Goal: Task Accomplishment & Management: Use online tool/utility

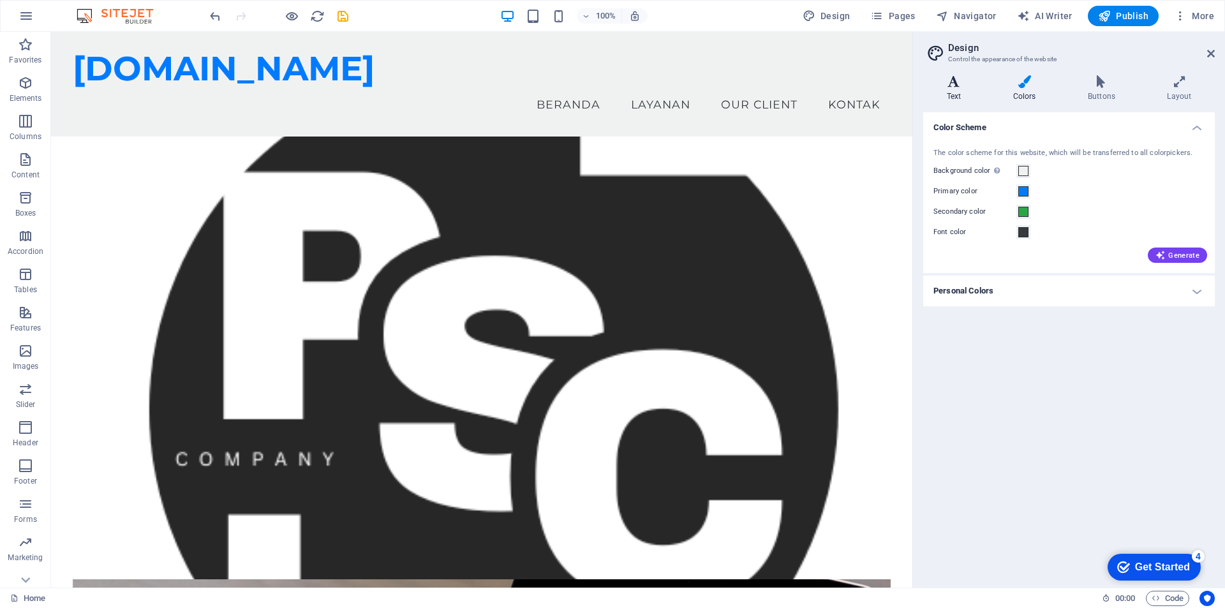
click at [956, 94] on h4 "Text" at bounding box center [956, 88] width 66 height 27
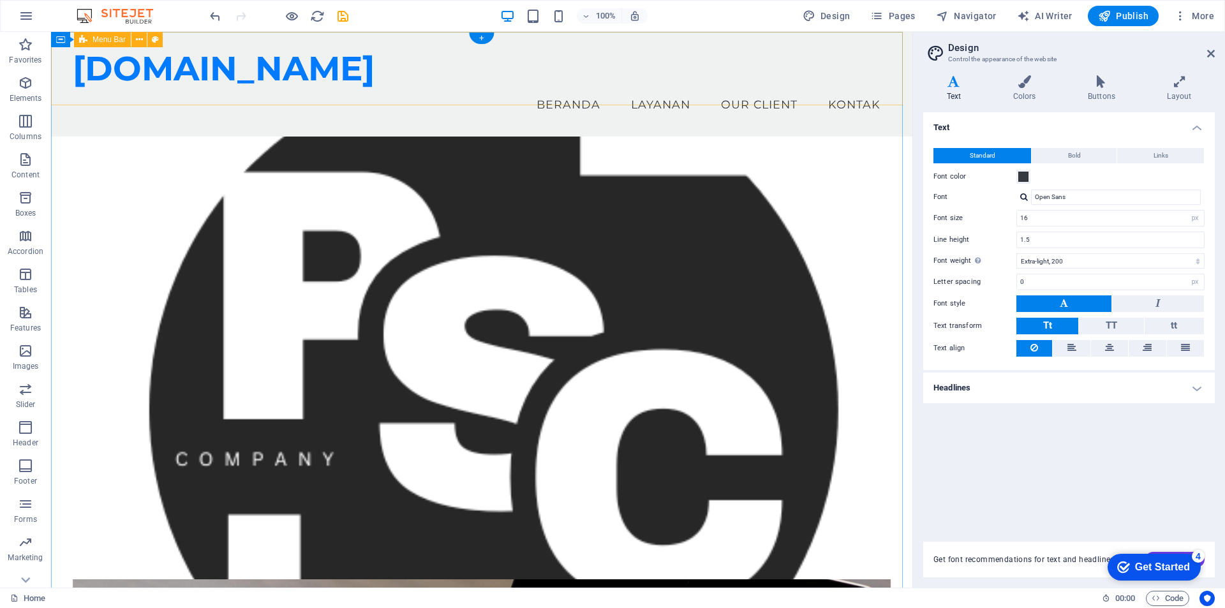
click at [67, 92] on div "[DOMAIN_NAME] Menu Beranda Layanan Our Client Kontak" at bounding box center [481, 84] width 861 height 105
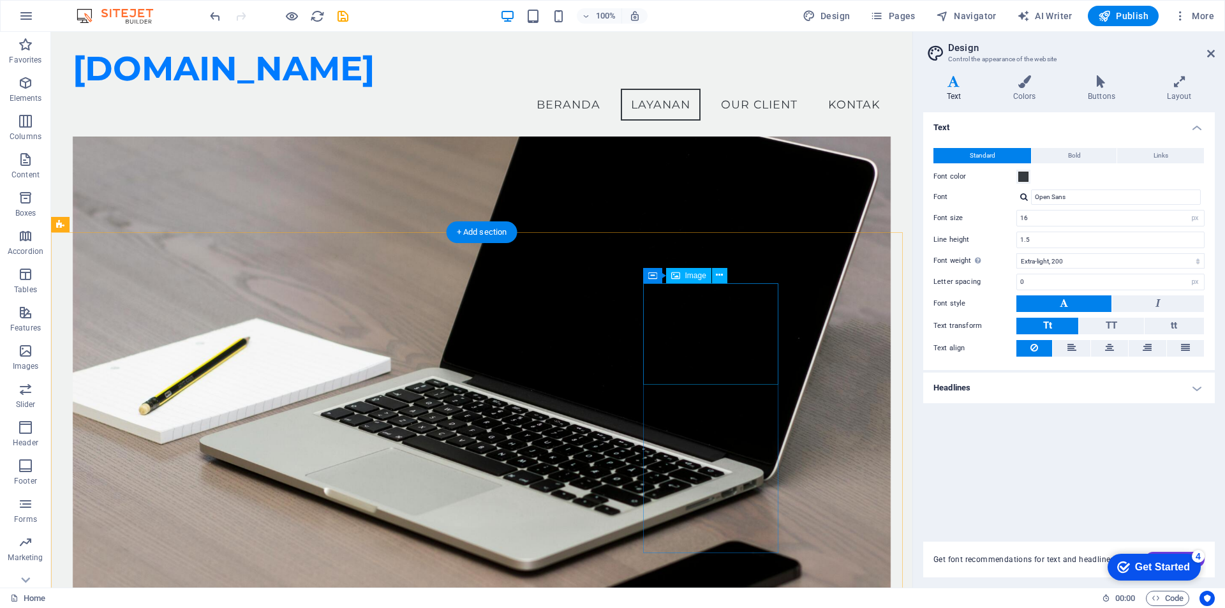
scroll to position [565, 0]
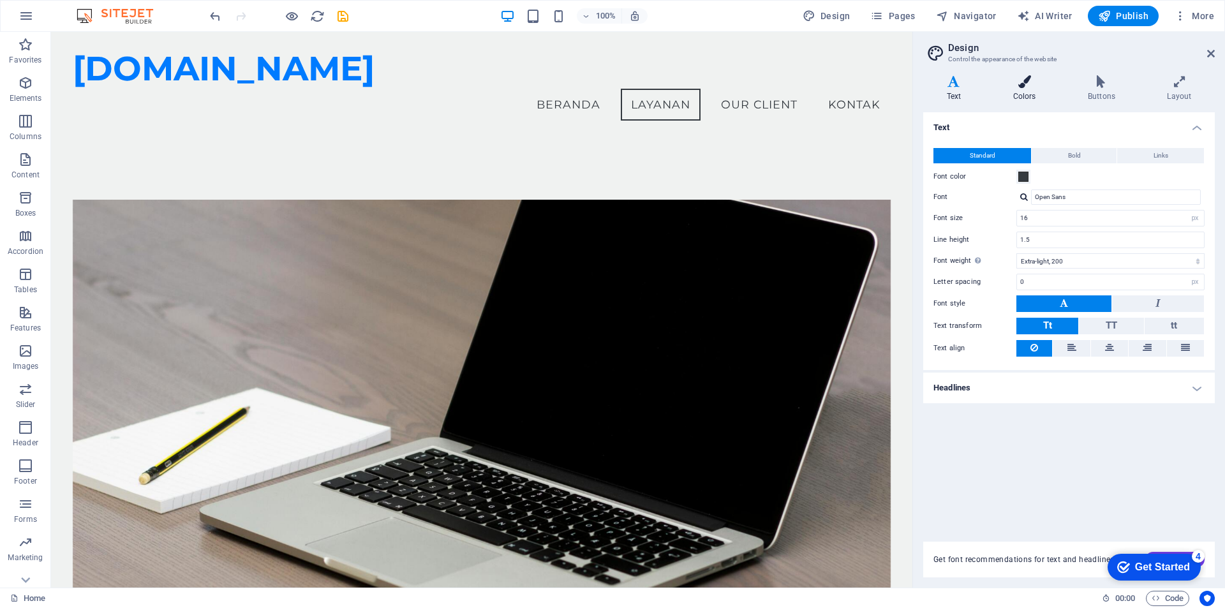
click at [1020, 84] on icon at bounding box center [1025, 81] width 70 height 13
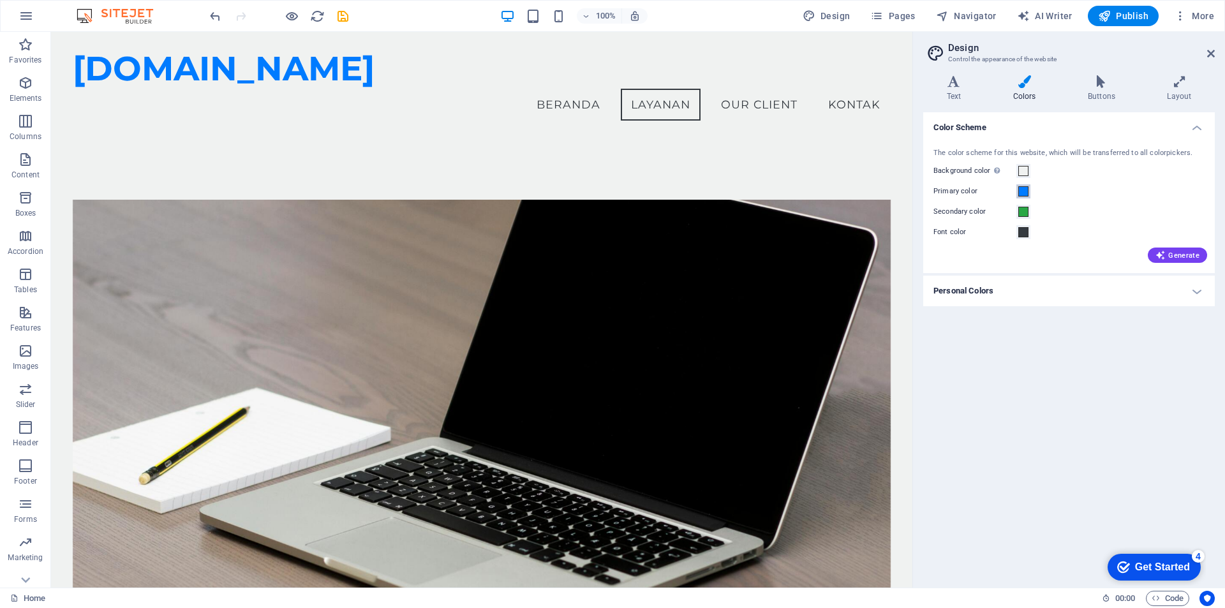
click at [1023, 193] on span at bounding box center [1023, 191] width 10 height 10
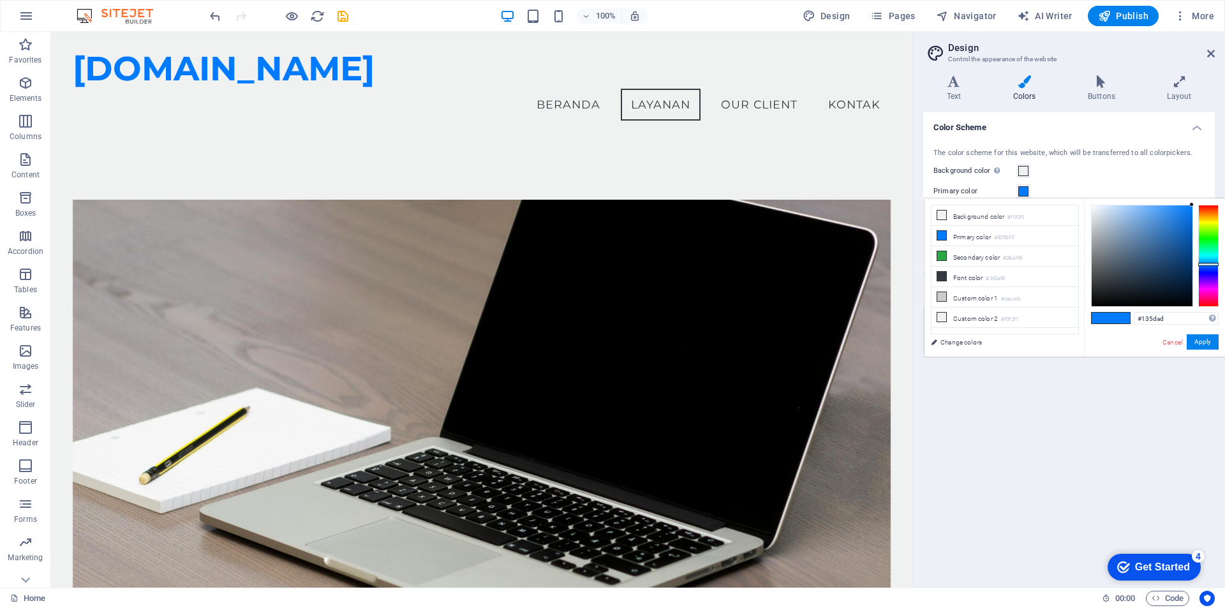
click at [1181, 237] on div at bounding box center [1142, 255] width 101 height 101
click at [1182, 227] on div at bounding box center [1142, 255] width 101 height 101
click at [1180, 219] on div at bounding box center [1142, 255] width 101 height 101
click at [1166, 241] on div at bounding box center [1142, 255] width 101 height 101
click at [1150, 247] on div at bounding box center [1142, 255] width 101 height 101
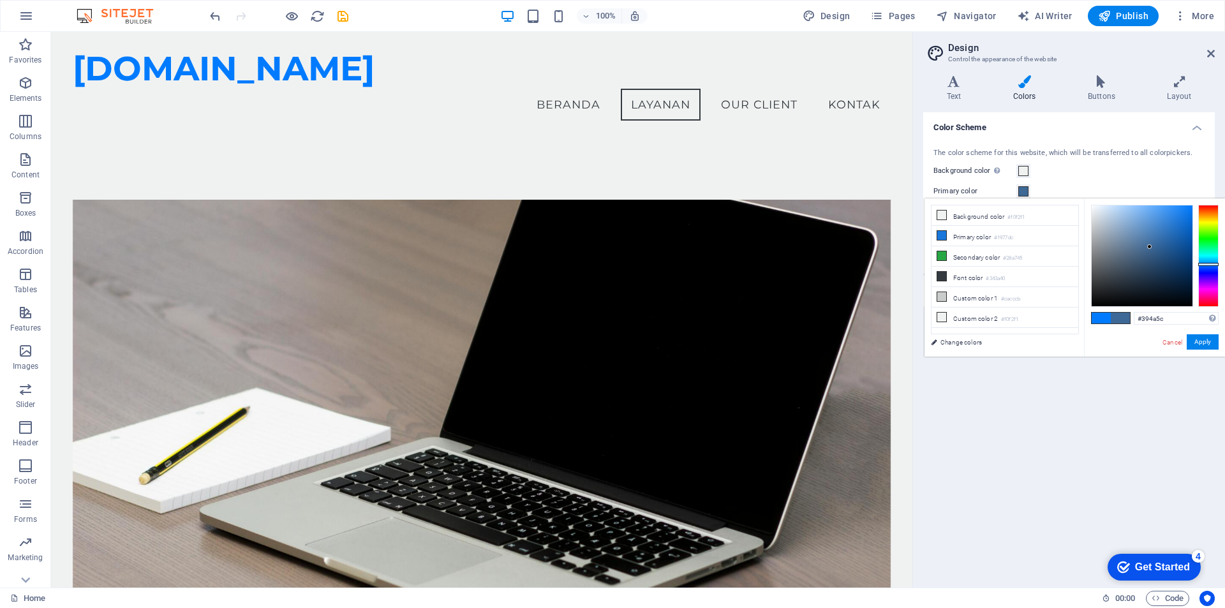
click at [1130, 269] on div at bounding box center [1142, 255] width 101 height 101
click at [1154, 256] on div at bounding box center [1142, 255] width 101 height 101
click at [1167, 246] on div at bounding box center [1142, 255] width 101 height 101
click at [1169, 236] on div at bounding box center [1142, 255] width 101 height 101
click at [1172, 228] on div at bounding box center [1142, 255] width 101 height 101
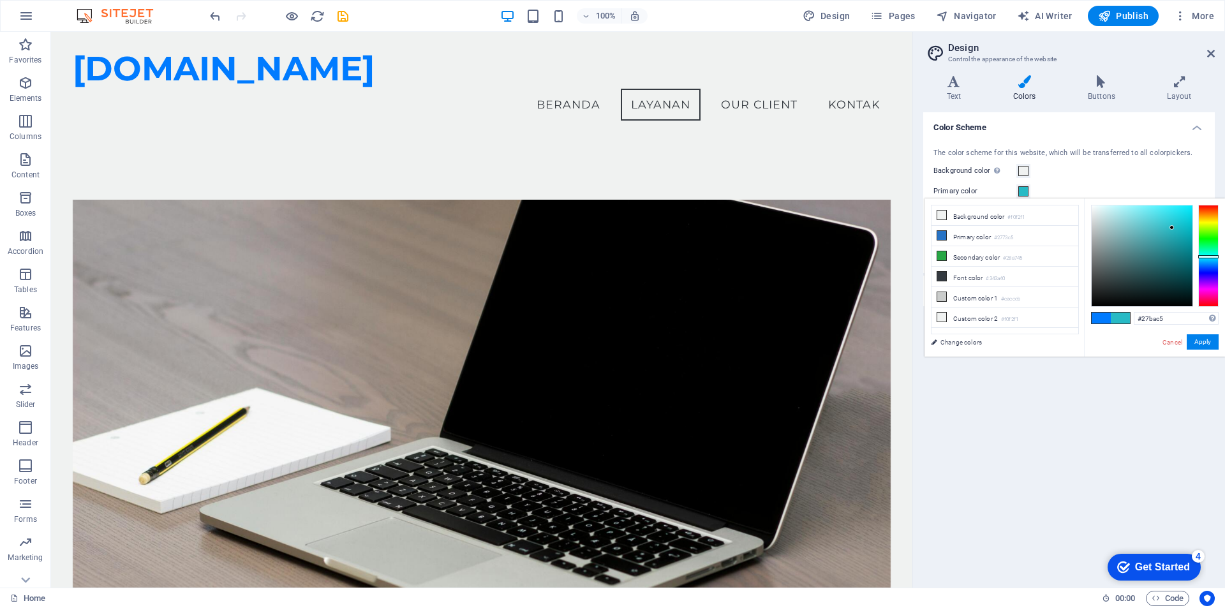
click at [1211, 256] on div at bounding box center [1208, 256] width 20 height 102
click at [1208, 258] on div at bounding box center [1208, 256] width 20 height 3
click at [1207, 262] on div at bounding box center [1208, 256] width 20 height 102
click at [1206, 259] on div at bounding box center [1208, 256] width 20 height 102
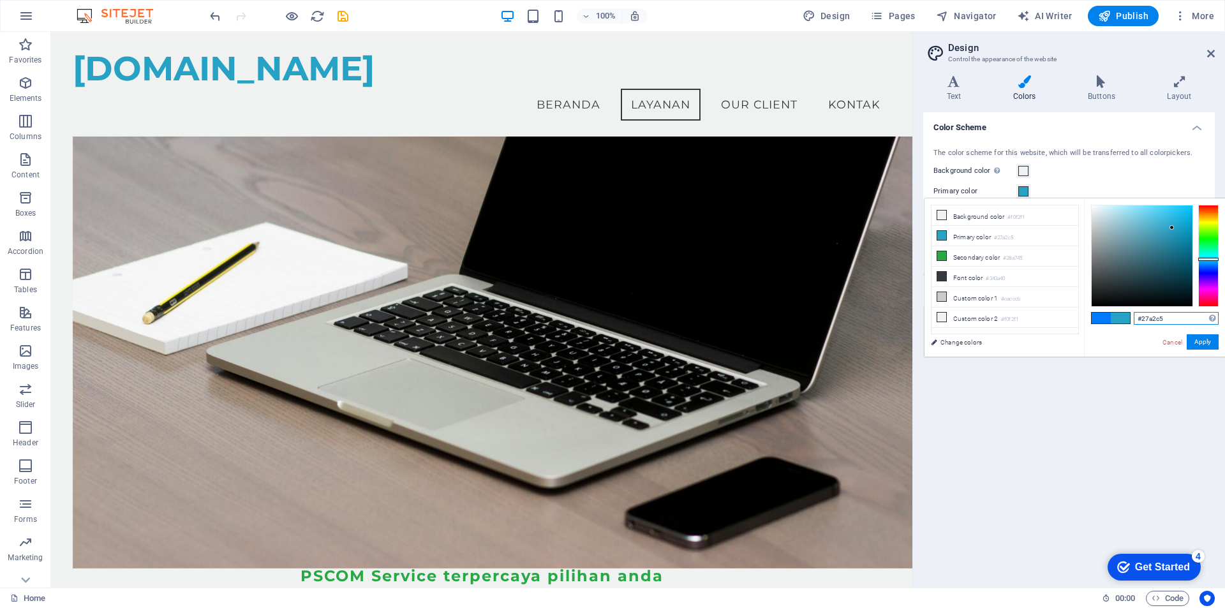
click at [1178, 320] on input "#27a2c5" at bounding box center [1176, 318] width 85 height 13
type input "#8faadc"
click at [1198, 341] on button "Apply" at bounding box center [1203, 341] width 32 height 15
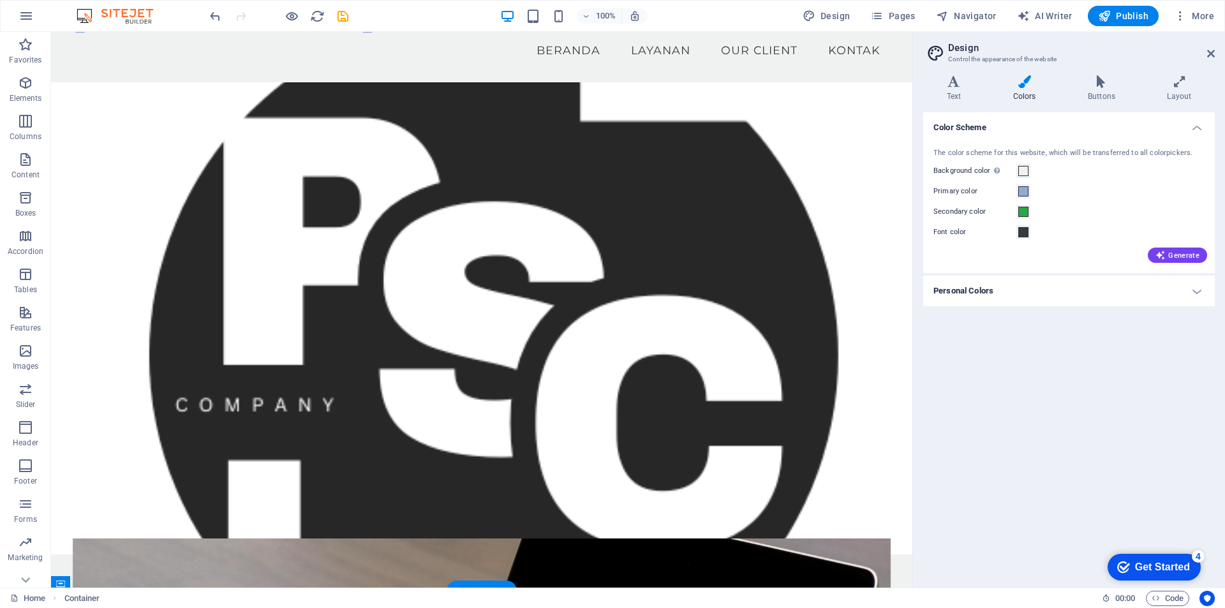
scroll to position [0, 0]
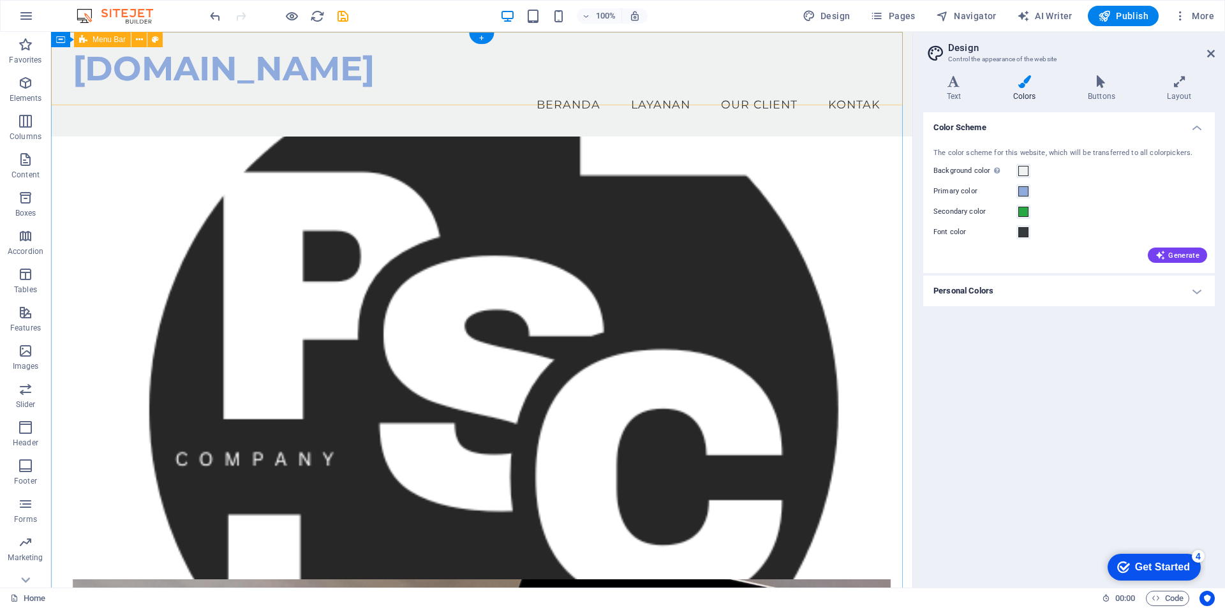
click at [312, 89] on div "[DOMAIN_NAME] Menu Beranda Layanan Our Client Kontak" at bounding box center [481, 84] width 861 height 105
click at [189, 104] on div "[DOMAIN_NAME] Menu Beranda Layanan Our Client Kontak" at bounding box center [481, 84] width 861 height 105
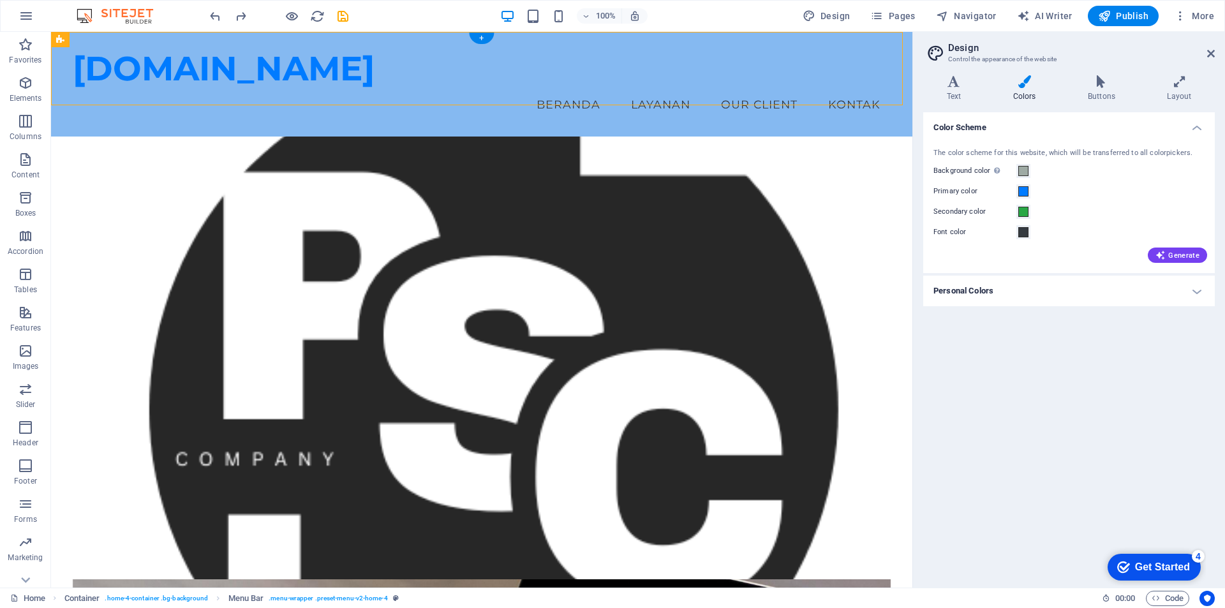
click at [57, 149] on figure at bounding box center [481, 373] width 861 height 472
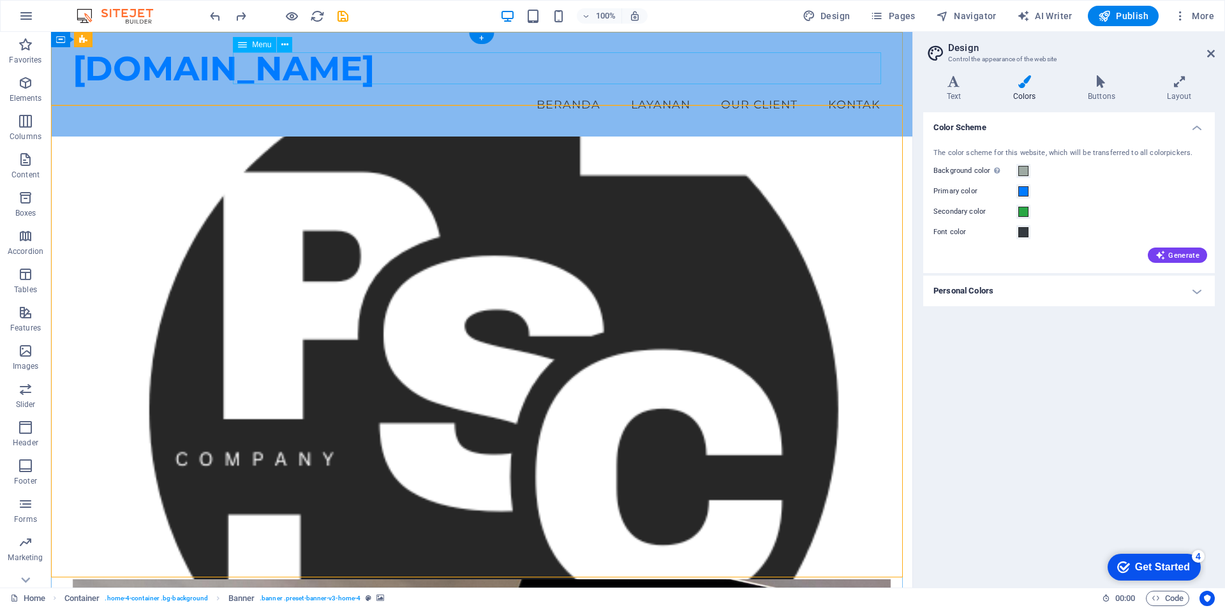
click at [276, 89] on nav "Beranda Layanan Our Client Kontak" at bounding box center [482, 105] width 819 height 32
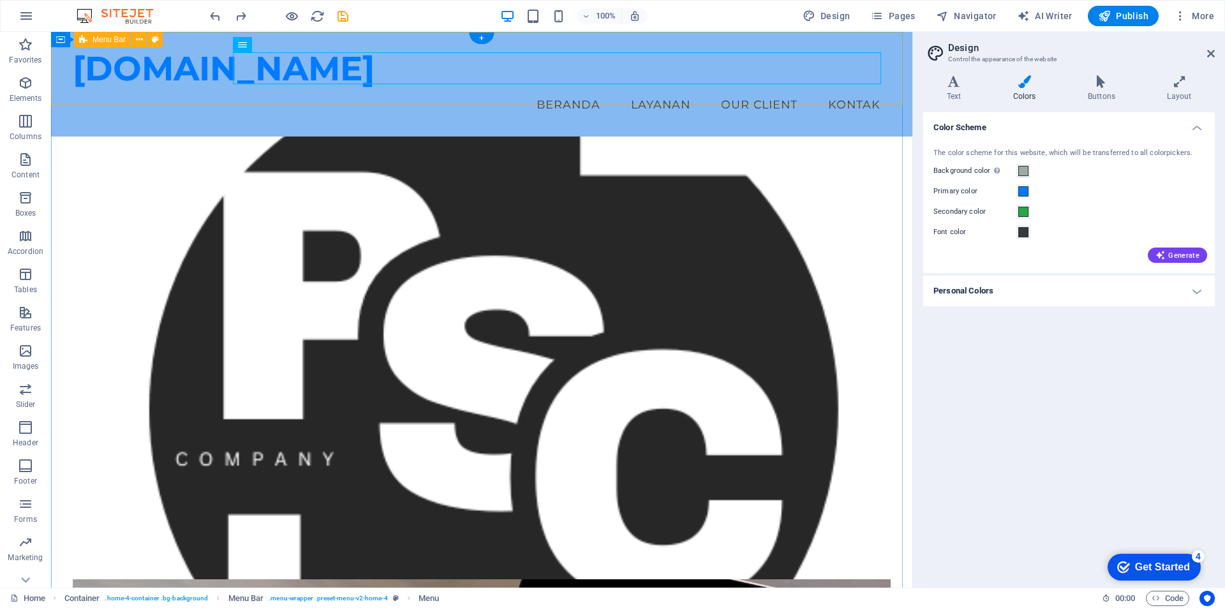
click at [288, 100] on div "[DOMAIN_NAME] Menu Beranda Layanan Our Client Kontak" at bounding box center [481, 84] width 861 height 105
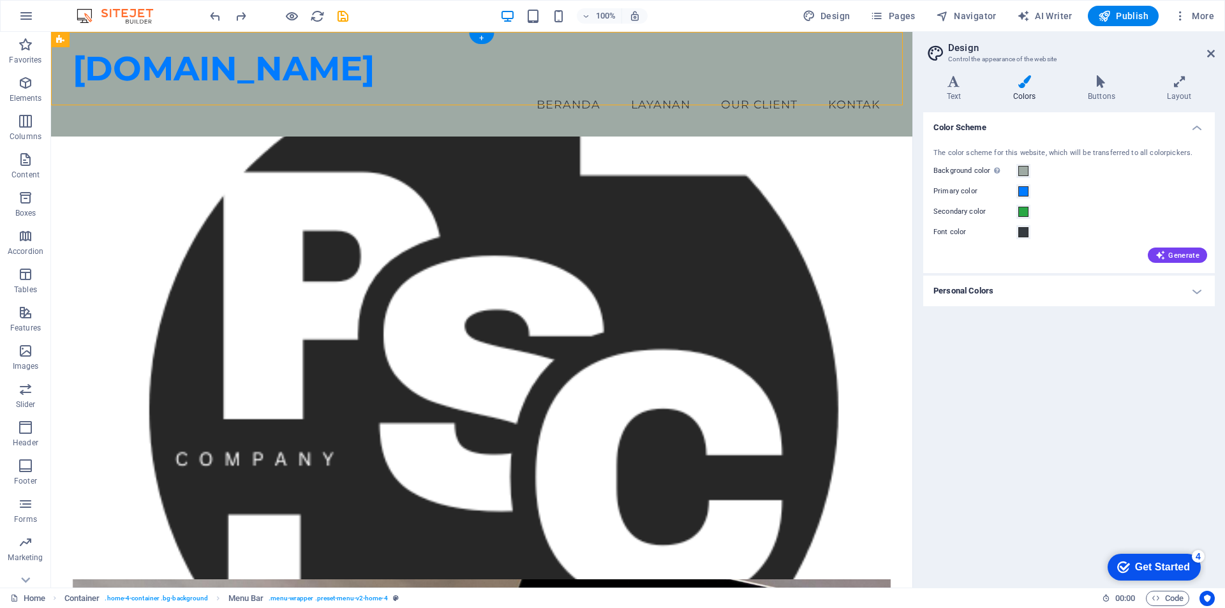
click at [895, 222] on figure at bounding box center [481, 373] width 861 height 472
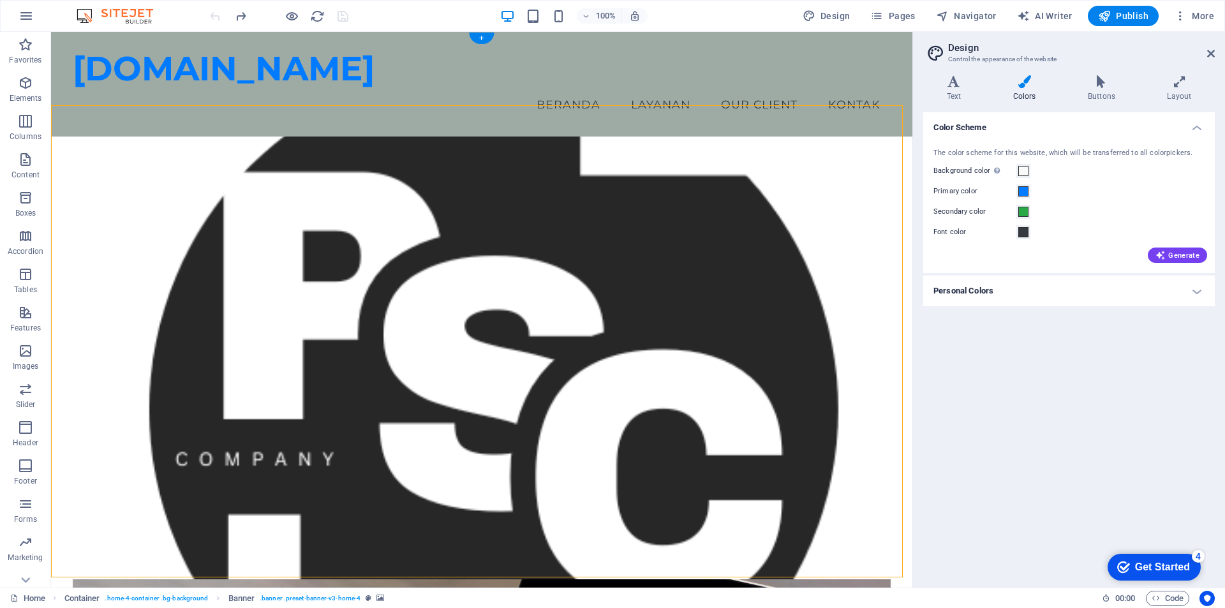
click at [891, 220] on figure at bounding box center [481, 373] width 861 height 472
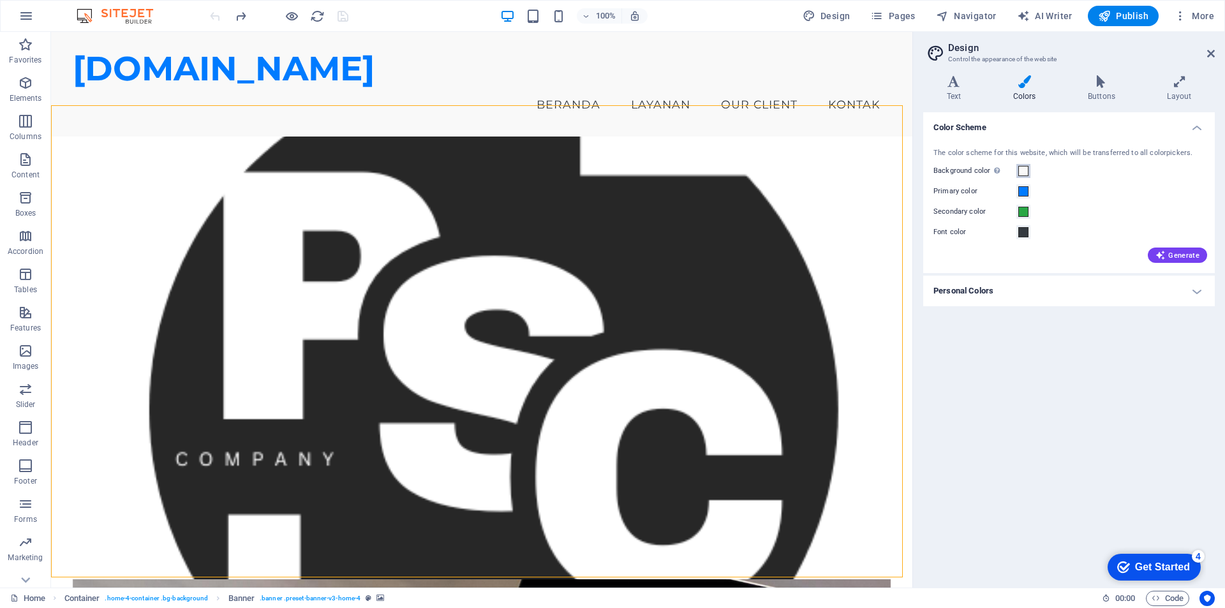
click at [1025, 170] on span at bounding box center [1023, 171] width 10 height 10
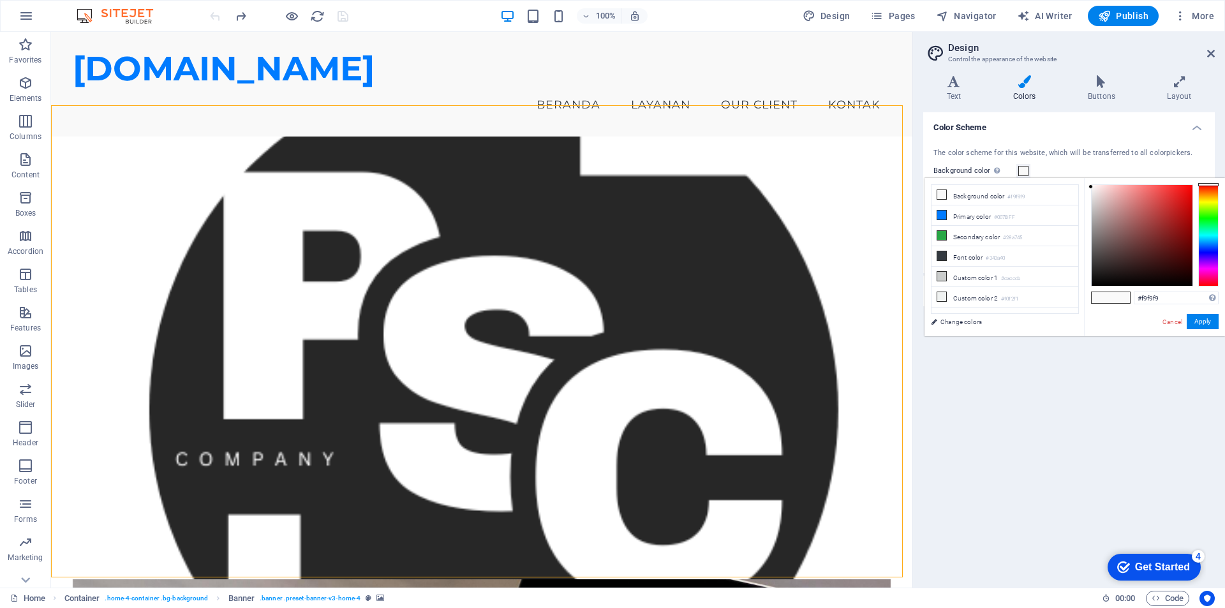
click at [1208, 235] on div at bounding box center [1208, 235] width 20 height 102
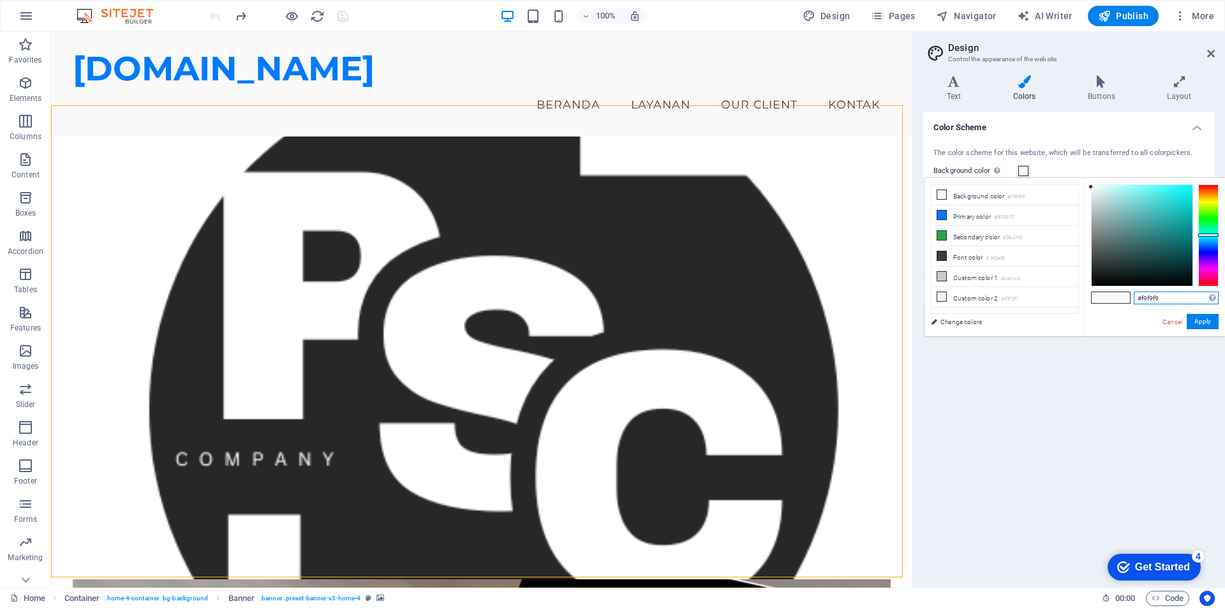
click at [1147, 297] on input "#f9f9f9" at bounding box center [1176, 298] width 85 height 13
click at [1161, 302] on input "#f9f9f9" at bounding box center [1176, 298] width 85 height 13
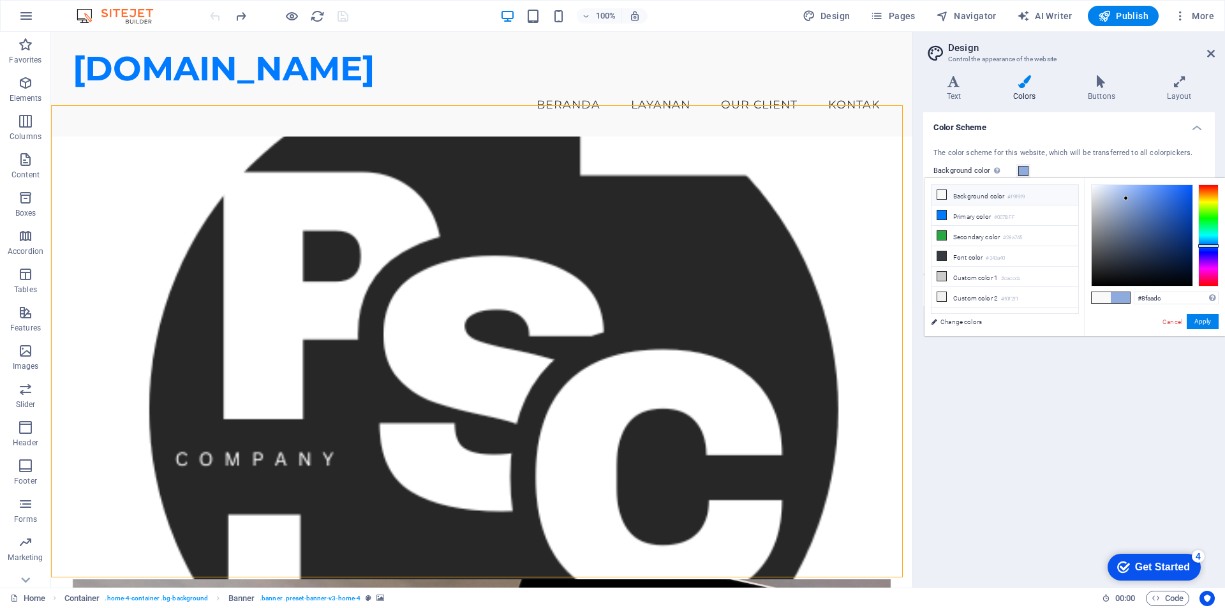
click at [944, 194] on icon at bounding box center [941, 194] width 9 height 9
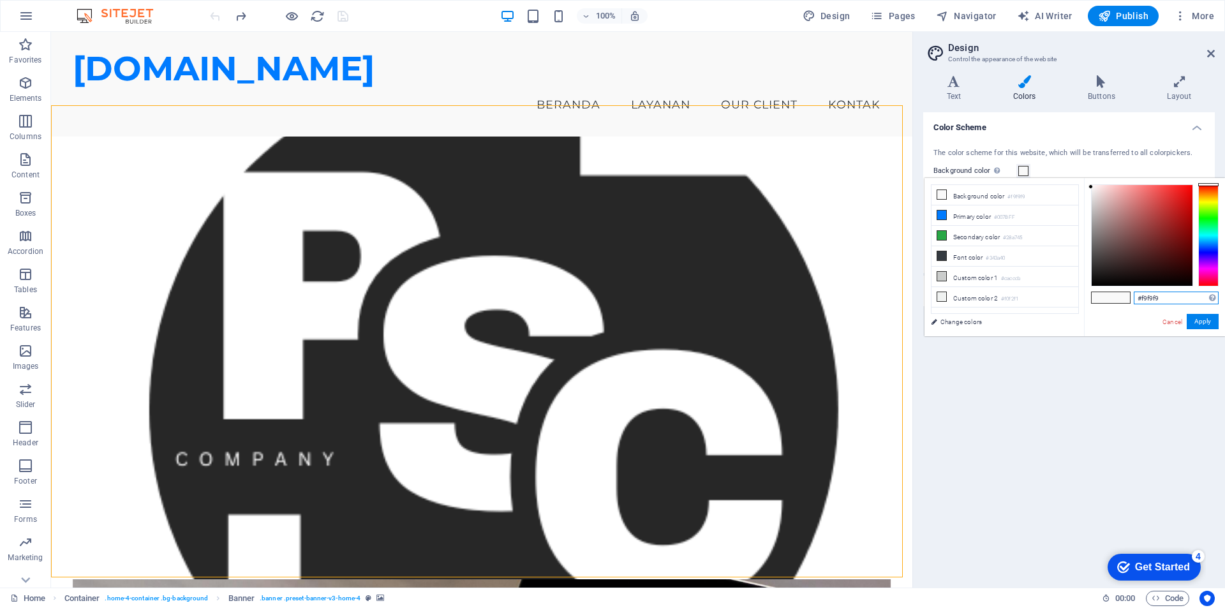
click at [1162, 300] on input "#f9f9f9" at bounding box center [1176, 298] width 85 height 13
type input "#8faadc"
click at [1207, 323] on button "Apply" at bounding box center [1203, 321] width 32 height 15
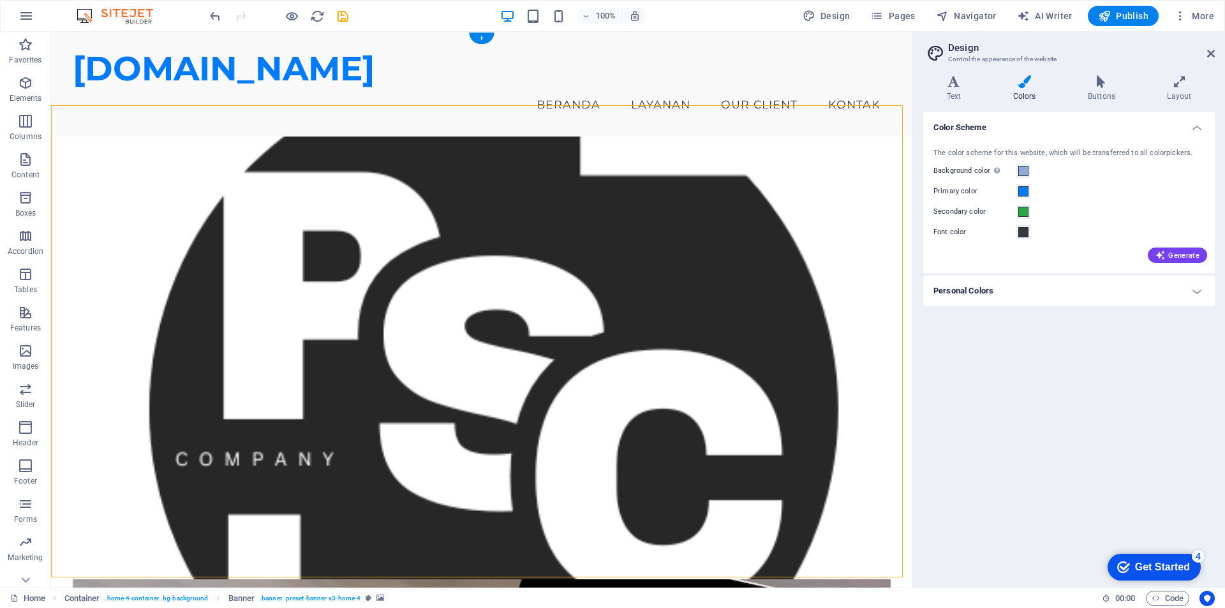
click at [59, 205] on figure at bounding box center [481, 373] width 861 height 472
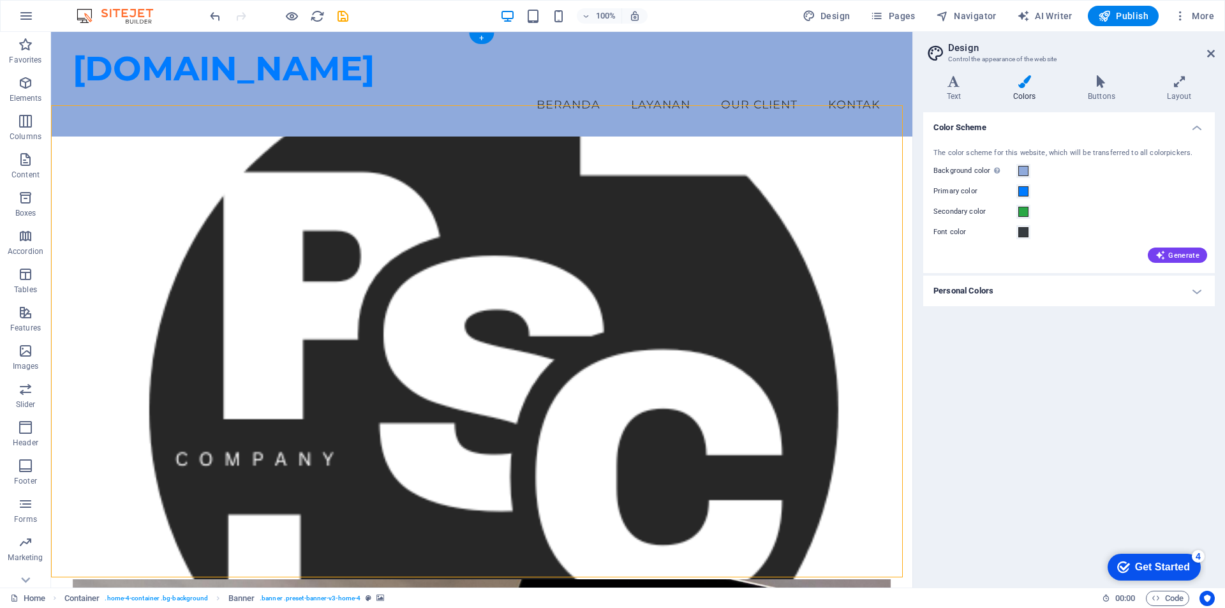
click at [66, 229] on figure at bounding box center [481, 373] width 861 height 472
click at [892, 278] on figure at bounding box center [481, 373] width 861 height 472
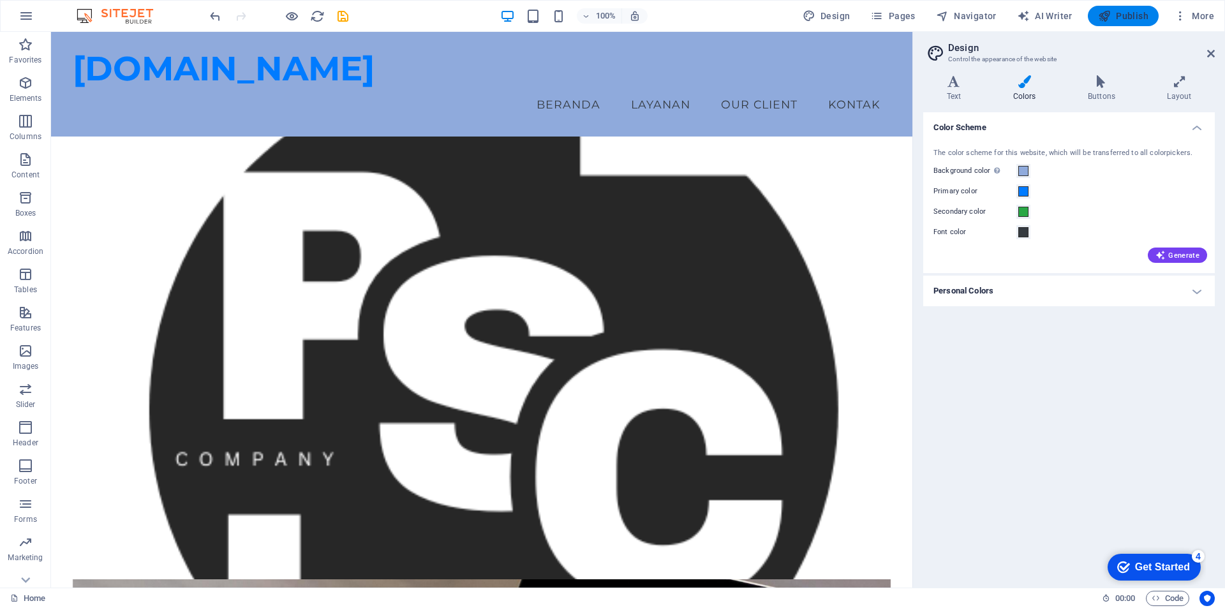
click at [1112, 13] on span "Publish" at bounding box center [1123, 16] width 50 height 13
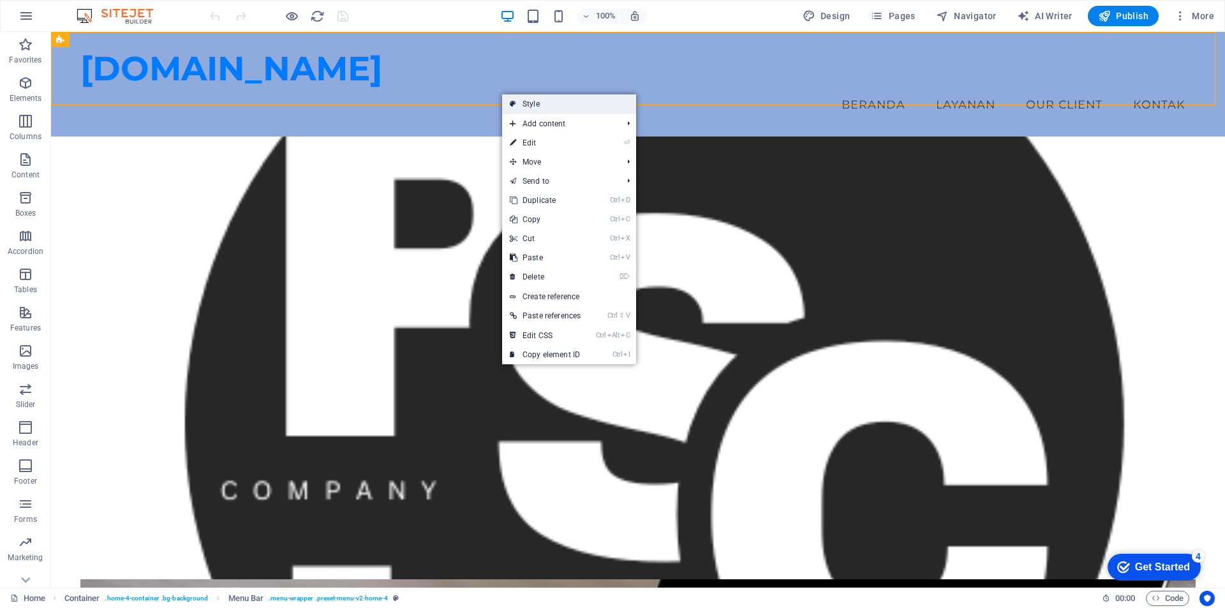
drag, startPoint x: 571, startPoint y: 102, endPoint x: 301, endPoint y: 70, distance: 272.4
click at [571, 102] on link "Style" at bounding box center [569, 103] width 134 height 19
select select "vw"
select select "rem"
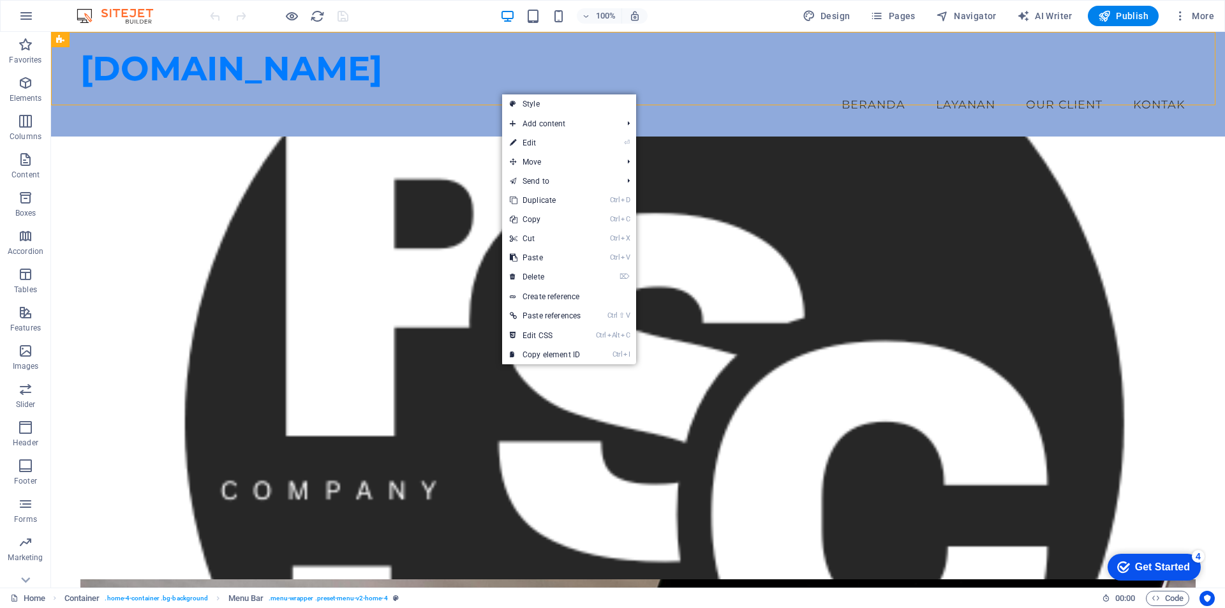
select select "vw"
select select "preset-menu-v2-home-4"
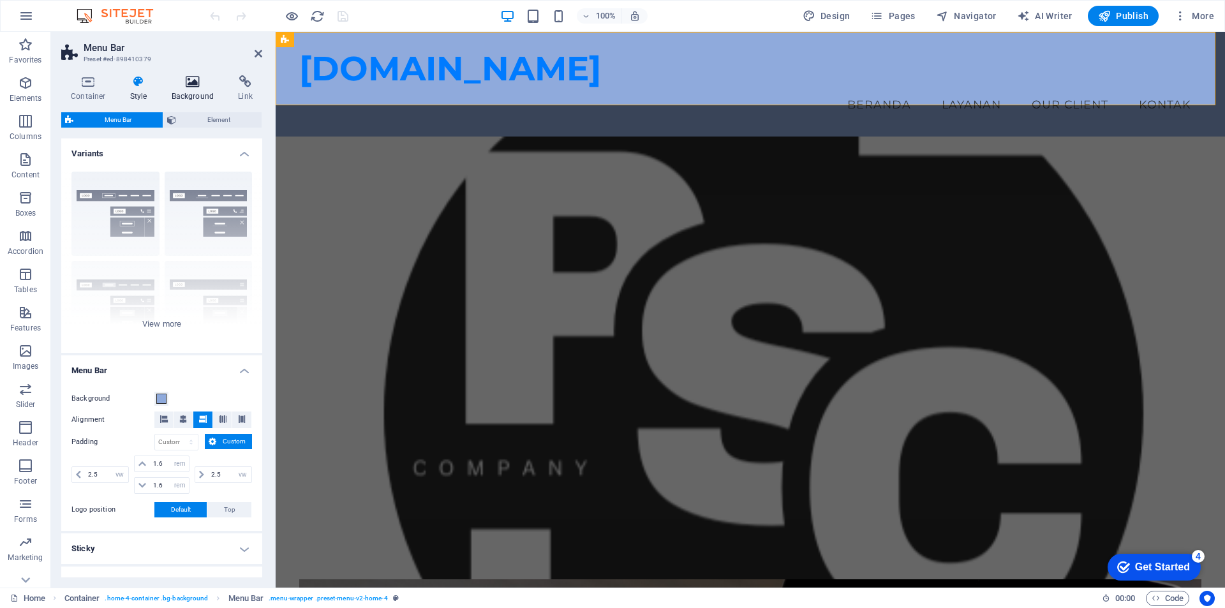
click at [201, 90] on h4 "Background" at bounding box center [195, 88] width 67 height 27
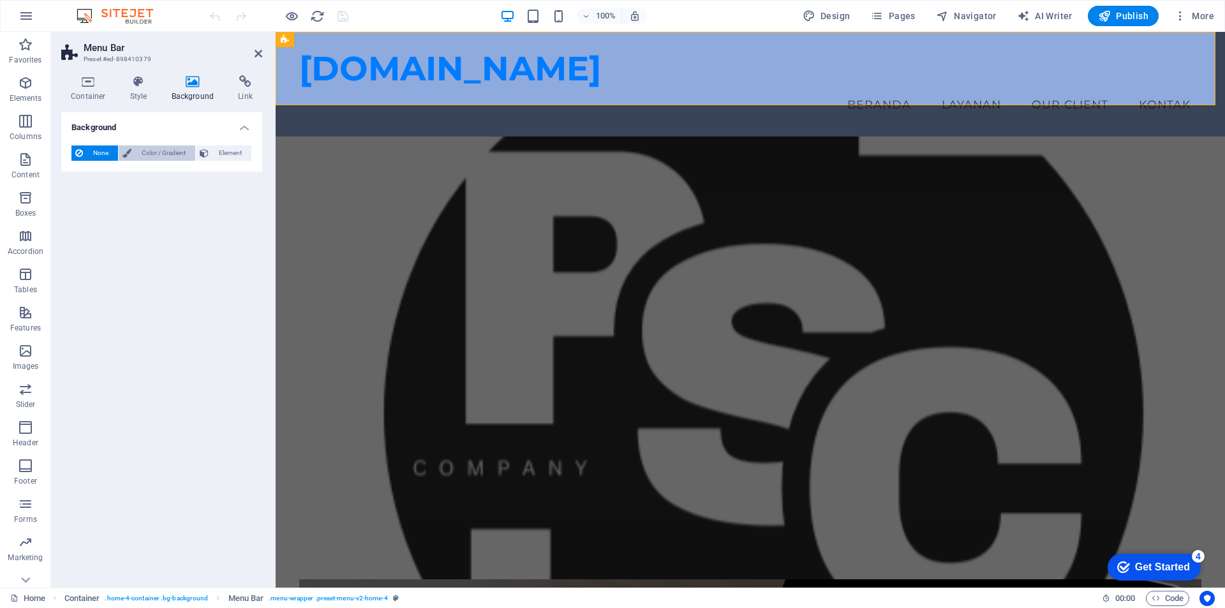
click at [168, 153] on span "Color / Gradient" at bounding box center [163, 152] width 56 height 15
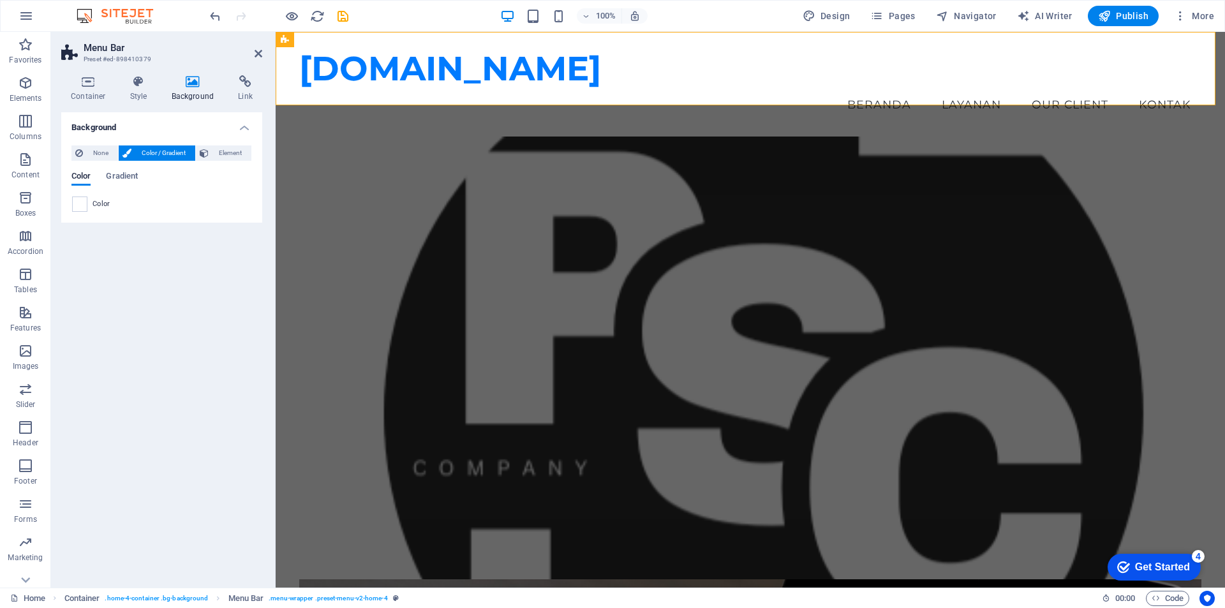
click at [158, 155] on span "Color / Gradient" at bounding box center [163, 152] width 56 height 15
click at [131, 175] on span "Gradient" at bounding box center [122, 177] width 32 height 18
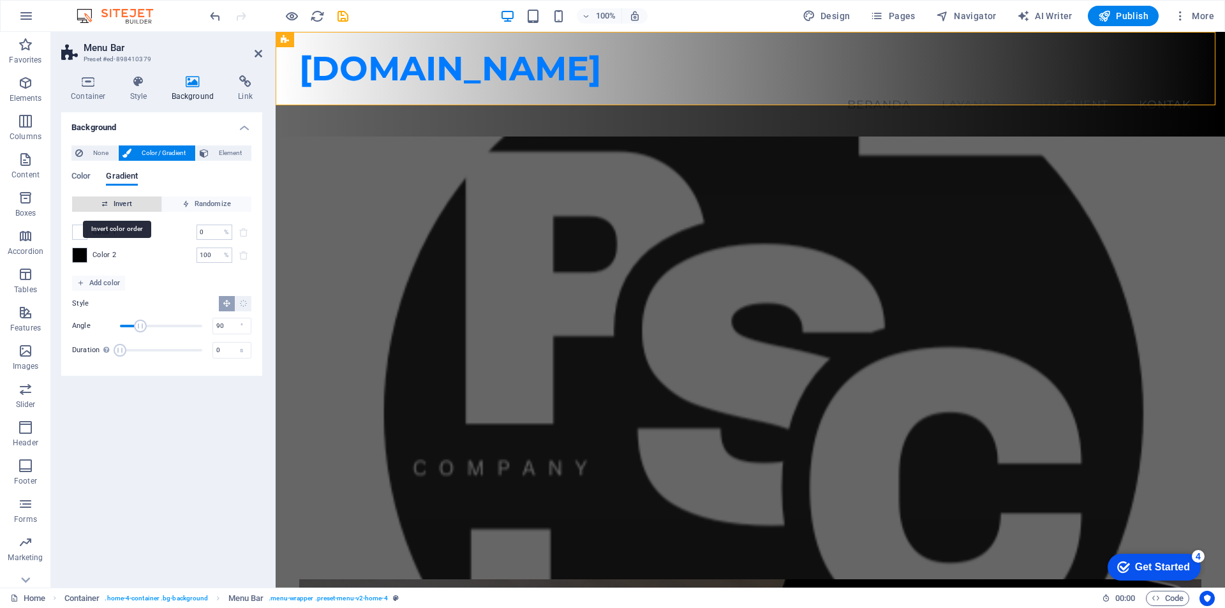
click at [128, 205] on span "Invert" at bounding box center [116, 204] width 79 height 15
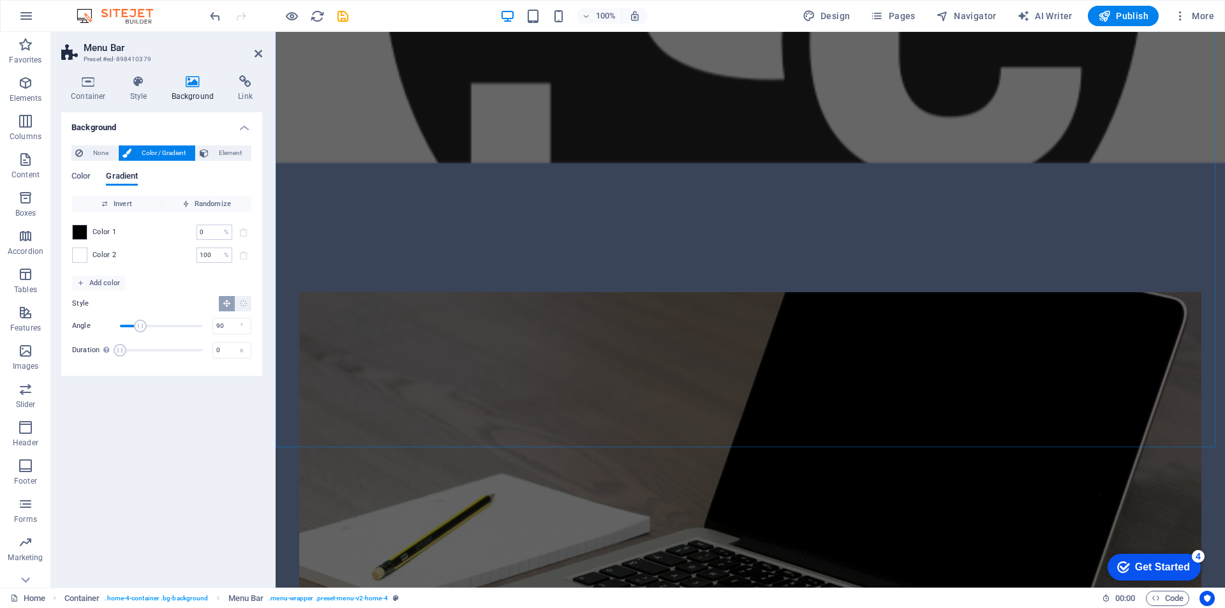
scroll to position [702, 0]
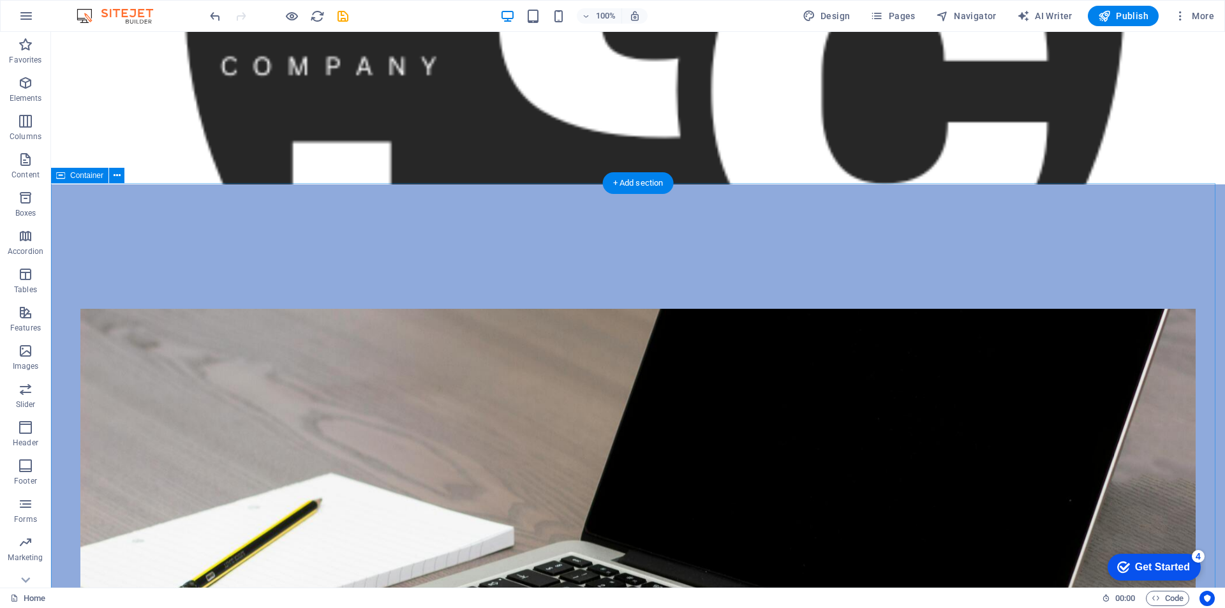
scroll to position [447, 0]
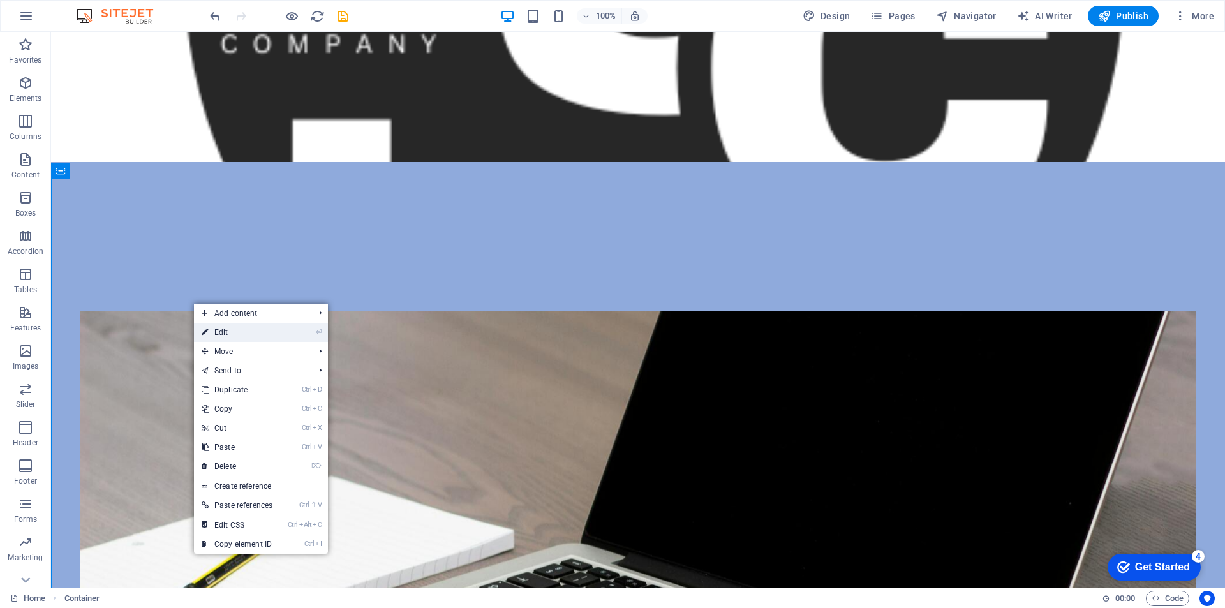
click at [241, 329] on link "⏎ Edit" at bounding box center [237, 332] width 86 height 19
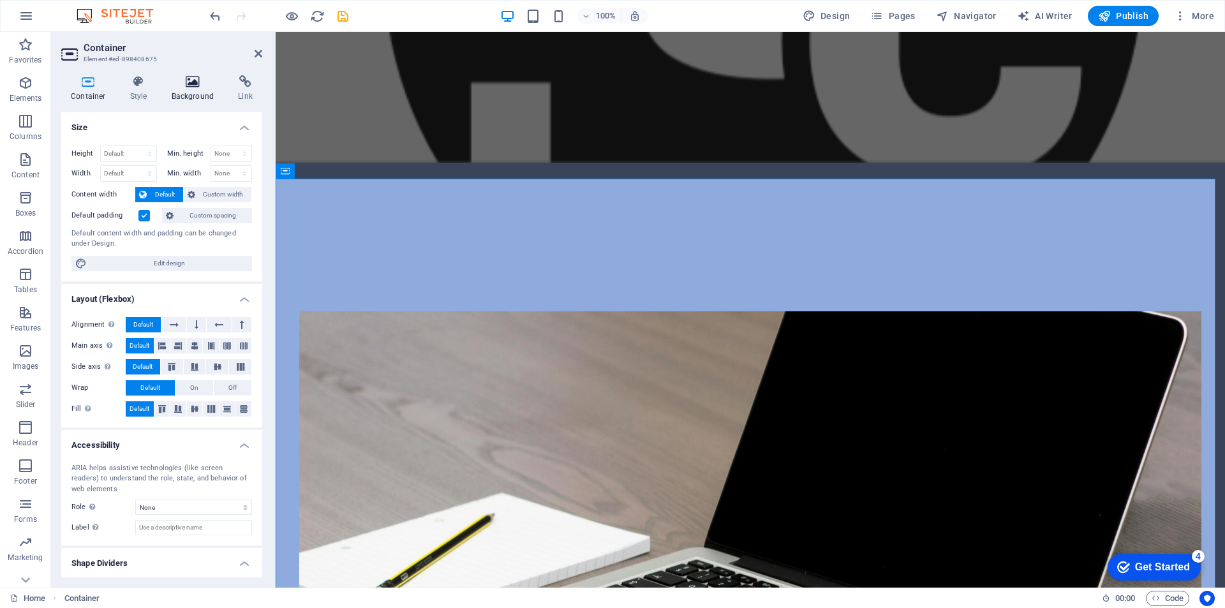
click at [191, 93] on h4 "Background" at bounding box center [195, 88] width 67 height 27
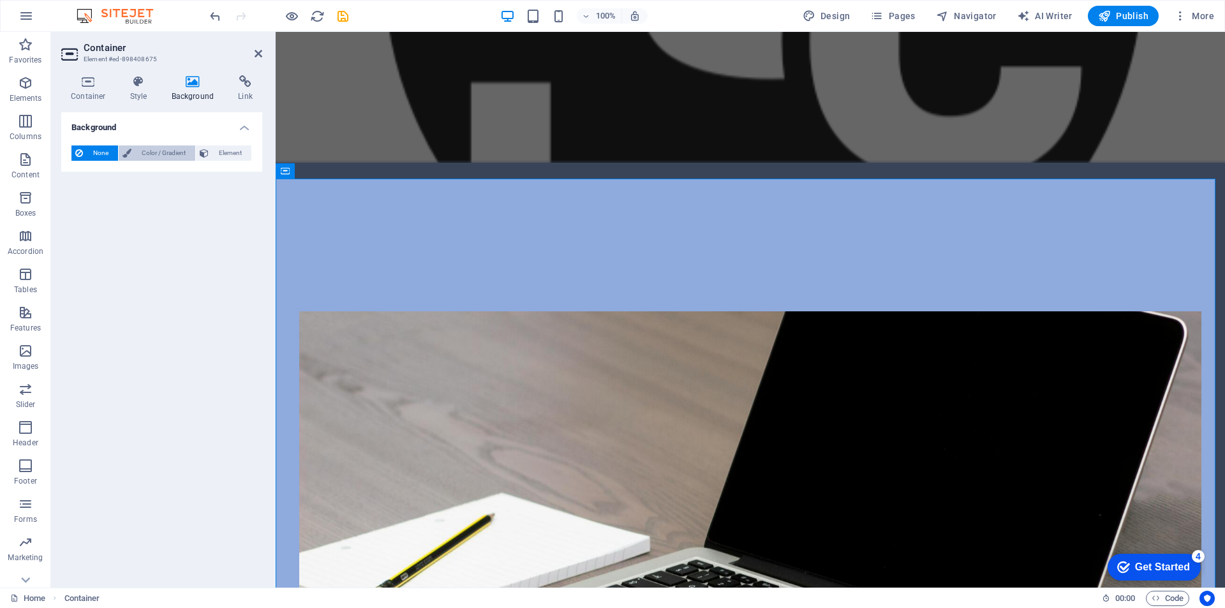
click at [163, 152] on span "Color / Gradient" at bounding box center [163, 152] width 56 height 15
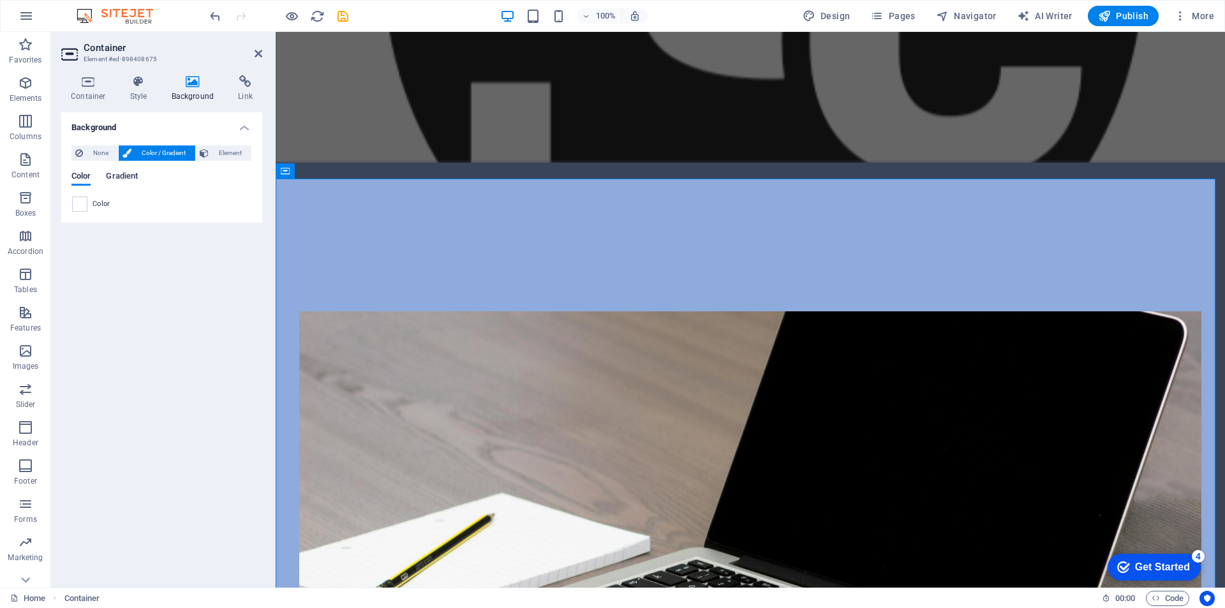
click at [131, 175] on span "Gradient" at bounding box center [122, 177] width 32 height 18
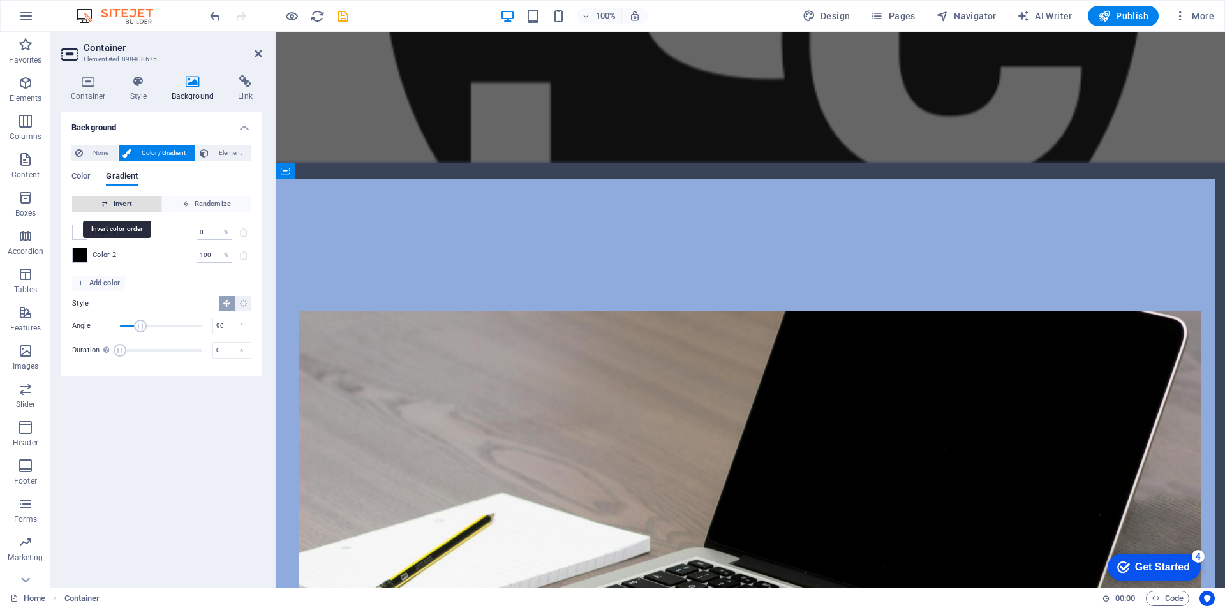
click at [124, 205] on span "Invert" at bounding box center [116, 204] width 79 height 15
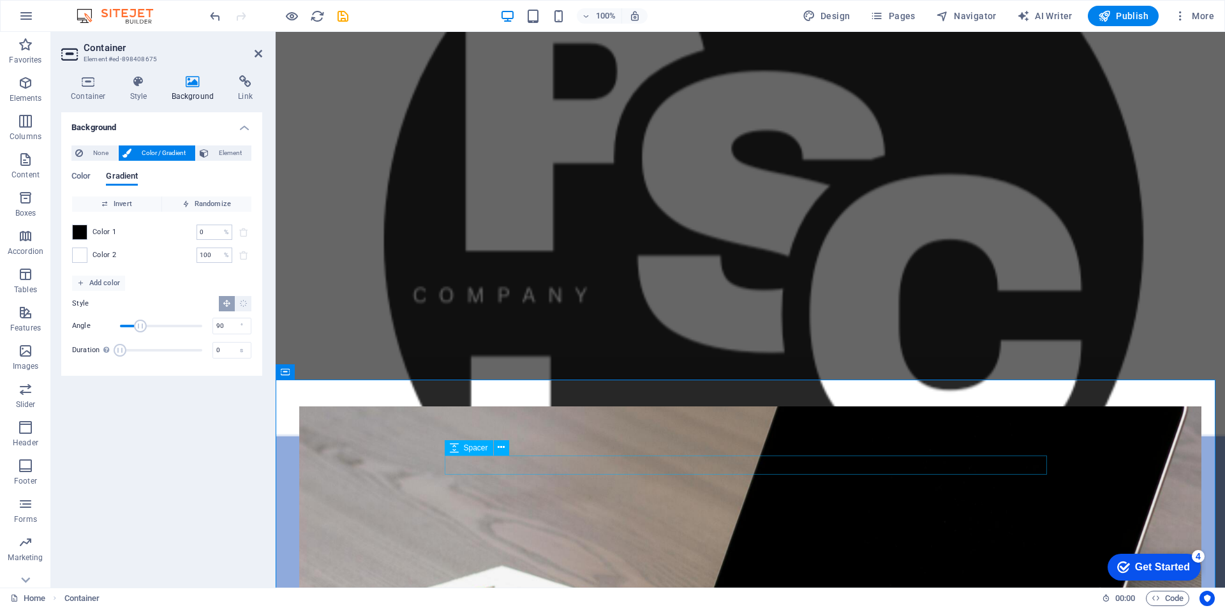
scroll to position [0, 0]
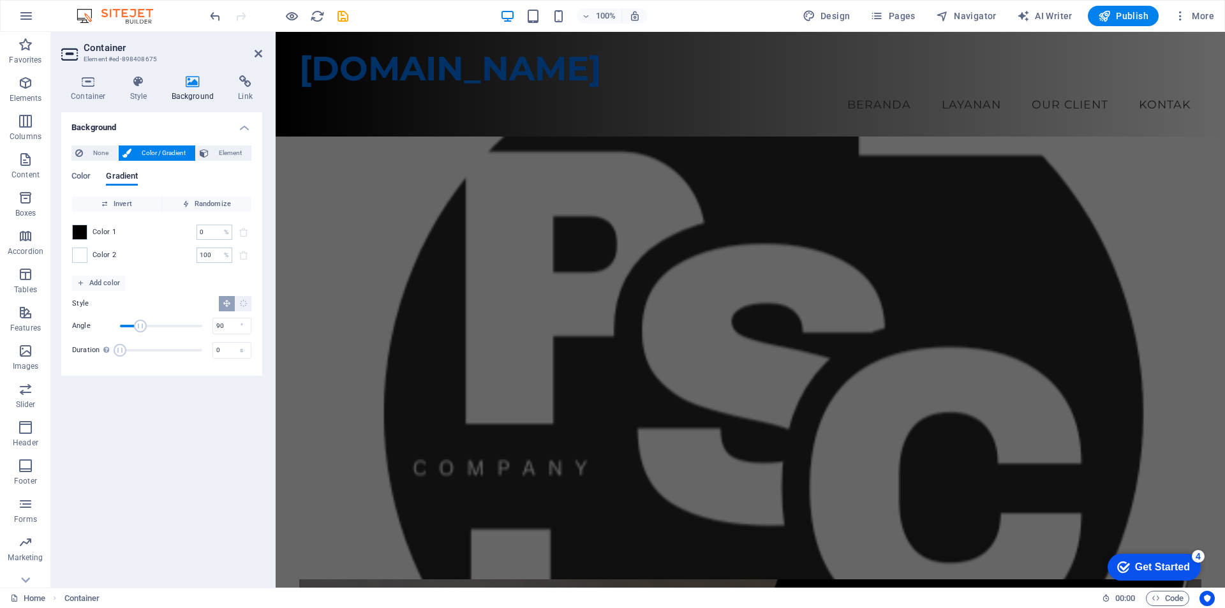
click at [288, 237] on figure at bounding box center [750, 373] width 949 height 472
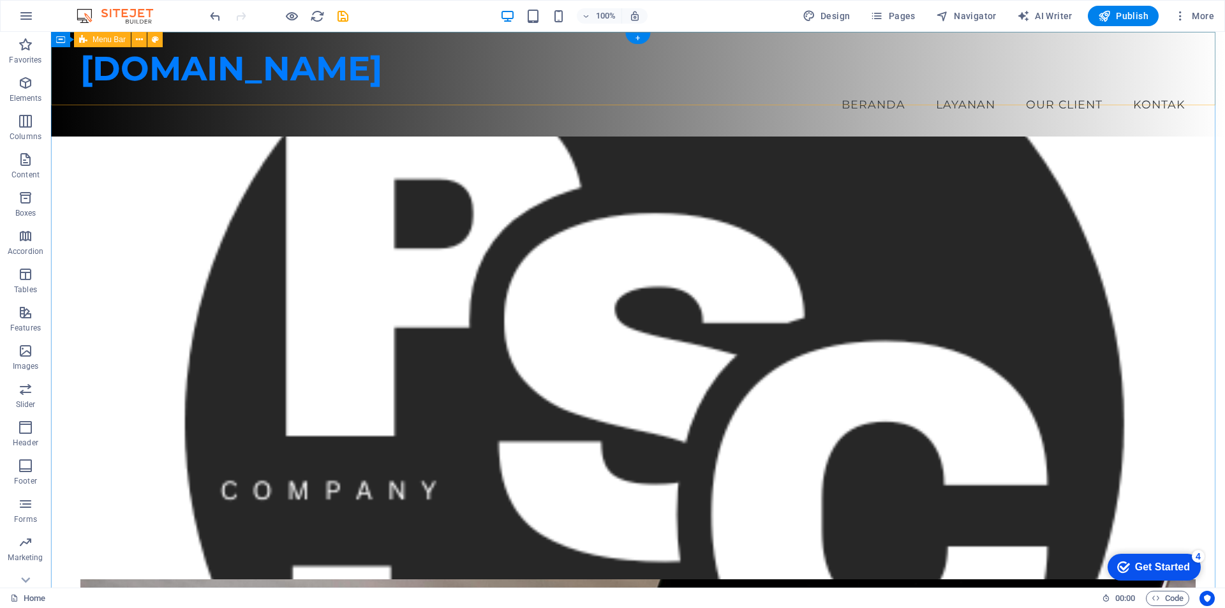
click at [64, 94] on div "[DOMAIN_NAME] Menu Beranda Layanan Our Client Kontak" at bounding box center [638, 84] width 1174 height 105
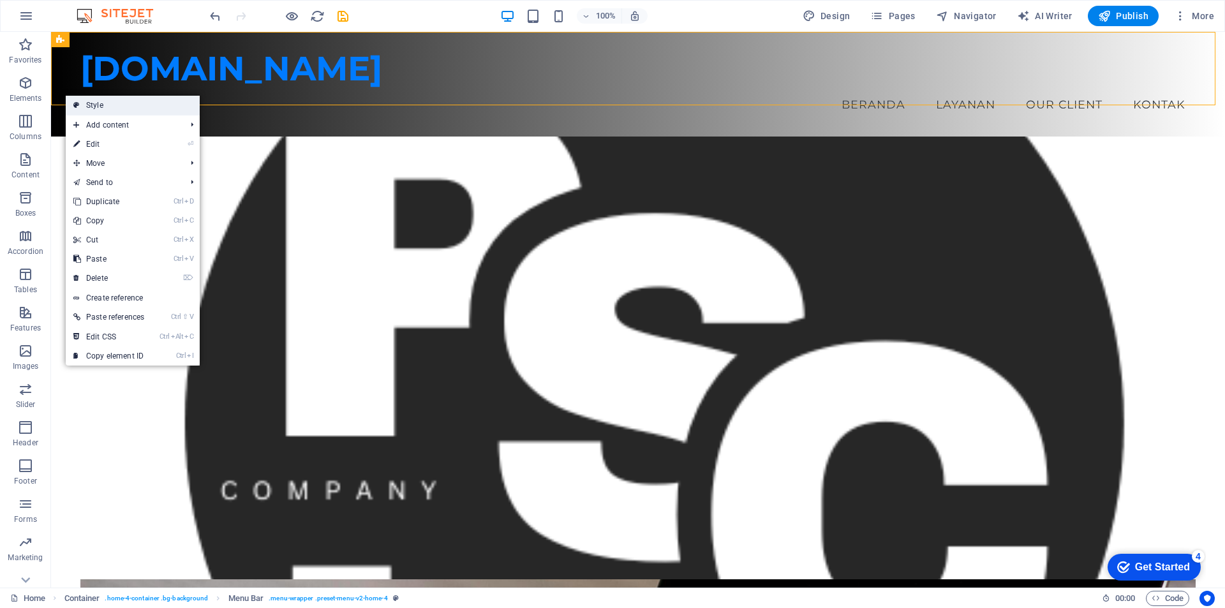
click at [90, 105] on link "Style" at bounding box center [133, 105] width 134 height 19
select select "vw"
select select "rem"
select select "vw"
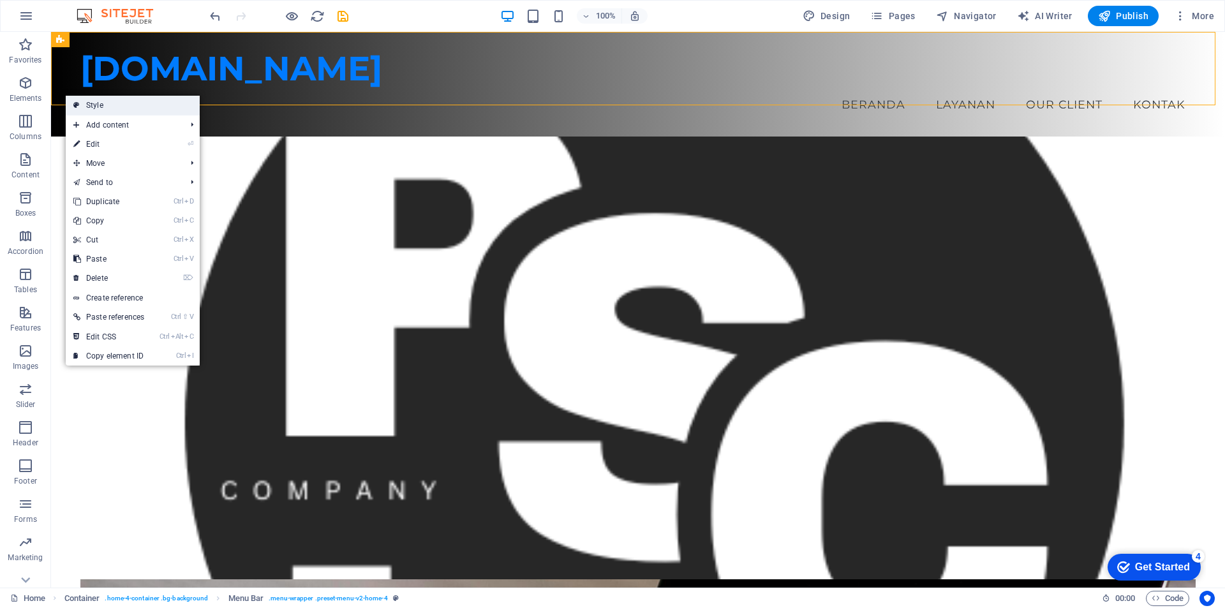
select select "preset-menu-v2-home-4"
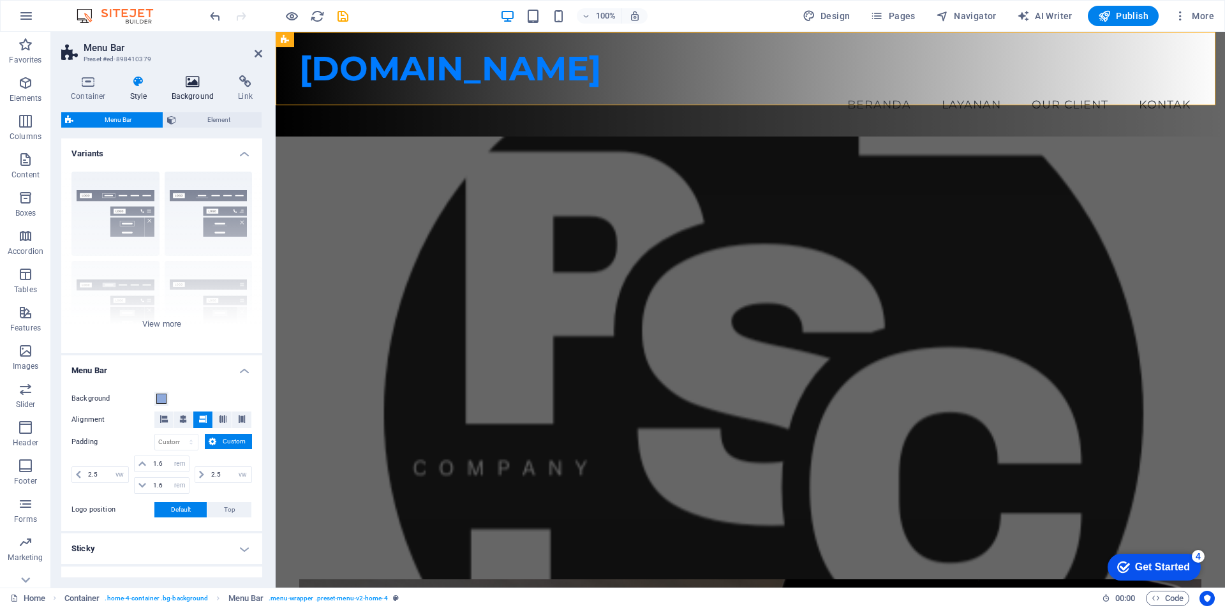
click at [189, 92] on h4 "Background" at bounding box center [195, 88] width 67 height 27
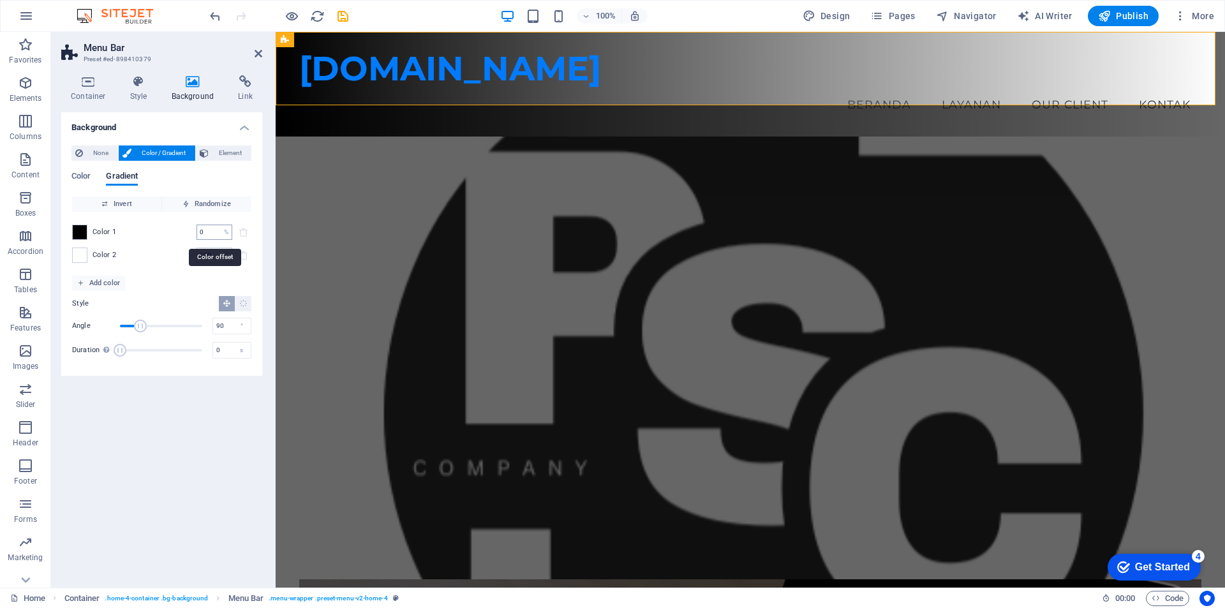
click at [211, 232] on input "0" at bounding box center [208, 232] width 22 height 15
click at [136, 205] on span "Invert" at bounding box center [116, 204] width 79 height 15
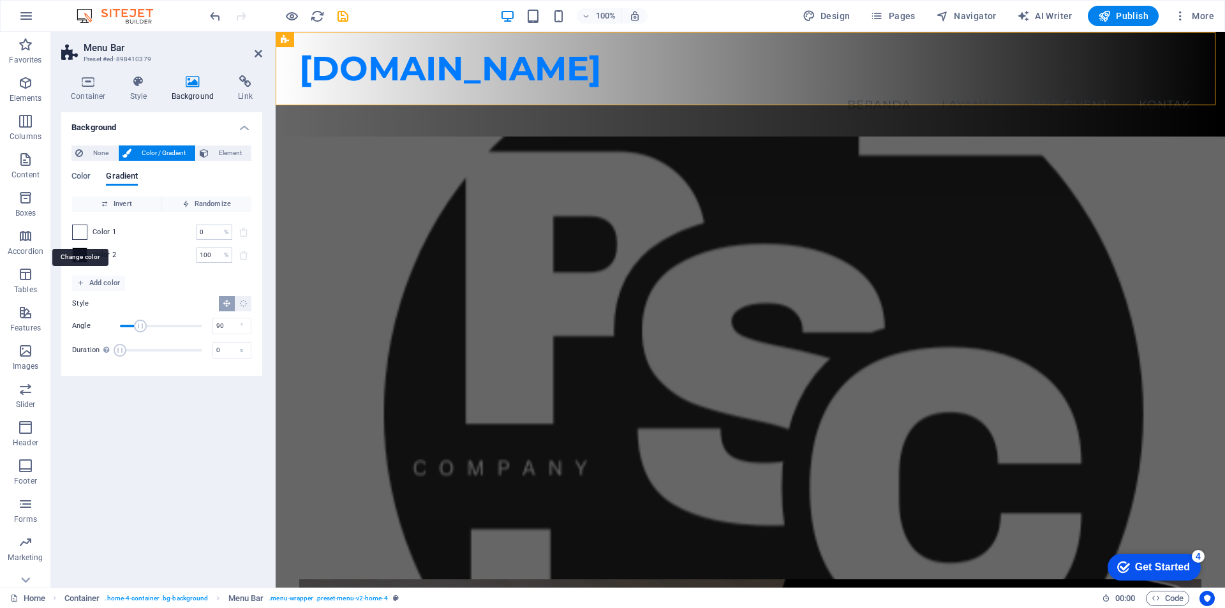
click at [78, 236] on span at bounding box center [80, 232] width 14 height 14
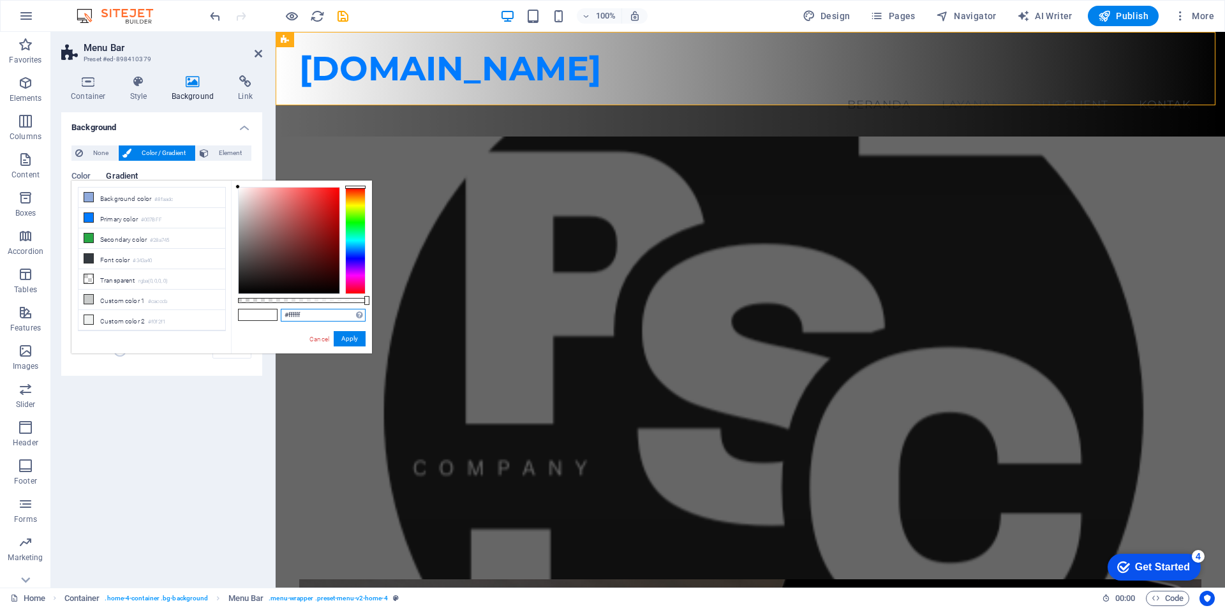
drag, startPoint x: 308, startPoint y: 316, endPoint x: 281, endPoint y: 315, distance: 26.8
click at [281, 315] on input "#ffffff" at bounding box center [323, 315] width 85 height 13
paste input "2563EB"
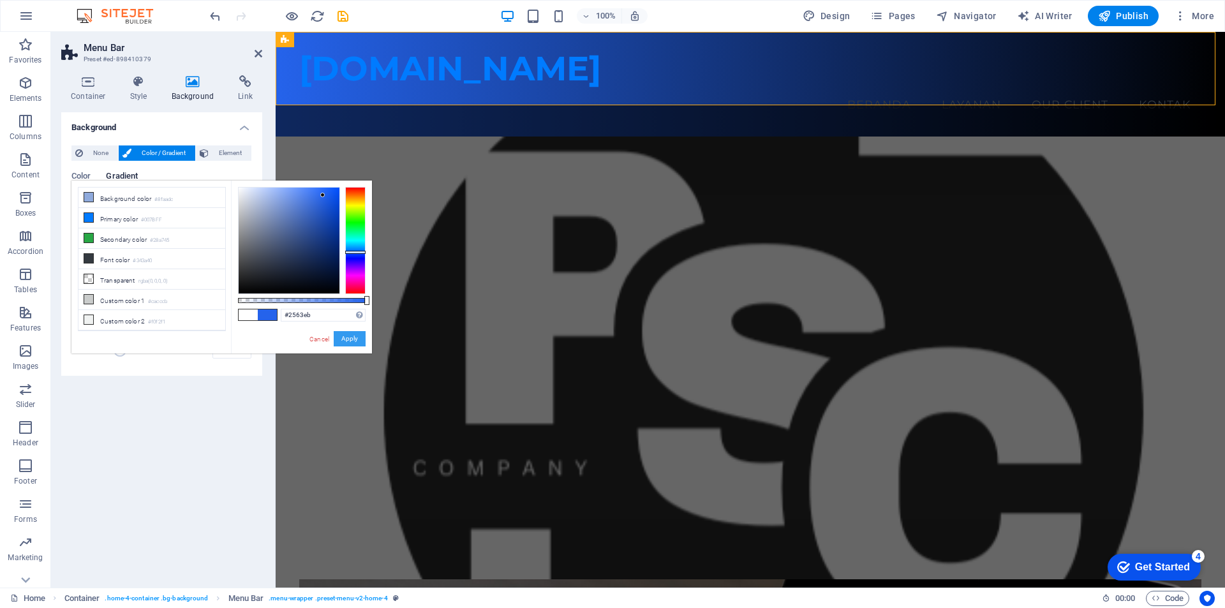
click at [343, 341] on button "Apply" at bounding box center [350, 338] width 32 height 15
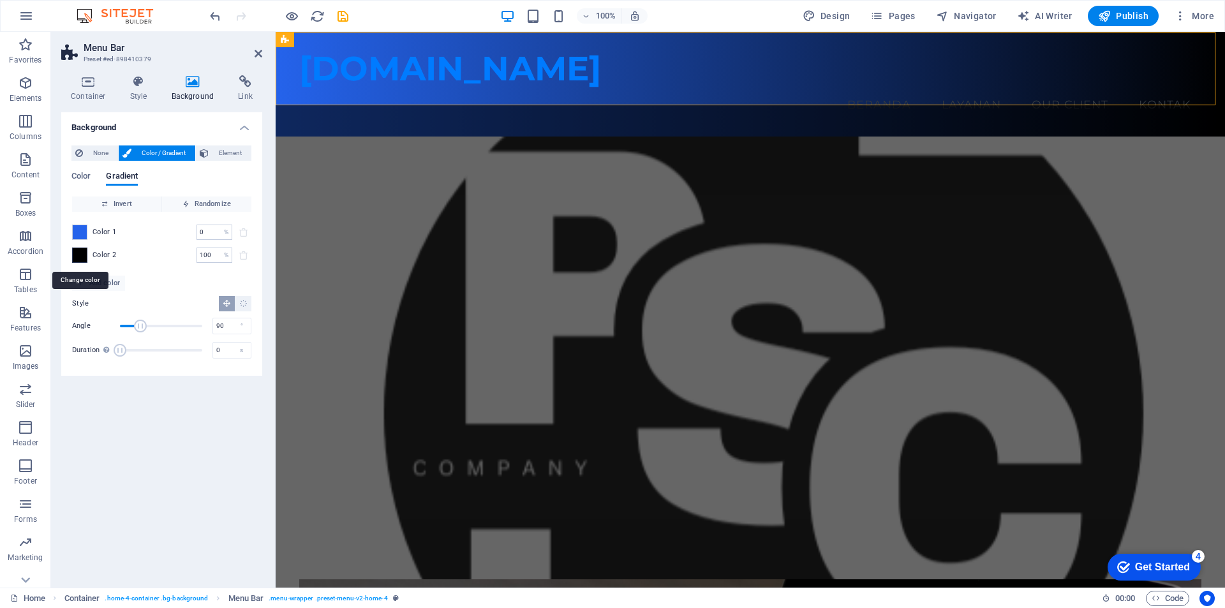
click at [77, 257] on span at bounding box center [80, 255] width 14 height 14
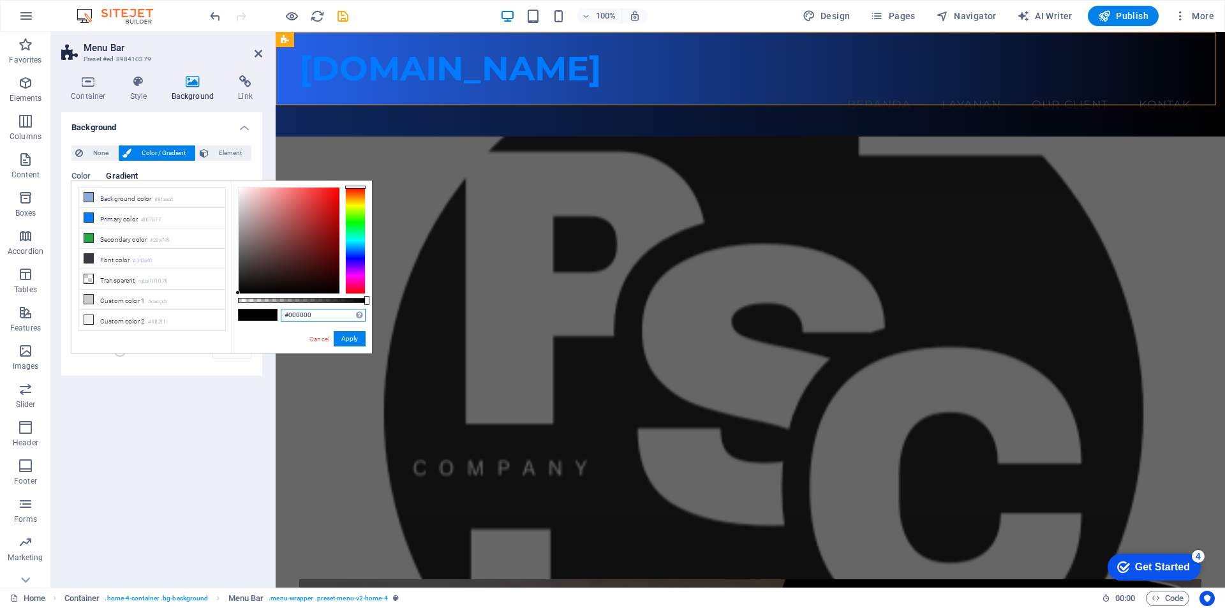
drag, startPoint x: 313, startPoint y: 312, endPoint x: 263, endPoint y: 312, distance: 50.4
click at [263, 312] on div "#000000 Supported formats #0852ed rgb(8, 82, 237) rgba(8, 82, 237, 90%) hsv(221…" at bounding box center [301, 360] width 141 height 358
paste input "9333EA"
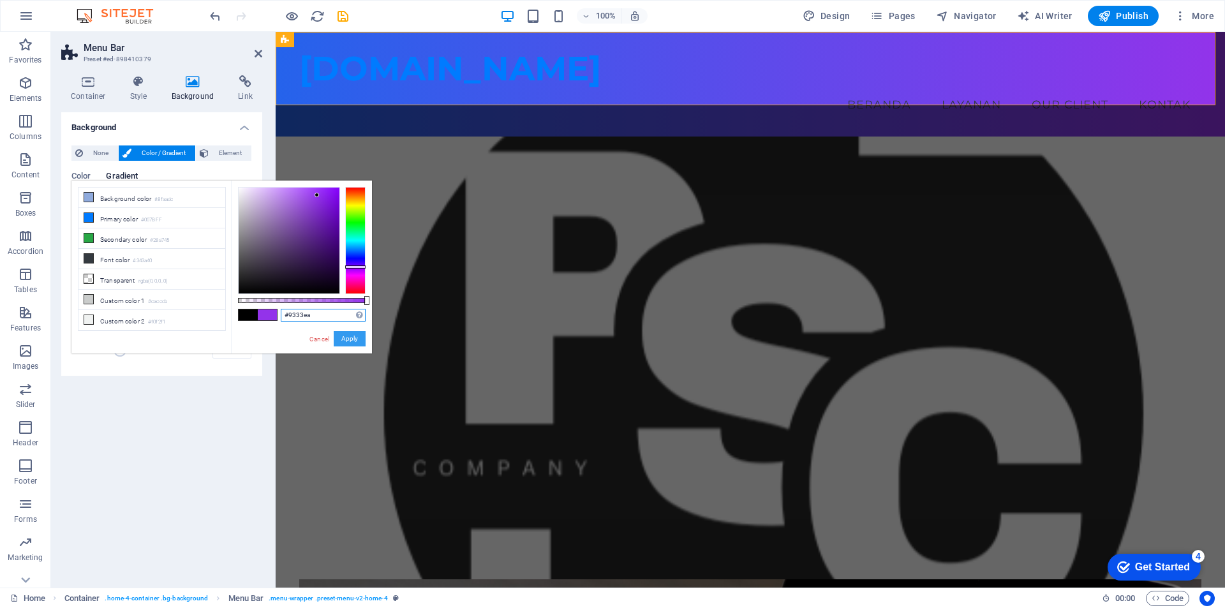
type input "#9333ea"
click at [345, 339] on button "Apply" at bounding box center [350, 338] width 32 height 15
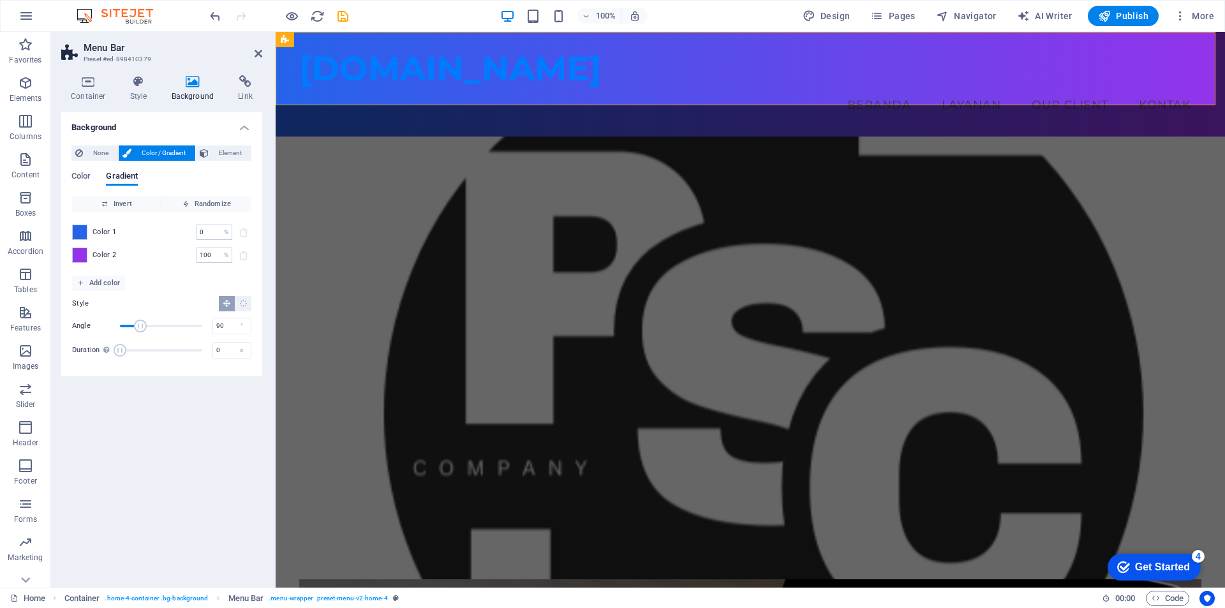
click at [286, 242] on figure at bounding box center [750, 373] width 949 height 472
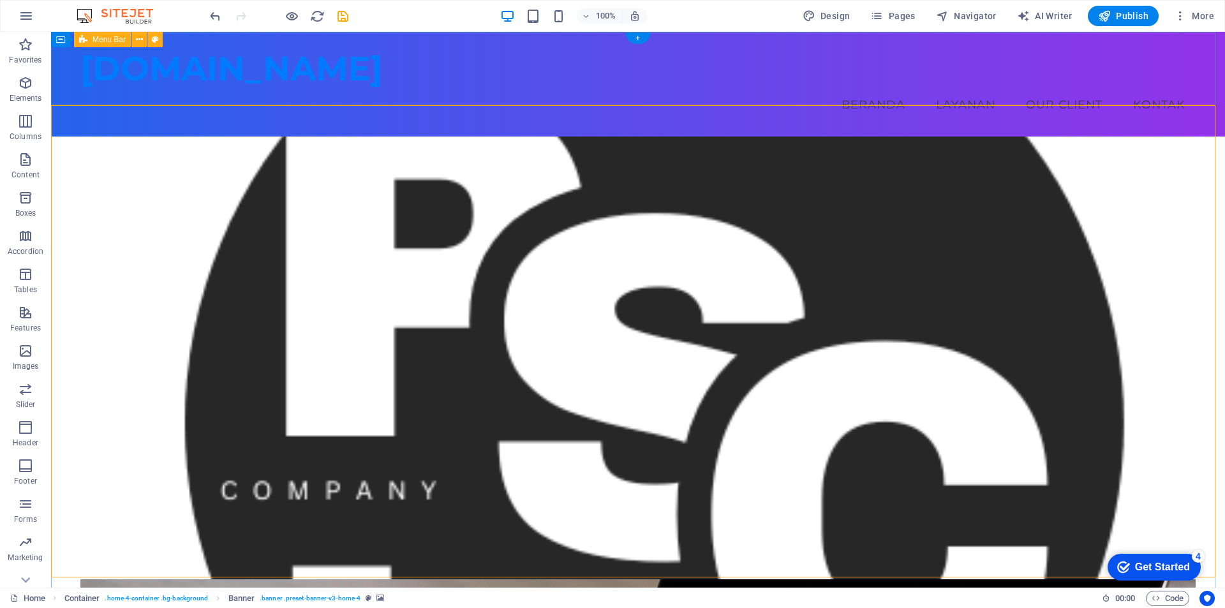
click at [68, 78] on div "[DOMAIN_NAME] Menu Beranda Layanan Our Client Kontak" at bounding box center [638, 84] width 1174 height 105
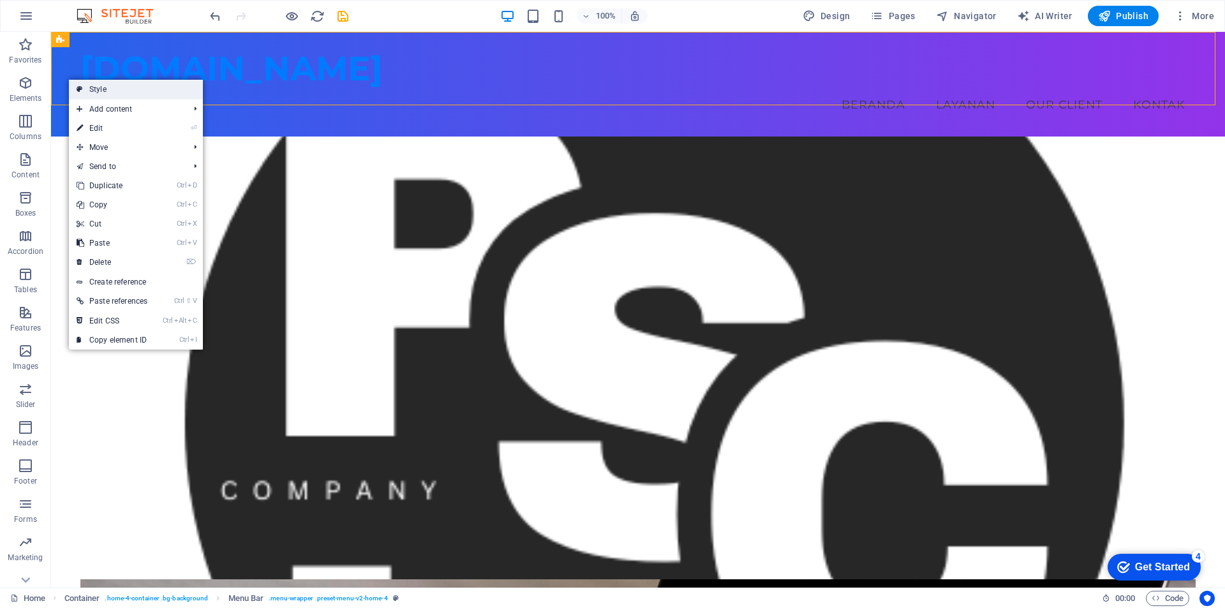
click at [109, 91] on link "Style" at bounding box center [136, 89] width 134 height 19
select select "vw"
select select "rem"
select select "vw"
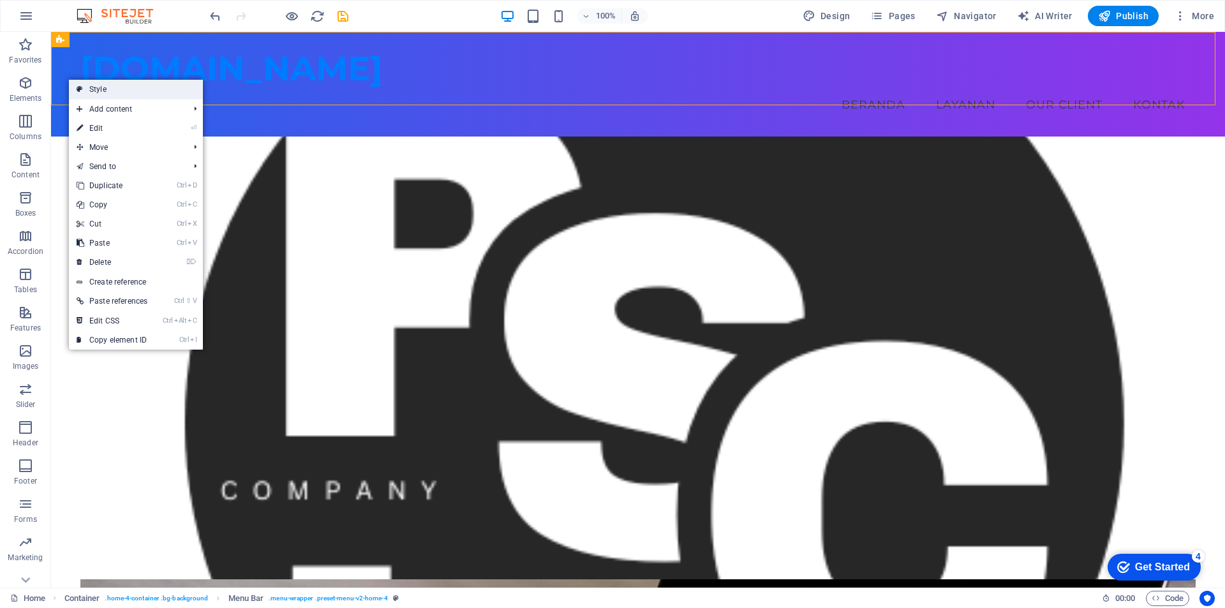
select select "preset-menu-v2-home-4"
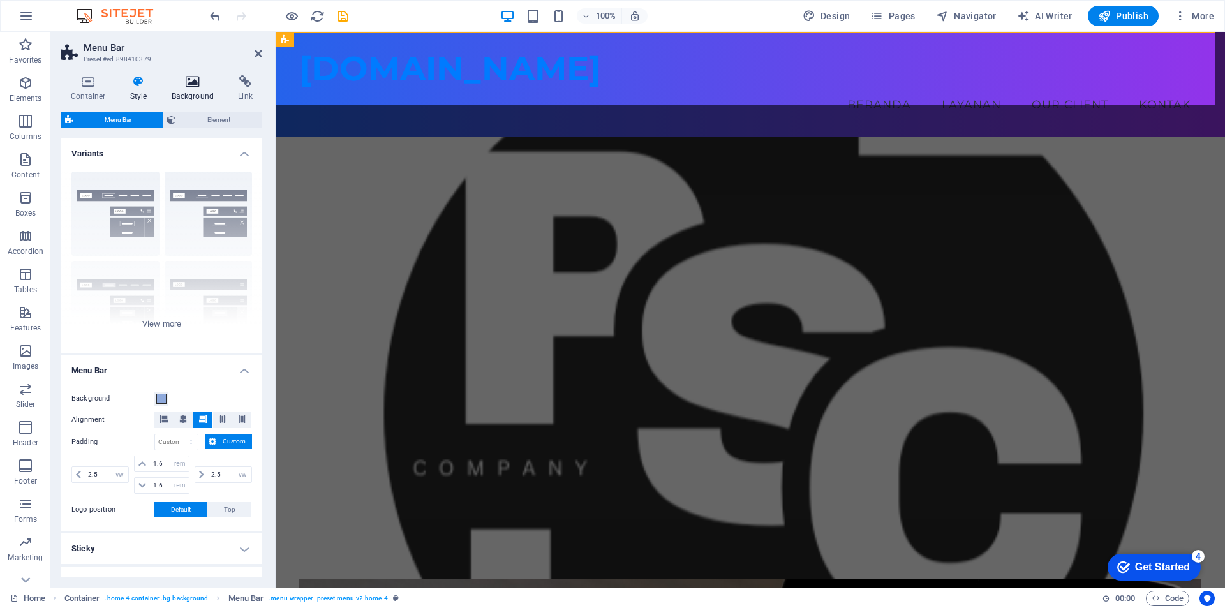
click at [198, 88] on h4 "Background" at bounding box center [195, 88] width 67 height 27
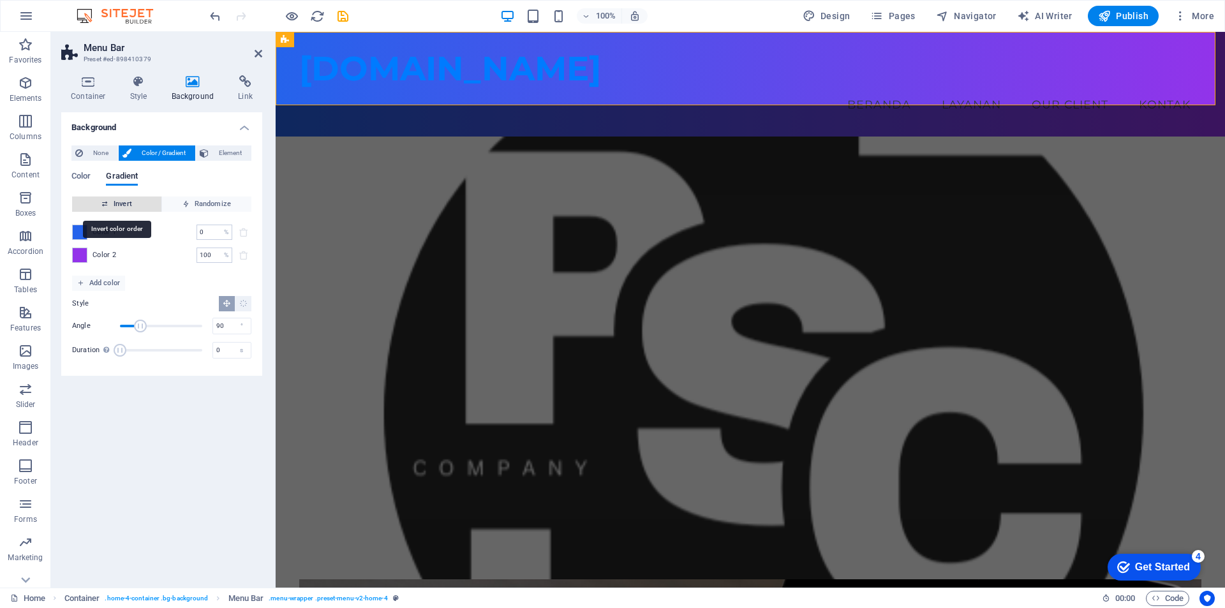
click at [117, 204] on span "Invert" at bounding box center [116, 204] width 79 height 15
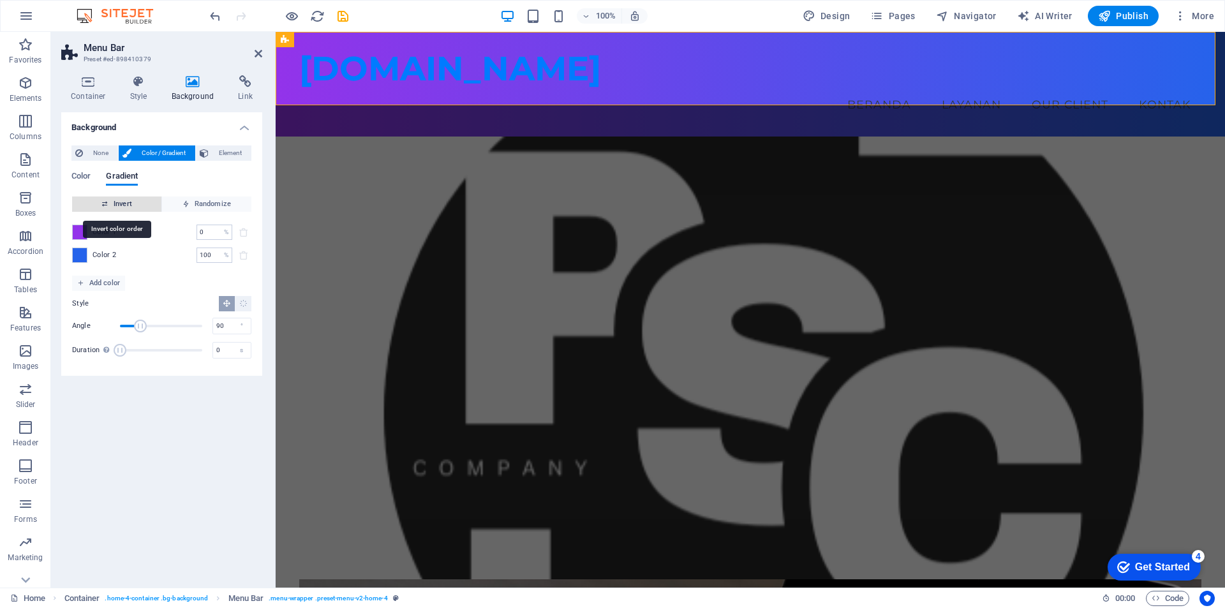
click at [117, 205] on span "Invert" at bounding box center [116, 204] width 79 height 15
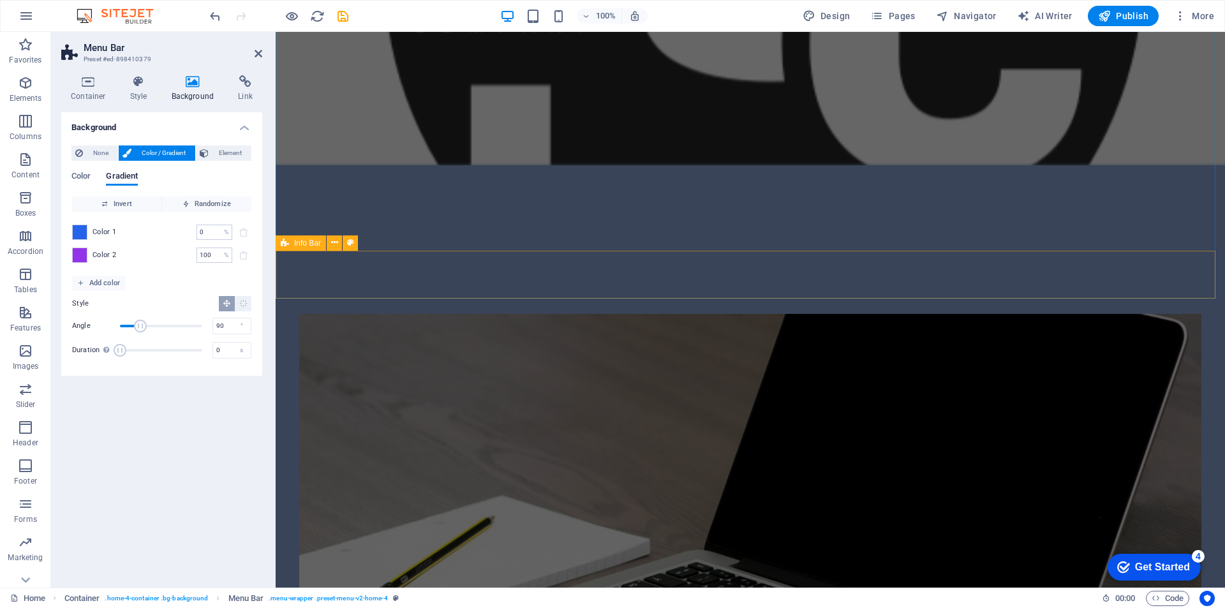
scroll to position [447, 0]
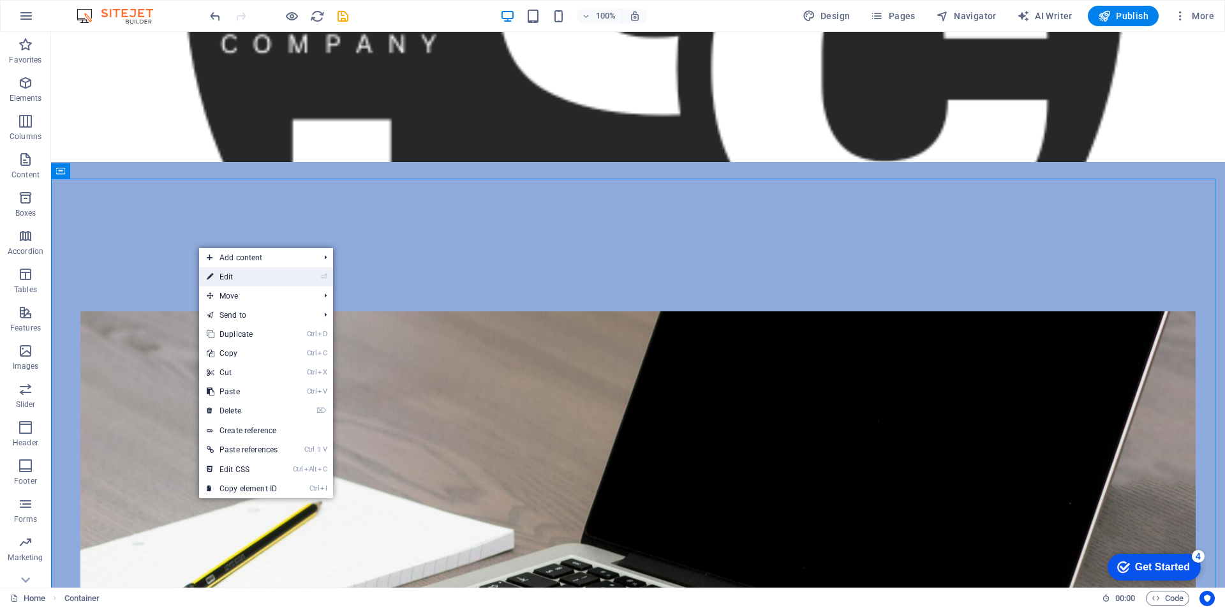
click at [239, 277] on link "⏎ Edit" at bounding box center [242, 276] width 86 height 19
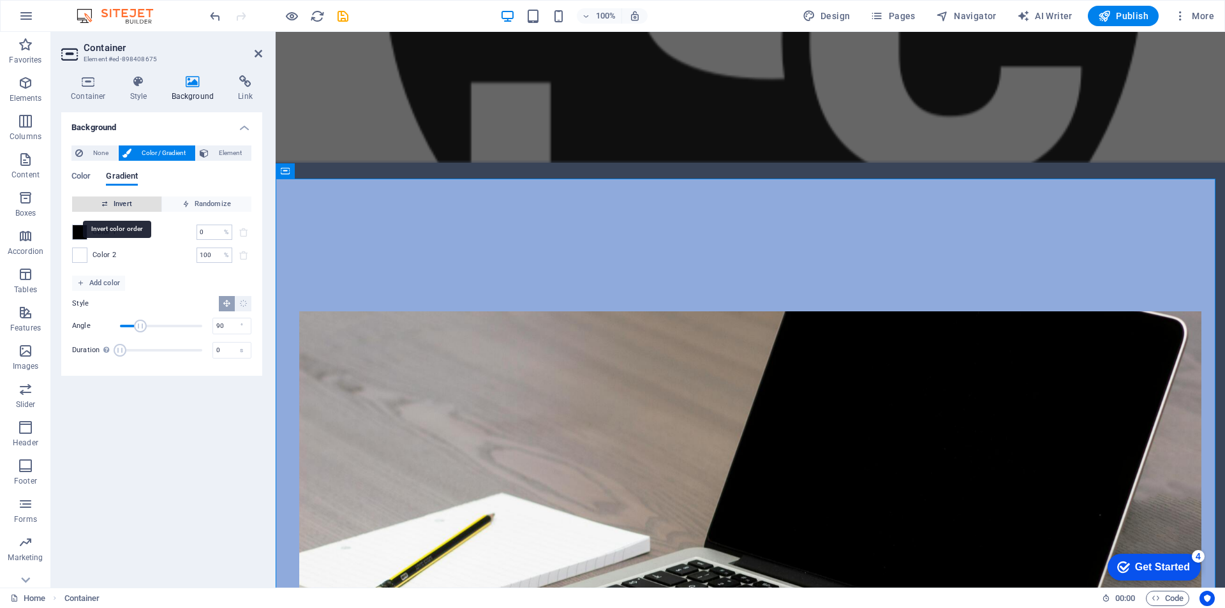
click at [126, 205] on span "Invert" at bounding box center [116, 204] width 79 height 15
click at [83, 177] on span "Color" at bounding box center [80, 177] width 19 height 18
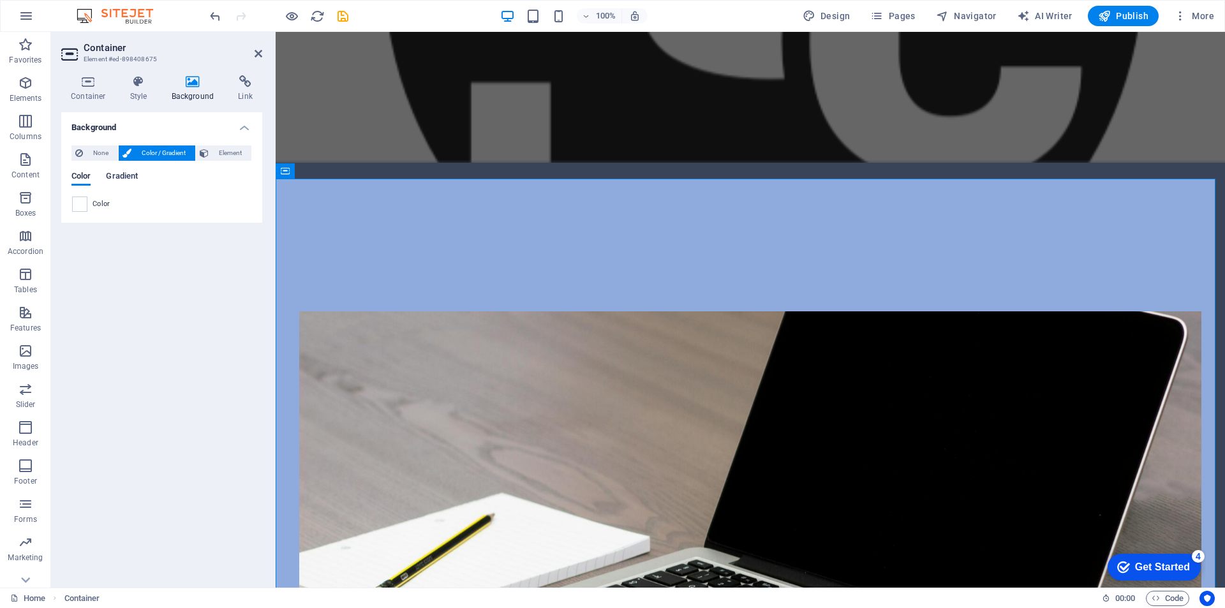
click at [128, 177] on span "Gradient" at bounding box center [122, 177] width 32 height 18
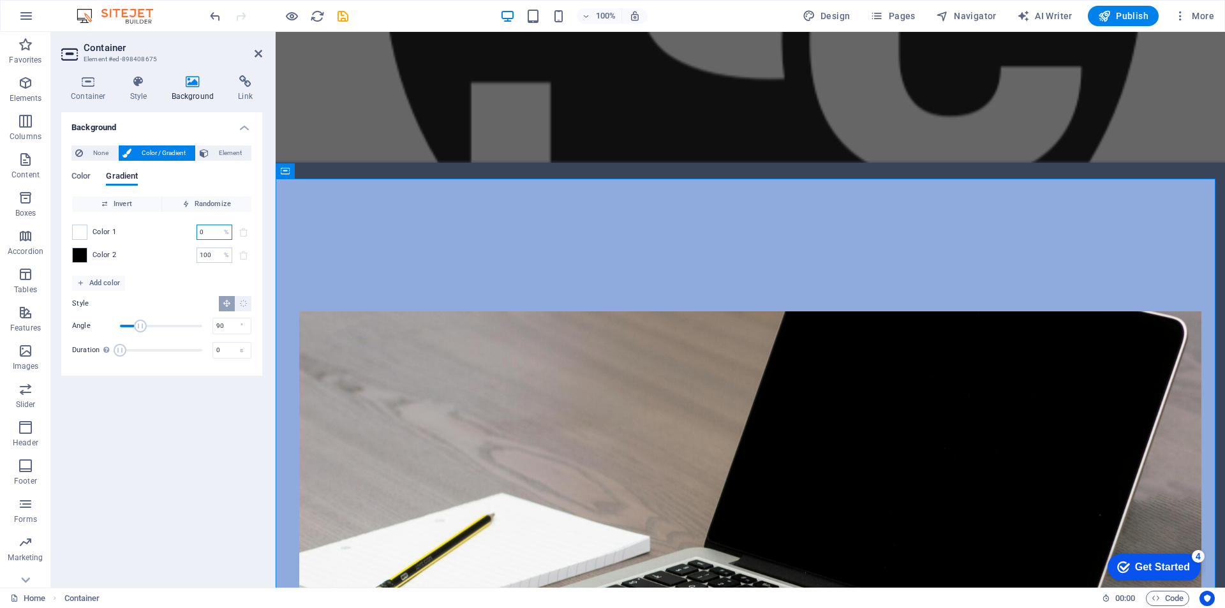
drag, startPoint x: 211, startPoint y: 233, endPoint x: 174, endPoint y: 233, distance: 37.0
click at [174, 233] on div "Color 1 0 % ​" at bounding box center [161, 232] width 179 height 15
paste input "number"
type input "0"
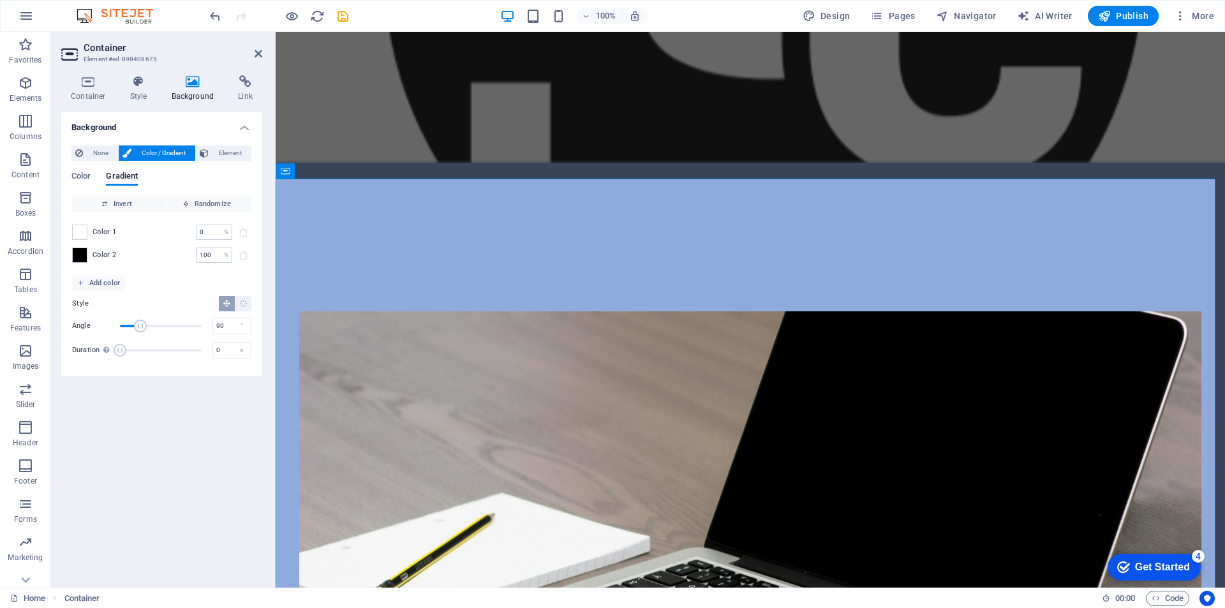
scroll to position [0, 0]
click at [137, 205] on span "Invert" at bounding box center [116, 204] width 79 height 15
click at [216, 234] on input "0" at bounding box center [208, 232] width 22 height 15
drag, startPoint x: 208, startPoint y: 232, endPoint x: 183, endPoint y: 232, distance: 24.9
click at [183, 232] on div "Color 1 0 % ​" at bounding box center [161, 232] width 179 height 15
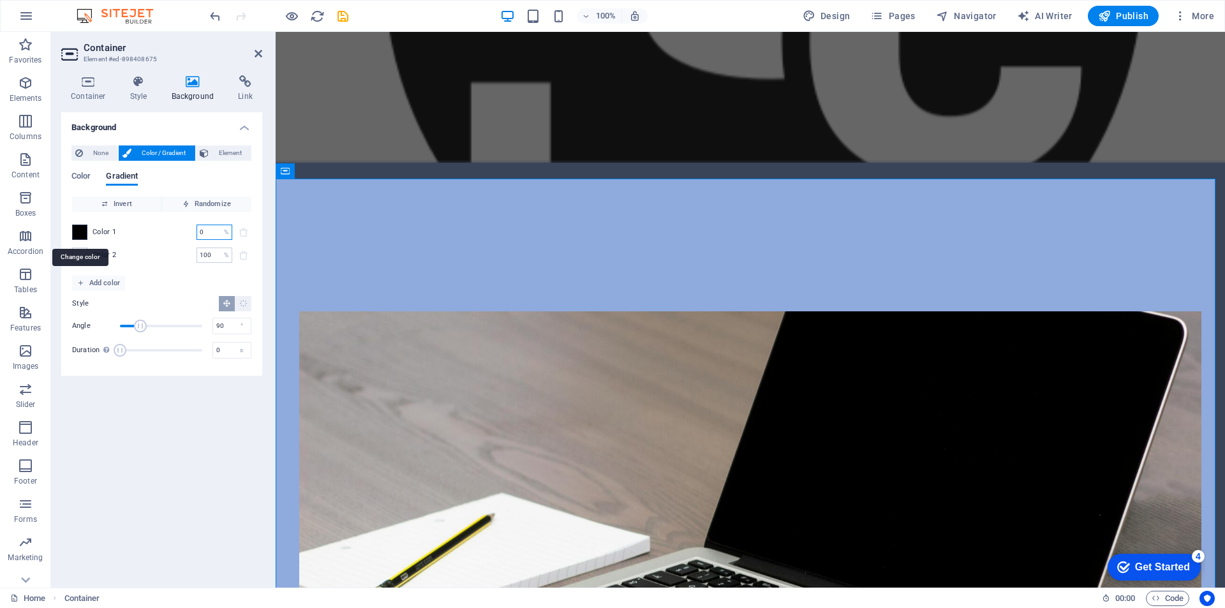
click at [83, 235] on span at bounding box center [80, 232] width 14 height 14
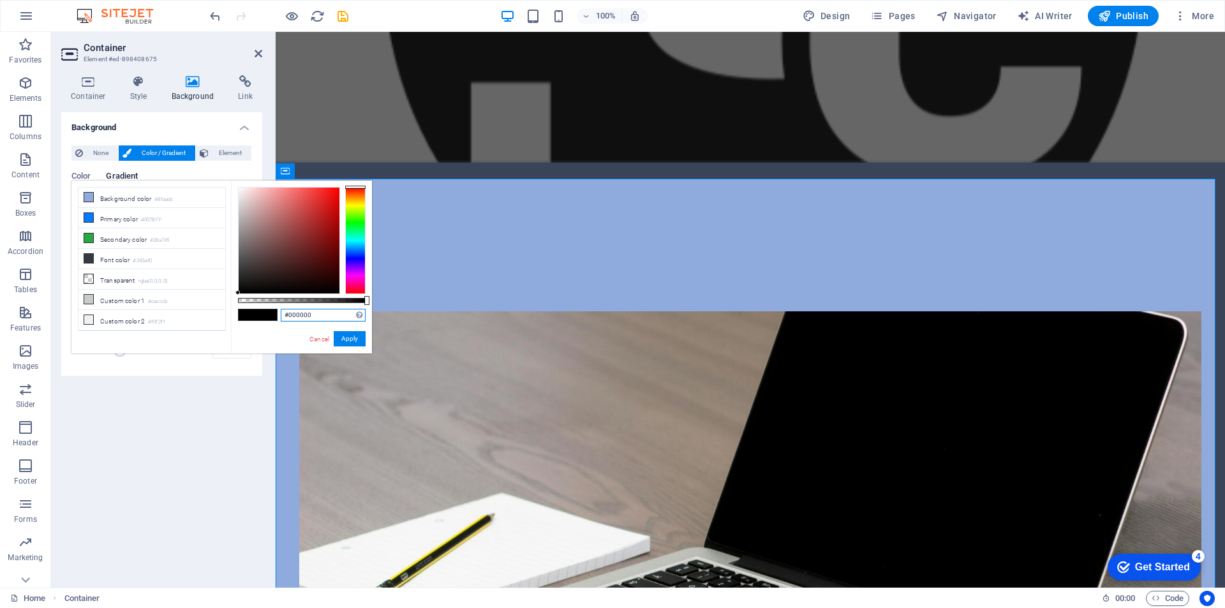
drag, startPoint x: 316, startPoint y: 316, endPoint x: 274, endPoint y: 315, distance: 42.1
click at [274, 315] on div "#000000 Supported formats #0852ed rgb(8, 82, 237) rgba(8, 82, 237, 90%) hsv(221…" at bounding box center [301, 360] width 141 height 358
paste input "9333EA"
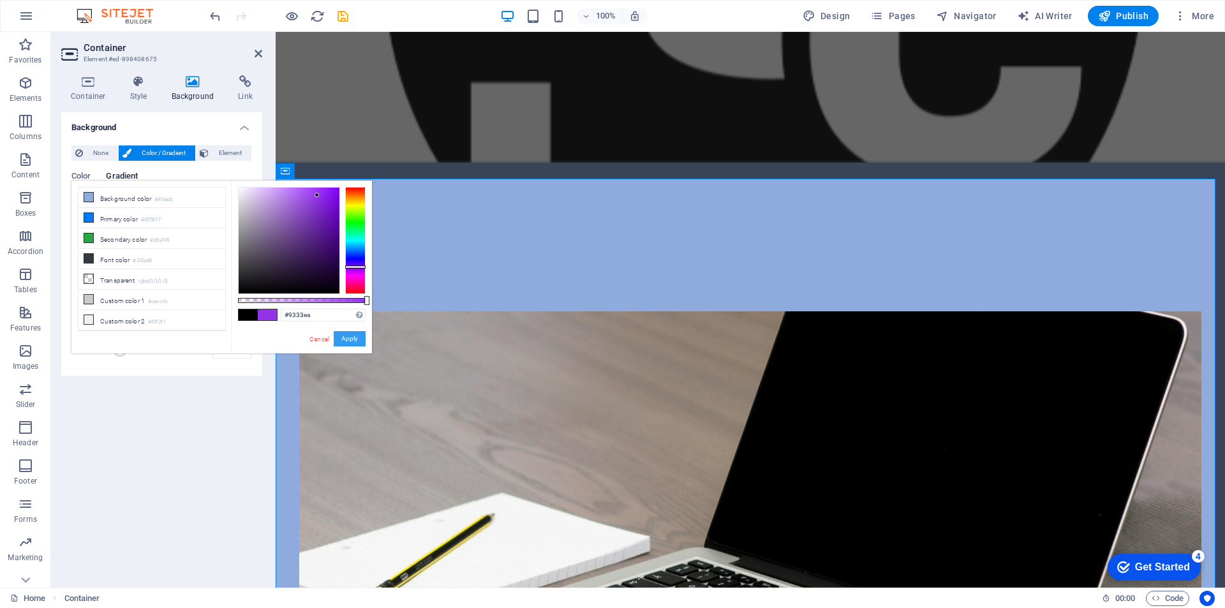
drag, startPoint x: 353, startPoint y: 337, endPoint x: 76, endPoint y: 302, distance: 279.7
click at [353, 337] on button "Apply" at bounding box center [350, 338] width 32 height 15
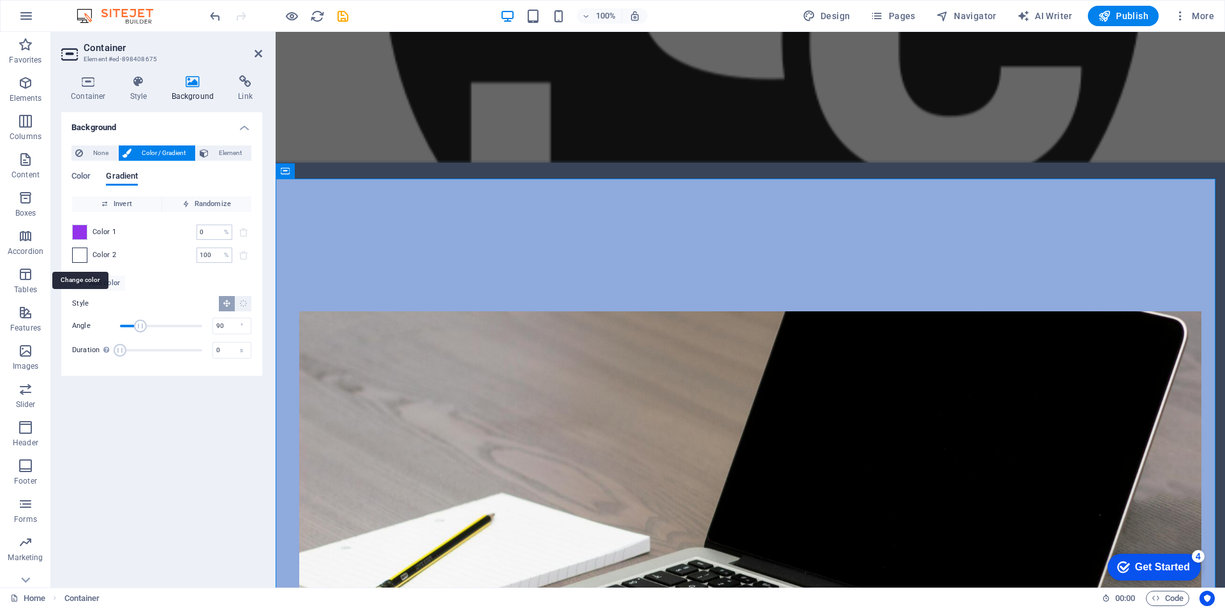
click at [84, 256] on span at bounding box center [80, 255] width 14 height 14
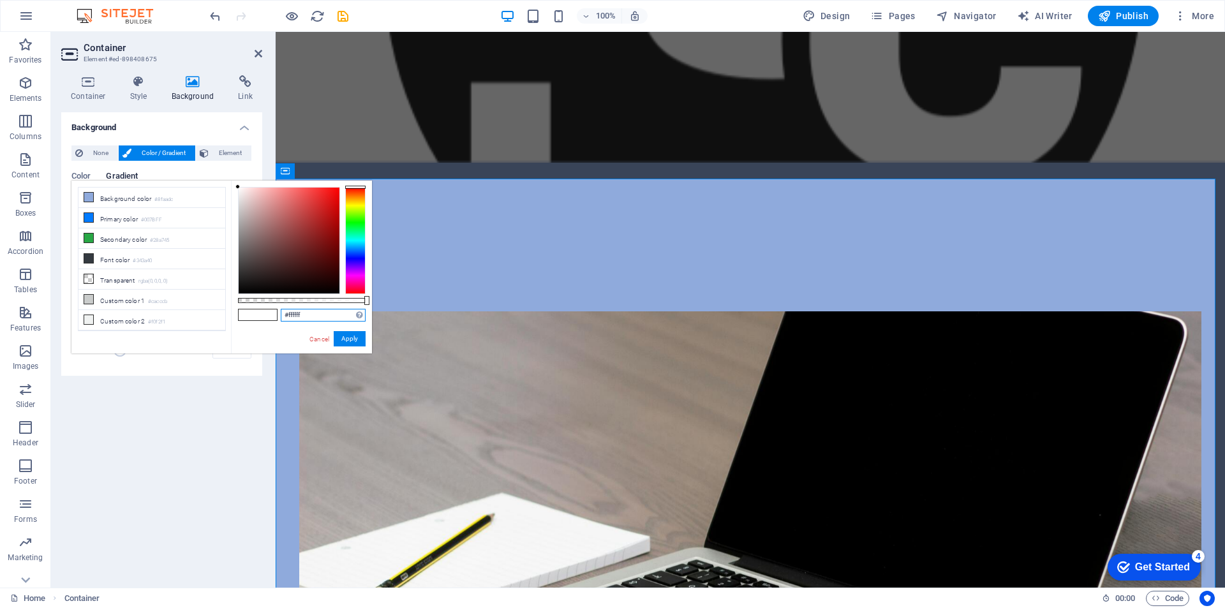
drag, startPoint x: 302, startPoint y: 316, endPoint x: 271, endPoint y: 316, distance: 30.6
click at [272, 316] on div "#ffffff Supported formats #0852ed rgb(8, 82, 237) rgba(8, 82, 237, 90%) hsv(221…" at bounding box center [301, 360] width 141 height 358
paste input "2563EB"
type input "#2563eb"
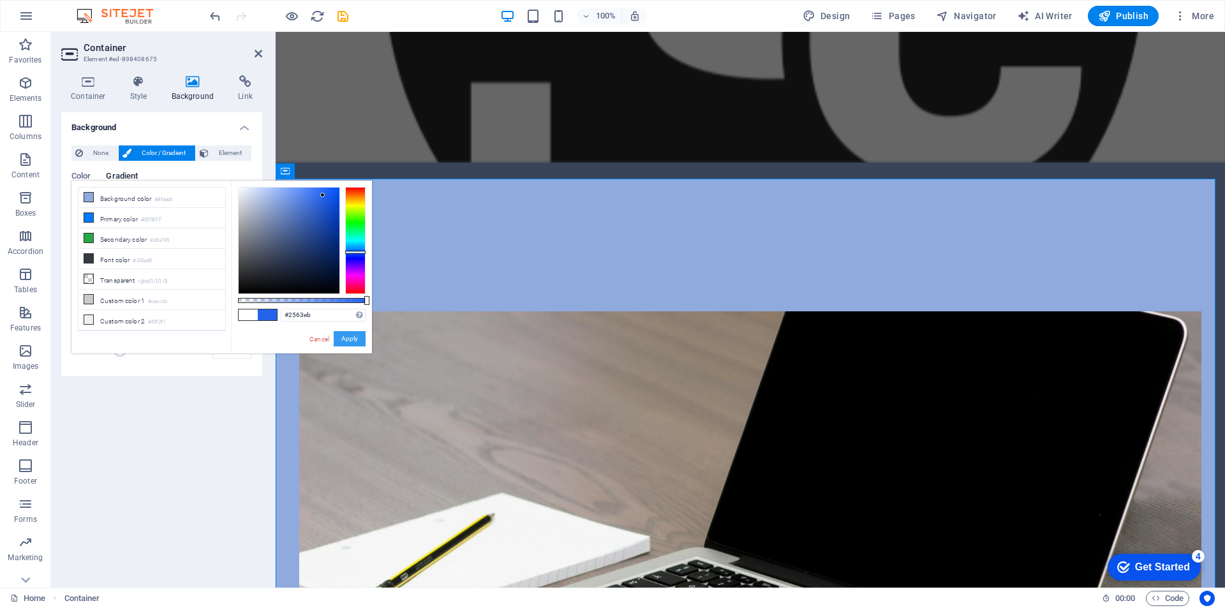
click at [358, 338] on button "Apply" at bounding box center [350, 338] width 32 height 15
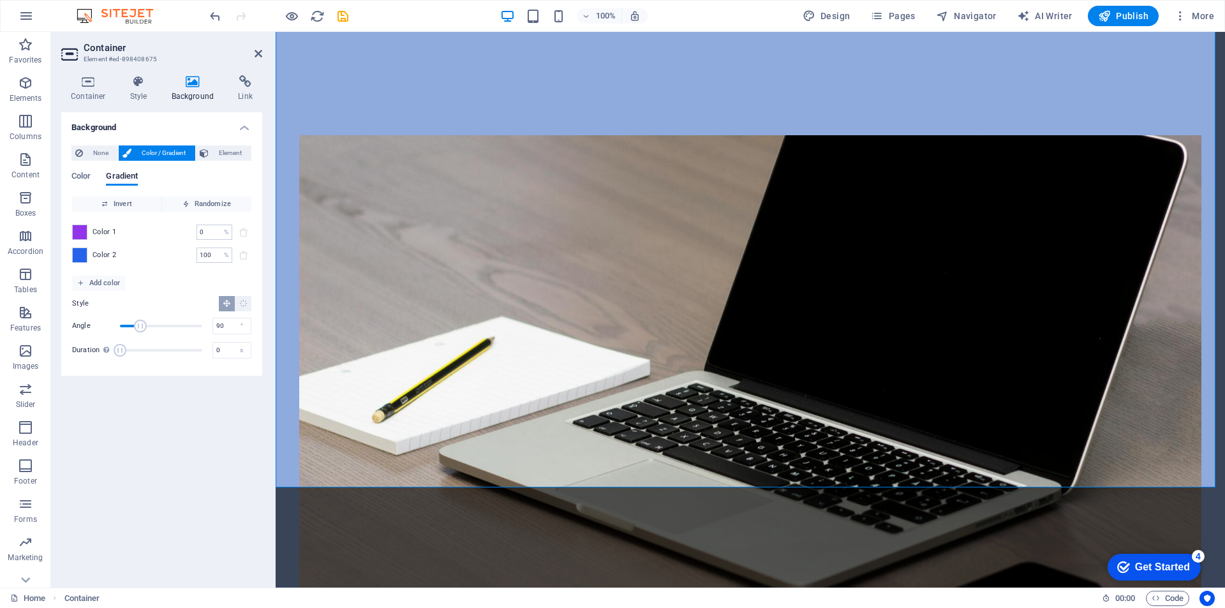
scroll to position [766, 0]
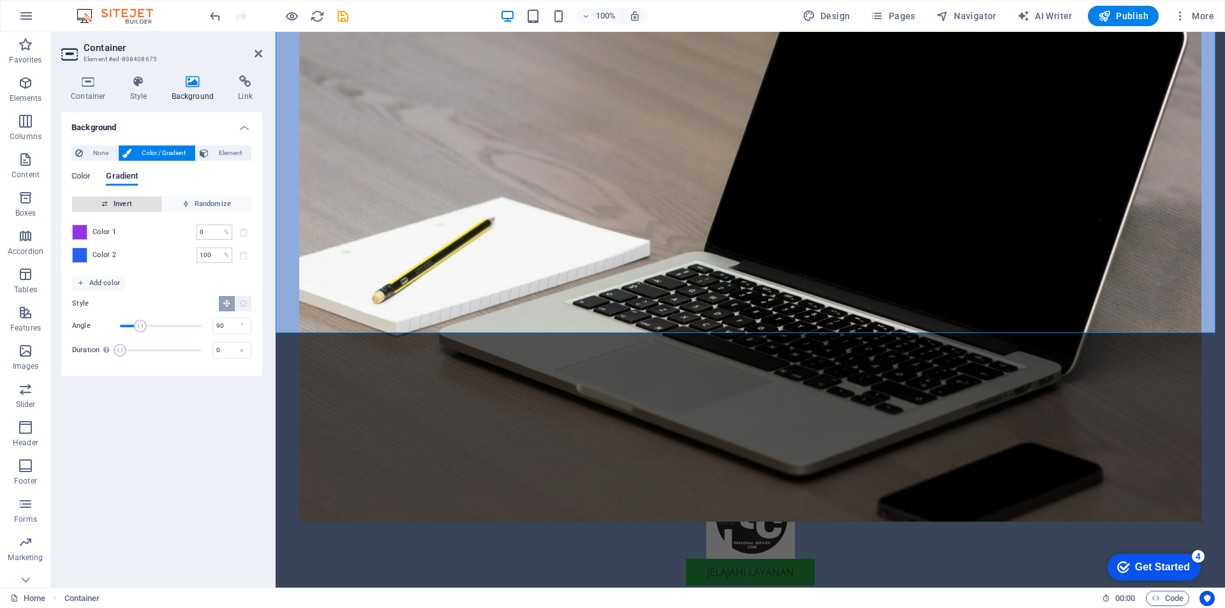
click at [115, 207] on span "Invert" at bounding box center [116, 204] width 79 height 15
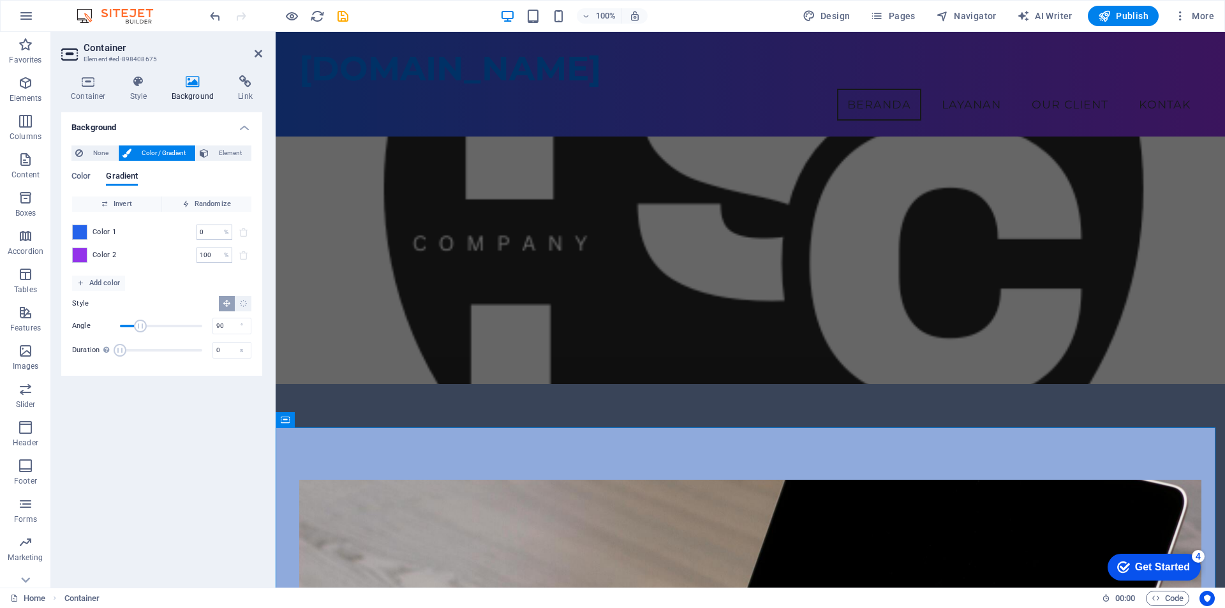
scroll to position [191, 0]
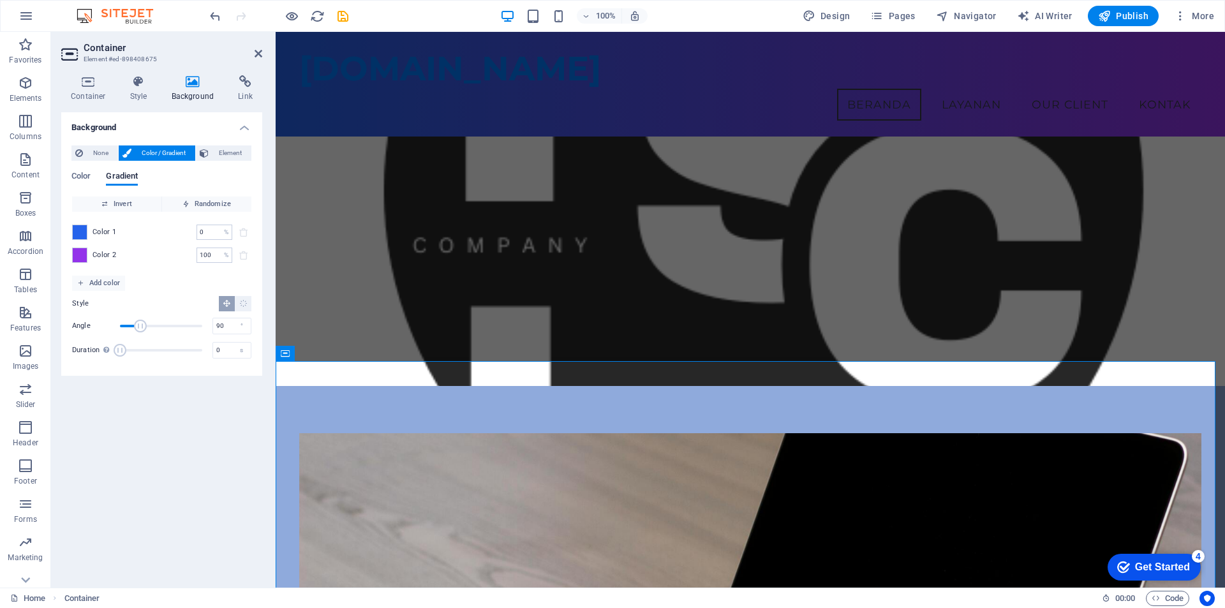
click at [289, 221] on figure at bounding box center [750, 150] width 949 height 472
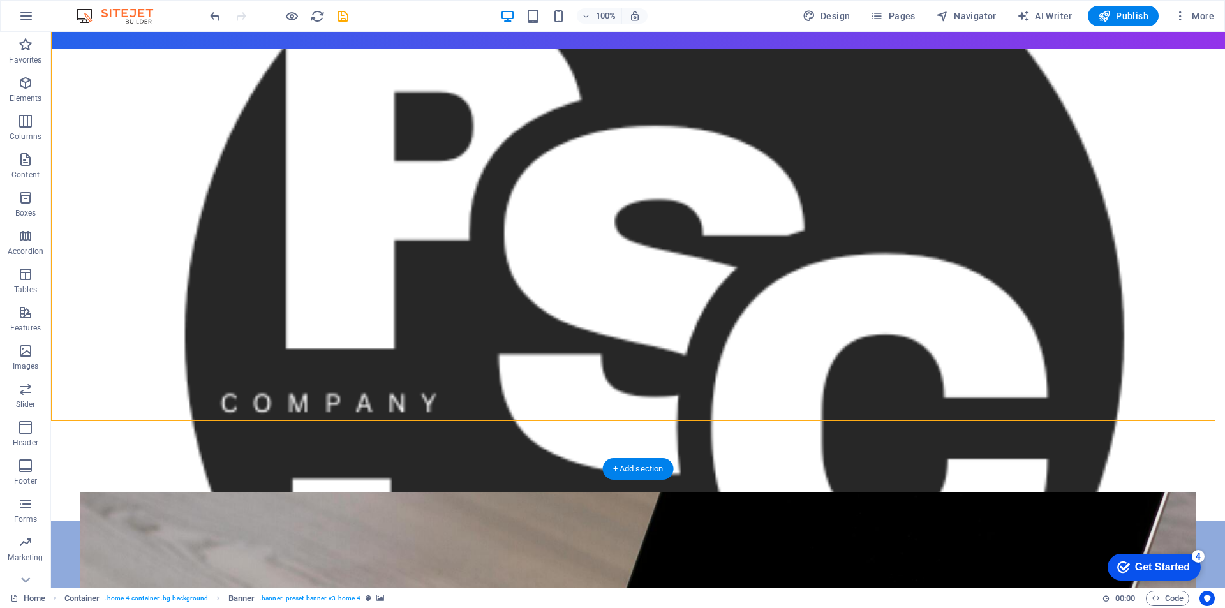
scroll to position [0, 0]
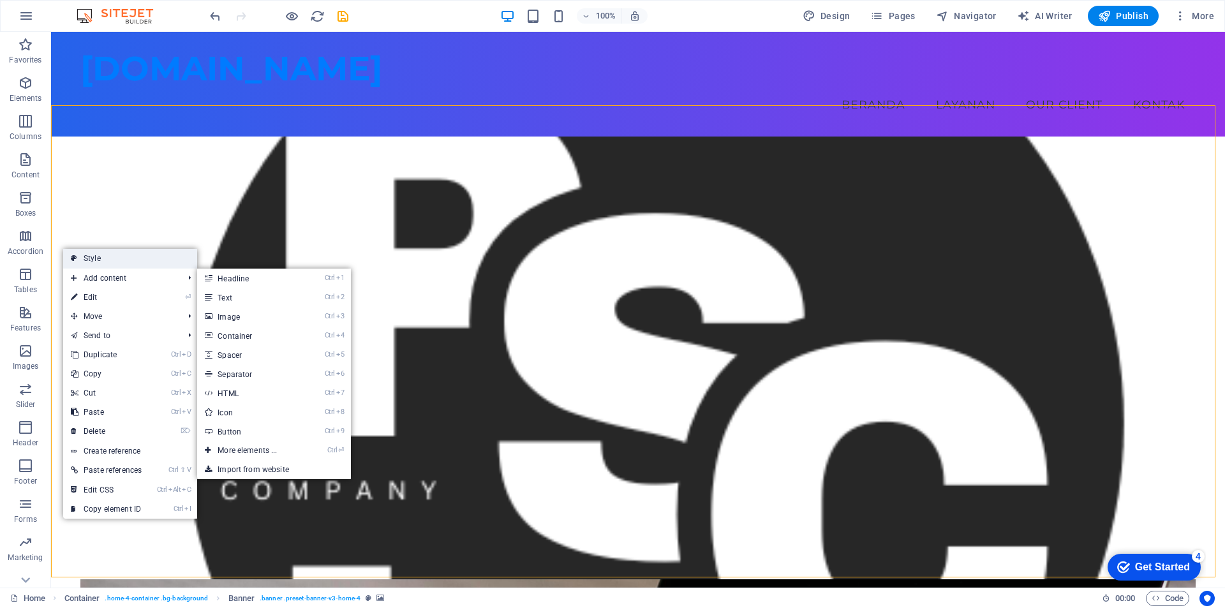
click at [116, 261] on link "Style" at bounding box center [130, 258] width 134 height 19
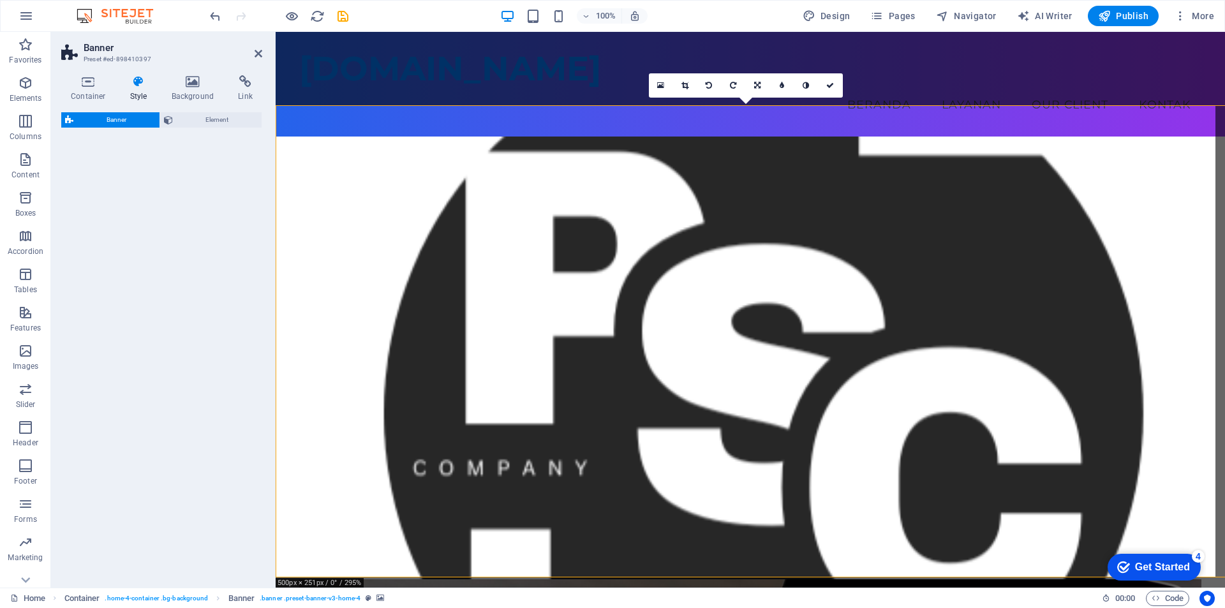
select select "preset-banner-v3-home-4"
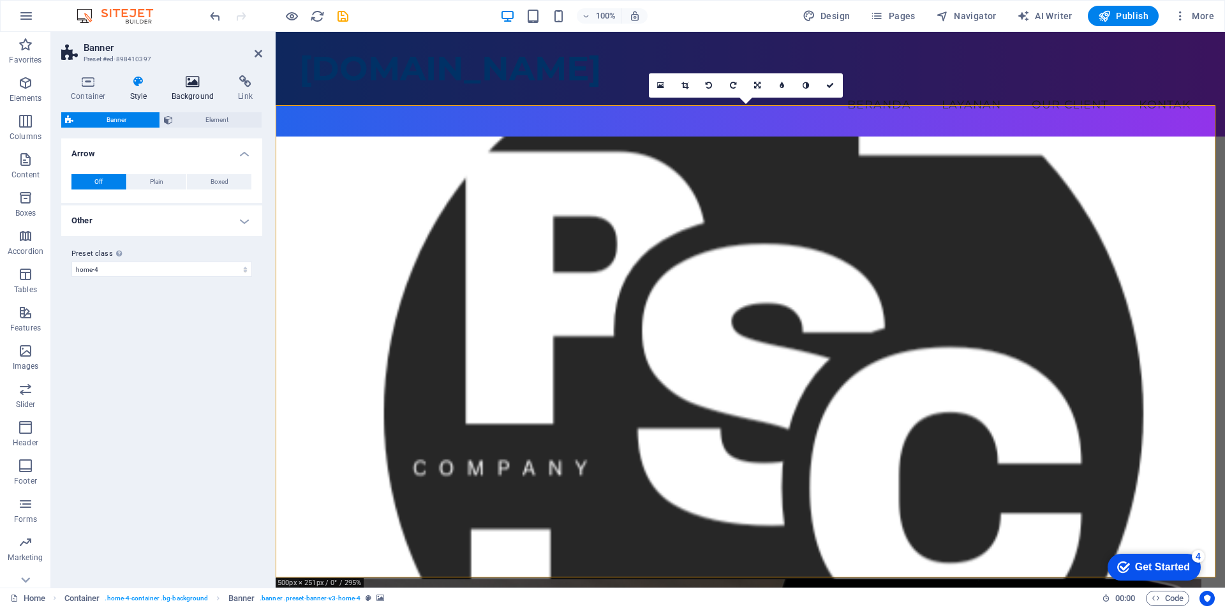
click at [194, 85] on icon at bounding box center [193, 81] width 62 height 13
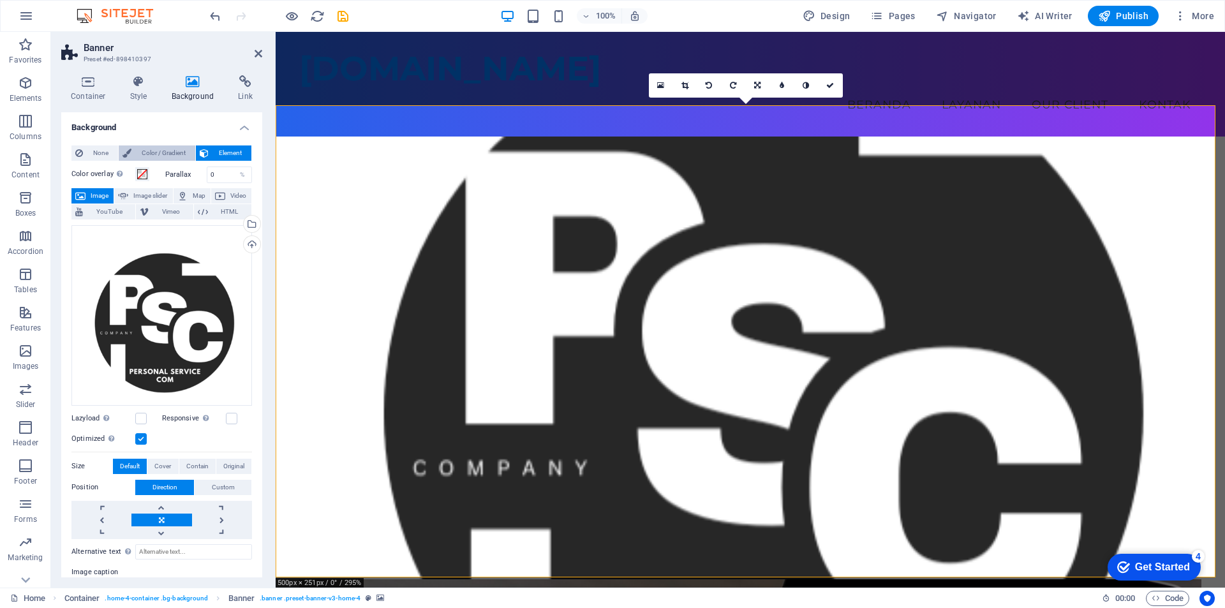
click at [152, 149] on span "Color / Gradient" at bounding box center [163, 152] width 56 height 15
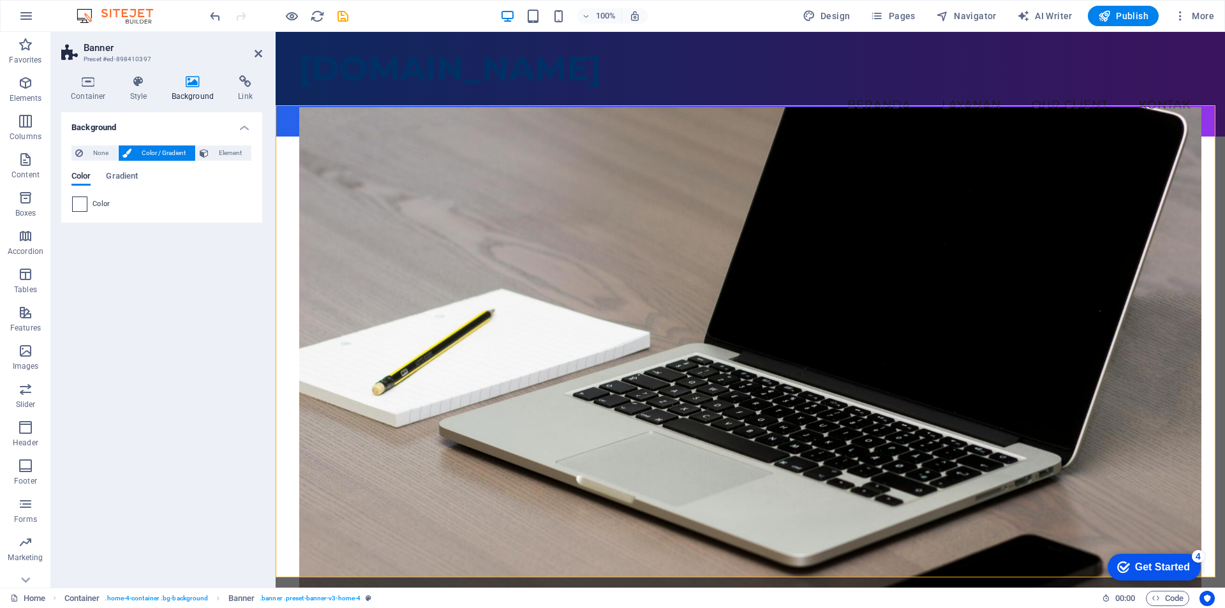
click at [78, 207] on span at bounding box center [80, 204] width 14 height 14
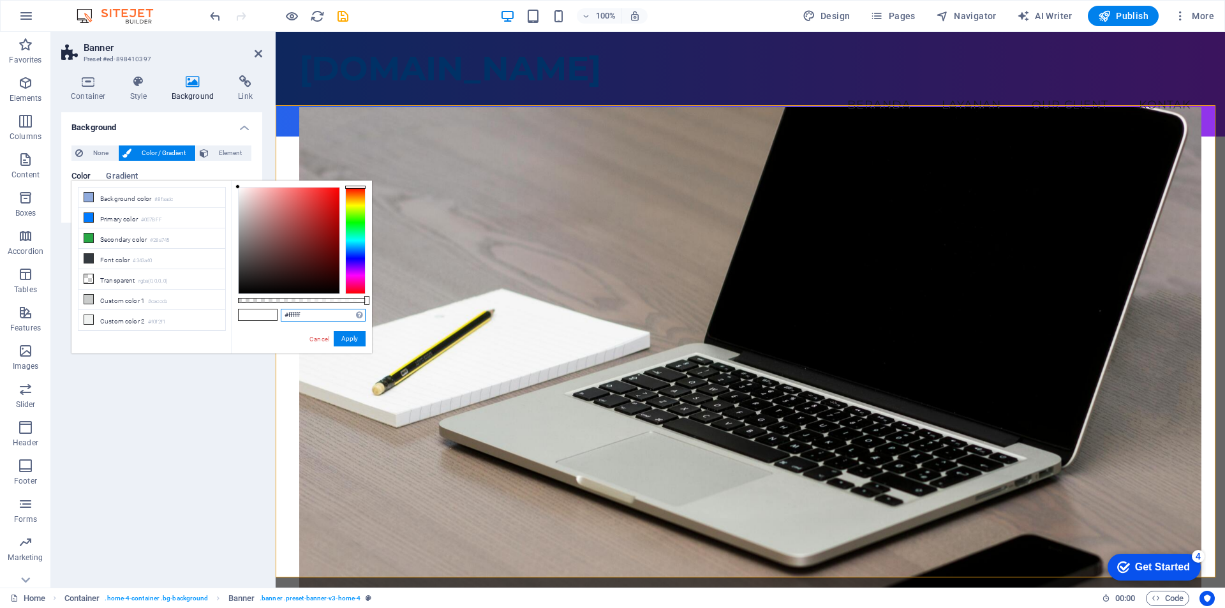
drag, startPoint x: 308, startPoint y: 316, endPoint x: 262, endPoint y: 315, distance: 46.6
click at [262, 315] on div "#ffffff Supported formats #0852ed rgb(8, 82, 237) rgba(8, 82, 237, 90%) hsv(221…" at bounding box center [301, 360] width 141 height 358
paste input "2563EB"
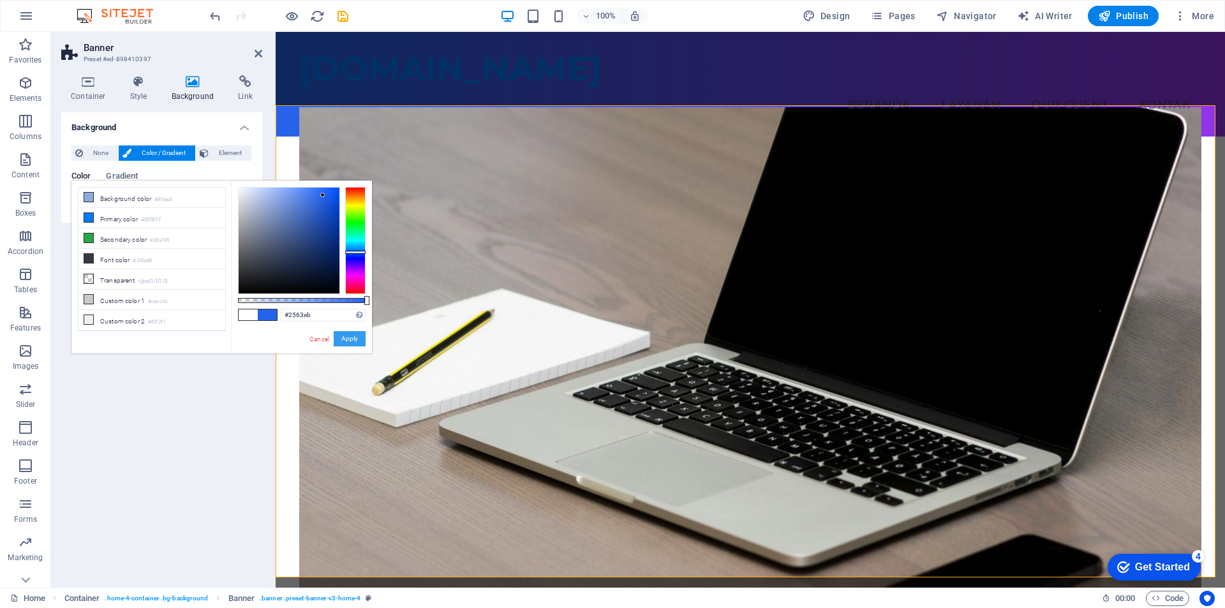
click at [349, 339] on button "Apply" at bounding box center [350, 338] width 32 height 15
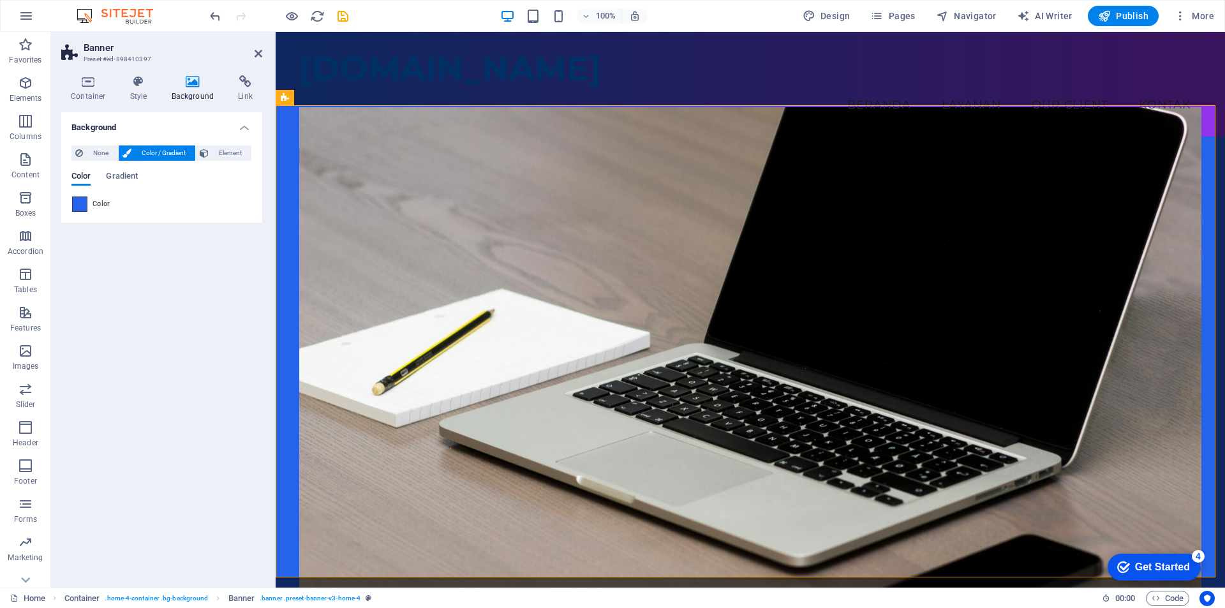
click at [82, 205] on span at bounding box center [80, 204] width 14 height 14
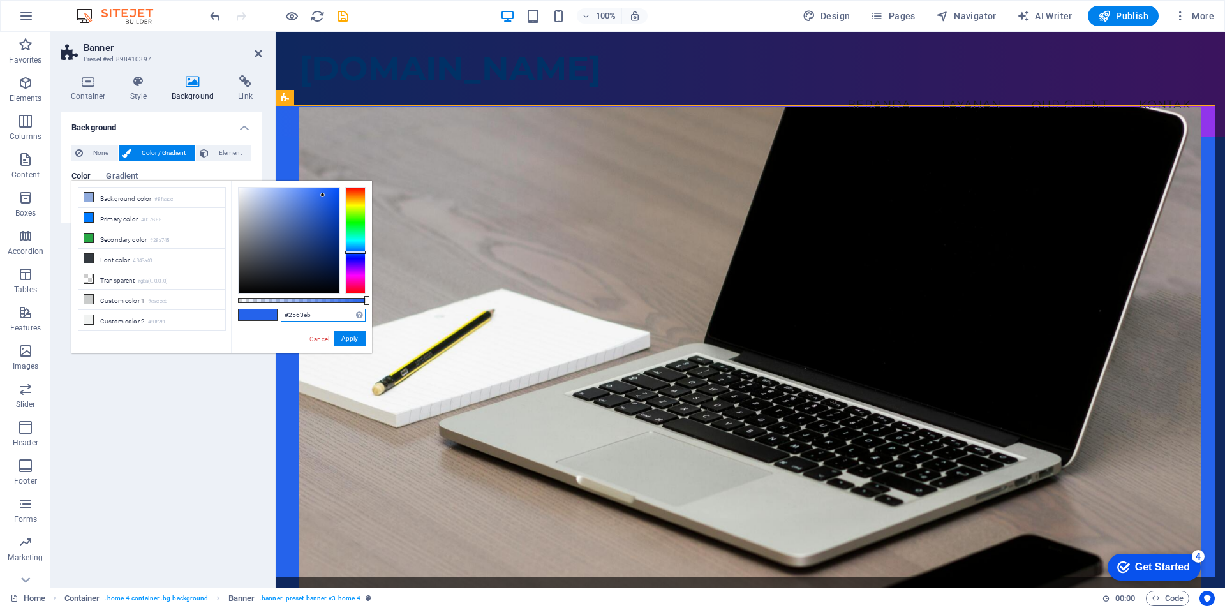
drag, startPoint x: 313, startPoint y: 311, endPoint x: 283, endPoint y: 312, distance: 30.0
click at [283, 312] on input "#2563eb" at bounding box center [323, 315] width 85 height 13
click at [324, 337] on link "Cancel" at bounding box center [319, 339] width 22 height 10
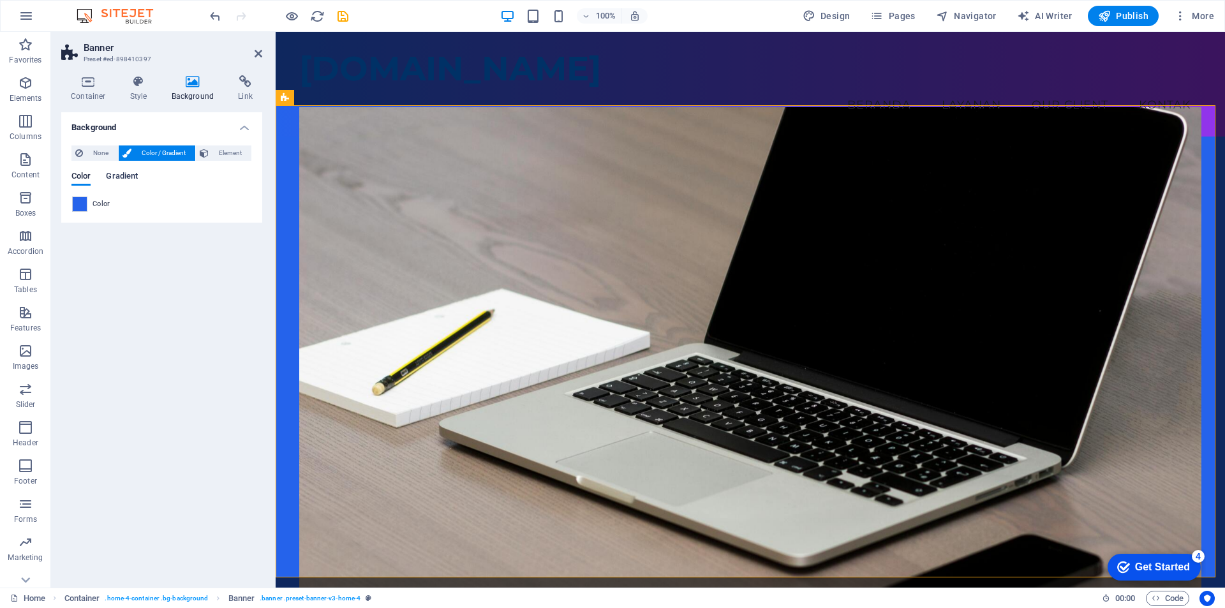
click at [132, 175] on span "Gradient" at bounding box center [122, 177] width 32 height 18
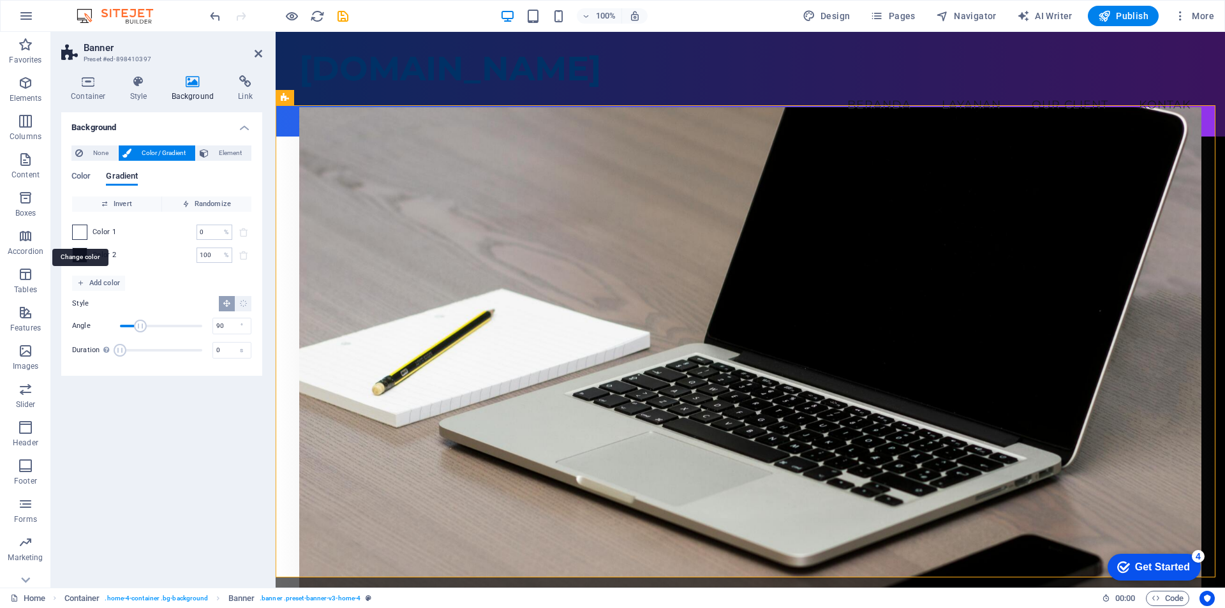
click at [86, 231] on span at bounding box center [80, 232] width 14 height 14
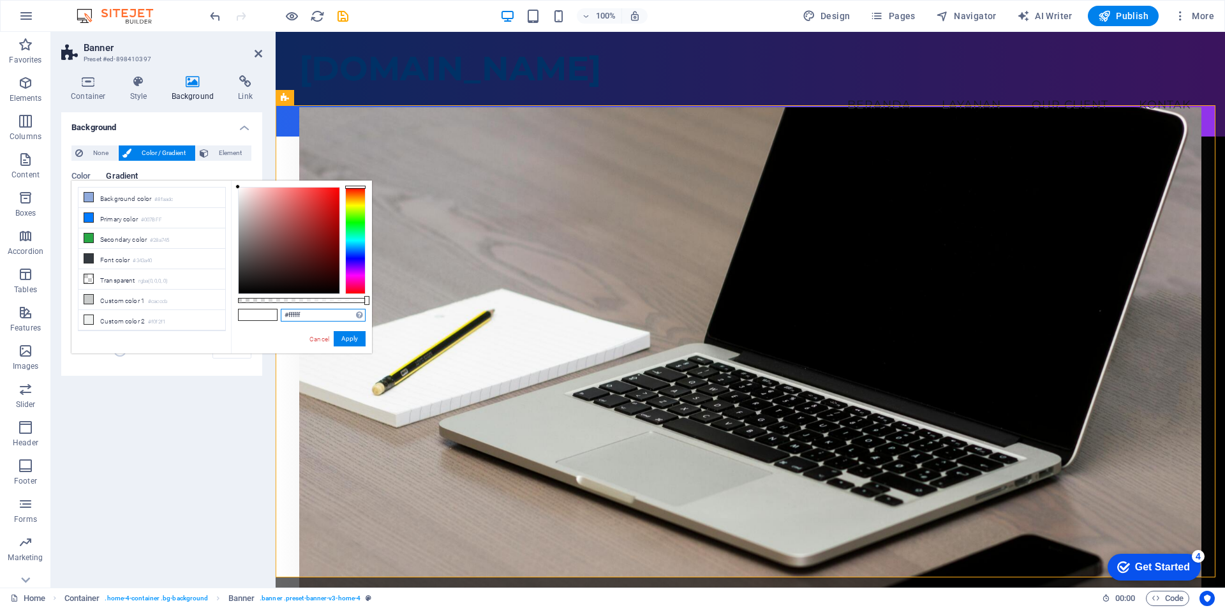
drag, startPoint x: 313, startPoint y: 313, endPoint x: 283, endPoint y: 311, distance: 30.0
click at [283, 311] on input "#ffffff" at bounding box center [323, 315] width 85 height 13
paste input "2563EB"
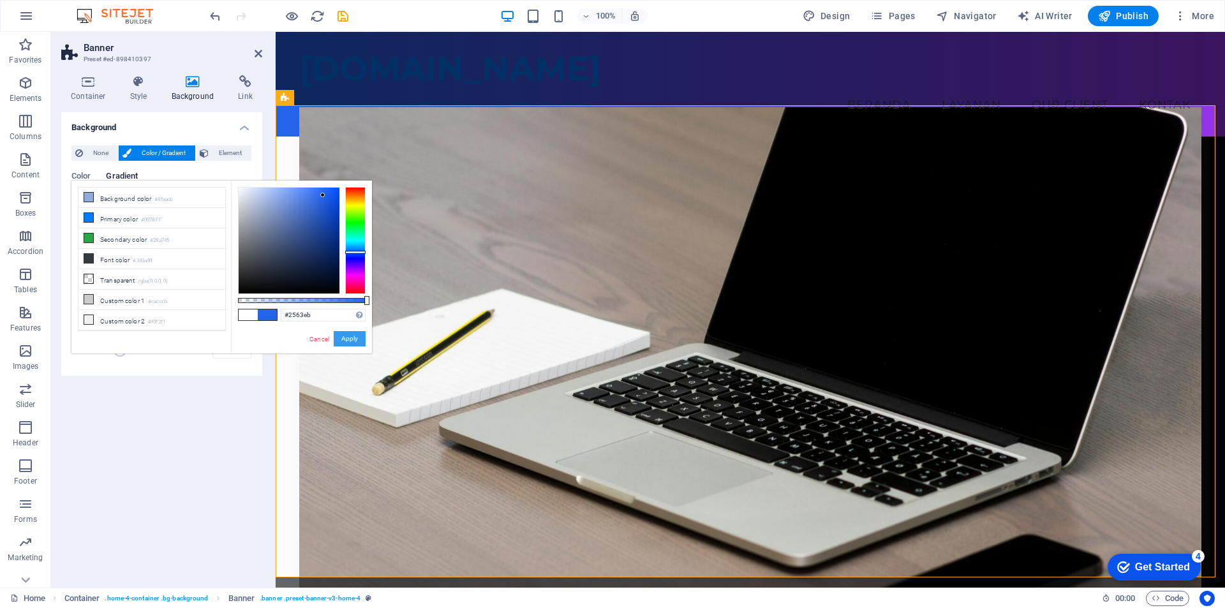
click at [345, 338] on button "Apply" at bounding box center [350, 338] width 32 height 15
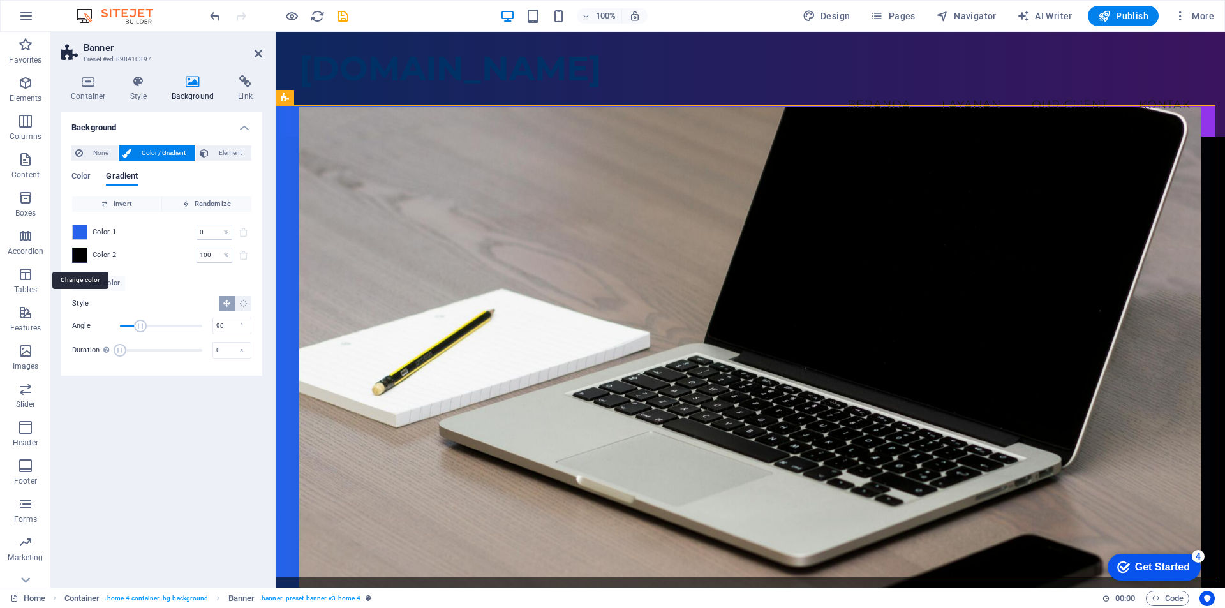
click at [85, 255] on span at bounding box center [80, 255] width 14 height 14
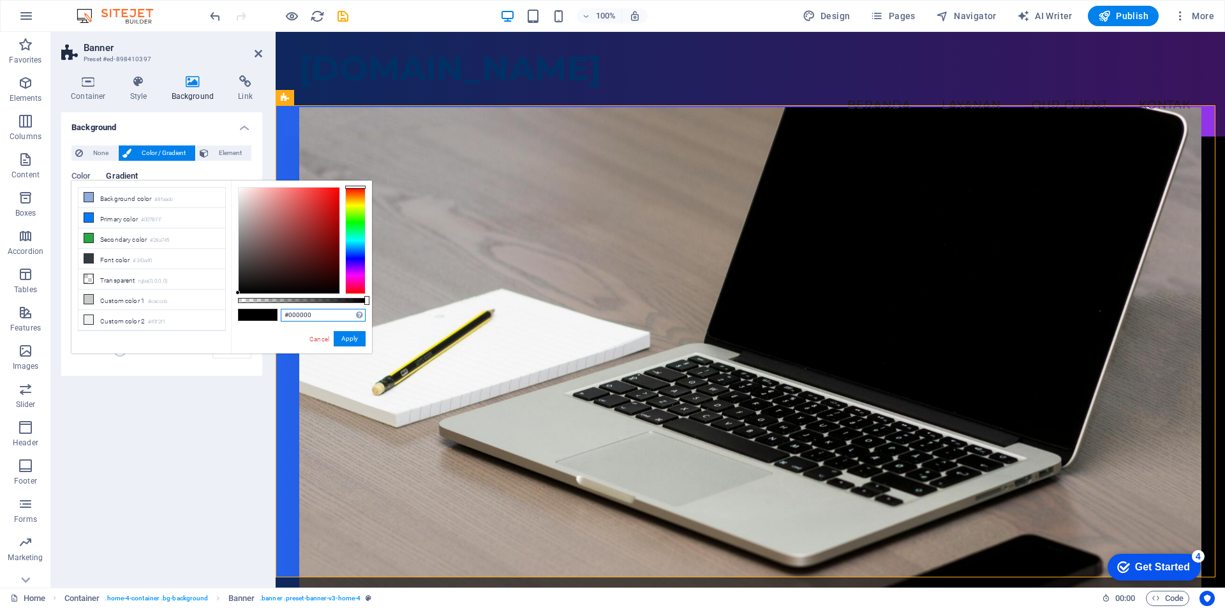
drag, startPoint x: 318, startPoint y: 316, endPoint x: 277, endPoint y: 315, distance: 40.9
click at [277, 315] on div "#000000 Supported formats #0852ed rgb(8, 82, 237) rgba(8, 82, 237, 90%) hsv(221…" at bounding box center [301, 360] width 141 height 358
paste input "9333EA"
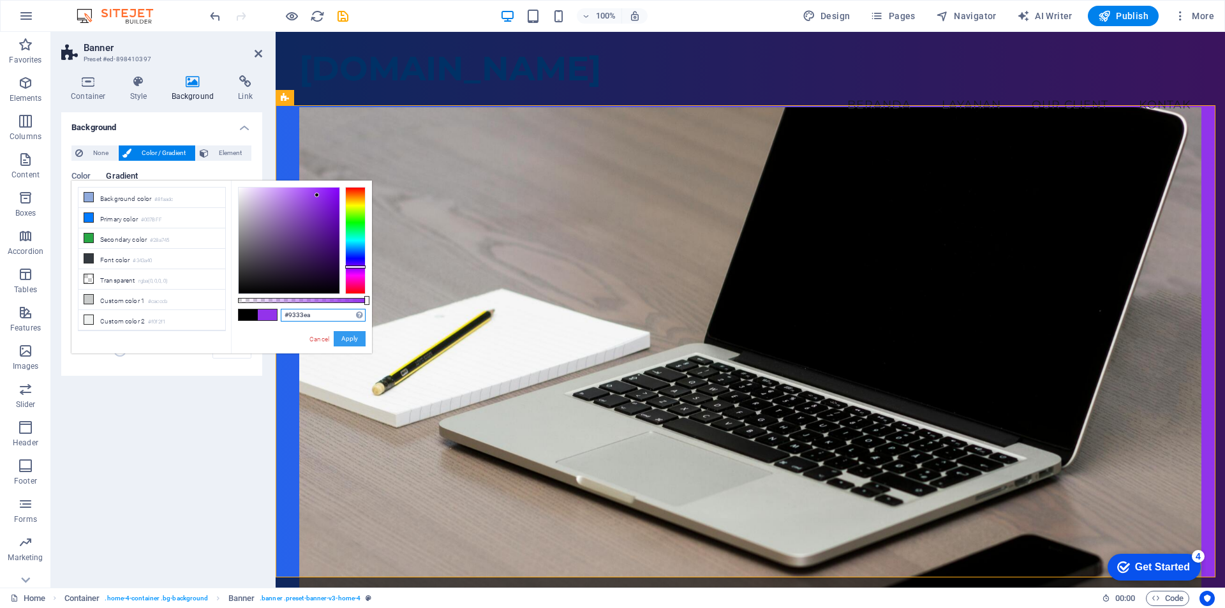
type input "#9333ea"
click at [359, 339] on button "Apply" at bounding box center [350, 338] width 32 height 15
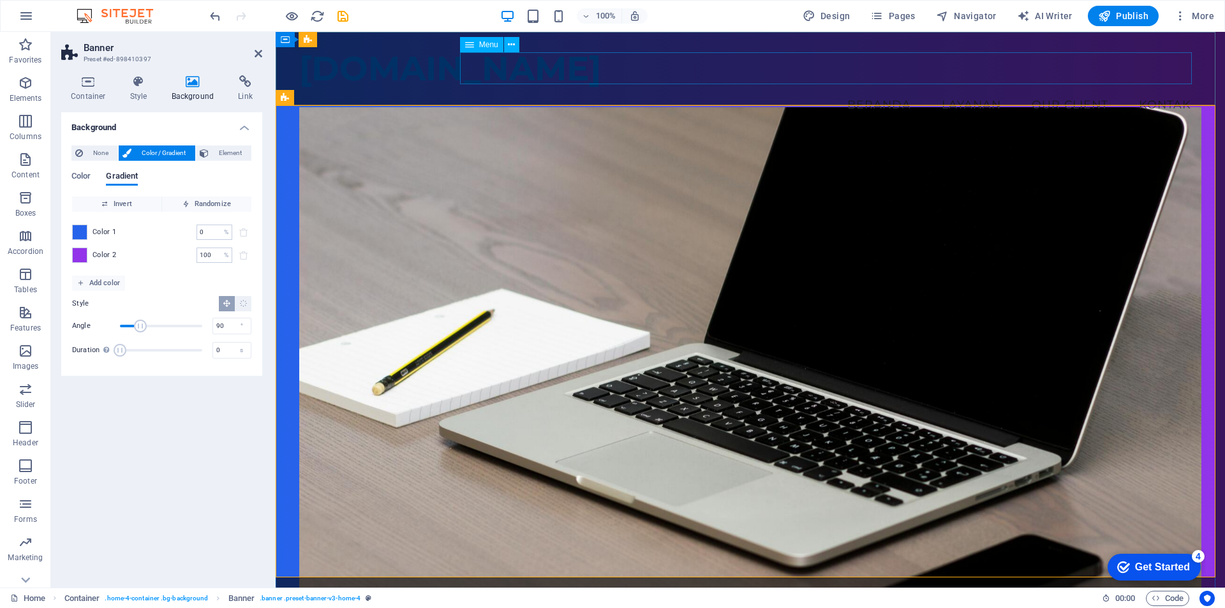
click at [620, 89] on nav "Beranda Layanan Our Client Kontak" at bounding box center [750, 105] width 902 height 32
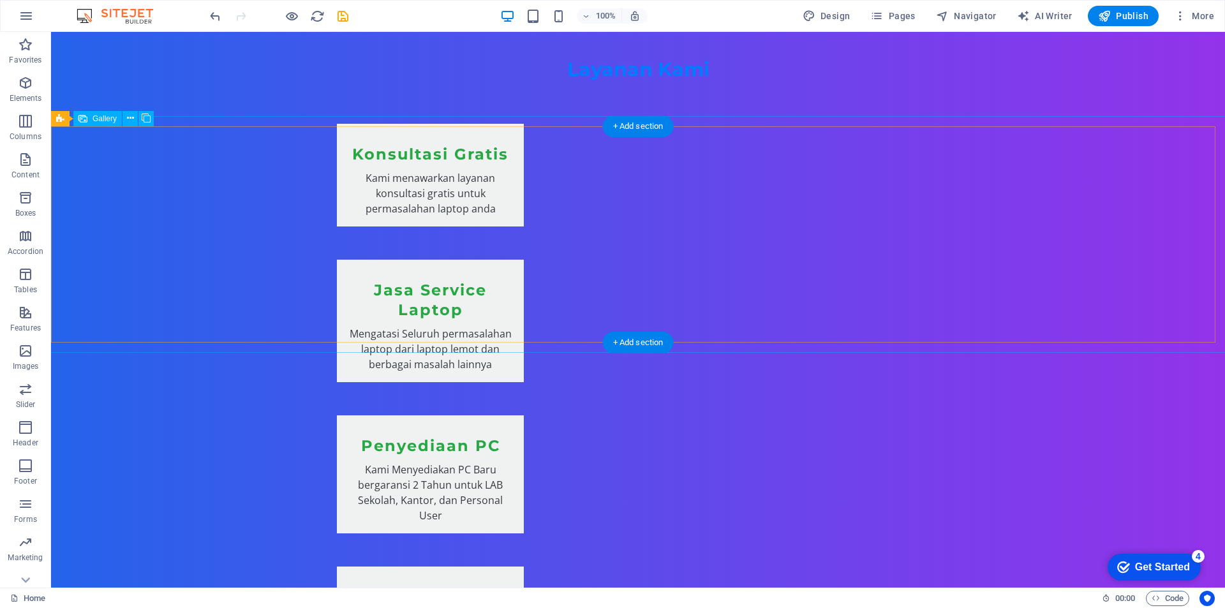
scroll to position [1011, 0]
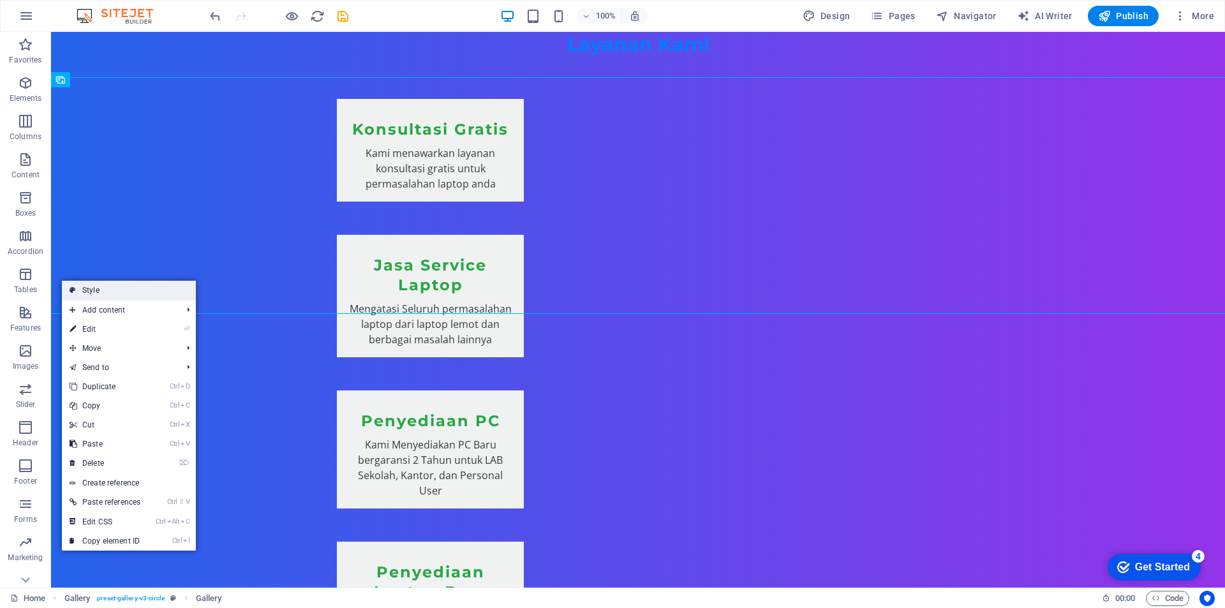
click at [89, 290] on link "Style" at bounding box center [129, 290] width 134 height 19
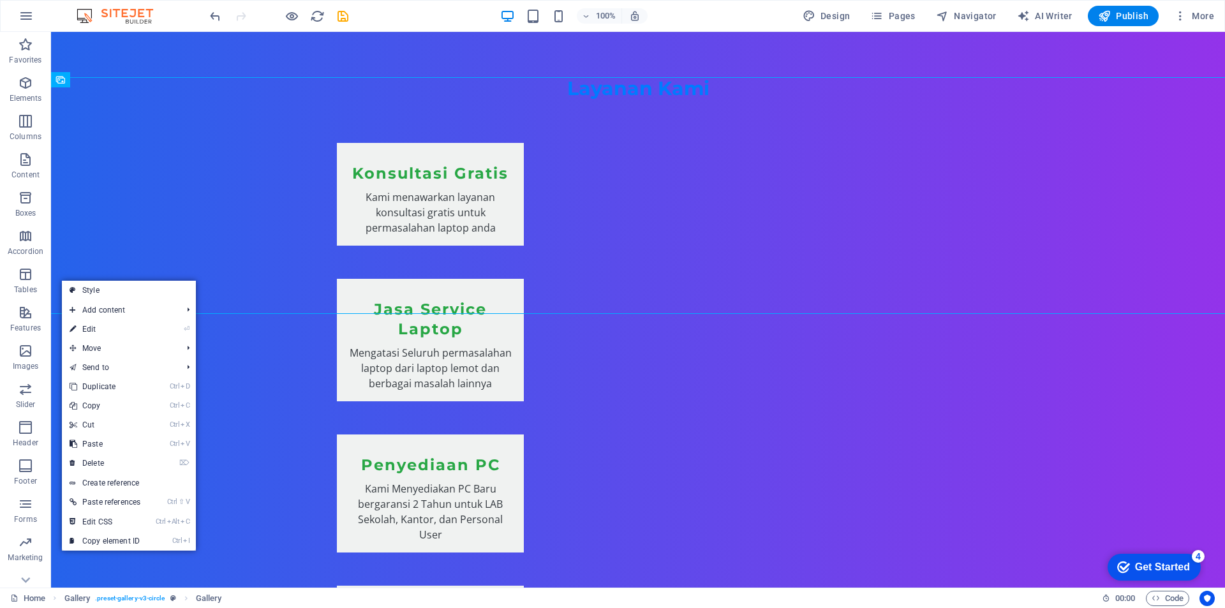
select select "rem"
select select "preset-gallery-v3-circle"
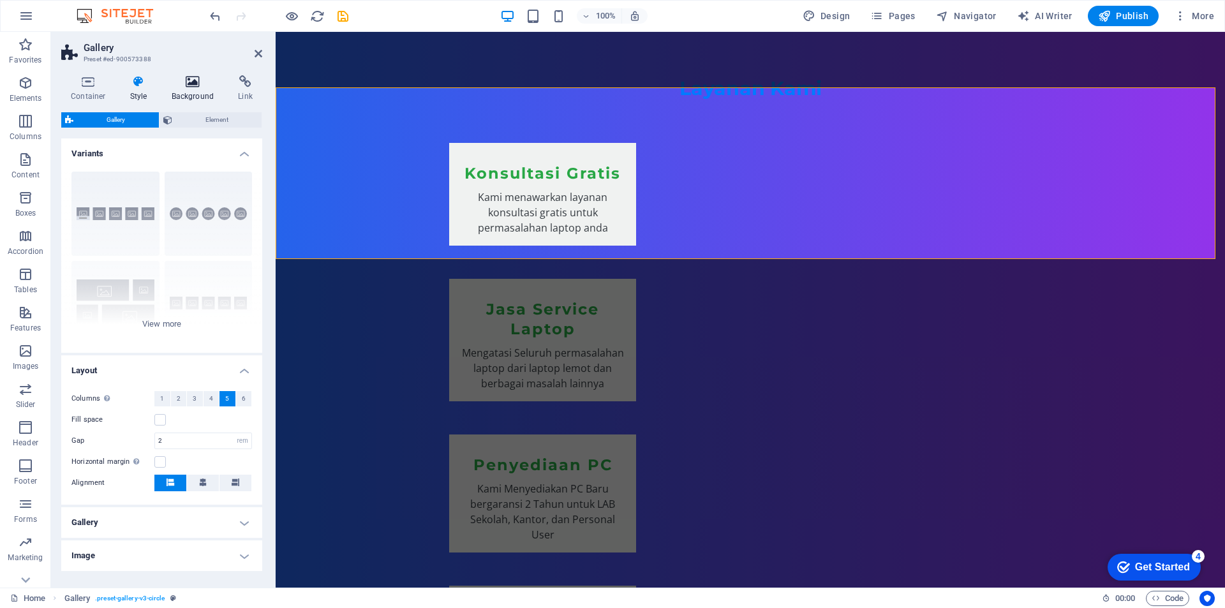
click at [191, 89] on h4 "Background" at bounding box center [195, 88] width 67 height 27
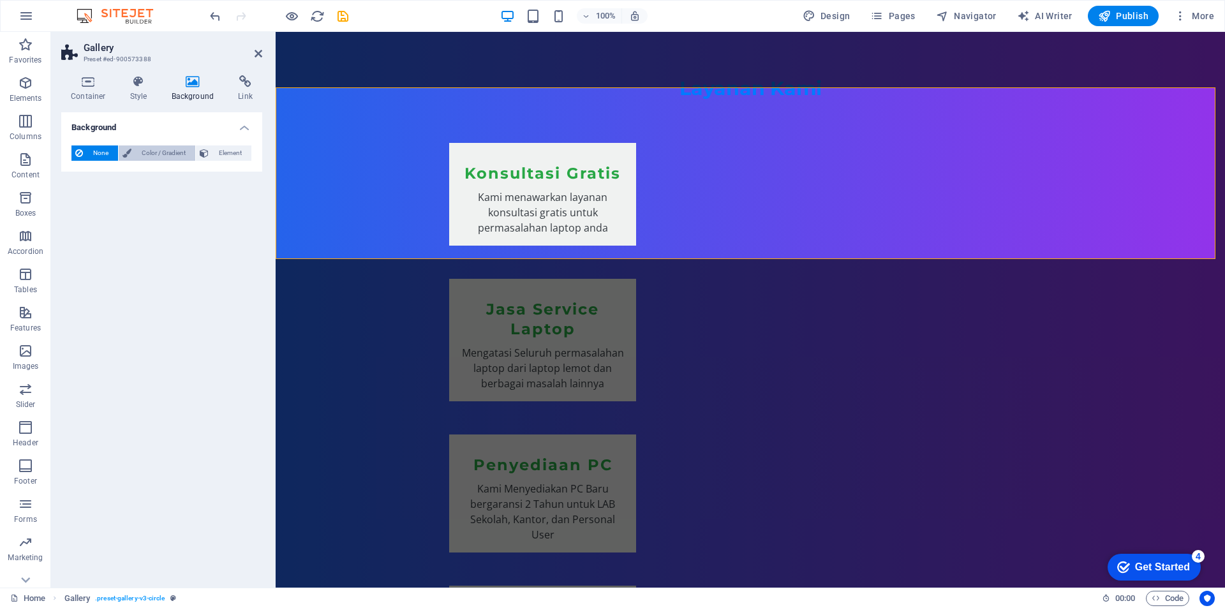
click at [154, 151] on span "Color / Gradient" at bounding box center [163, 152] width 56 height 15
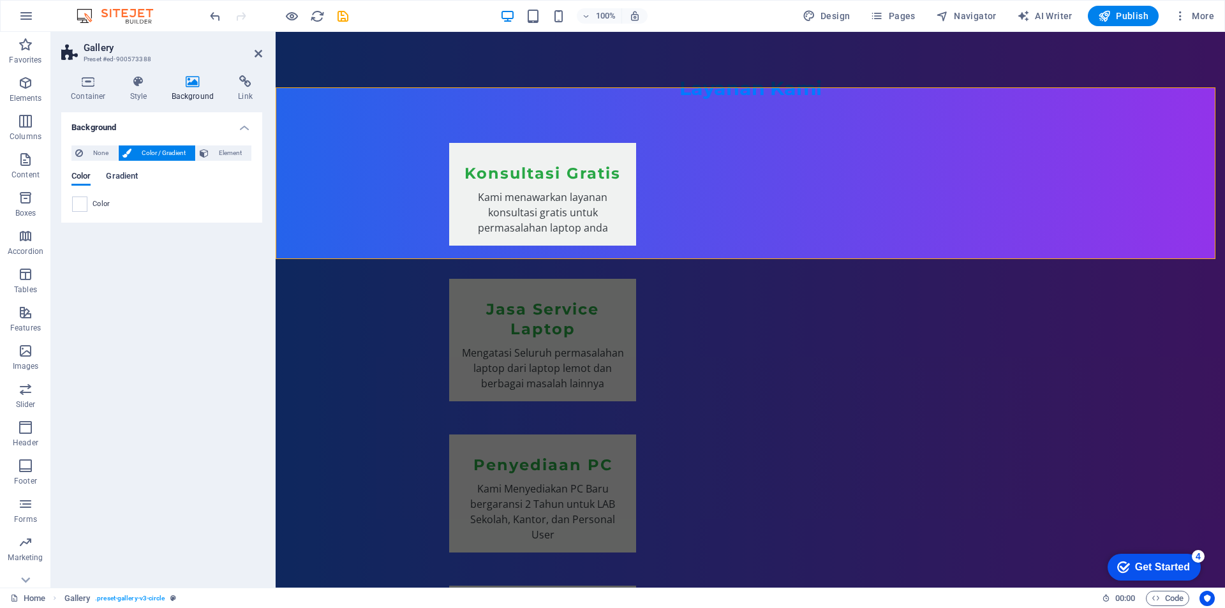
click at [117, 175] on span "Gradient" at bounding box center [122, 177] width 32 height 18
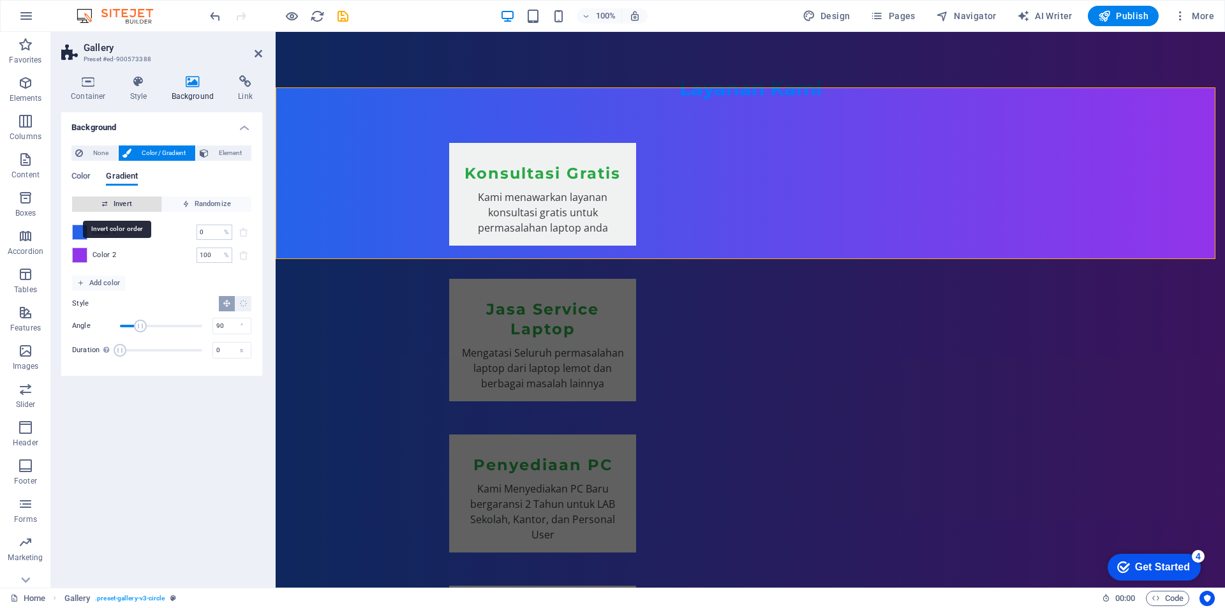
click at [124, 202] on span "Invert" at bounding box center [116, 204] width 79 height 15
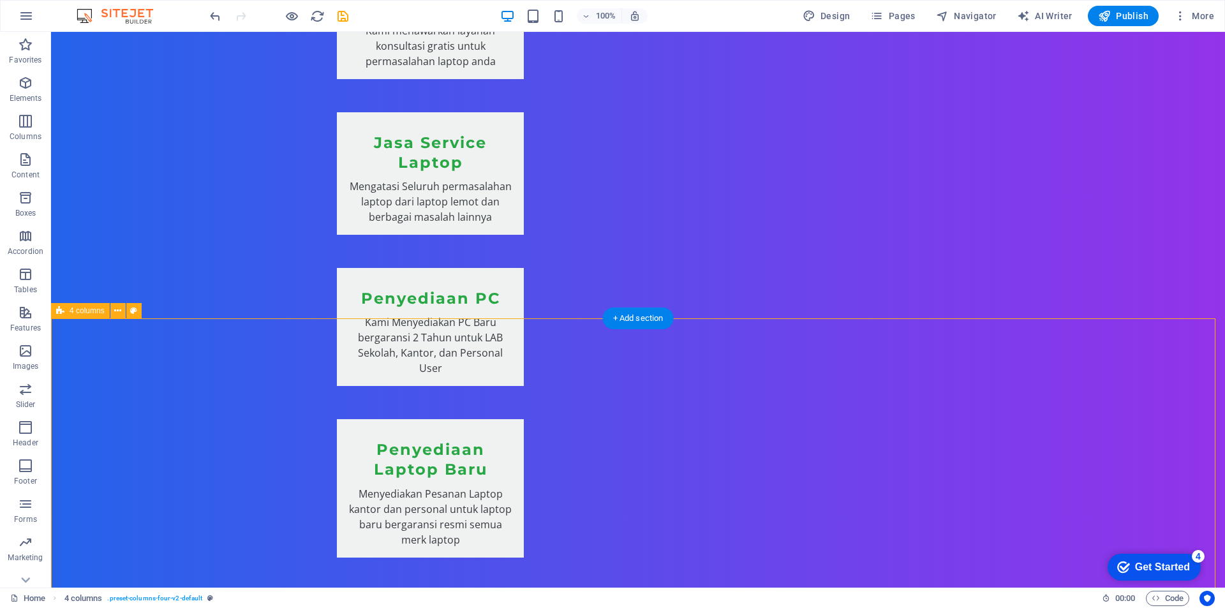
scroll to position [1252, 0]
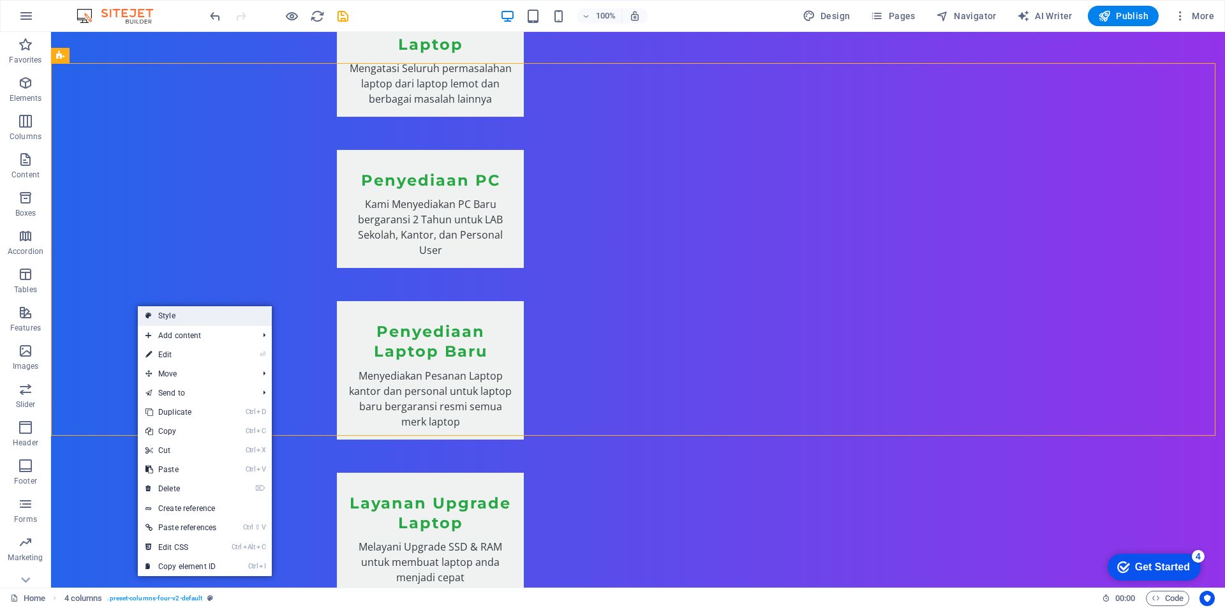
click at [157, 316] on link "Style" at bounding box center [205, 315] width 134 height 19
select select "rem"
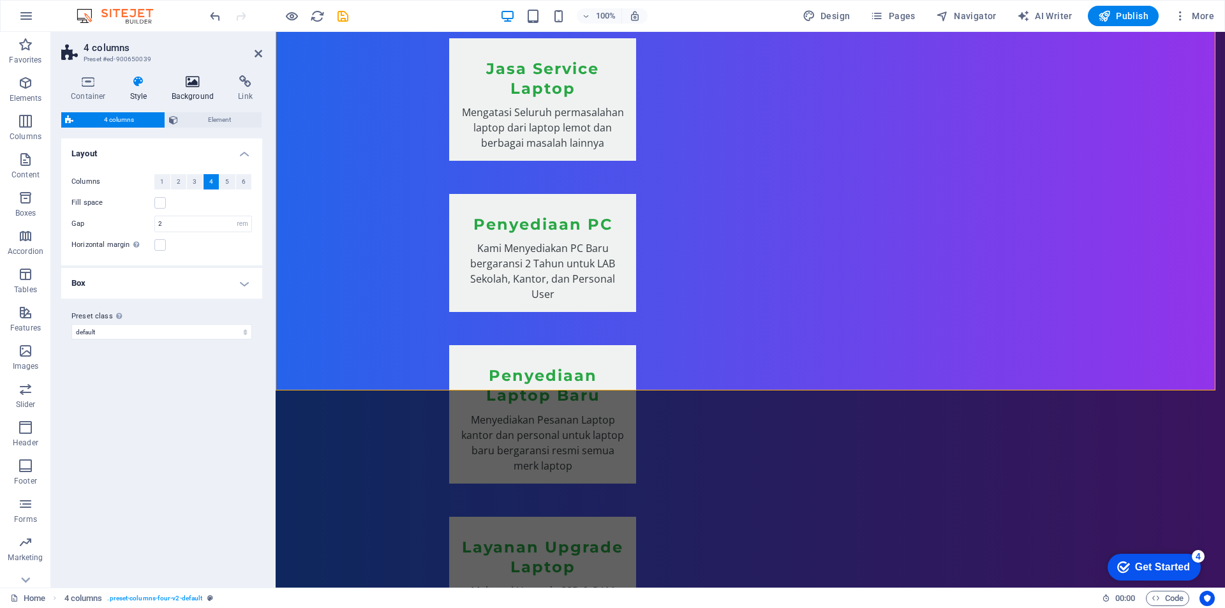
click at [184, 87] on icon at bounding box center [193, 81] width 62 height 13
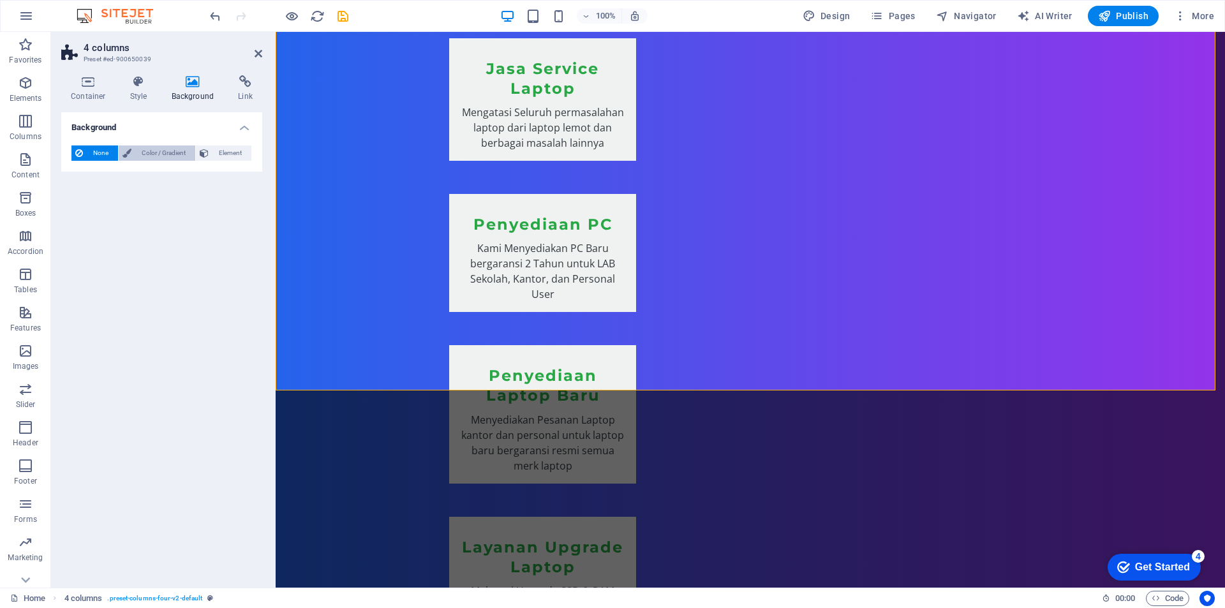
click at [162, 152] on span "Color / Gradient" at bounding box center [163, 152] width 56 height 15
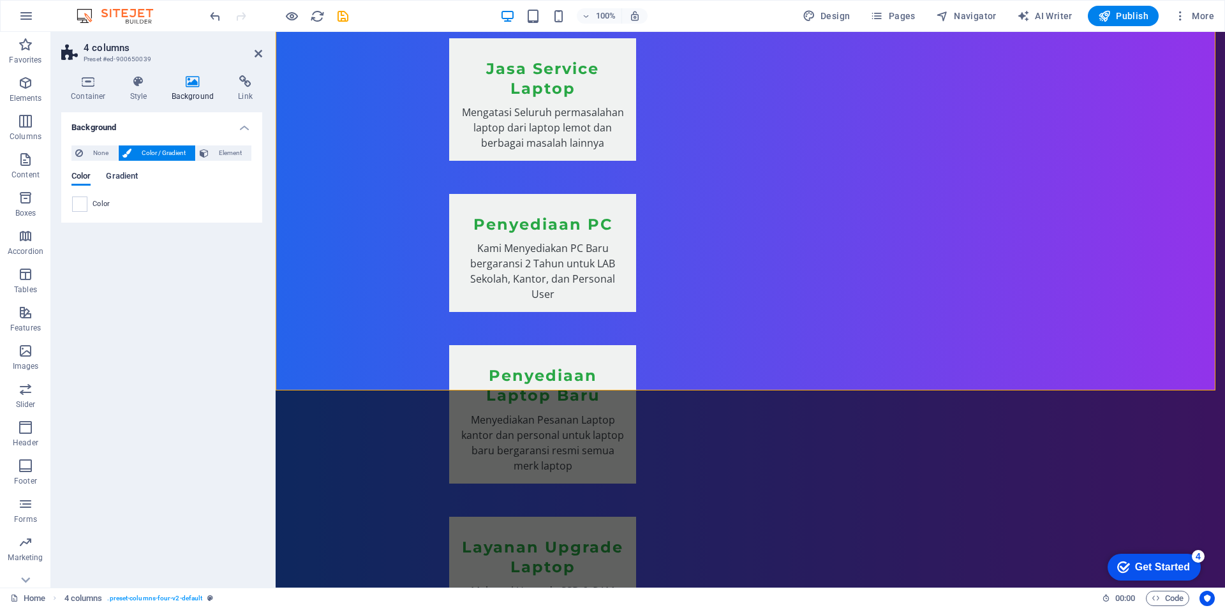
click at [125, 178] on span "Gradient" at bounding box center [122, 177] width 32 height 18
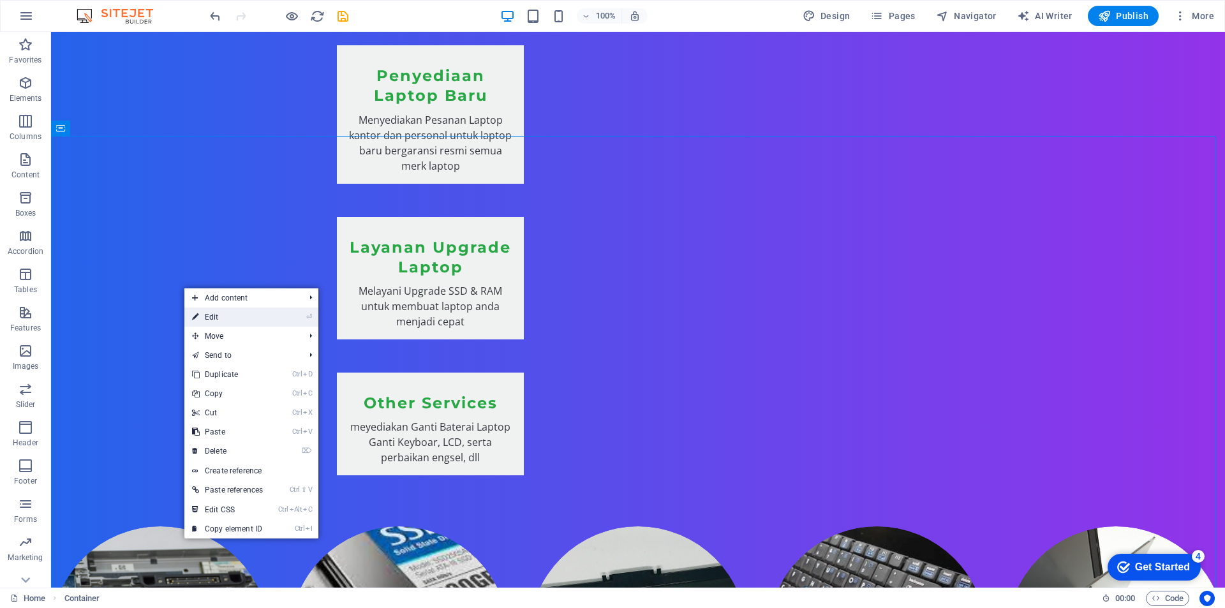
click at [235, 311] on link "⏎ Edit" at bounding box center [227, 317] width 86 height 19
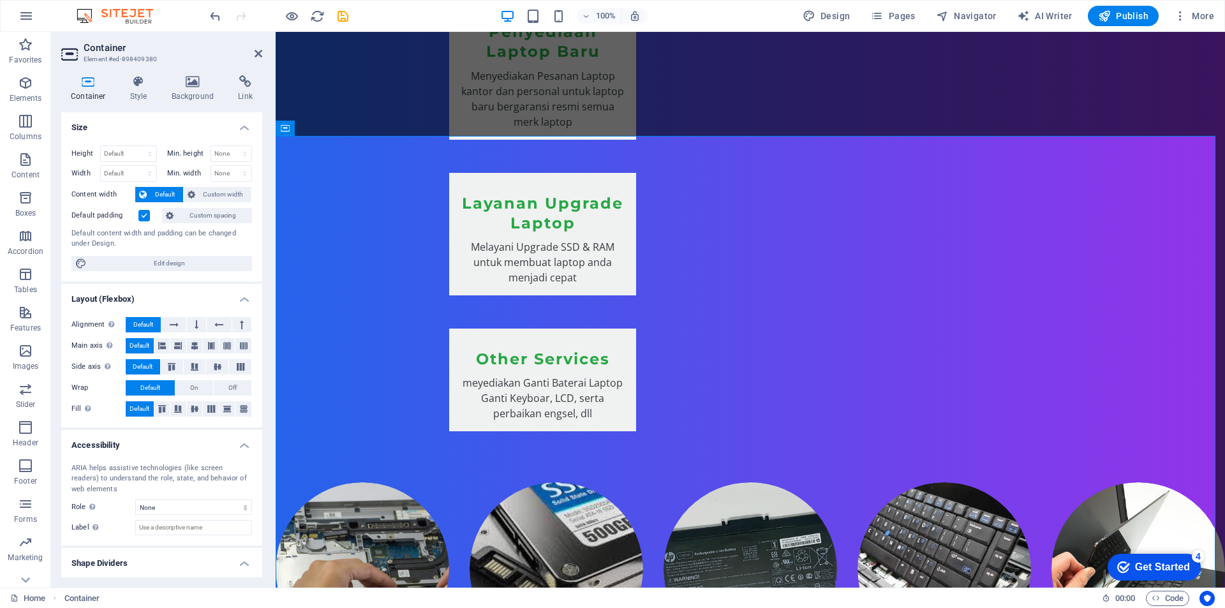
scroll to position [1506, 0]
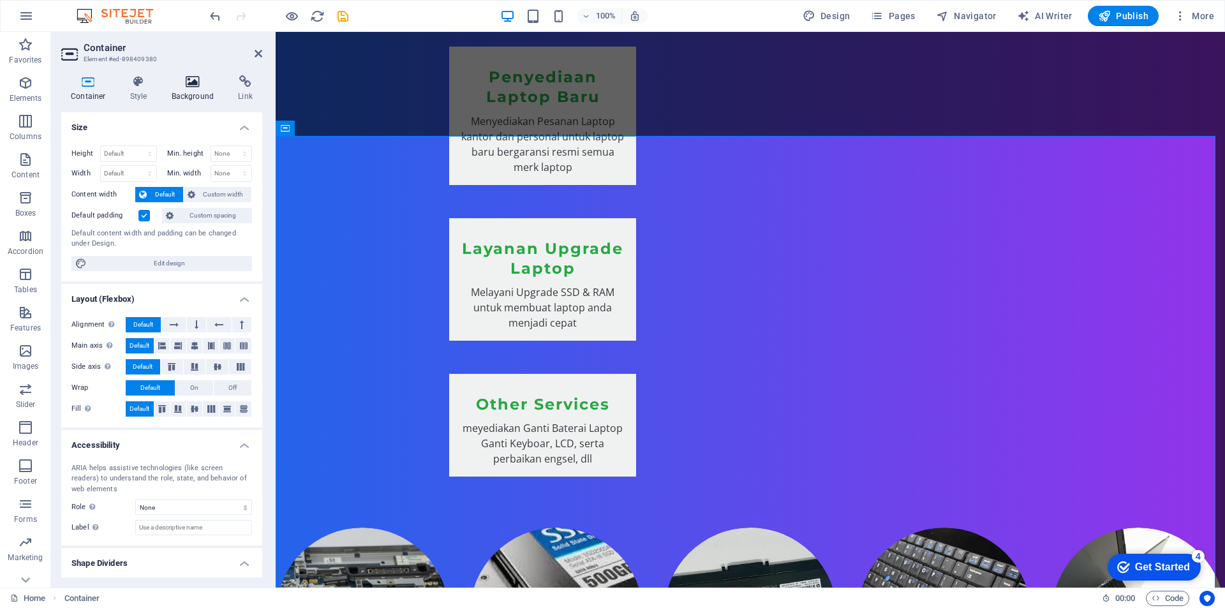
click at [195, 85] on icon at bounding box center [193, 81] width 62 height 13
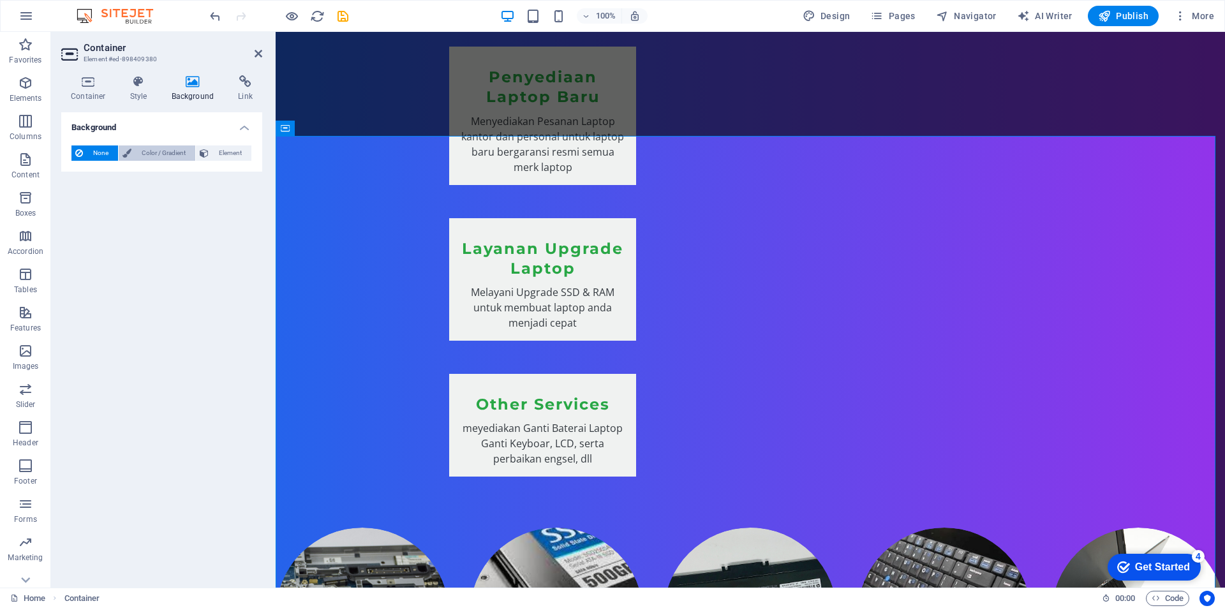
click at [152, 153] on span "Color / Gradient" at bounding box center [163, 152] width 56 height 15
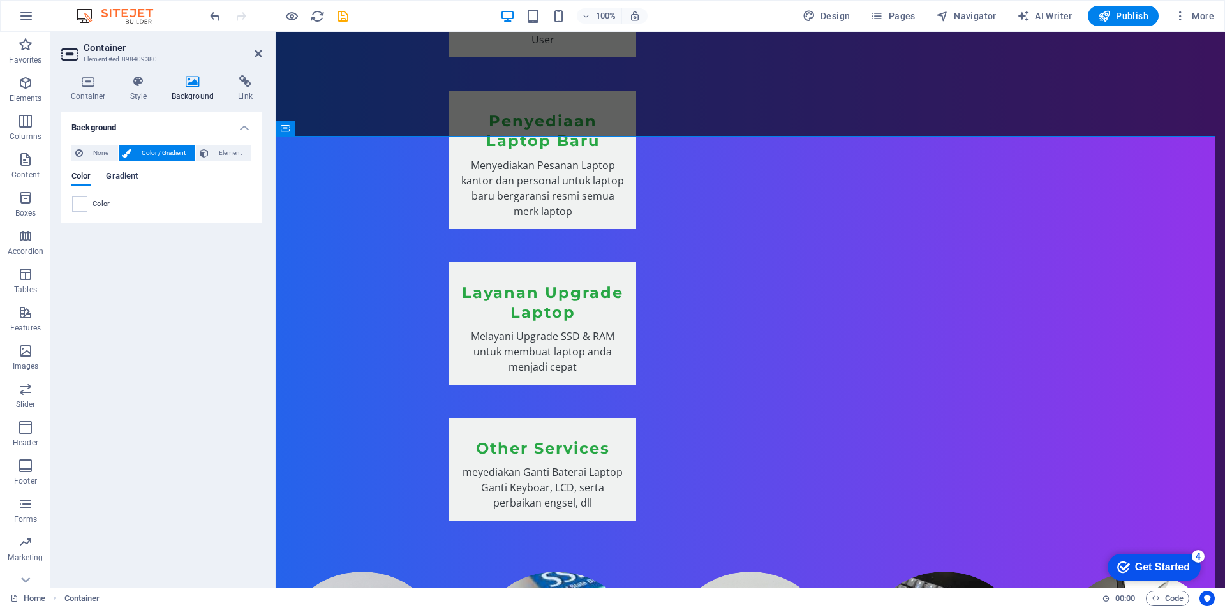
click at [127, 178] on span "Gradient" at bounding box center [122, 177] width 32 height 18
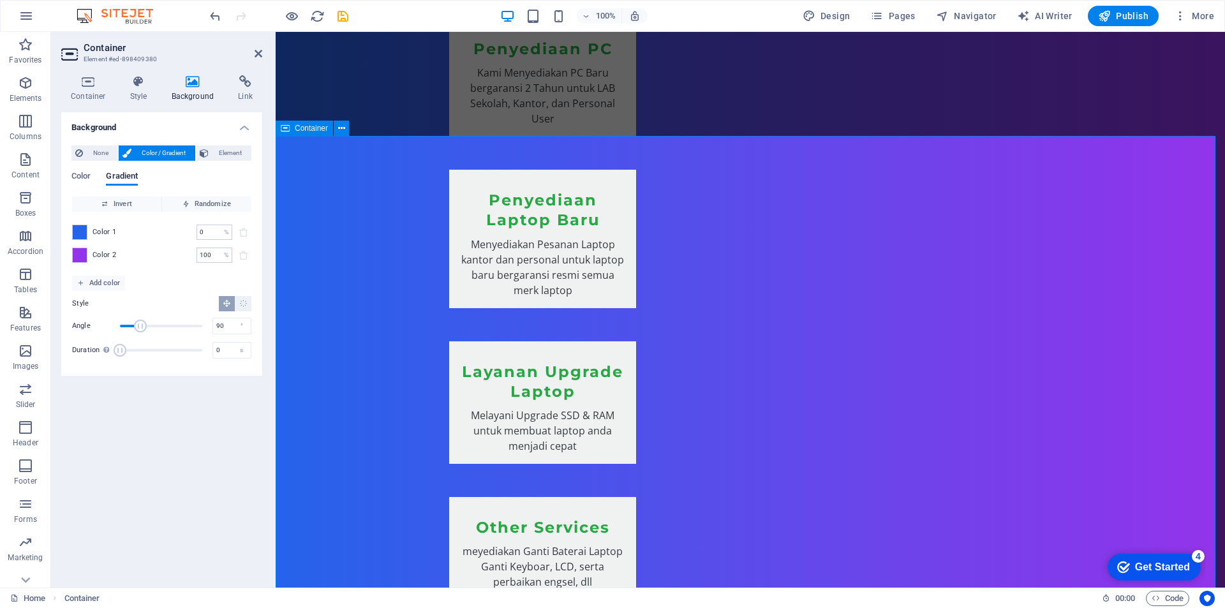
scroll to position [987, 0]
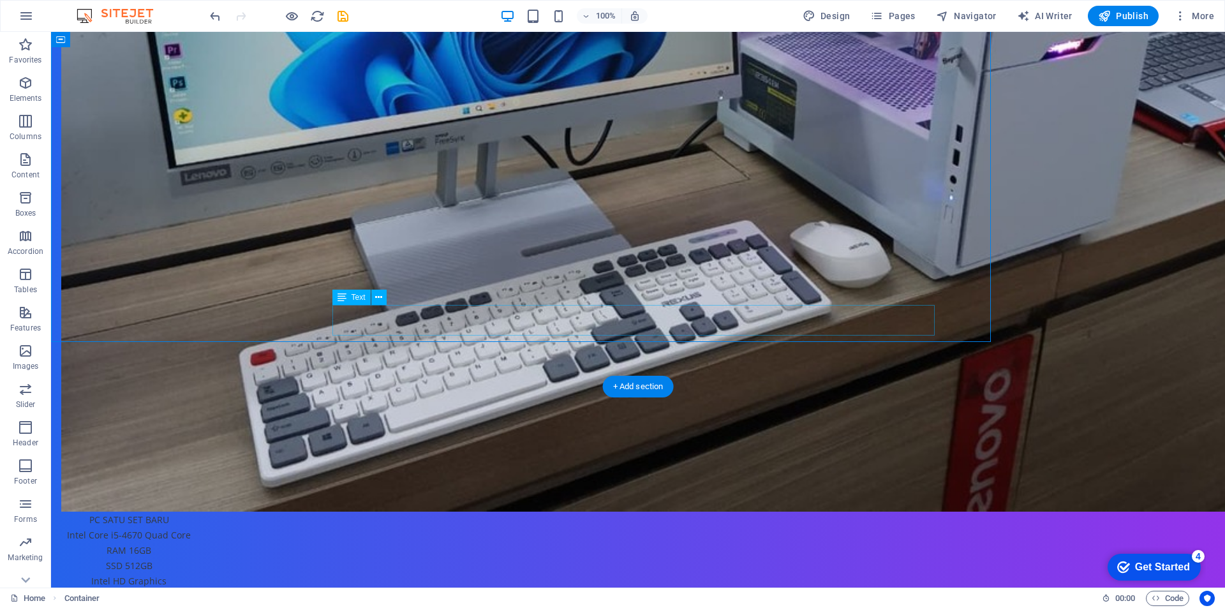
scroll to position [2763, 0]
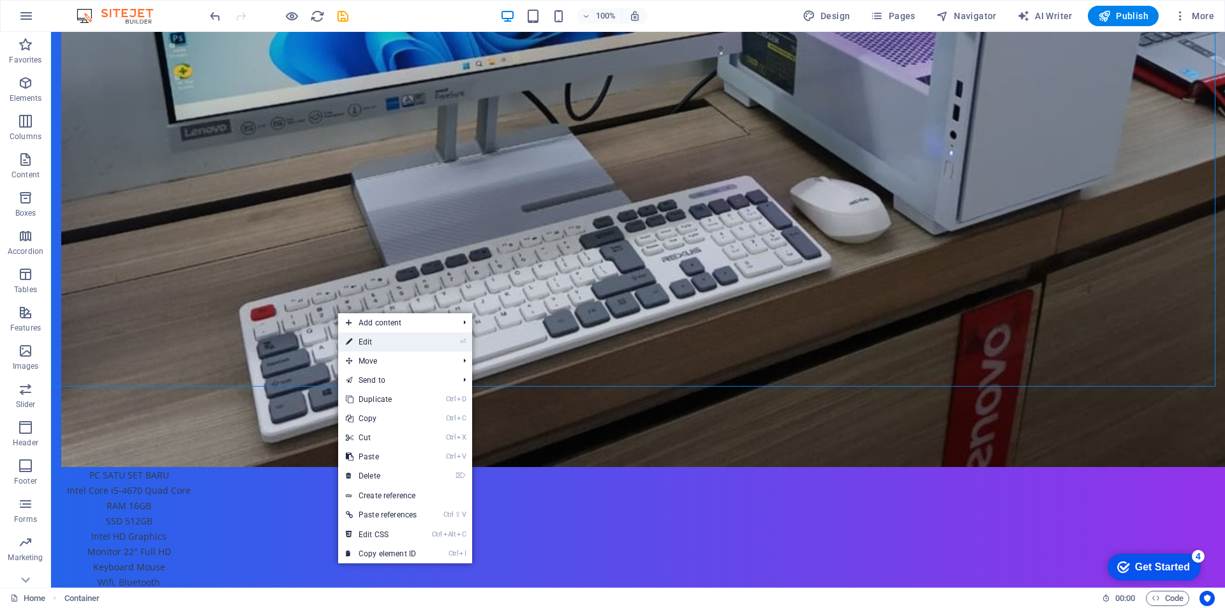
drag, startPoint x: 362, startPoint y: 338, endPoint x: 81, endPoint y: 304, distance: 282.8
click at [362, 338] on link "⏎ Edit" at bounding box center [381, 341] width 86 height 19
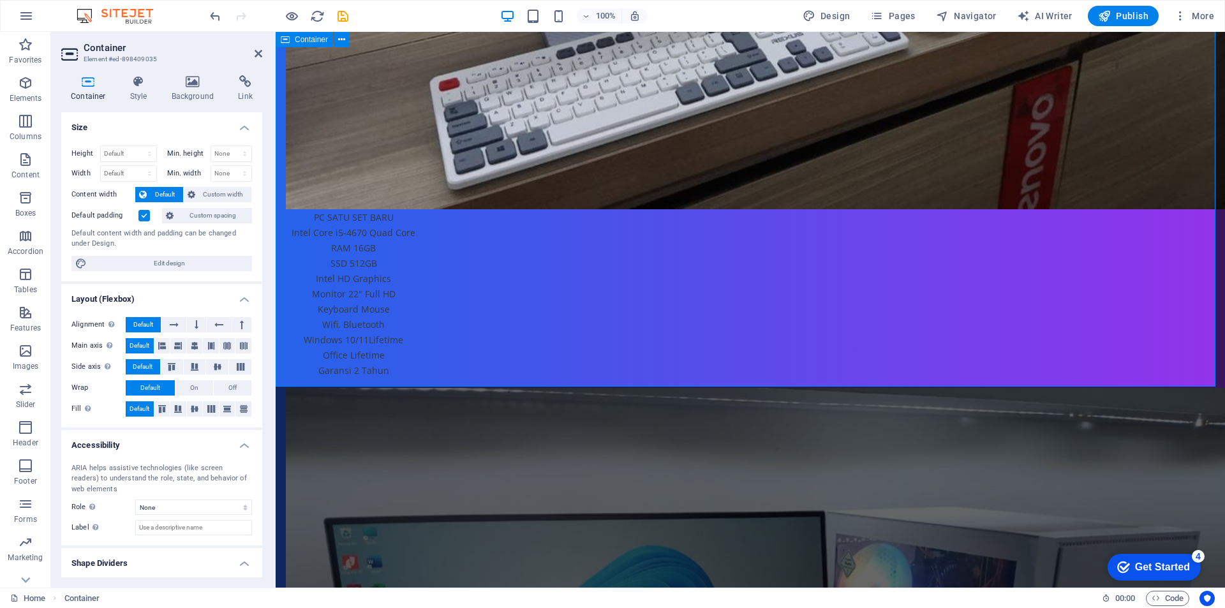
scroll to position [2719, 0]
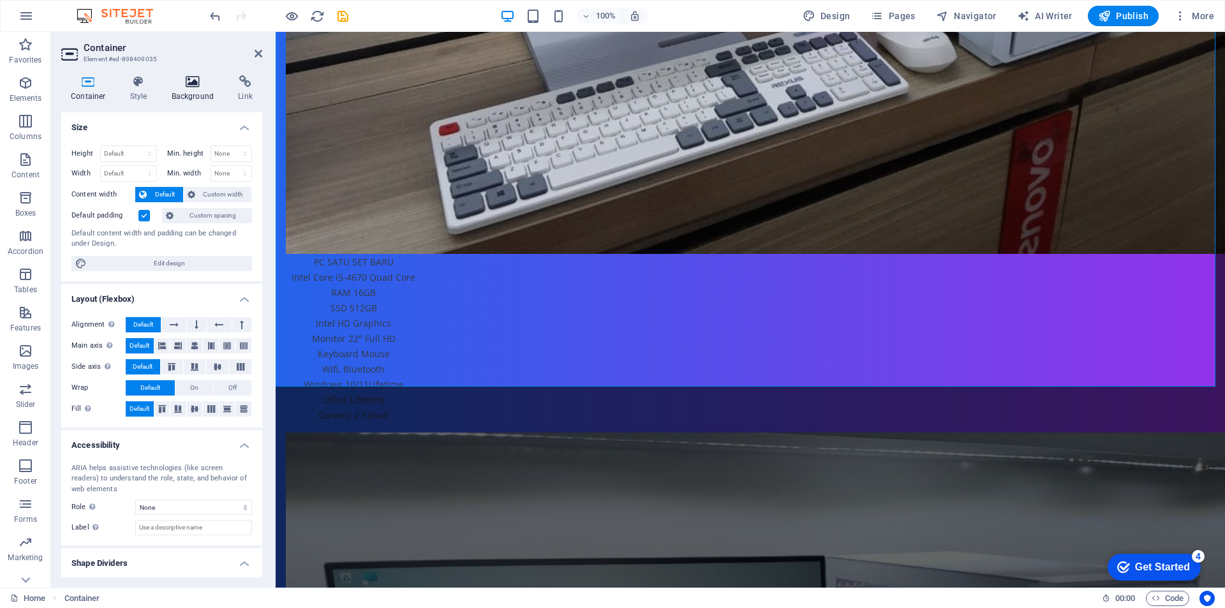
click at [191, 93] on h4 "Background" at bounding box center [195, 88] width 67 height 27
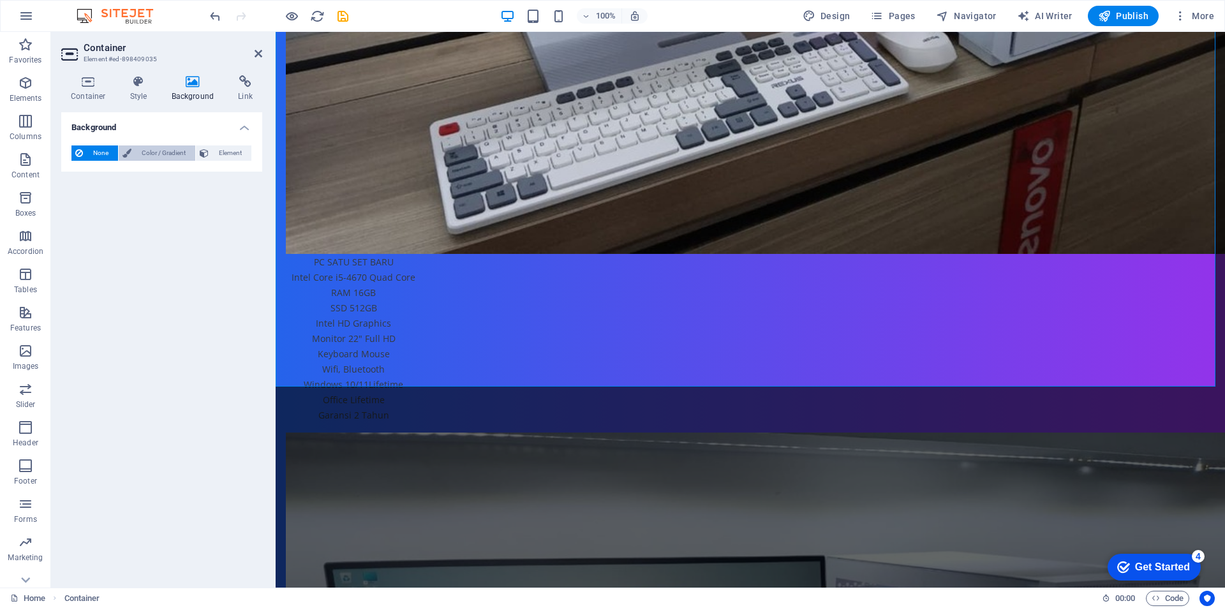
click at [165, 156] on span "Color / Gradient" at bounding box center [163, 152] width 56 height 15
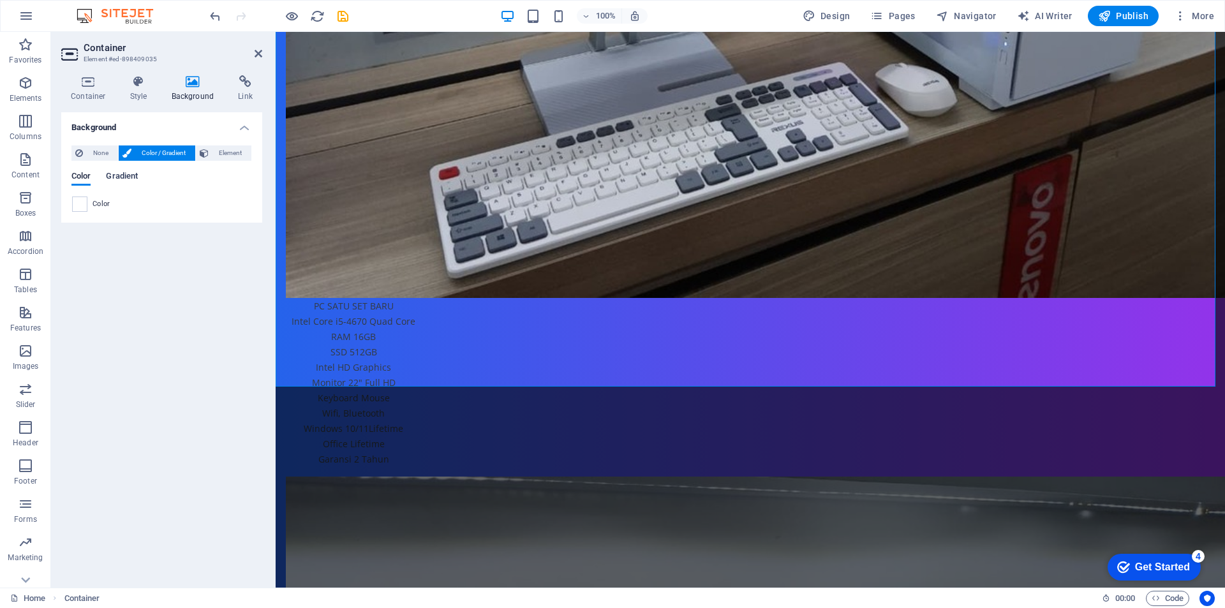
click at [126, 178] on span "Gradient" at bounding box center [122, 177] width 32 height 18
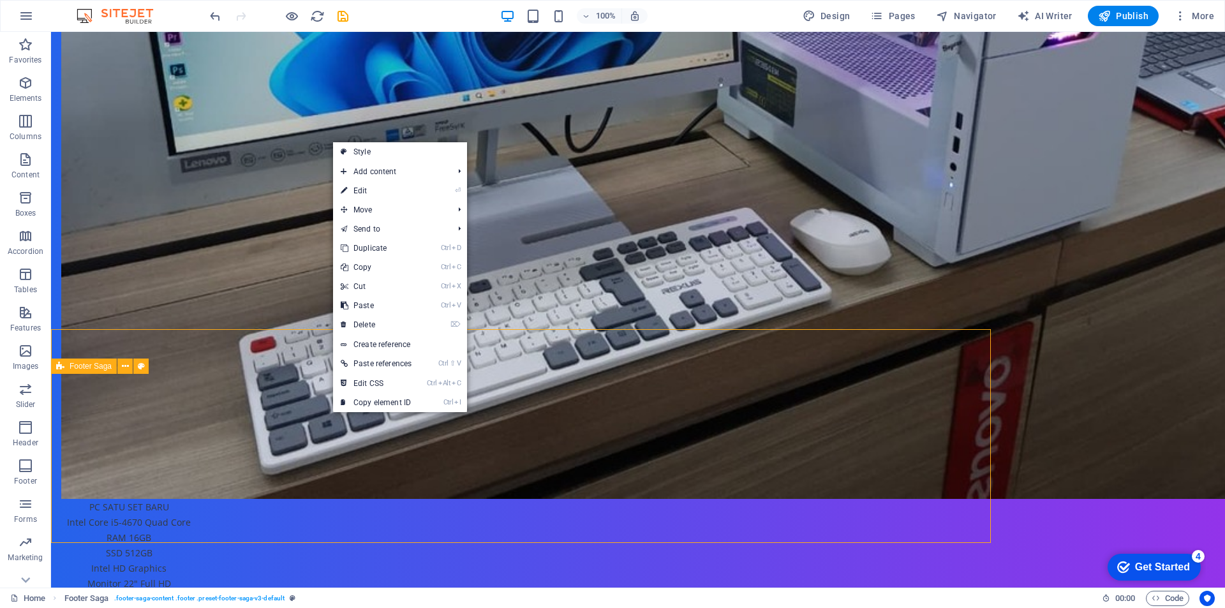
scroll to position [2776, 0]
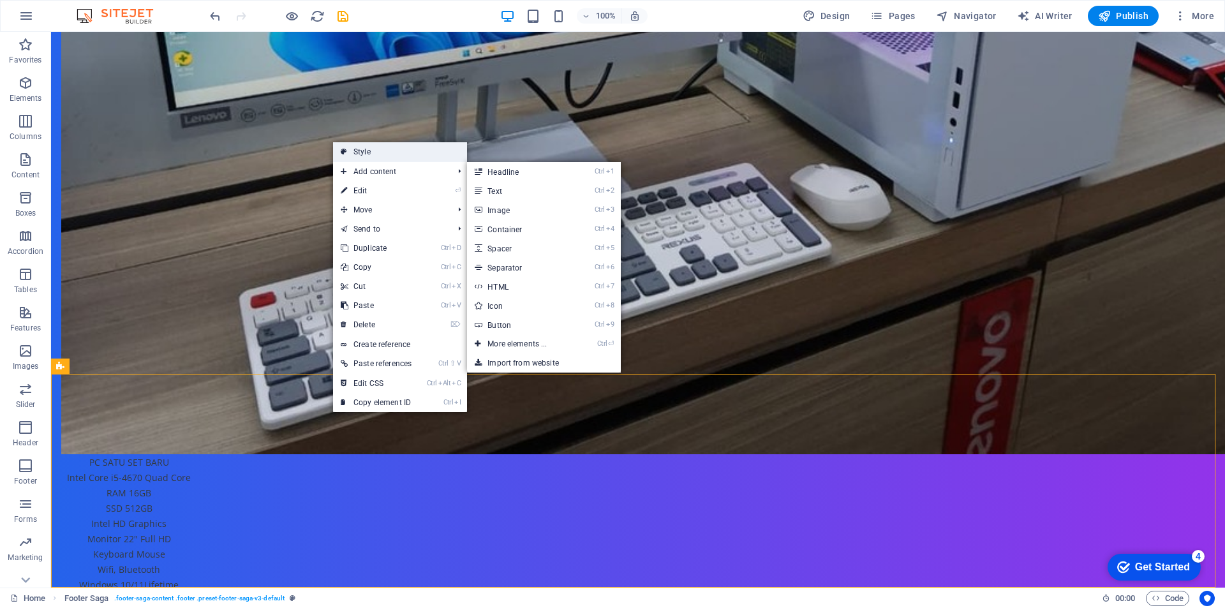
click at [380, 154] on link "Style" at bounding box center [400, 151] width 134 height 19
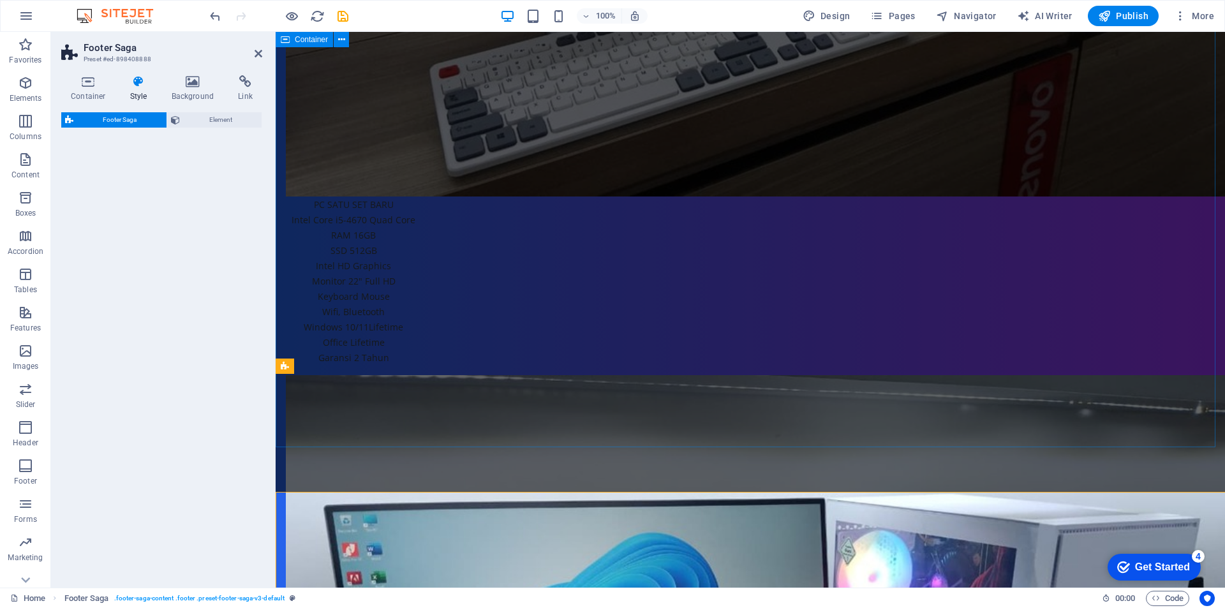
select select "rem"
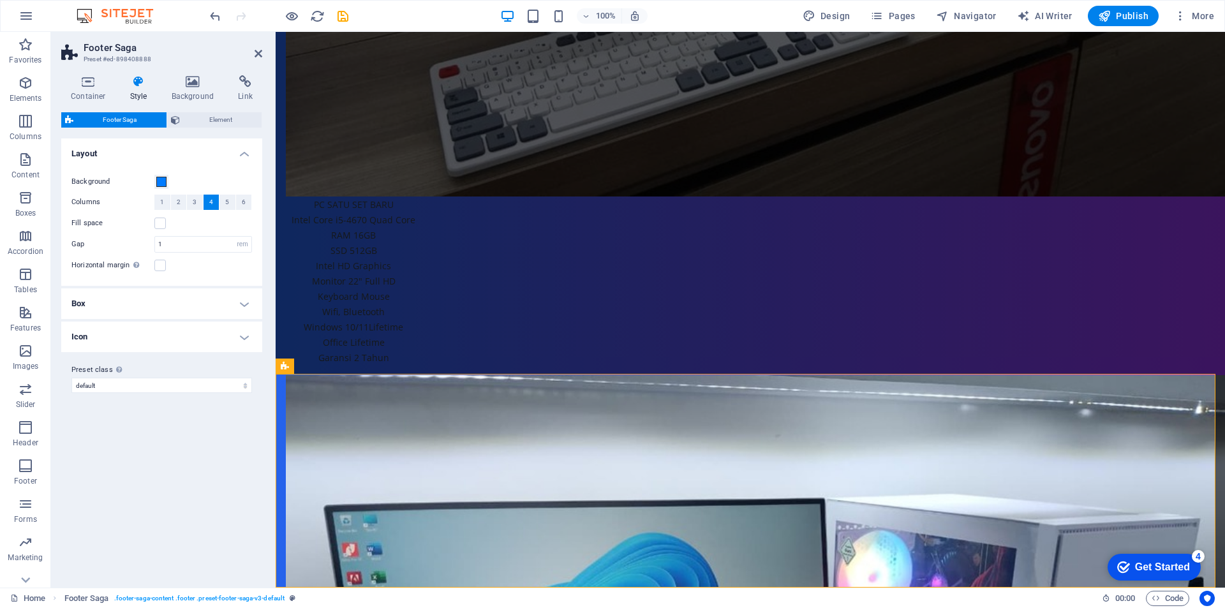
scroll to position [2731, 0]
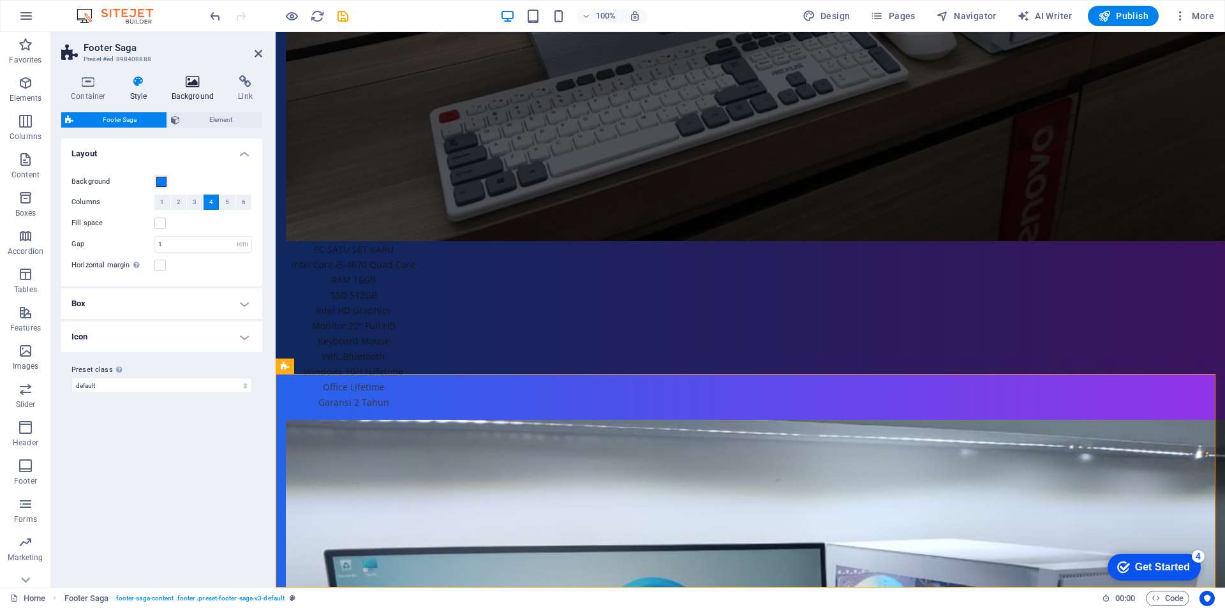
click at [189, 96] on h4 "Background" at bounding box center [195, 88] width 67 height 27
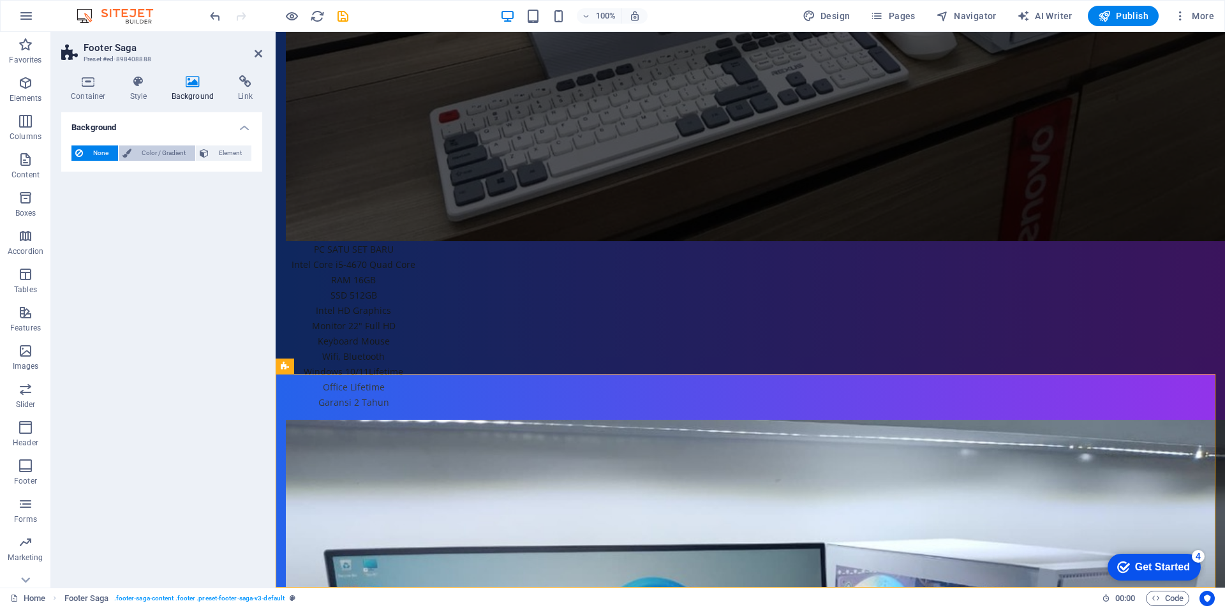
click at [148, 154] on span "Color / Gradient" at bounding box center [163, 152] width 56 height 15
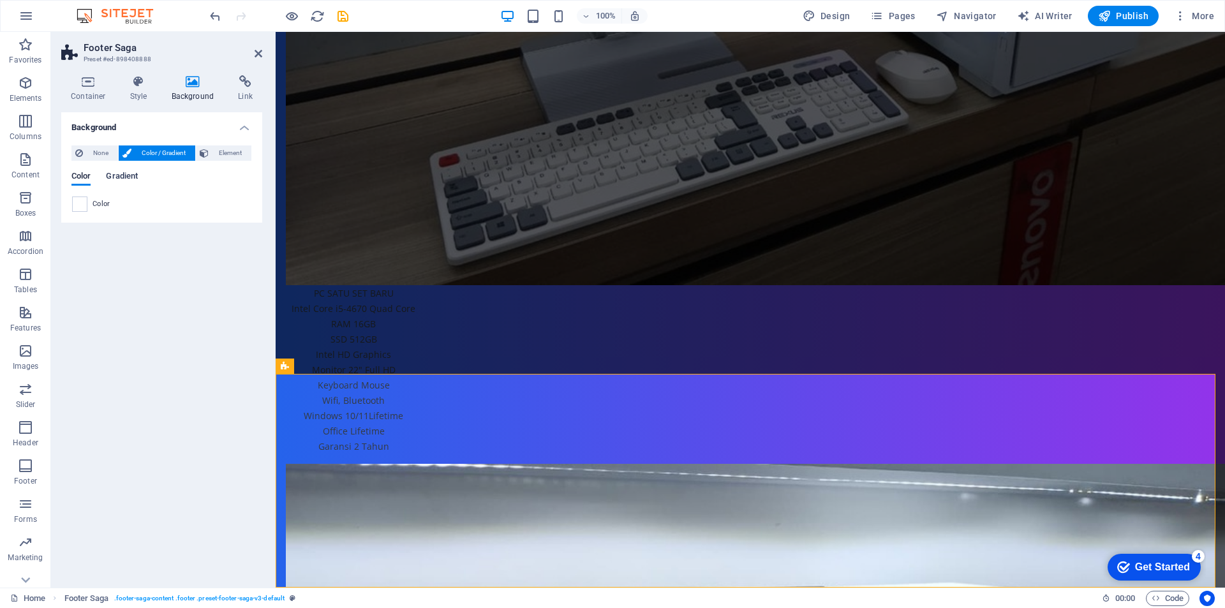
click at [131, 172] on span "Gradient" at bounding box center [122, 177] width 32 height 18
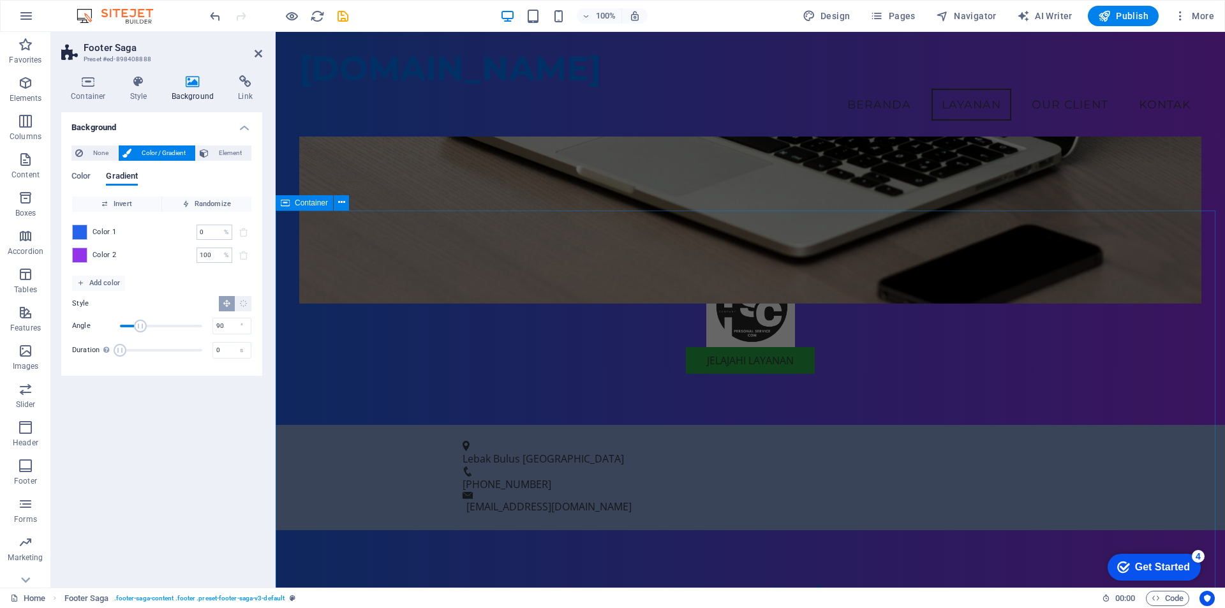
scroll to position [0, 0]
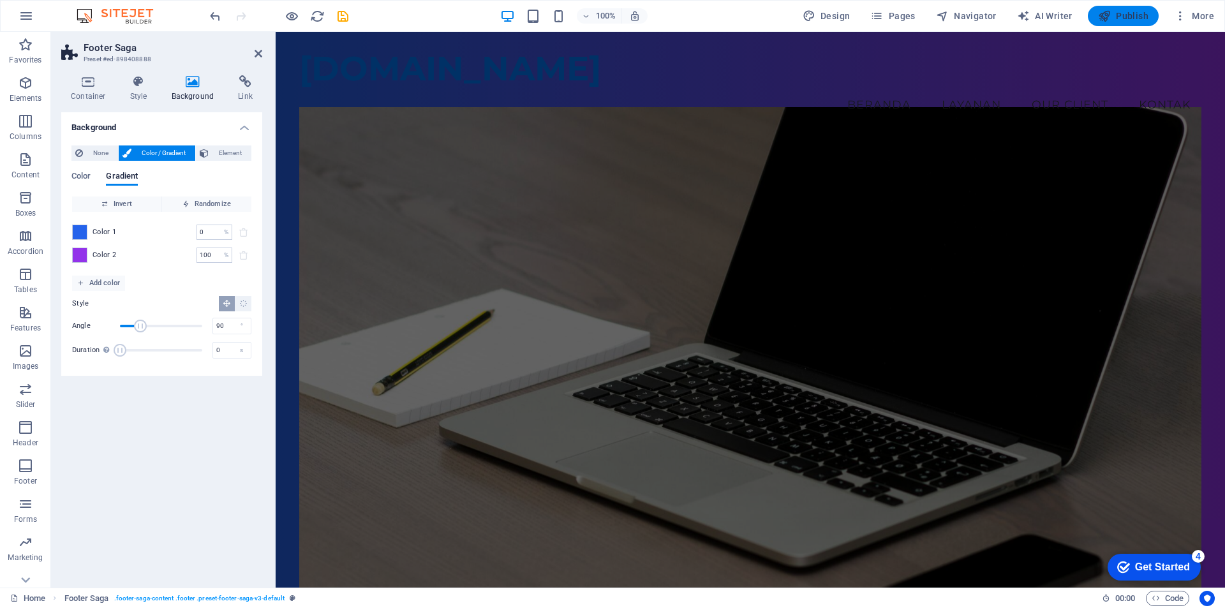
click at [1121, 17] on span "Publish" at bounding box center [1123, 16] width 50 height 13
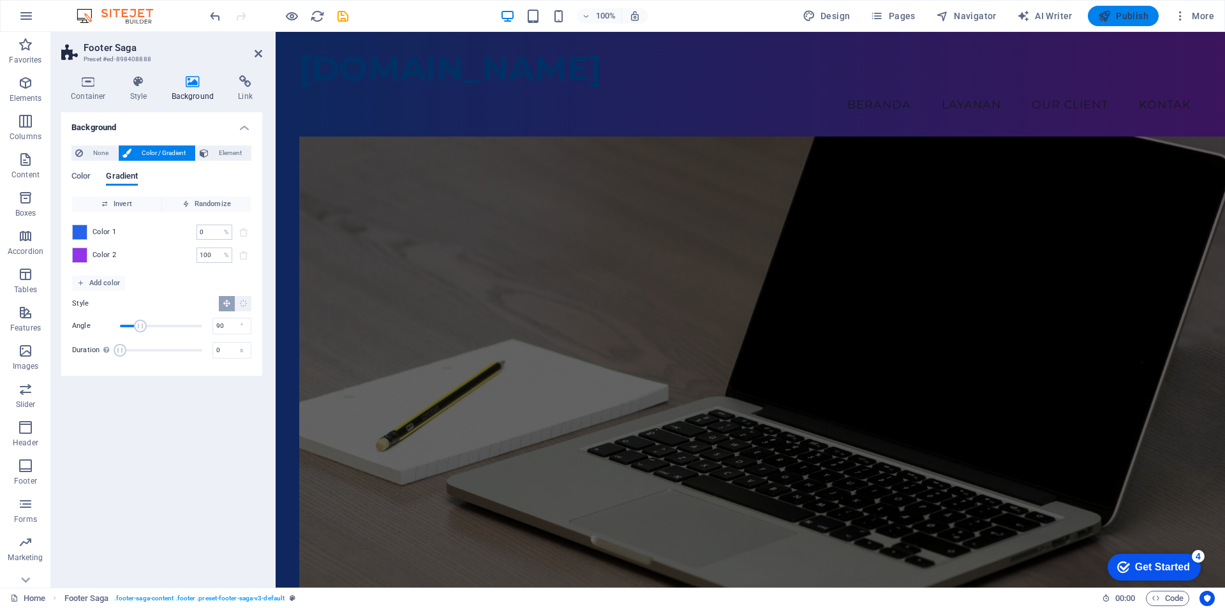
scroll to position [2776, 0]
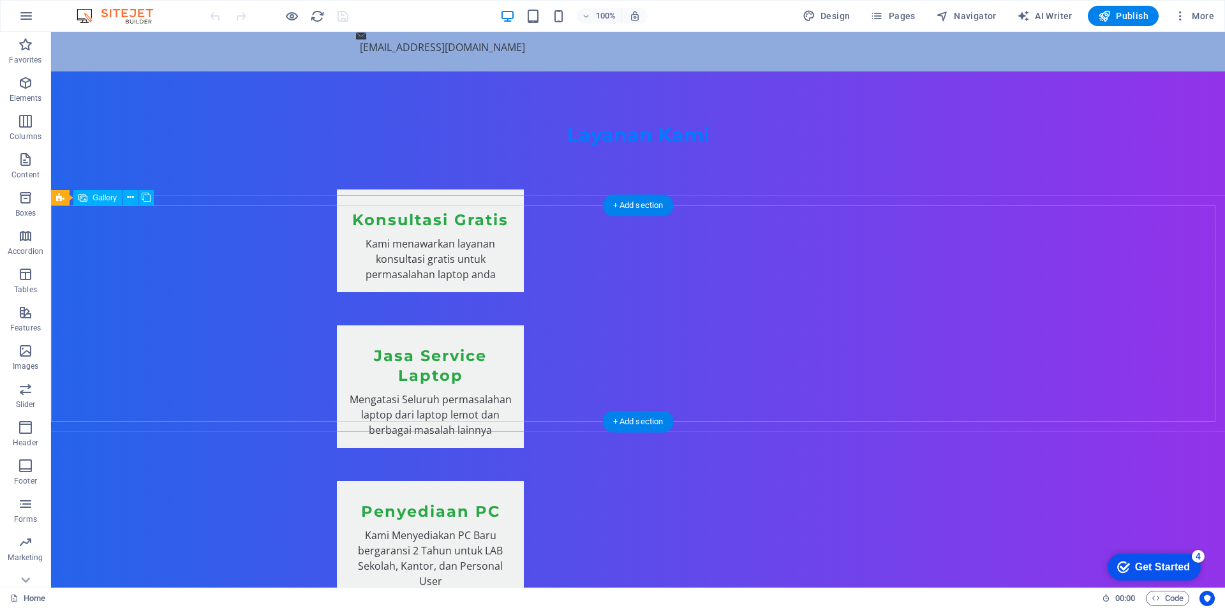
scroll to position [1276, 0]
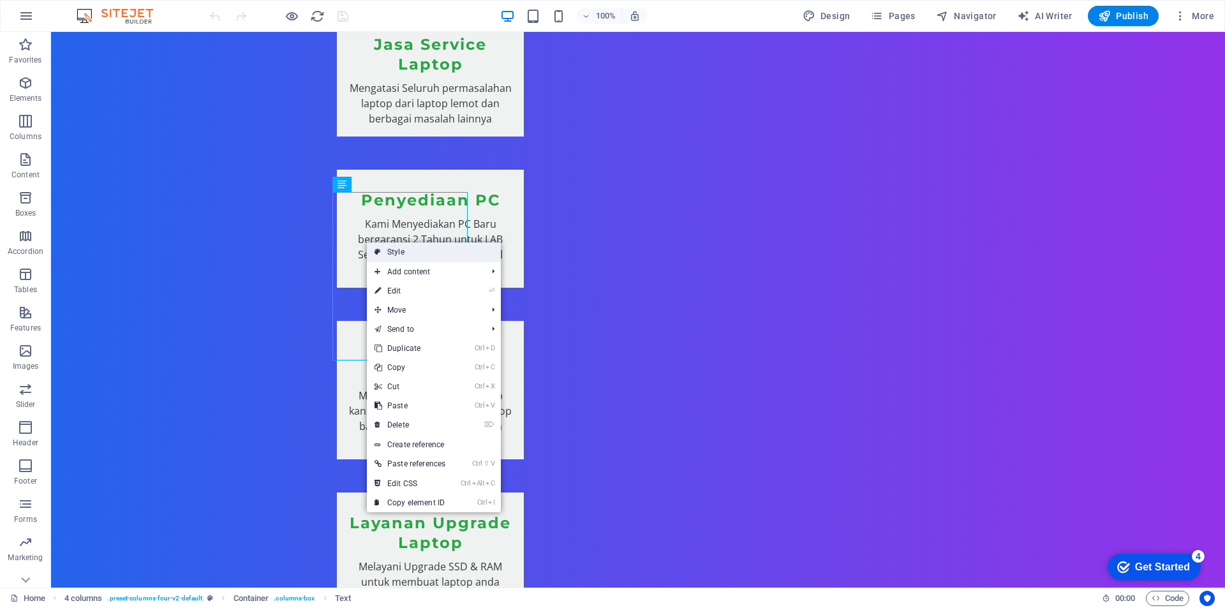
click at [394, 249] on link "Style" at bounding box center [434, 251] width 134 height 19
select select "rem"
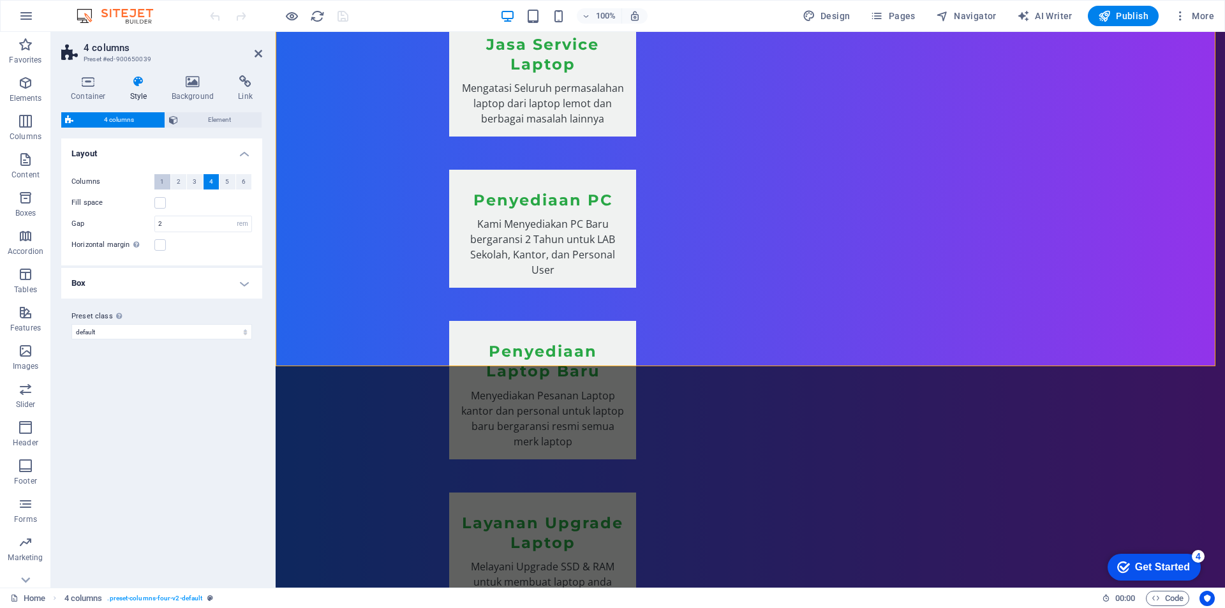
click at [164, 185] on span "1" at bounding box center [162, 181] width 4 height 15
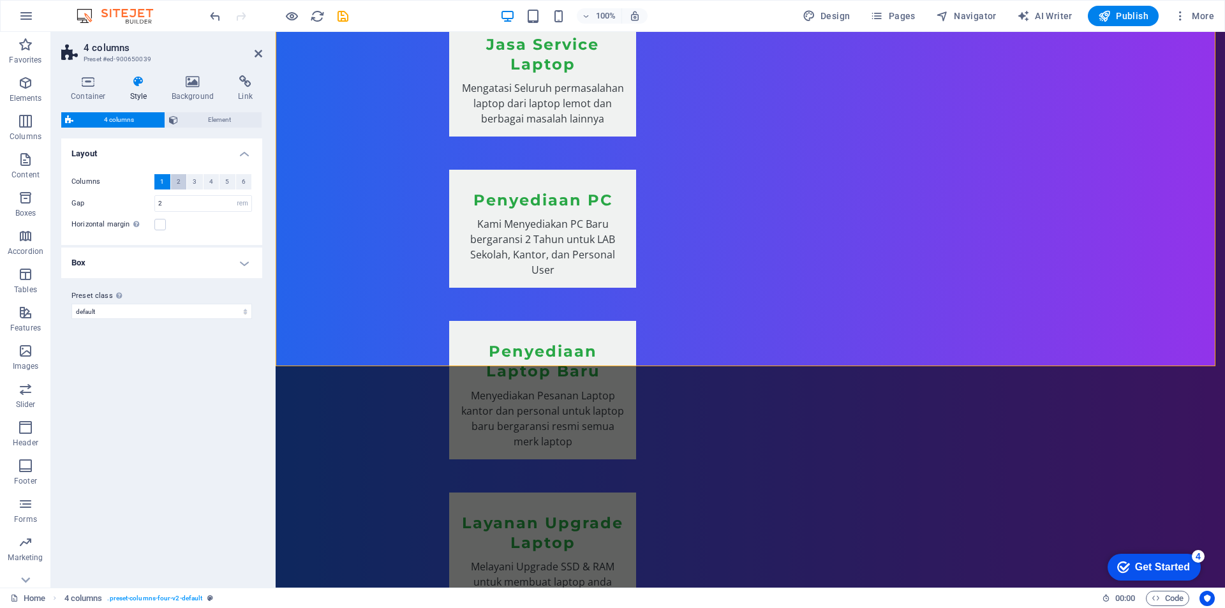
click at [174, 183] on button "2" at bounding box center [179, 181] width 16 height 15
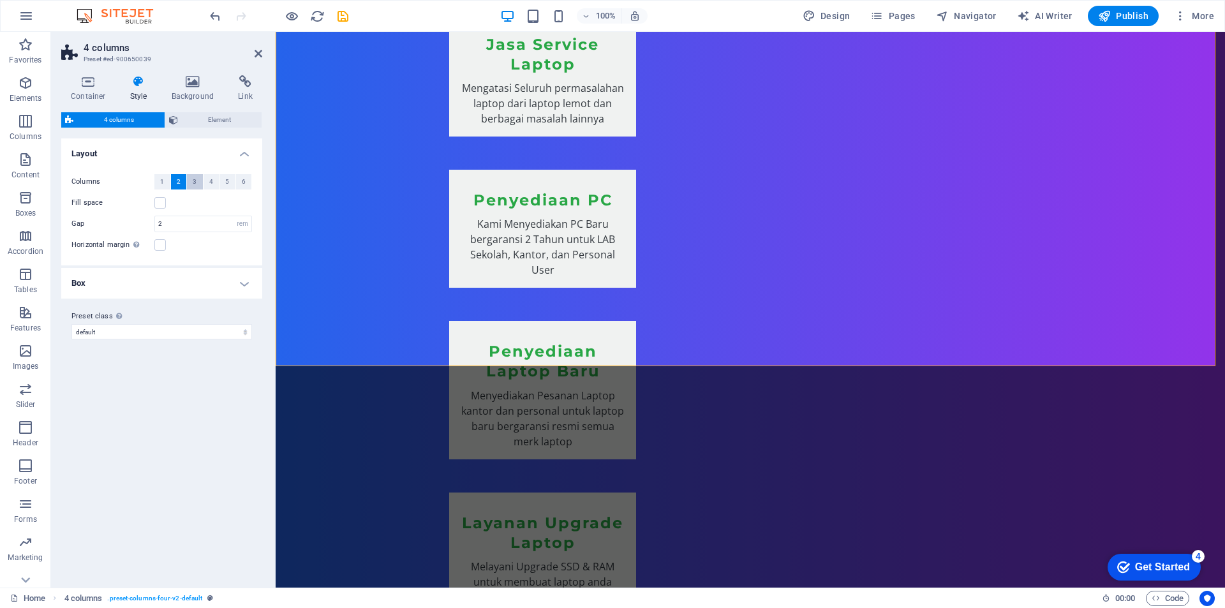
click at [192, 182] on button "3" at bounding box center [195, 181] width 16 height 15
click at [207, 181] on button "4" at bounding box center [212, 181] width 16 height 15
click at [242, 286] on h4 "Box" at bounding box center [161, 283] width 201 height 31
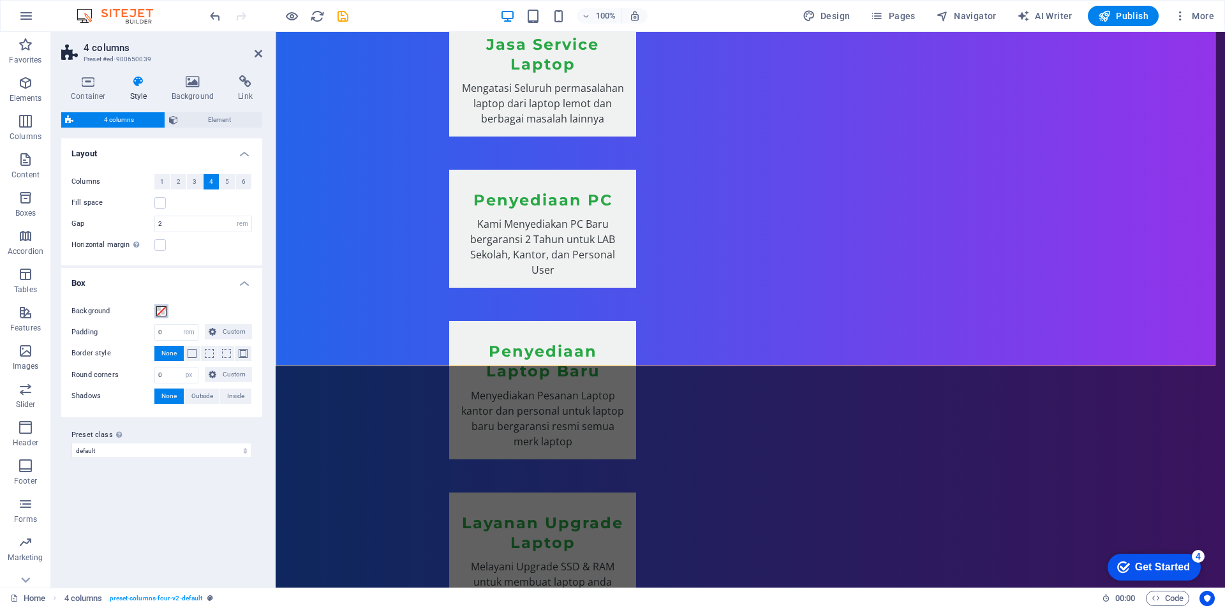
click at [163, 313] on span at bounding box center [161, 311] width 10 height 10
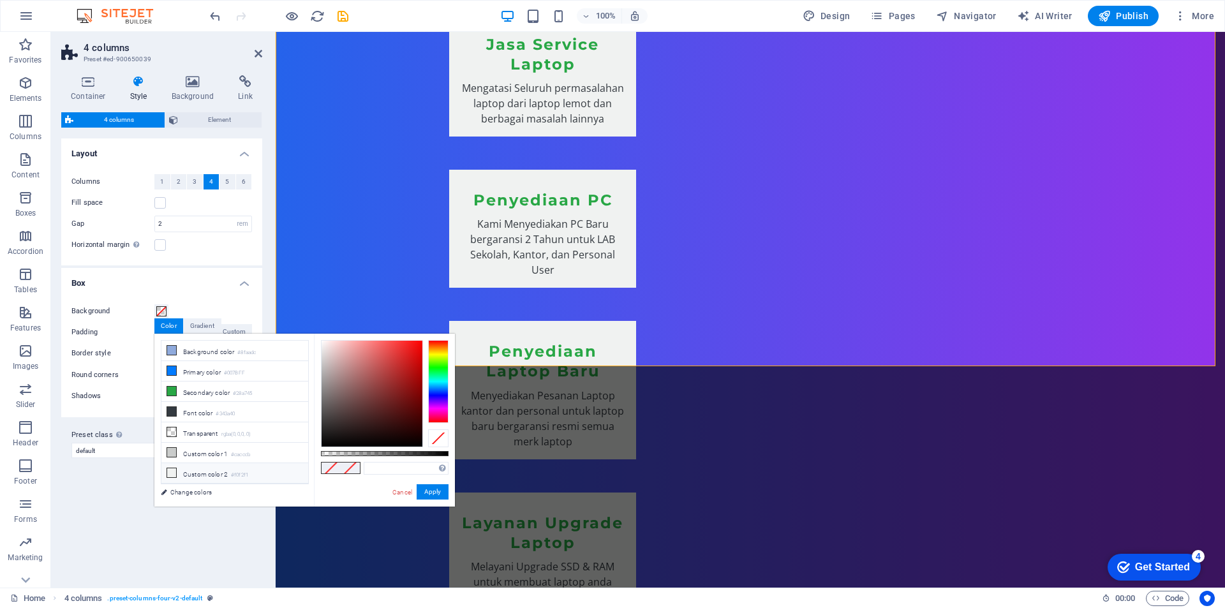
click at [172, 471] on icon at bounding box center [171, 472] width 9 height 9
type input "#f0f2f1"
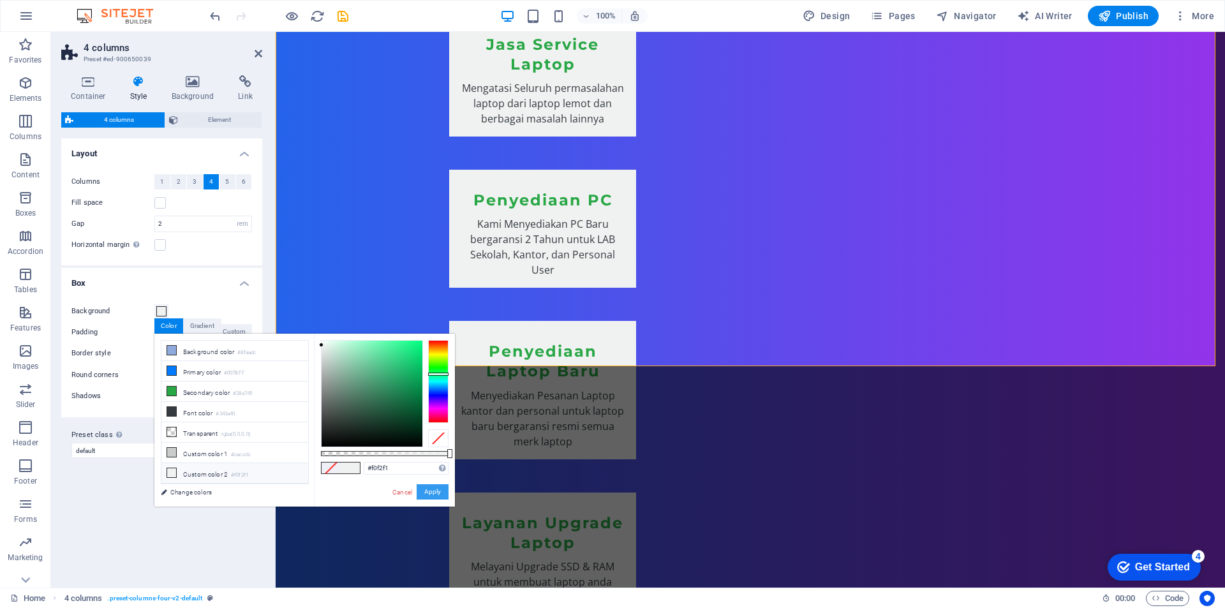
click at [435, 494] on button "Apply" at bounding box center [433, 491] width 32 height 15
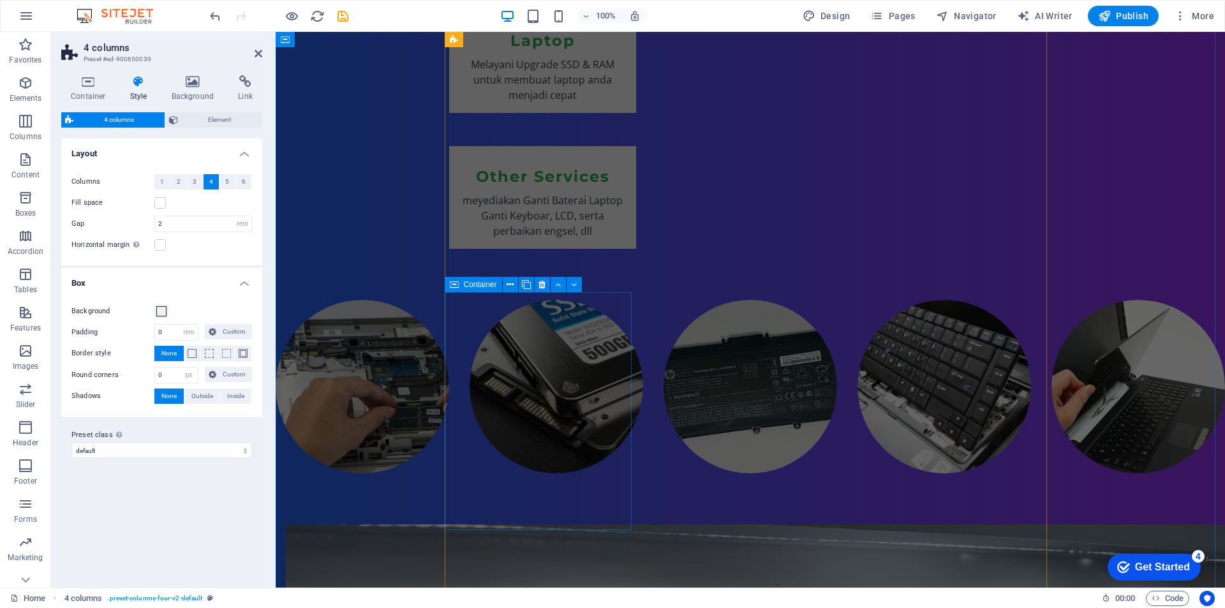
scroll to position [1786, 0]
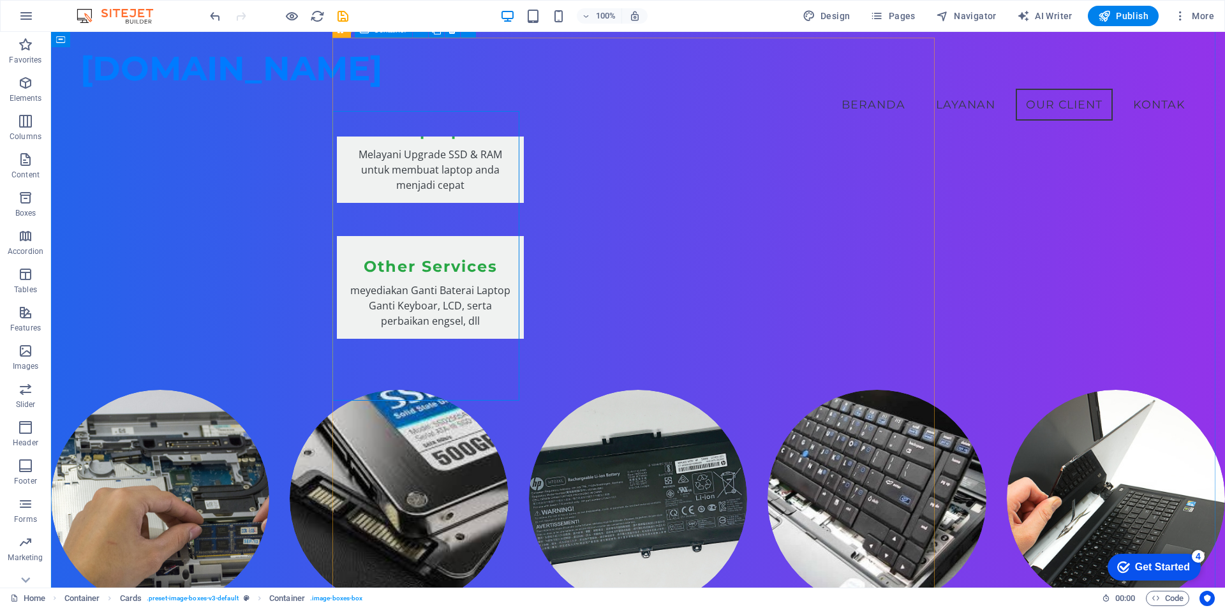
scroll to position [1630, 0]
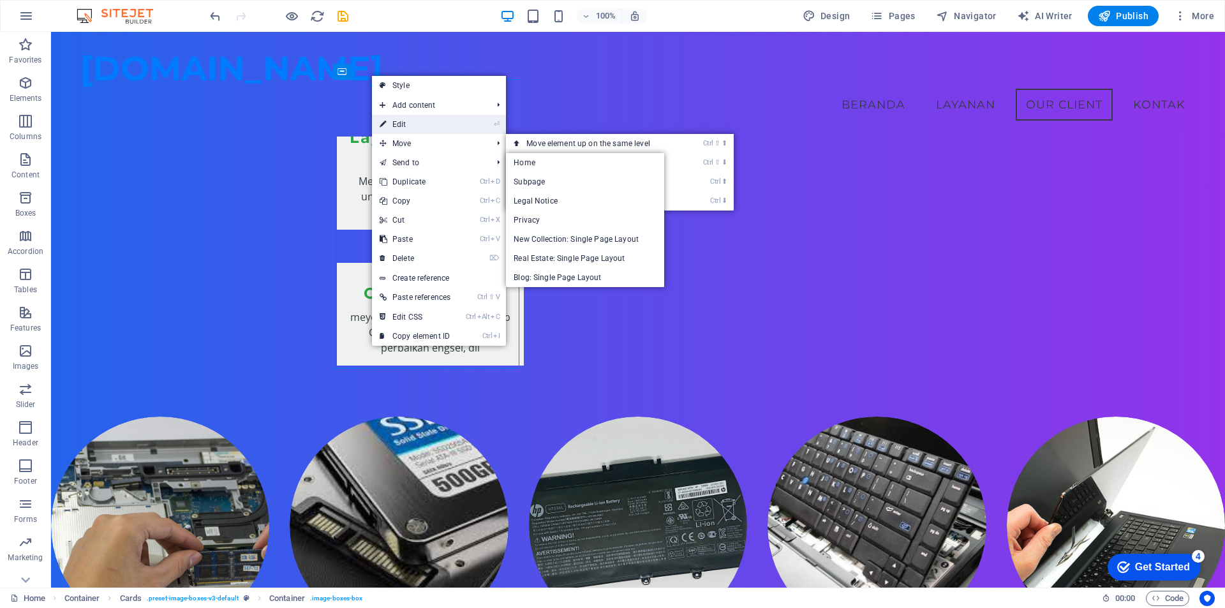
drag, startPoint x: 412, startPoint y: 124, endPoint x: 137, endPoint y: 103, distance: 276.4
click at [412, 124] on link "⏎ Edit" at bounding box center [415, 124] width 86 height 19
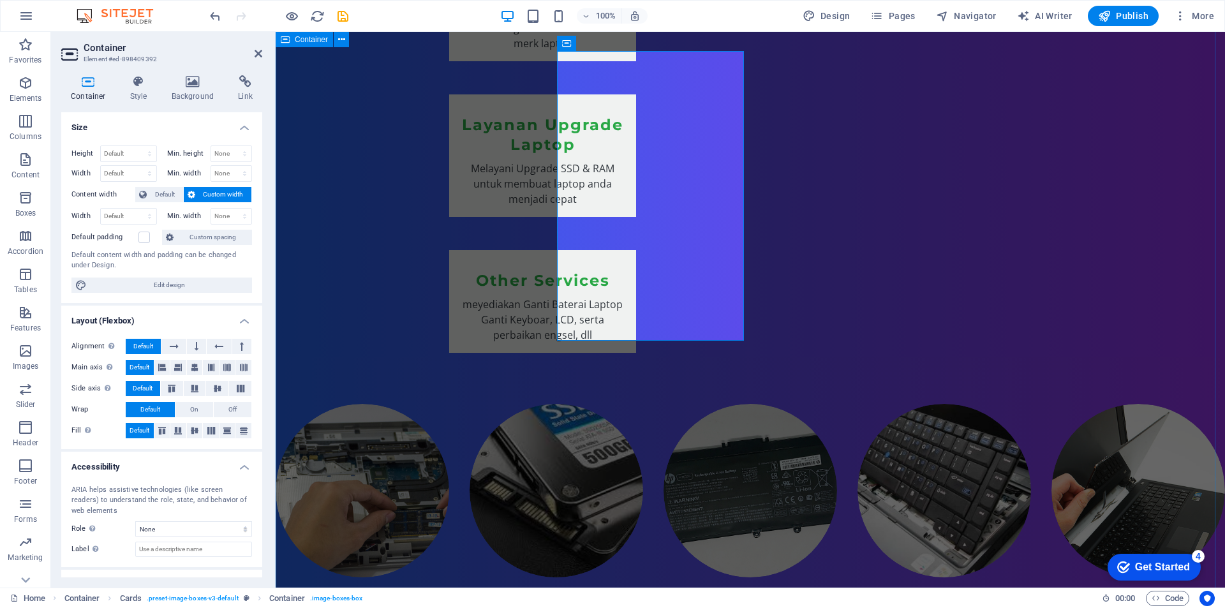
scroll to position [1658, 0]
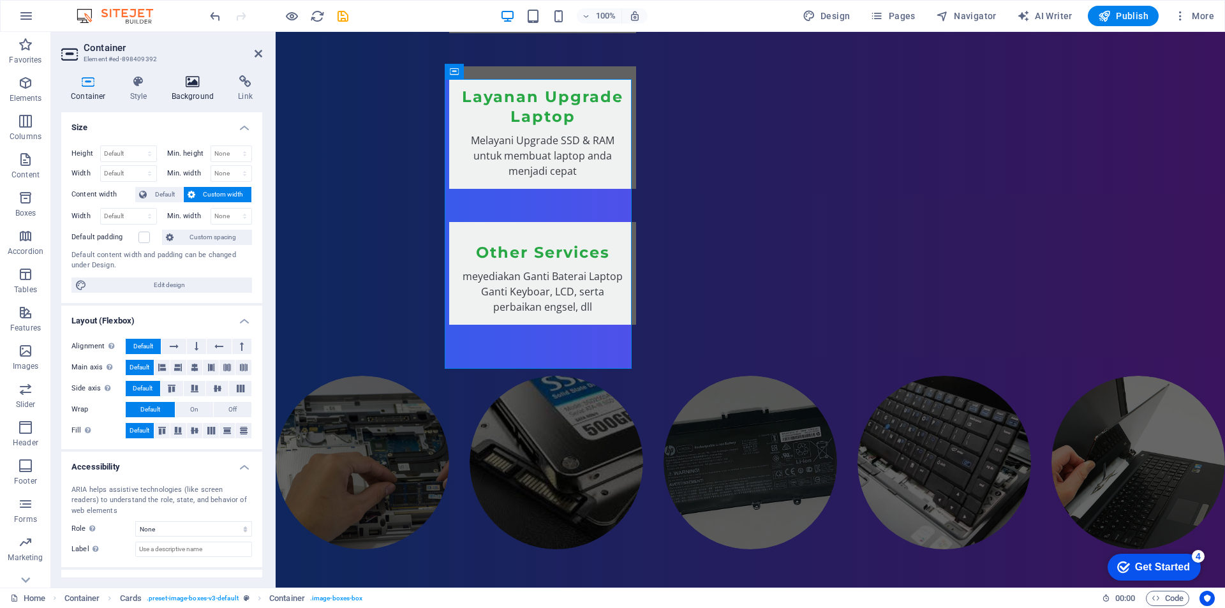
click at [184, 94] on h4 "Background" at bounding box center [195, 88] width 67 height 27
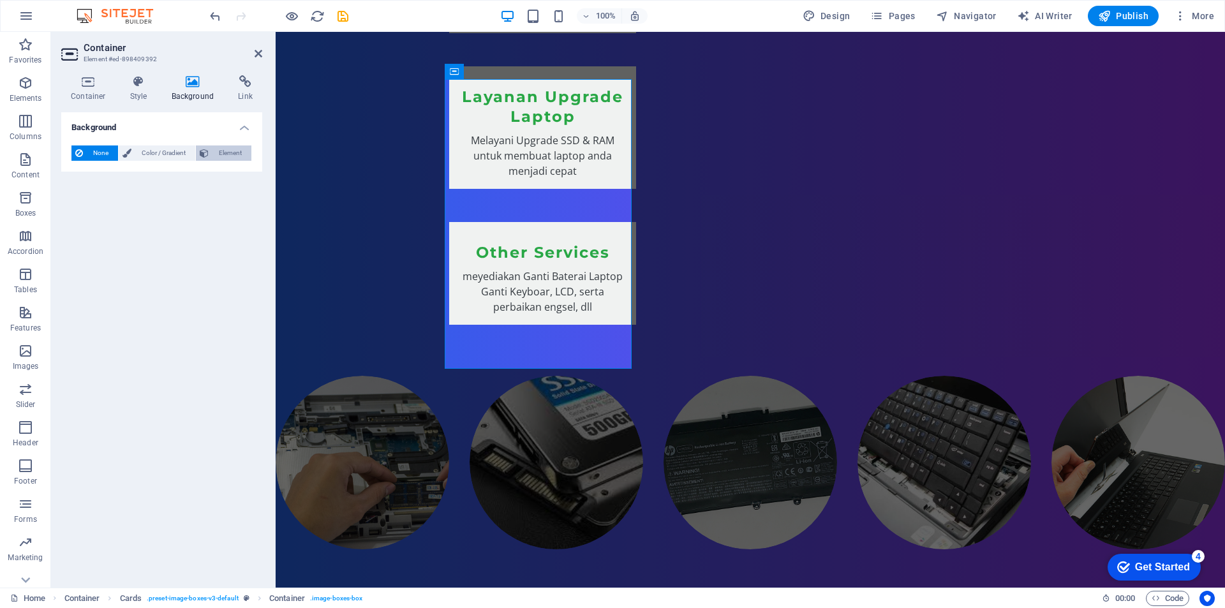
click at [224, 154] on span "Element" at bounding box center [229, 152] width 35 height 15
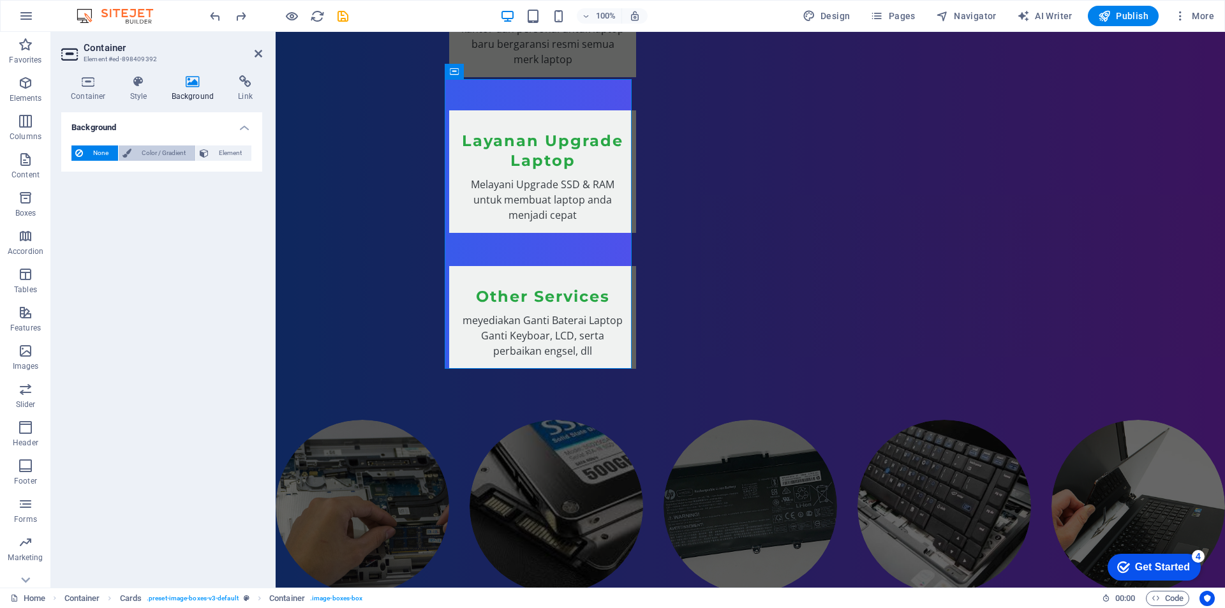
click at [140, 153] on span "Color / Gradient" at bounding box center [163, 152] width 56 height 15
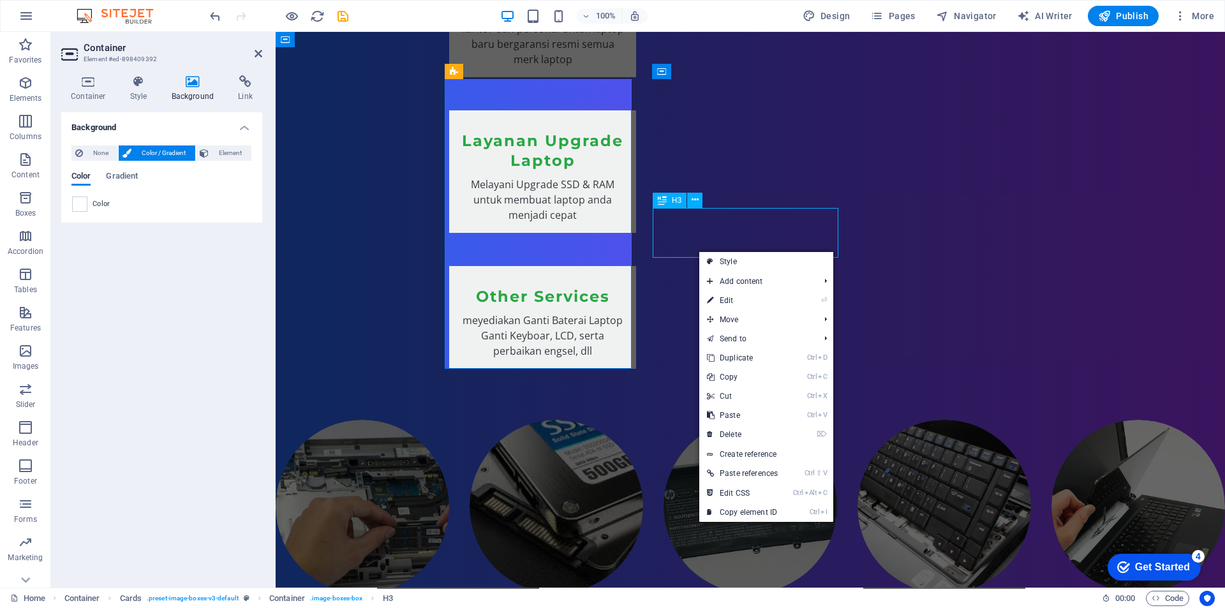
scroll to position [1704, 0]
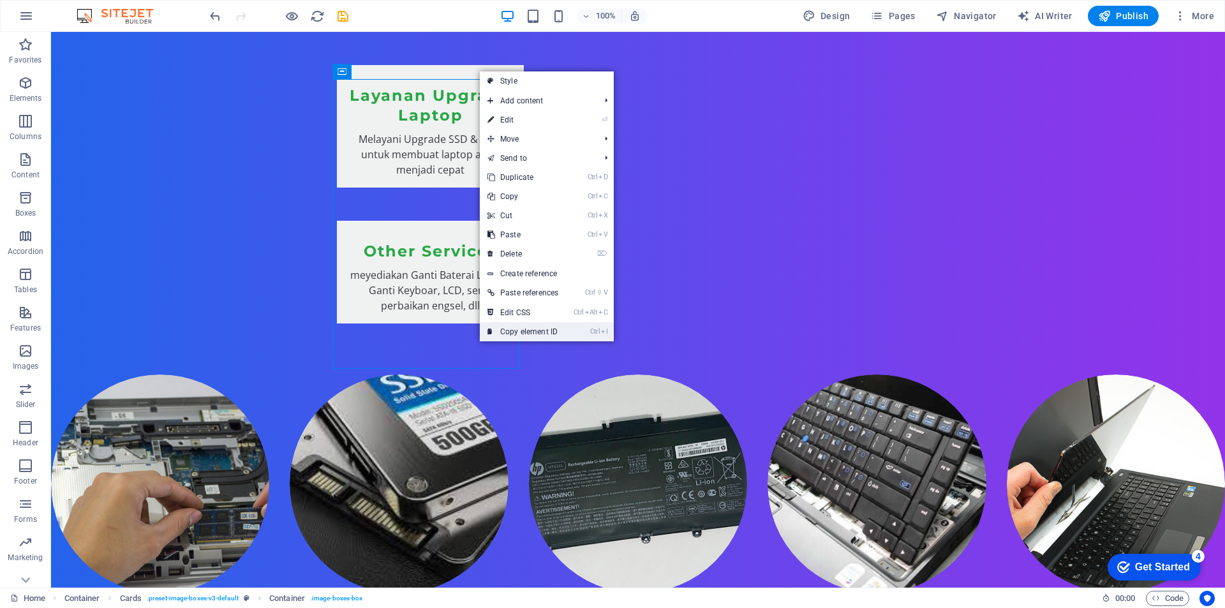
click at [531, 336] on link "Ctrl I Copy element ID" at bounding box center [523, 331] width 86 height 19
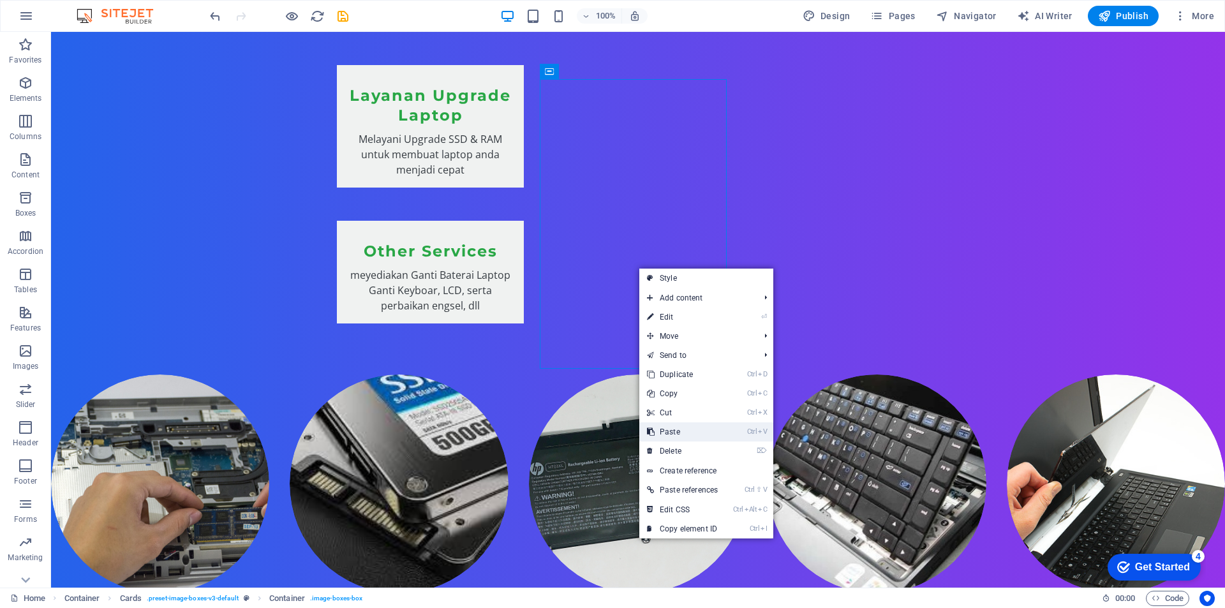
click at [679, 433] on link "Ctrl V Paste" at bounding box center [682, 431] width 86 height 19
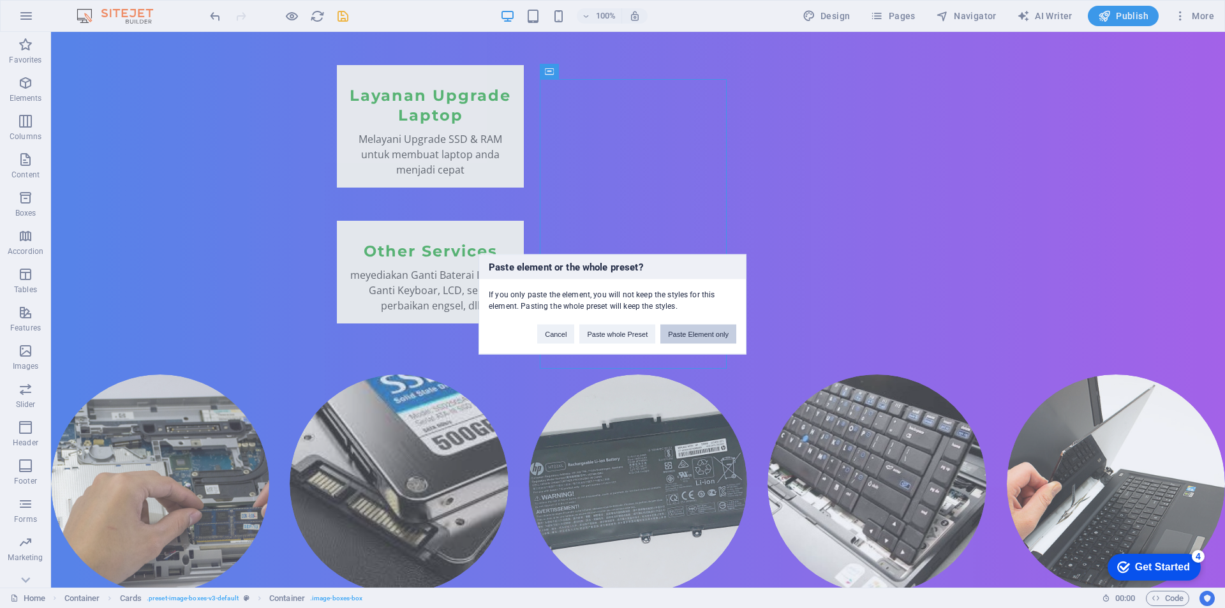
click at [687, 335] on button "Paste Element only" at bounding box center [698, 333] width 76 height 19
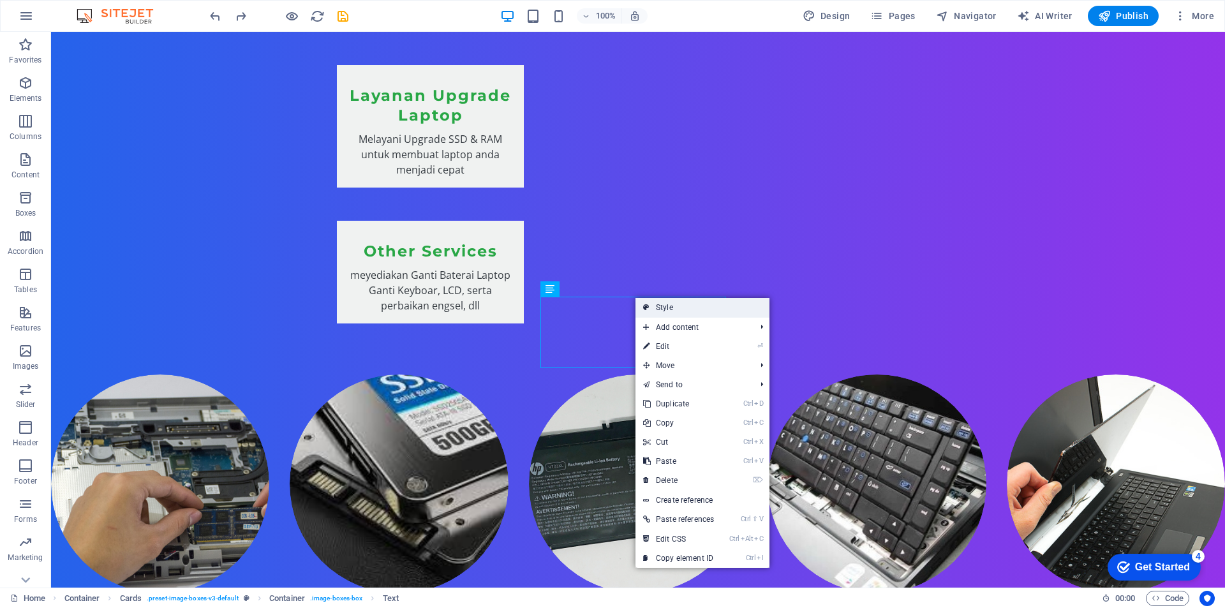
click at [664, 311] on link "Style" at bounding box center [702, 307] width 134 height 19
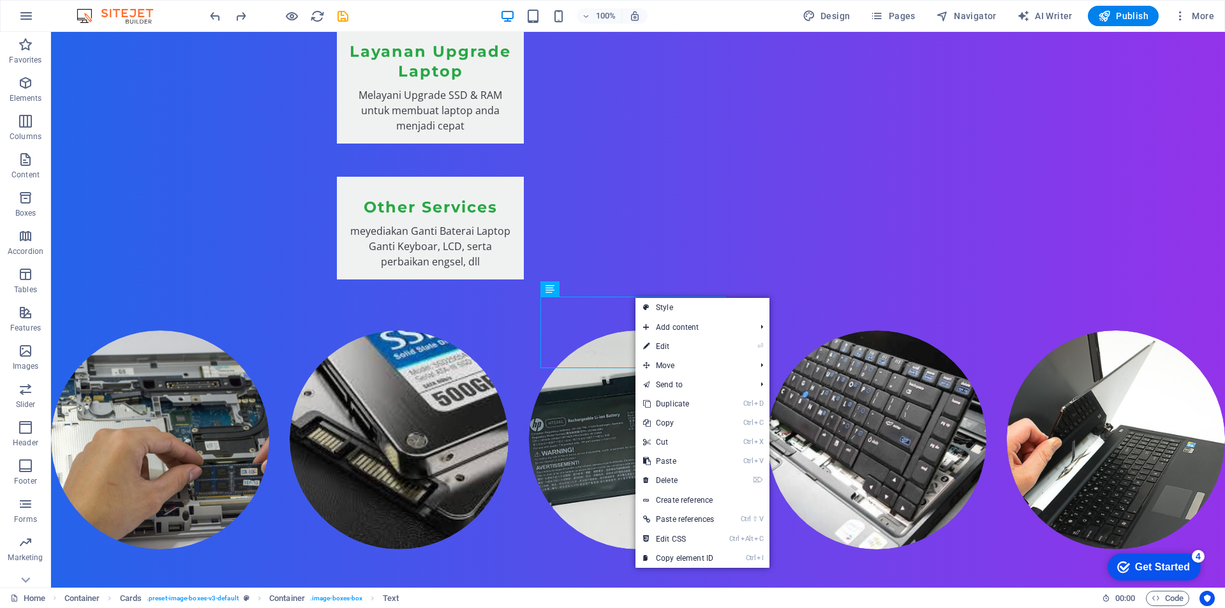
select select "rem"
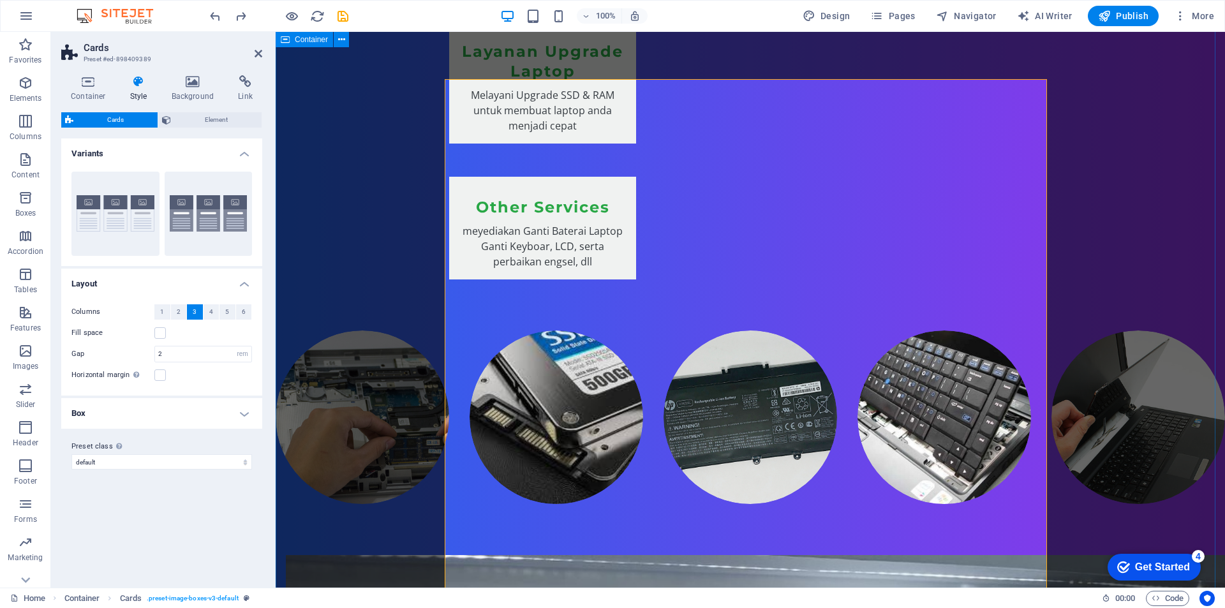
scroll to position [1658, 0]
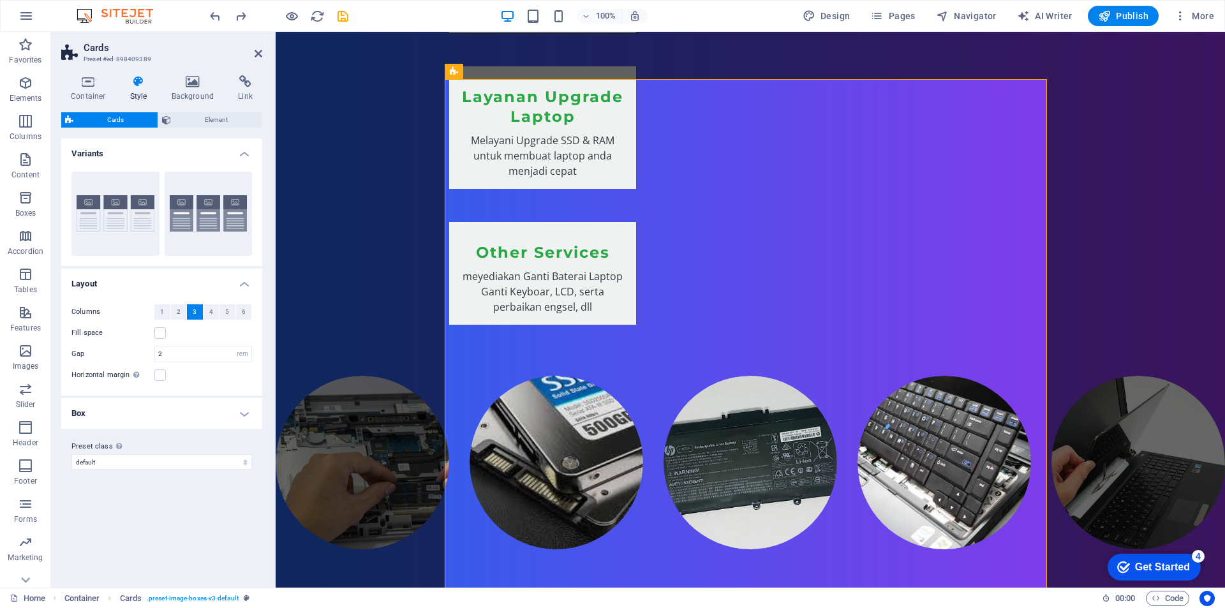
click at [166, 412] on h4 "Box" at bounding box center [161, 413] width 201 height 31
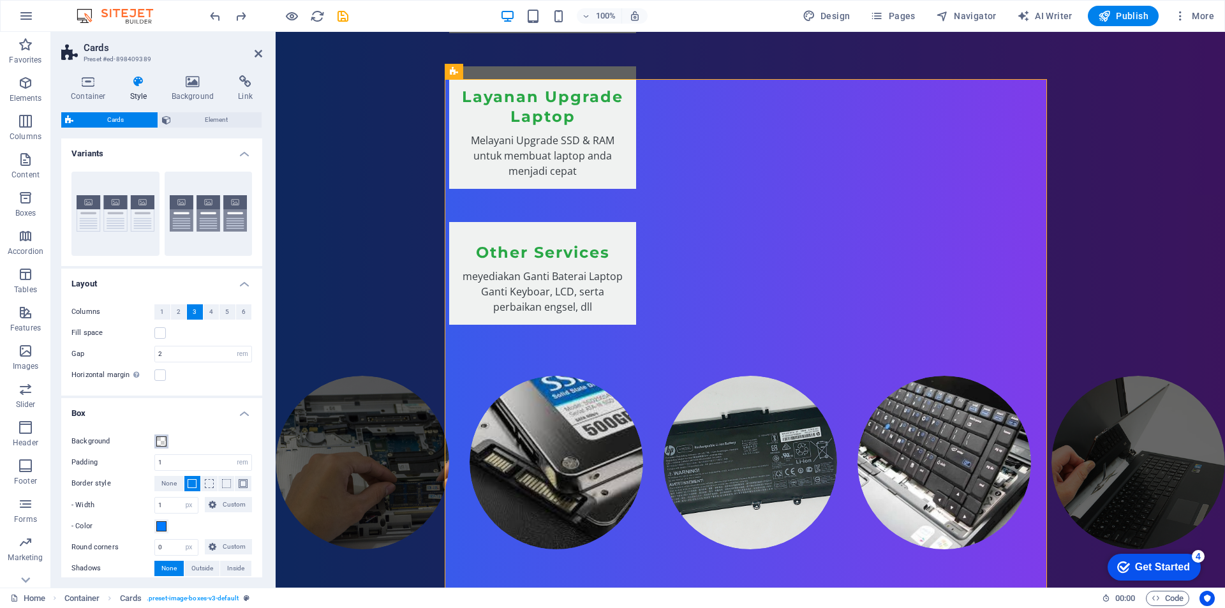
click at [160, 445] on span at bounding box center [161, 441] width 10 height 10
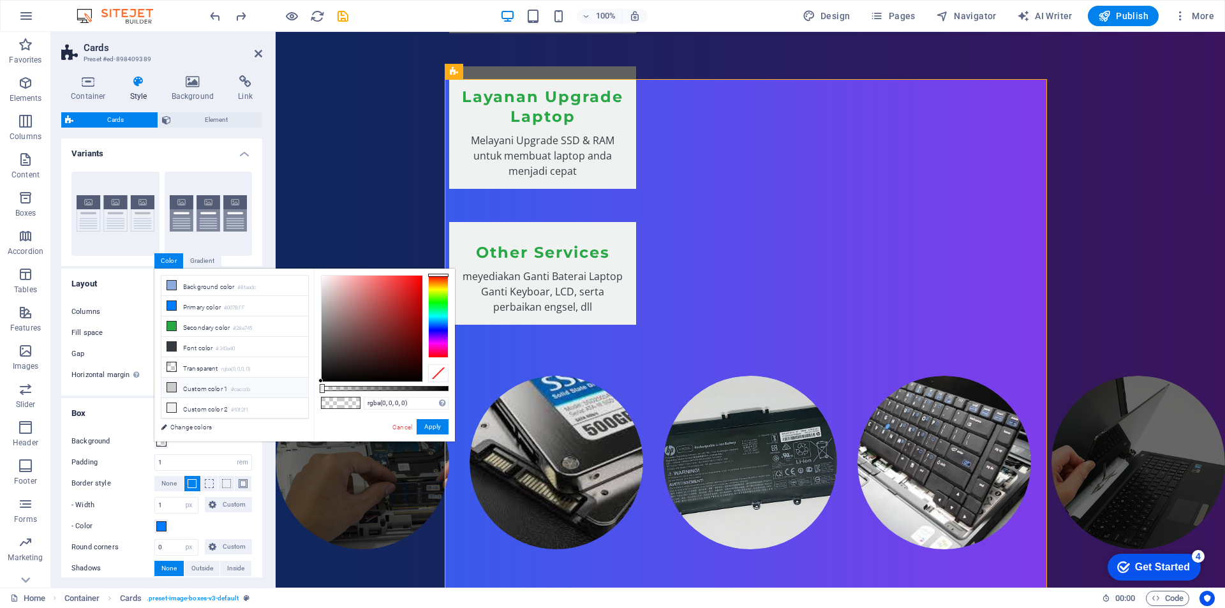
click at [174, 383] on icon at bounding box center [171, 387] width 9 height 9
type input "#cacccb"
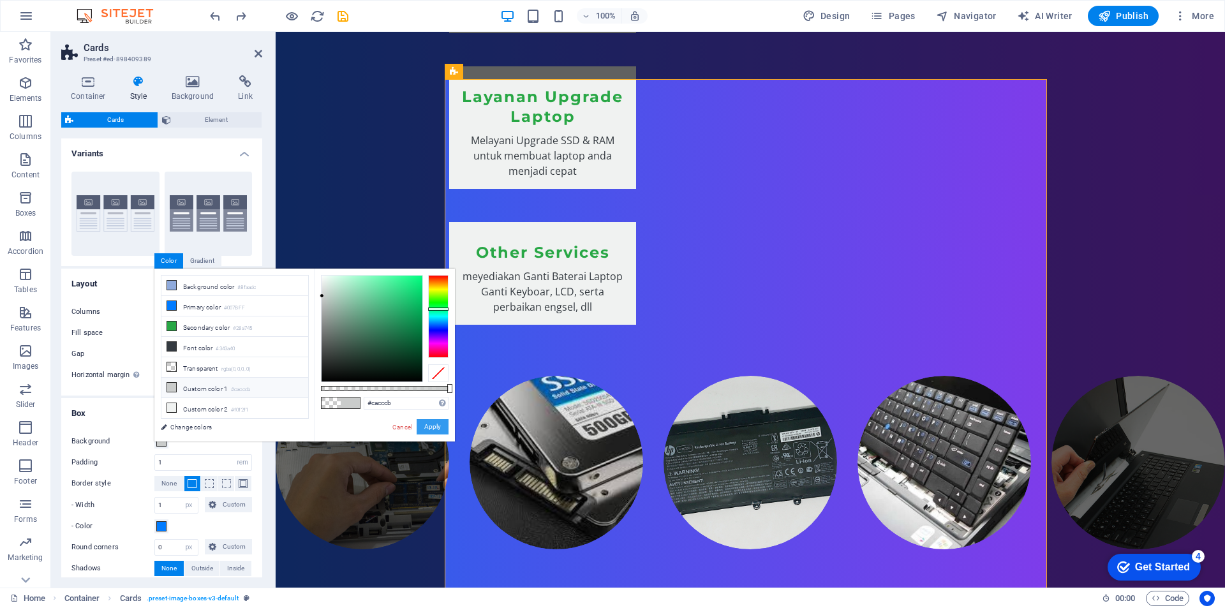
click at [431, 427] on button "Apply" at bounding box center [433, 426] width 32 height 15
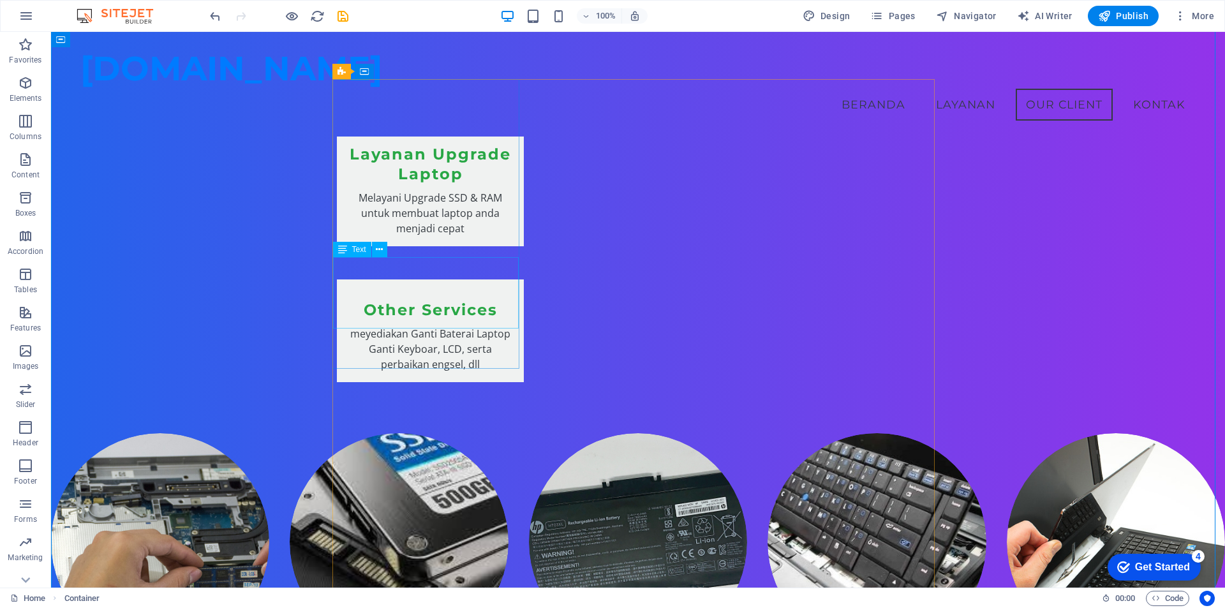
scroll to position [1566, 0]
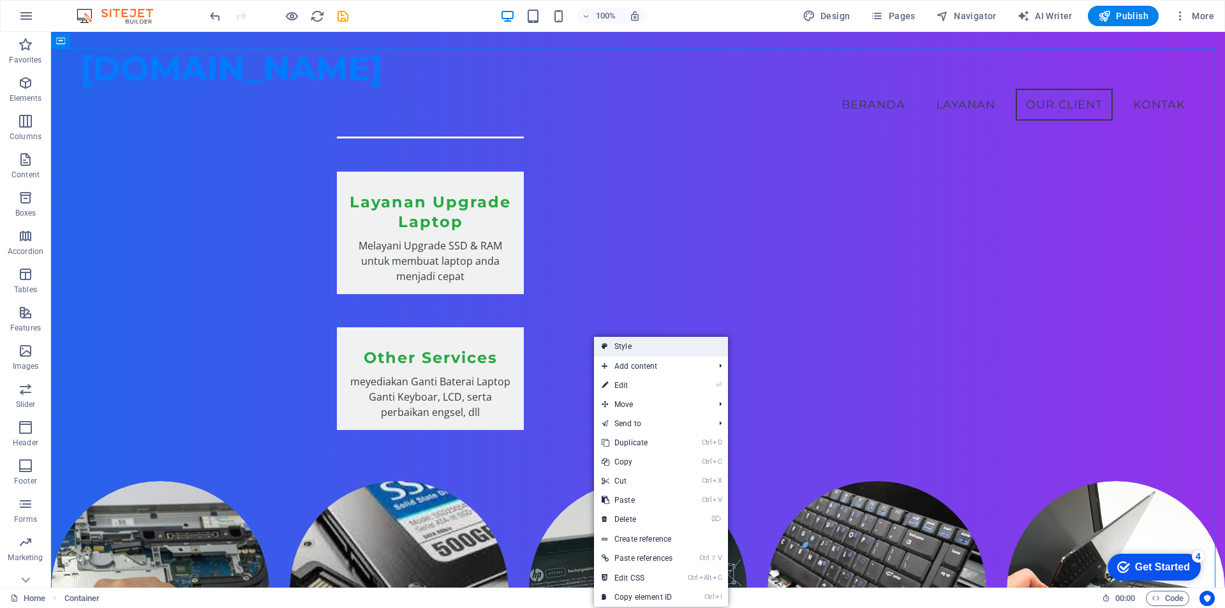
click at [642, 343] on link "Style" at bounding box center [661, 346] width 134 height 19
select select "rem"
select select "px"
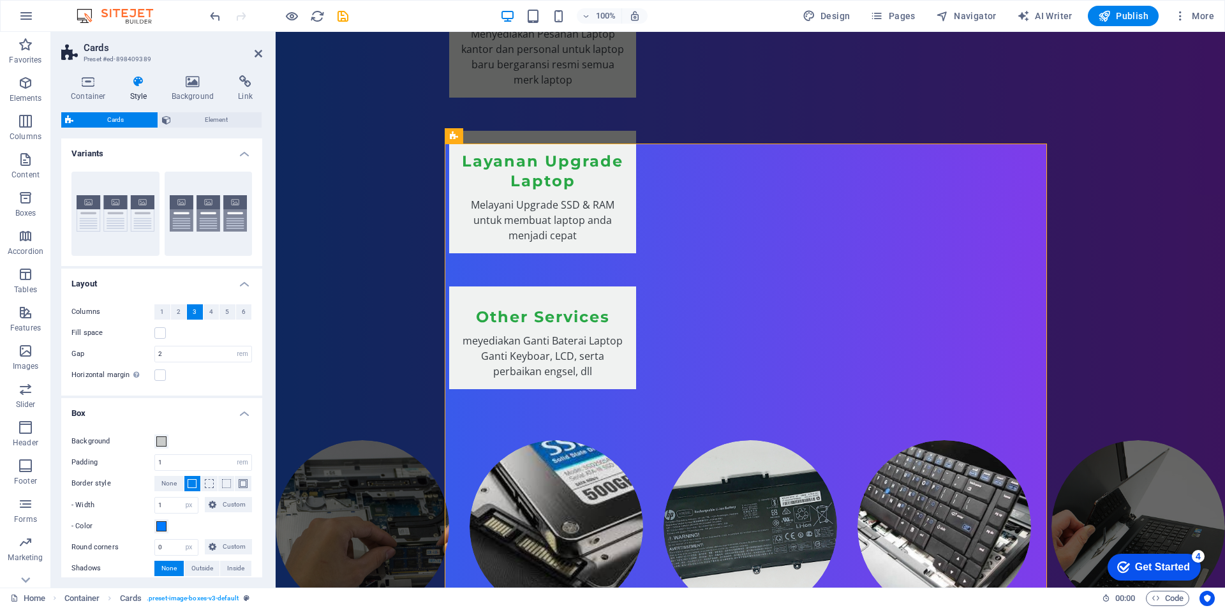
scroll to position [63, 0]
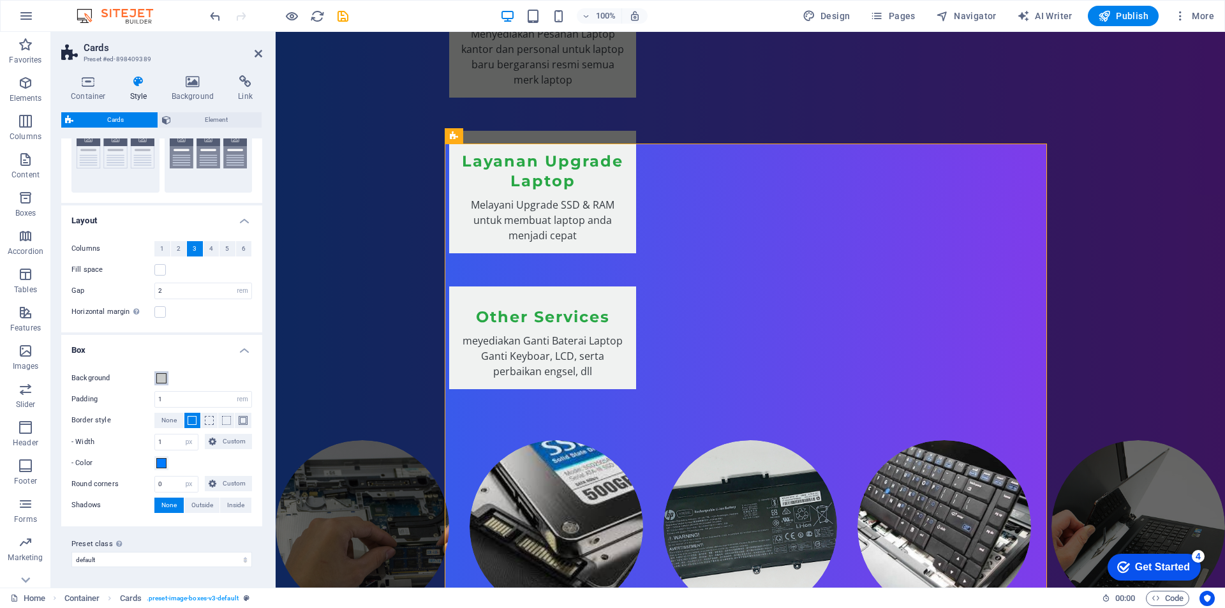
click at [161, 379] on span at bounding box center [161, 378] width 10 height 10
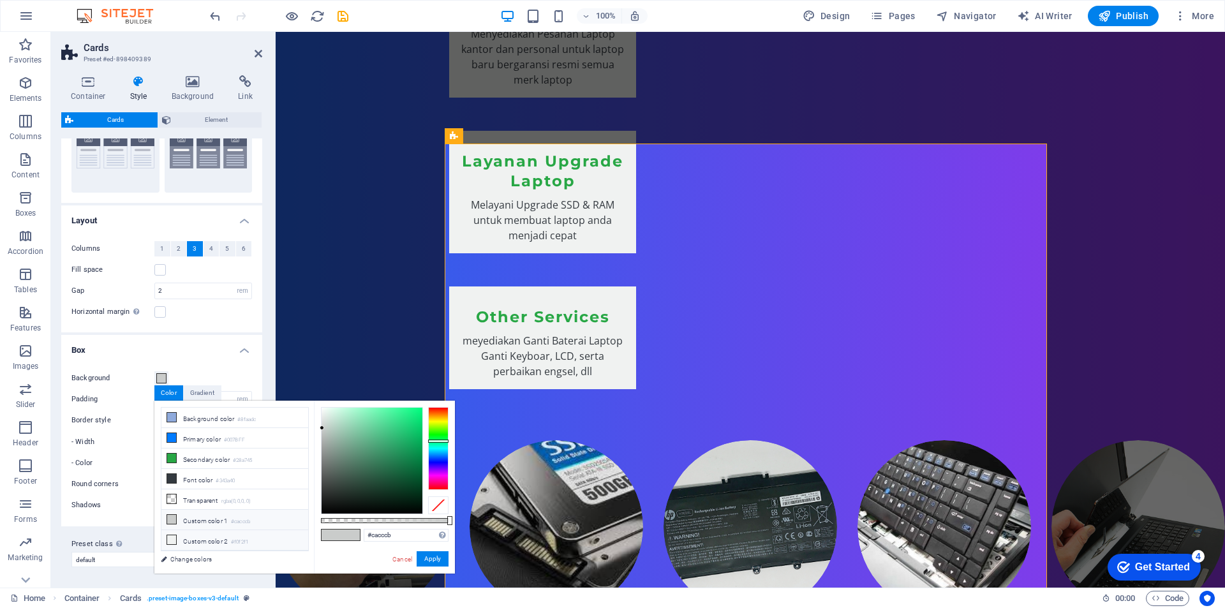
click at [170, 538] on icon at bounding box center [171, 539] width 9 height 9
type input "#f0f2f1"
click at [436, 555] on button "Apply" at bounding box center [433, 558] width 32 height 15
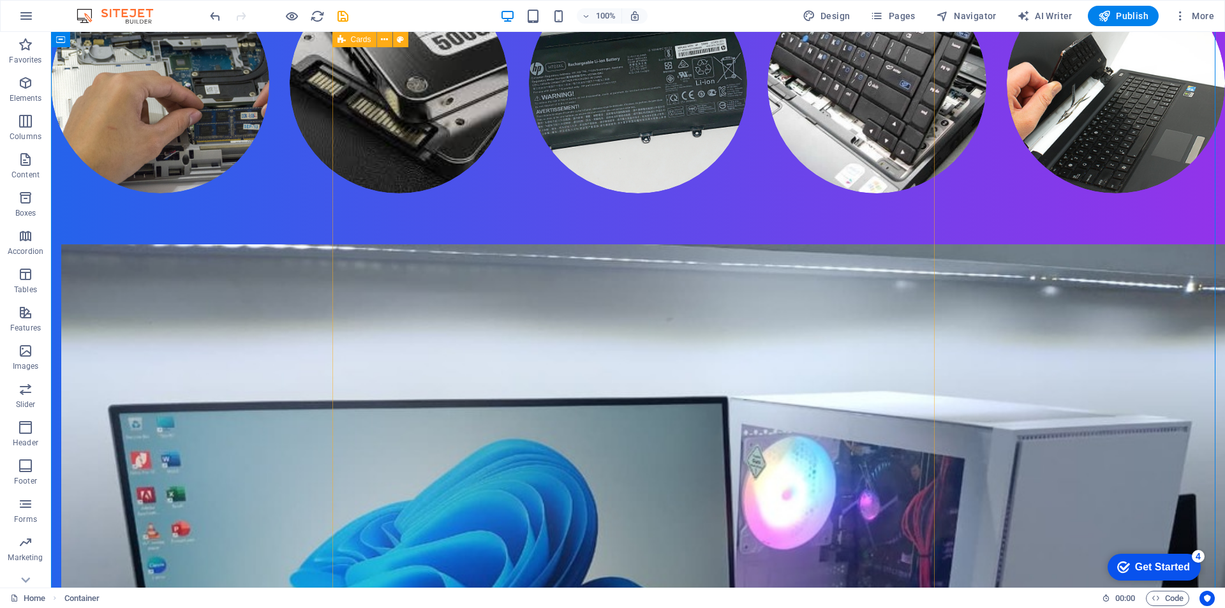
scroll to position [2086, 0]
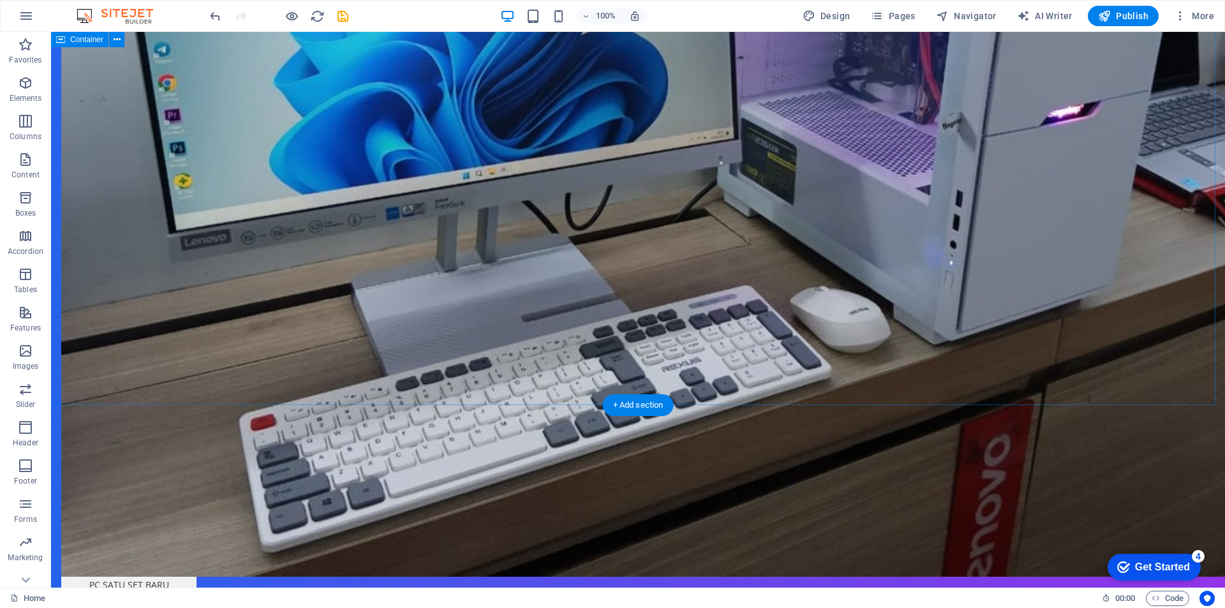
scroll to position [2776, 0]
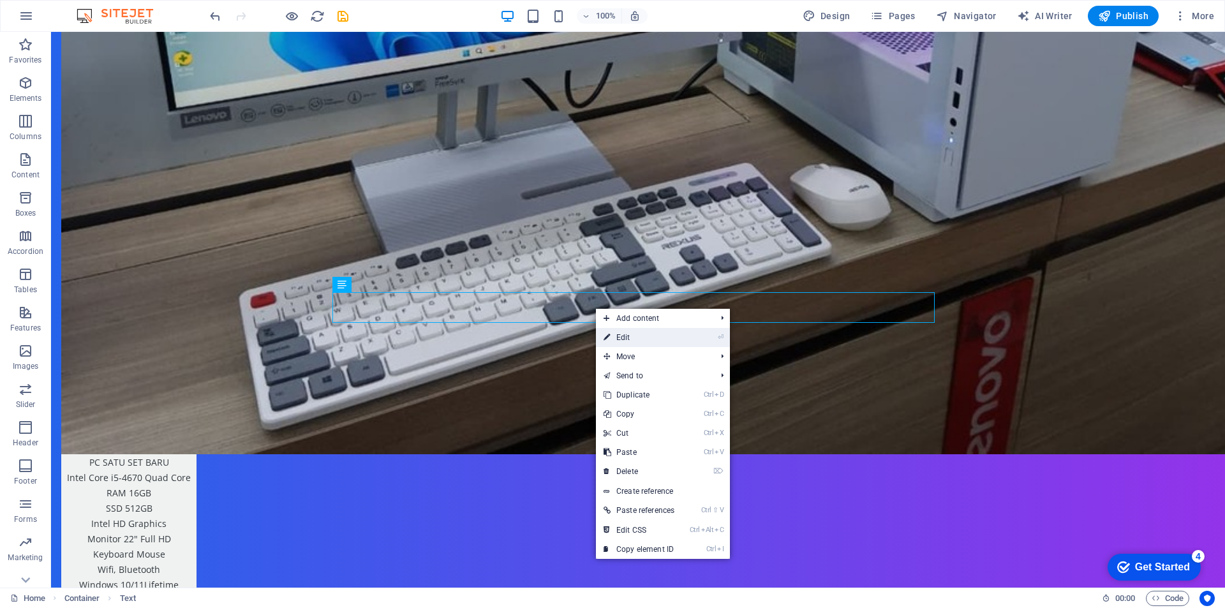
click at [624, 334] on link "⏎ Edit" at bounding box center [639, 337] width 86 height 19
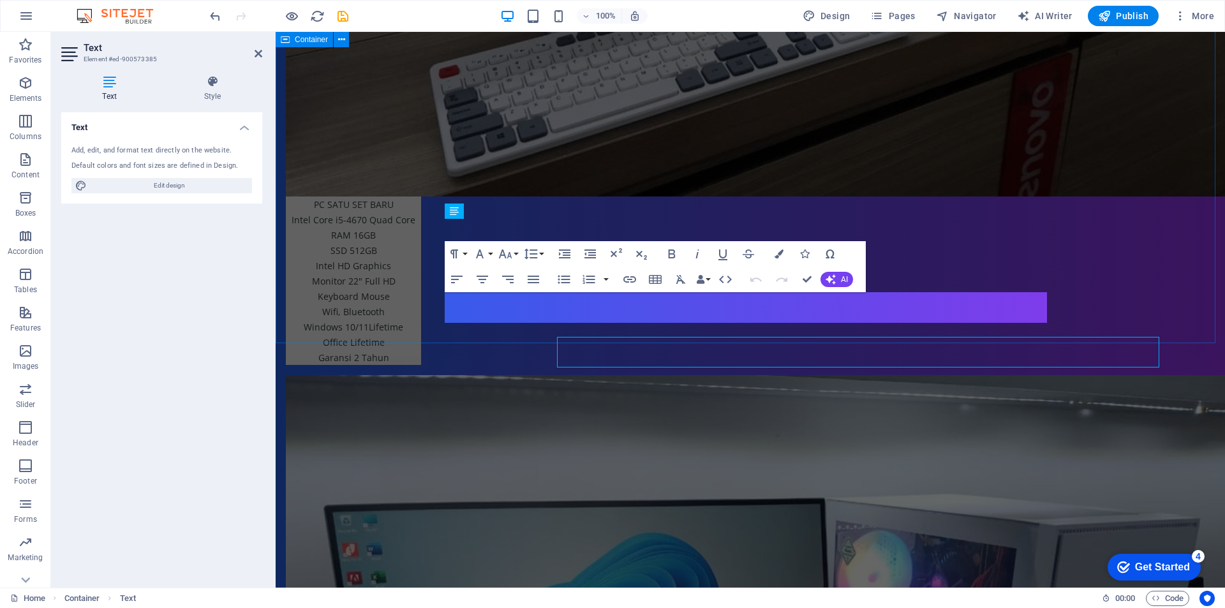
scroll to position [2731, 0]
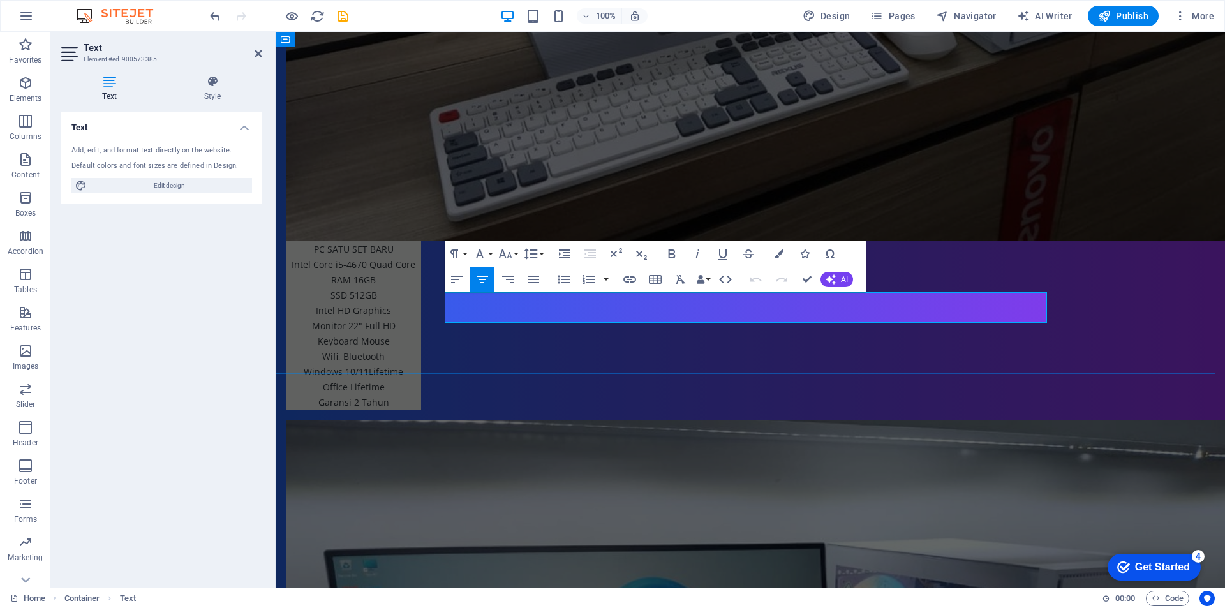
drag, startPoint x: 681, startPoint y: 303, endPoint x: 838, endPoint y: 315, distance: 157.4
click at [209, 95] on h4 "Style" at bounding box center [213, 88] width 100 height 27
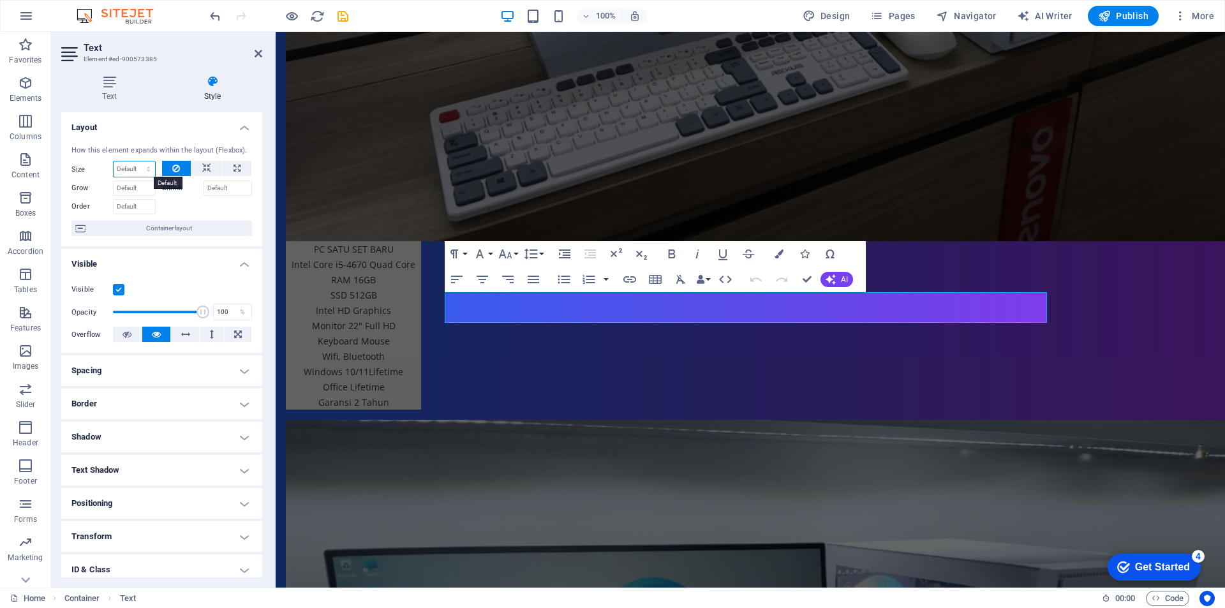
click at [129, 170] on select "Default auto px % 1/1 1/2 1/3 1/4 1/5 1/6 1/7 1/8 1/9 1/10" at bounding box center [134, 168] width 41 height 15
select select "%"
click at [135, 161] on select "Default auto px % 1/1 1/2 1/3 1/4 1/5 1/6 1/7 1/8 1/9 1/10" at bounding box center [134, 168] width 41 height 15
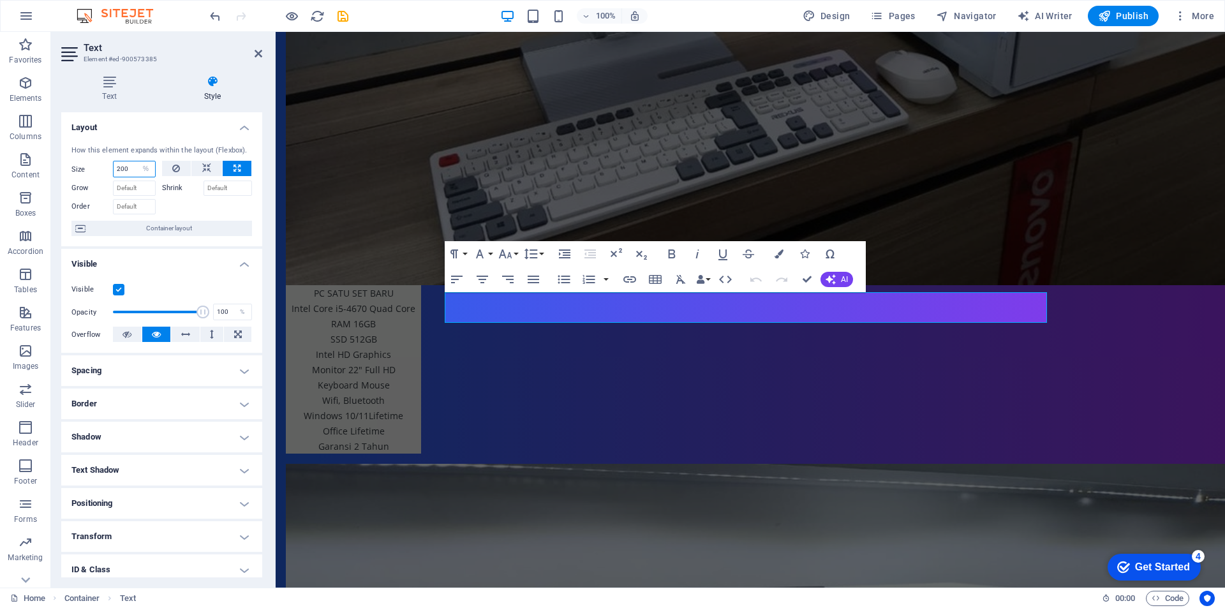
type input "200"
click at [178, 129] on h4 "Layout" at bounding box center [161, 123] width 201 height 23
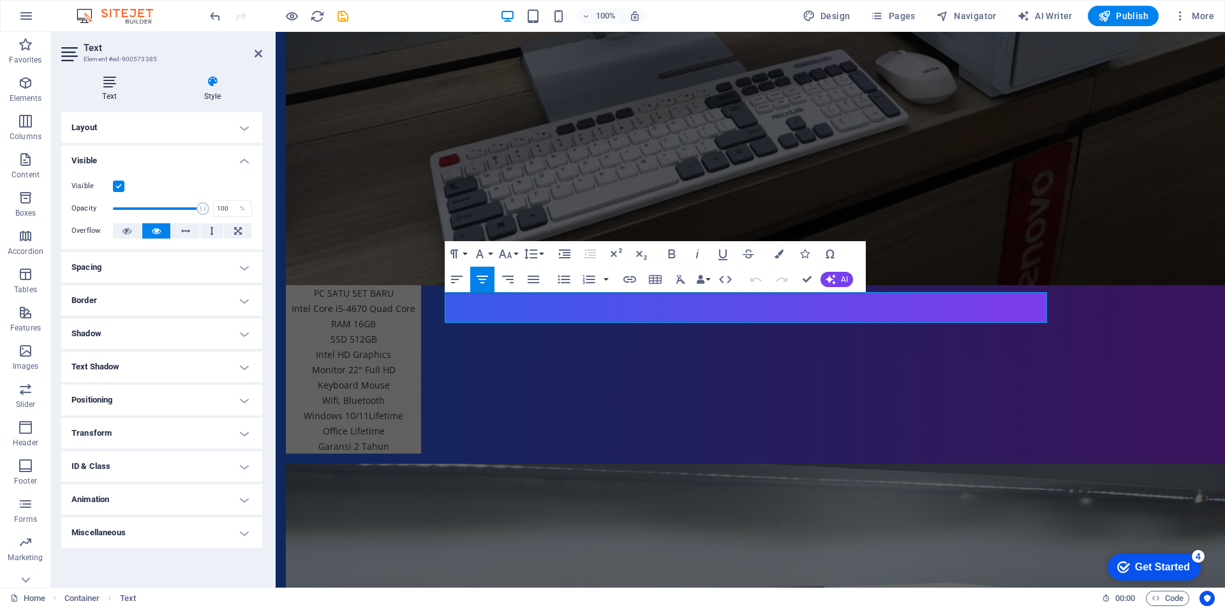
click at [111, 81] on icon at bounding box center [109, 81] width 96 height 13
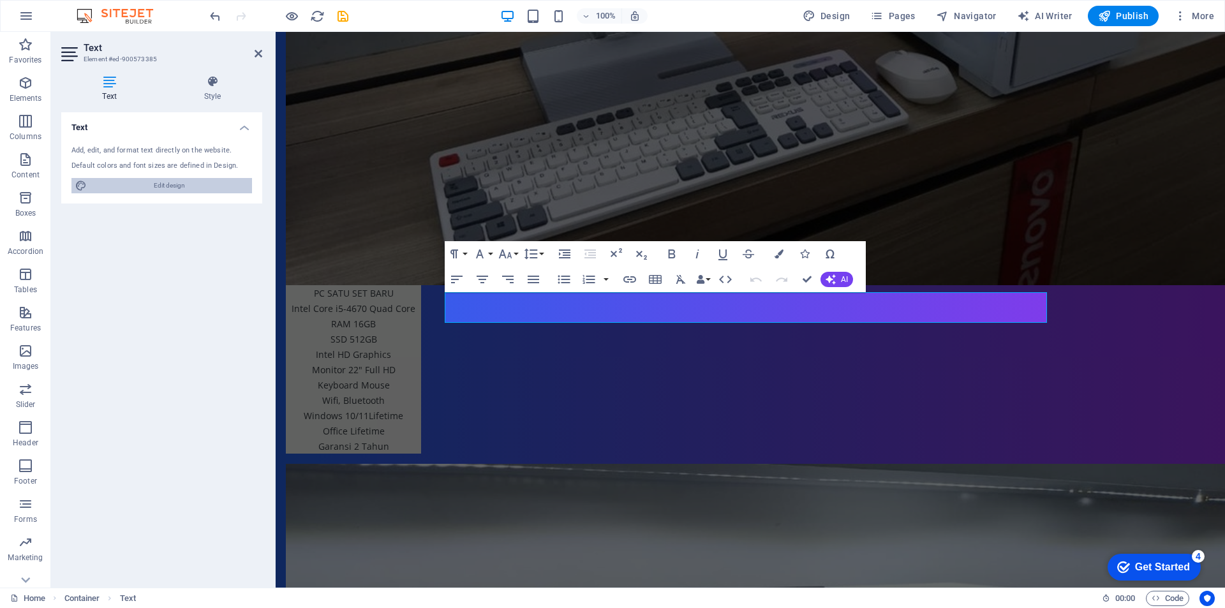
click at [167, 183] on span "Edit design" at bounding box center [170, 185] width 158 height 15
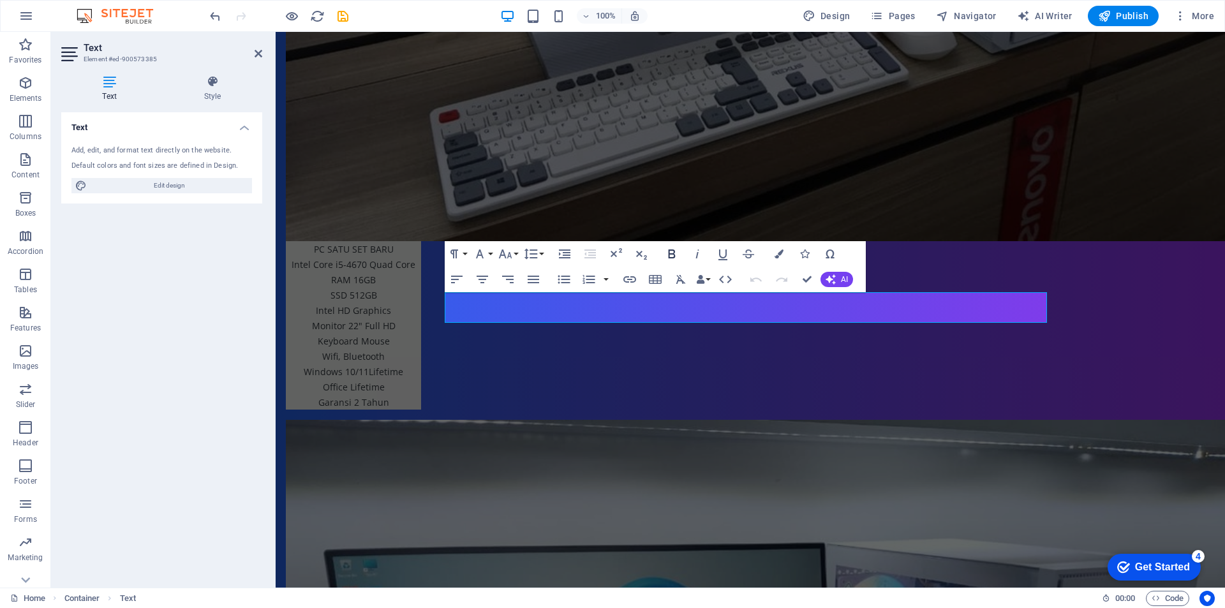
select select "px"
select select "200"
select select "px"
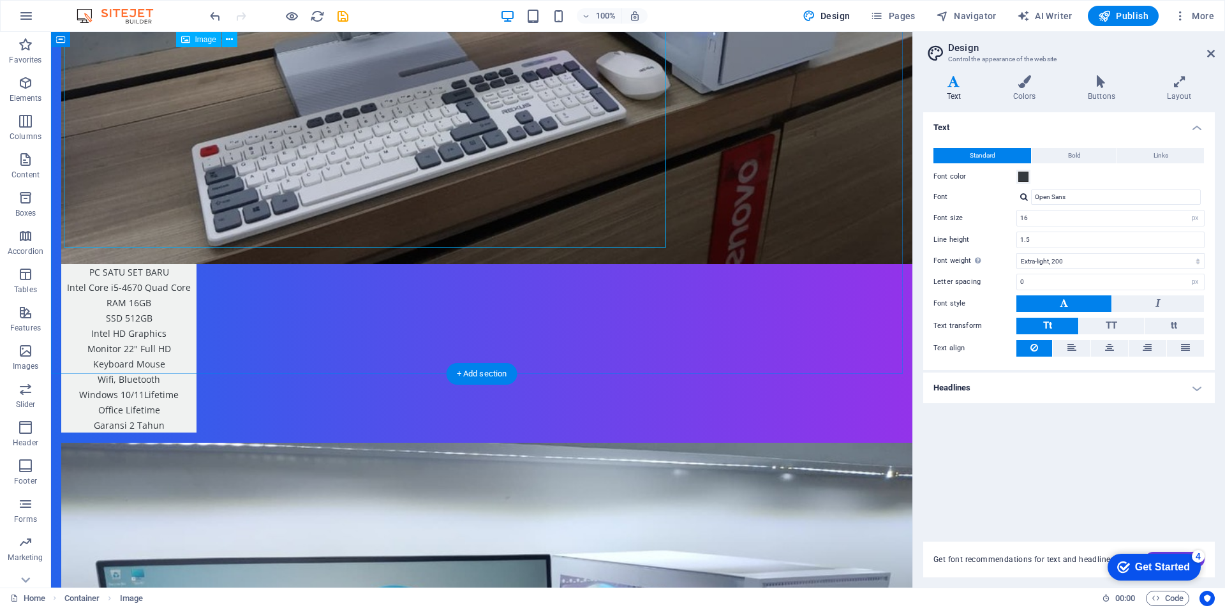
scroll to position [2714, 0]
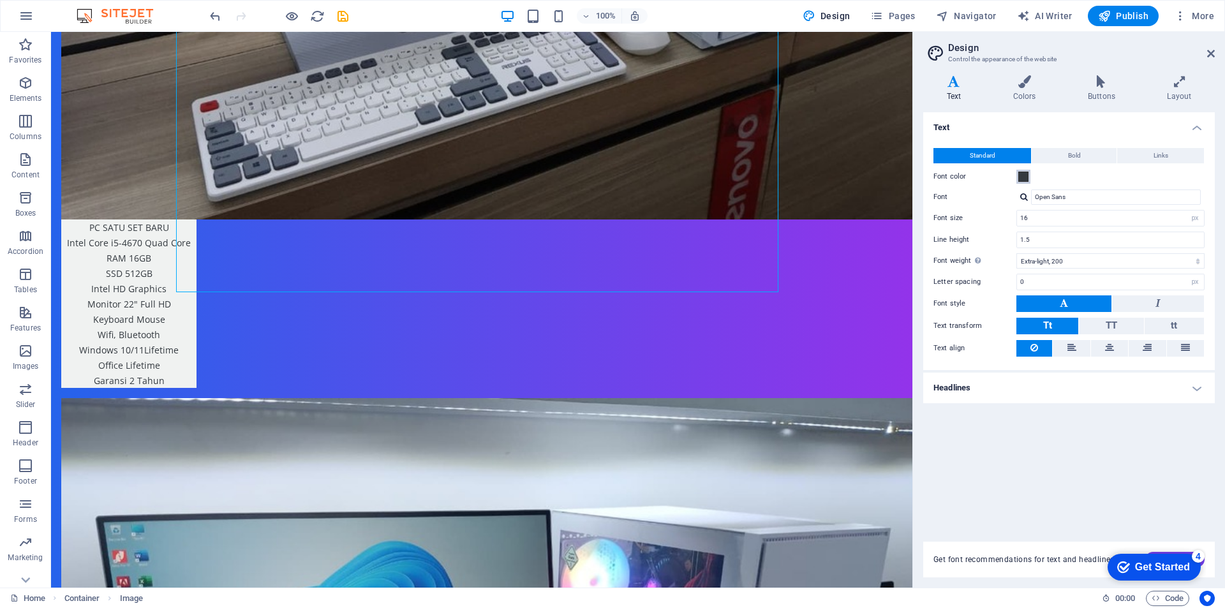
click at [1022, 176] on span at bounding box center [1023, 177] width 10 height 10
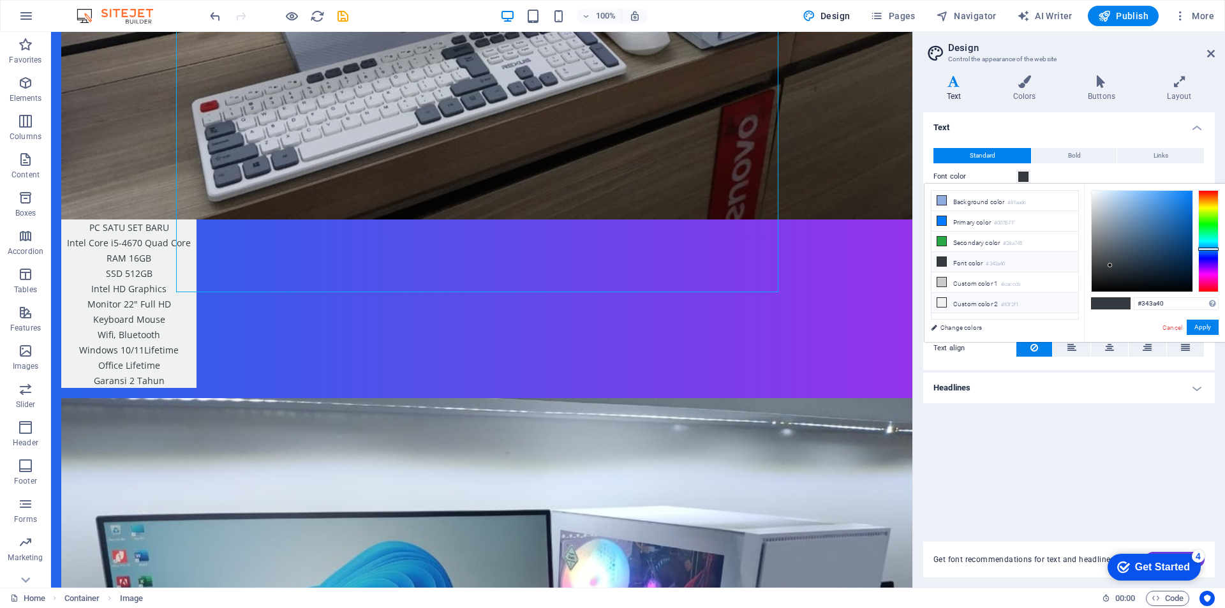
click at [943, 298] on icon at bounding box center [941, 302] width 9 height 9
type input "#f0f2f1"
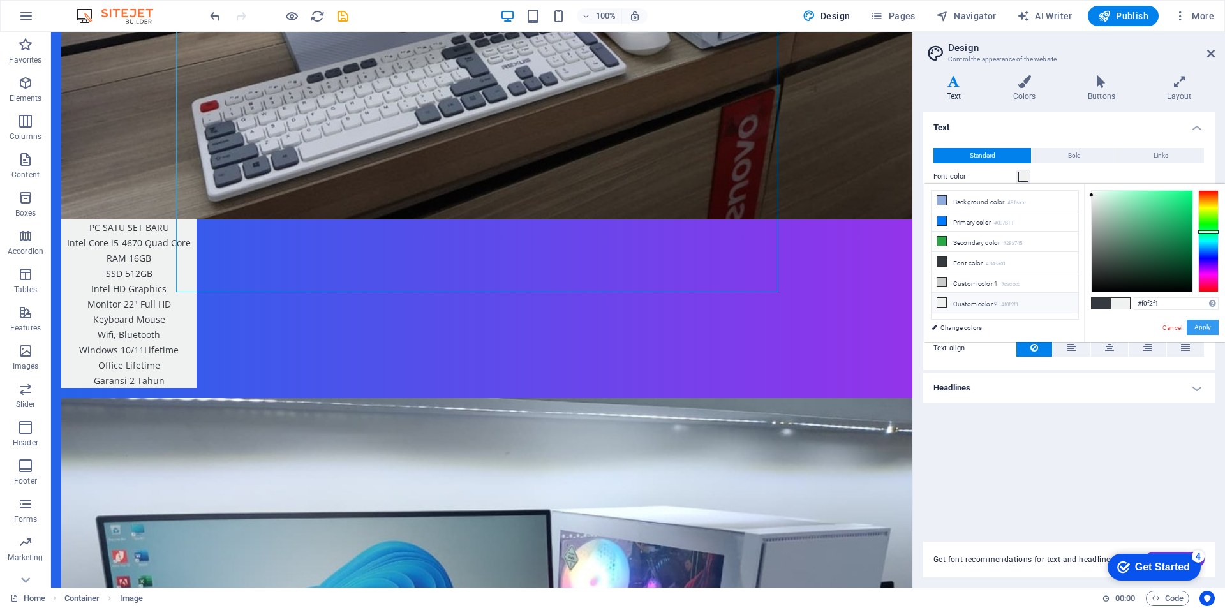
click at [1206, 325] on button "Apply" at bounding box center [1203, 327] width 32 height 15
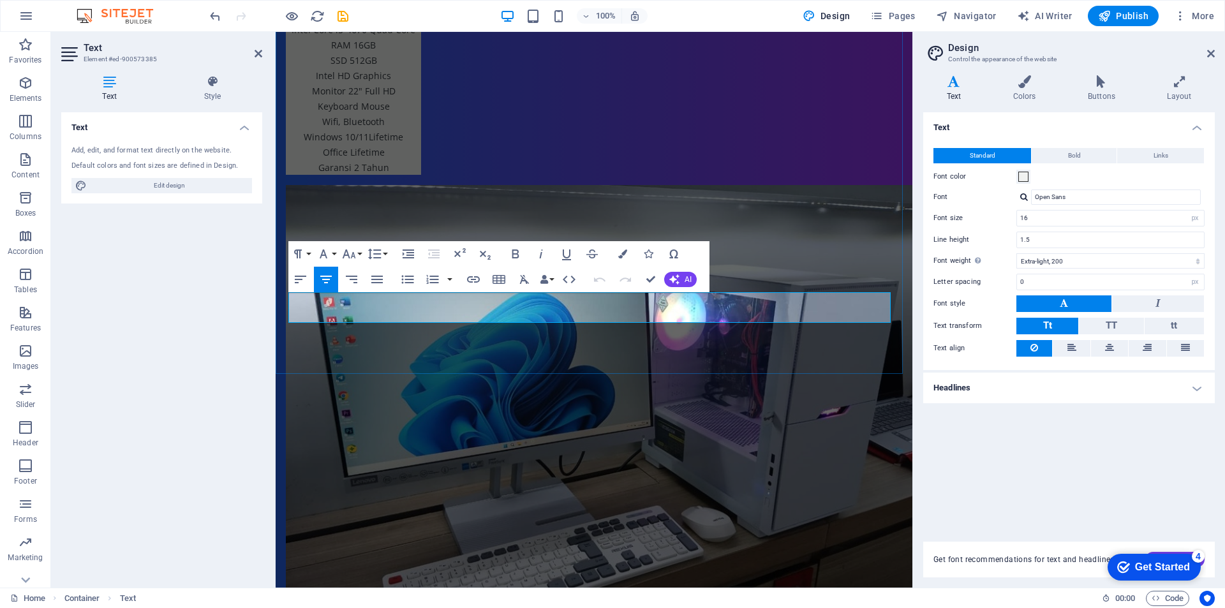
drag, startPoint x: 574, startPoint y: 301, endPoint x: 632, endPoint y: 315, distance: 59.6
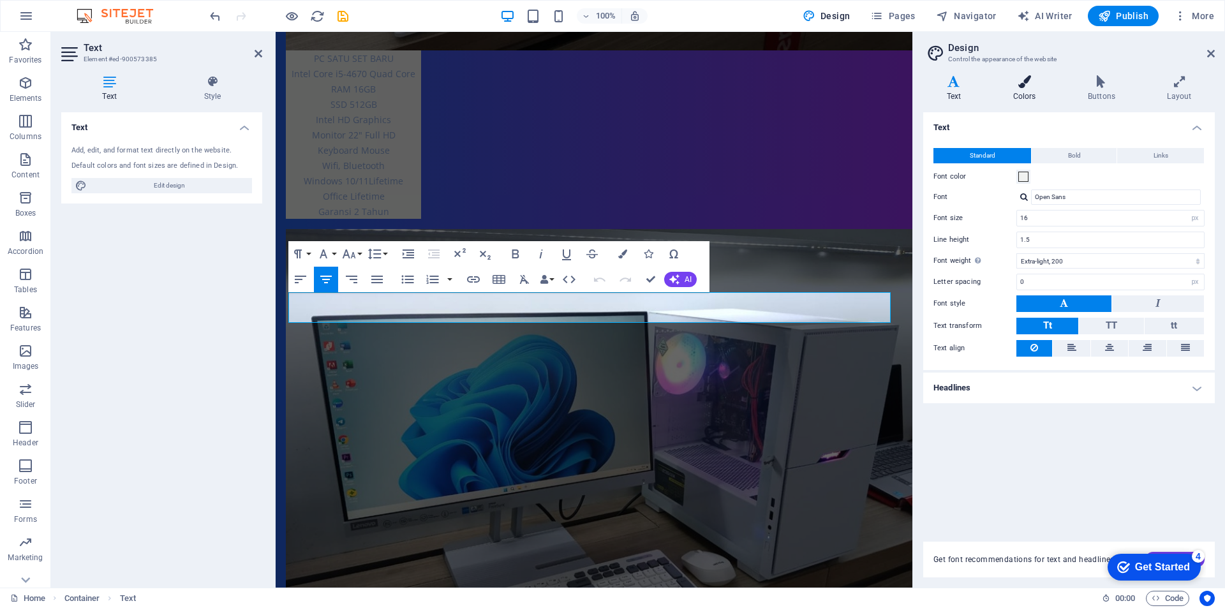
click at [1028, 92] on h4 "Colors" at bounding box center [1027, 88] width 75 height 27
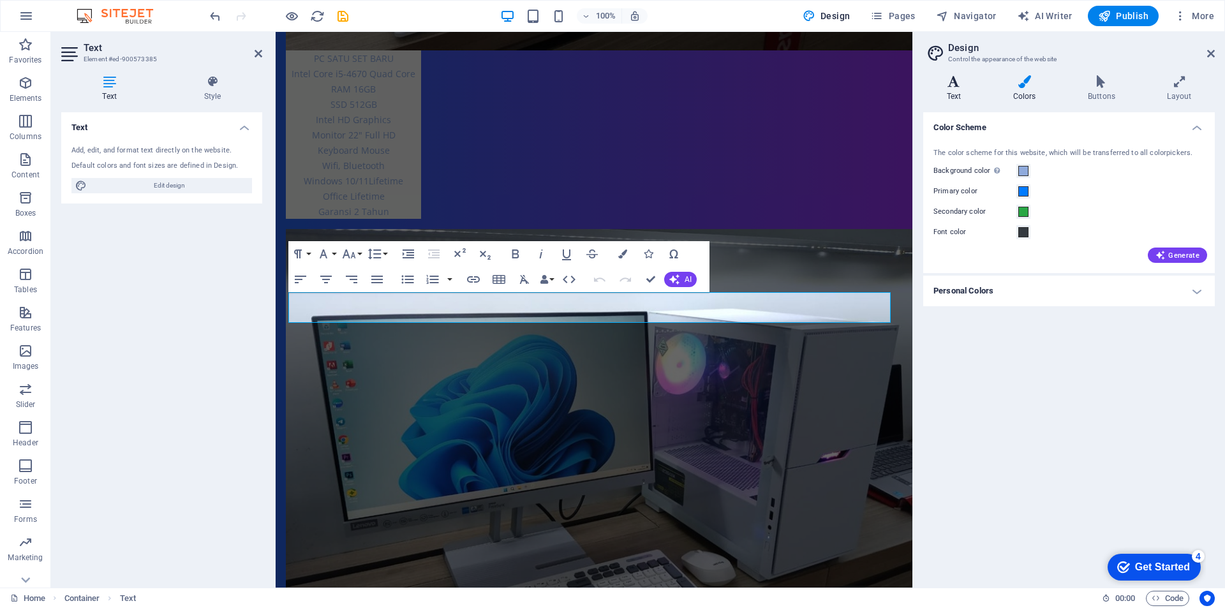
click at [958, 91] on h4 "Text" at bounding box center [956, 88] width 66 height 27
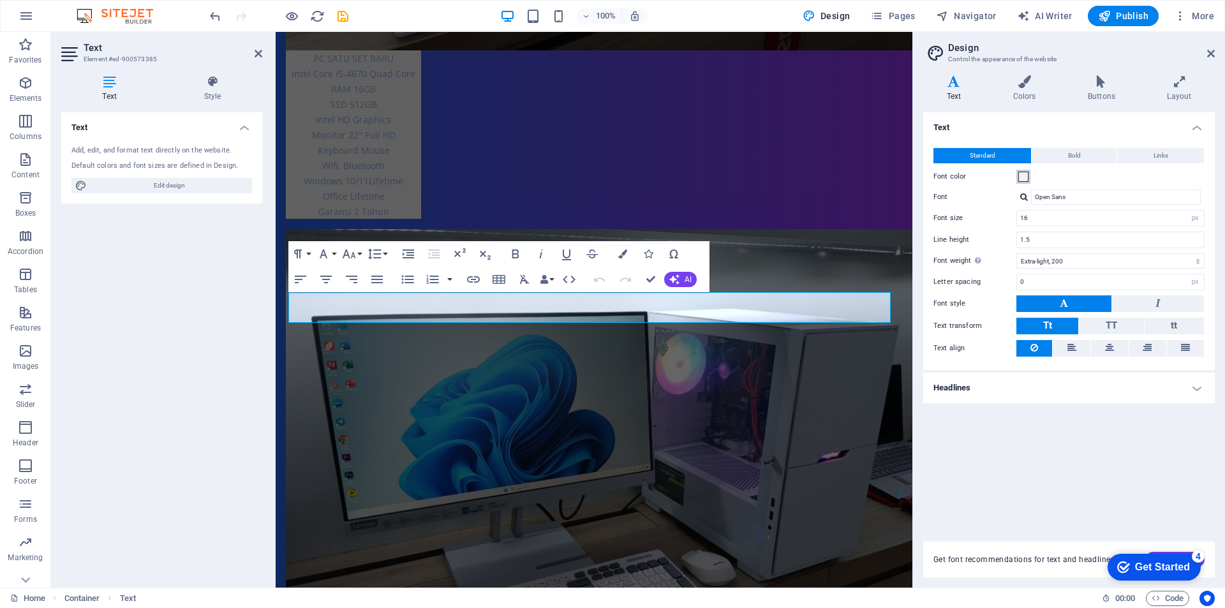
click at [1023, 175] on span at bounding box center [1023, 177] width 10 height 10
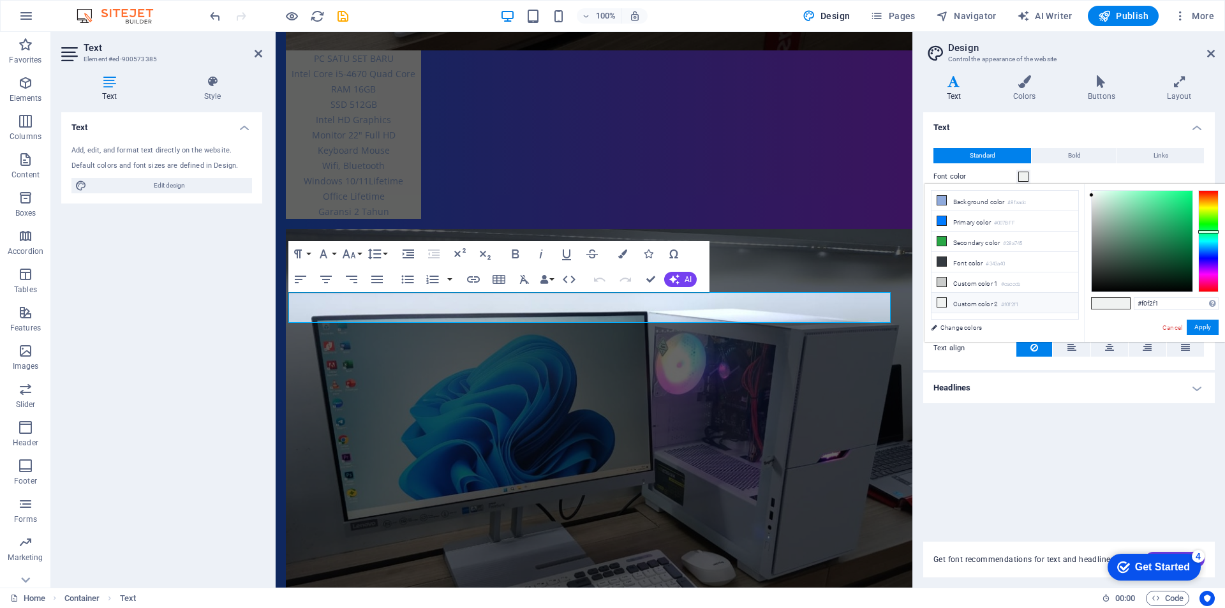
click at [942, 301] on icon at bounding box center [941, 302] width 9 height 9
click at [1205, 329] on button "Apply" at bounding box center [1203, 327] width 32 height 15
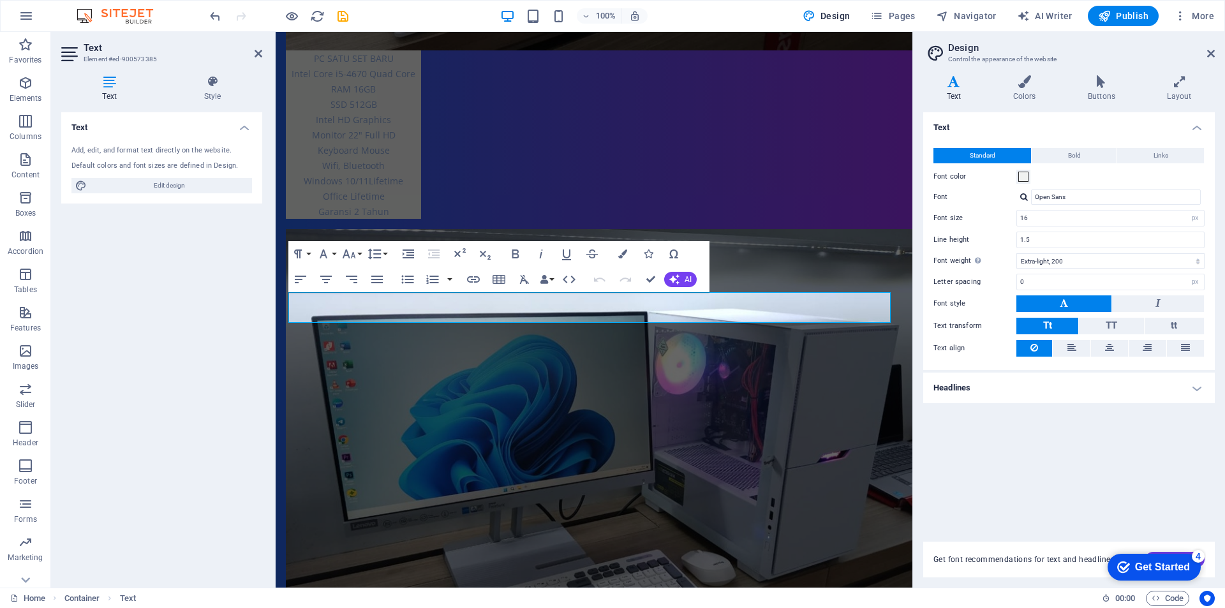
click at [140, 324] on div "Text Add, edit, and format text directly on the website. Default colors and fon…" at bounding box center [161, 344] width 201 height 465
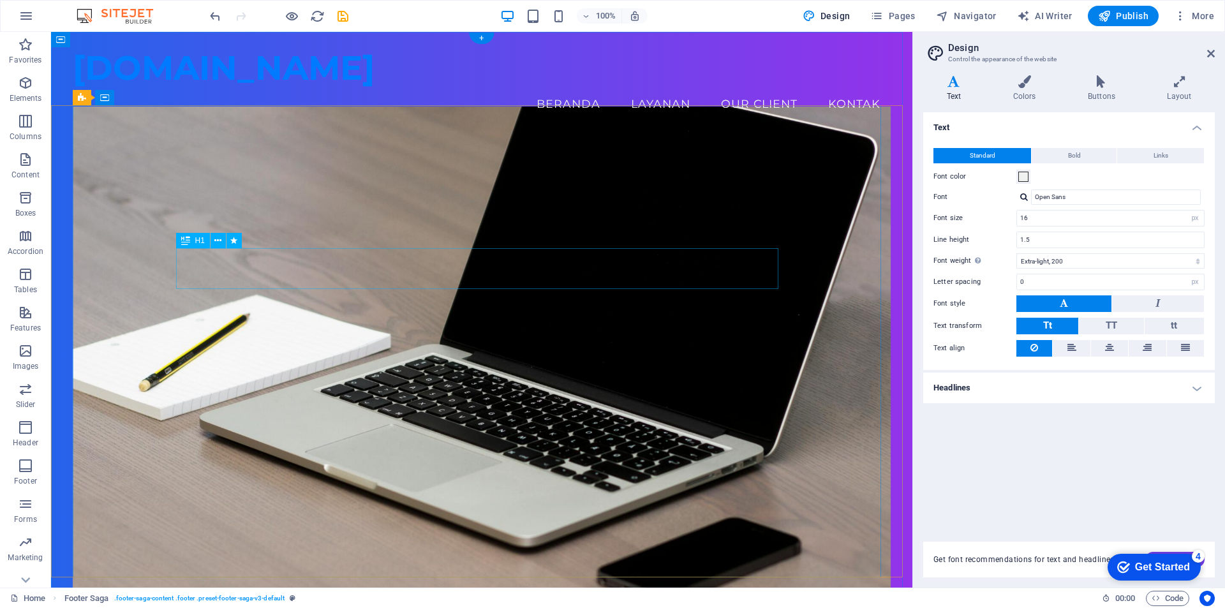
scroll to position [0, 0]
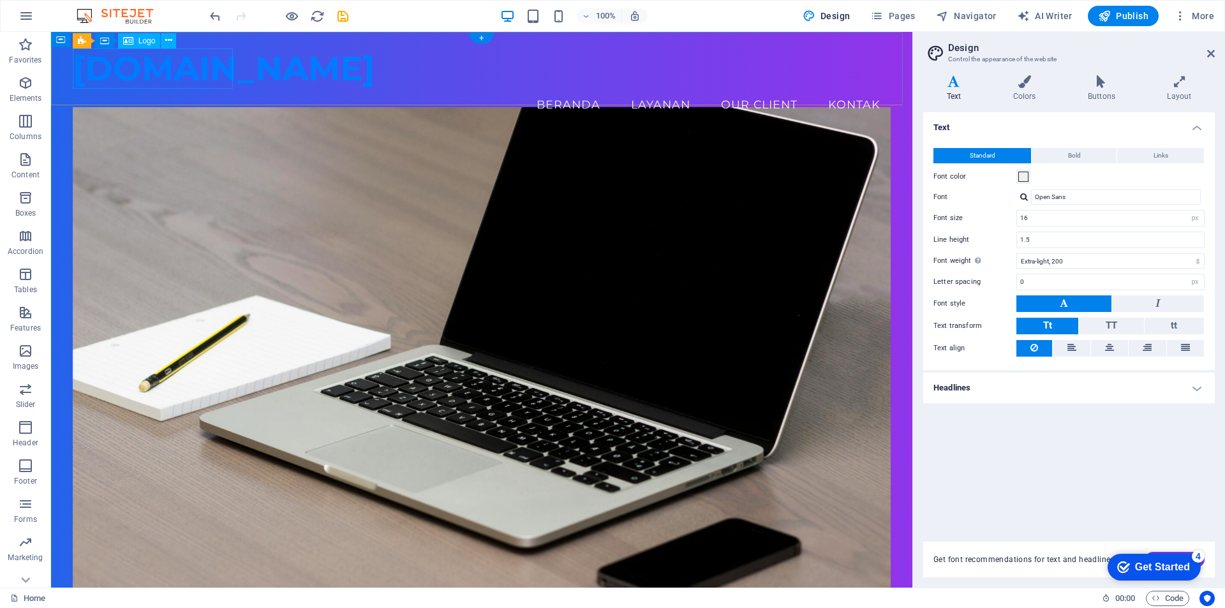
click at [147, 77] on div "[DOMAIN_NAME]" at bounding box center [482, 68] width 819 height 40
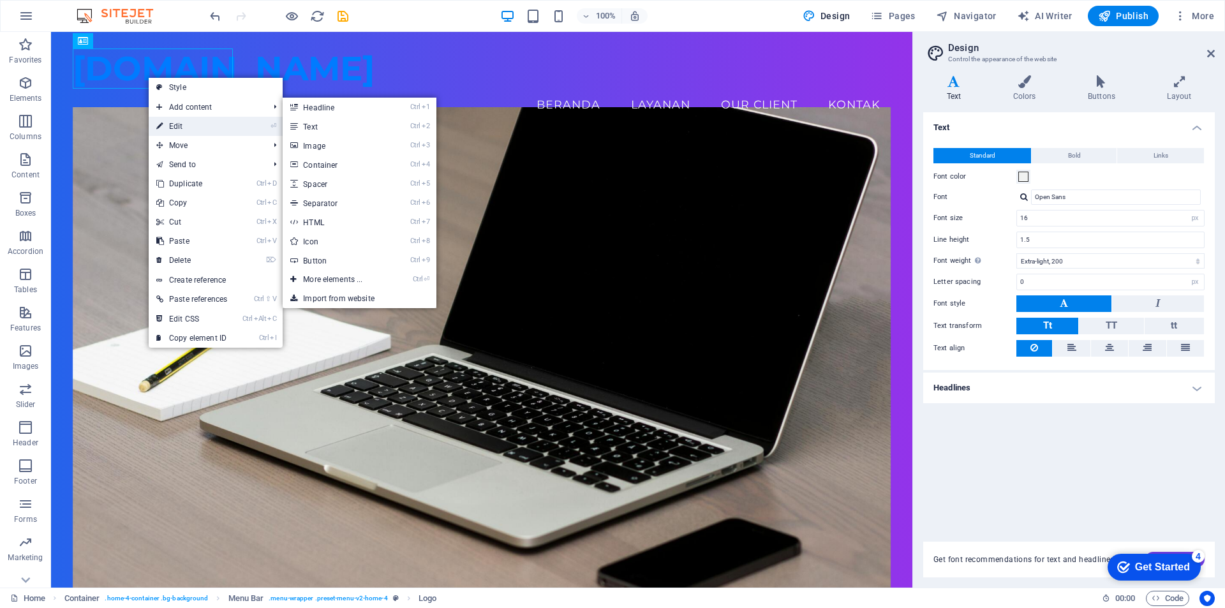
click at [181, 122] on link "⏎ Edit" at bounding box center [192, 126] width 86 height 19
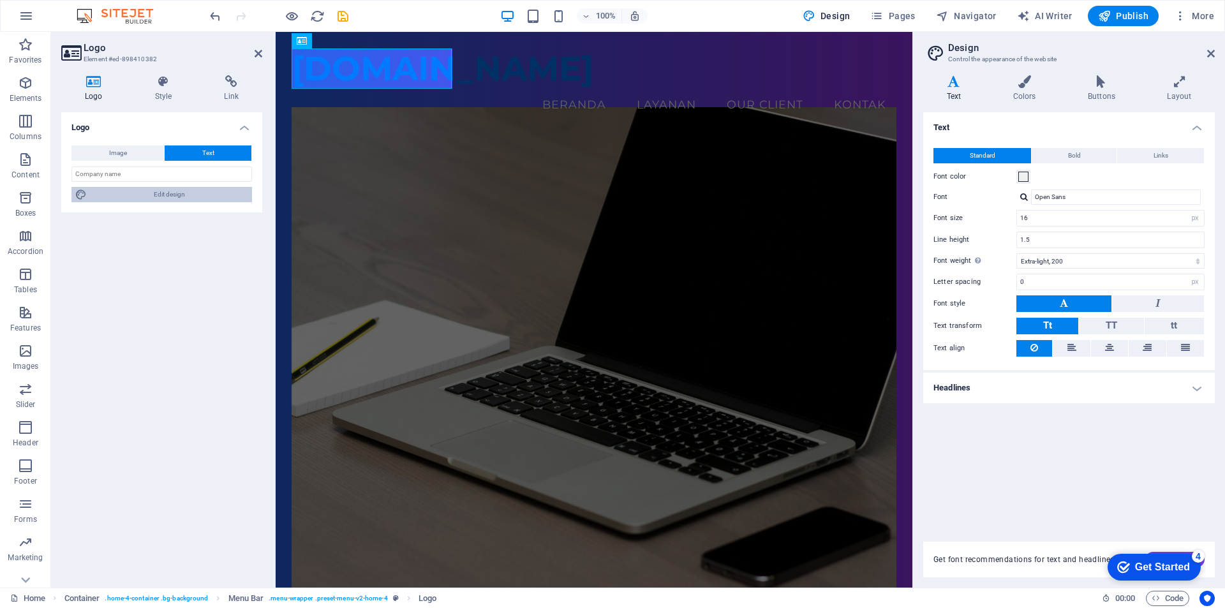
click at [167, 197] on span "Edit design" at bounding box center [170, 194] width 158 height 15
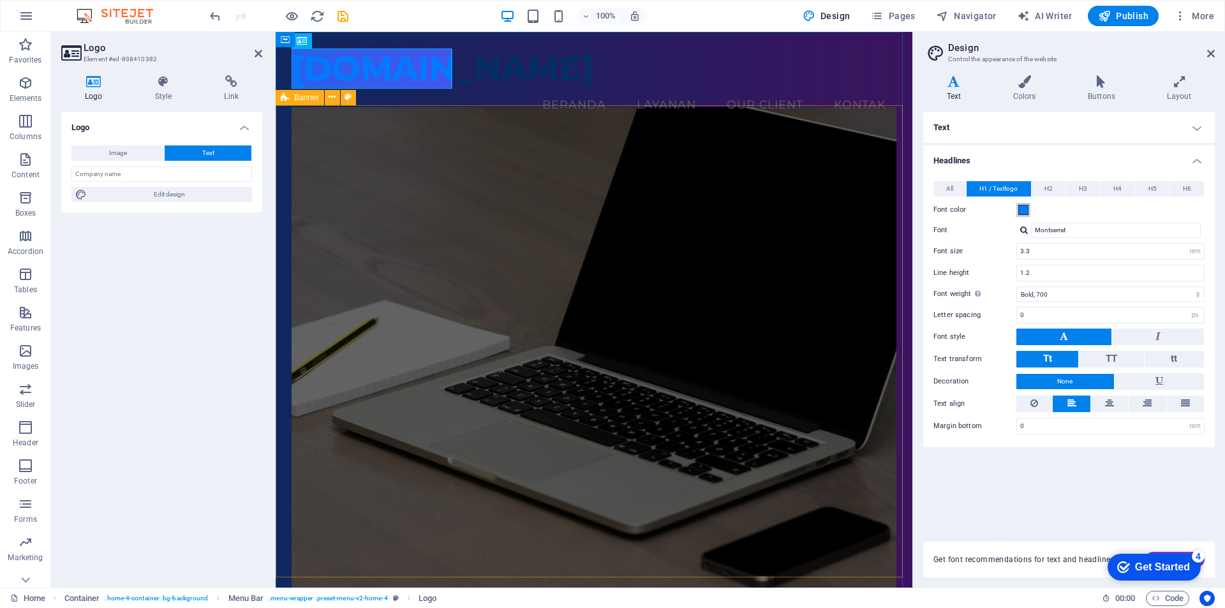
click at [1023, 212] on span at bounding box center [1023, 210] width 10 height 10
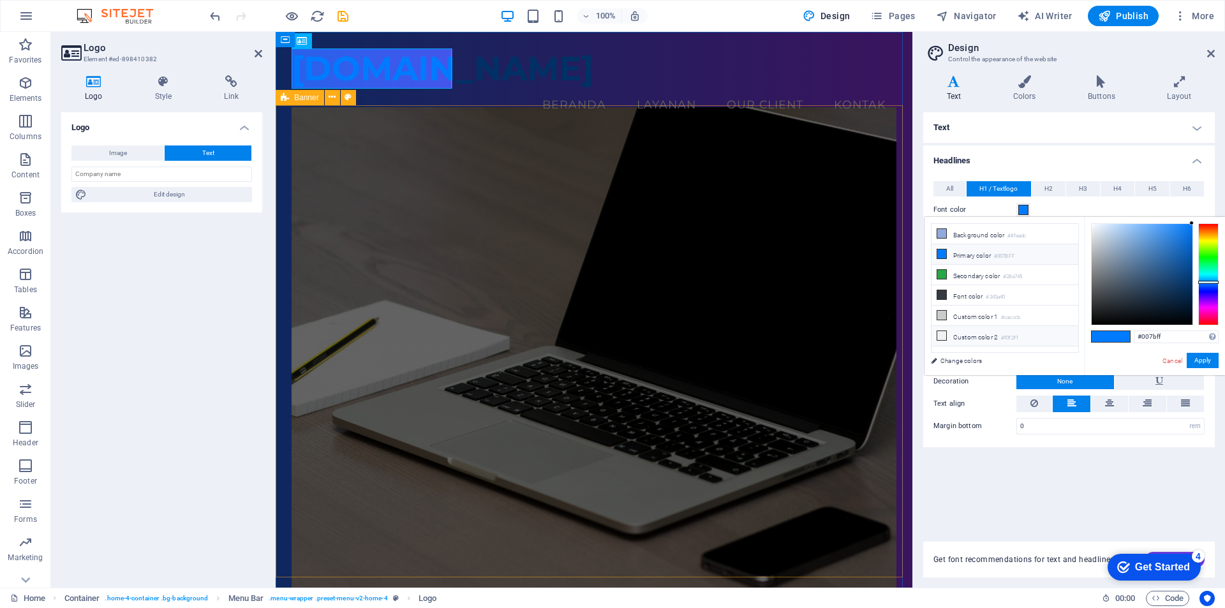
click at [944, 336] on icon at bounding box center [941, 335] width 9 height 9
type input "#f0f2f1"
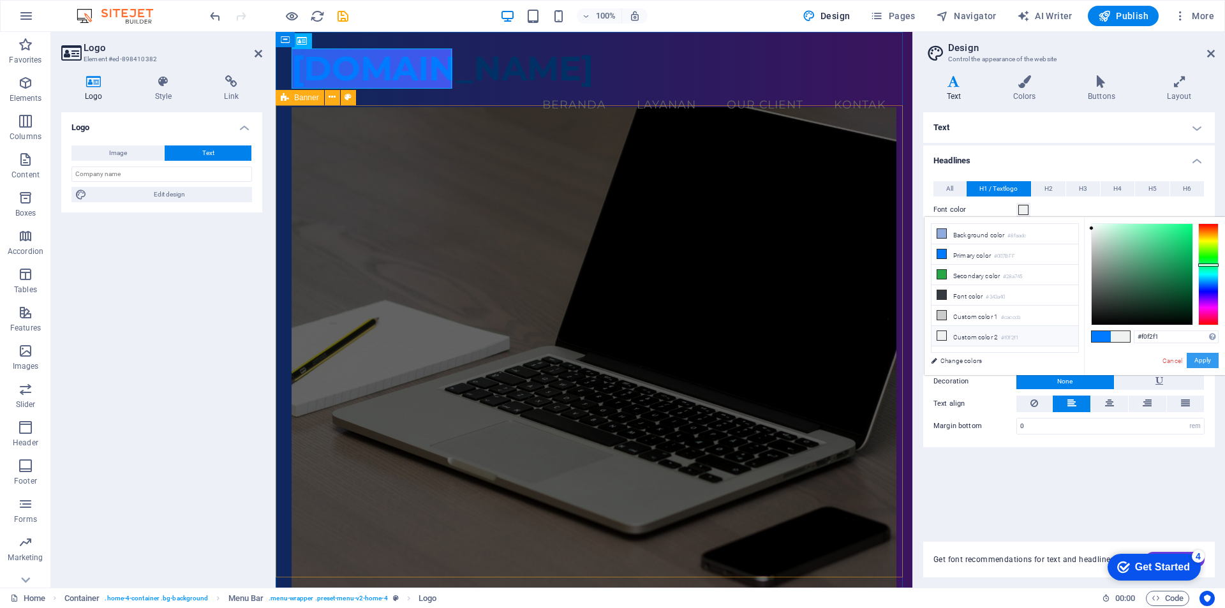
click at [1215, 359] on button "Apply" at bounding box center [1203, 360] width 32 height 15
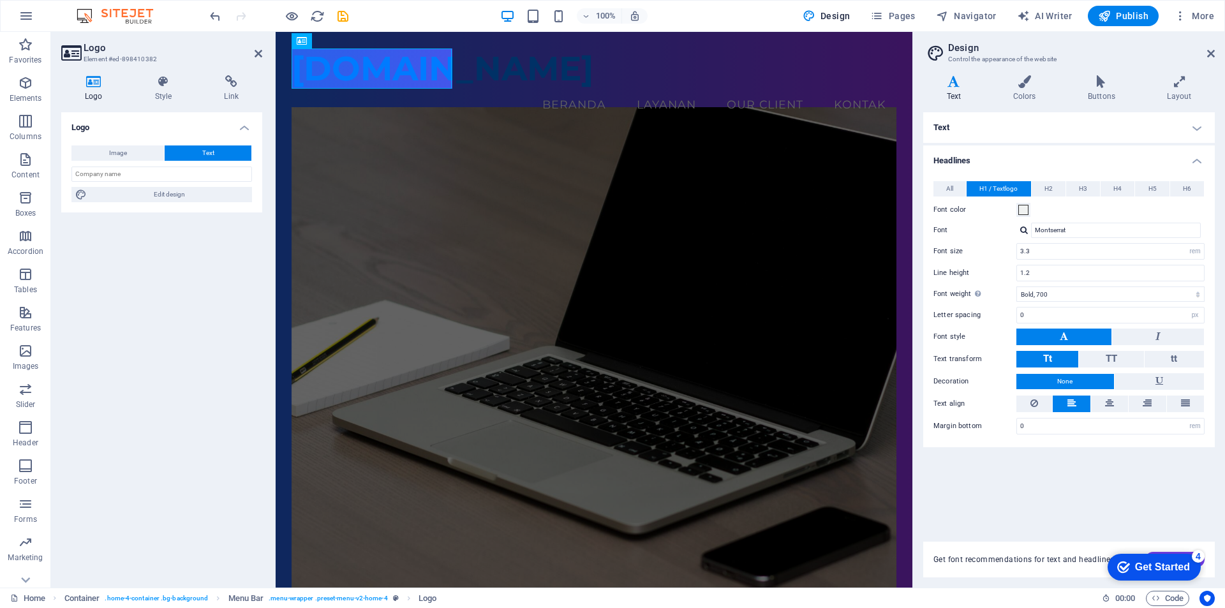
click at [197, 272] on div "Logo Image Text Drag files here, click to choose files or select files from Fil…" at bounding box center [161, 344] width 201 height 465
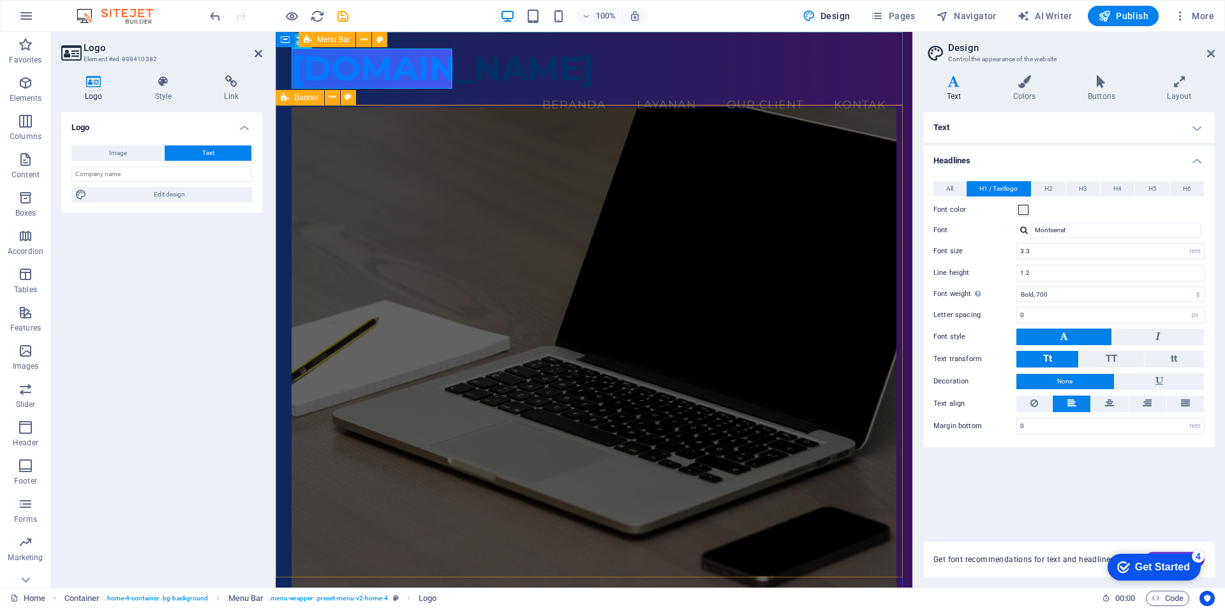
click at [489, 90] on div "[DOMAIN_NAME] Menu Beranda Layanan Our Client Kontak" at bounding box center [594, 84] width 637 height 105
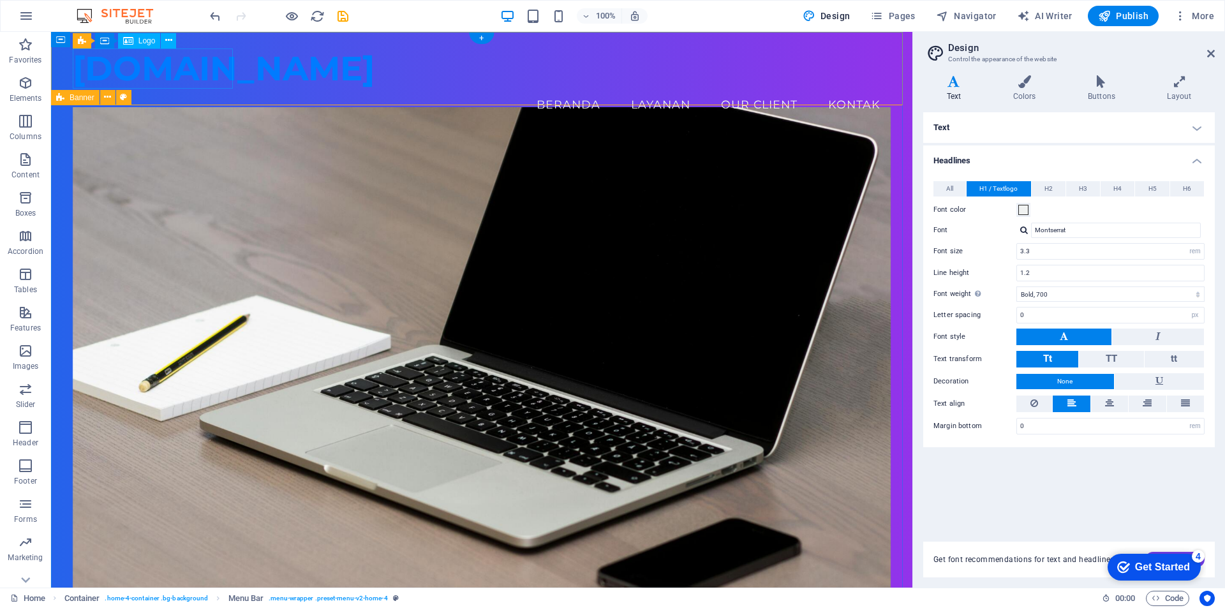
click at [209, 74] on div "[DOMAIN_NAME]" at bounding box center [482, 68] width 819 height 40
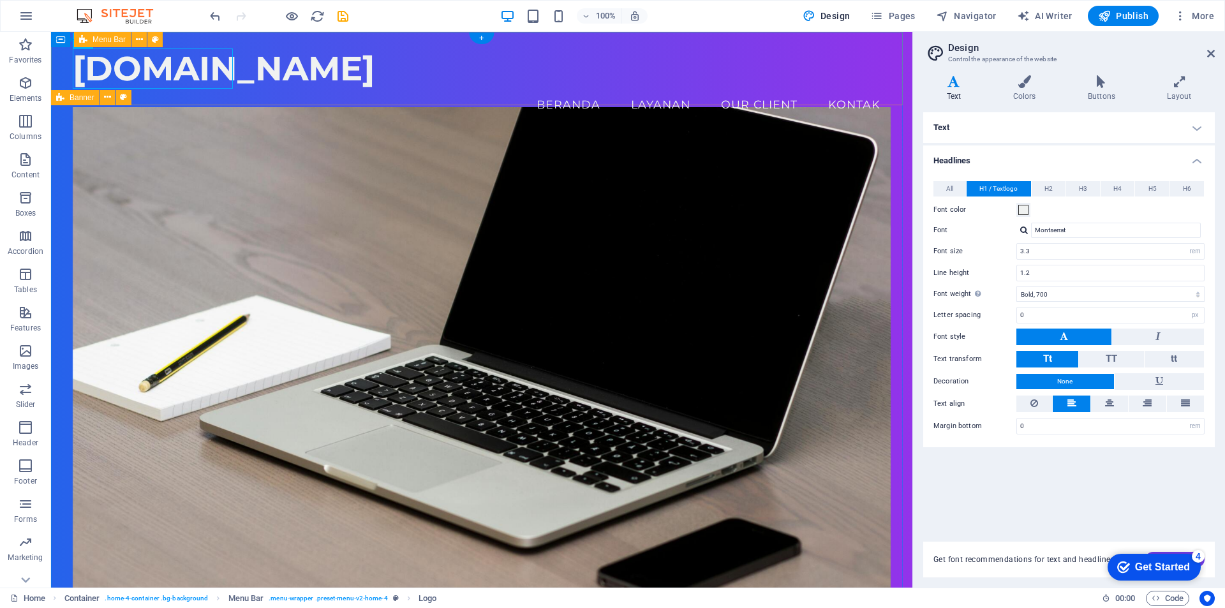
click at [367, 100] on div "[DOMAIN_NAME] Menu Beranda Layanan Our Client Kontak" at bounding box center [481, 84] width 861 height 105
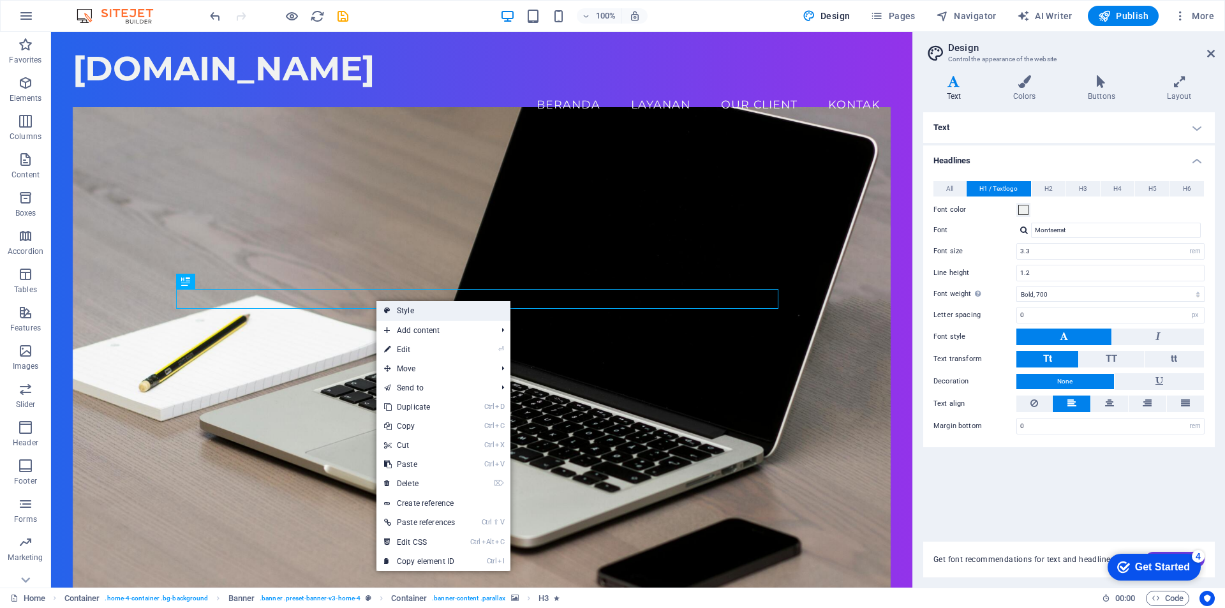
click at [401, 312] on link "Style" at bounding box center [443, 310] width 134 height 19
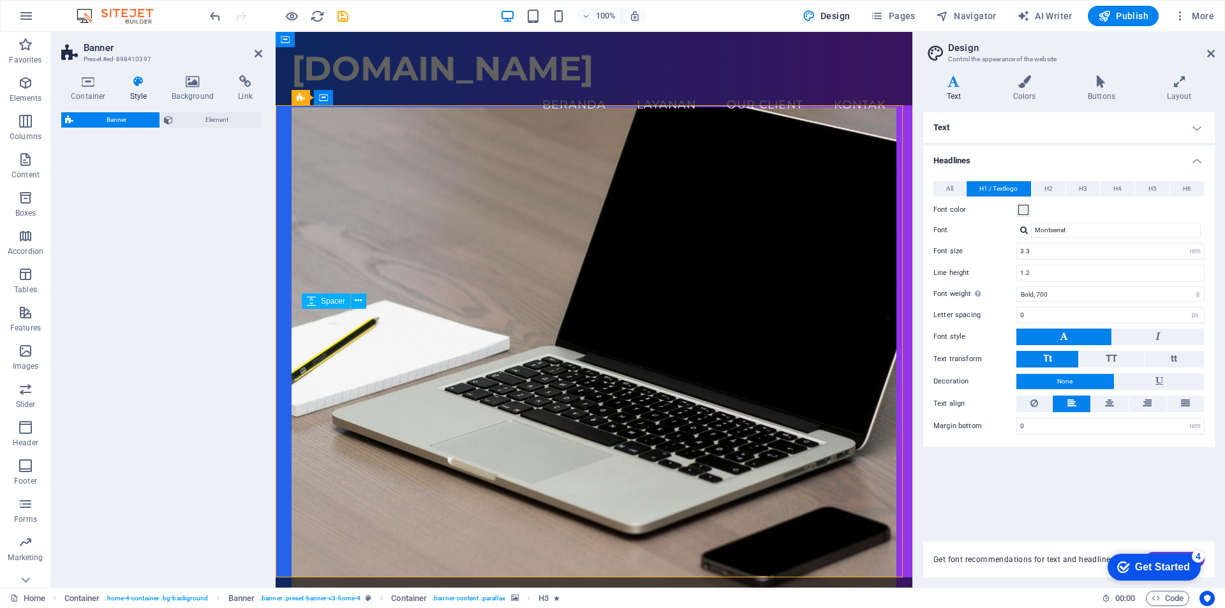
select select "preset-banner-v3-home-4"
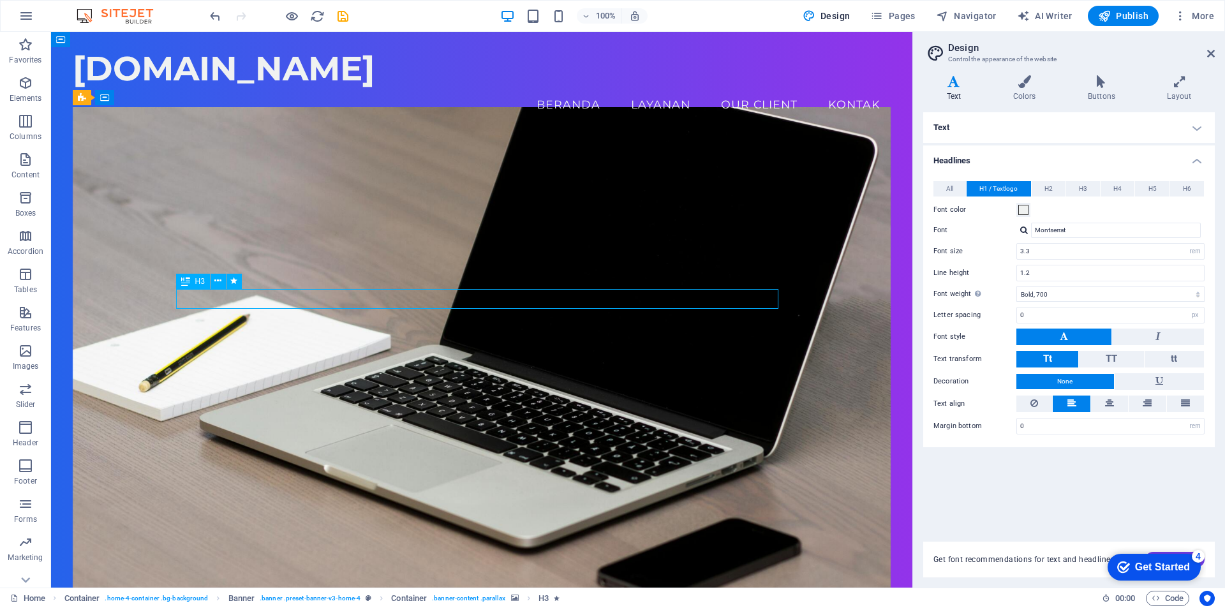
drag, startPoint x: 175, startPoint y: 297, endPoint x: 630, endPoint y: 300, distance: 454.9
click at [956, 89] on h4 "Text" at bounding box center [956, 88] width 66 height 27
click at [1027, 209] on span at bounding box center [1023, 210] width 10 height 10
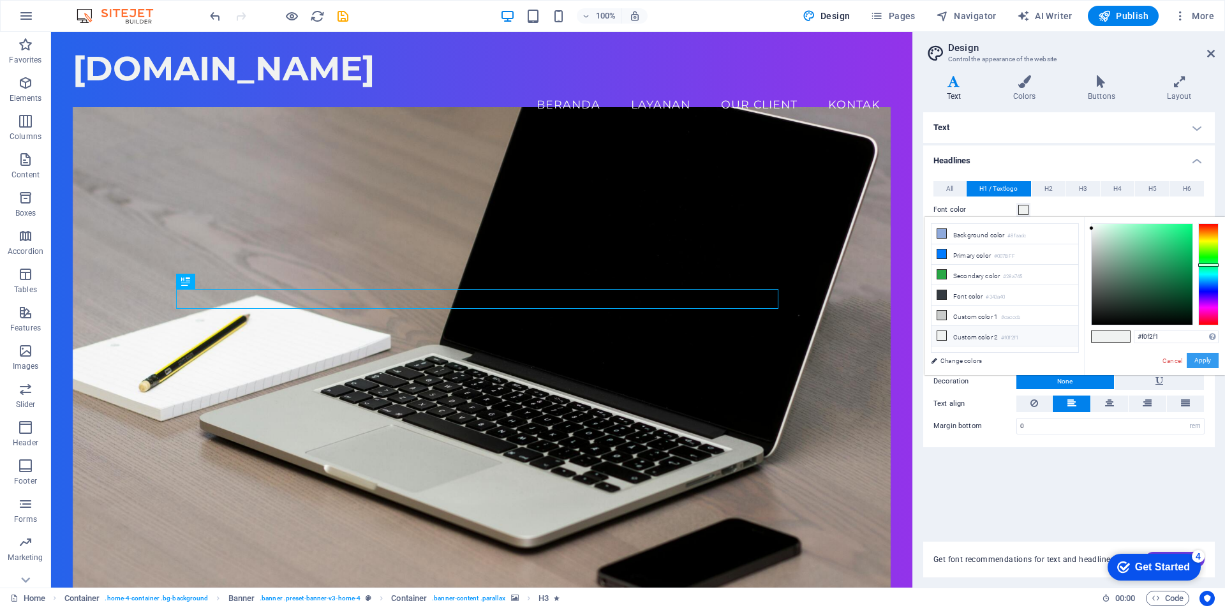
click at [1200, 360] on button "Apply" at bounding box center [1203, 360] width 32 height 15
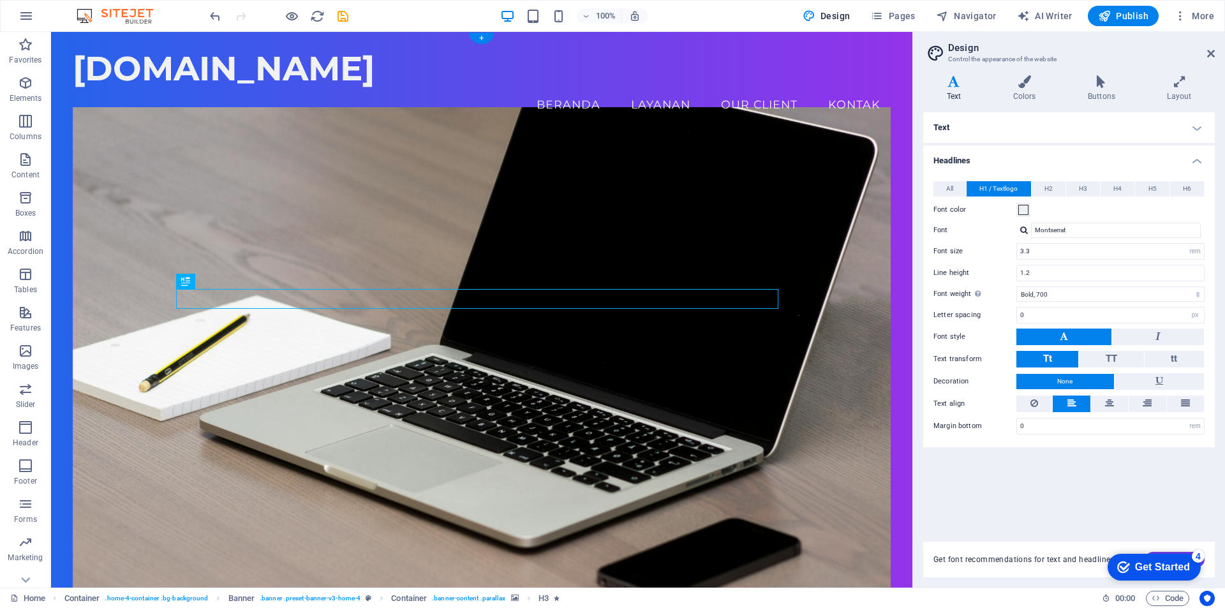
click at [346, 494] on figure at bounding box center [482, 360] width 819 height 506
click at [248, 475] on figure at bounding box center [482, 360] width 819 height 506
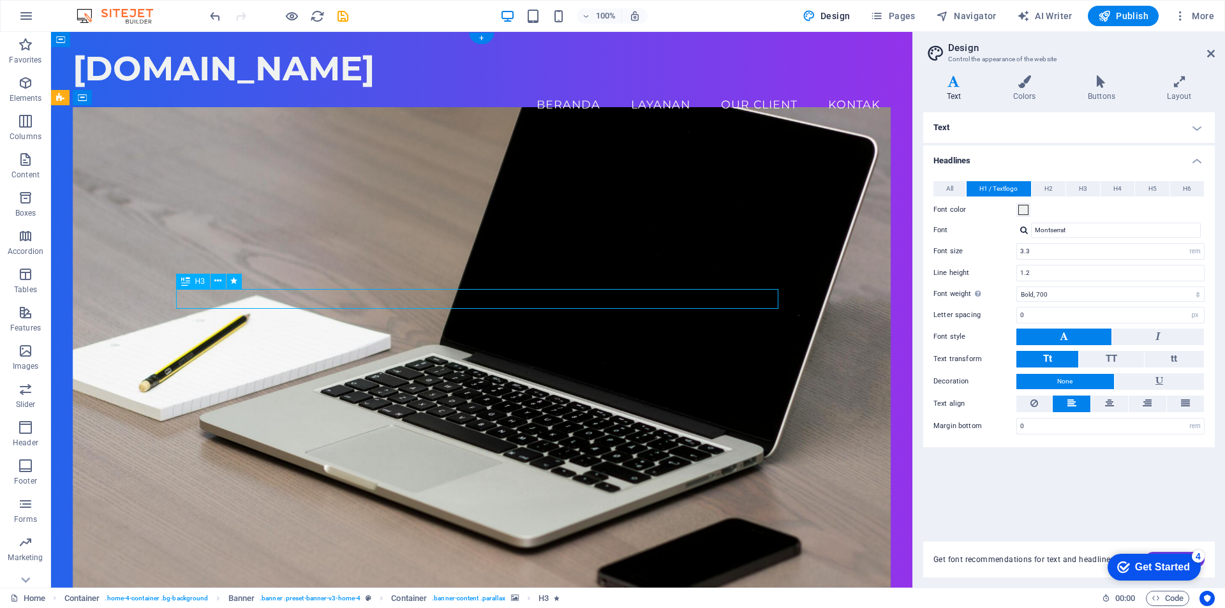
click at [73, 301] on figure at bounding box center [482, 360] width 819 height 506
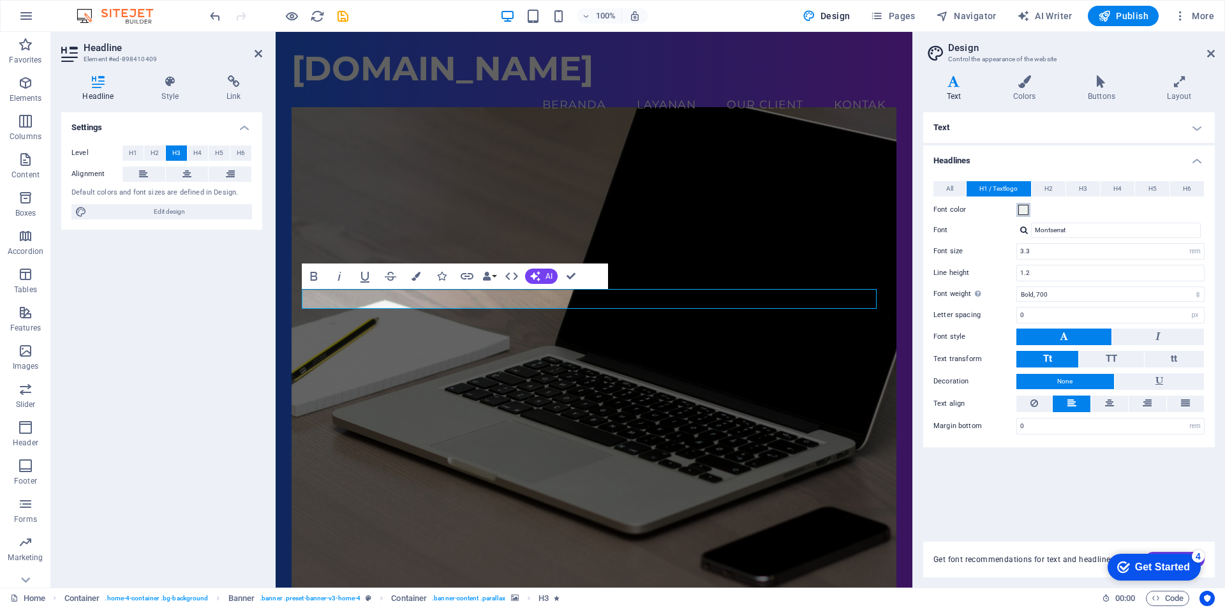
click at [1025, 211] on span at bounding box center [1023, 210] width 10 height 10
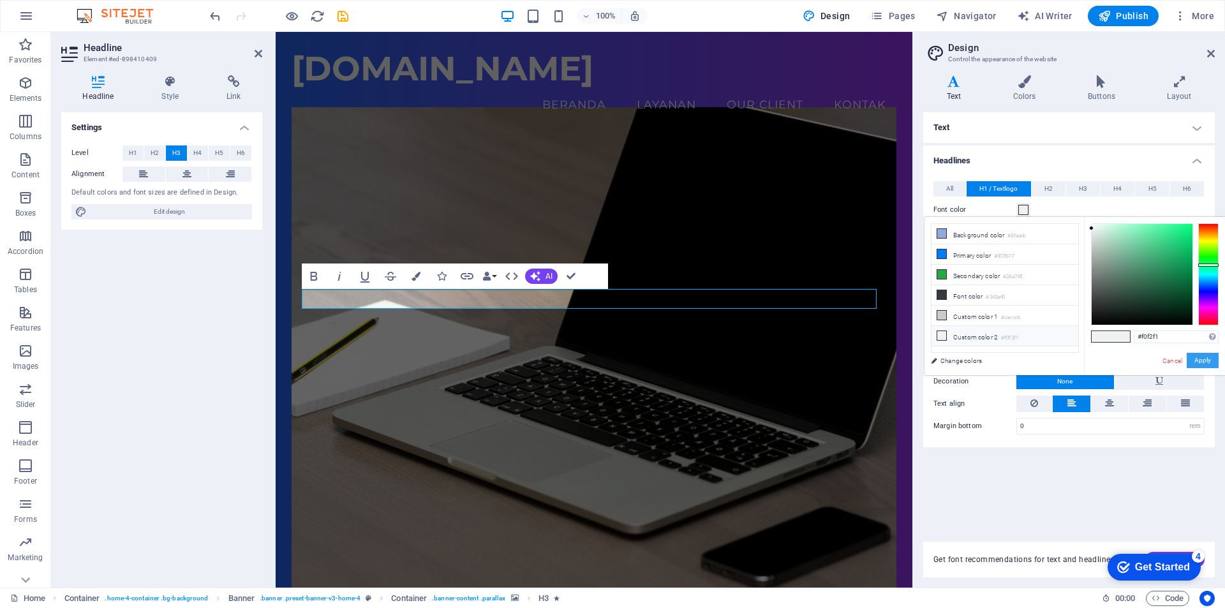
click at [1200, 360] on button "Apply" at bounding box center [1203, 360] width 32 height 15
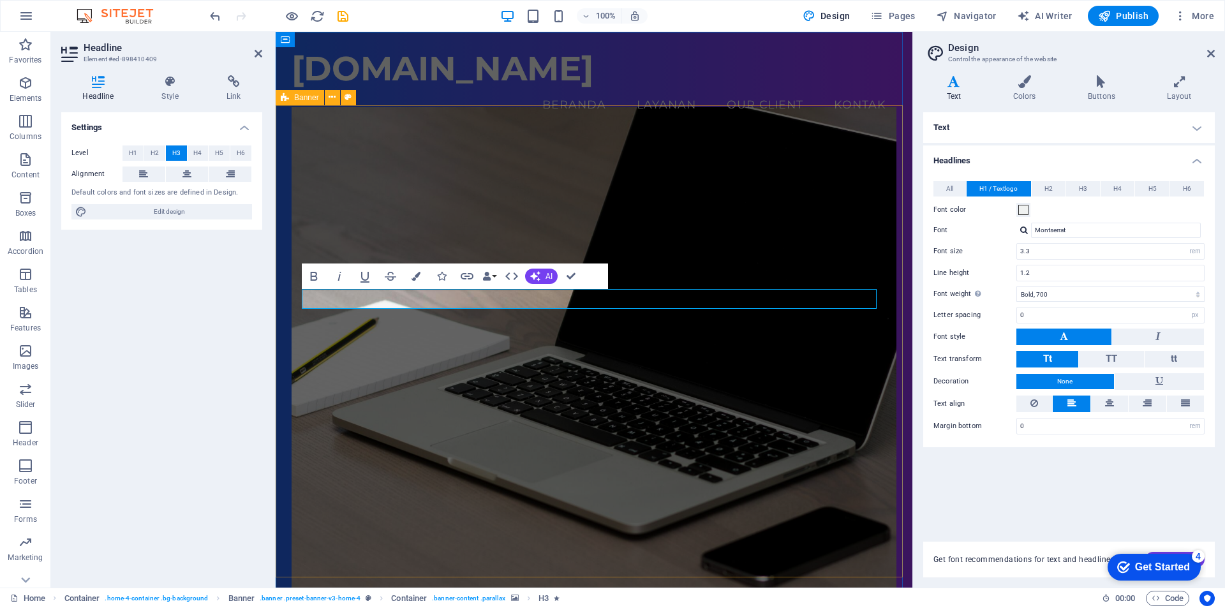
click at [283, 417] on div "Selamat datang di PSCOM PSCOM Service terpercaya pilihan anda Jelajahi Layanan" at bounding box center [594, 534] width 637 height 794
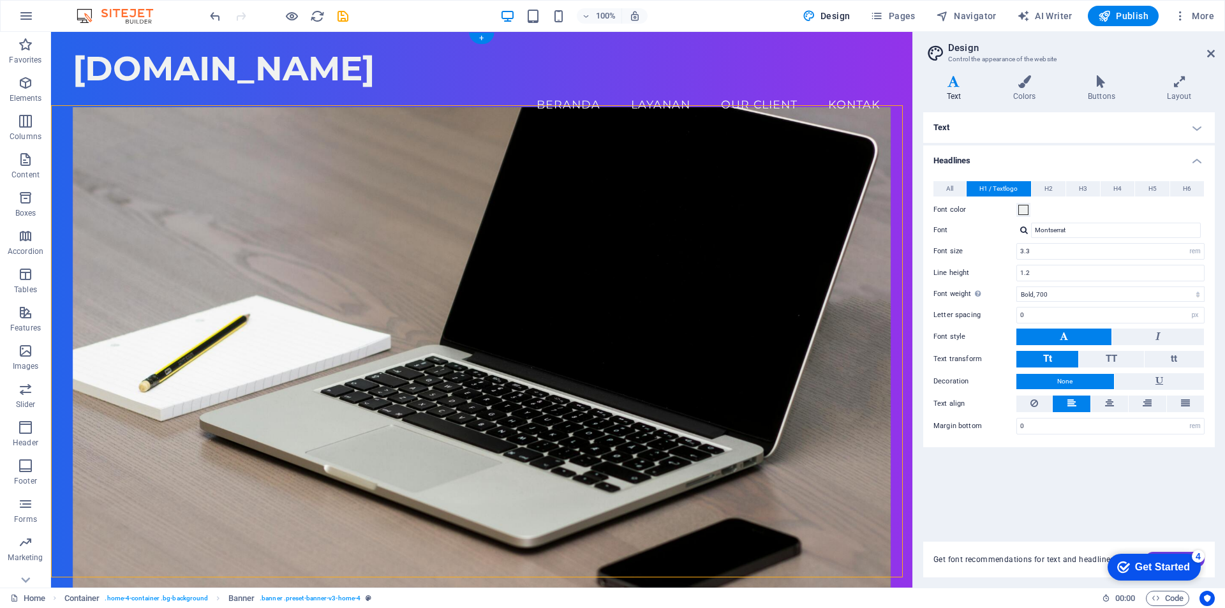
click at [355, 484] on figure at bounding box center [482, 360] width 819 height 506
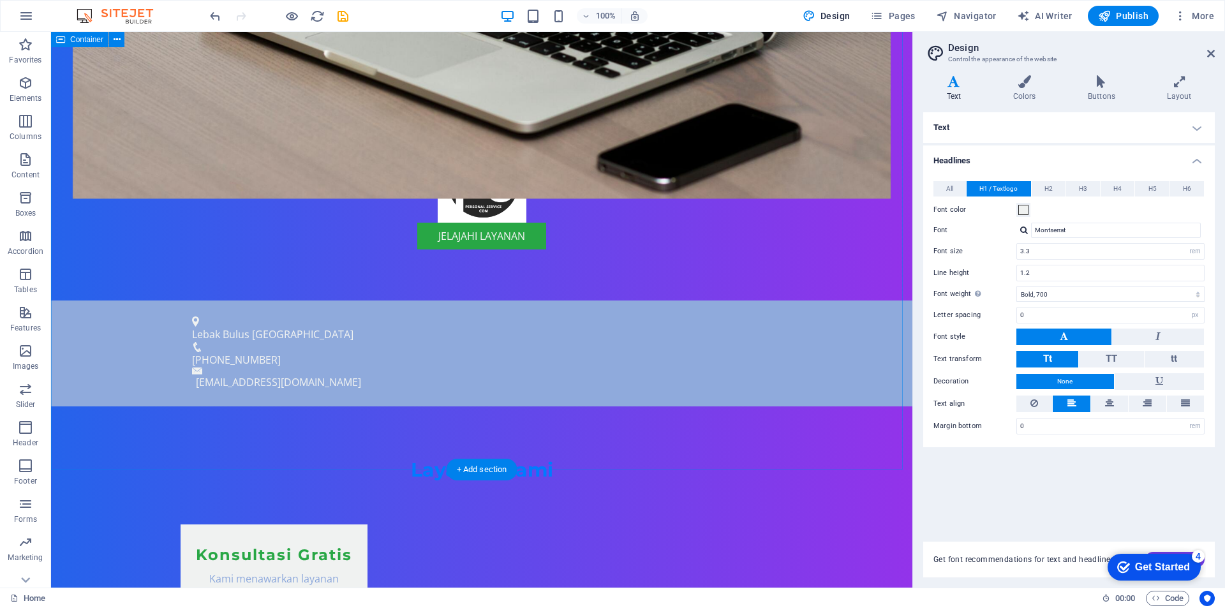
scroll to position [693, 0]
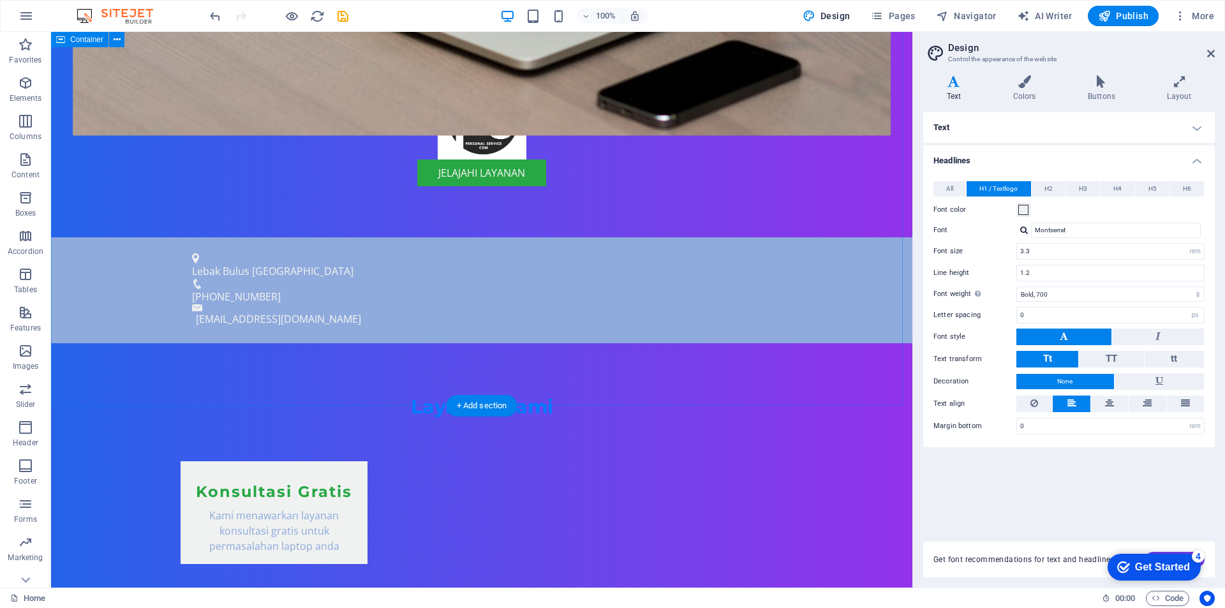
drag, startPoint x: 99, startPoint y: 396, endPoint x: 181, endPoint y: 396, distance: 81.7
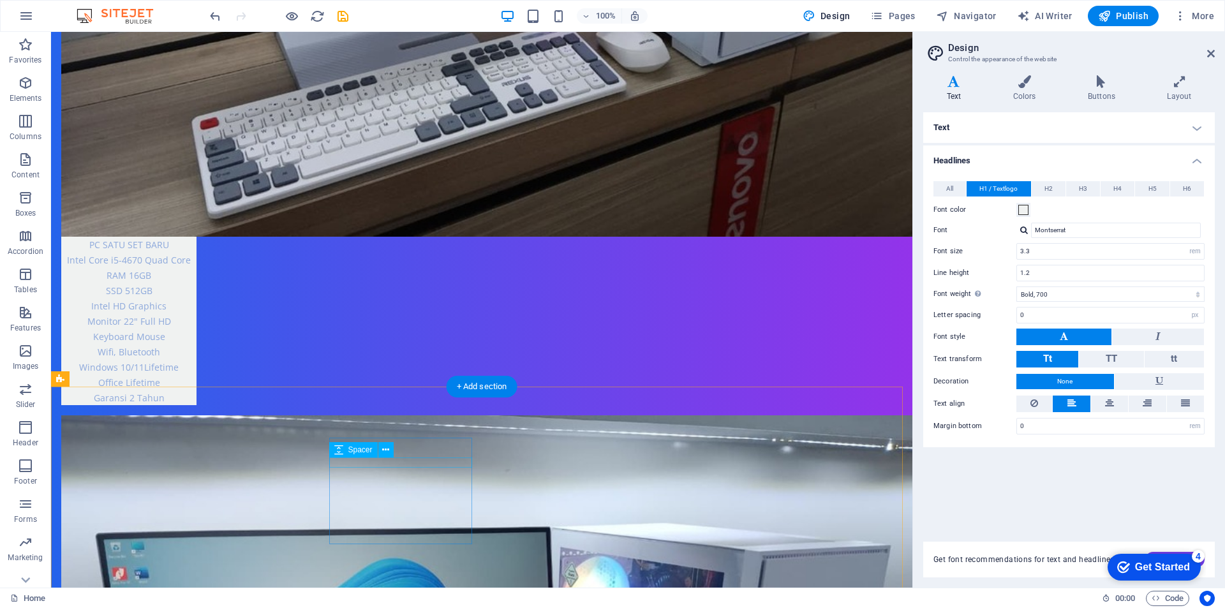
scroll to position [2714, 0]
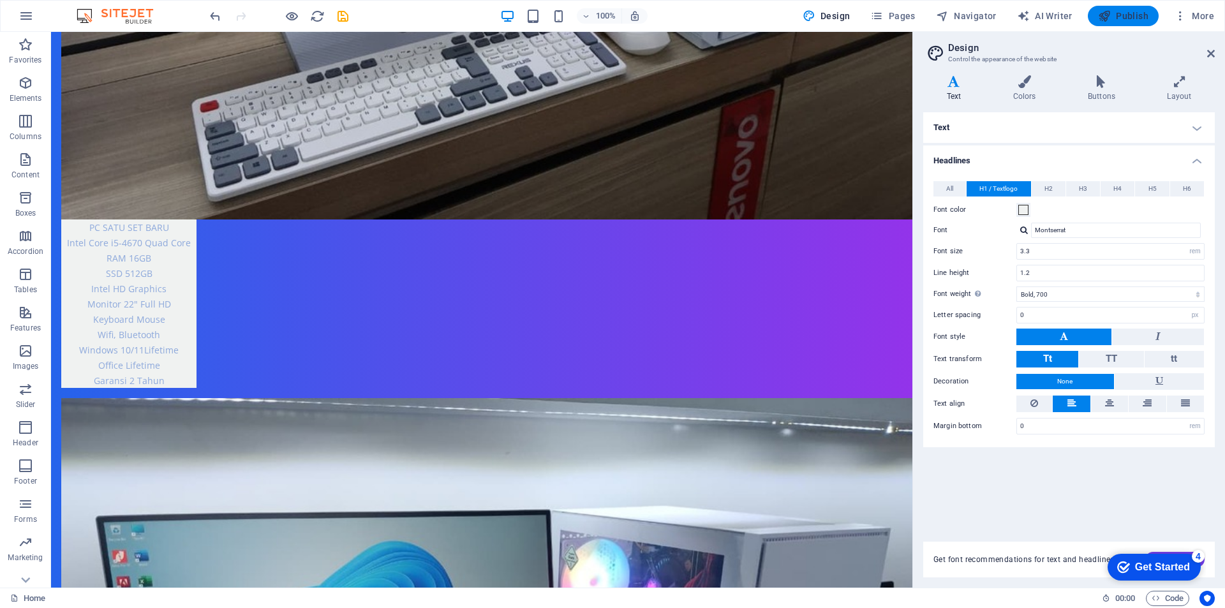
click at [1110, 17] on icon "button" at bounding box center [1104, 16] width 13 height 13
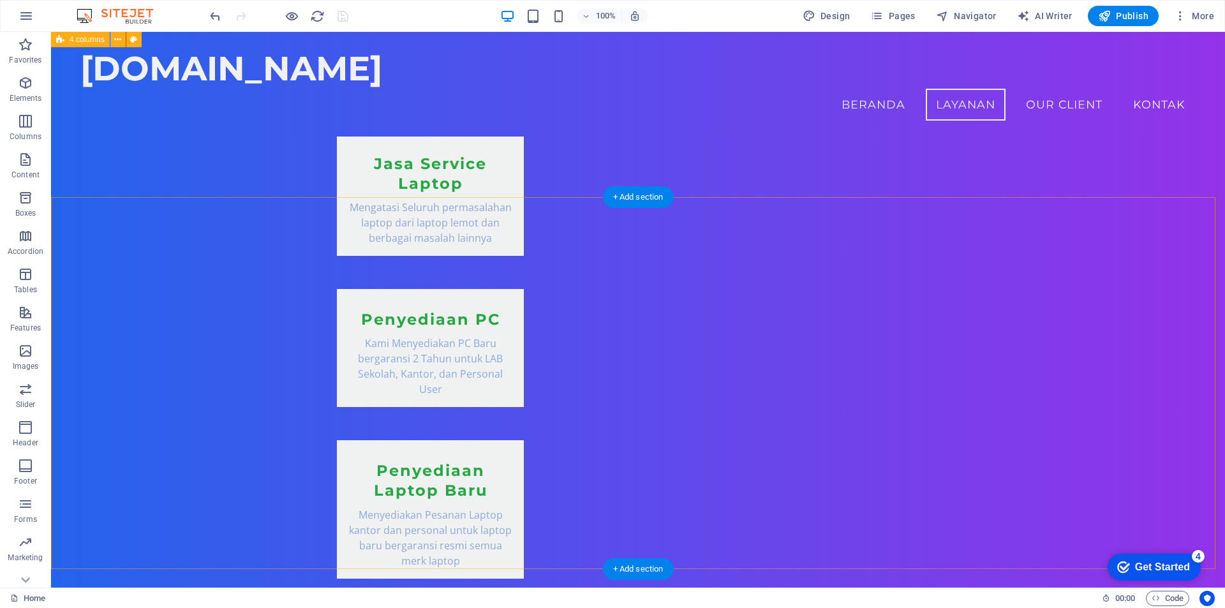
scroll to position [1044, 0]
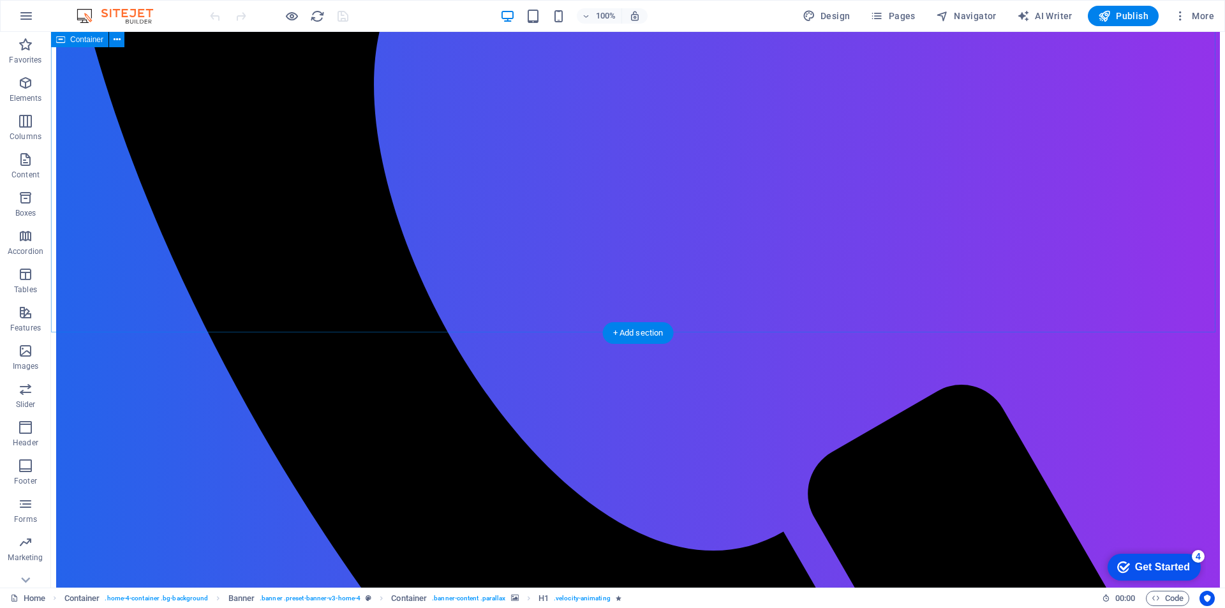
scroll to position [501, 0]
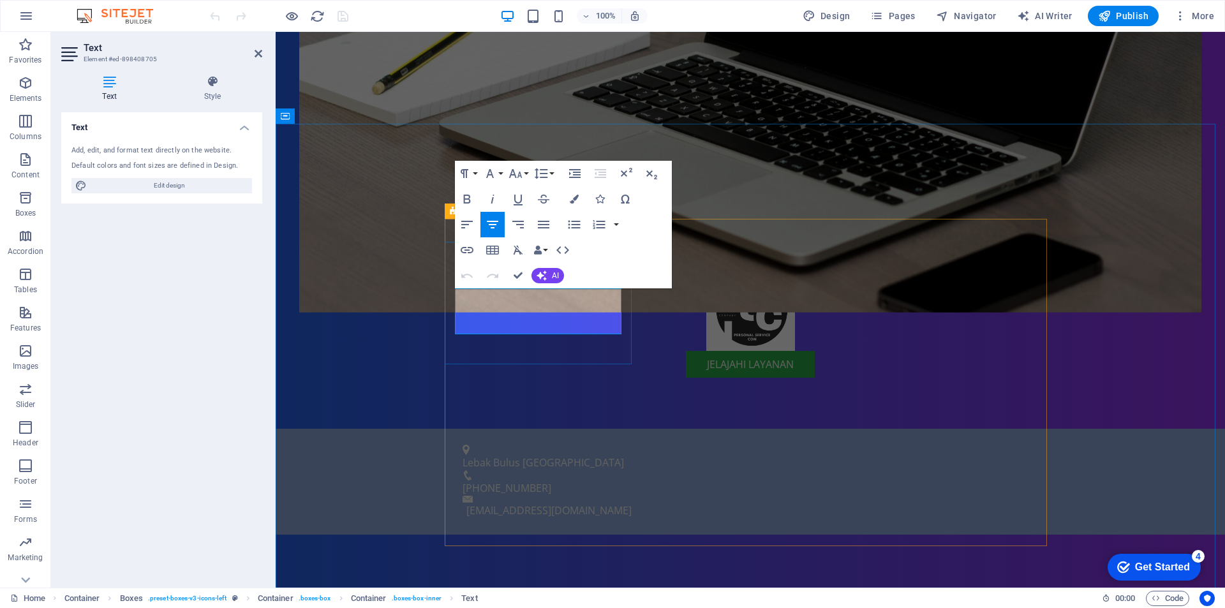
drag, startPoint x: 472, startPoint y: 297, endPoint x: 622, endPoint y: 325, distance: 153.3
click at [160, 182] on span "Edit design" at bounding box center [170, 185] width 158 height 15
select select "px"
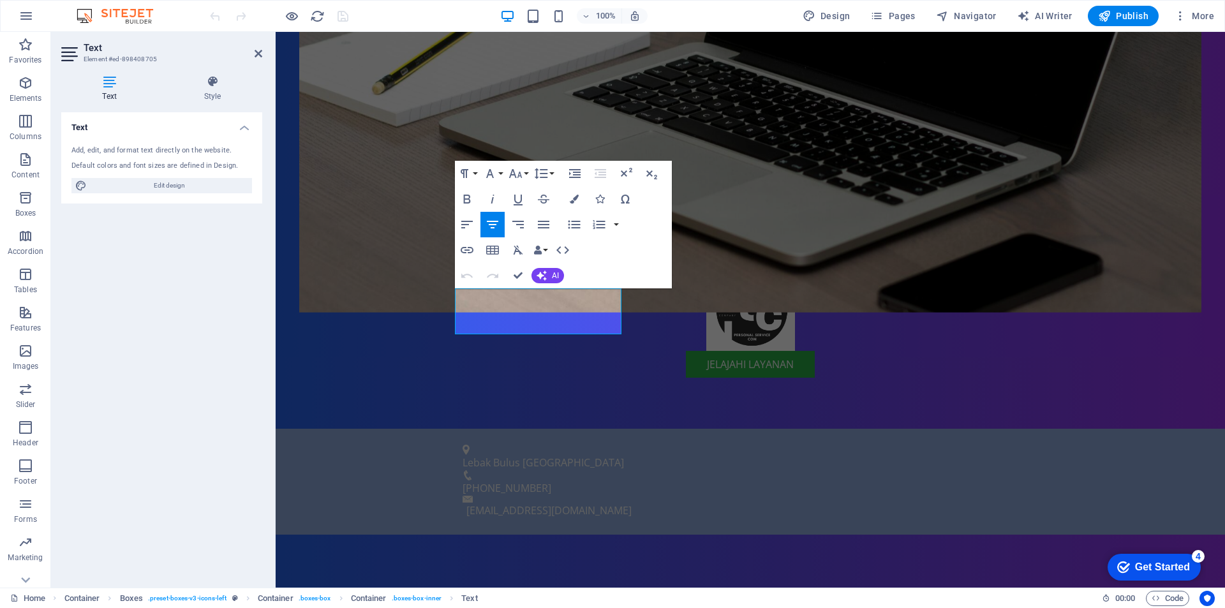
select select "200"
select select "px"
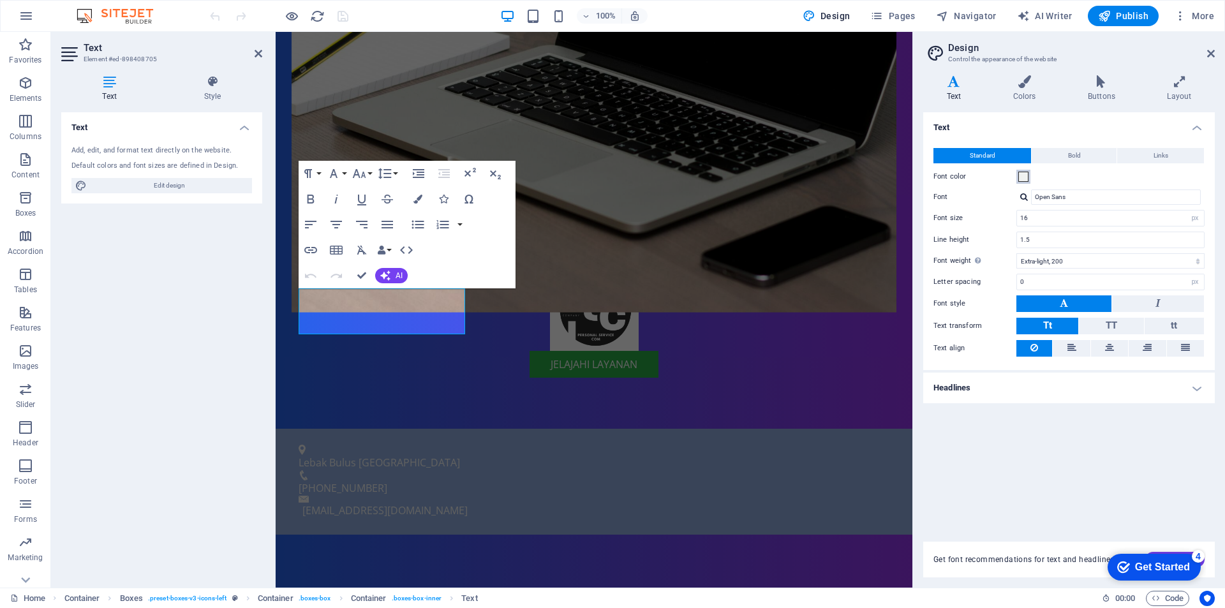
click at [1024, 178] on span at bounding box center [1023, 177] width 10 height 10
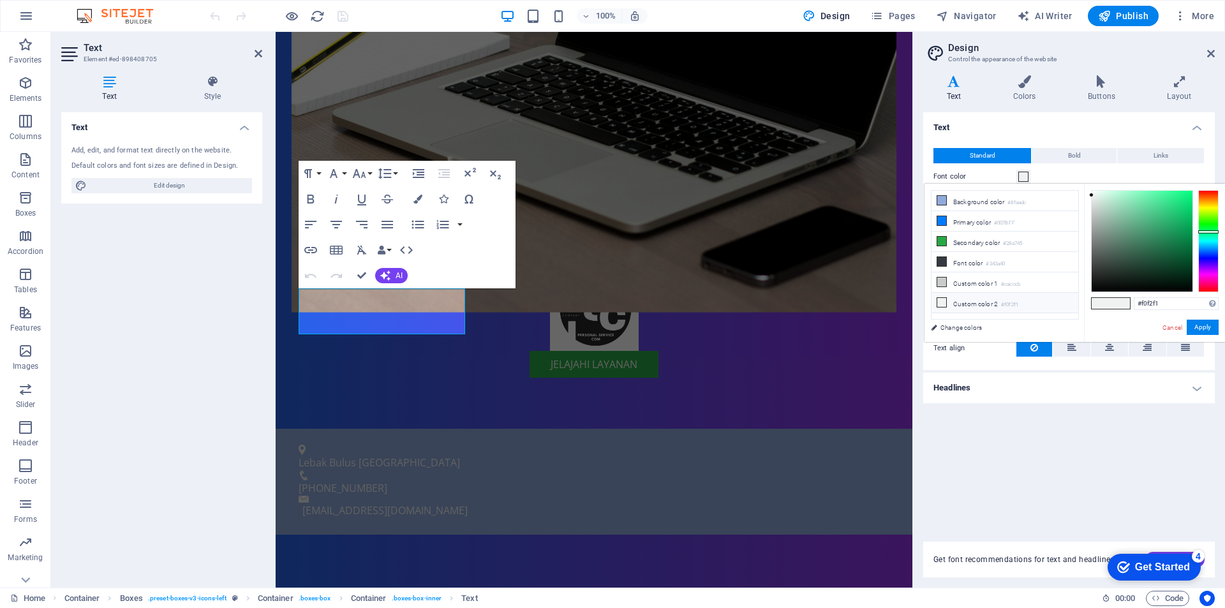
click at [945, 301] on icon at bounding box center [941, 302] width 9 height 9
click at [942, 301] on icon at bounding box center [941, 302] width 9 height 9
click at [1207, 323] on button "Apply" at bounding box center [1203, 327] width 32 height 15
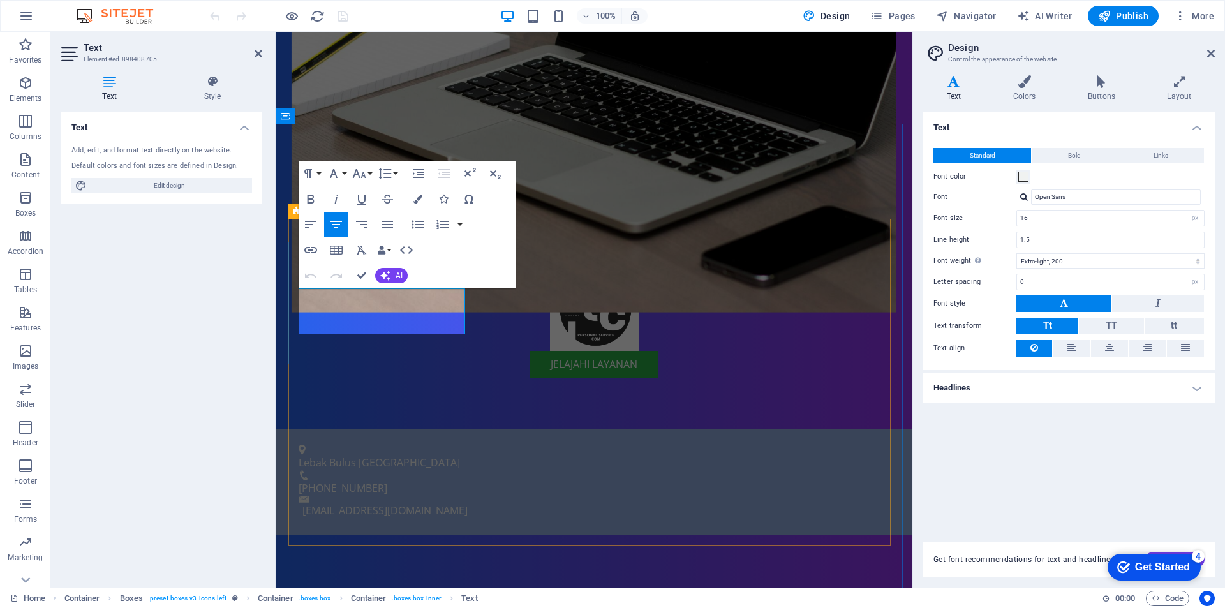
drag, startPoint x: 315, startPoint y: 295, endPoint x: 456, endPoint y: 322, distance: 142.9
click at [306, 198] on icon "button" at bounding box center [310, 198] width 15 height 15
click at [1025, 181] on span at bounding box center [1023, 177] width 10 height 10
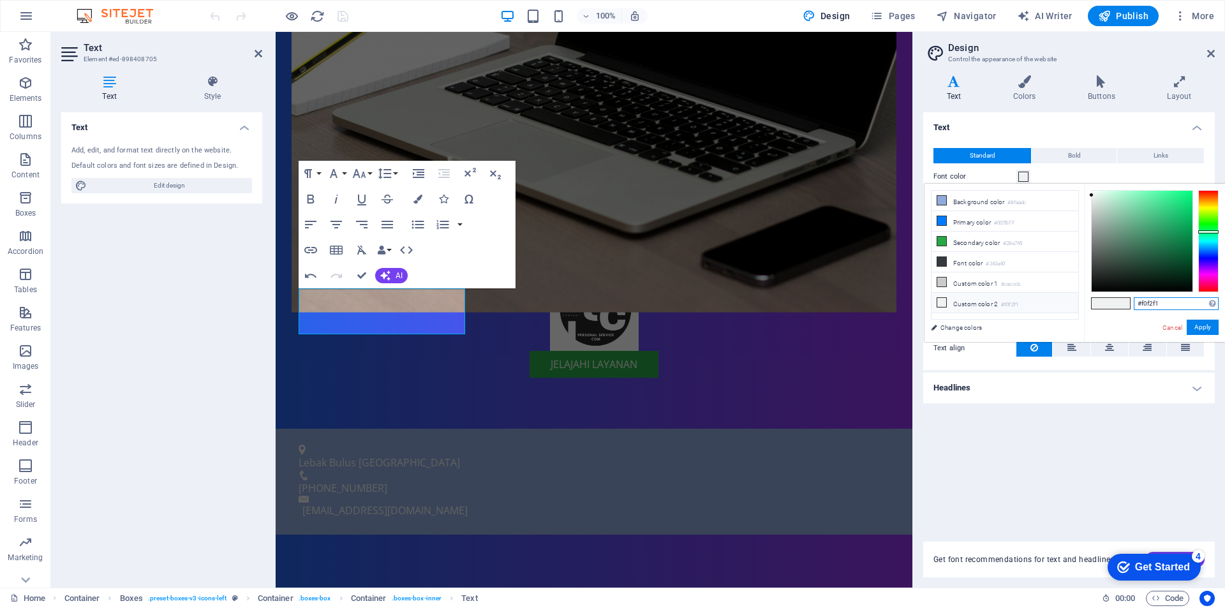
drag, startPoint x: 1169, startPoint y: 302, endPoint x: 1145, endPoint y: 302, distance: 23.6
click at [1145, 302] on input "#f0f2f1" at bounding box center [1176, 303] width 85 height 13
type input "#ffffff"
click at [1208, 329] on button "Apply" at bounding box center [1203, 327] width 32 height 15
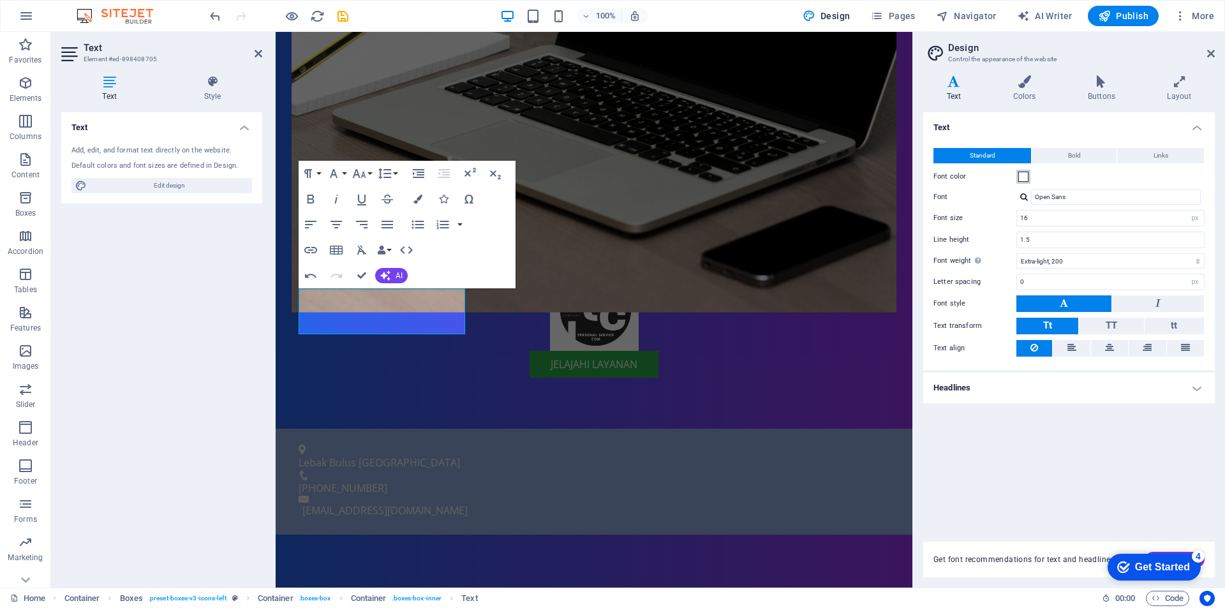
click at [1023, 179] on span at bounding box center [1023, 177] width 10 height 10
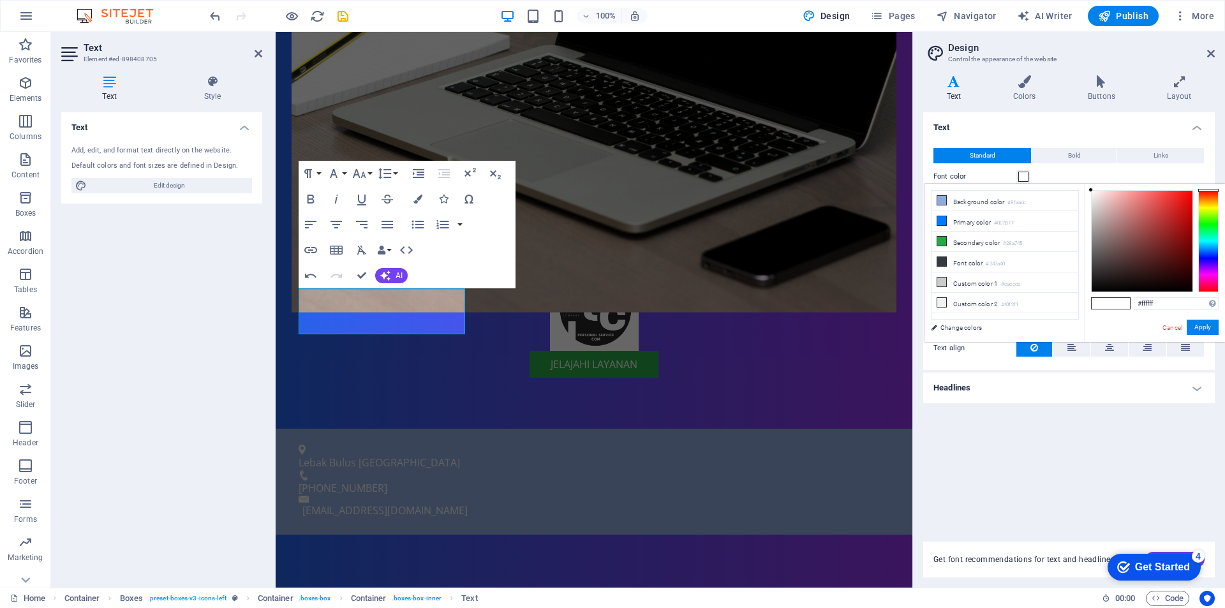
click at [1022, 176] on span at bounding box center [1023, 177] width 10 height 10
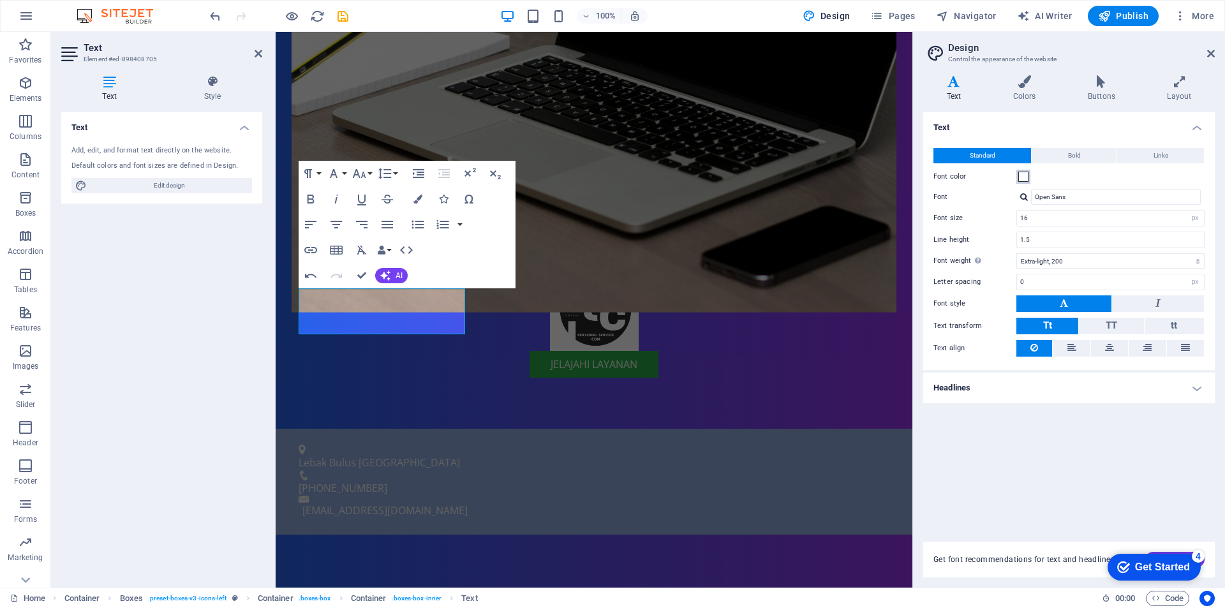
click at [1024, 176] on span at bounding box center [1023, 177] width 10 height 10
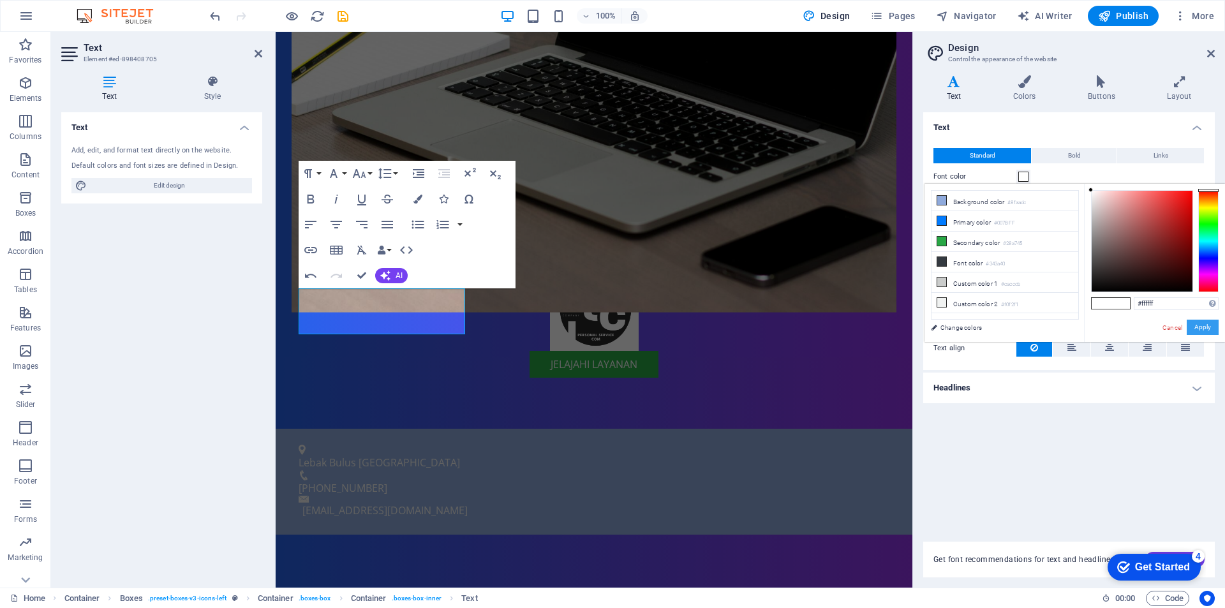
click at [1207, 329] on button "Apply" at bounding box center [1203, 327] width 32 height 15
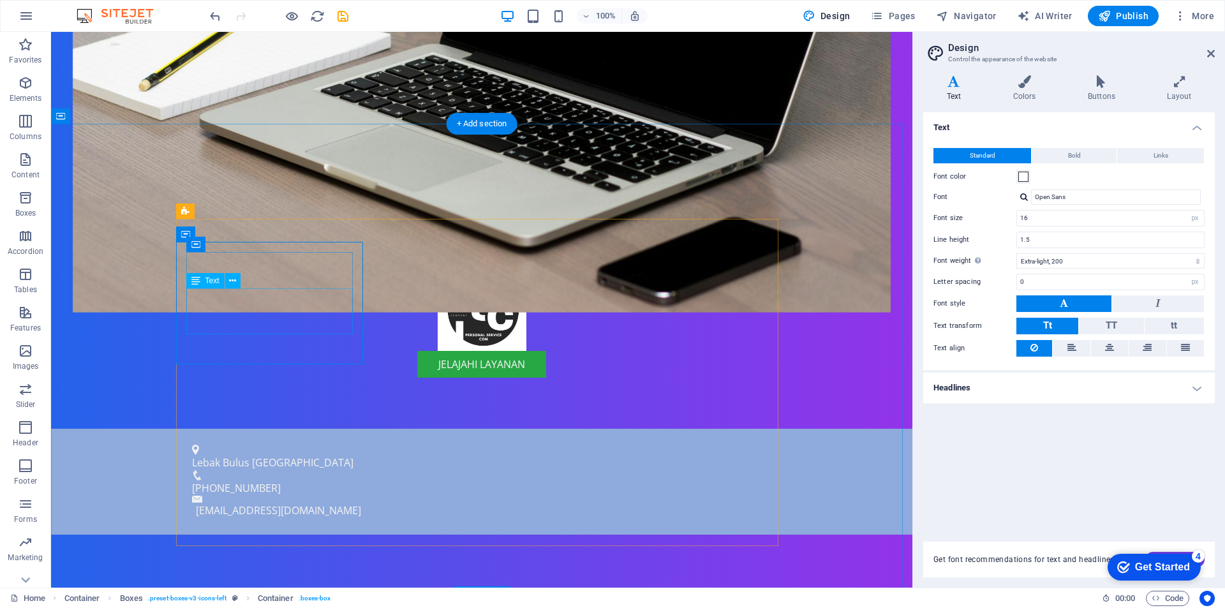
click at [230, 282] on icon at bounding box center [232, 280] width 7 height 13
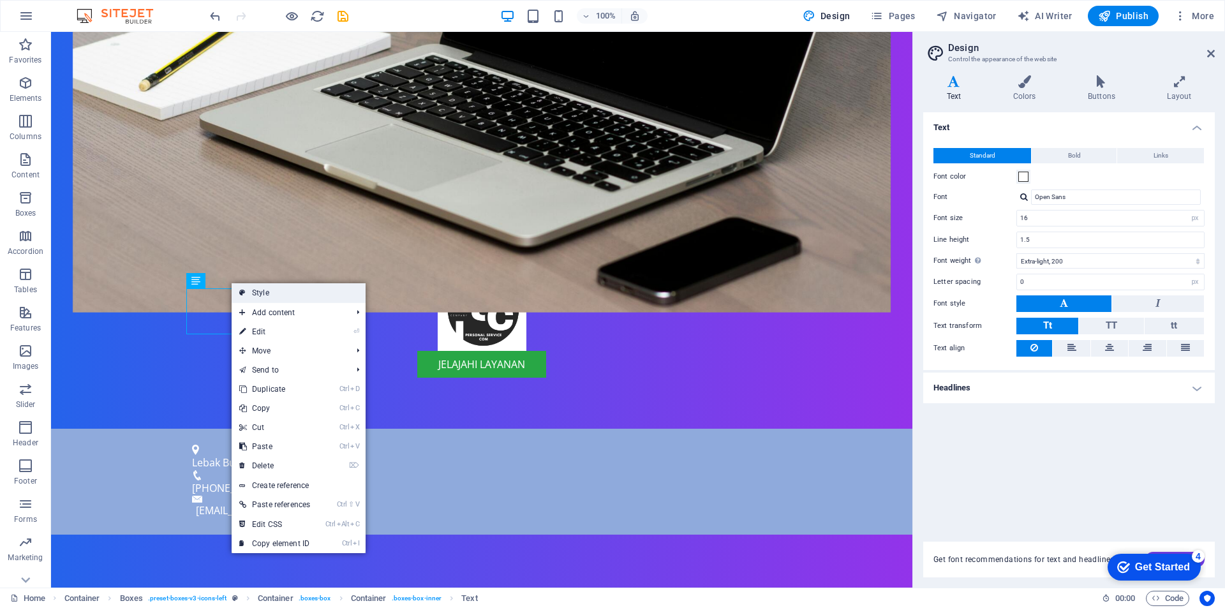
click at [249, 293] on link "Style" at bounding box center [299, 292] width 134 height 19
select select "rem"
select select "preset-boxes-v3-icons-left"
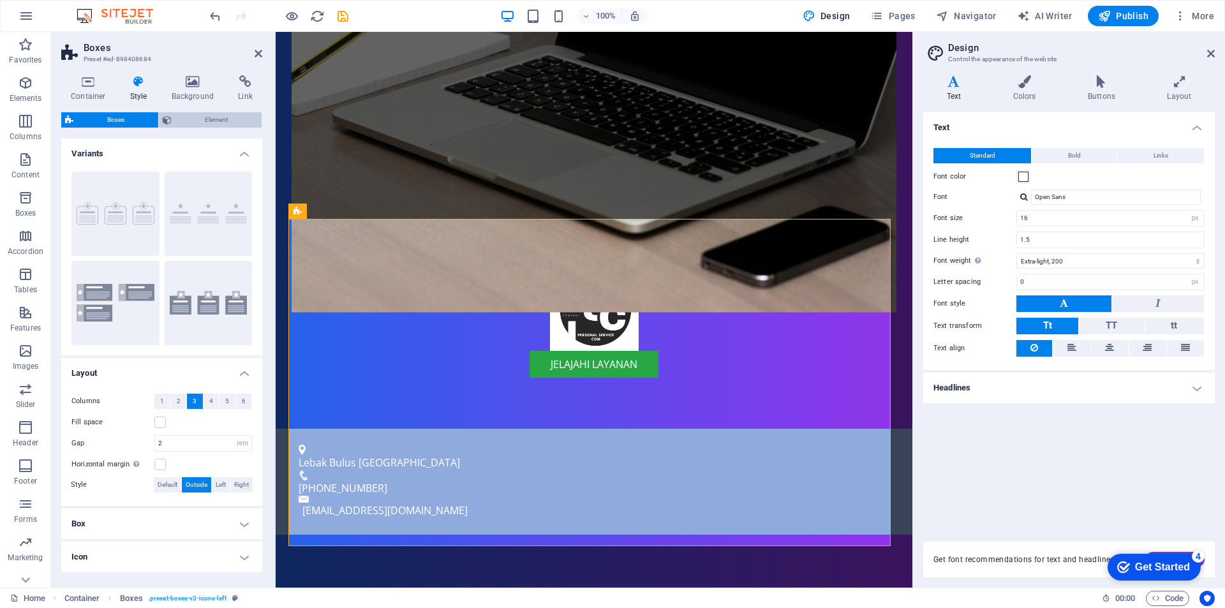
click at [193, 121] on span "Element" at bounding box center [216, 119] width 83 height 15
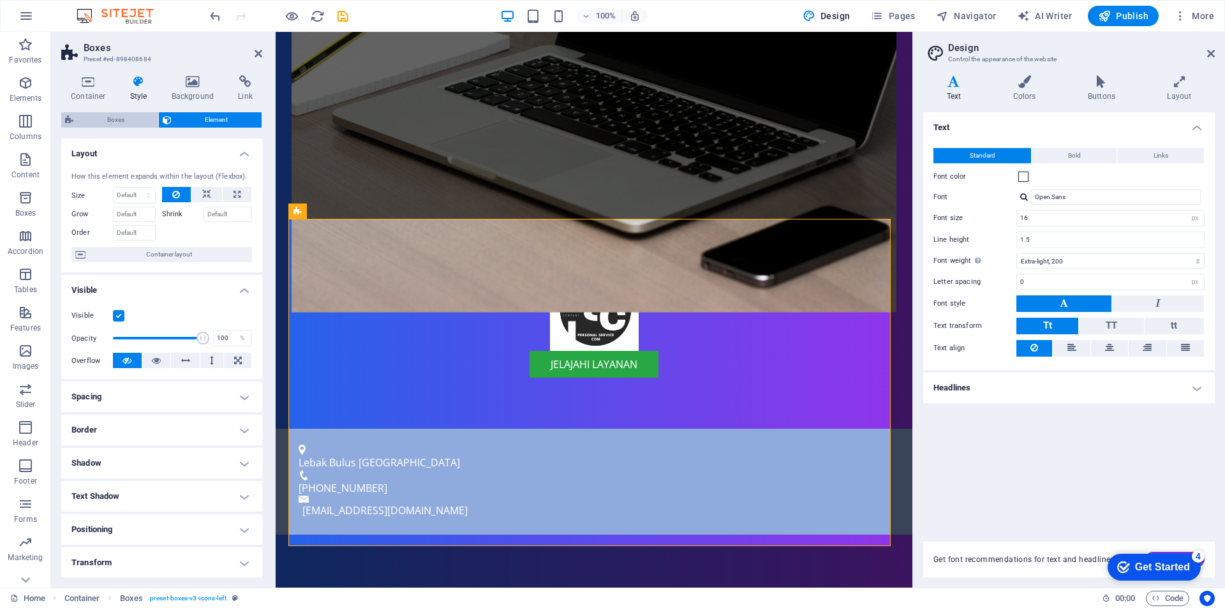
click at [122, 124] on span "Boxes" at bounding box center [115, 119] width 77 height 15
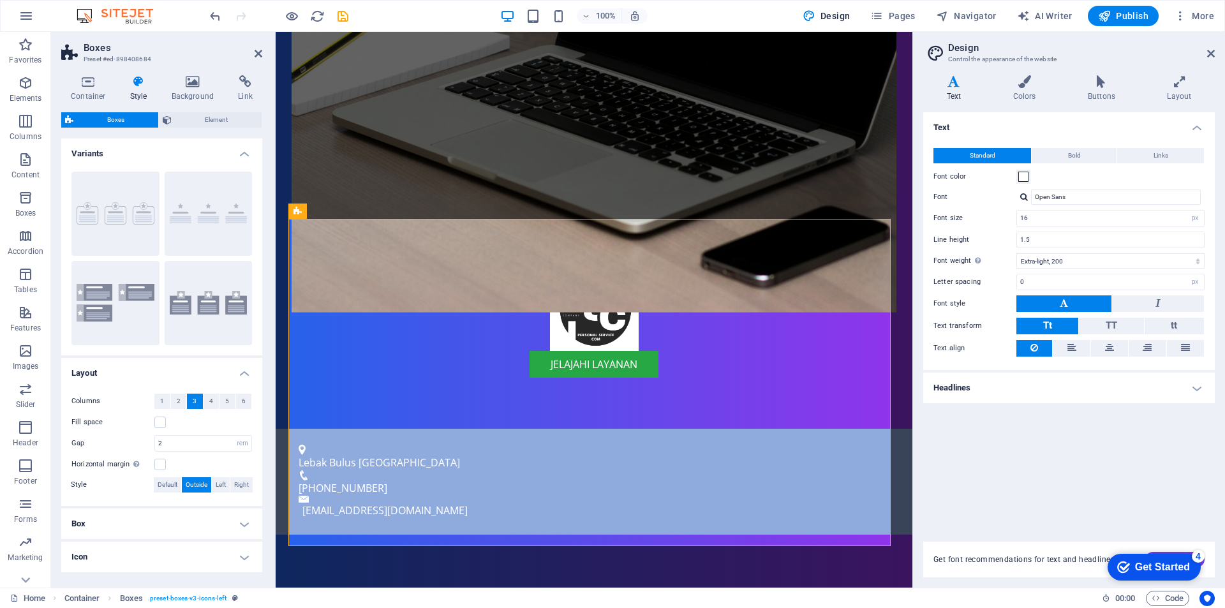
click at [953, 87] on icon at bounding box center [953, 81] width 61 height 13
click at [1024, 179] on span at bounding box center [1023, 177] width 10 height 10
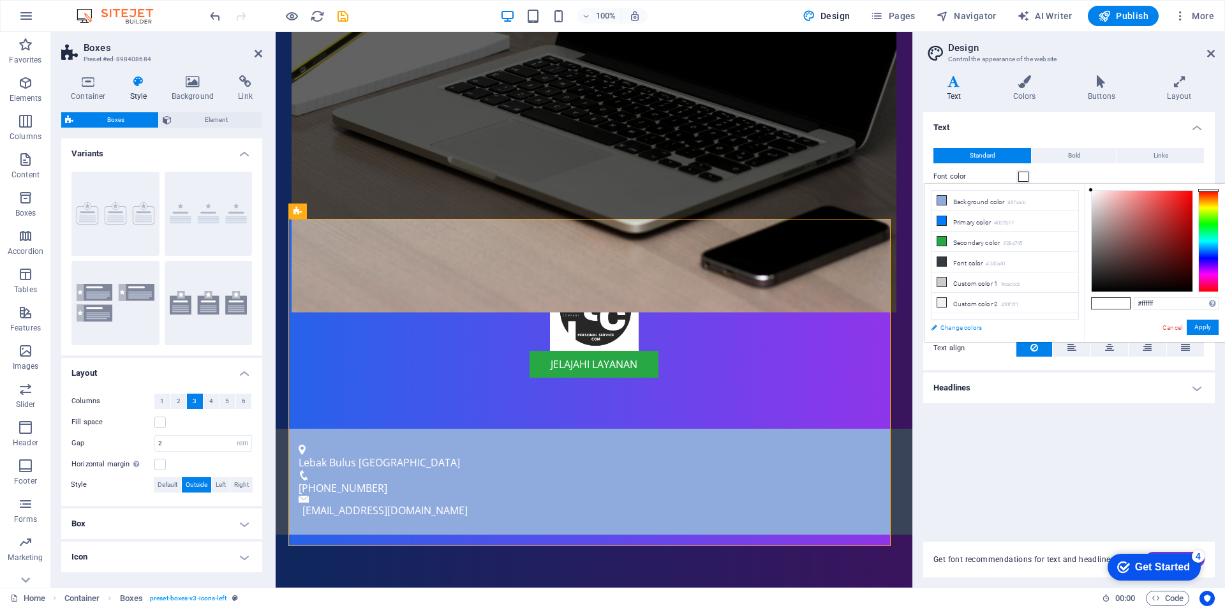
click at [960, 327] on link "Change colors" at bounding box center [998, 328] width 148 height 16
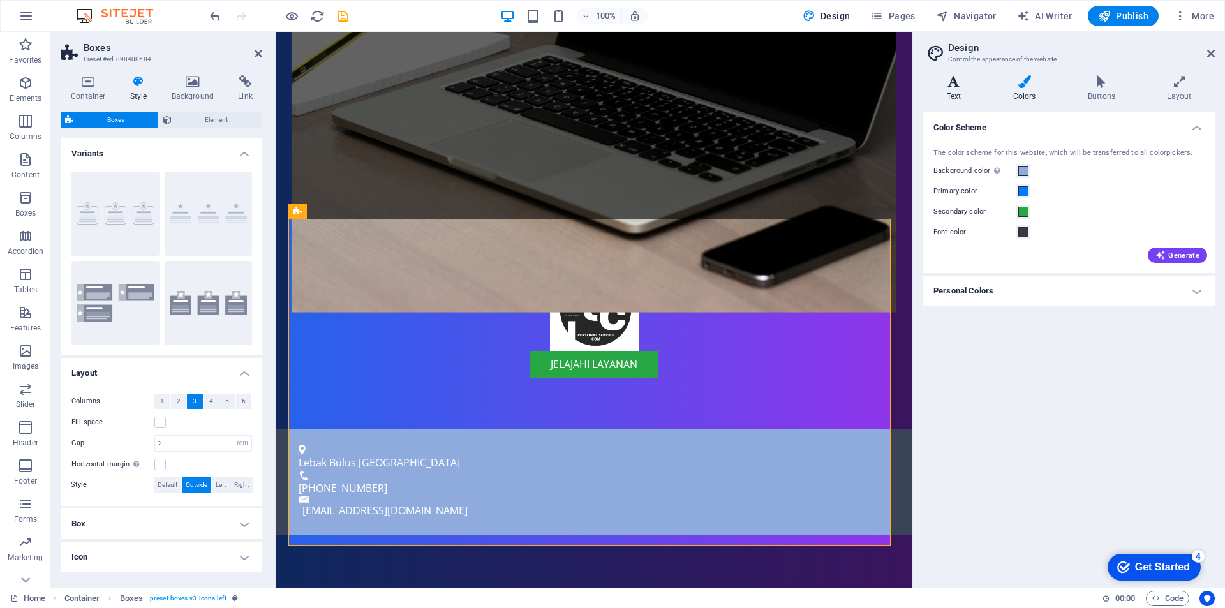
click at [958, 90] on h4 "Text" at bounding box center [956, 88] width 66 height 27
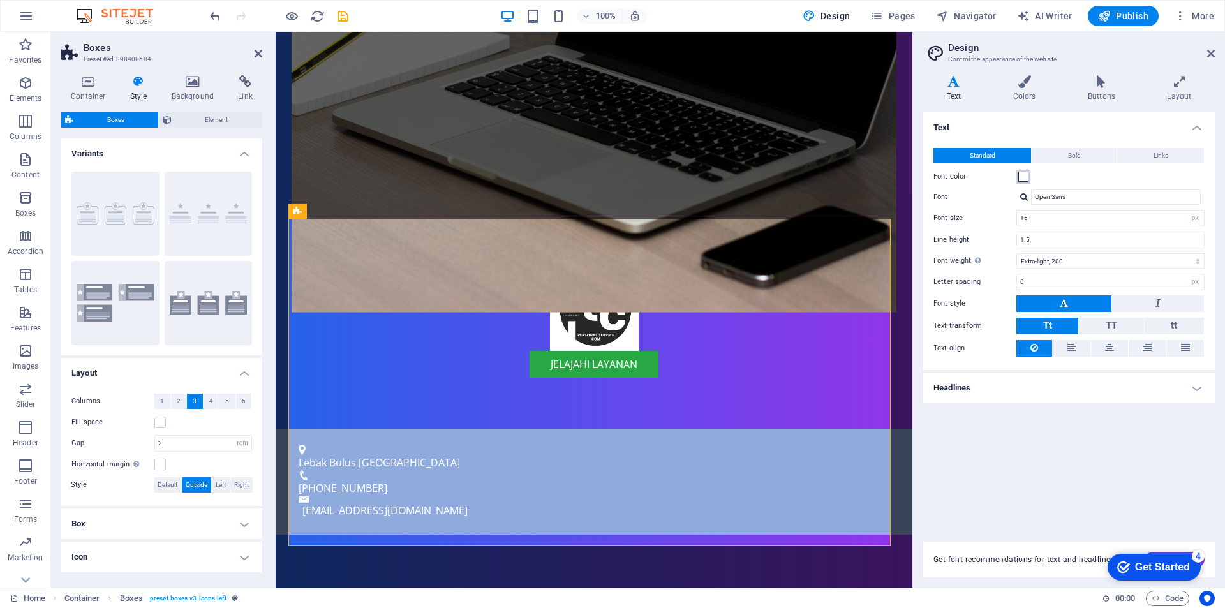
click at [1022, 177] on span at bounding box center [1023, 177] width 10 height 10
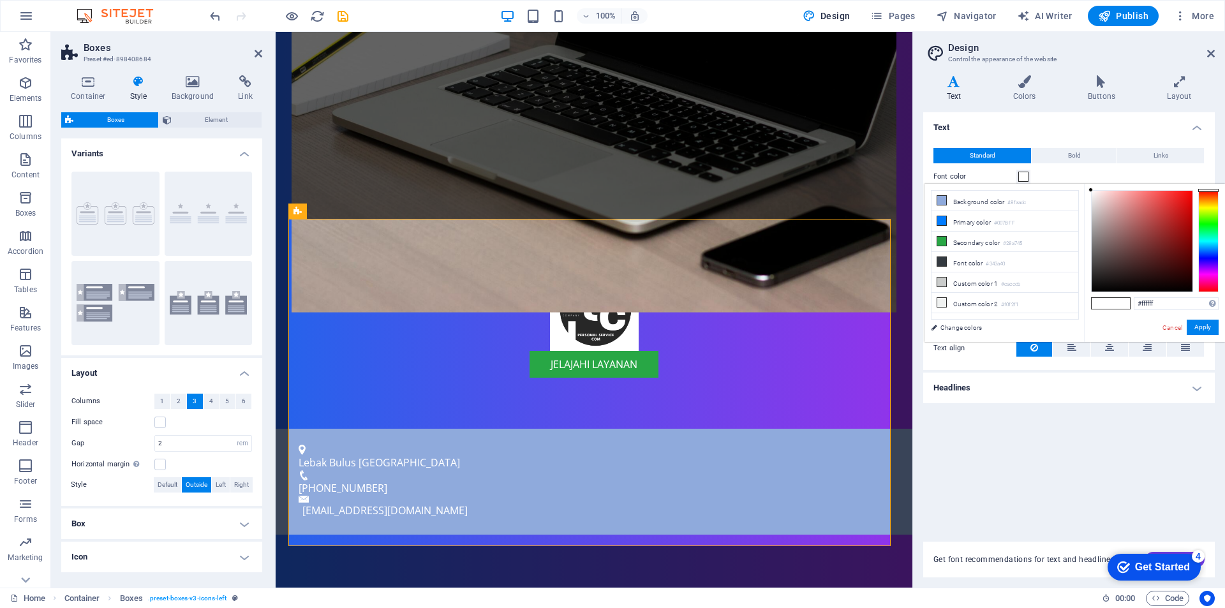
click at [1120, 305] on span at bounding box center [1120, 303] width 19 height 11
click at [1201, 325] on button "Apply" at bounding box center [1203, 327] width 32 height 15
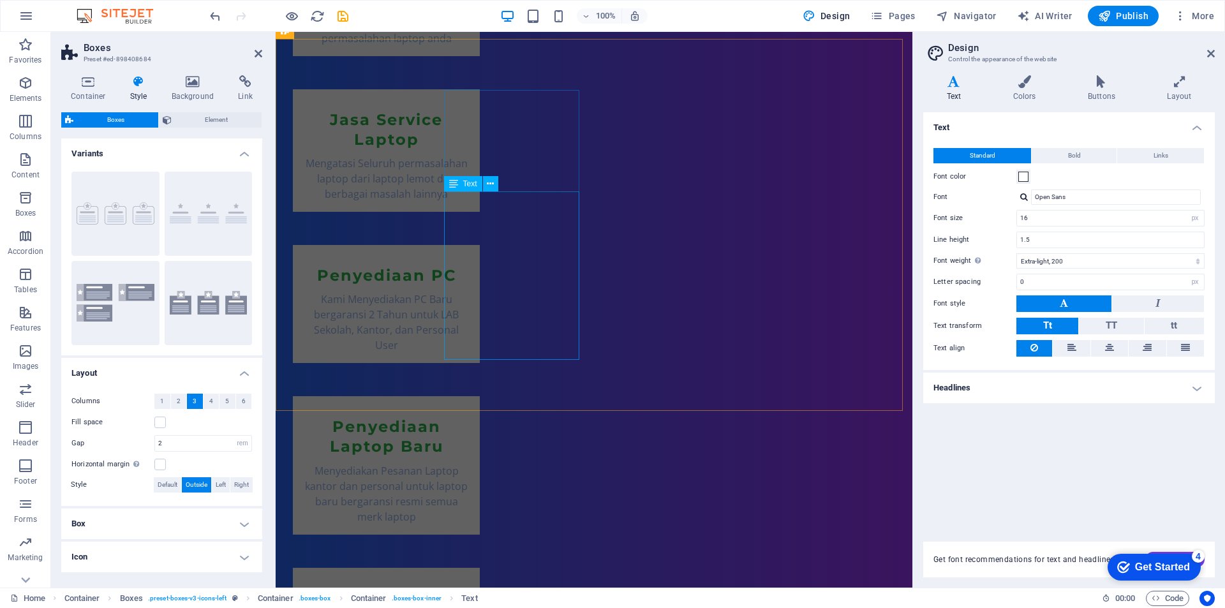
scroll to position [1203, 0]
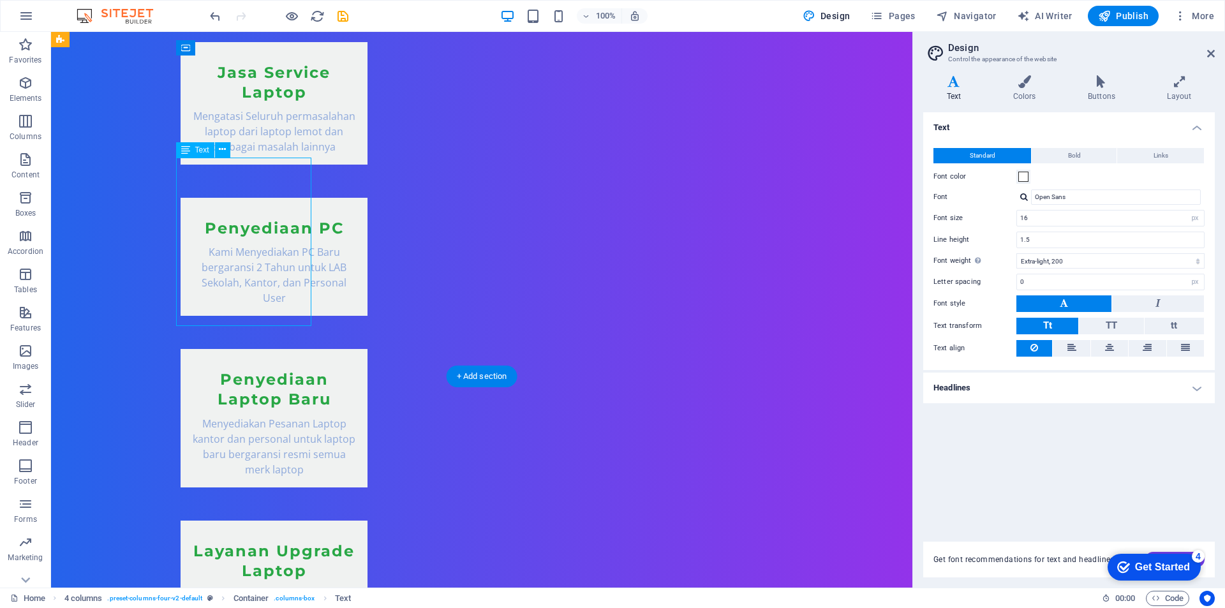
drag, startPoint x: 205, startPoint y: 165, endPoint x: 219, endPoint y: 189, distance: 27.7
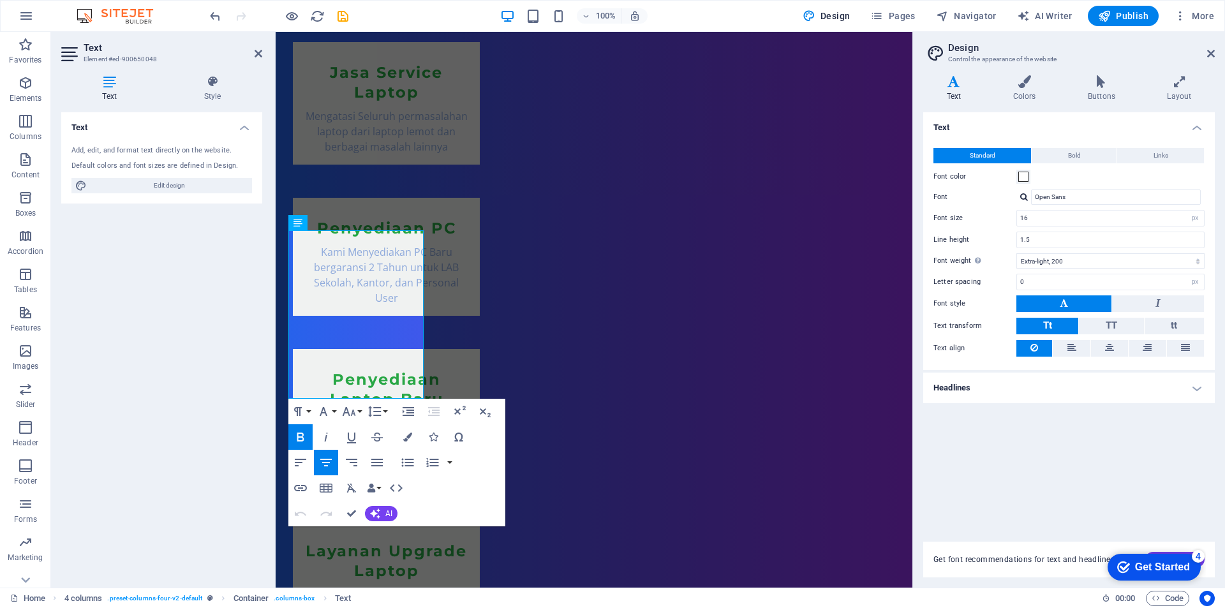
scroll to position [1203, 0]
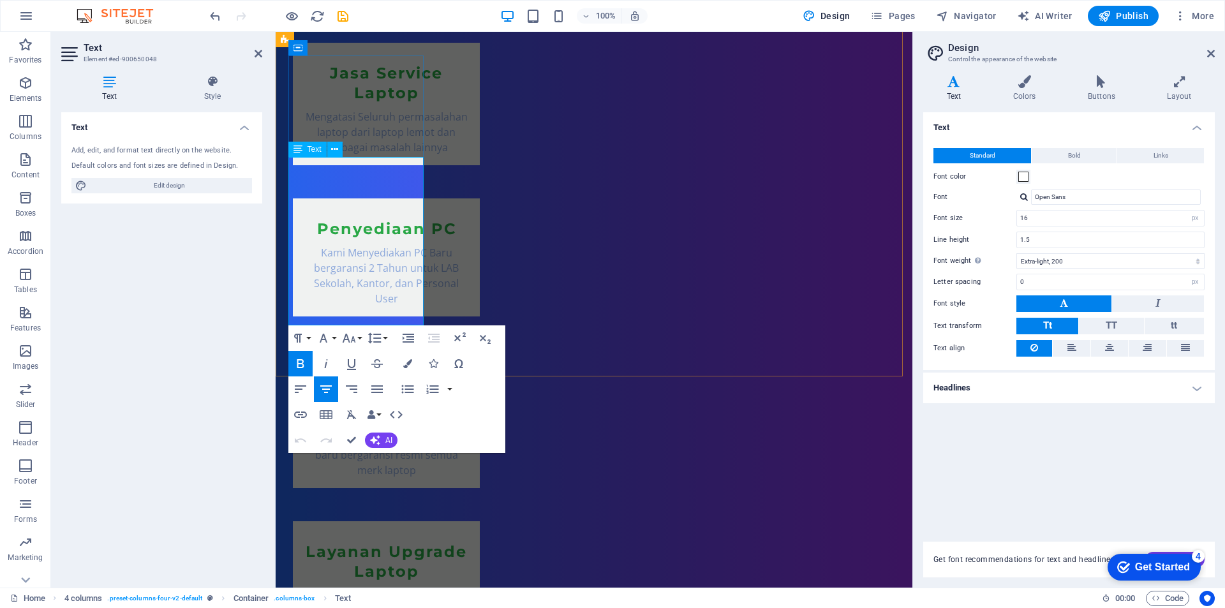
drag, startPoint x: 312, startPoint y: 170, endPoint x: 382, endPoint y: 317, distance: 163.0
drag, startPoint x: 313, startPoint y: 164, endPoint x: 401, endPoint y: 318, distance: 177.7
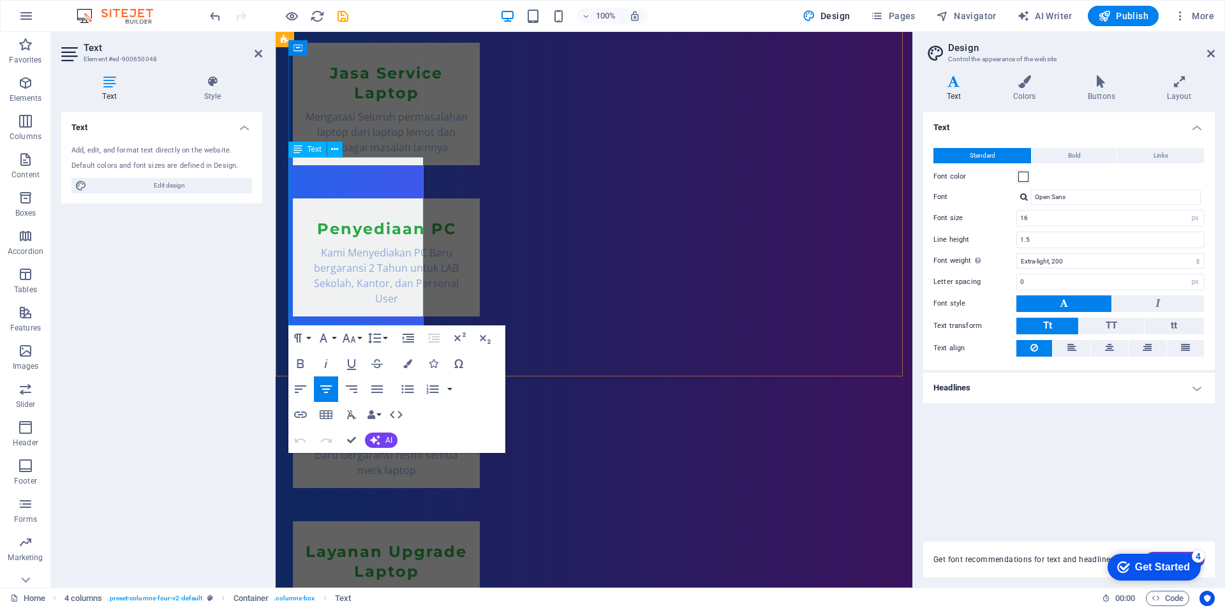
click at [1027, 178] on span at bounding box center [1023, 177] width 10 height 10
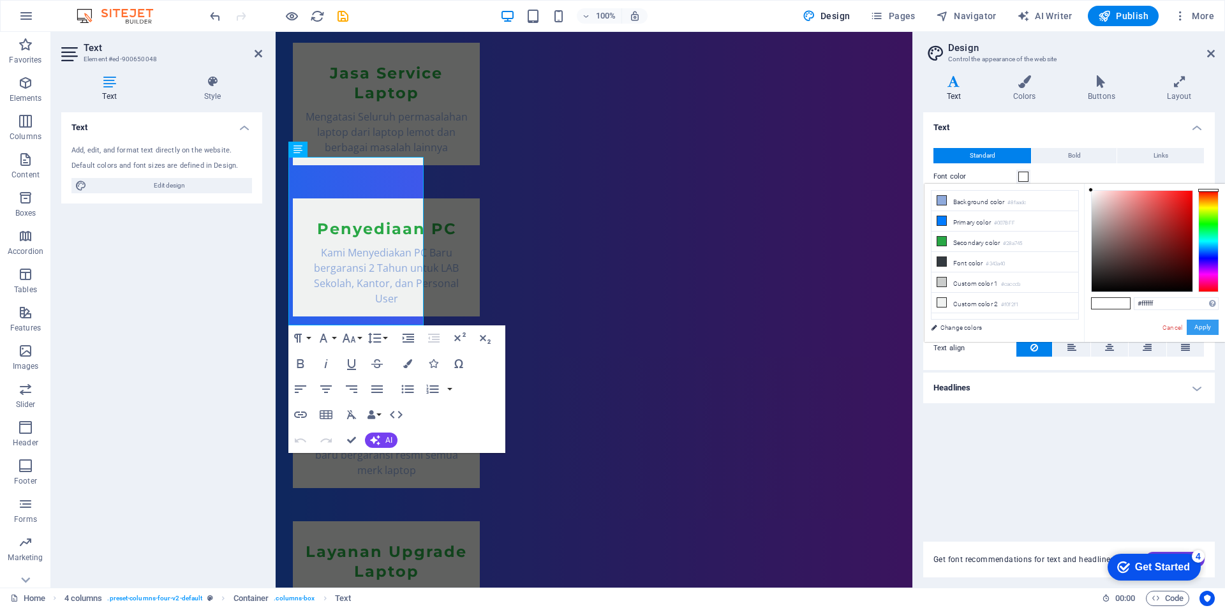
click at [1205, 324] on button "Apply" at bounding box center [1203, 327] width 32 height 15
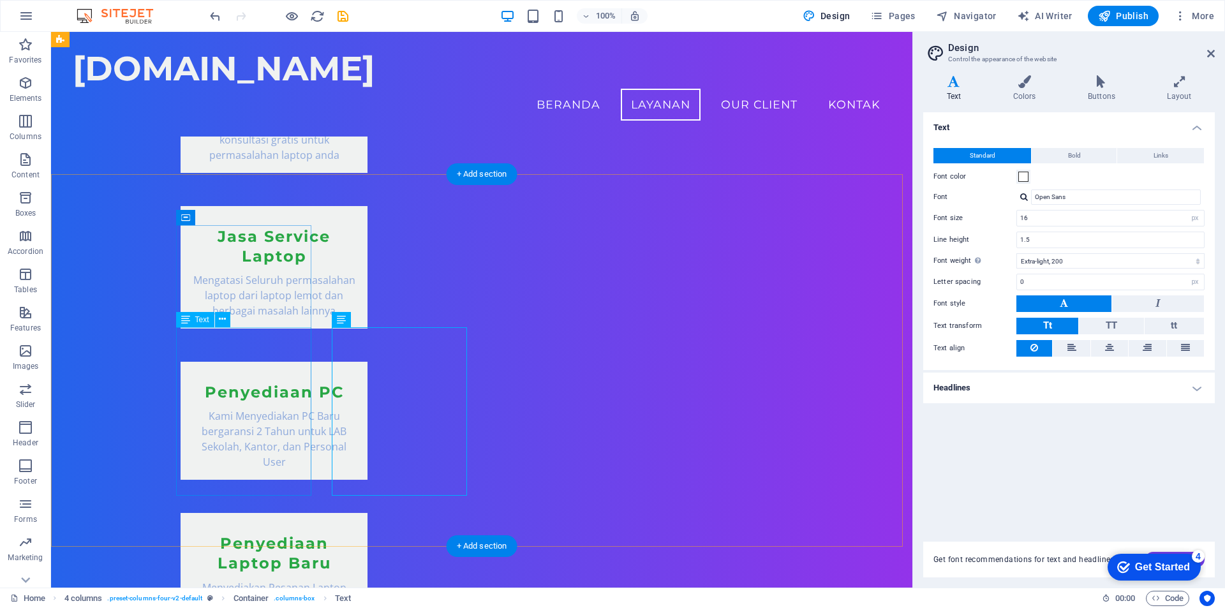
scroll to position [1048, 0]
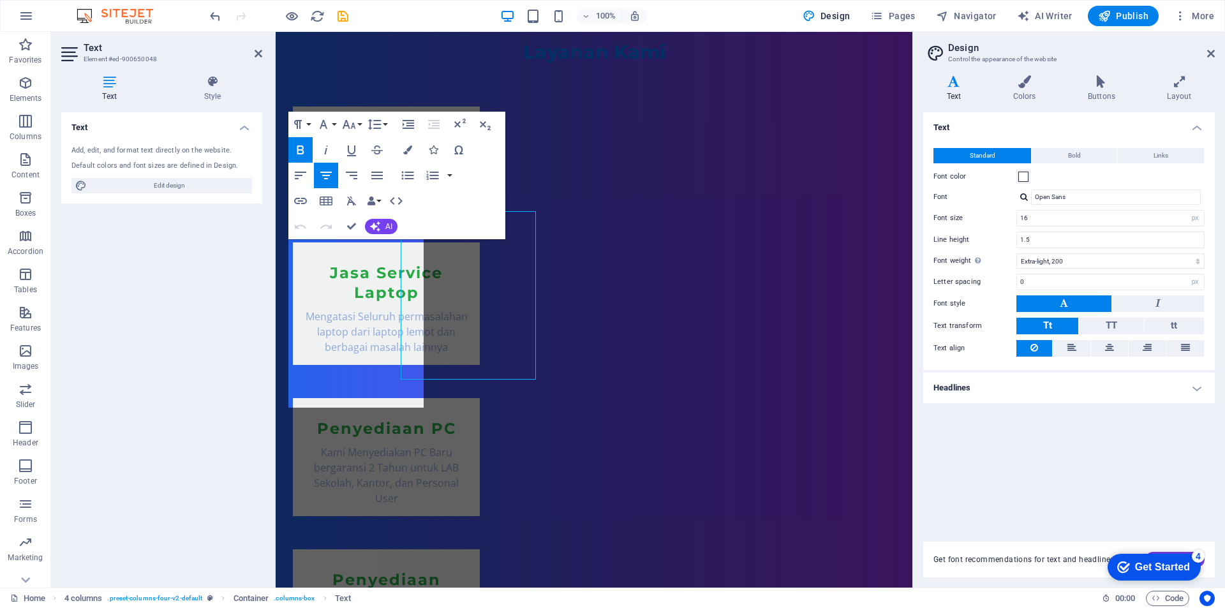
scroll to position [1121, 0]
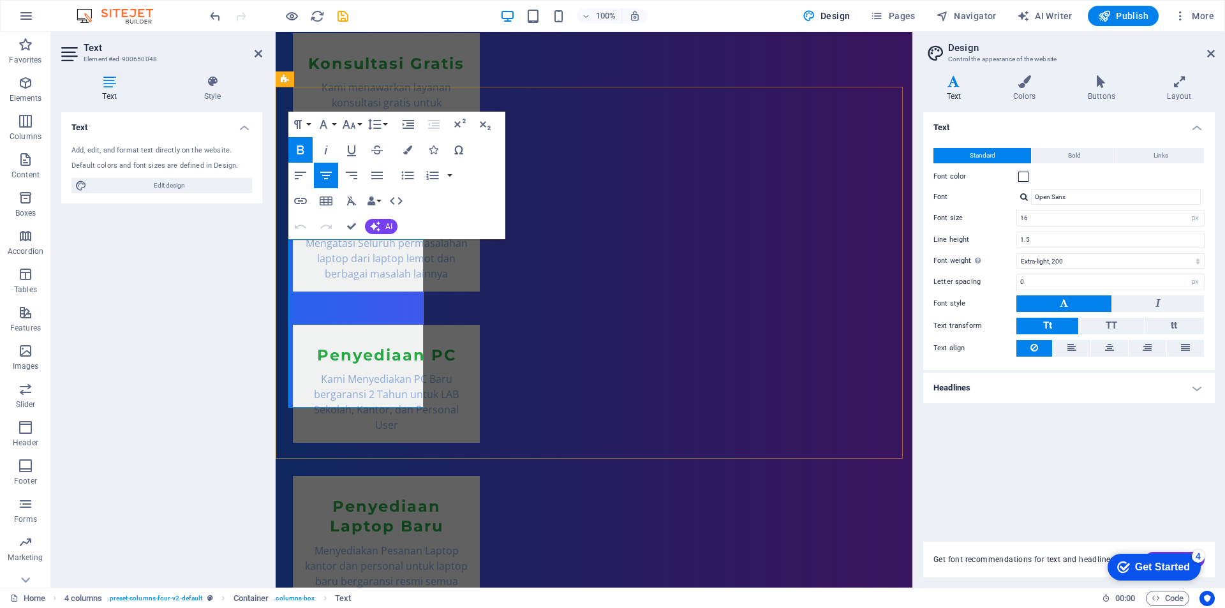
drag, startPoint x: 316, startPoint y: 249, endPoint x: 394, endPoint y: 393, distance: 163.9
click at [1025, 177] on span at bounding box center [1023, 177] width 10 height 10
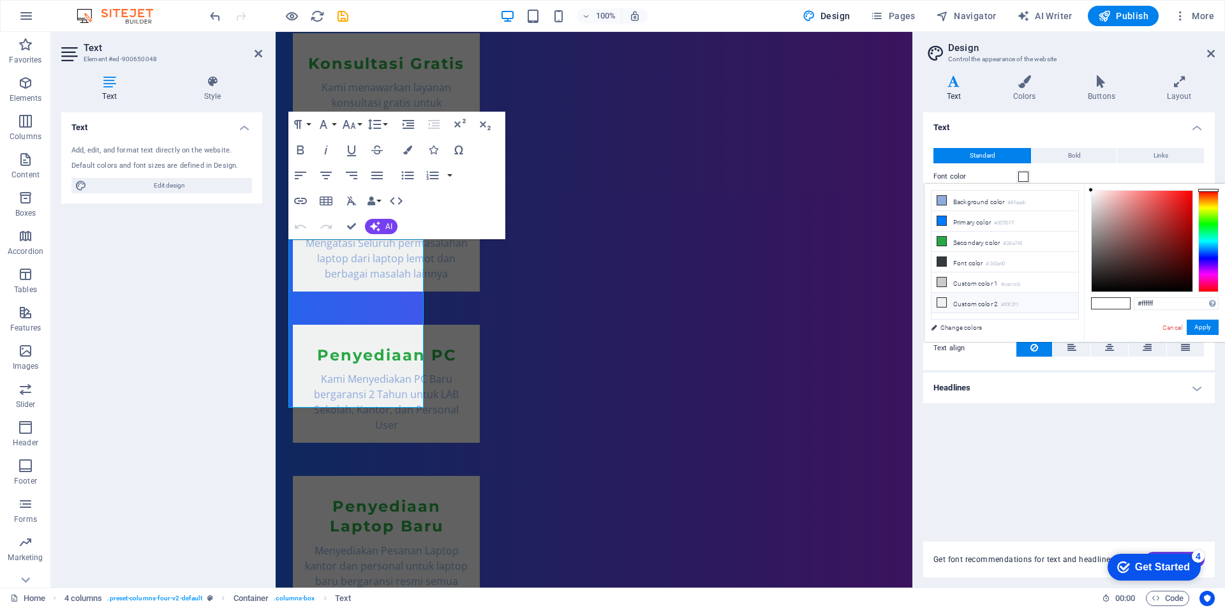
click at [940, 299] on icon at bounding box center [941, 302] width 9 height 9
type input "#f0f2f1"
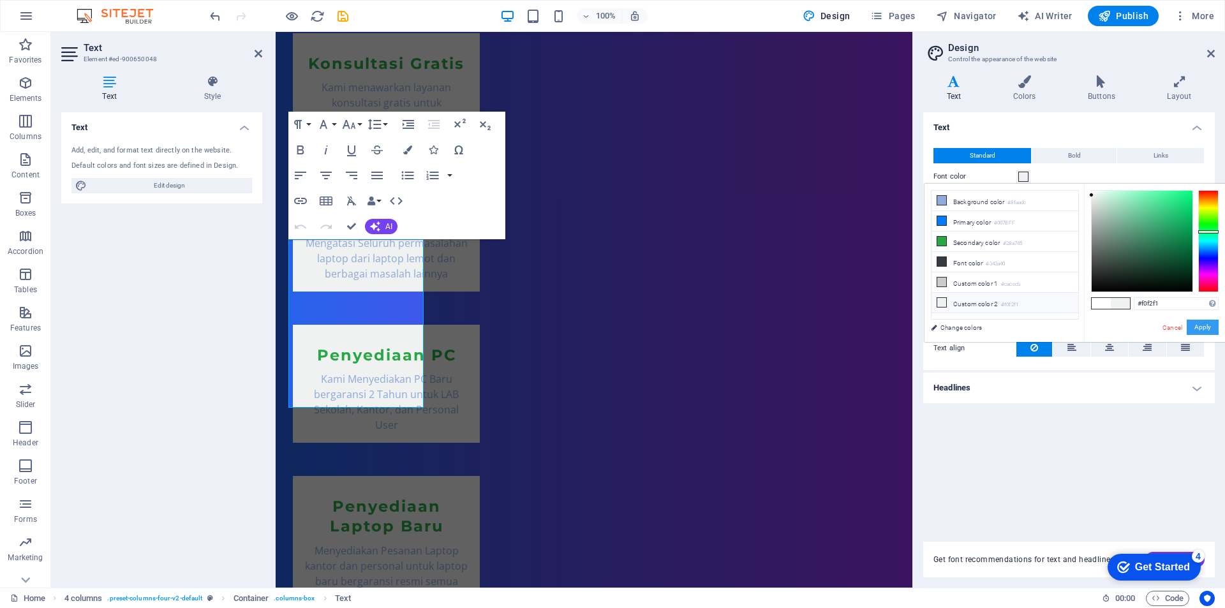
click at [1211, 327] on button "Apply" at bounding box center [1203, 327] width 32 height 15
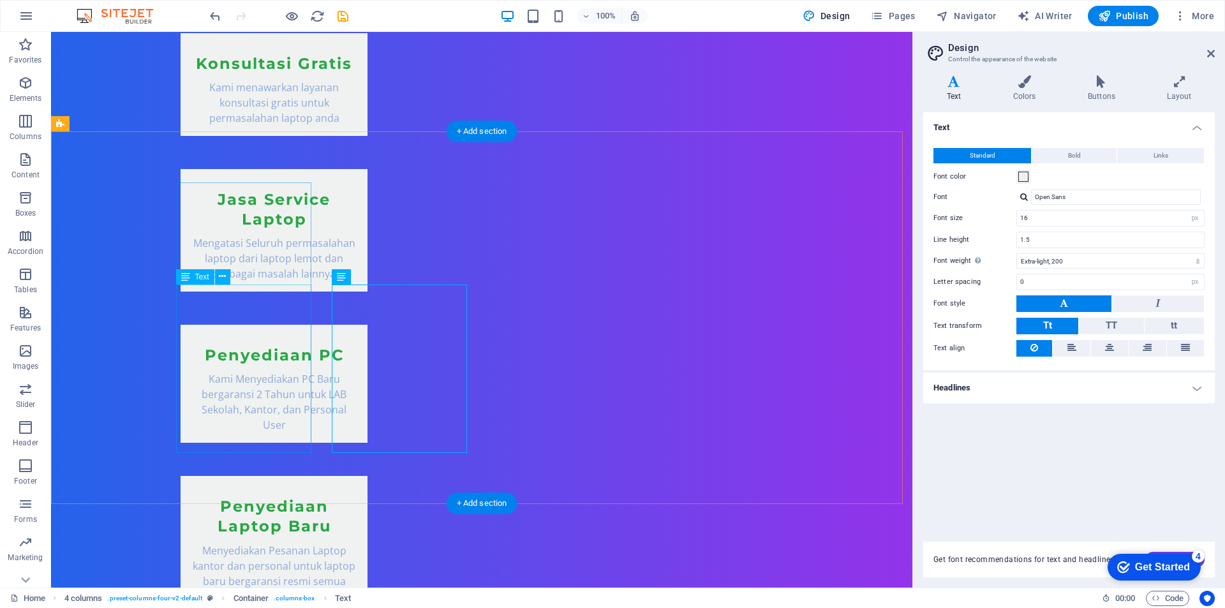
click at [958, 82] on icon at bounding box center [953, 81] width 61 height 13
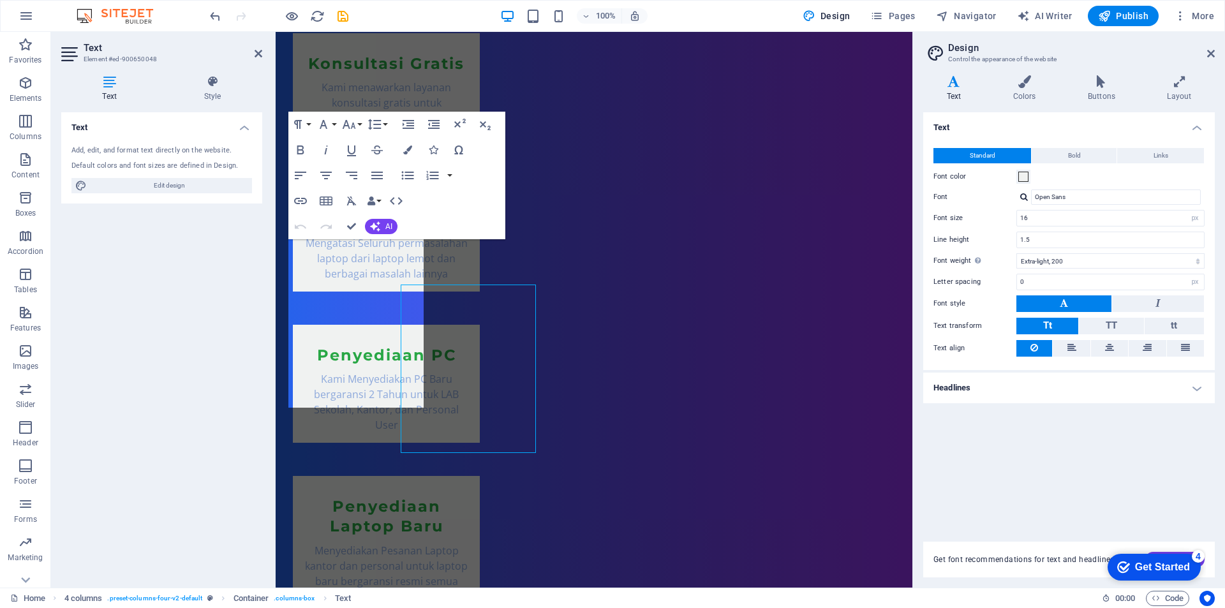
drag, startPoint x: 153, startPoint y: 262, endPoint x: 205, endPoint y: 293, distance: 60.7
click at [205, 293] on div "Text Add, edit, and format text directly on the website. Default colors and fon…" at bounding box center [161, 344] width 201 height 465
drag, startPoint x: 315, startPoint y: 245, endPoint x: 394, endPoint y: 396, distance: 171.0
drag, startPoint x: 1037, startPoint y: 218, endPoint x: 1016, endPoint y: 218, distance: 21.1
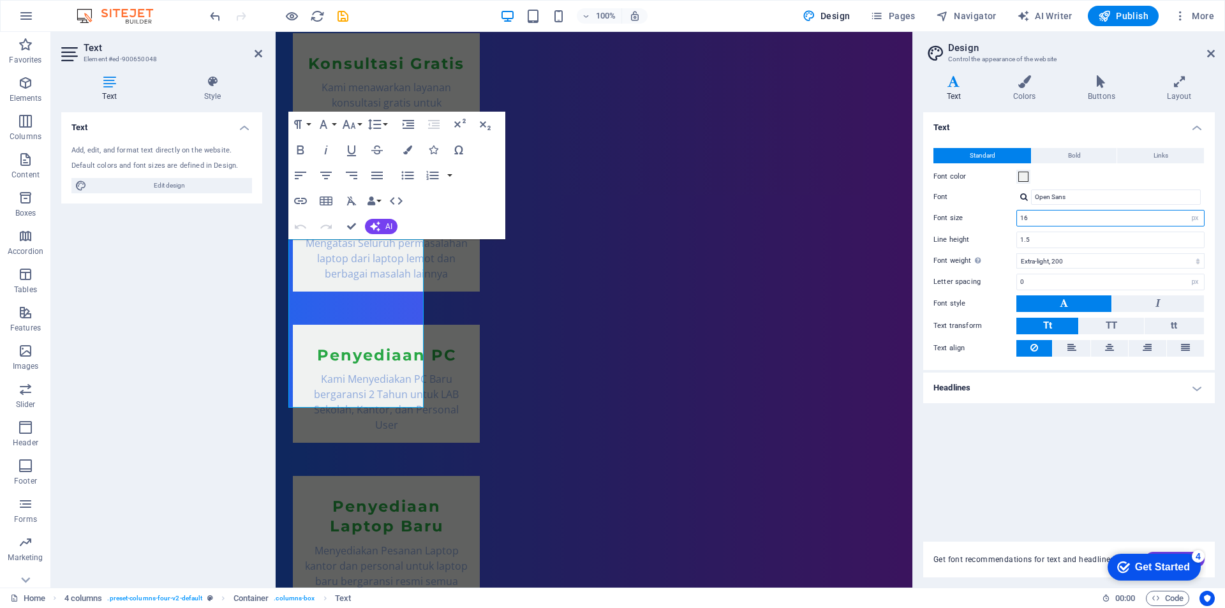
click at [1016, 218] on div "16 rem px" at bounding box center [1110, 218] width 188 height 17
type input "18"
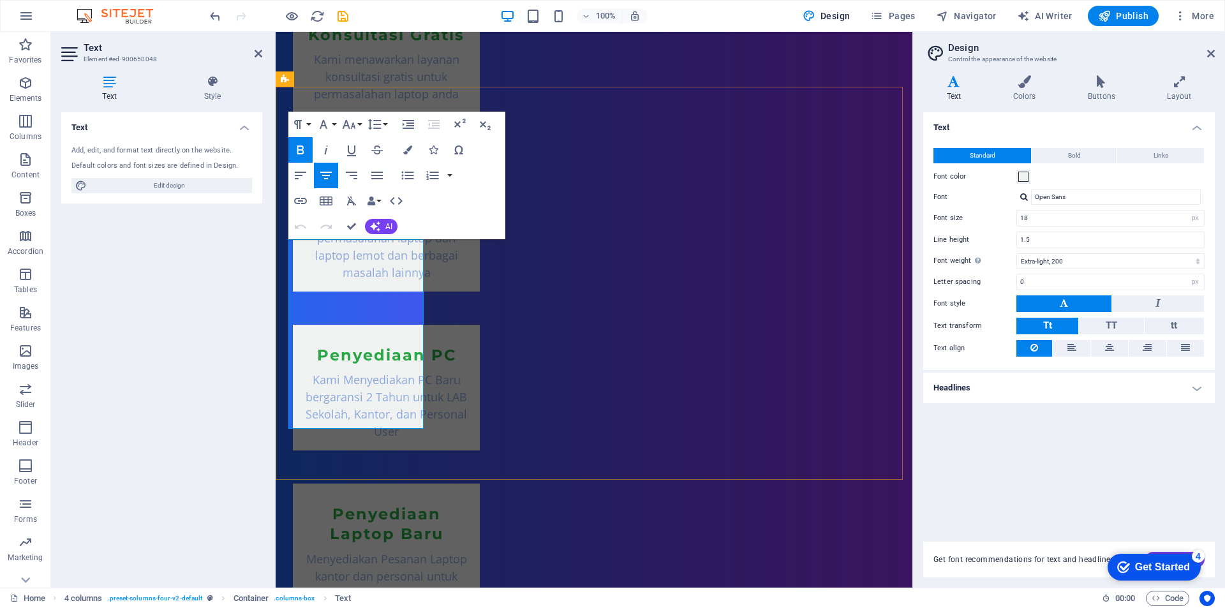
drag, startPoint x: 314, startPoint y: 251, endPoint x: 409, endPoint y: 417, distance: 190.6
click at [1060, 159] on button "Bold" at bounding box center [1074, 155] width 85 height 15
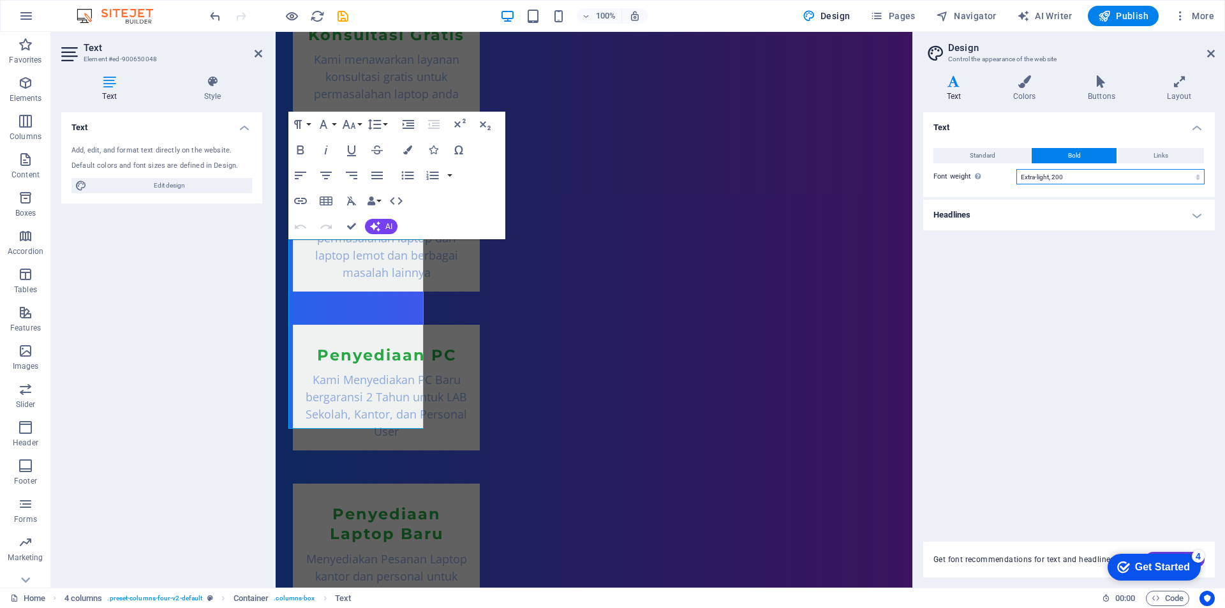
click at [1060, 179] on select "Thin, 100 Extra-light, 200 Light, 300 Regular, 400 Medium, 500 Semi-bold, 600 B…" at bounding box center [1110, 176] width 188 height 15
select select "300"
click at [1016, 169] on select "Thin, 100 Extra-light, 200 Light, 300 Regular, 400 Medium, 500 Semi-bold, 600 B…" at bounding box center [1110, 176] width 188 height 15
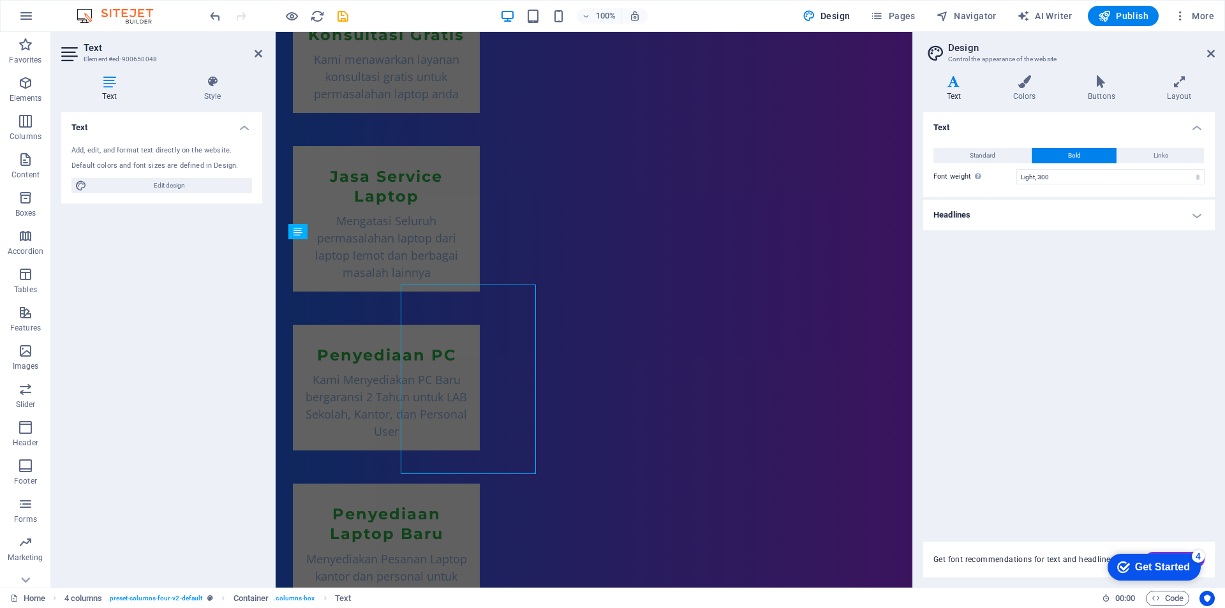
click at [204, 292] on div "Text Add, edit, and format text directly on the website. Default colors and fon…" at bounding box center [161, 344] width 201 height 465
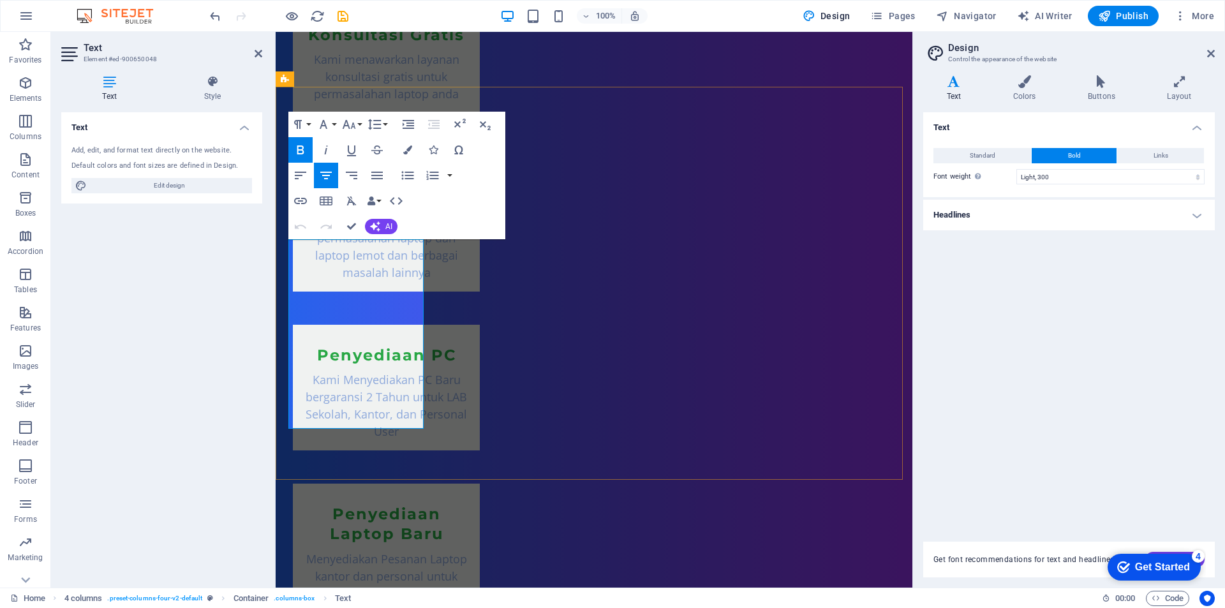
drag, startPoint x: 315, startPoint y: 251, endPoint x: 387, endPoint y: 414, distance: 178.0
click at [1073, 211] on h4 "Headlines" at bounding box center [1069, 215] width 292 height 31
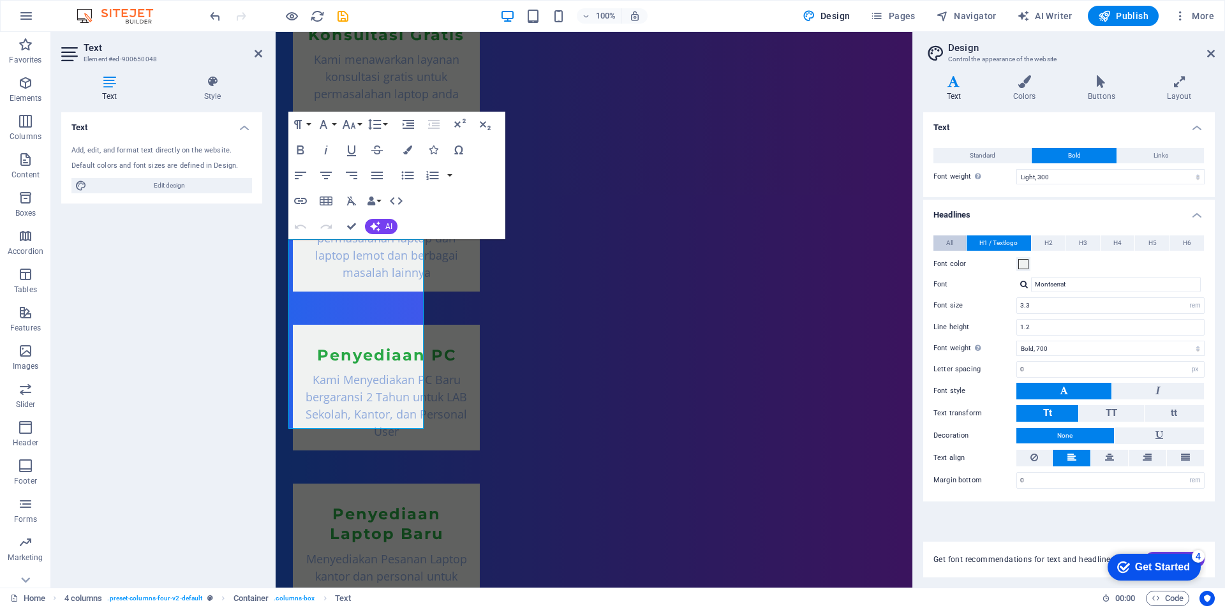
click at [951, 246] on span "All" at bounding box center [949, 242] width 7 height 15
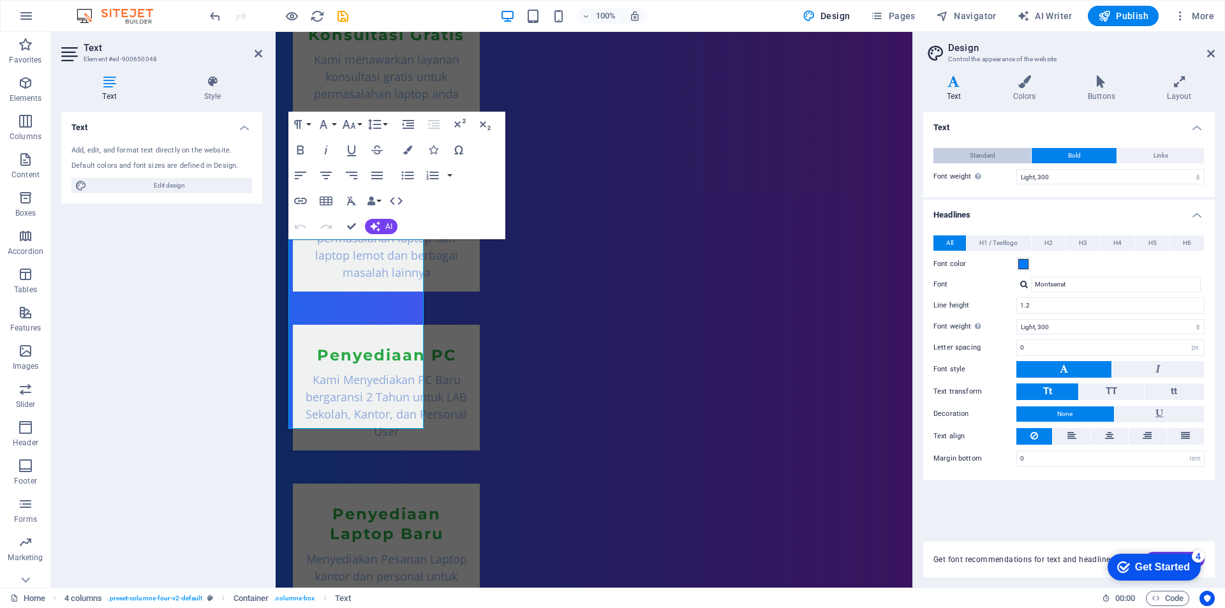
click at [965, 158] on button "Standard" at bounding box center [982, 155] width 98 height 15
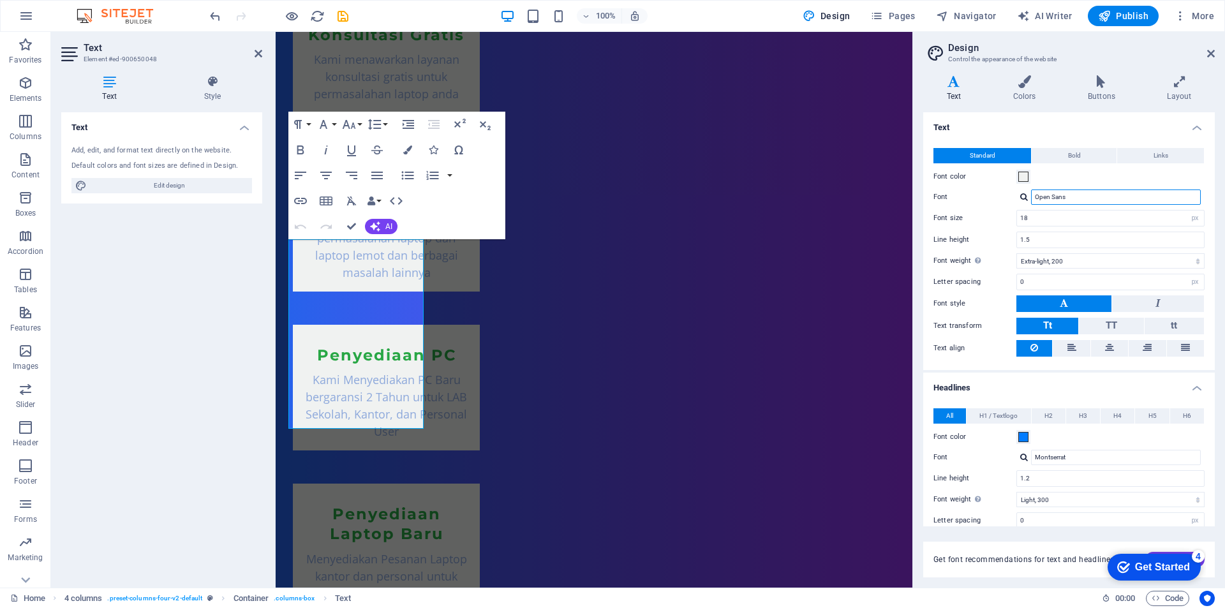
click at [1067, 196] on input "Open Sans" at bounding box center [1116, 196] width 170 height 15
drag, startPoint x: 1072, startPoint y: 196, endPoint x: 1022, endPoint y: 196, distance: 49.8
click at [1022, 196] on div "Open Sans" at bounding box center [1110, 196] width 188 height 15
type input "Arial"
click at [1063, 217] on div "Manage fonts →" at bounding box center [1118, 213] width 168 height 13
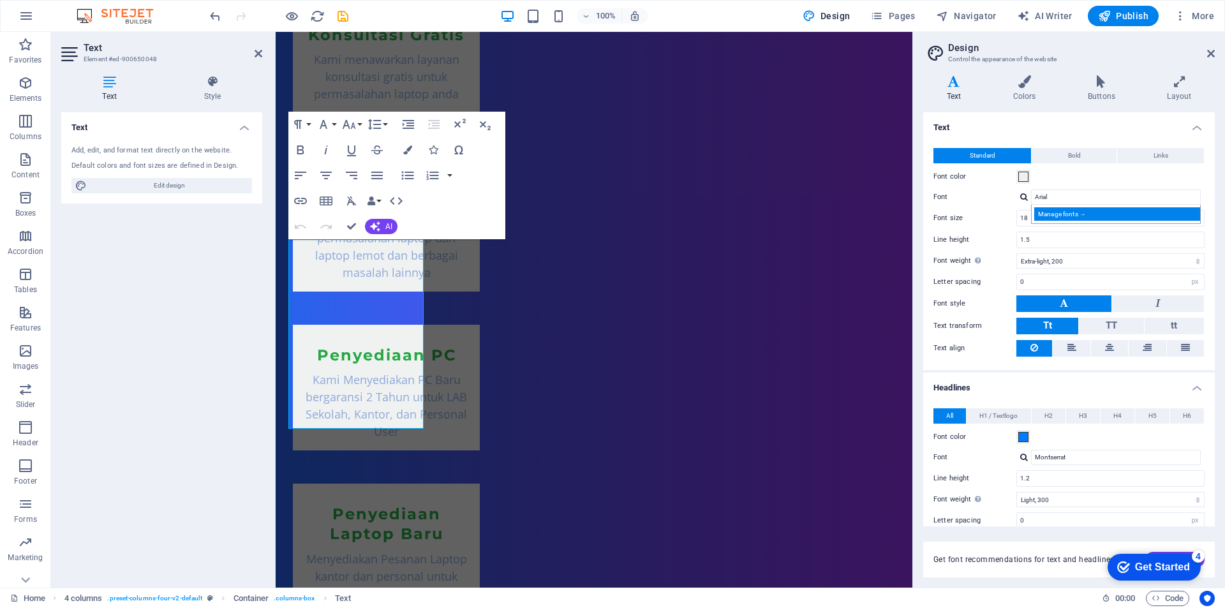
select select "popularity"
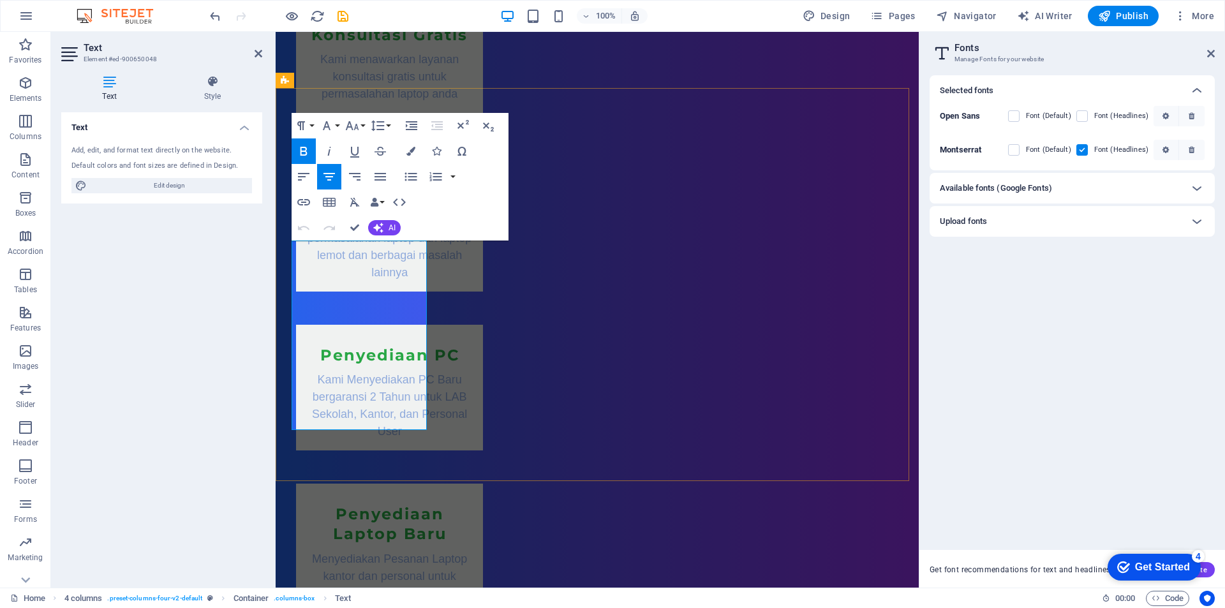
drag, startPoint x: 315, startPoint y: 248, endPoint x: 403, endPoint y: 382, distance: 159.4
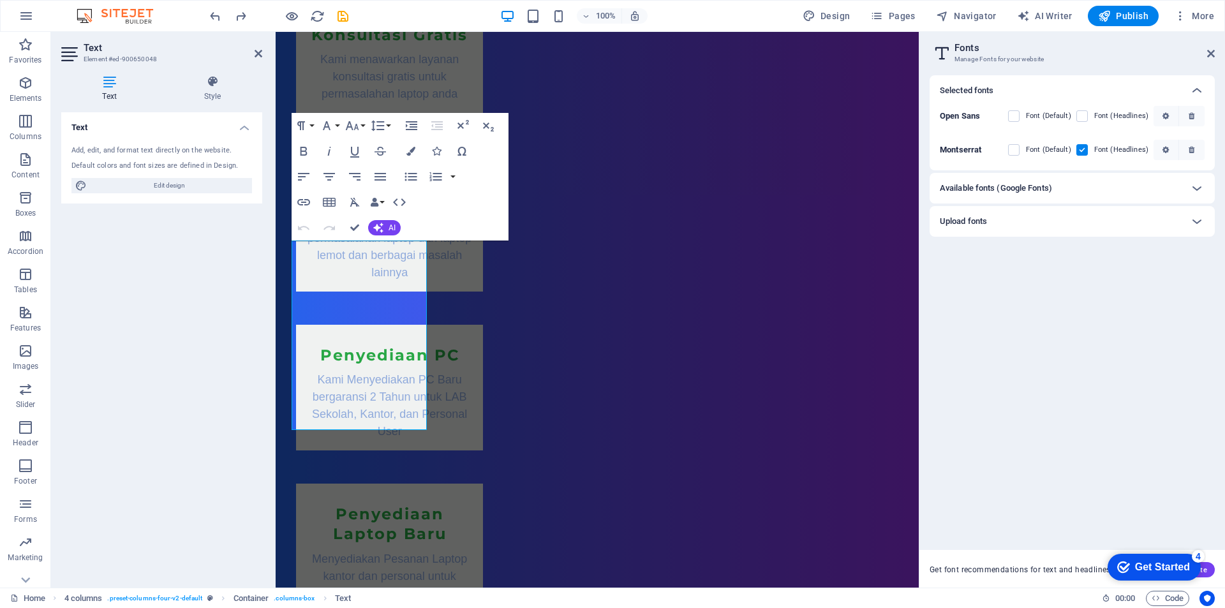
click at [202, 294] on div "Text Add, edit, and format text directly on the website. Default colors and fon…" at bounding box center [161, 344] width 201 height 465
drag, startPoint x: 315, startPoint y: 249, endPoint x: 421, endPoint y: 399, distance: 184.5
drag, startPoint x: 1211, startPoint y: 54, endPoint x: 854, endPoint y: 42, distance: 356.8
click at [1211, 54] on icon at bounding box center [1211, 53] width 8 height 10
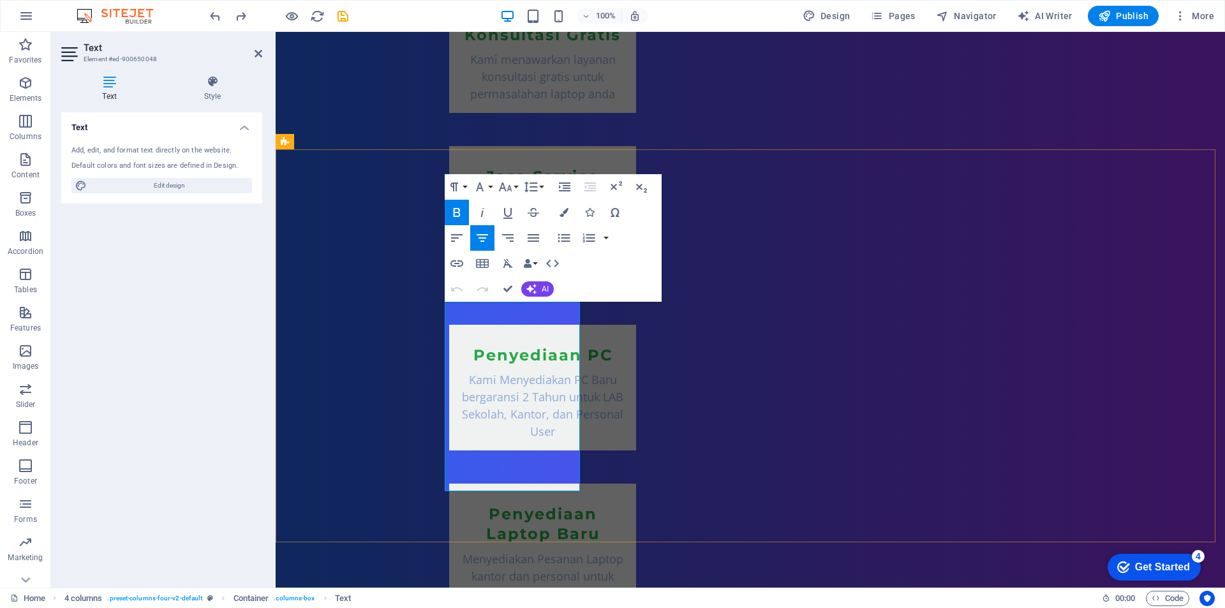
drag, startPoint x: 501, startPoint y: 341, endPoint x: 462, endPoint y: 355, distance: 42.0
drag, startPoint x: 470, startPoint y: 310, endPoint x: 547, endPoint y: 481, distance: 187.9
drag, startPoint x: 238, startPoint y: 350, endPoint x: 175, endPoint y: 183, distance: 178.5
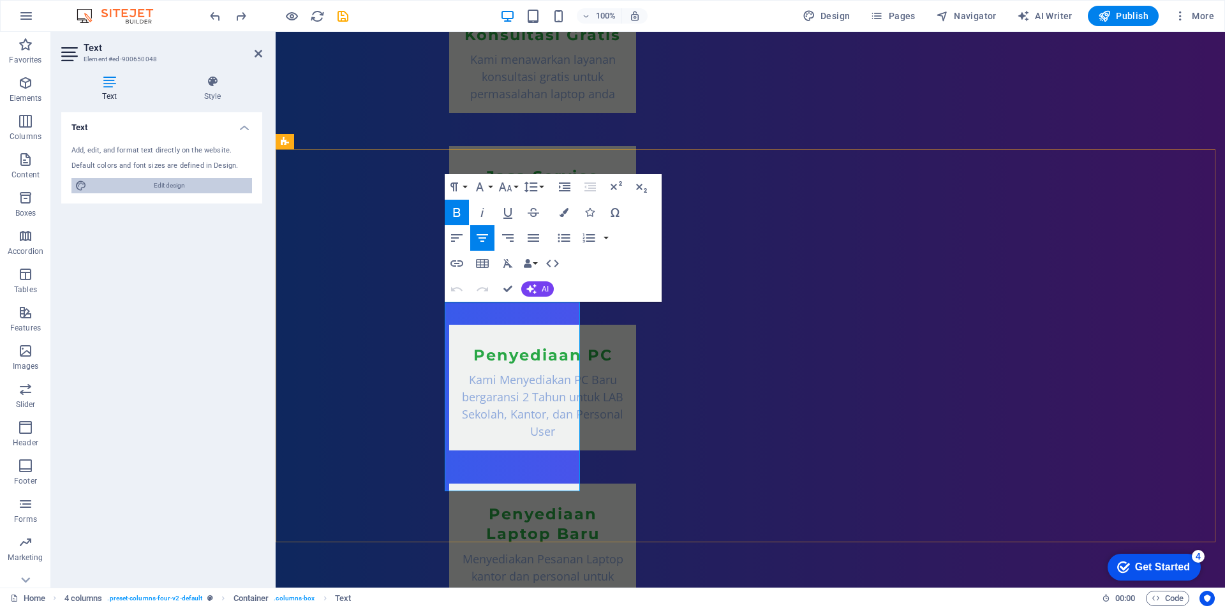
click at [175, 183] on span "Edit design" at bounding box center [170, 185] width 158 height 15
select select "px"
select select "200"
select select "px"
select select "rem"
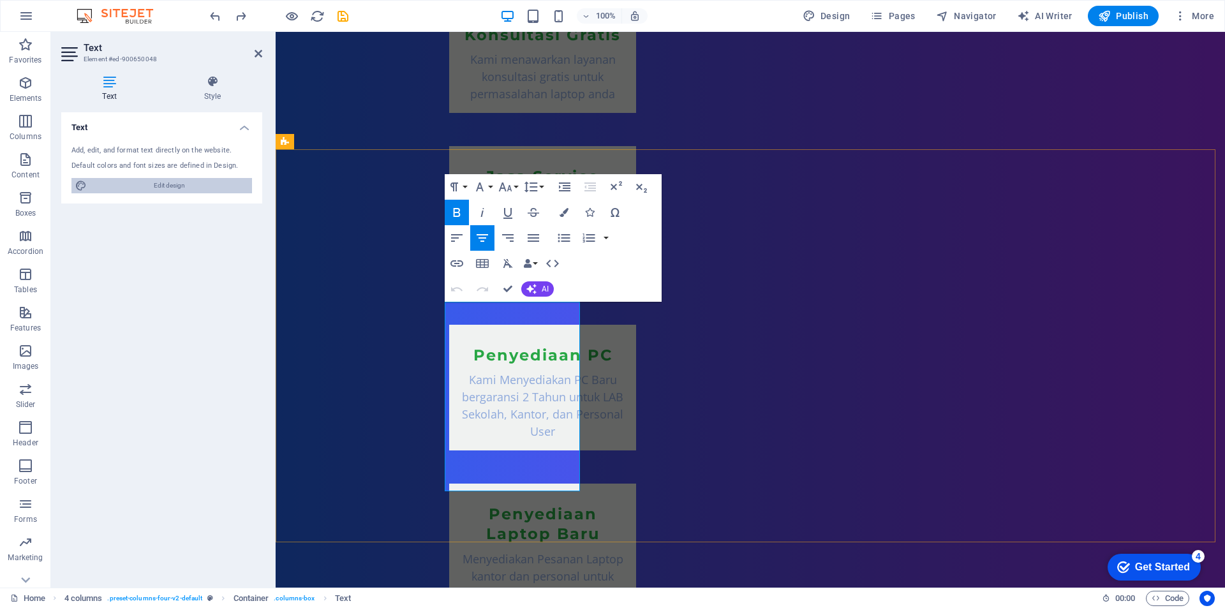
select select "700"
select select "px"
select select "rem"
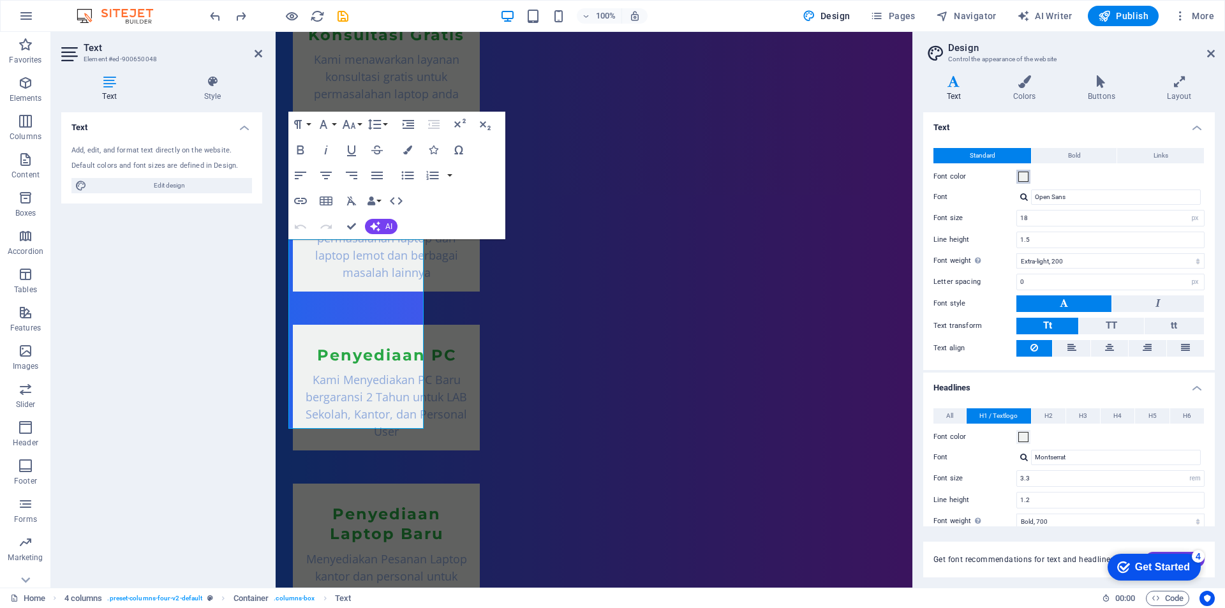
click at [1025, 176] on span at bounding box center [1023, 177] width 10 height 10
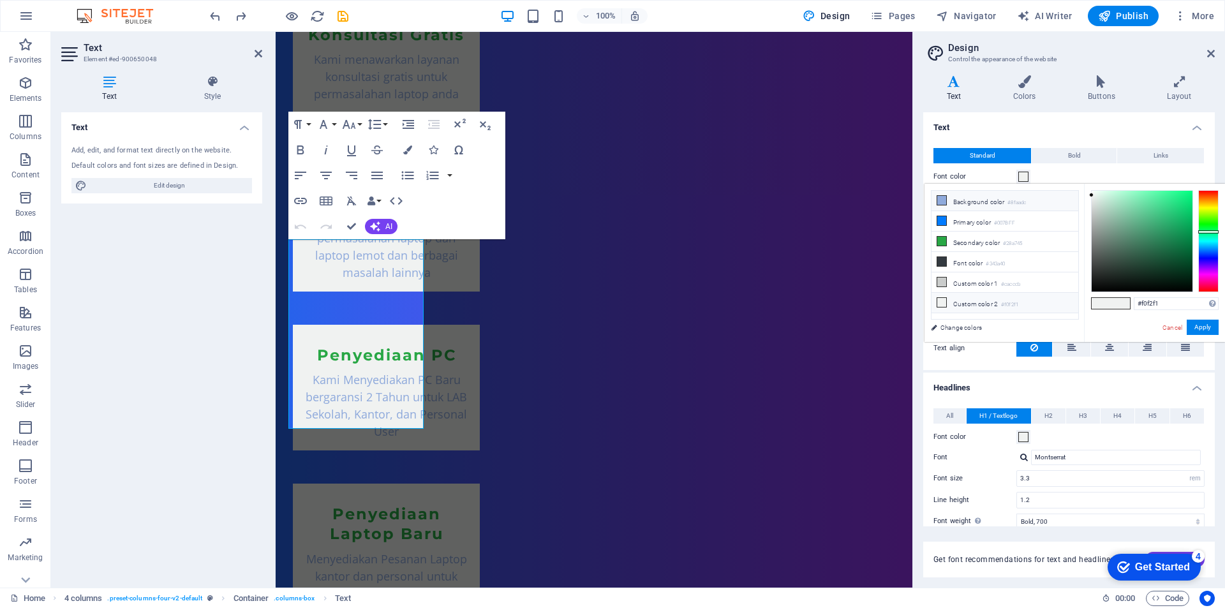
click at [942, 202] on icon at bounding box center [941, 200] width 9 height 9
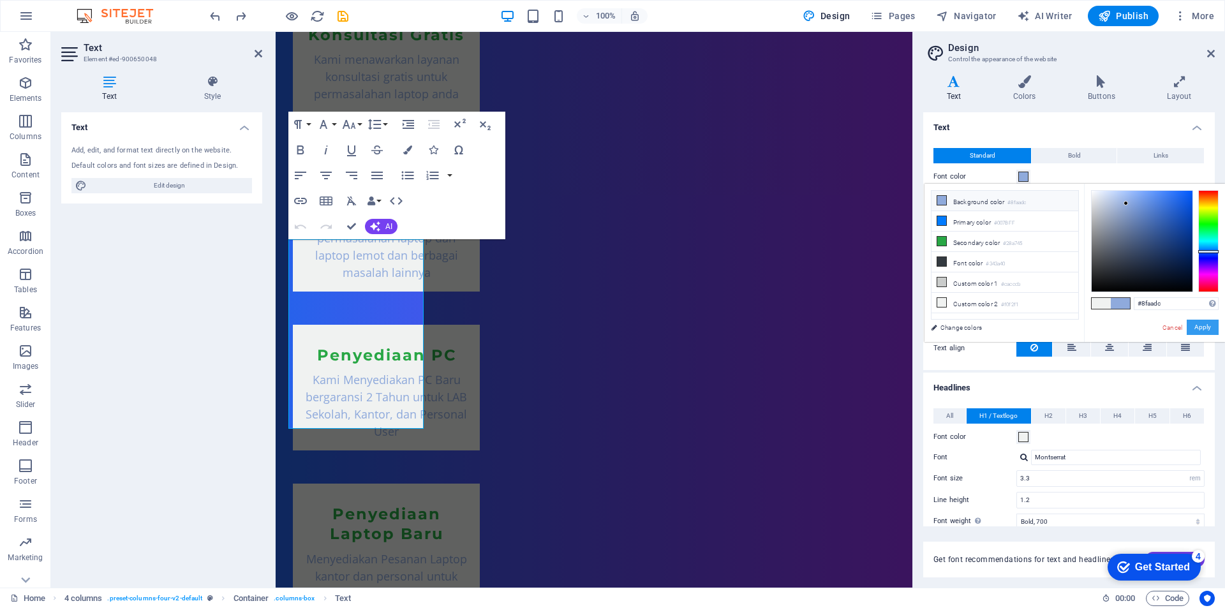
click at [1211, 323] on button "Apply" at bounding box center [1203, 327] width 32 height 15
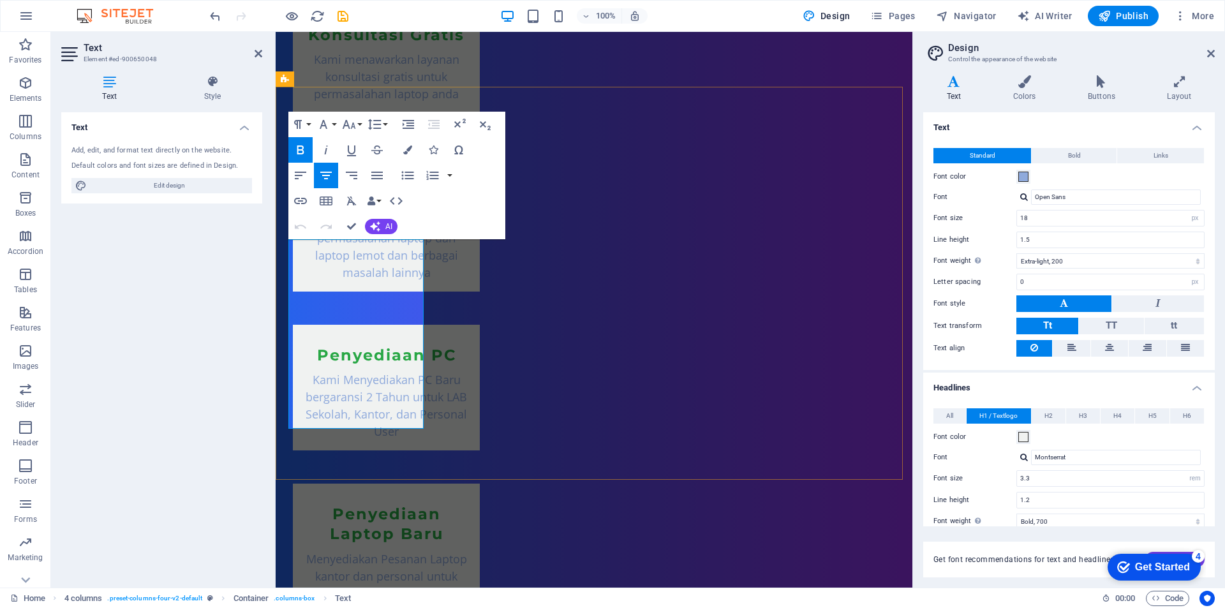
drag, startPoint x: 316, startPoint y: 249, endPoint x: 411, endPoint y: 405, distance: 183.0
click at [1024, 178] on span at bounding box center [1023, 177] width 10 height 10
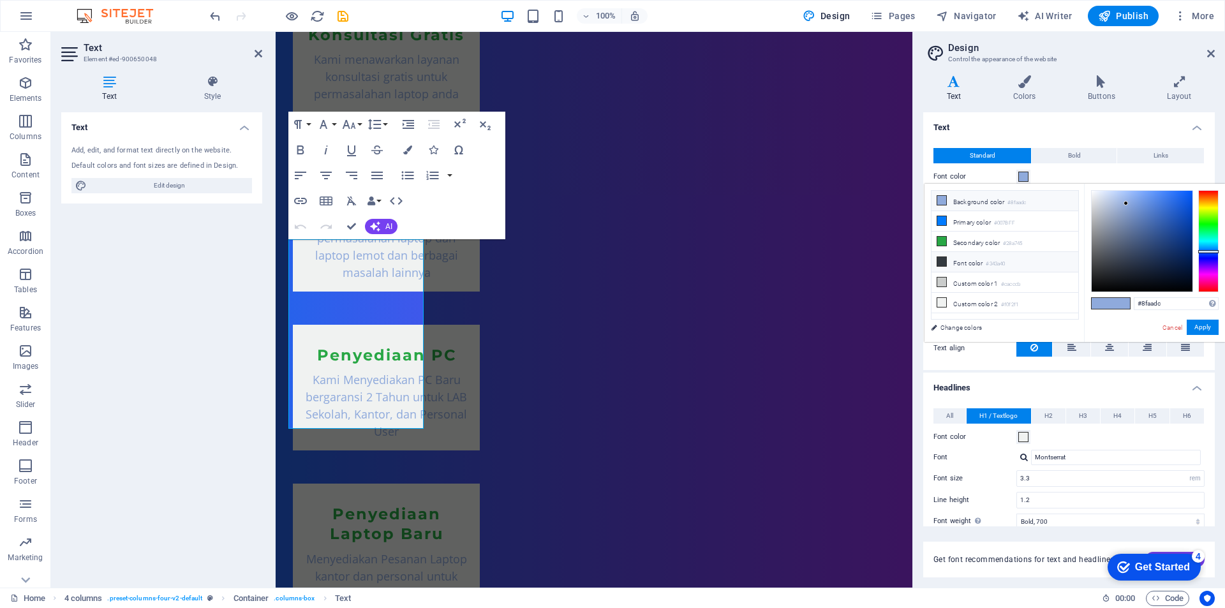
click at [940, 262] on icon at bounding box center [941, 261] width 9 height 9
click at [942, 203] on icon at bounding box center [941, 200] width 9 height 9
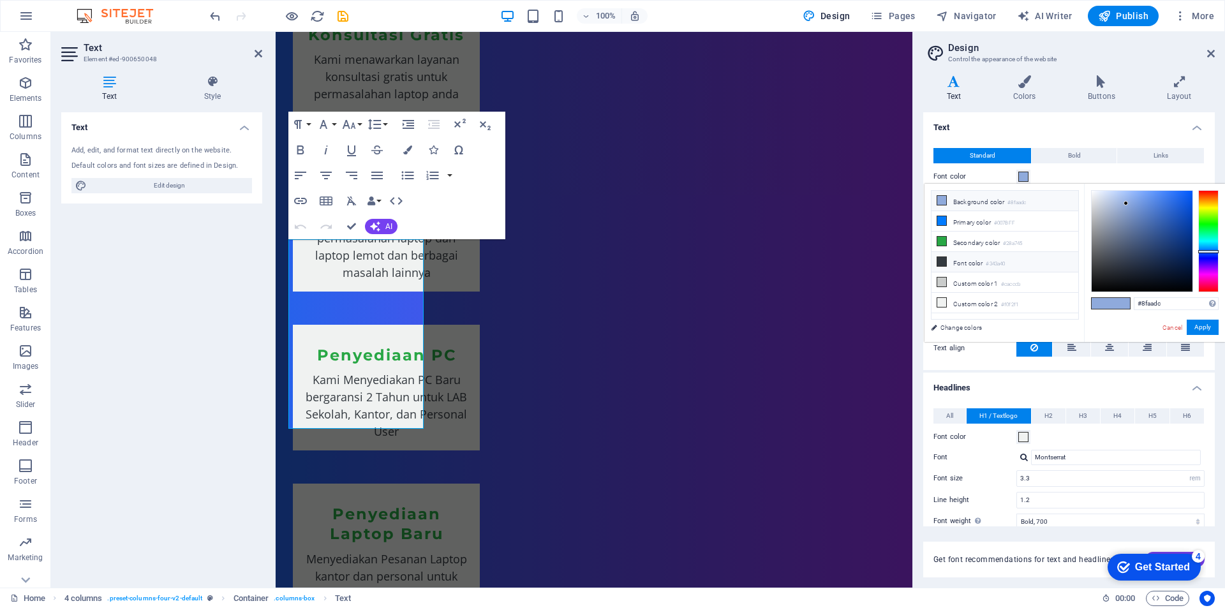
click at [944, 260] on icon at bounding box center [941, 261] width 9 height 9
type input "#343a40"
click at [1210, 328] on button "Apply" at bounding box center [1203, 327] width 32 height 15
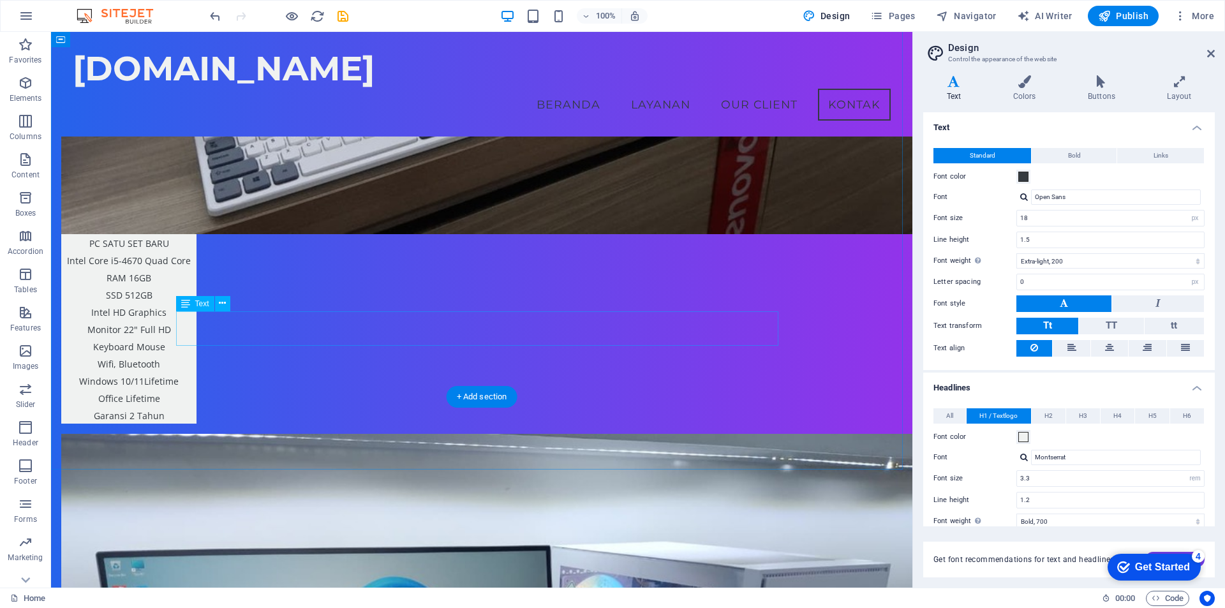
scroll to position [2703, 0]
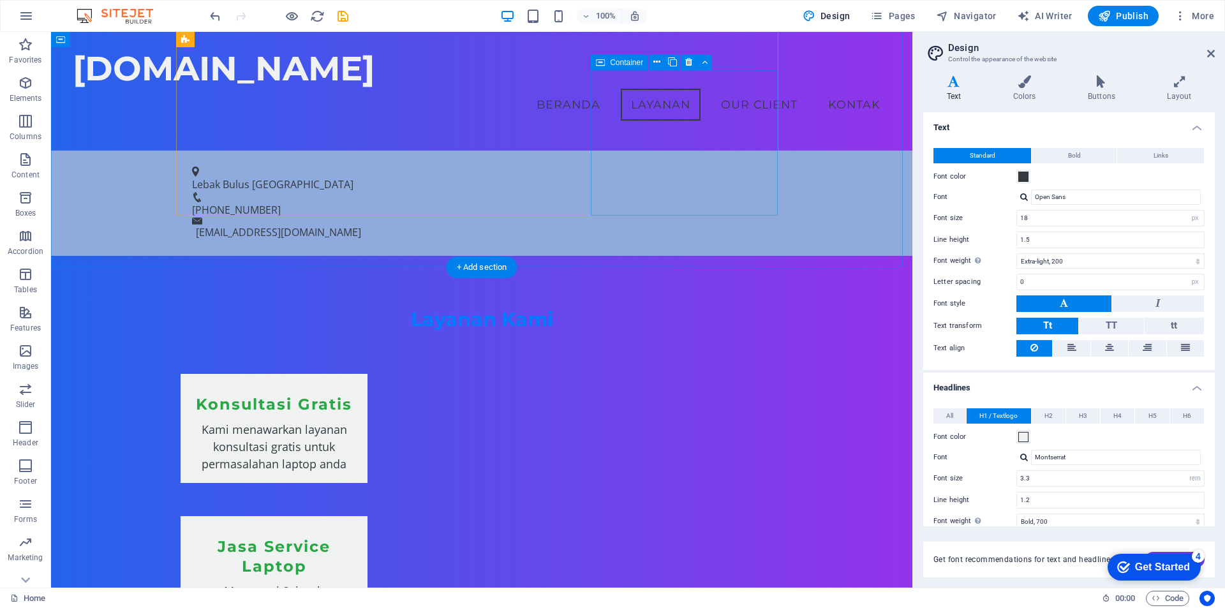
scroll to position [662, 0]
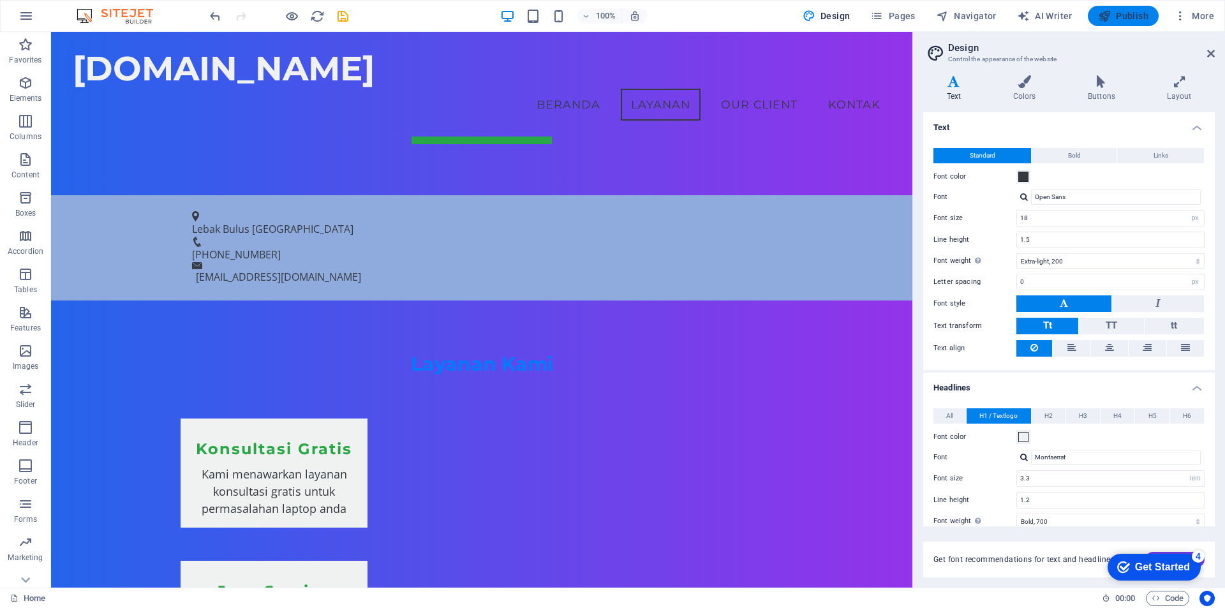
click at [1110, 17] on icon "button" at bounding box center [1104, 16] width 13 height 13
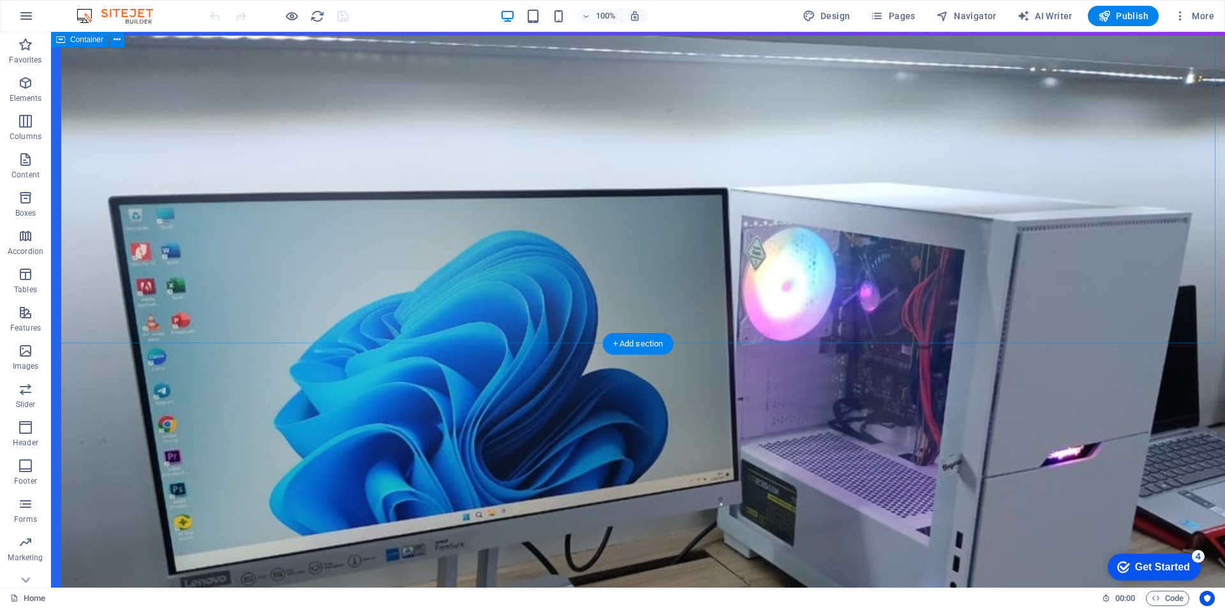
scroll to position [2680, 0]
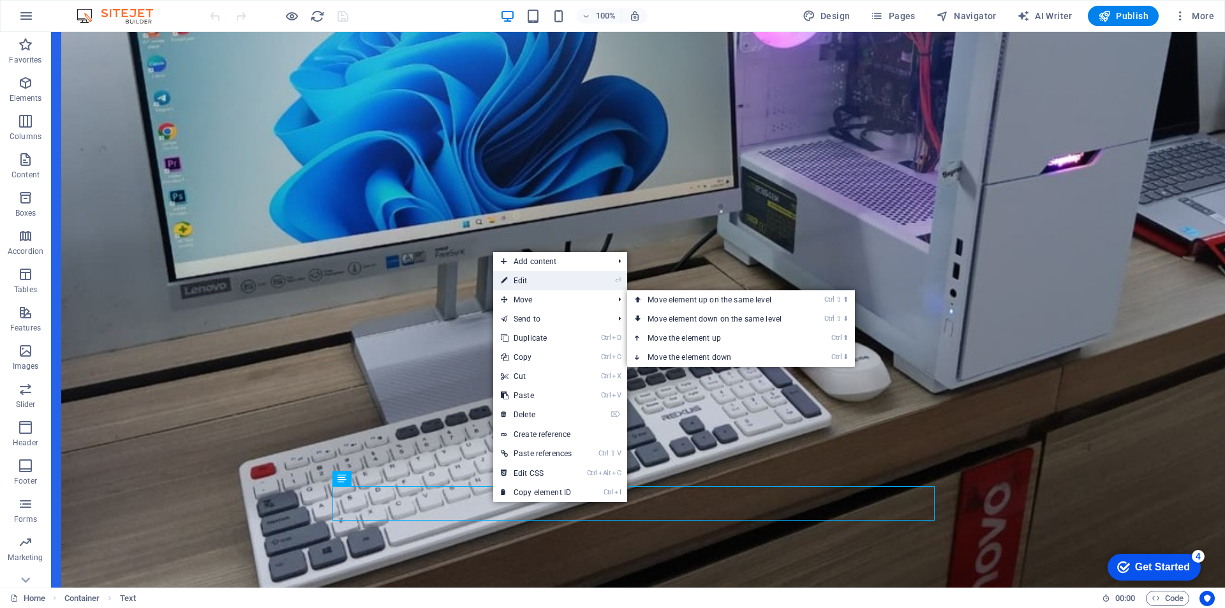
click at [533, 284] on link "⏎ Edit" at bounding box center [536, 280] width 86 height 19
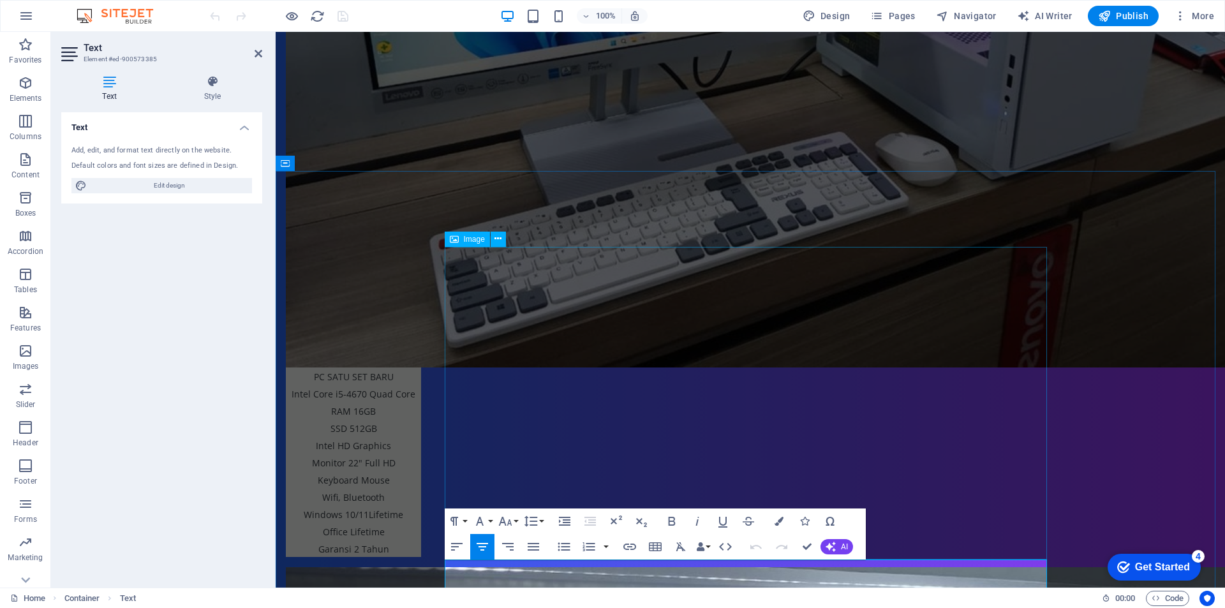
select select "%"
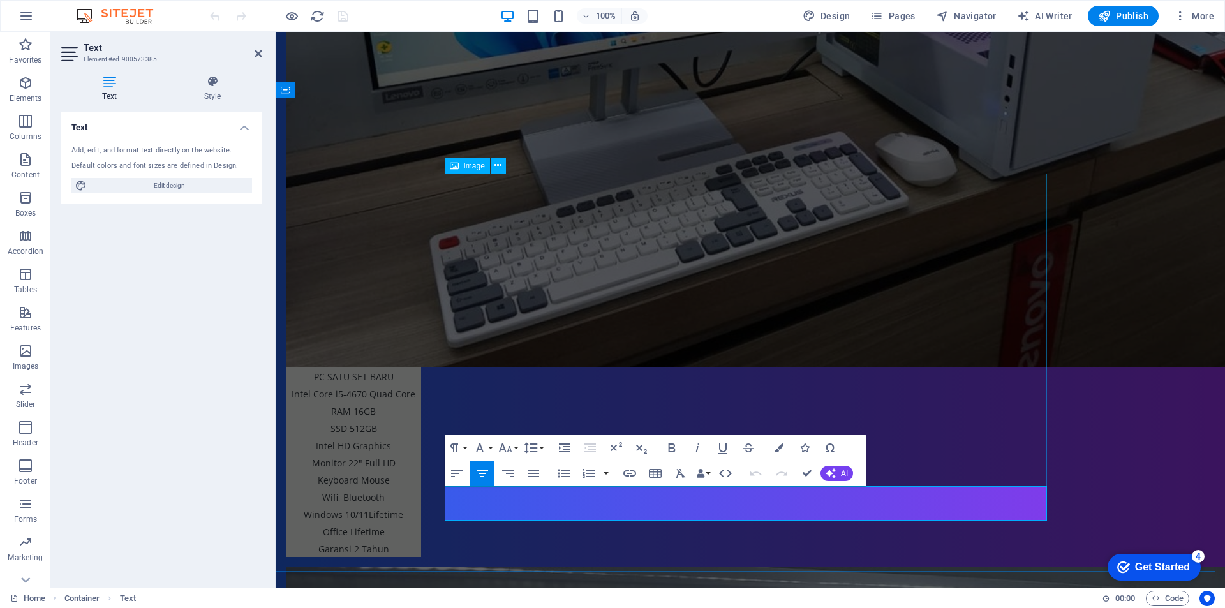
scroll to position [2635, 0]
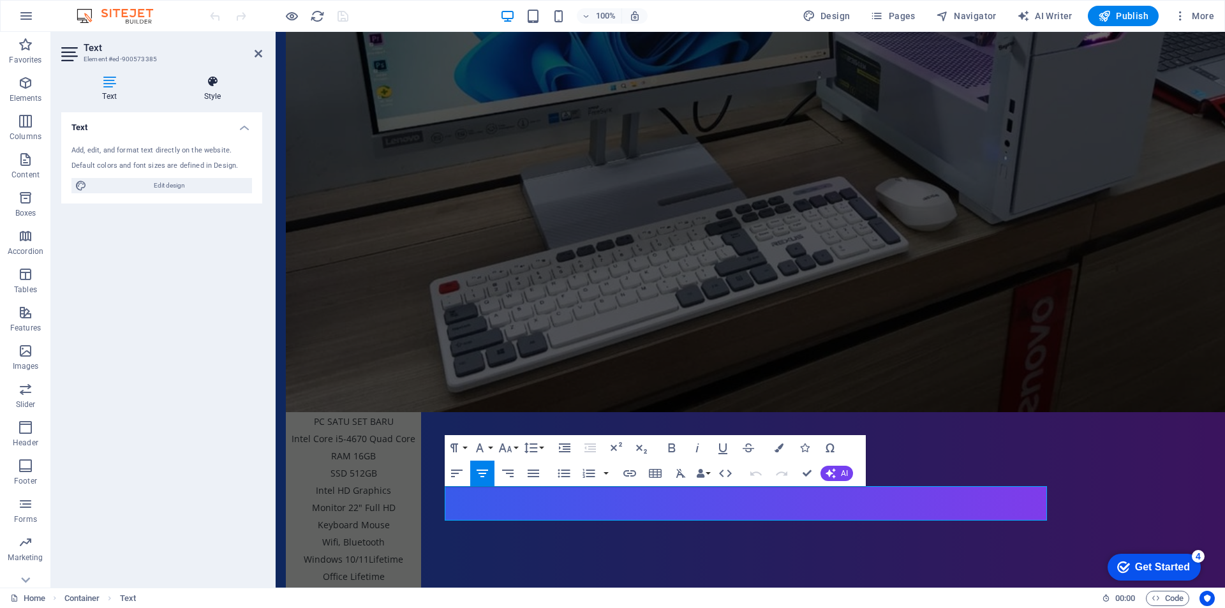
click at [214, 91] on h4 "Style" at bounding box center [213, 88] width 100 height 27
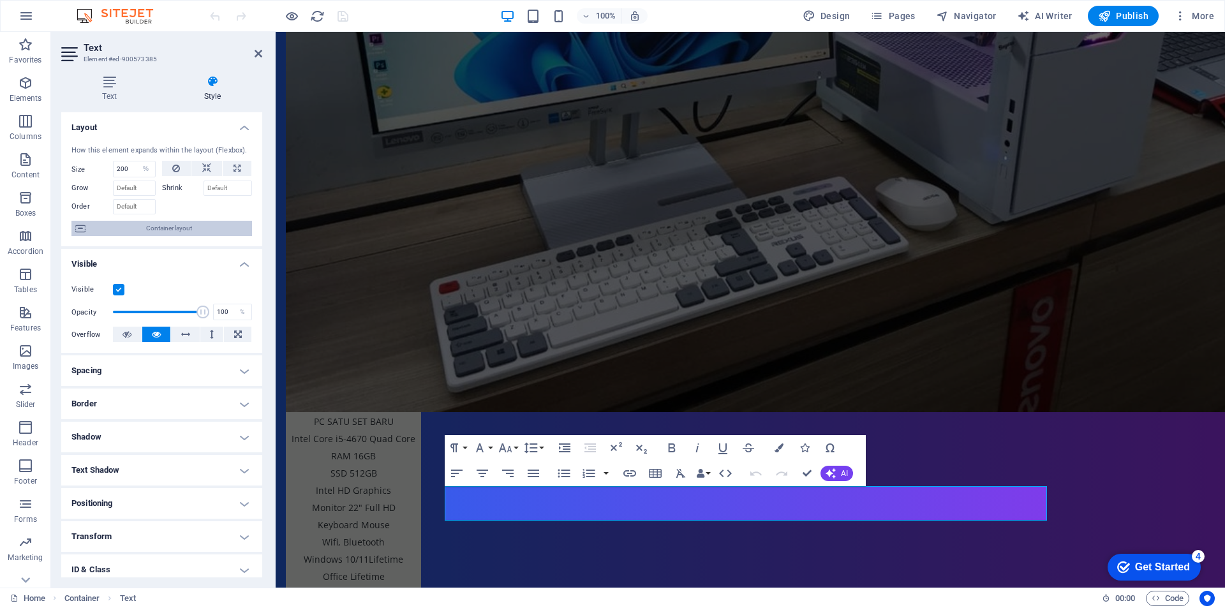
click at [159, 230] on span "Container layout" at bounding box center [168, 228] width 159 height 15
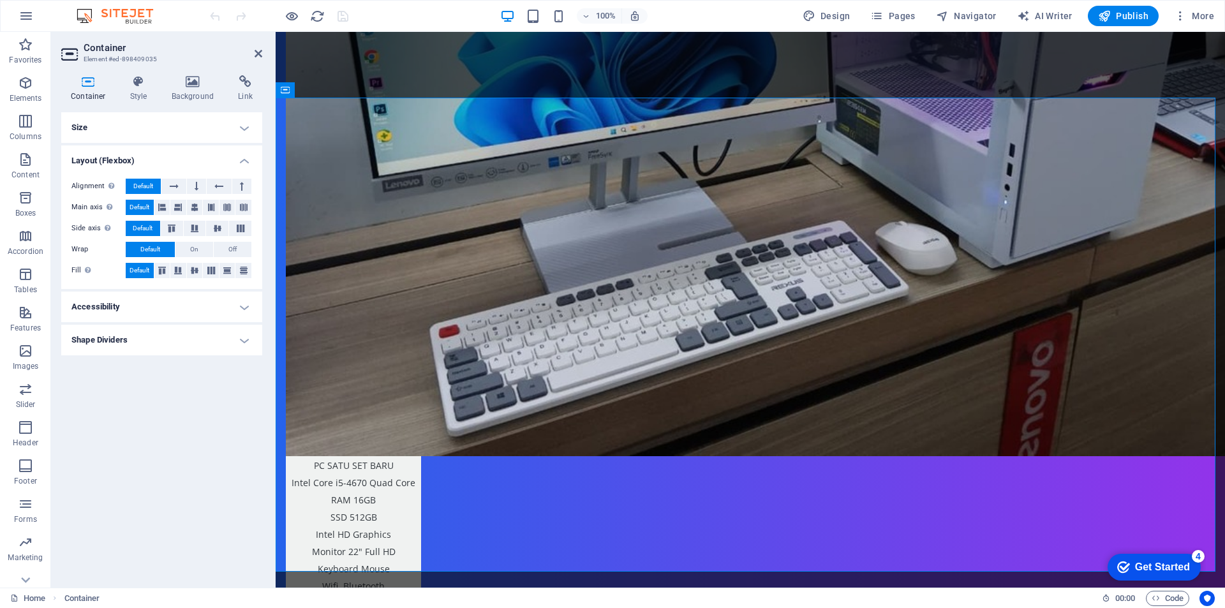
click at [145, 163] on h4 "Layout (Flexbox)" at bounding box center [161, 156] width 201 height 23
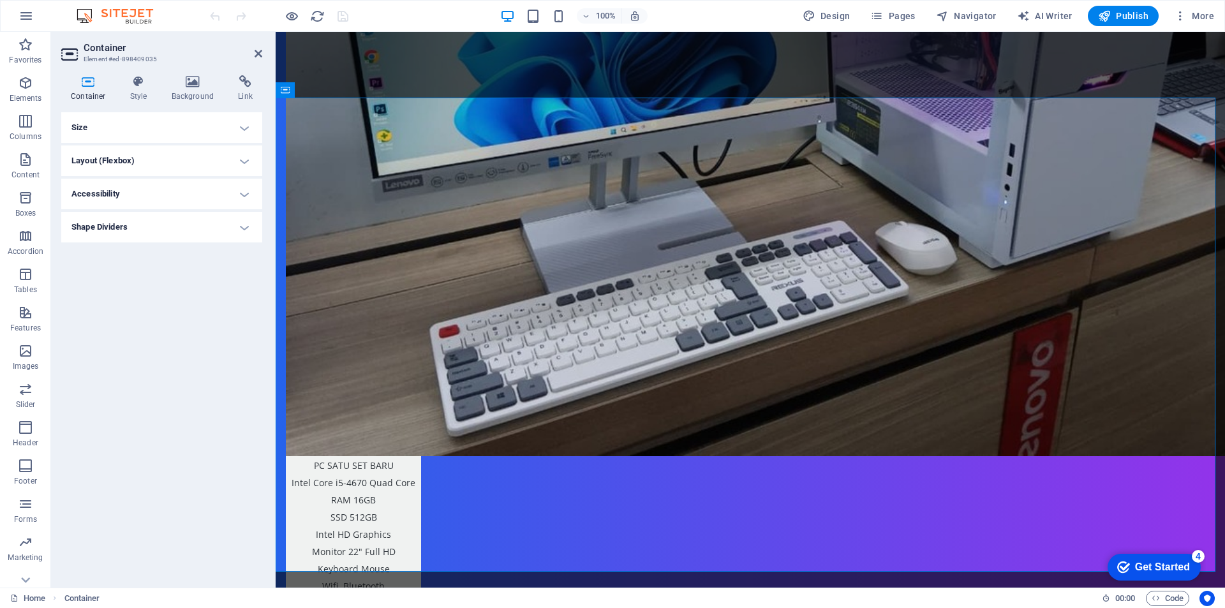
click at [145, 163] on h4 "Layout (Flexbox)" at bounding box center [161, 160] width 201 height 31
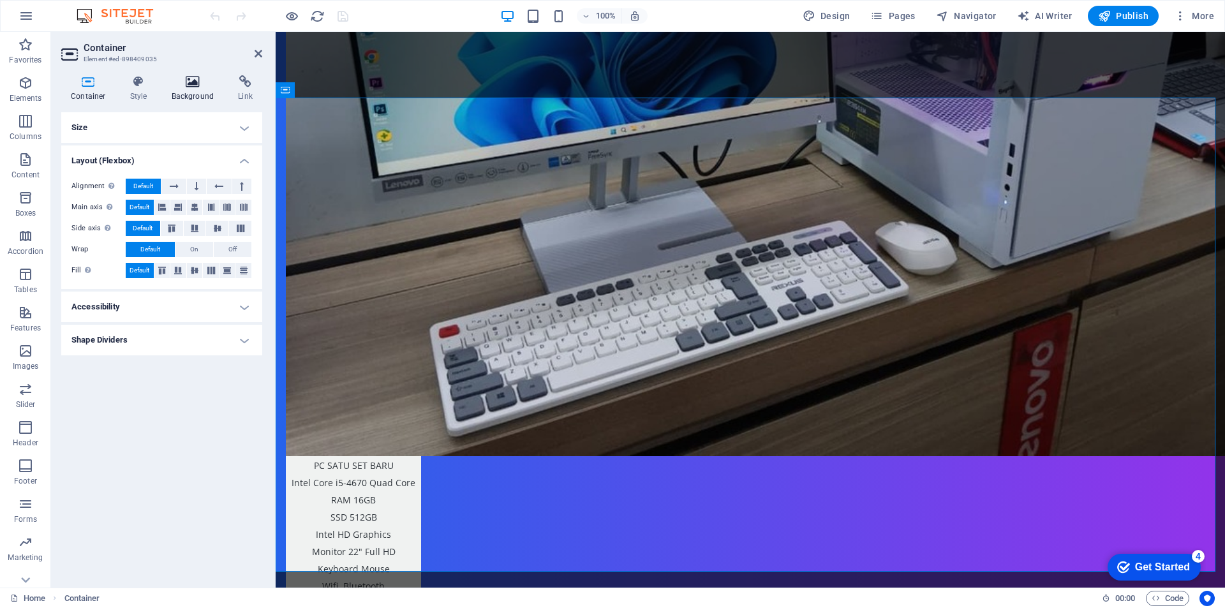
click at [181, 96] on h4 "Background" at bounding box center [195, 88] width 67 height 27
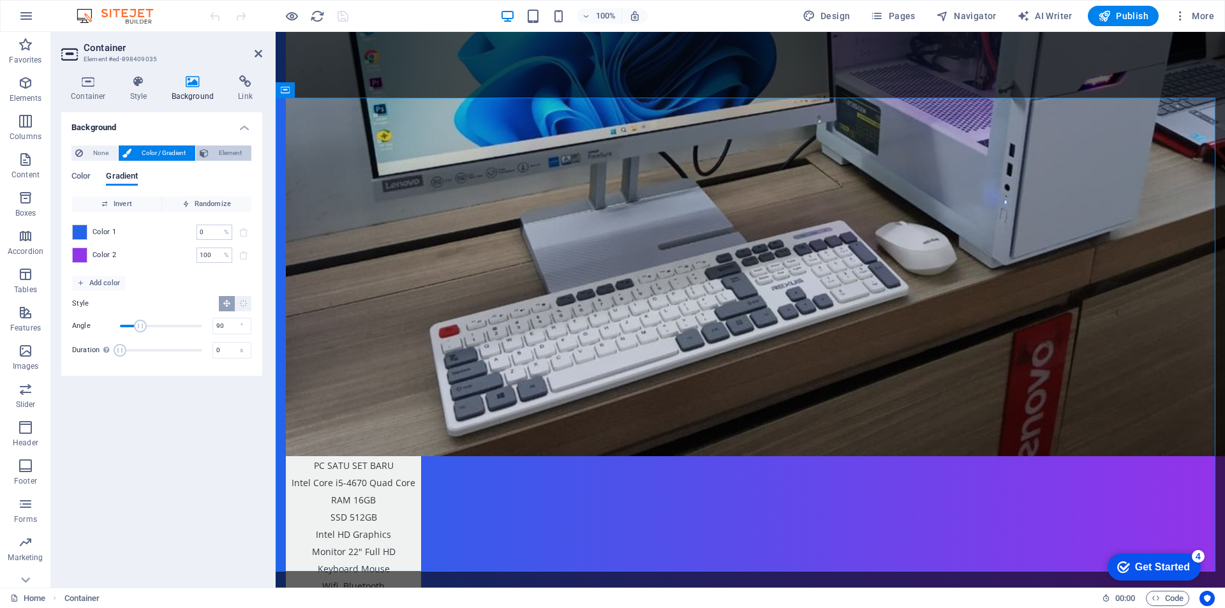
click at [213, 156] on span "Element" at bounding box center [229, 152] width 35 height 15
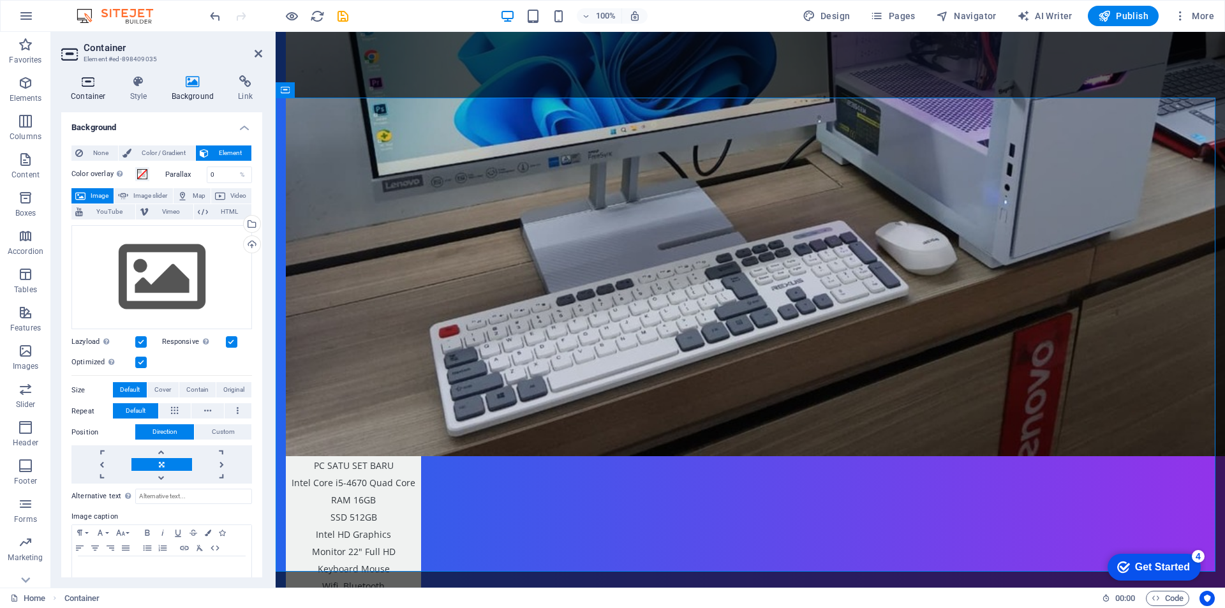
click at [89, 94] on h4 "Container" at bounding box center [90, 88] width 59 height 27
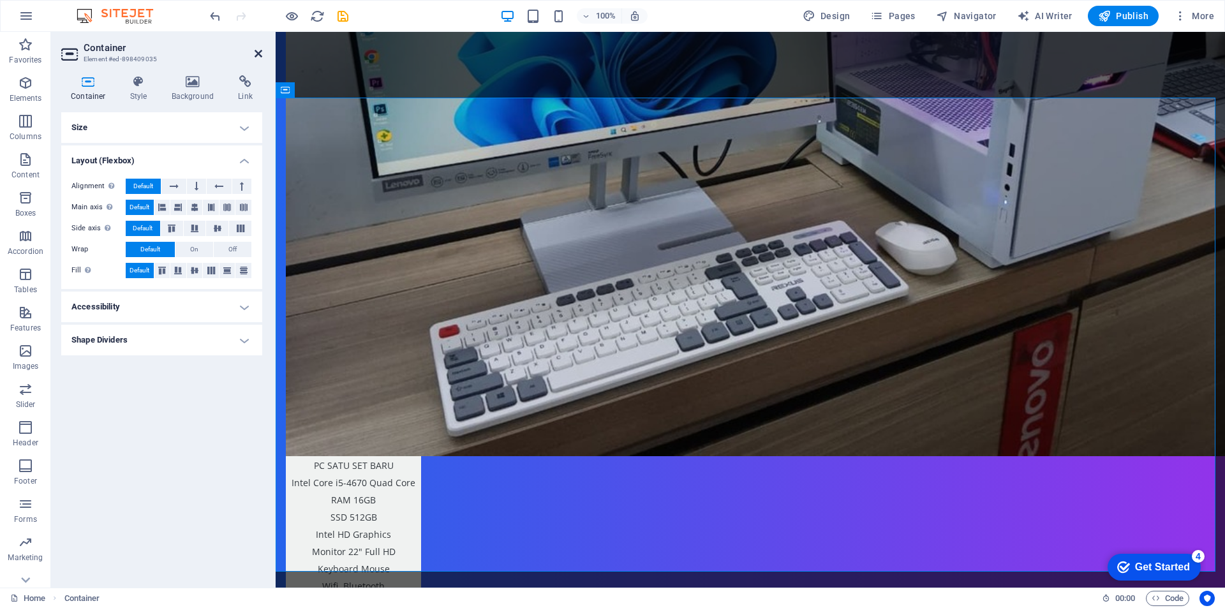
click at [258, 56] on icon at bounding box center [259, 53] width 8 height 10
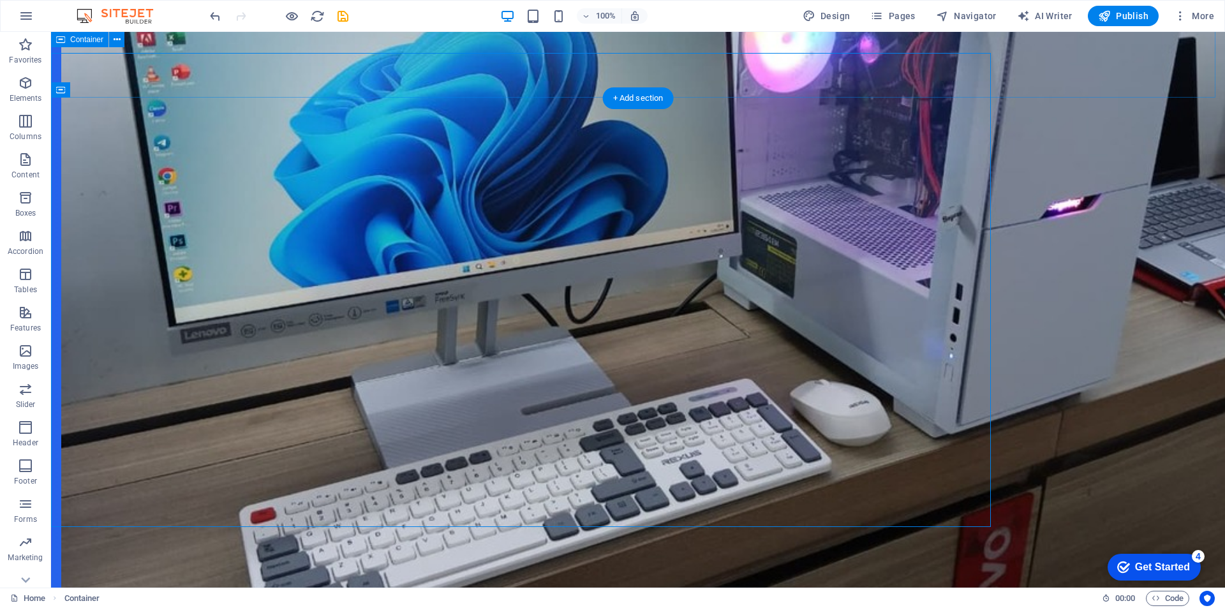
scroll to position [2680, 0]
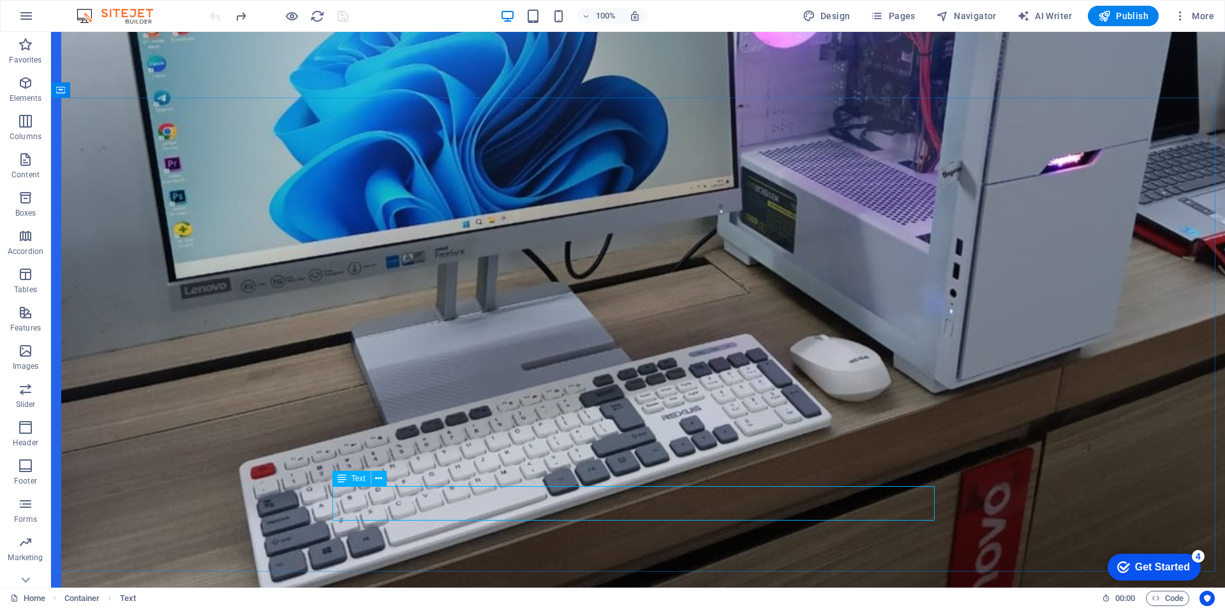
click at [356, 477] on span "Text" at bounding box center [359, 479] width 14 height 8
click at [378, 480] on icon at bounding box center [378, 478] width 7 height 13
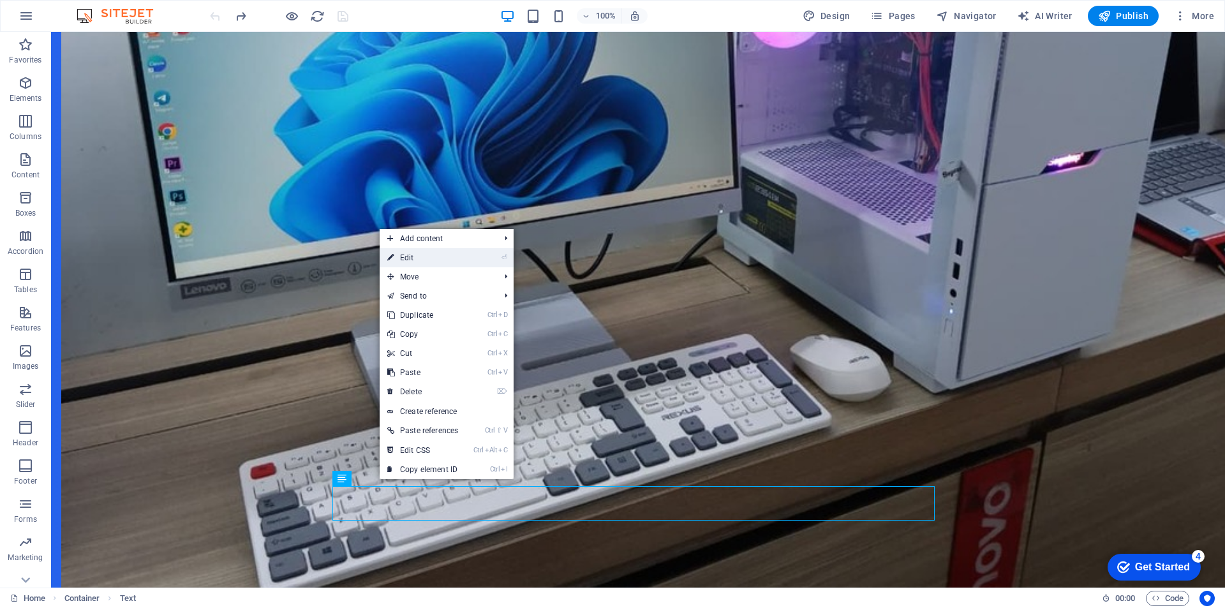
click at [417, 258] on link "⏎ Edit" at bounding box center [423, 257] width 86 height 19
select select "%"
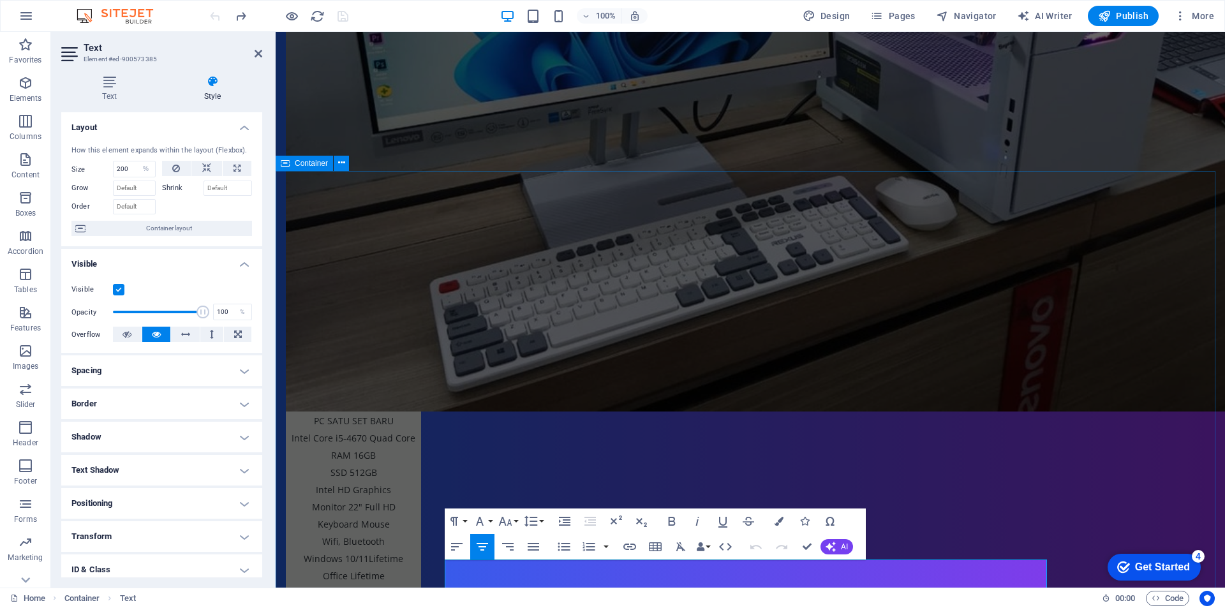
scroll to position [2635, 0]
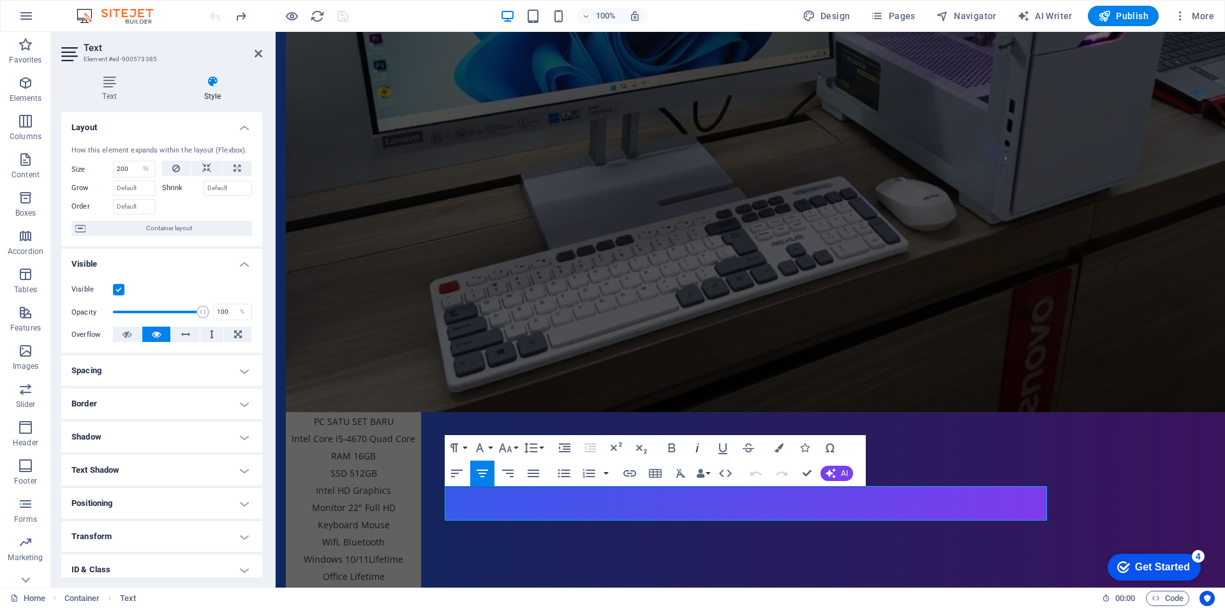
click at [700, 451] on icon "button" at bounding box center [697, 447] width 15 height 15
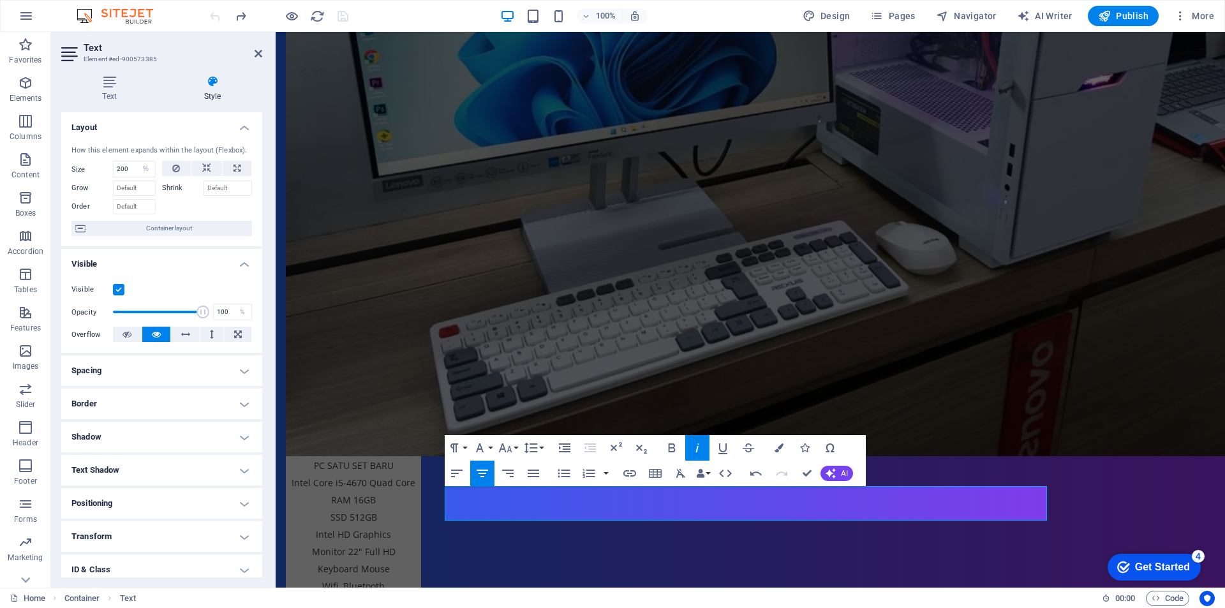
click at [699, 451] on icon "button" at bounding box center [697, 447] width 15 height 15
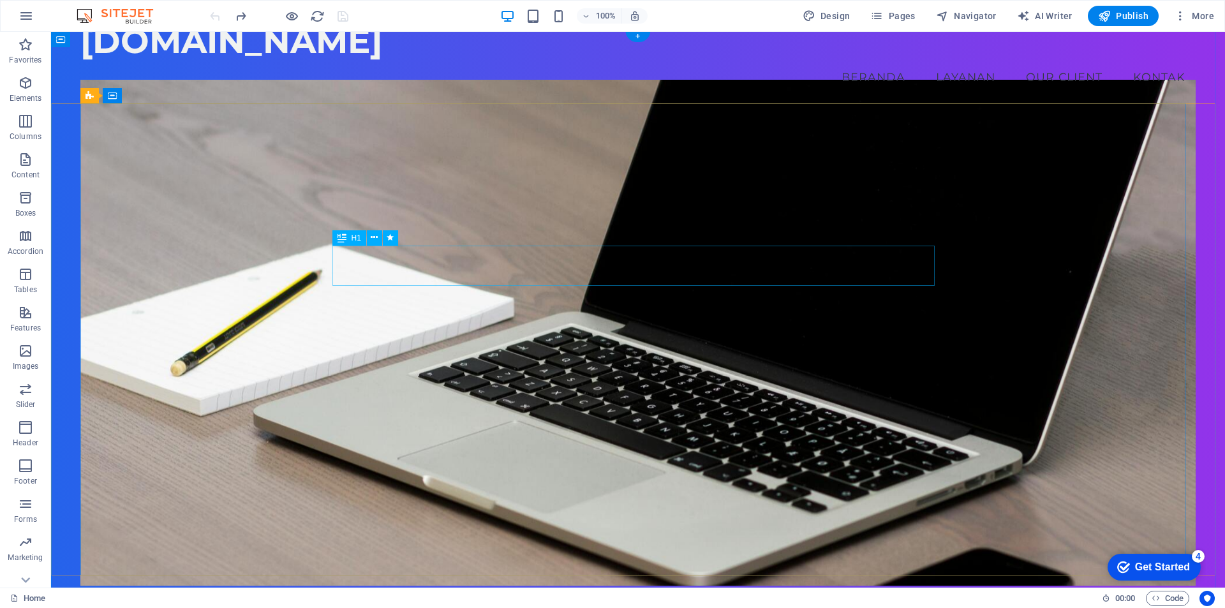
scroll to position [0, 0]
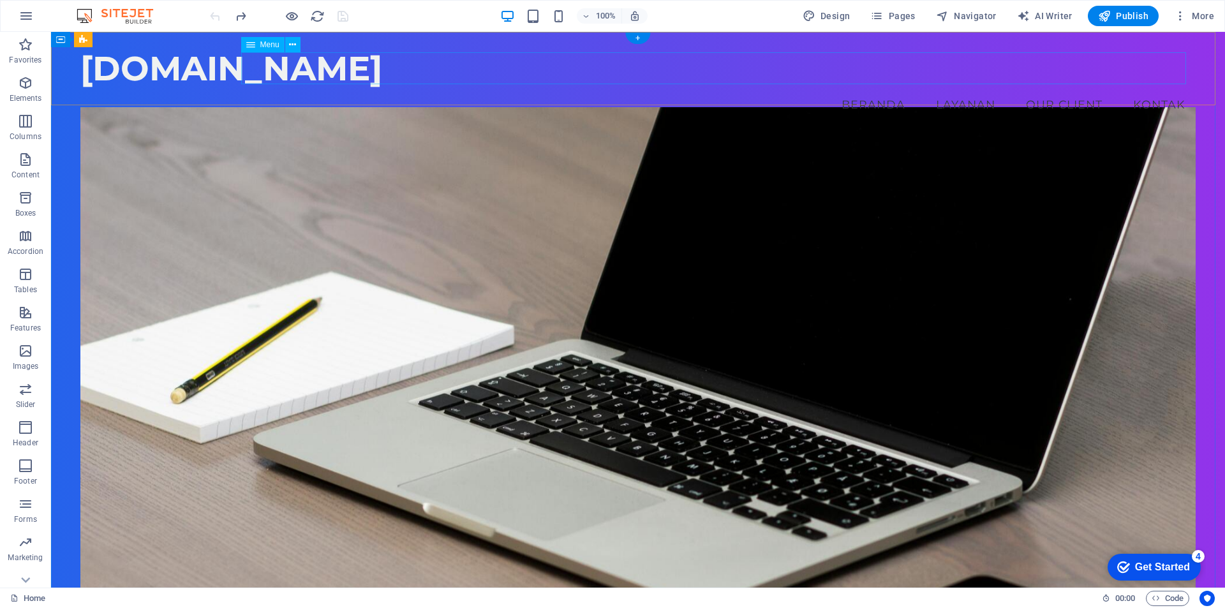
click at [866, 89] on nav "Beranda Layanan Our Client Kontak" at bounding box center [637, 105] width 1115 height 32
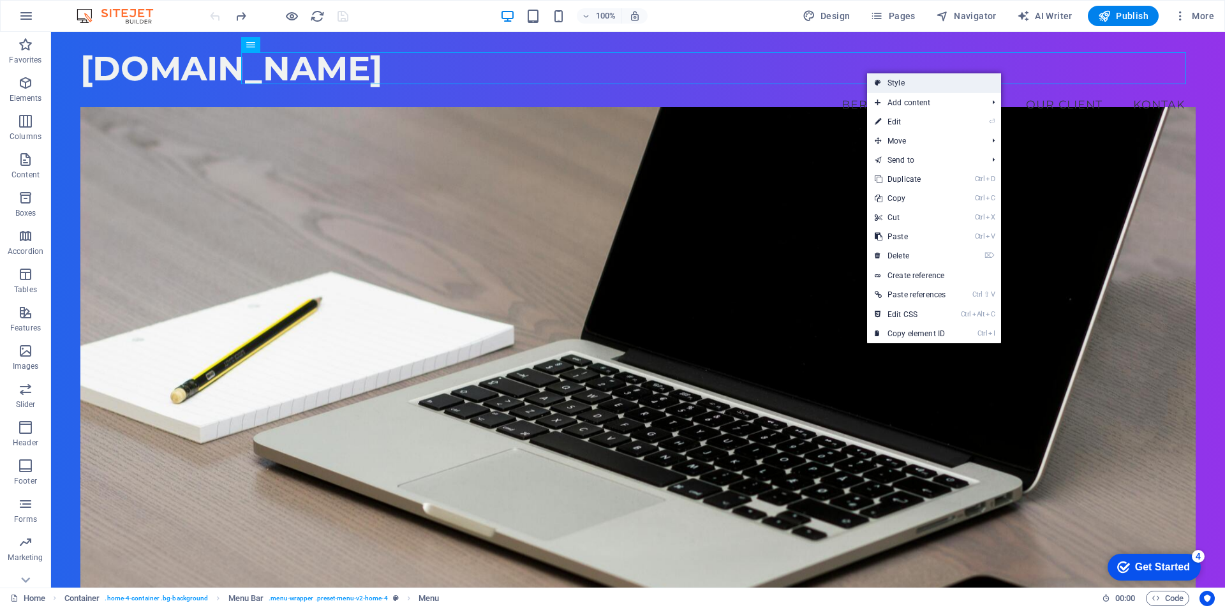
drag, startPoint x: 884, startPoint y: 77, endPoint x: 579, endPoint y: 59, distance: 305.5
click at [884, 77] on link "Style" at bounding box center [934, 82] width 134 height 19
select select "vw"
select select "rem"
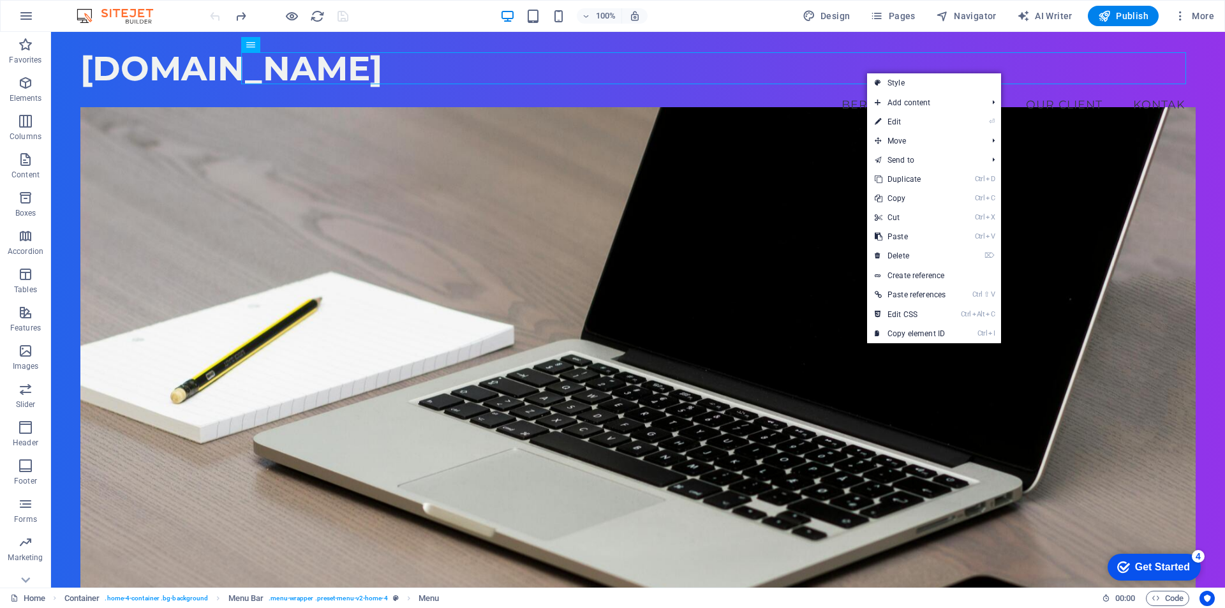
select select "vw"
select select "preset-menu-v2-home-4"
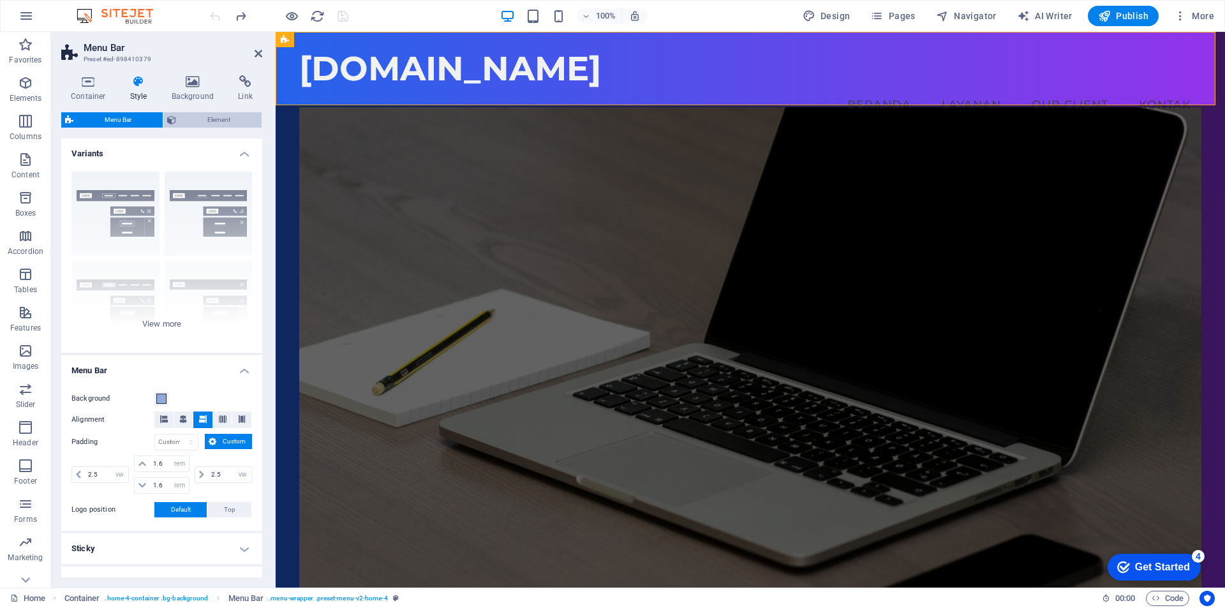
click at [217, 121] on span "Element" at bounding box center [219, 119] width 78 height 15
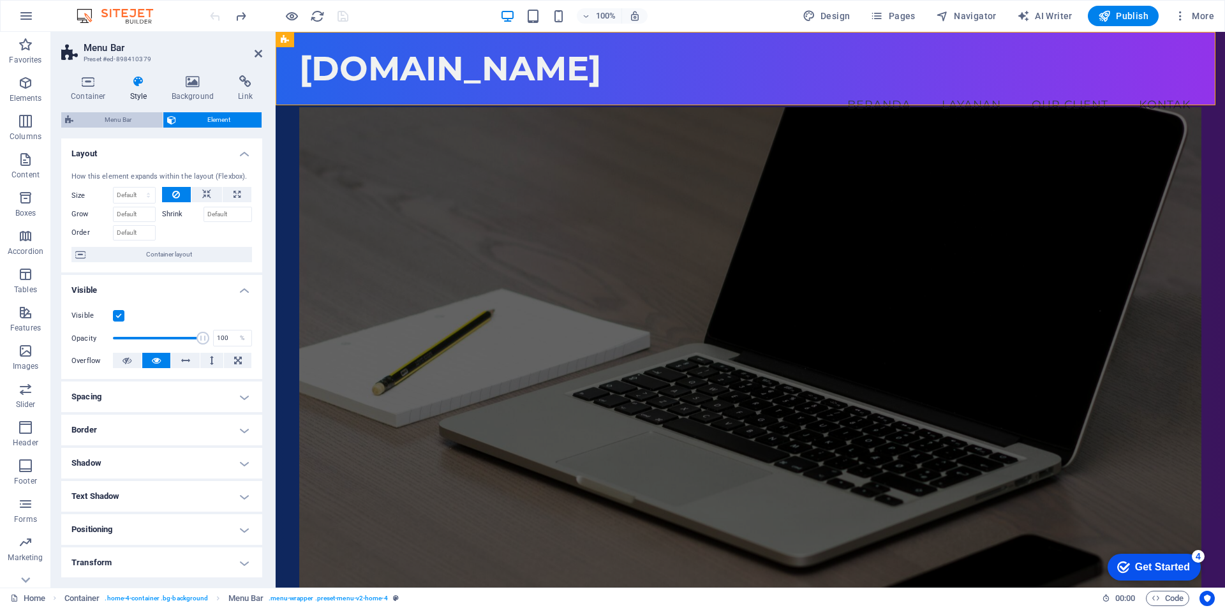
click at [103, 119] on span "Menu Bar" at bounding box center [118, 119] width 82 height 15
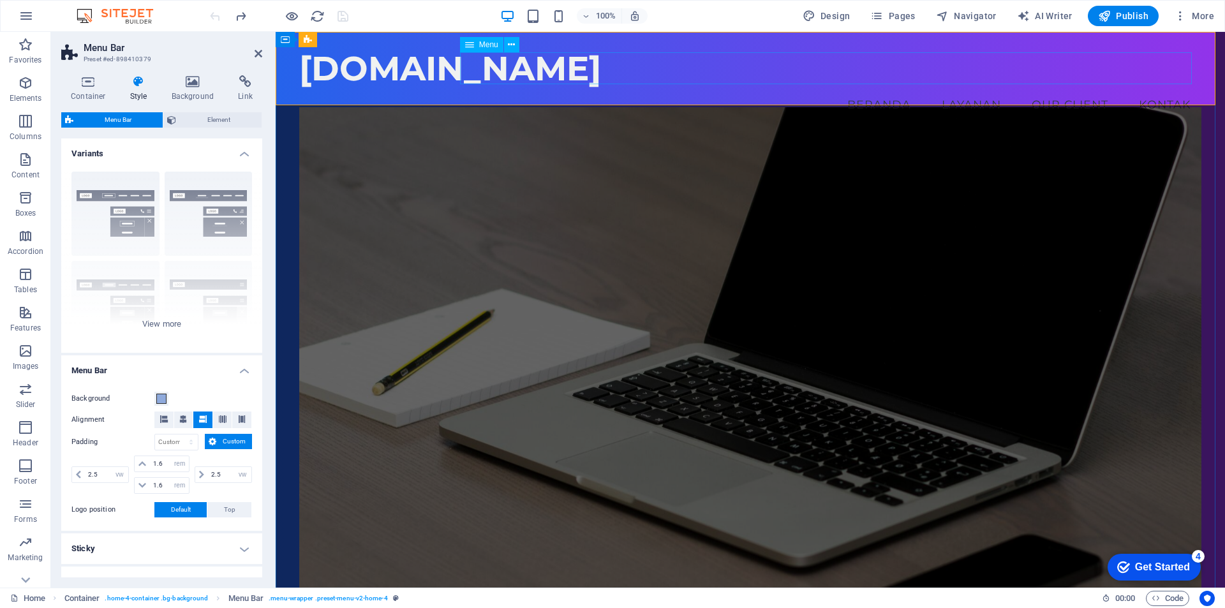
click at [832, 89] on nav "Beranda Layanan Our Client Kontak" at bounding box center [750, 105] width 902 height 32
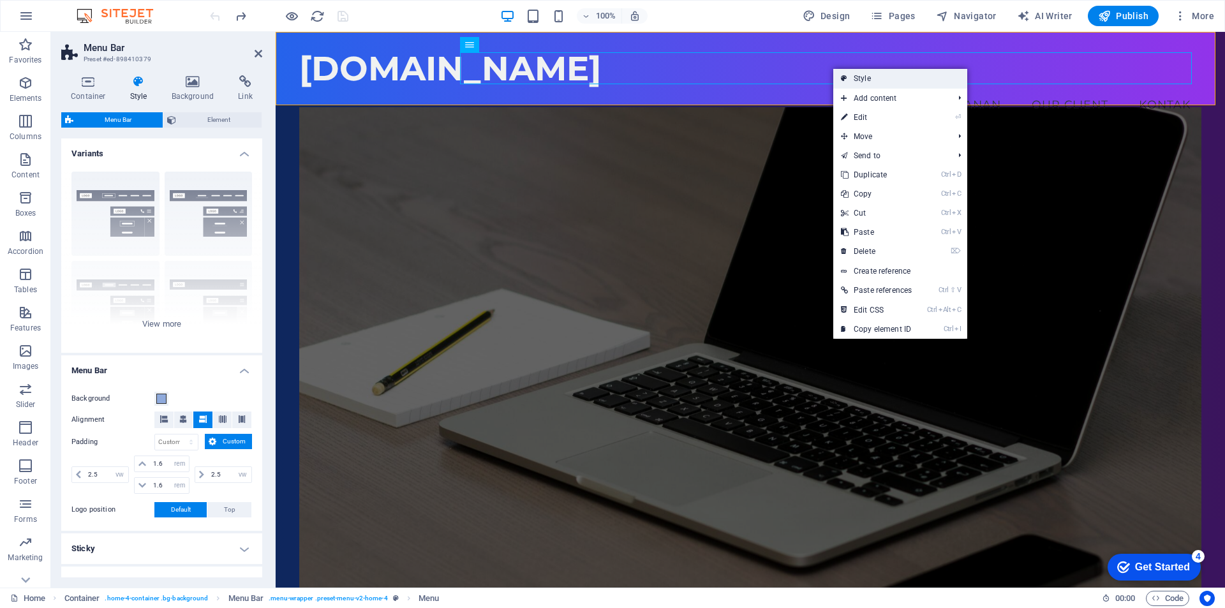
click at [872, 81] on link "Style" at bounding box center [900, 78] width 134 height 19
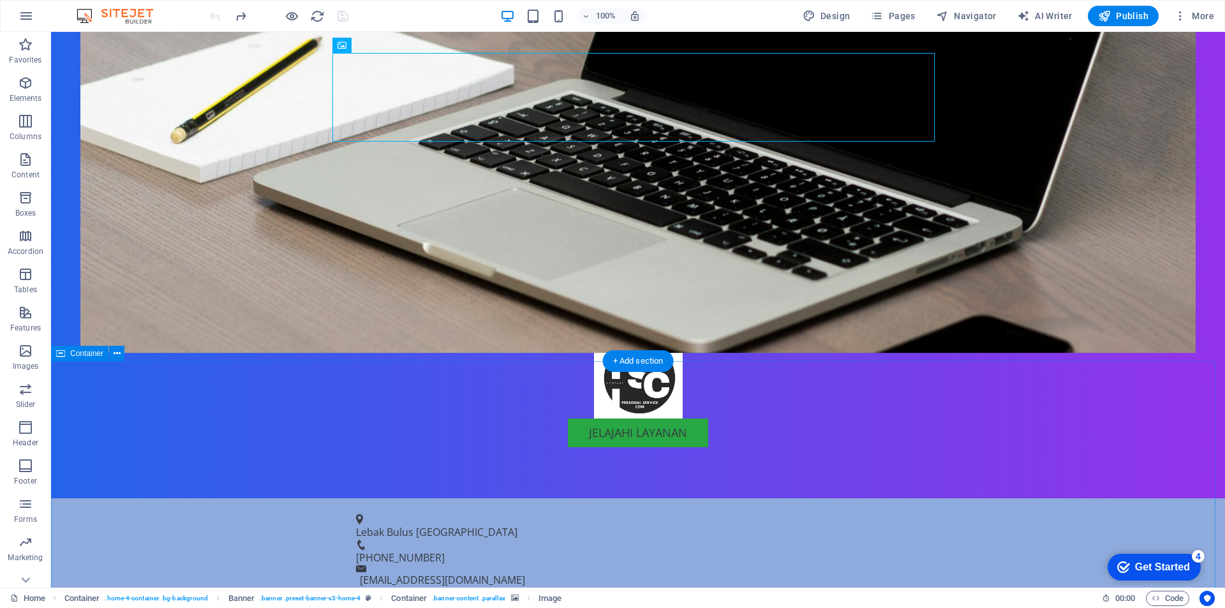
scroll to position [702, 0]
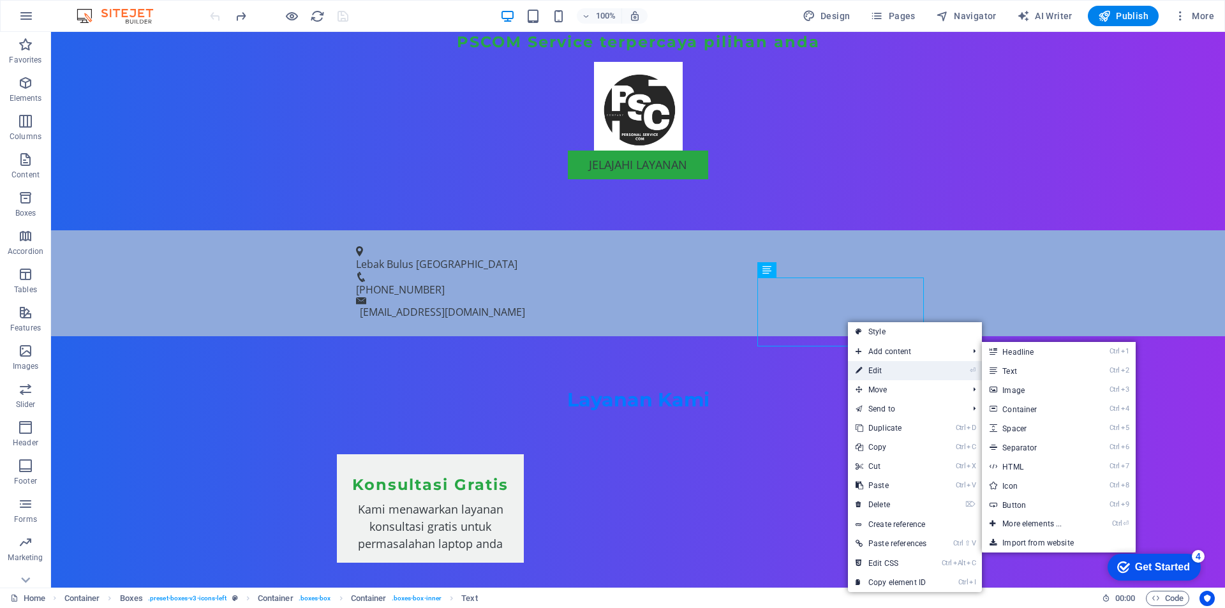
click at [884, 374] on link "⏎ Edit" at bounding box center [891, 370] width 86 height 19
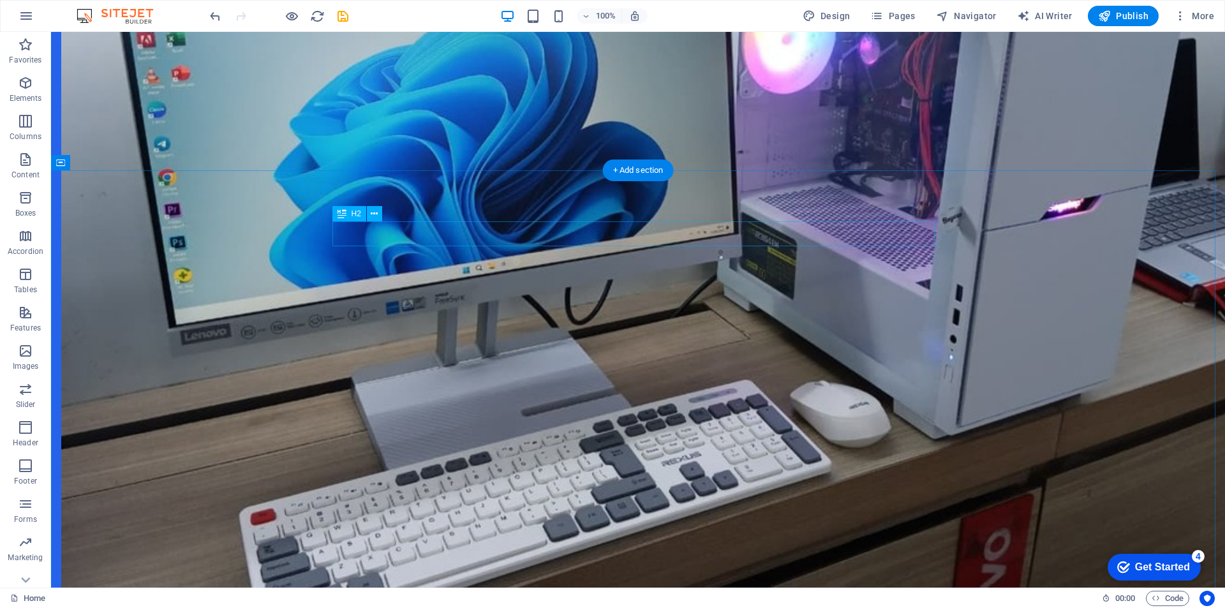
scroll to position [2902, 0]
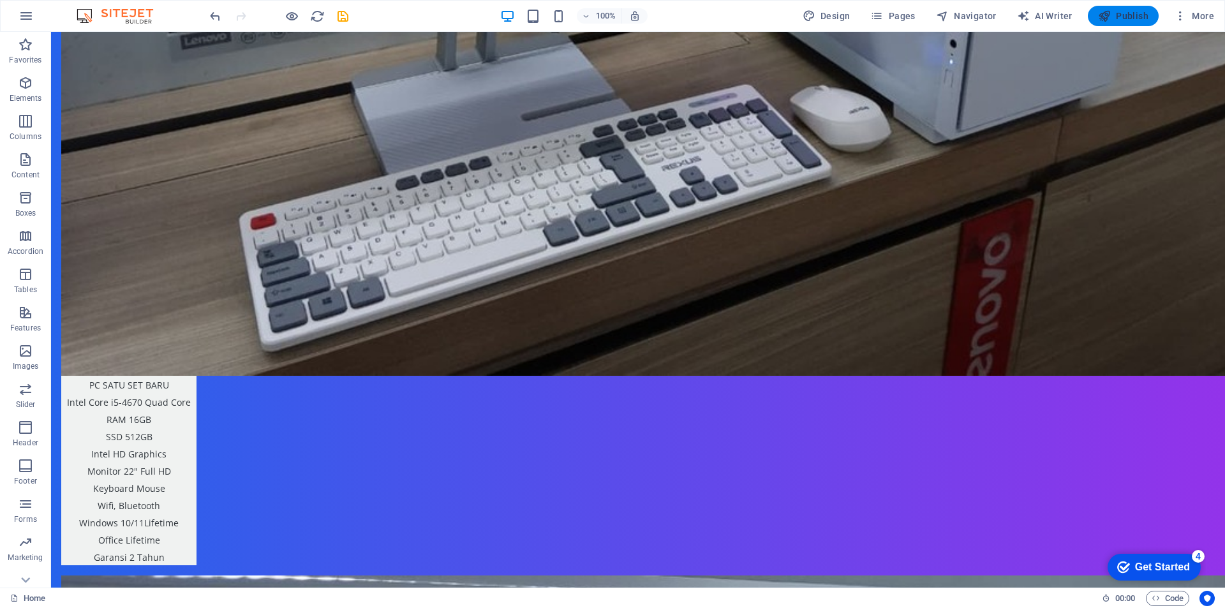
click at [1112, 15] on span "Publish" at bounding box center [1123, 16] width 50 height 13
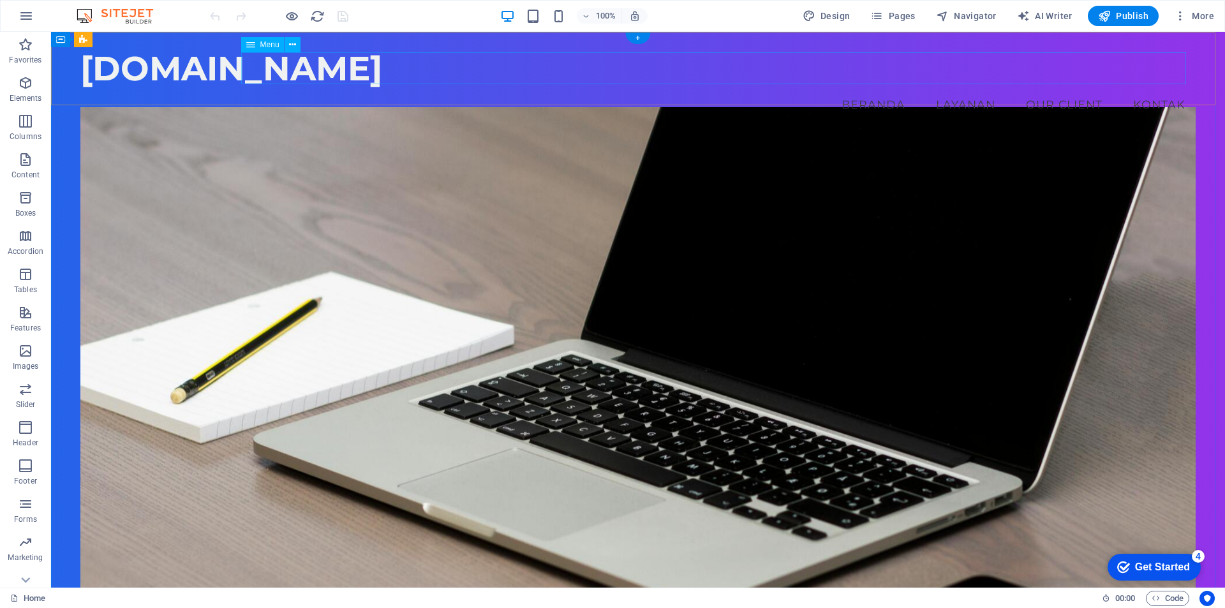
click at [308, 89] on nav "Beranda Layanan Our Client Kontak" at bounding box center [637, 105] width 1115 height 32
click at [102, 96] on div "[DOMAIN_NAME] Menu Beranda Layanan Our Client Kontak" at bounding box center [638, 84] width 1174 height 105
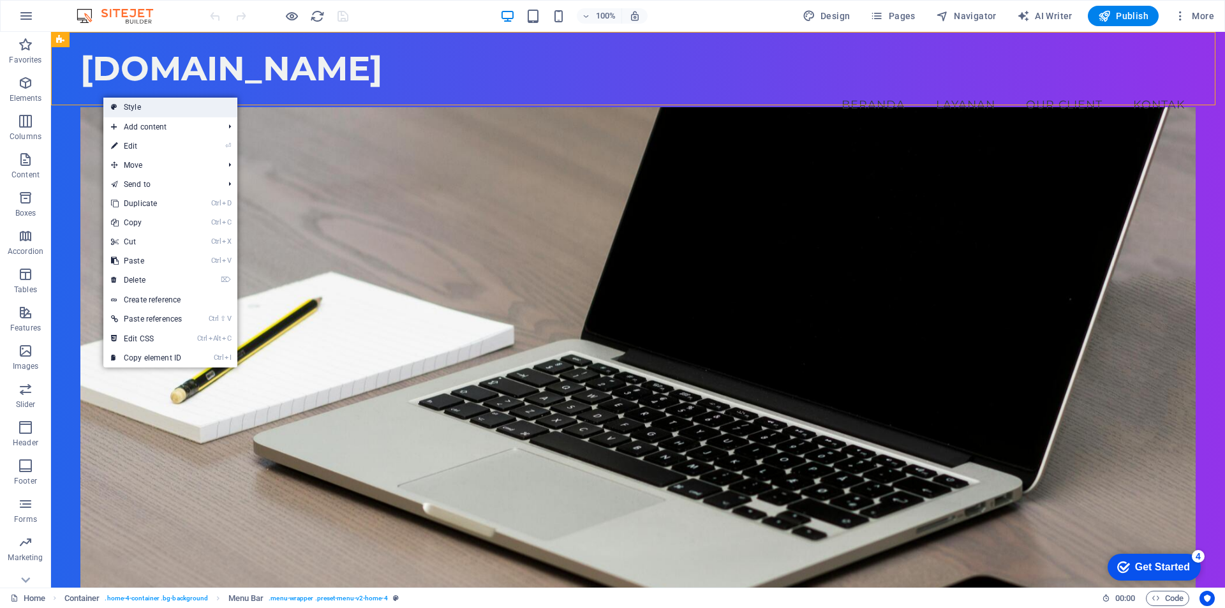
click at [147, 104] on link "Style" at bounding box center [170, 107] width 134 height 19
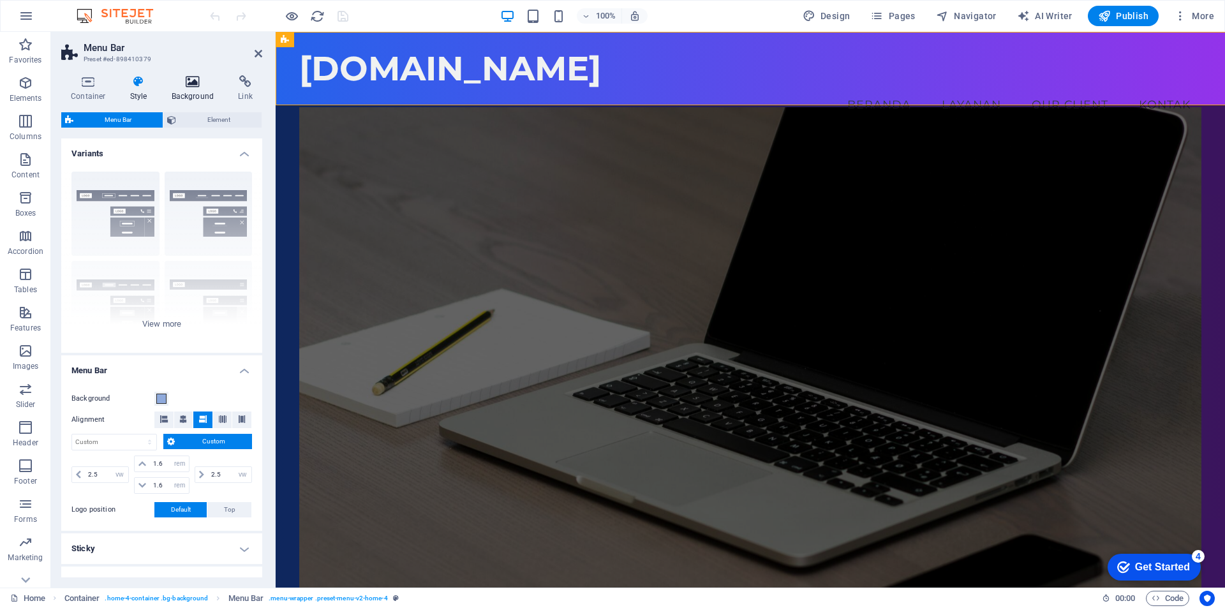
drag, startPoint x: 193, startPoint y: 87, endPoint x: 151, endPoint y: 181, distance: 102.5
click at [193, 87] on icon at bounding box center [193, 81] width 62 height 13
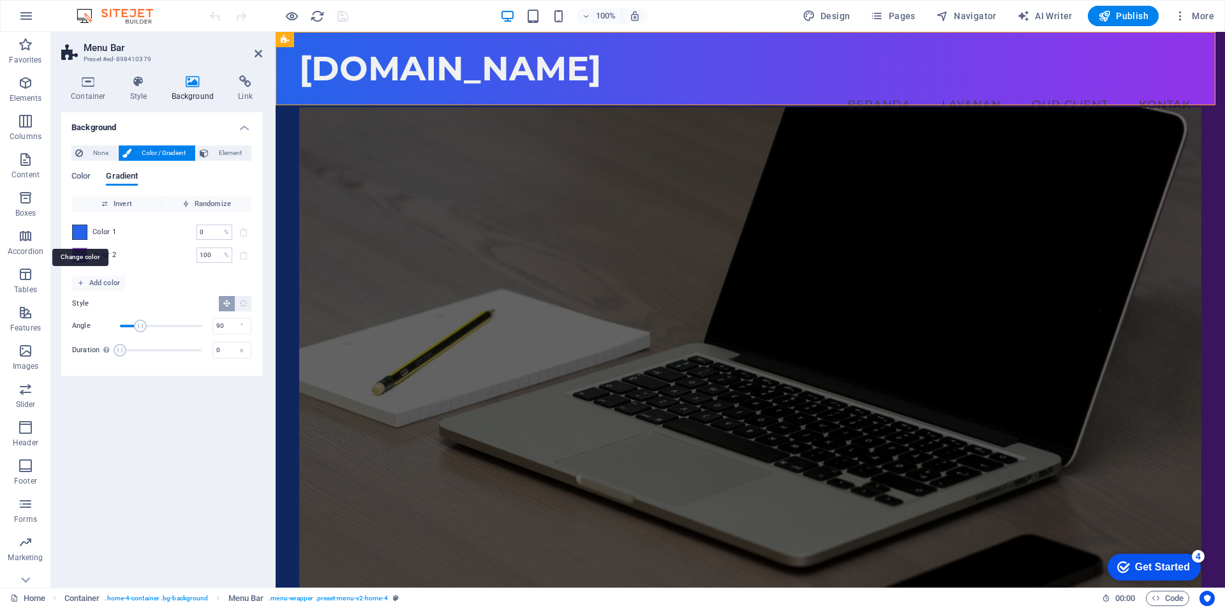
click at [82, 235] on span at bounding box center [80, 232] width 14 height 14
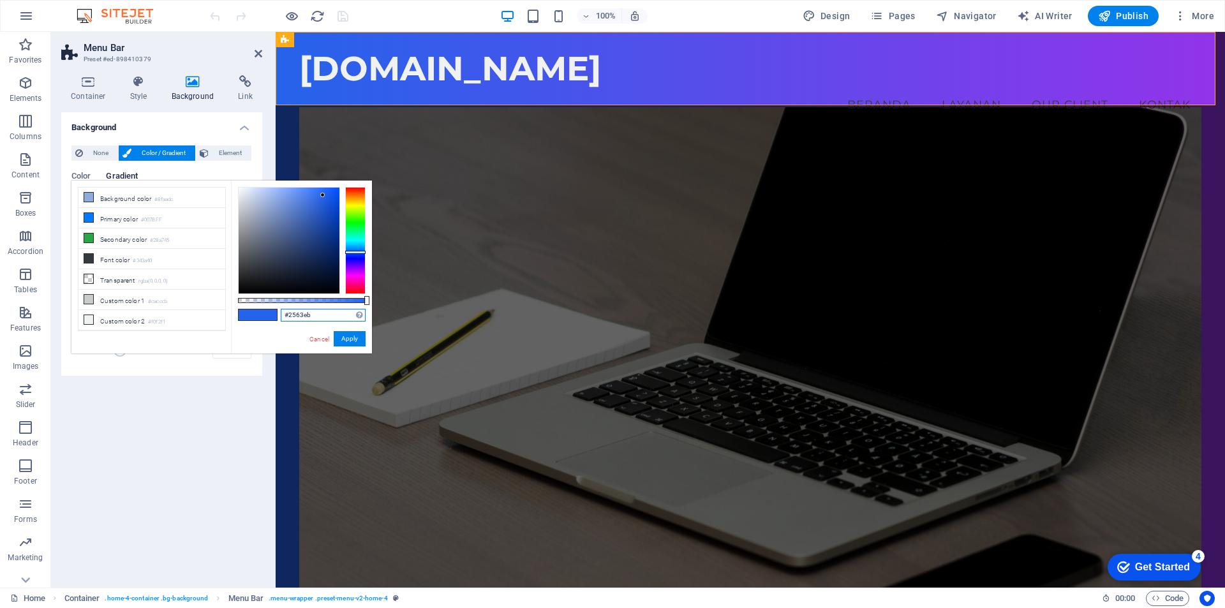
drag, startPoint x: 317, startPoint y: 313, endPoint x: 276, endPoint y: 311, distance: 40.9
click at [276, 311] on div "#2563eb Supported formats #0852ed rgb(8, 82, 237) rgba(8, 82, 237, 90%) hsv(221…" at bounding box center [301, 360] width 141 height 358
paste input "0A0F29"
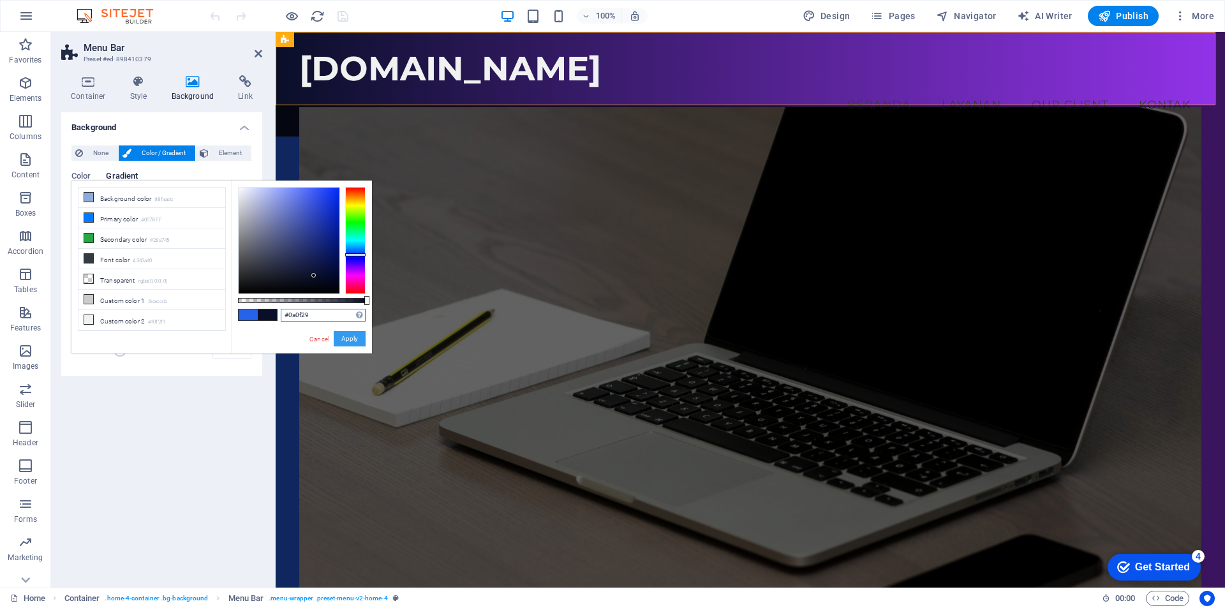
type input "#0a0f29"
click at [351, 339] on button "Apply" at bounding box center [350, 338] width 32 height 15
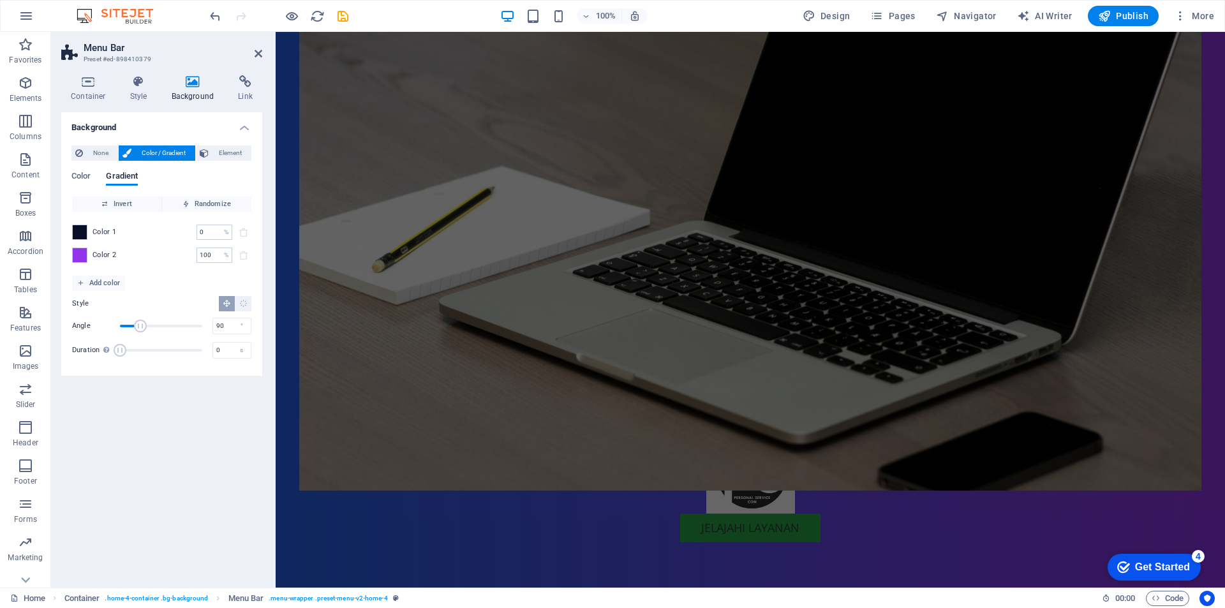
scroll to position [574, 0]
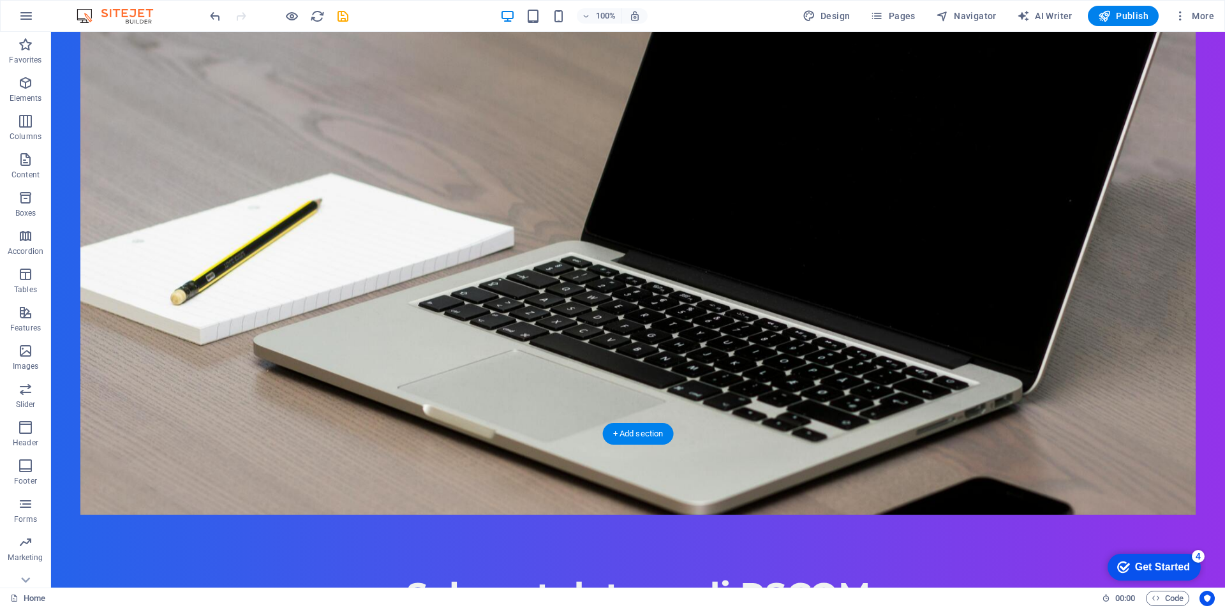
scroll to position [0, 0]
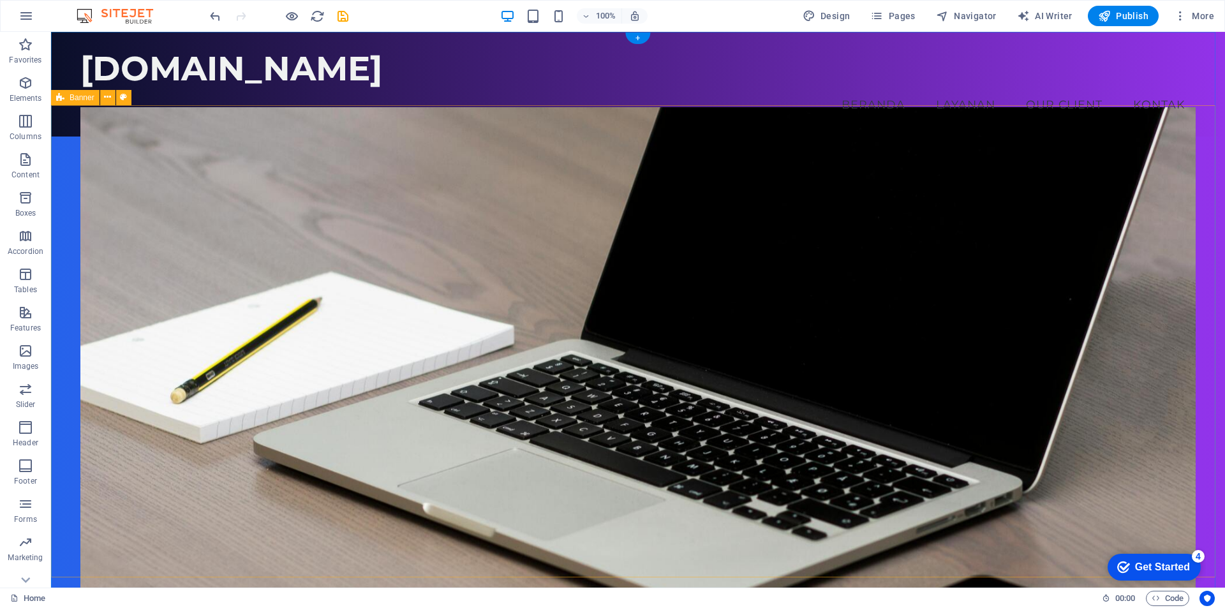
click at [62, 248] on div "Selamat datang di PSCOM PSCOM Service terpercaya pilihan anda [GEOGRAPHIC_DATA]…" at bounding box center [638, 535] width 1174 height 796
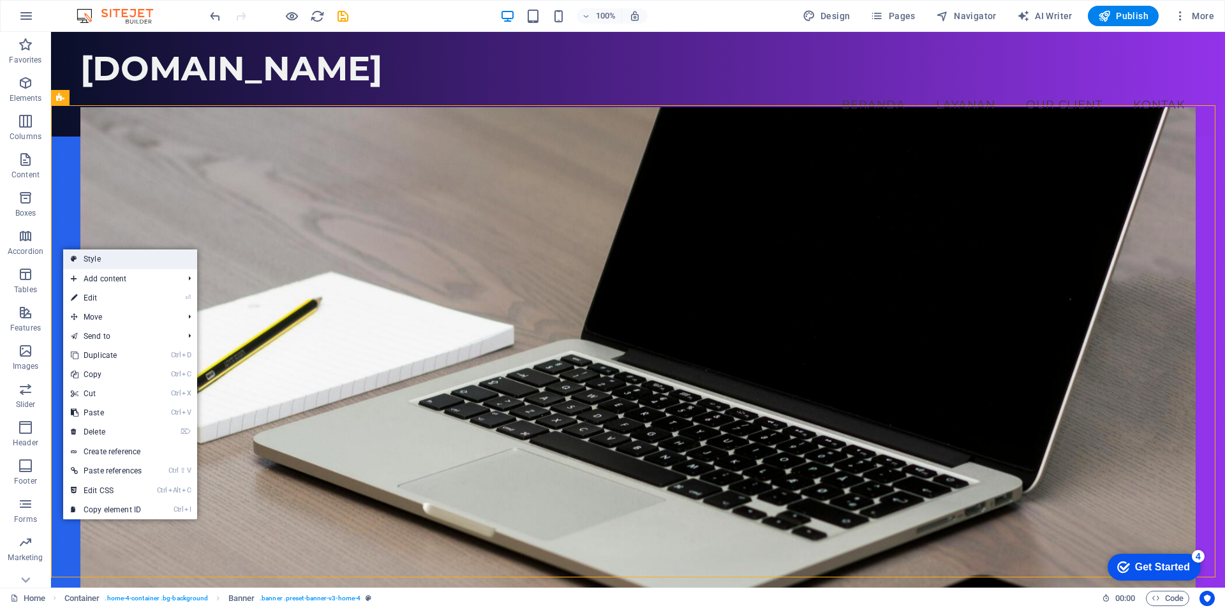
click at [86, 259] on link "Style" at bounding box center [130, 258] width 134 height 19
select select "preset-banner-v3-home-4"
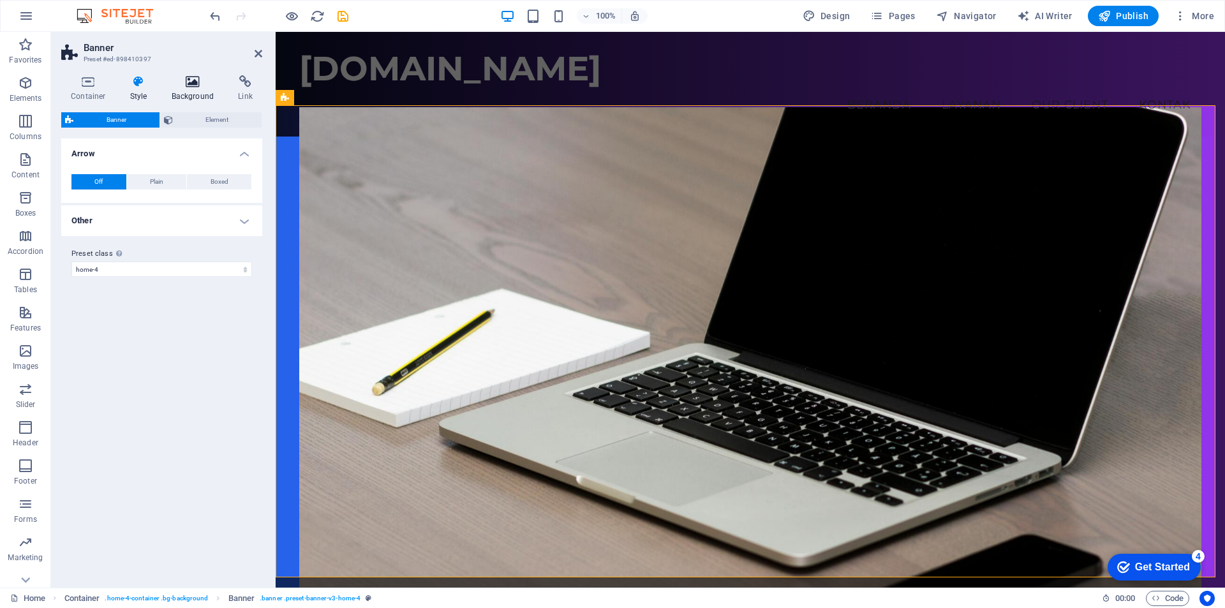
click at [189, 94] on h4 "Background" at bounding box center [195, 88] width 67 height 27
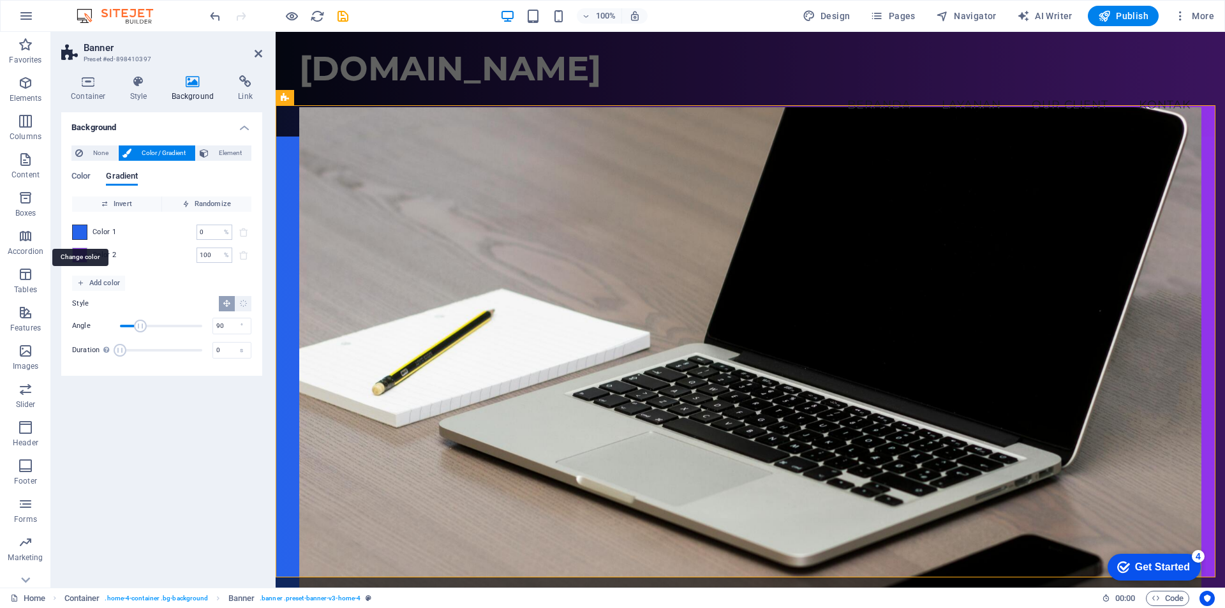
click at [77, 230] on span at bounding box center [80, 232] width 14 height 14
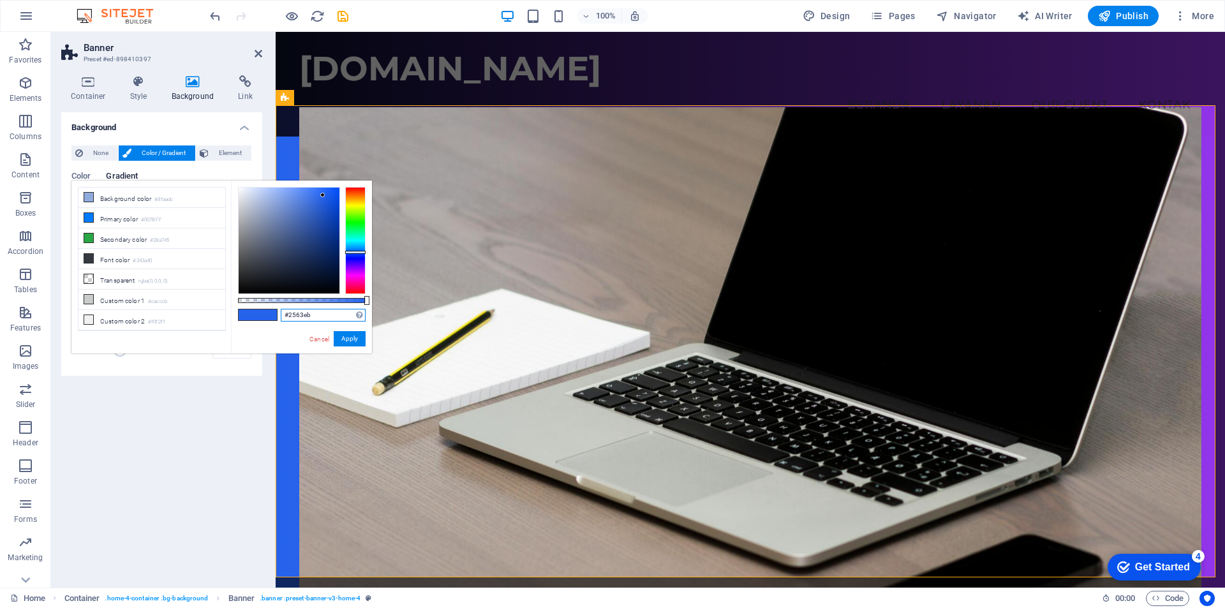
drag, startPoint x: 320, startPoint y: 311, endPoint x: 258, endPoint y: 307, distance: 62.0
click at [258, 307] on div "#2563eb Supported formats #0852ed rgb(8, 82, 237) rgba(8, 82, 237, 90%) hsv(221…" at bounding box center [301, 360] width 141 height 358
paste input "0A0F29"
type input "#0a0f29"
click at [353, 340] on button "Apply" at bounding box center [350, 338] width 32 height 15
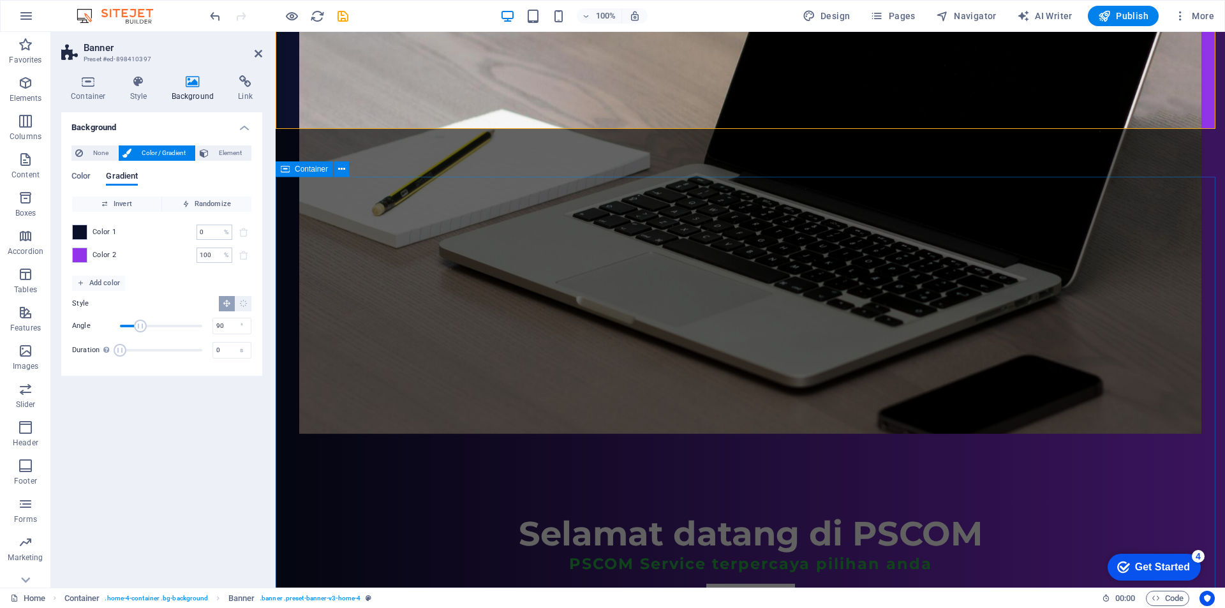
scroll to position [510, 0]
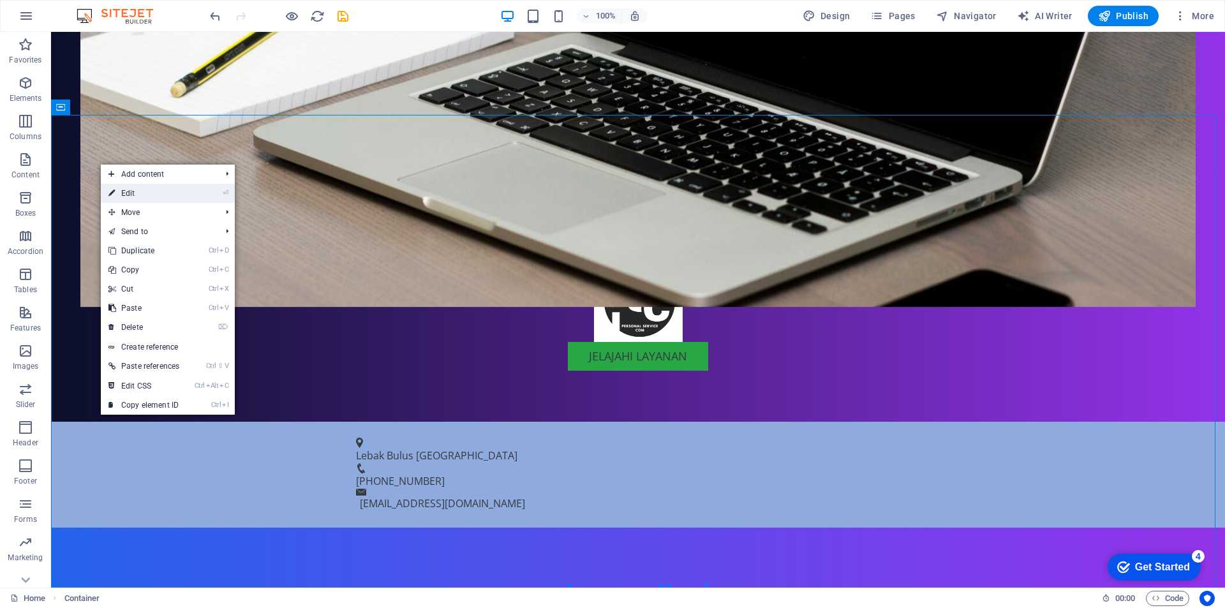
click at [151, 190] on link "⏎ Edit" at bounding box center [144, 193] width 86 height 19
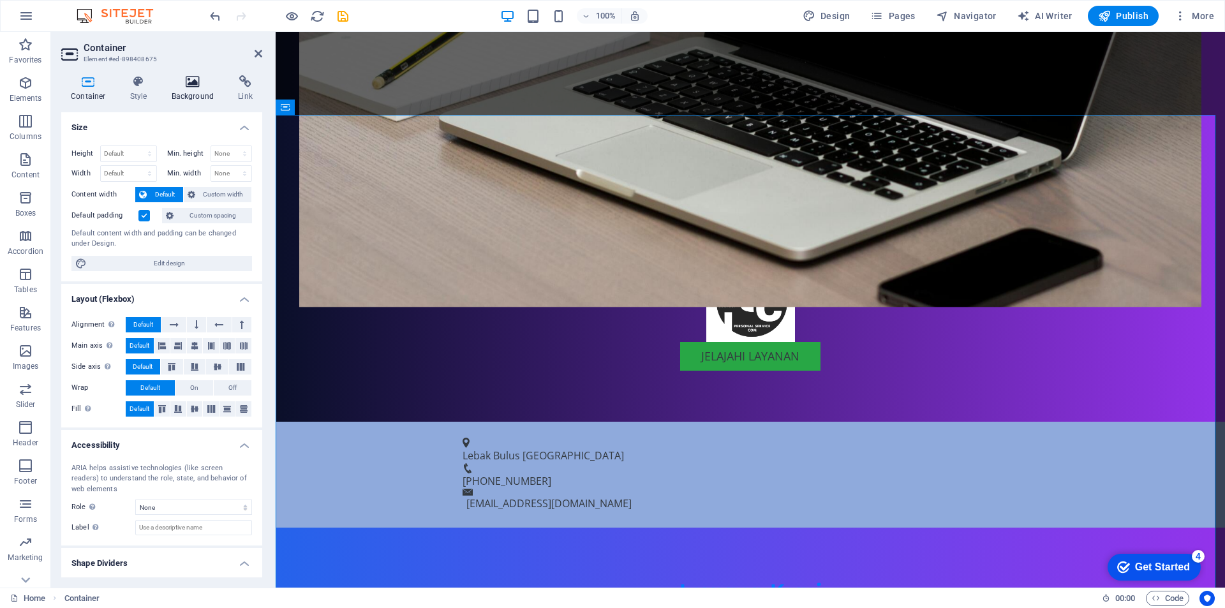
click at [183, 96] on h4 "Background" at bounding box center [195, 88] width 67 height 27
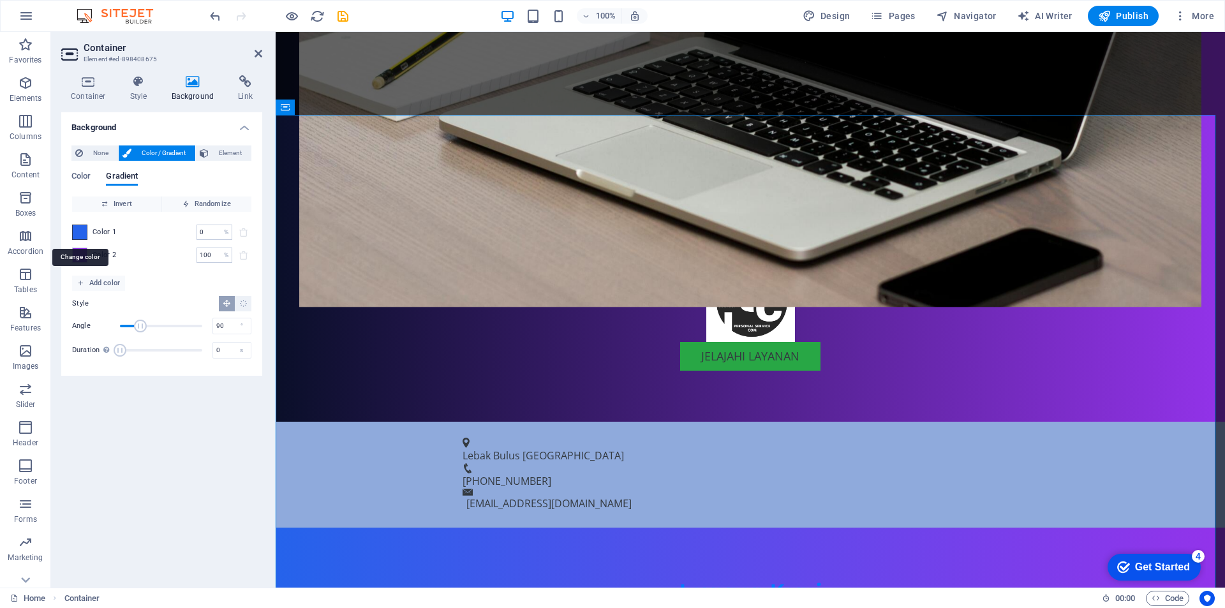
click at [83, 237] on span at bounding box center [80, 232] width 14 height 14
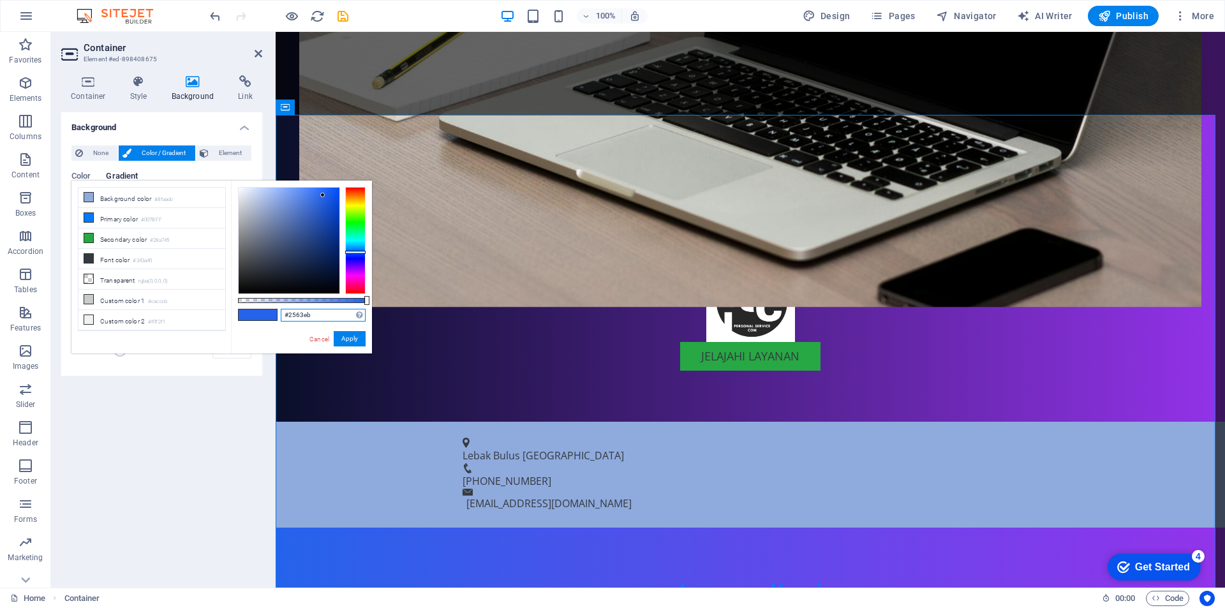
drag, startPoint x: 316, startPoint y: 315, endPoint x: 245, endPoint y: 316, distance: 70.8
click at [245, 316] on div "#2563eb Supported formats #0852ed rgb(8, 82, 237) rgba(8, 82, 237, 90%) hsv(221…" at bounding box center [301, 360] width 141 height 358
paste input "0A0F29"
type input "#0a0f29"
click at [348, 334] on button "Apply" at bounding box center [350, 338] width 32 height 15
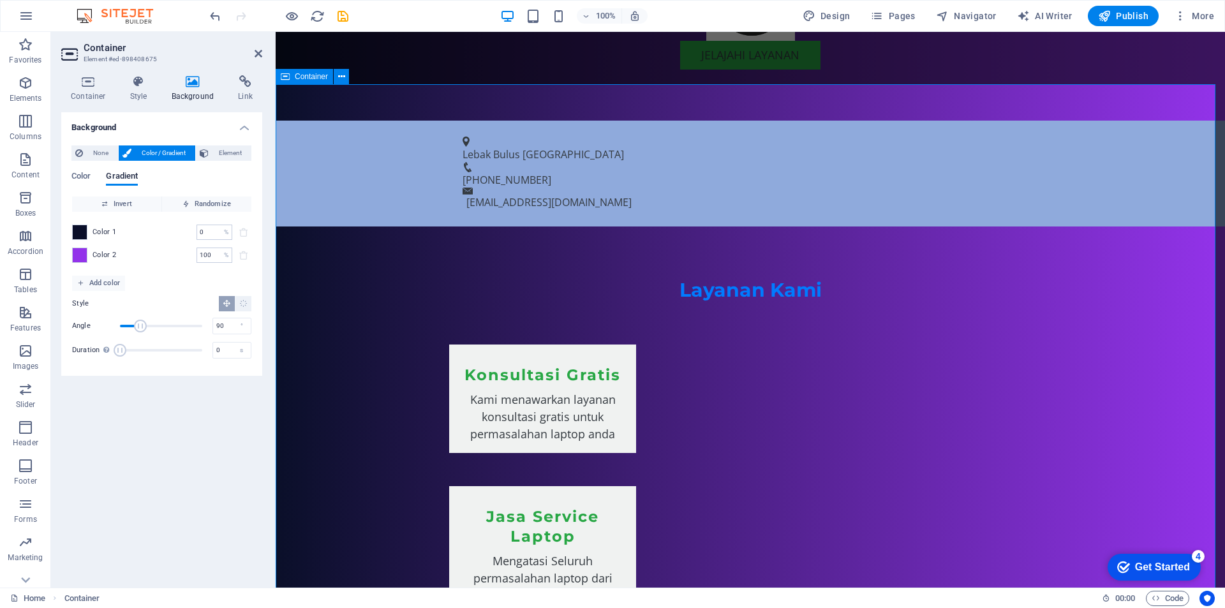
scroll to position [829, 0]
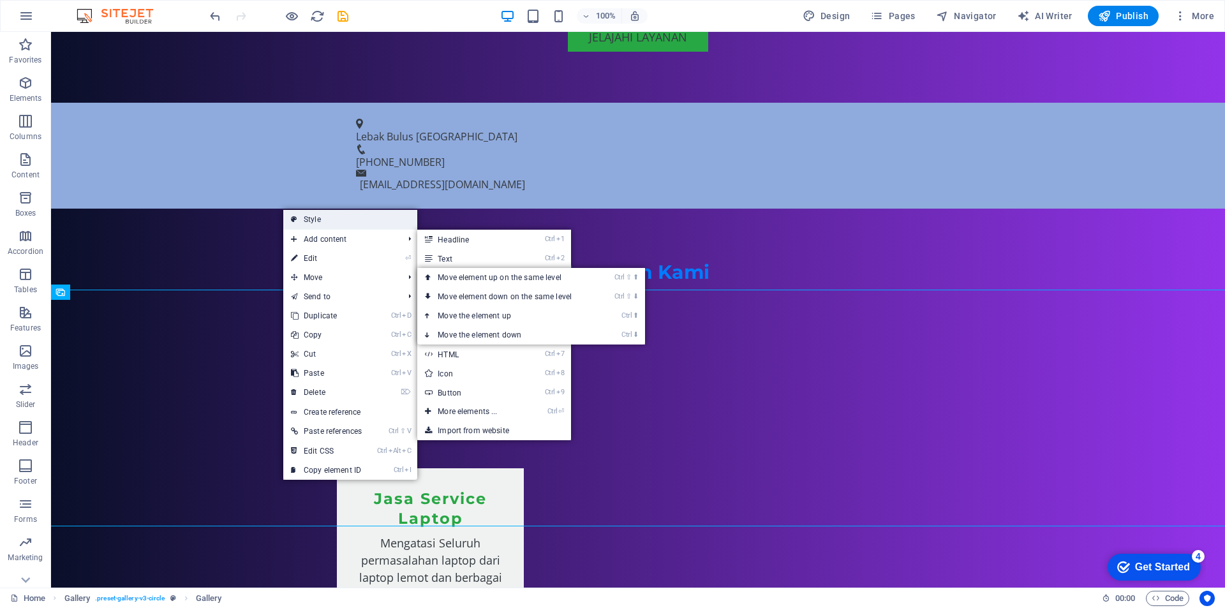
click at [334, 222] on link "Style" at bounding box center [350, 219] width 134 height 19
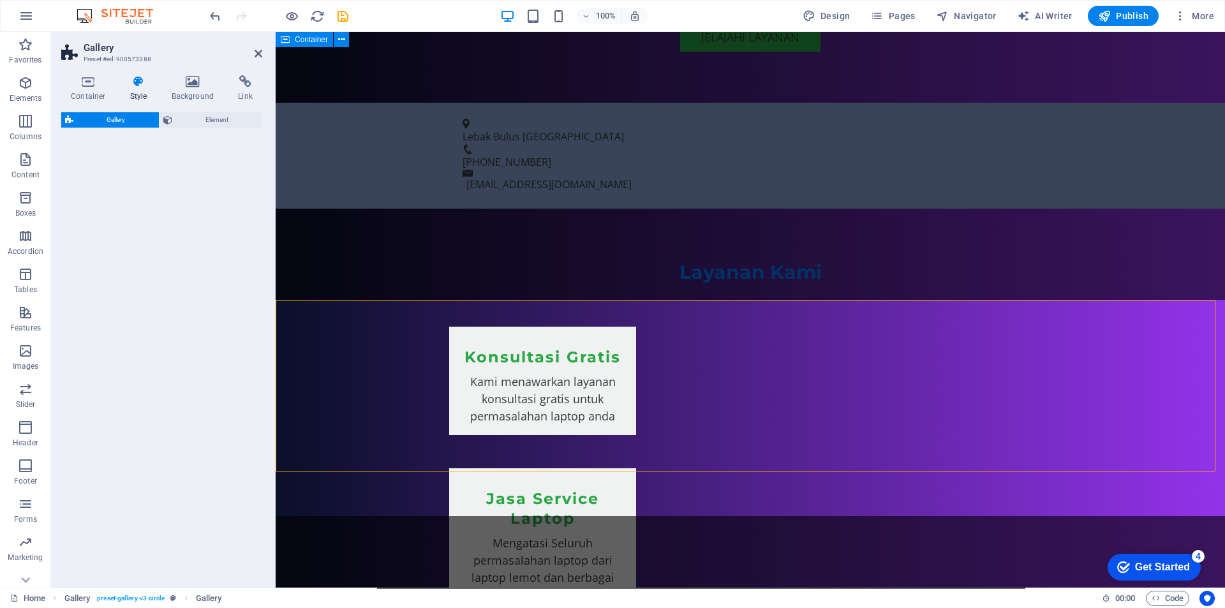
select select "rem"
select select "preset-gallery-v3-circle"
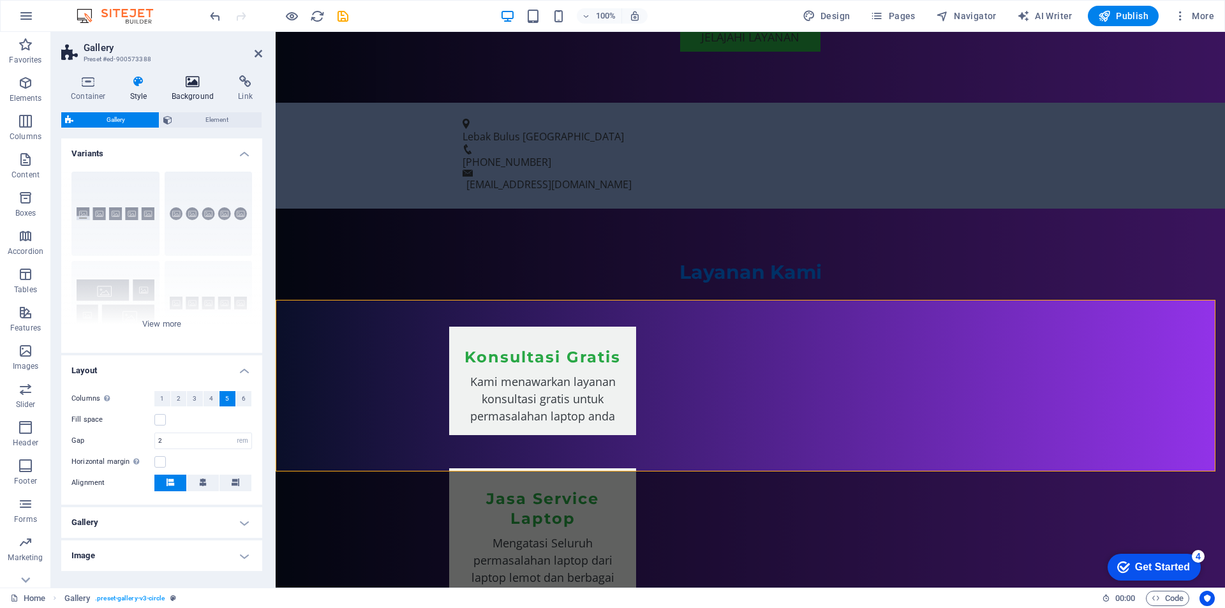
click at [197, 95] on h4 "Background" at bounding box center [195, 88] width 67 height 27
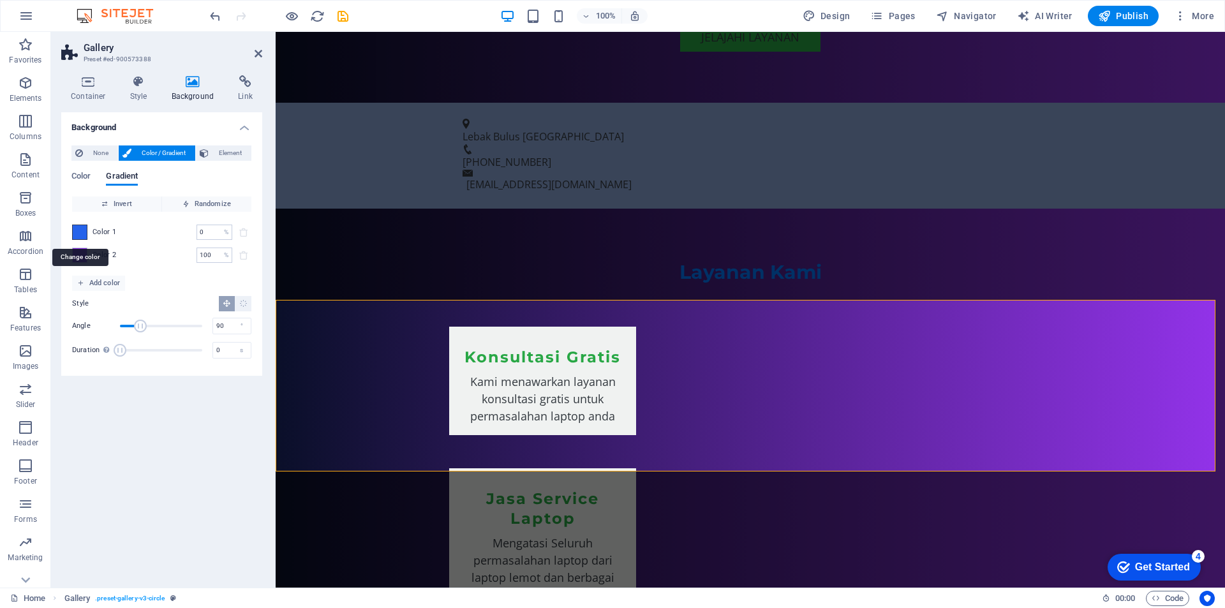
click at [76, 232] on span at bounding box center [80, 232] width 14 height 14
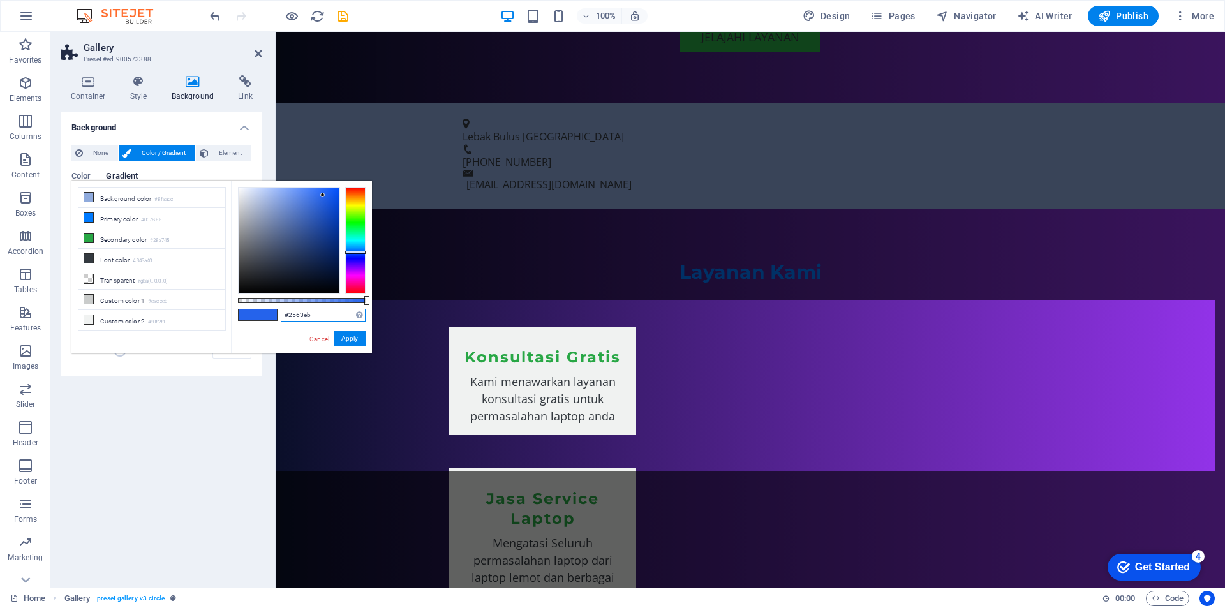
drag, startPoint x: 290, startPoint y: 315, endPoint x: 260, endPoint y: 320, distance: 30.3
click at [260, 320] on div "#2563eb Supported formats #0852ed rgb(8, 82, 237) rgba(8, 82, 237, 90%) hsv(221…" at bounding box center [301, 360] width 141 height 358
paste input "0A0F29"
type input "#0a0f29"
click at [343, 338] on button "Apply" at bounding box center [350, 338] width 32 height 15
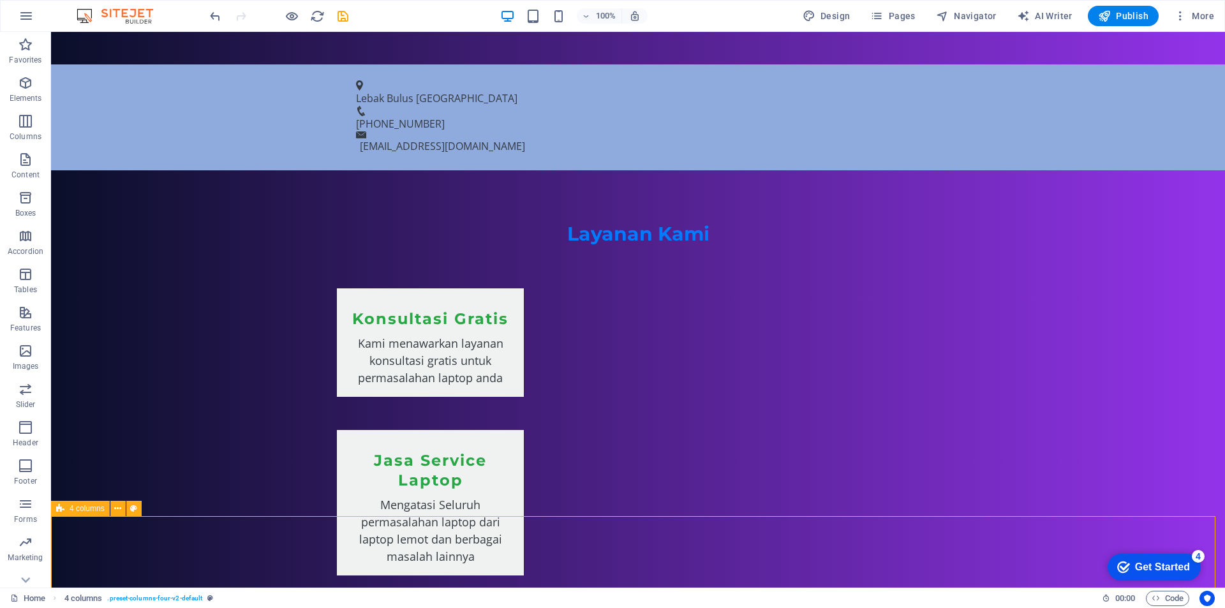
scroll to position [957, 0]
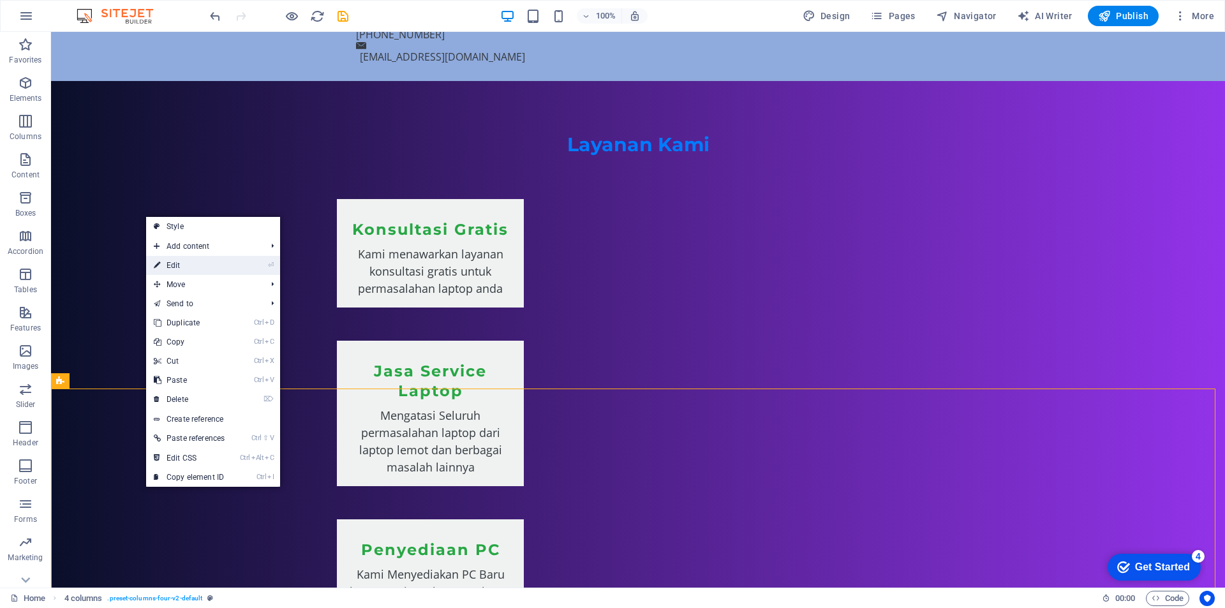
click at [186, 265] on link "⏎ Edit" at bounding box center [189, 265] width 86 height 19
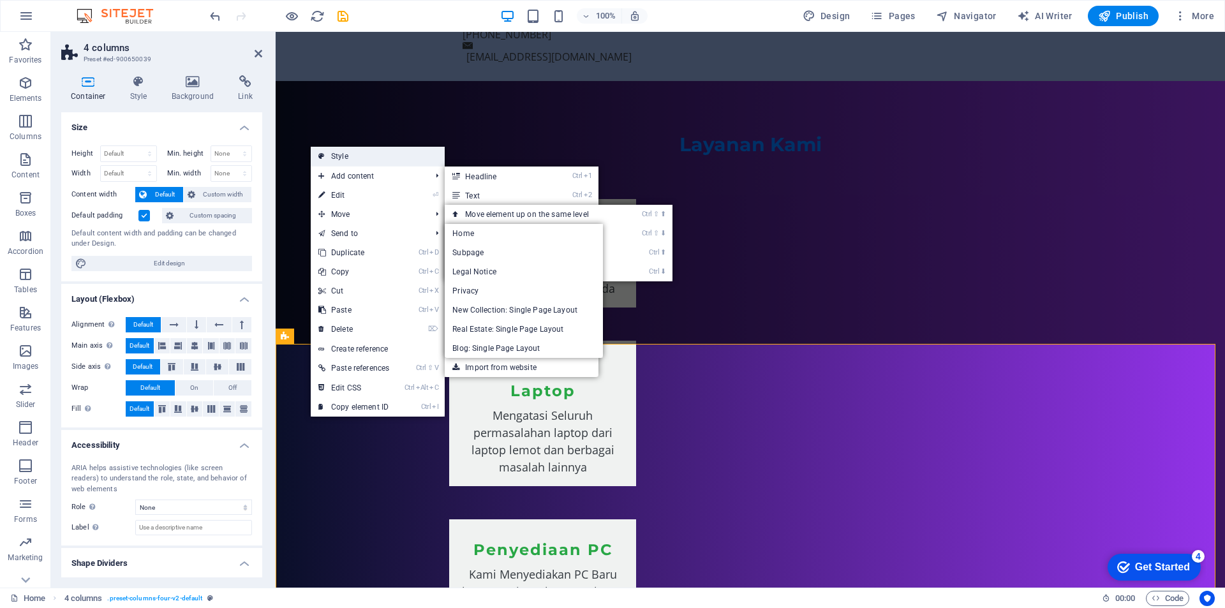
click at [375, 157] on link "Style" at bounding box center [378, 156] width 134 height 19
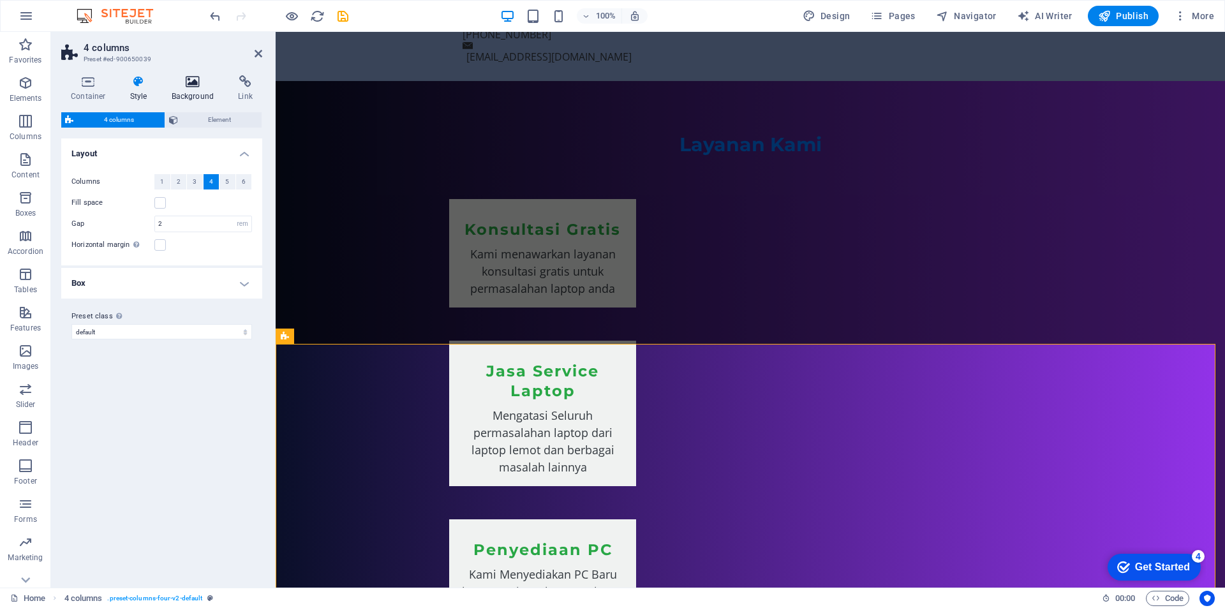
click at [189, 91] on h4 "Background" at bounding box center [195, 88] width 67 height 27
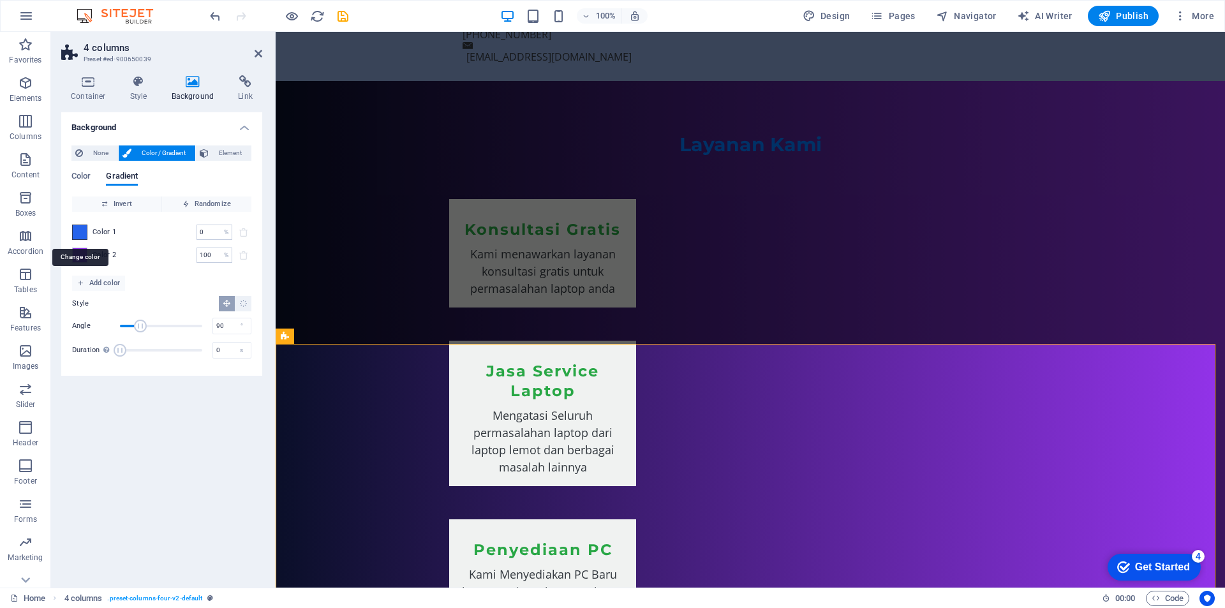
click at [82, 234] on span at bounding box center [80, 232] width 14 height 14
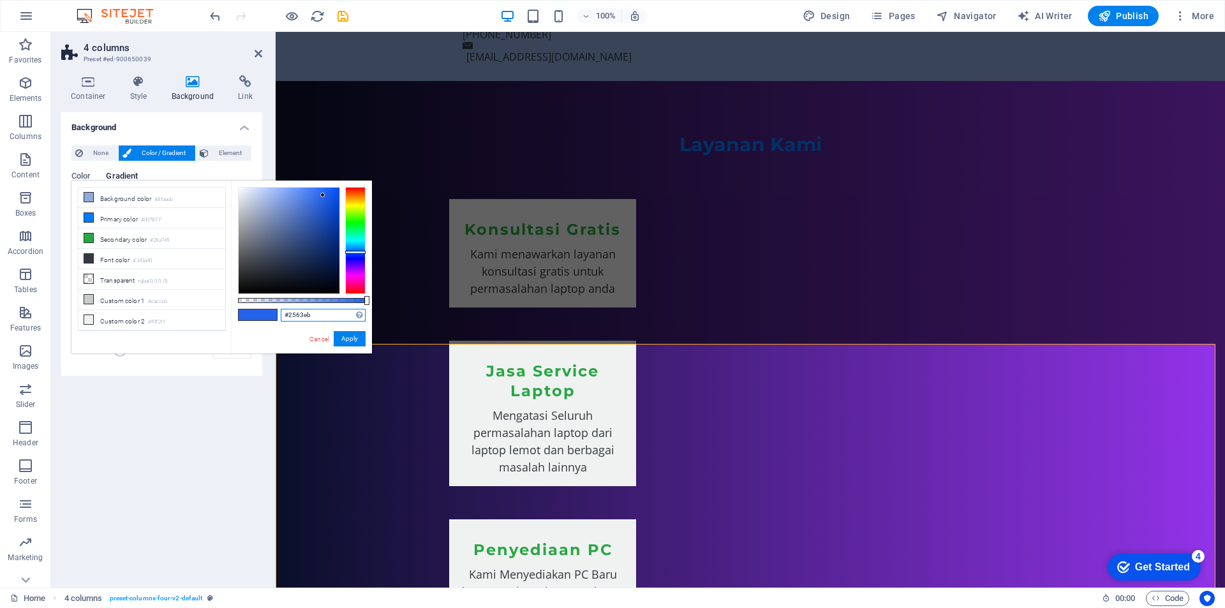
drag, startPoint x: 312, startPoint y: 316, endPoint x: 264, endPoint y: 316, distance: 47.9
click at [264, 316] on div "#2563eb Supported formats #0852ed rgb(8, 82, 237) rgba(8, 82, 237, 90%) hsv(221…" at bounding box center [301, 360] width 141 height 358
paste input "0A0F29"
type input "#0a0f29"
click at [354, 342] on button "Apply" at bounding box center [350, 338] width 32 height 15
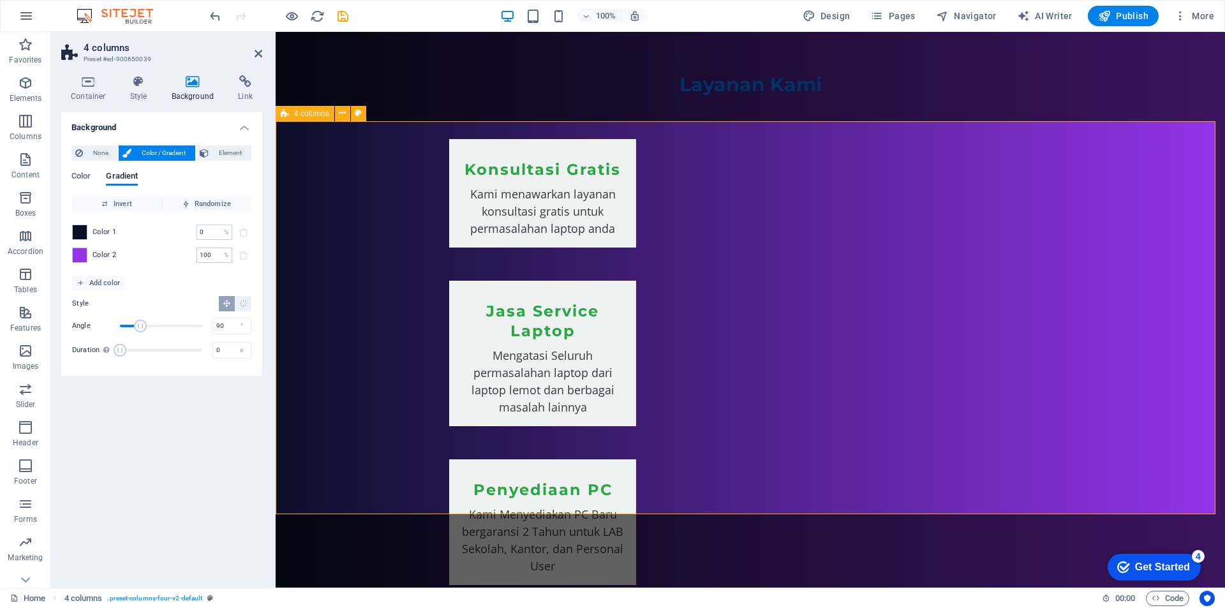
scroll to position [1276, 0]
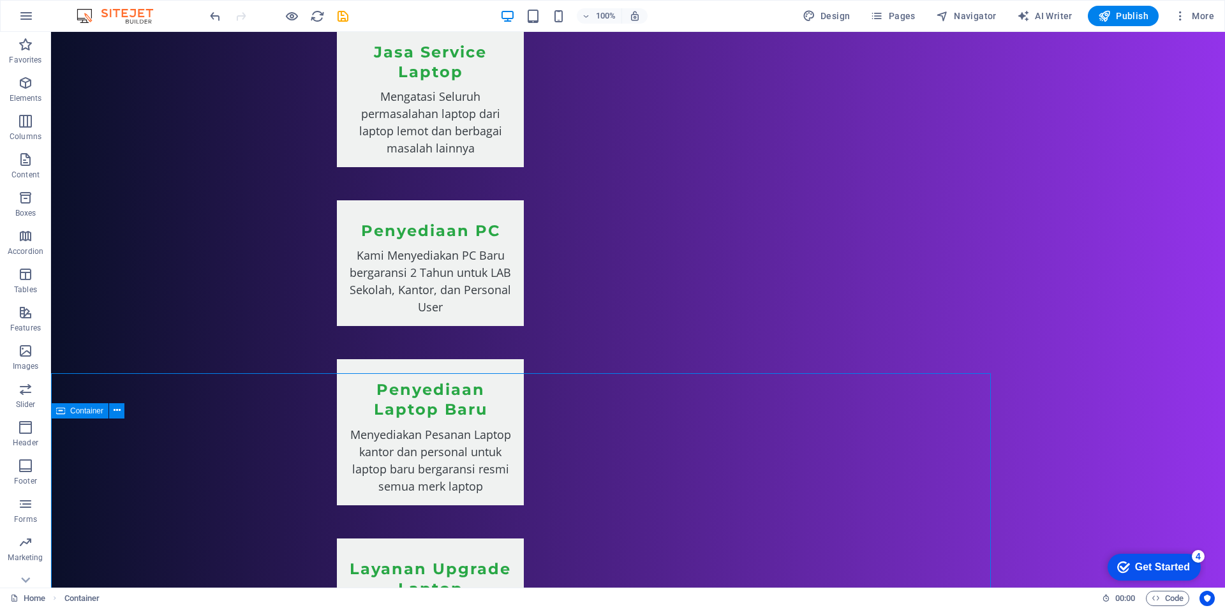
scroll to position [1321, 0]
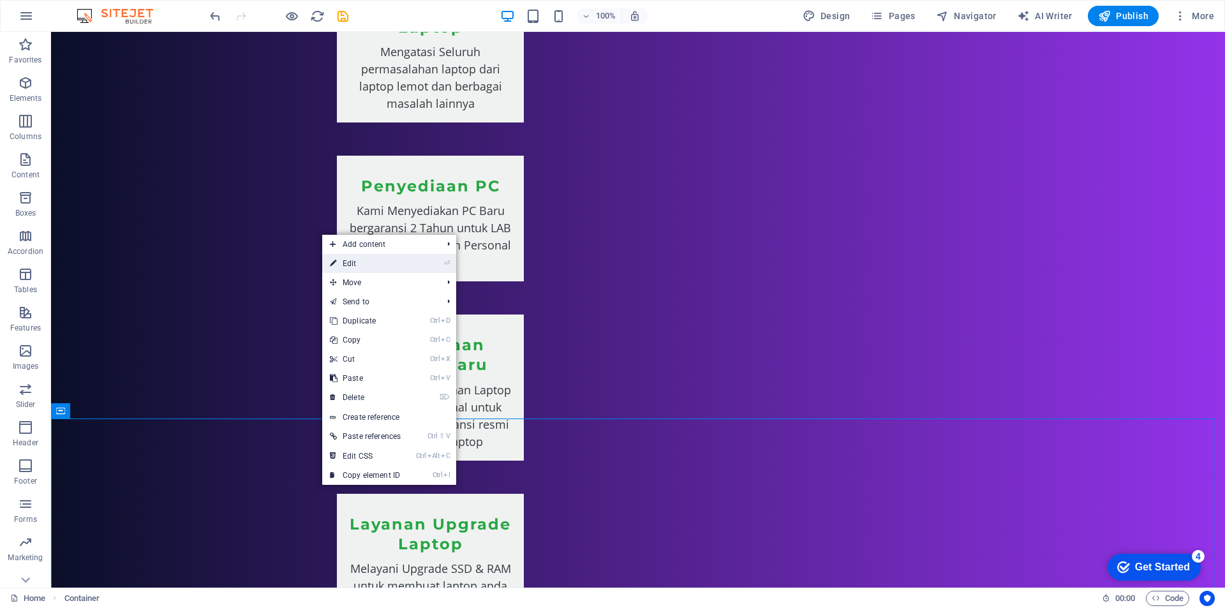
click at [367, 263] on link "⏎ Edit" at bounding box center [365, 263] width 86 height 19
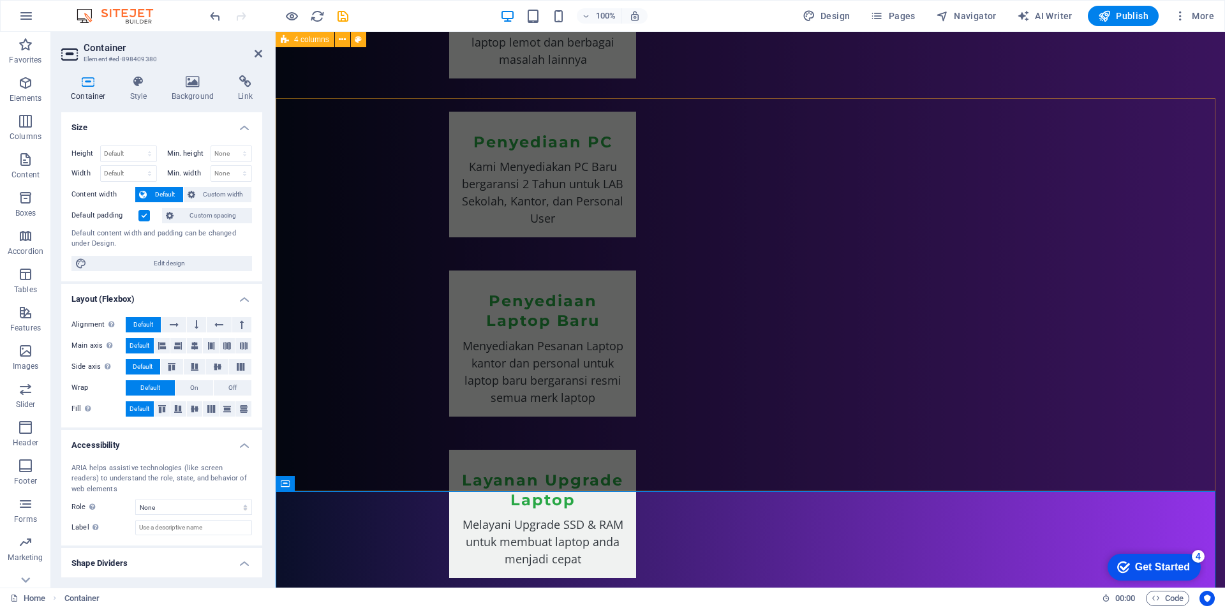
scroll to position [1276, 0]
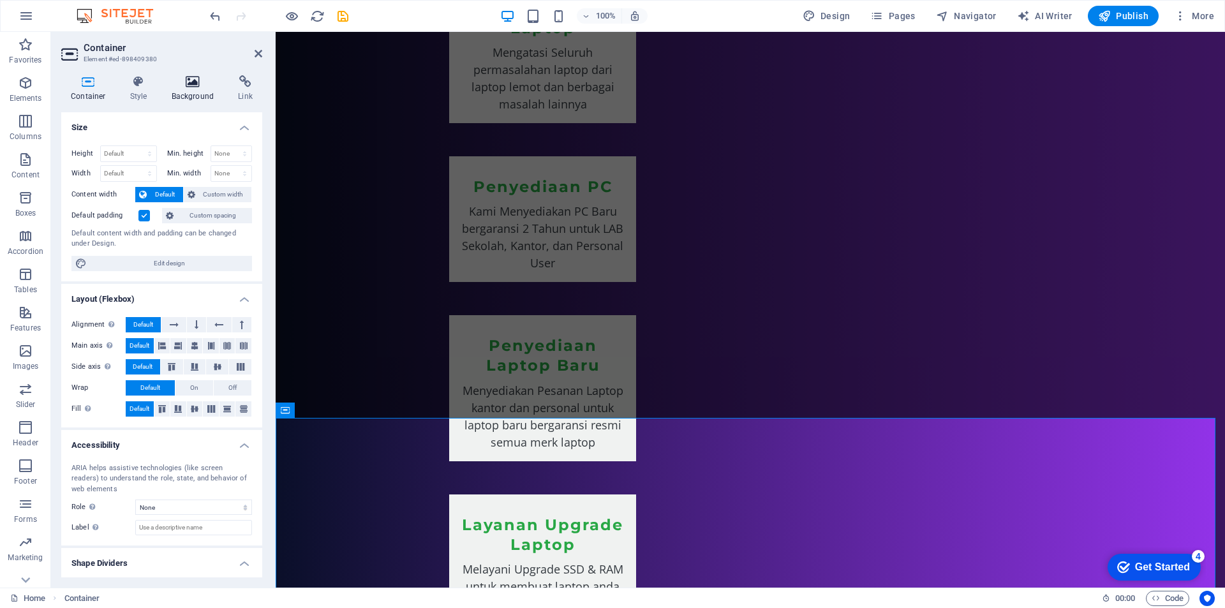
click at [195, 93] on h4 "Background" at bounding box center [195, 88] width 67 height 27
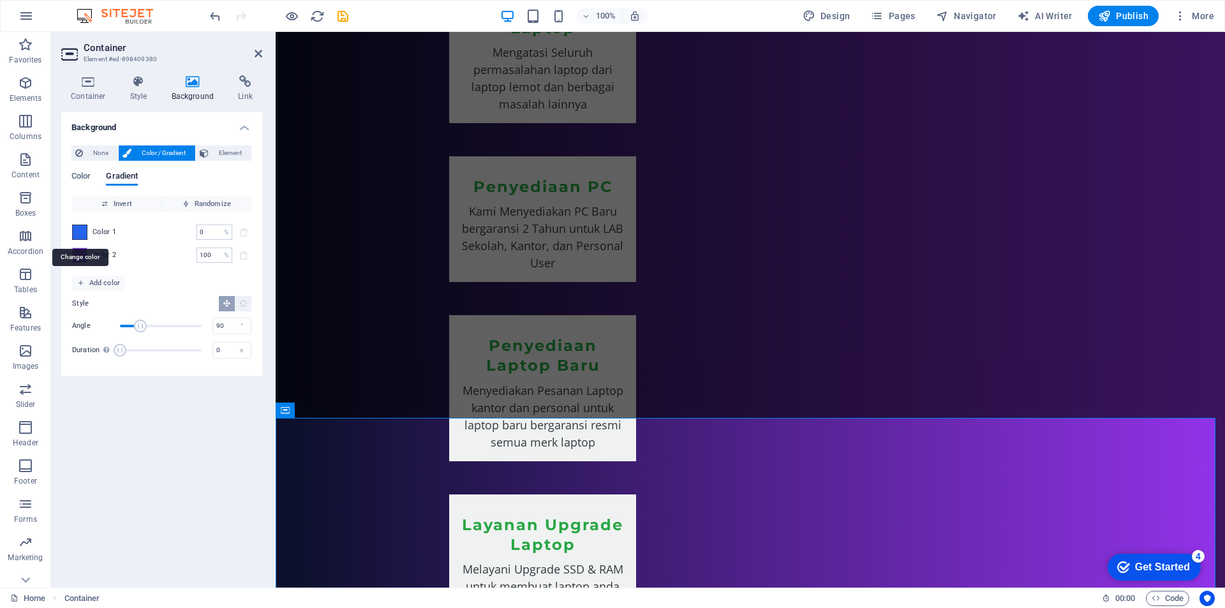
click at [78, 230] on span at bounding box center [80, 232] width 14 height 14
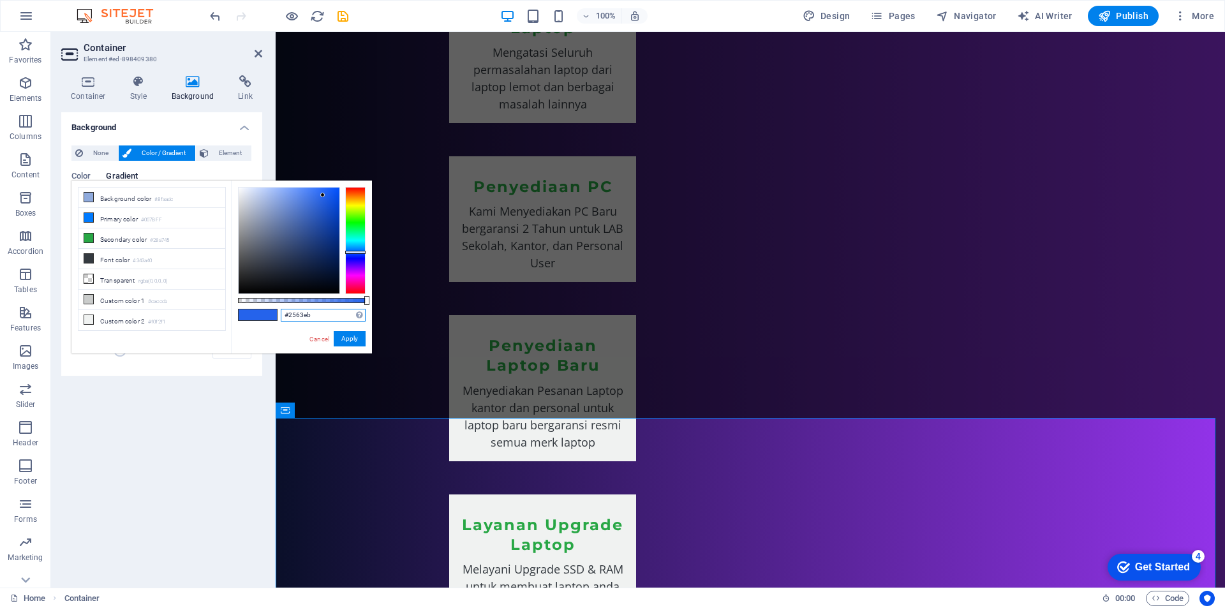
drag, startPoint x: 311, startPoint y: 313, endPoint x: 256, endPoint y: 313, distance: 54.9
click at [256, 313] on div "#2563eb Supported formats #0852ed rgb(8, 82, 237) rgba(8, 82, 237, 90%) hsv(221…" at bounding box center [301, 360] width 141 height 358
paste input "0A0F29"
type input "#0a0f29"
click at [353, 341] on button "Apply" at bounding box center [350, 338] width 32 height 15
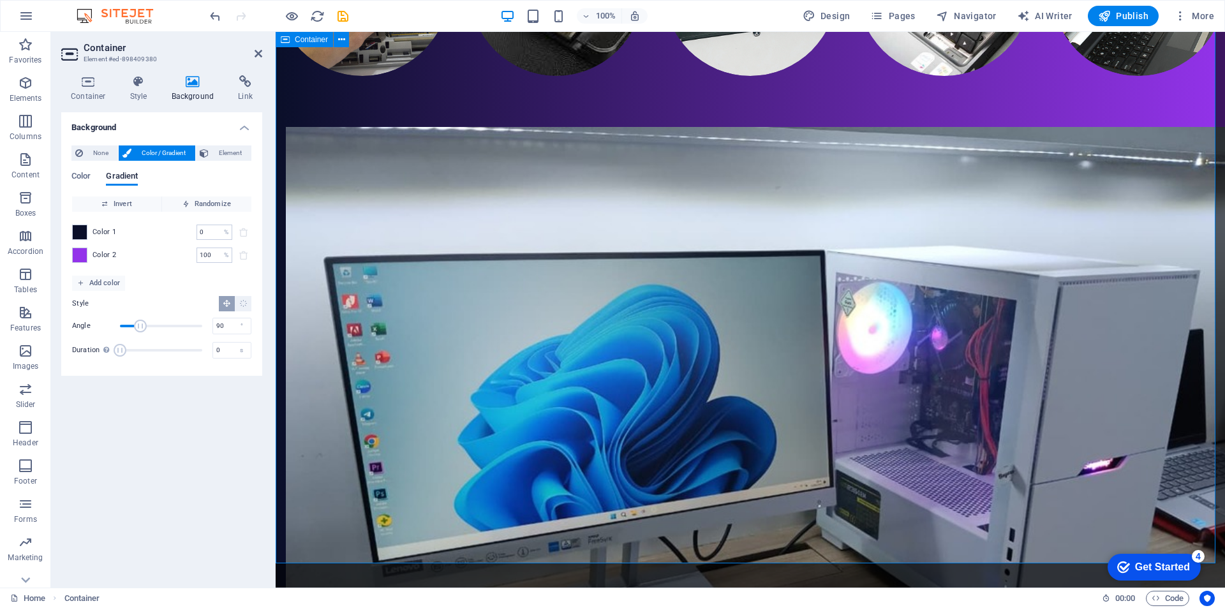
scroll to position [2552, 0]
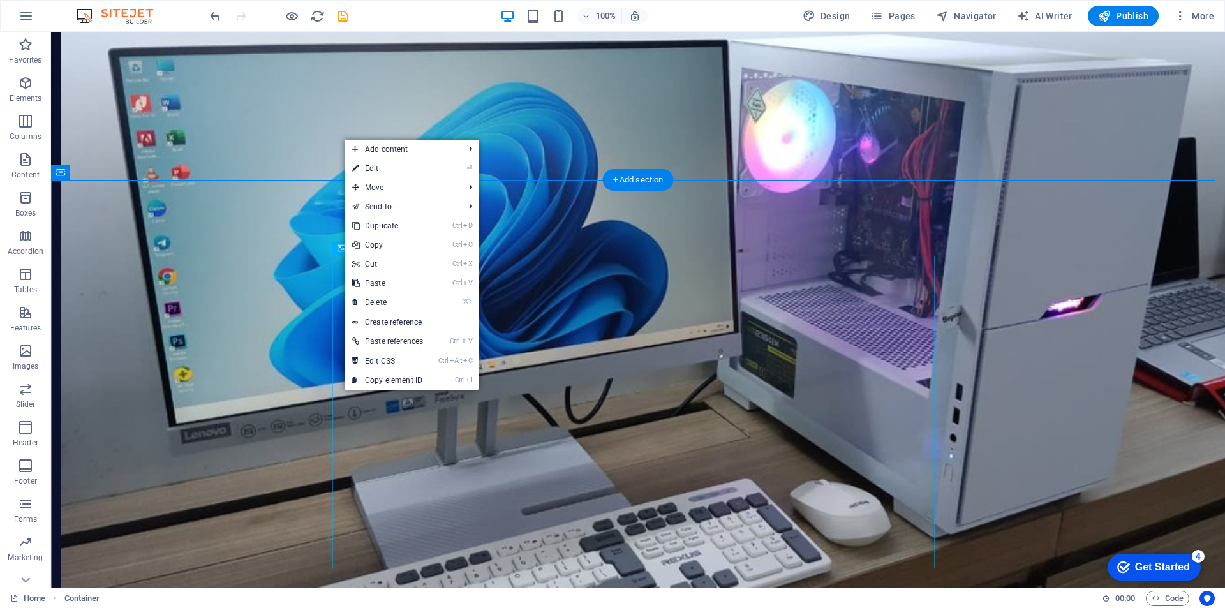
scroll to position [2597, 0]
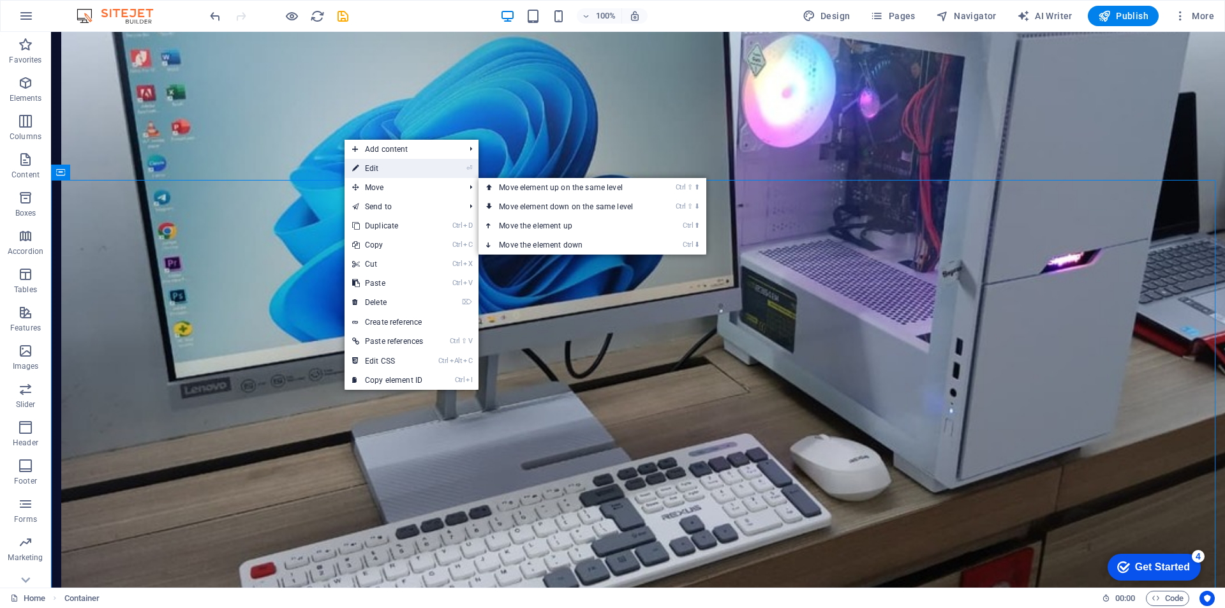
click at [378, 171] on link "⏎ Edit" at bounding box center [388, 168] width 86 height 19
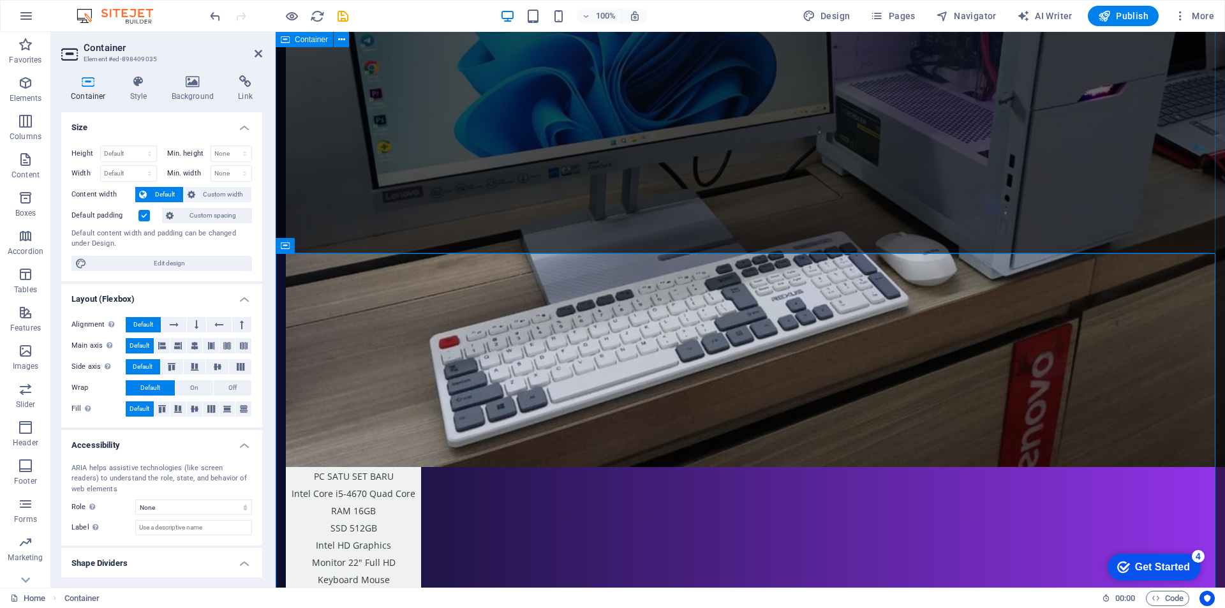
scroll to position [2552, 0]
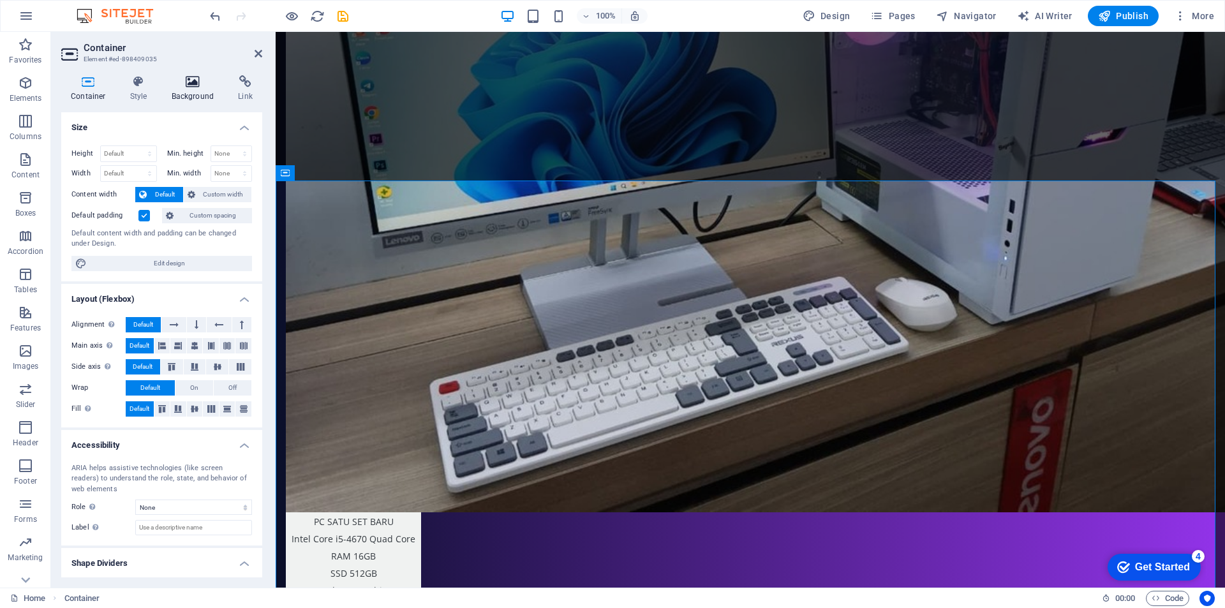
click at [191, 84] on icon at bounding box center [193, 81] width 62 height 13
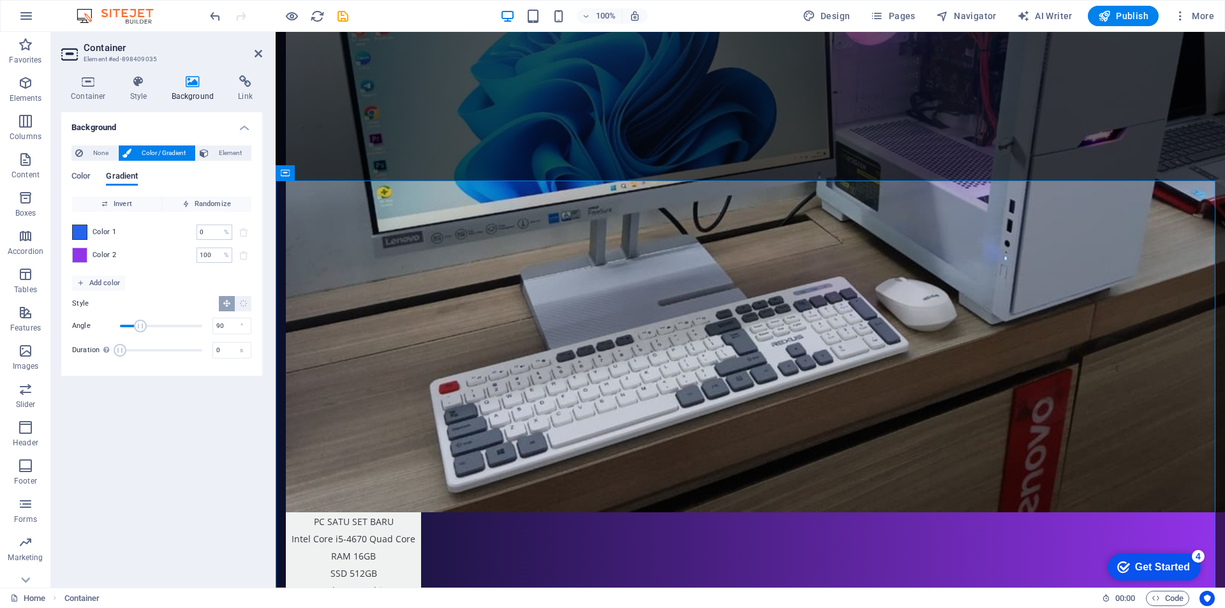
click at [84, 231] on span at bounding box center [80, 232] width 14 height 14
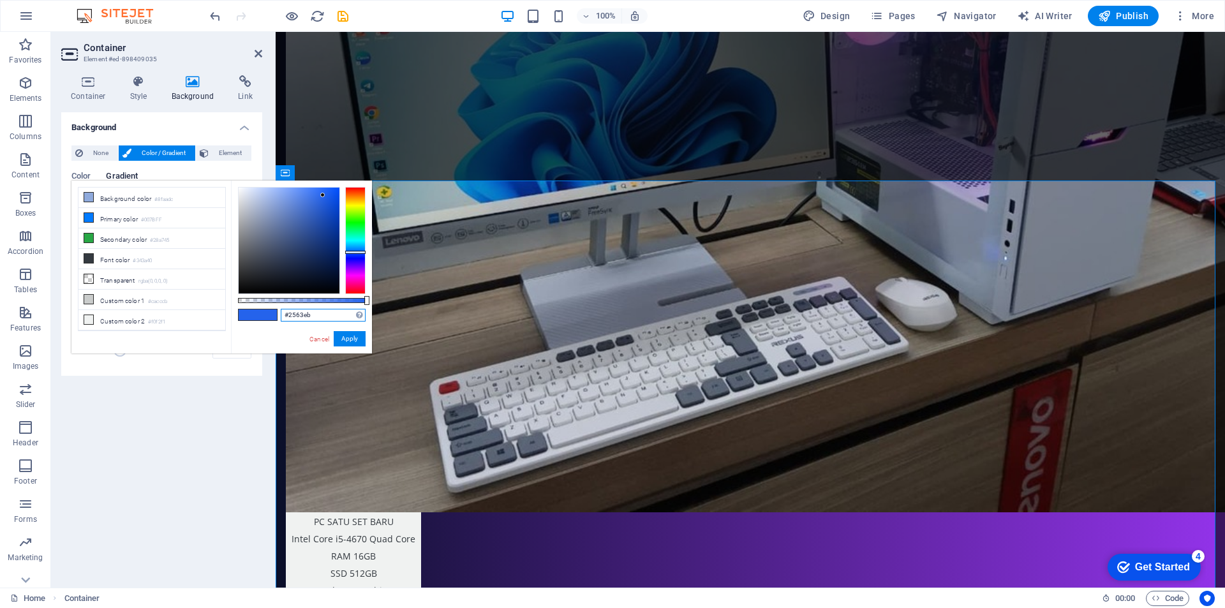
drag, startPoint x: 297, startPoint y: 319, endPoint x: 250, endPoint y: 320, distance: 46.6
click at [250, 320] on div "#2563eb Supported formats #0852ed rgb(8, 82, 237) rgba(8, 82, 237, 90%) hsv(221…" at bounding box center [301, 360] width 141 height 358
paste input "0A0F29"
type input "#0a0f29"
click at [345, 341] on button "Apply" at bounding box center [350, 338] width 32 height 15
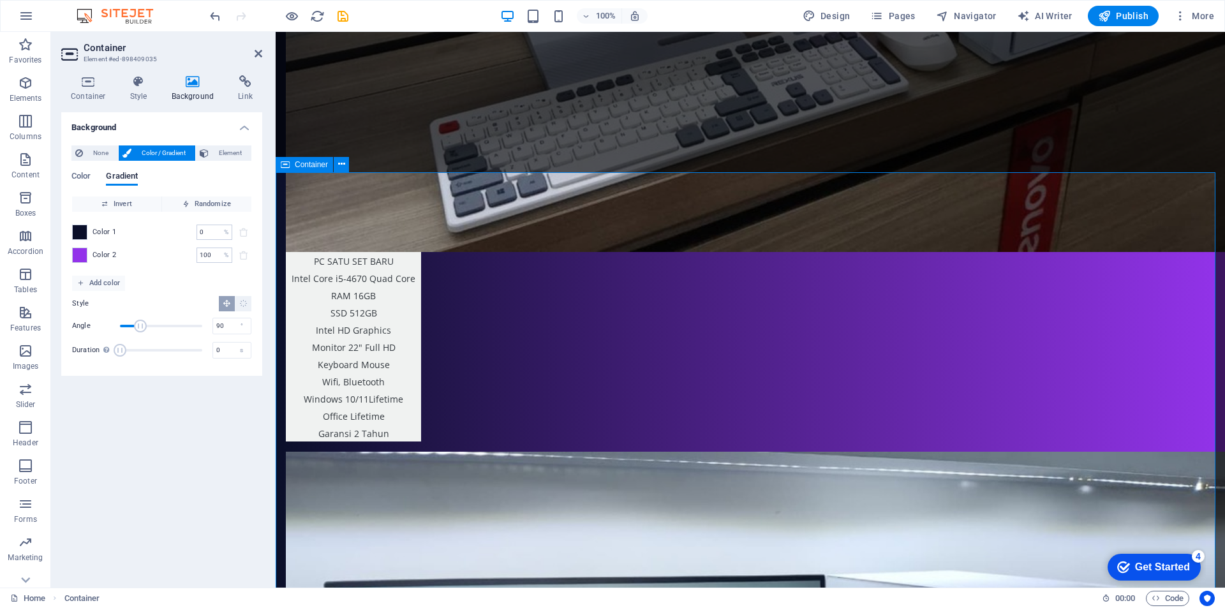
scroll to position [2858, 0]
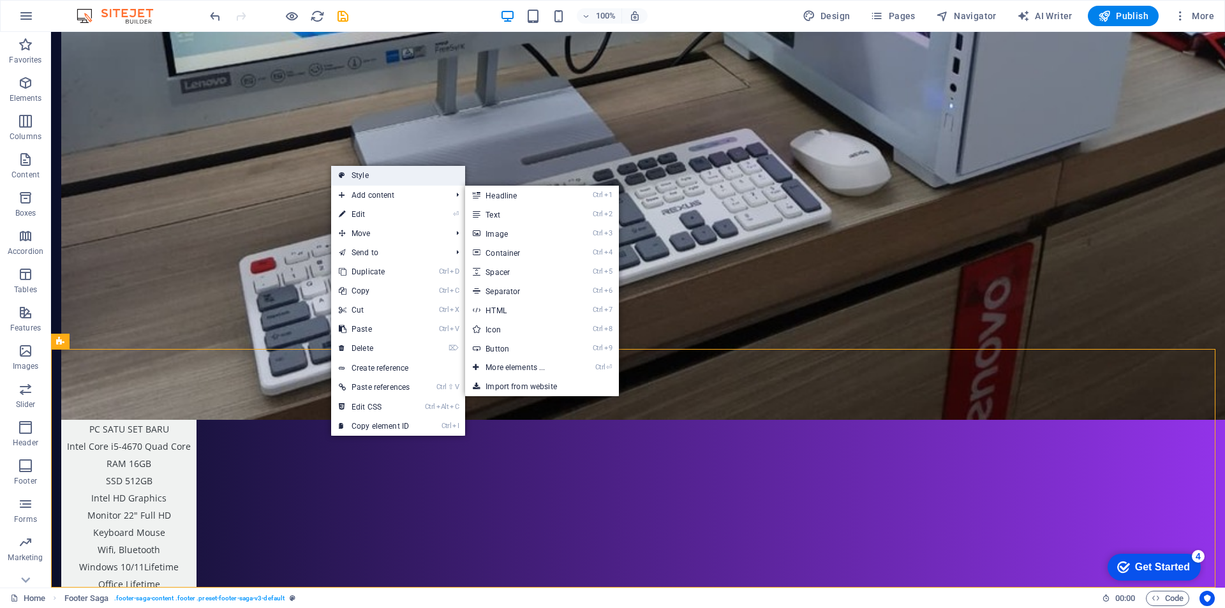
click at [378, 179] on link "Style" at bounding box center [398, 175] width 134 height 19
select select "rem"
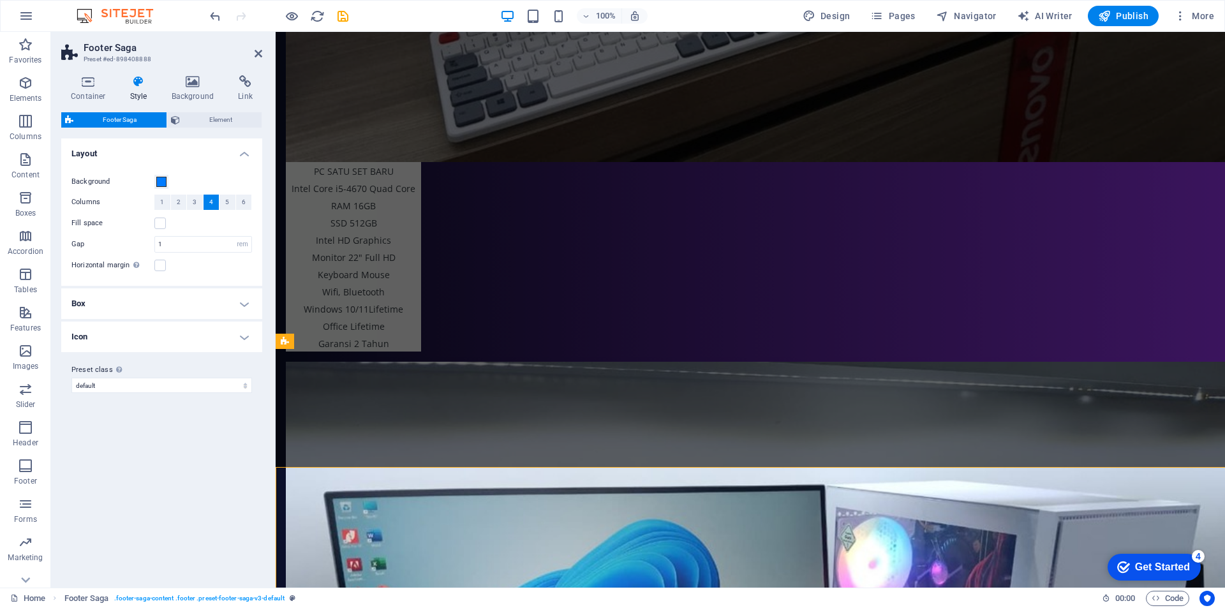
scroll to position [2858, 0]
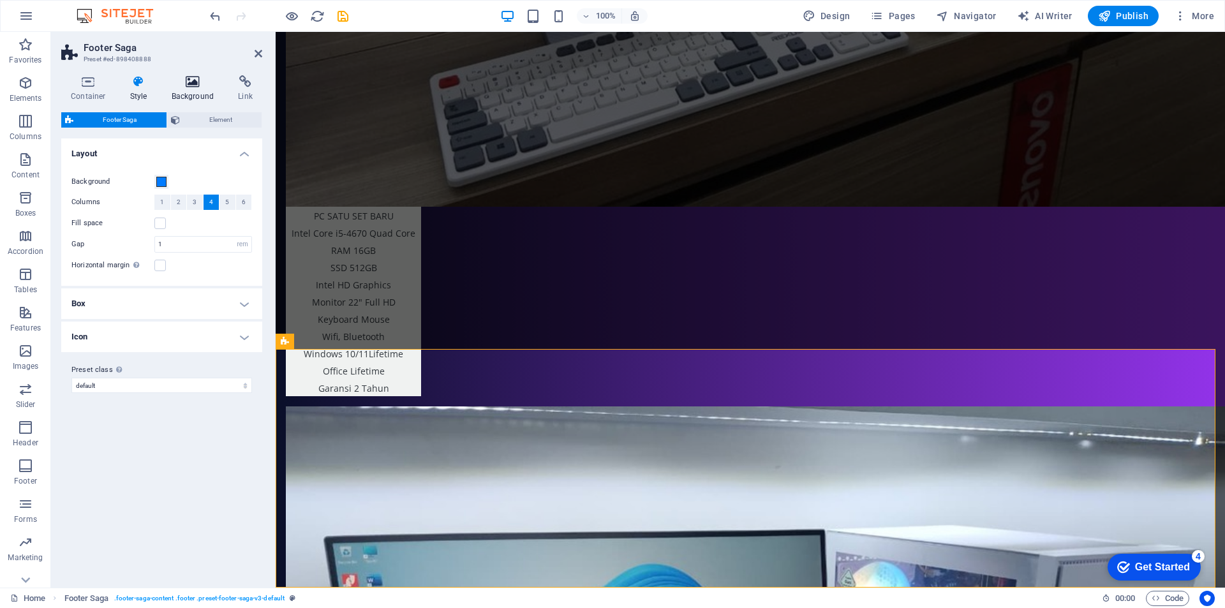
click at [191, 89] on h4 "Background" at bounding box center [195, 88] width 67 height 27
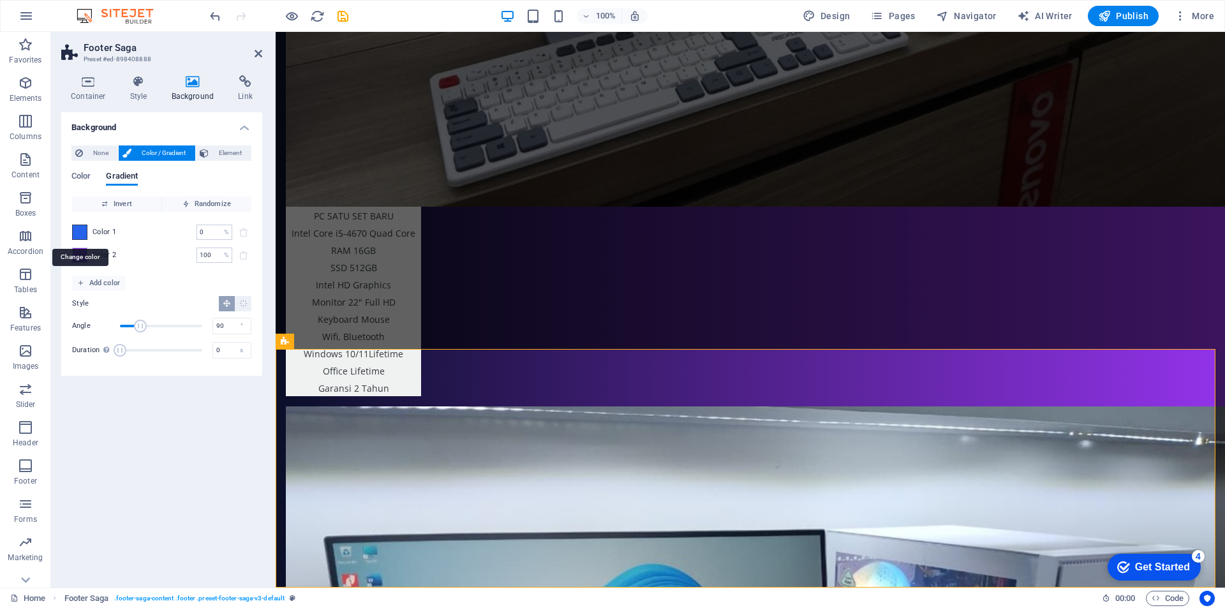
click at [80, 232] on span at bounding box center [80, 232] width 14 height 14
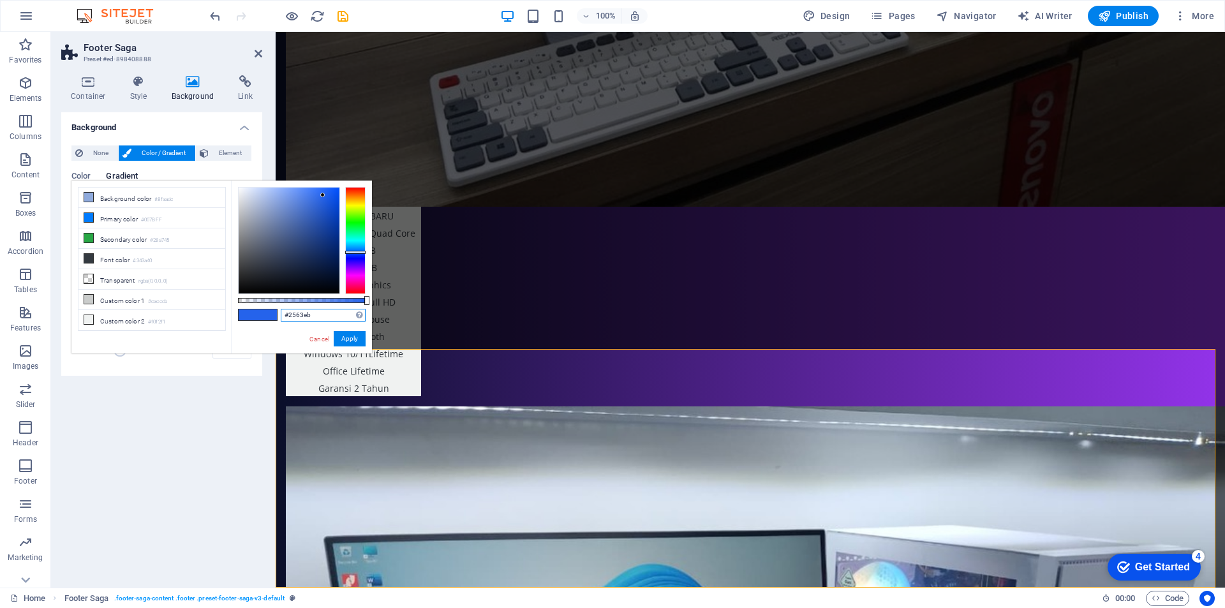
drag, startPoint x: 313, startPoint y: 316, endPoint x: 262, endPoint y: 319, distance: 50.5
click at [262, 319] on div "#2563eb Supported formats #0852ed rgb(8, 82, 237) rgba(8, 82, 237, 90%) hsv(221…" at bounding box center [301, 360] width 141 height 358
paste input "0A0F29"
type input "#0a0f29"
click at [347, 339] on button "Apply" at bounding box center [350, 338] width 32 height 15
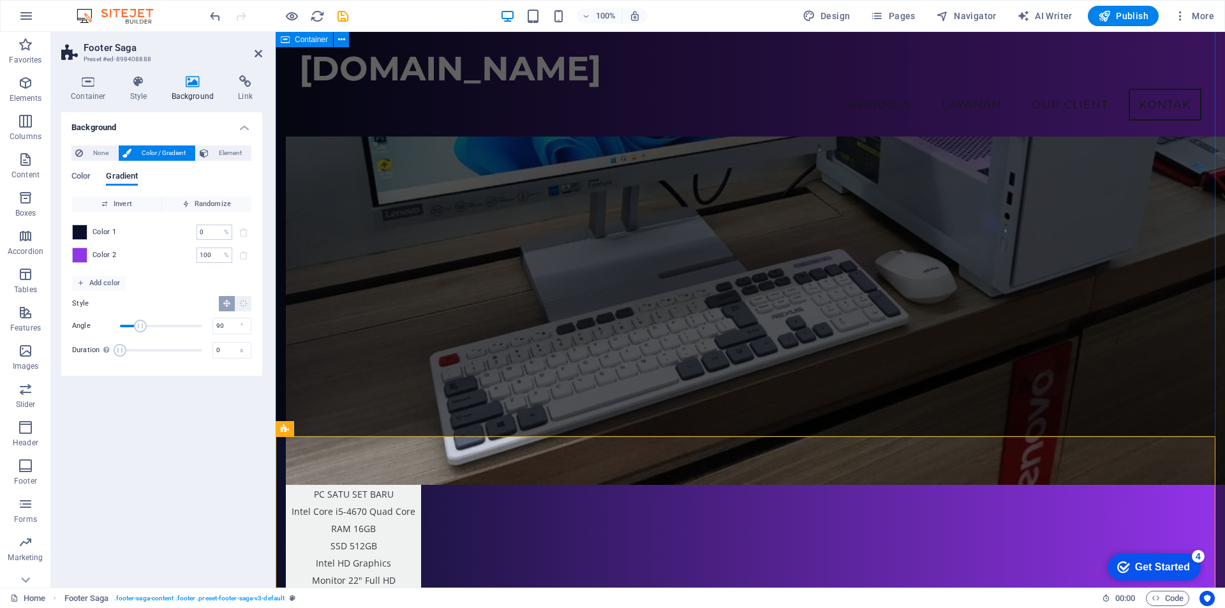
scroll to position [2592, 0]
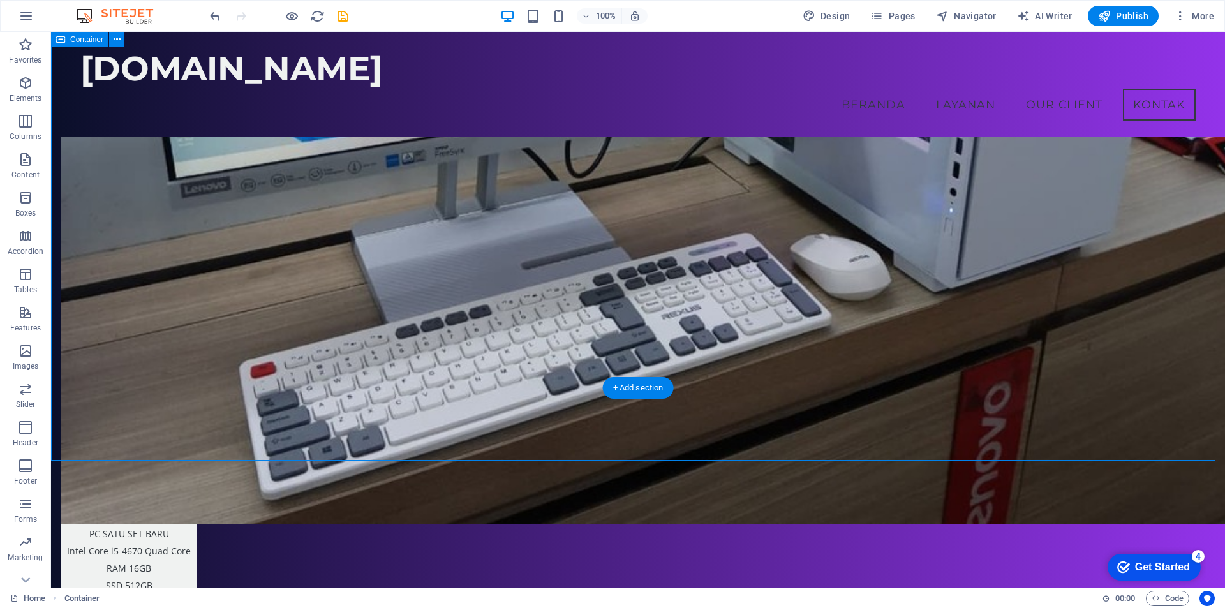
scroll to position [2766, 0]
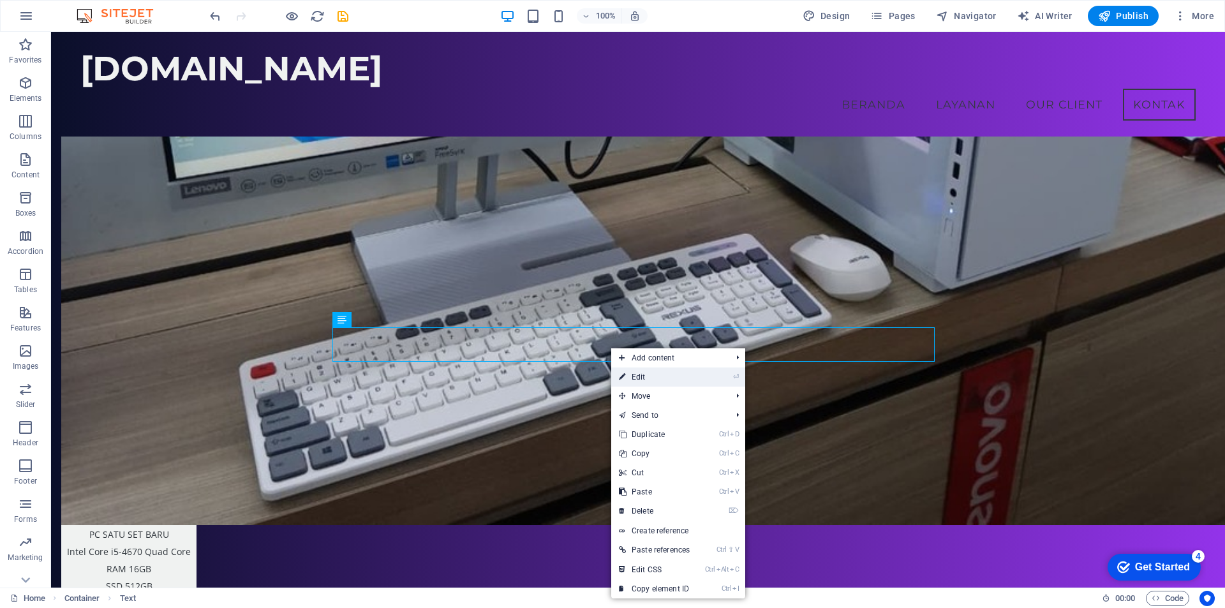
click at [648, 376] on link "⏎ Edit" at bounding box center [654, 377] width 86 height 19
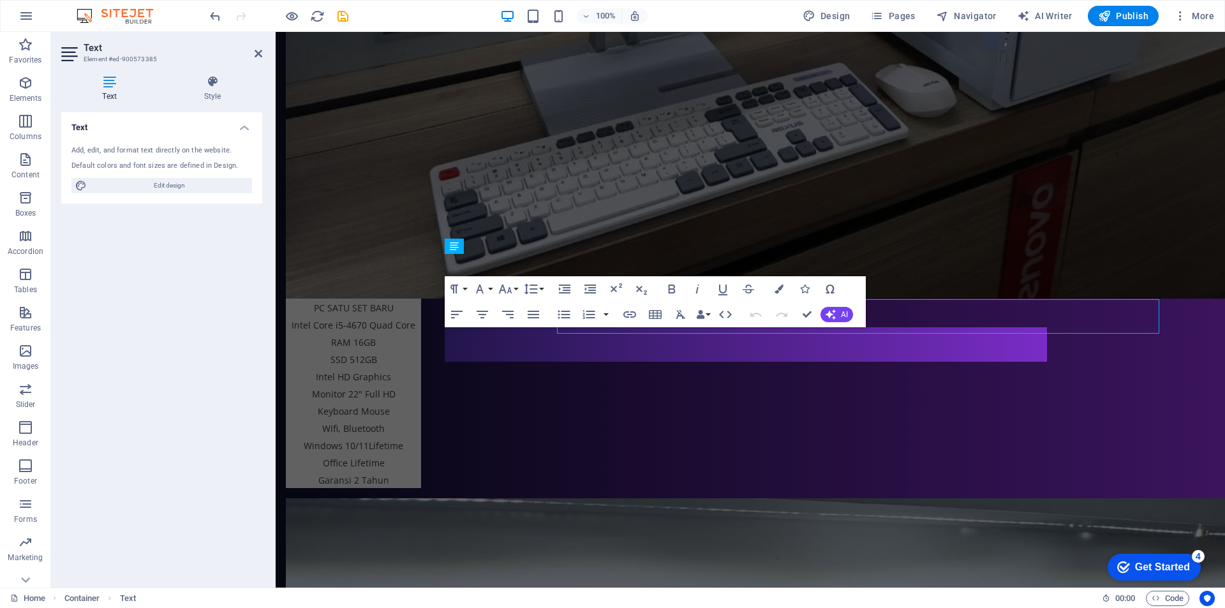
scroll to position [2794, 0]
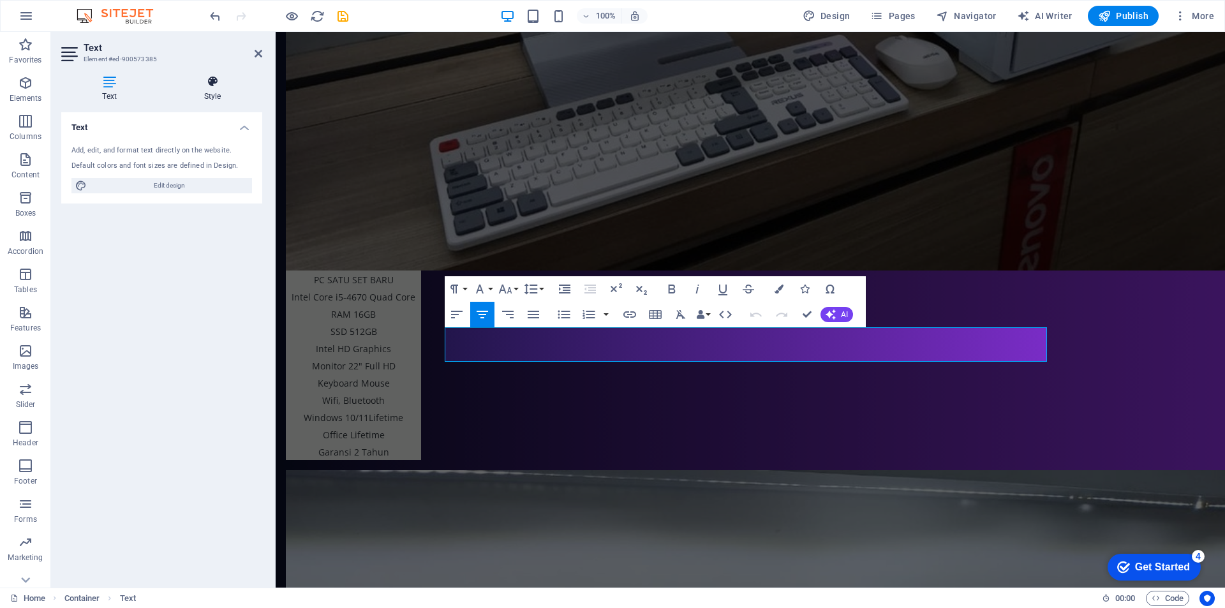
click at [213, 94] on h4 "Style" at bounding box center [213, 88] width 100 height 27
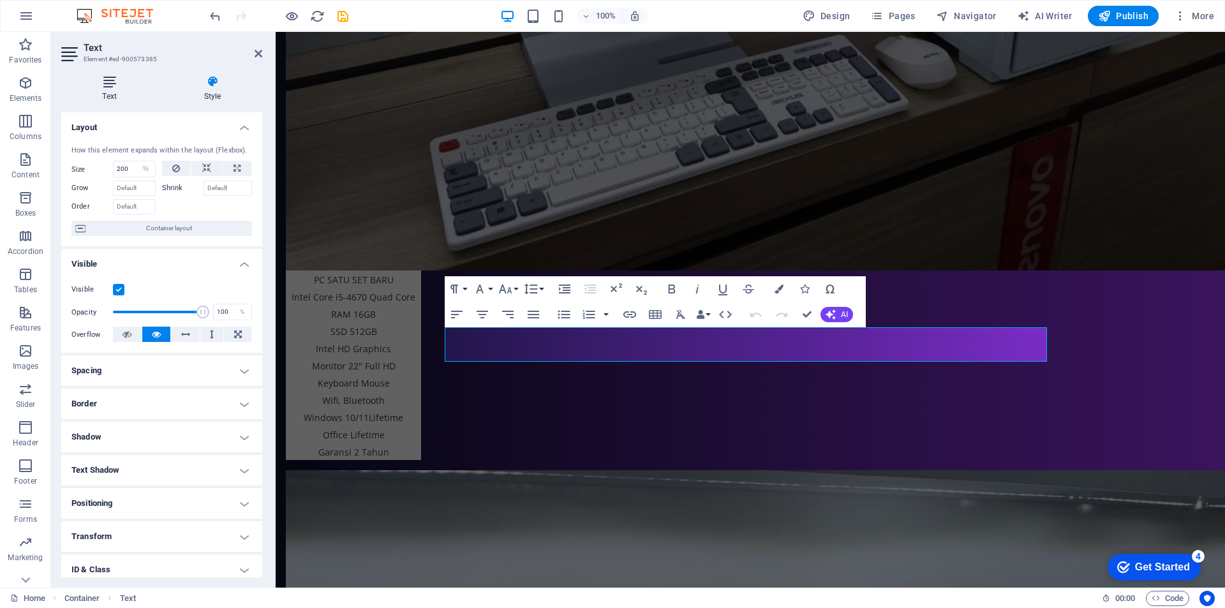
click at [110, 90] on h4 "Text" at bounding box center [111, 88] width 101 height 27
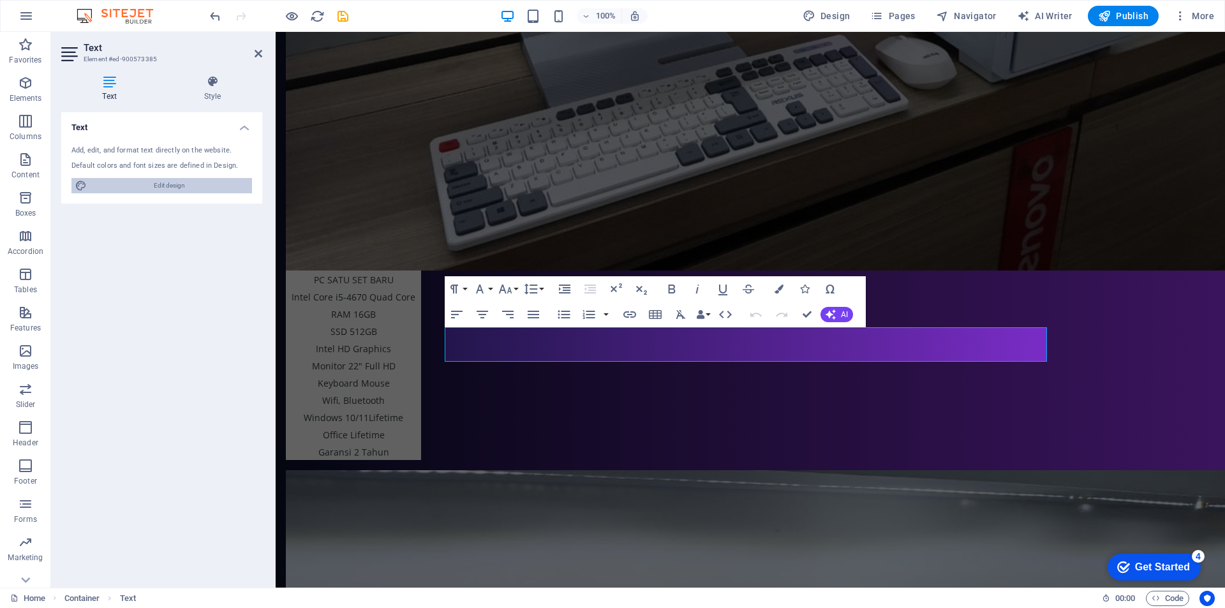
click at [162, 186] on span "Edit design" at bounding box center [170, 185] width 158 height 15
select select "px"
select select "200"
select select "px"
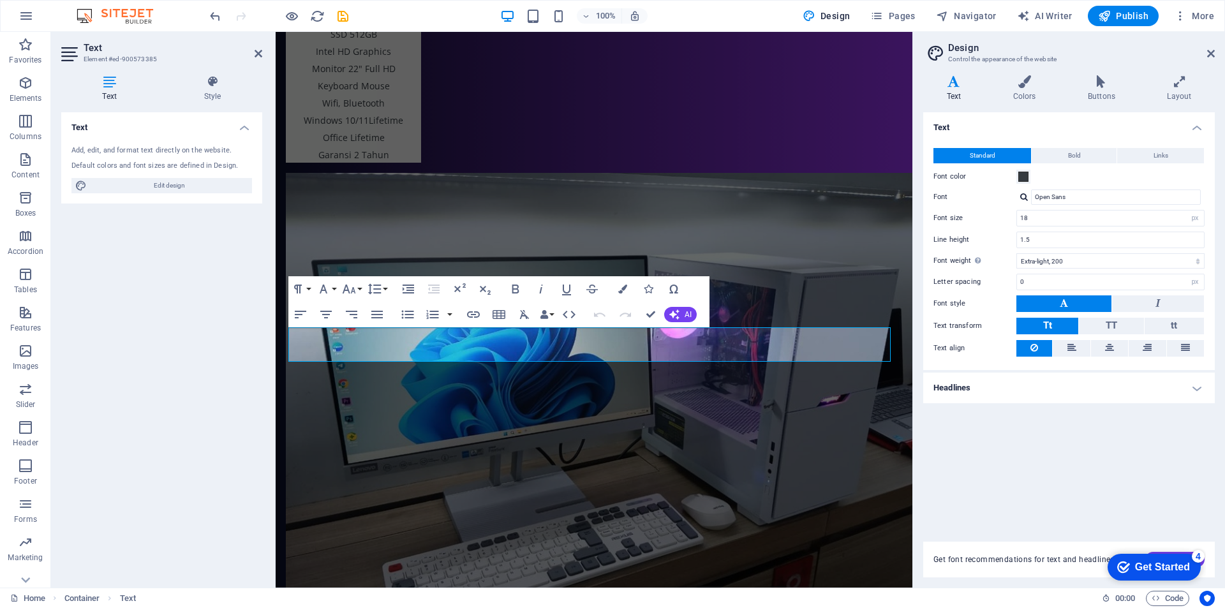
scroll to position [2731, 0]
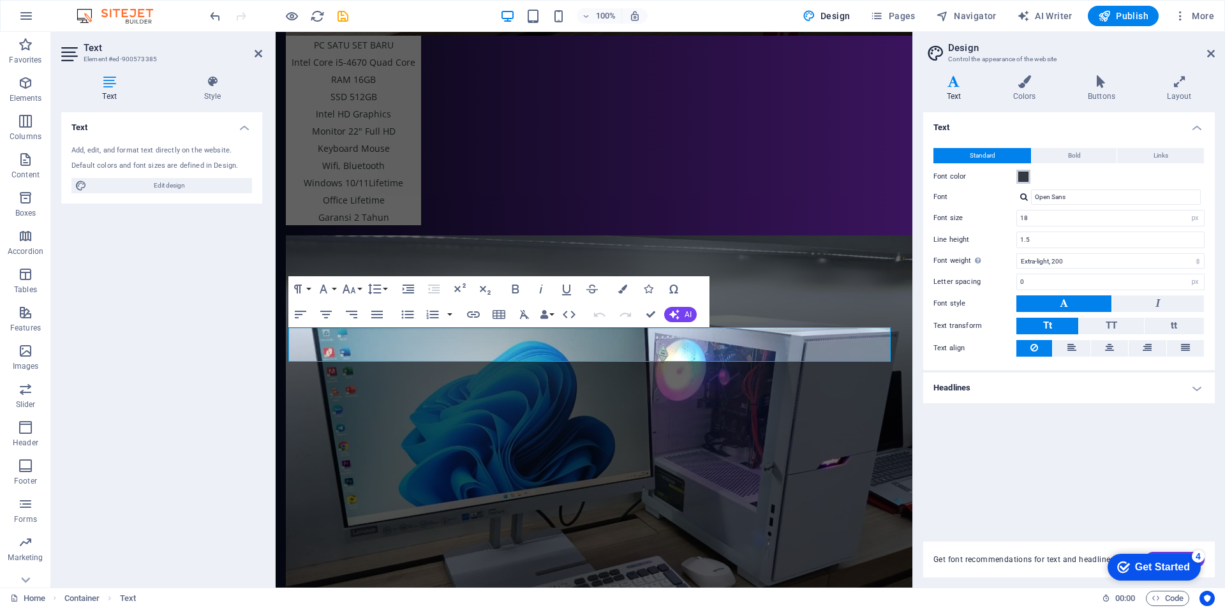
click at [1025, 179] on span at bounding box center [1023, 177] width 10 height 10
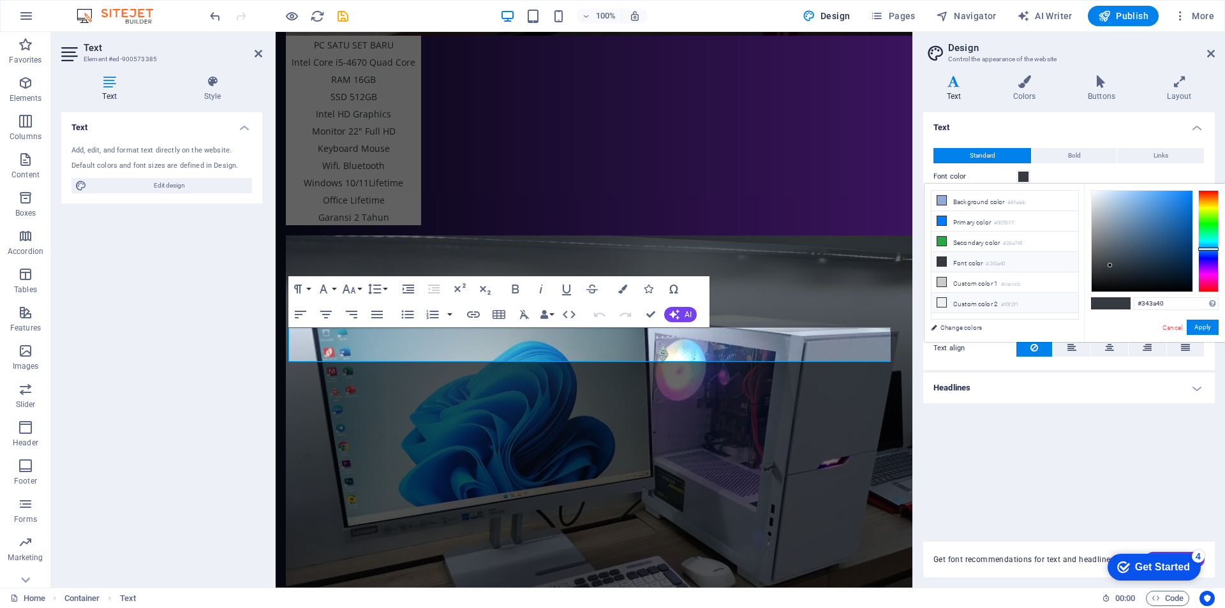
click at [944, 302] on icon at bounding box center [941, 302] width 9 height 9
type input "#f0f2f1"
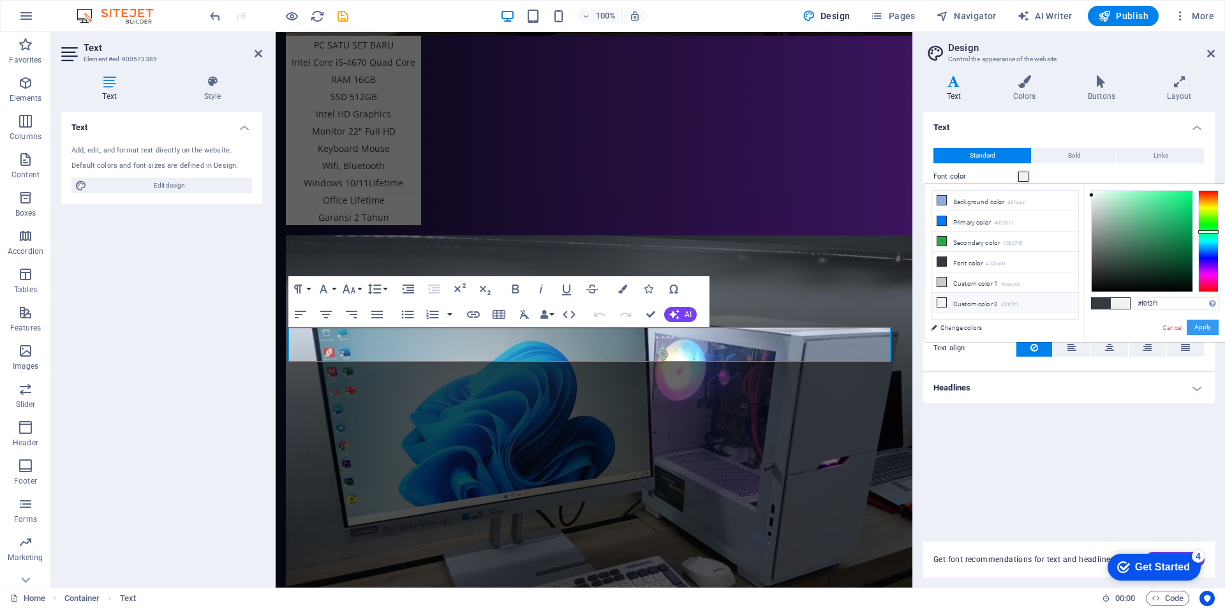
click at [1205, 323] on button "Apply" at bounding box center [1203, 327] width 32 height 15
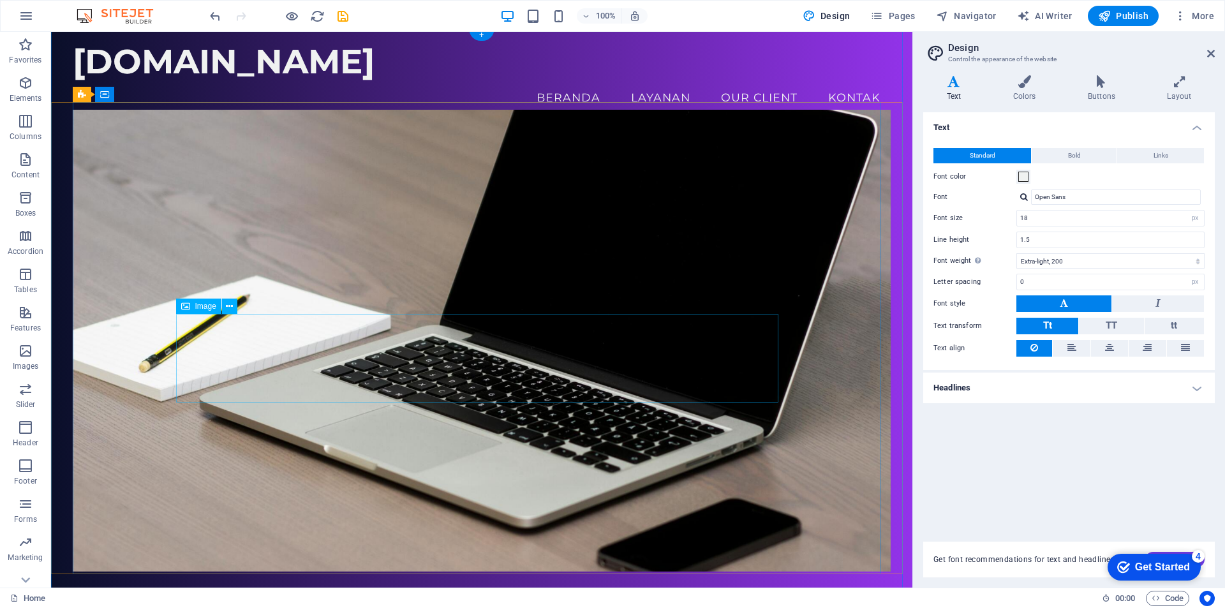
scroll to position [0, 0]
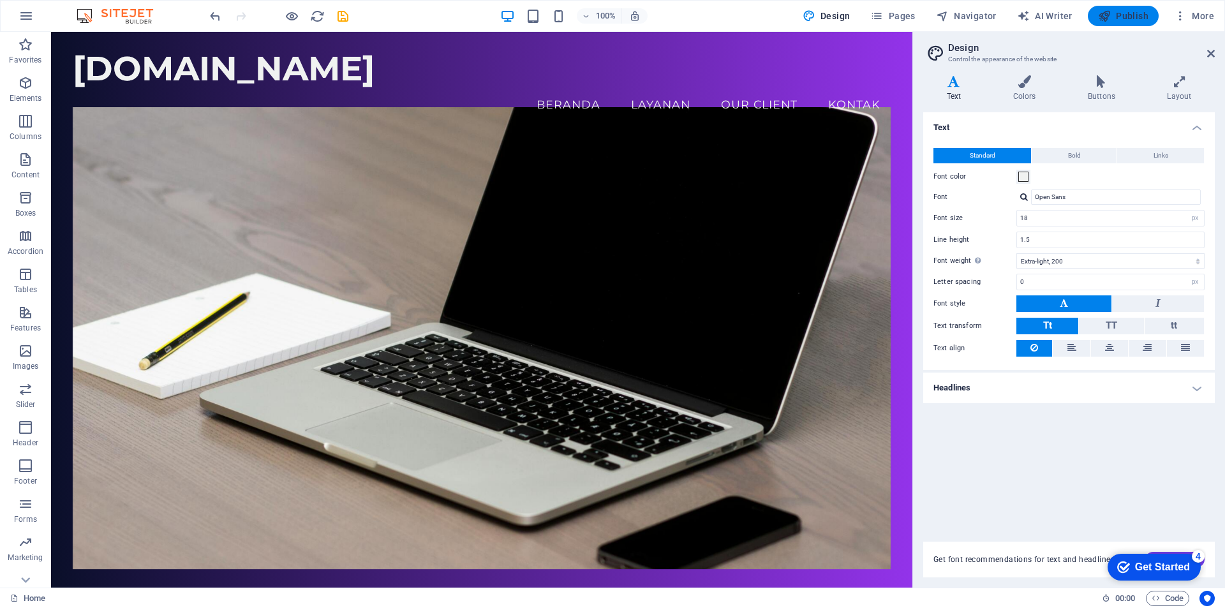
click at [1114, 18] on span "Publish" at bounding box center [1123, 16] width 50 height 13
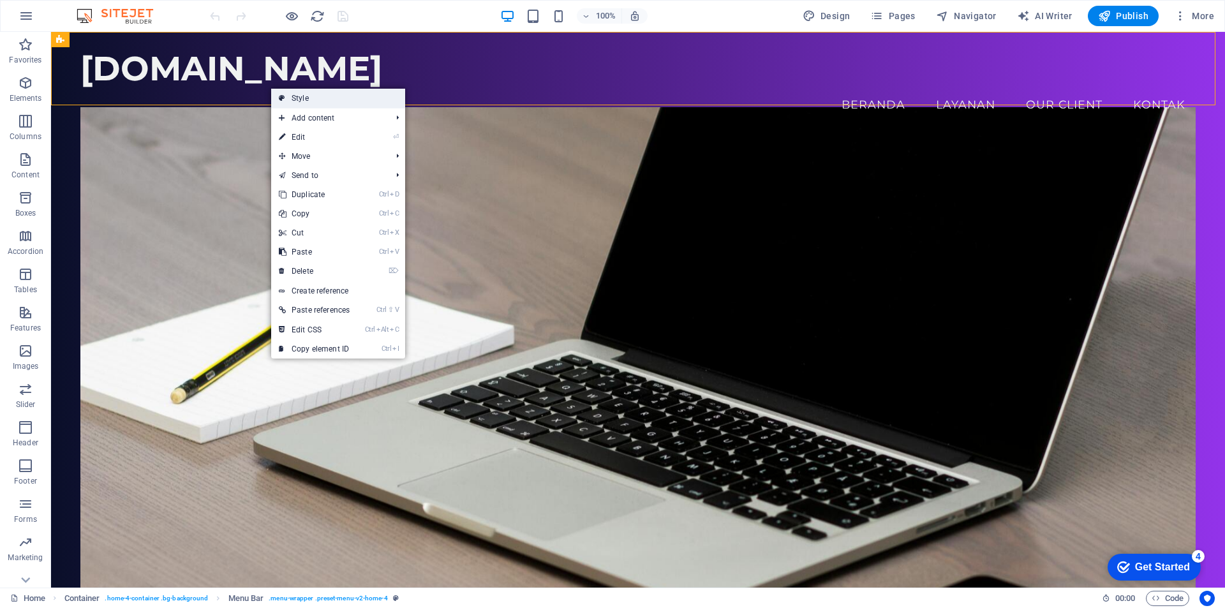
click at [308, 97] on link "Style" at bounding box center [338, 98] width 134 height 19
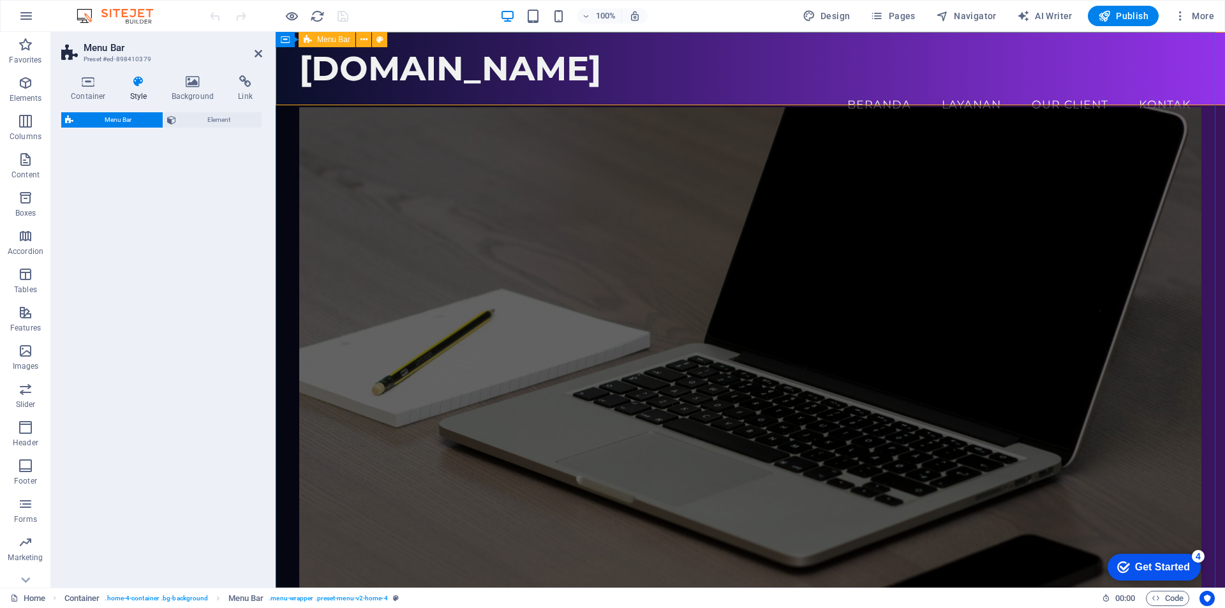
select select "vw"
select select "rem"
select select "vw"
select select "preset-menu-v2-home-4"
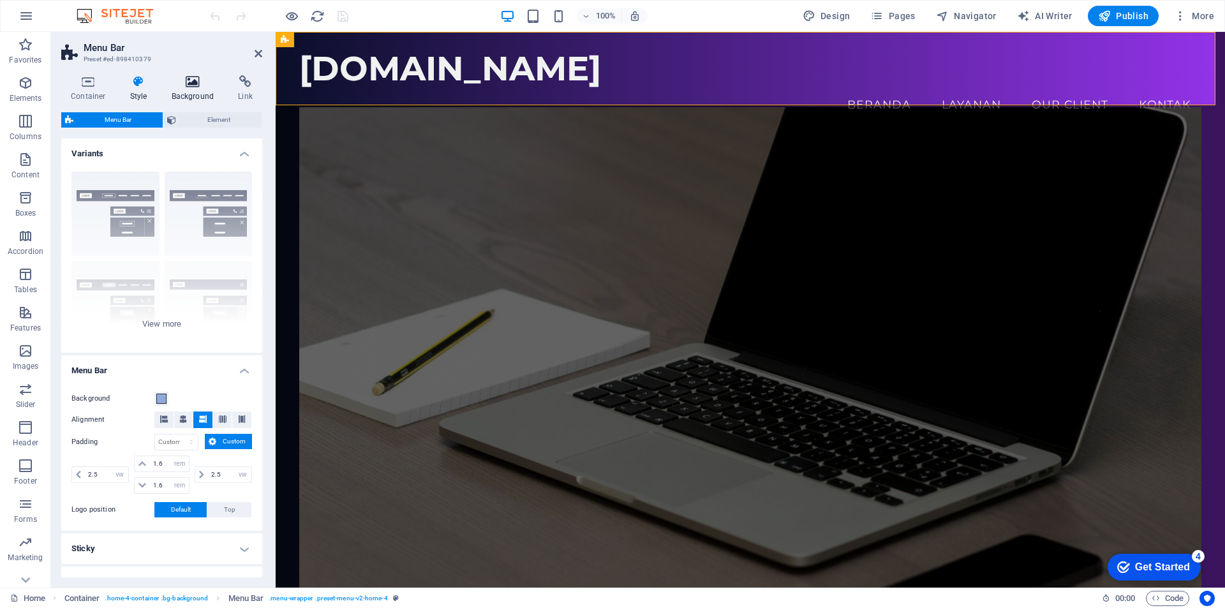
click at [189, 90] on h4 "Background" at bounding box center [195, 88] width 67 height 27
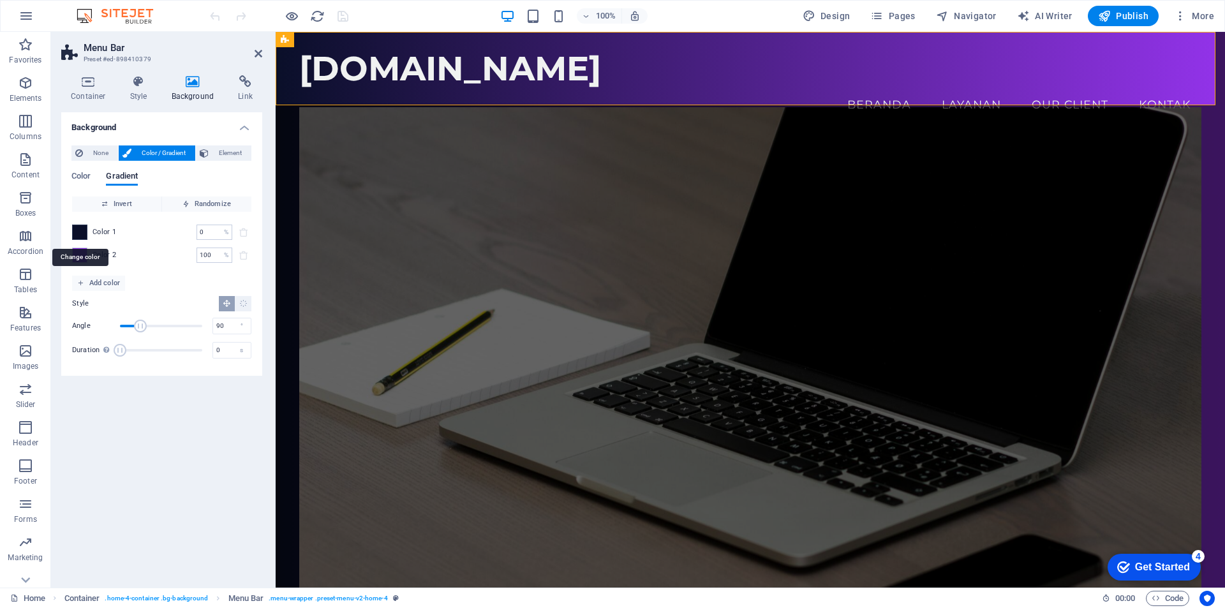
click at [80, 234] on span at bounding box center [80, 232] width 14 height 14
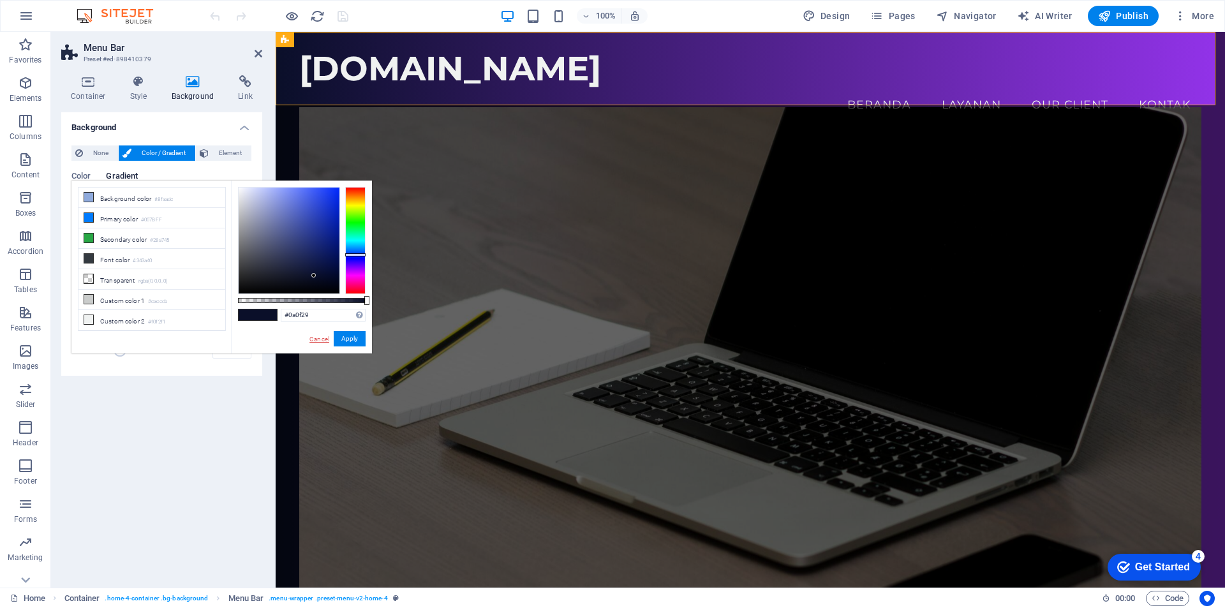
click at [314, 339] on link "Cancel" at bounding box center [319, 339] width 22 height 10
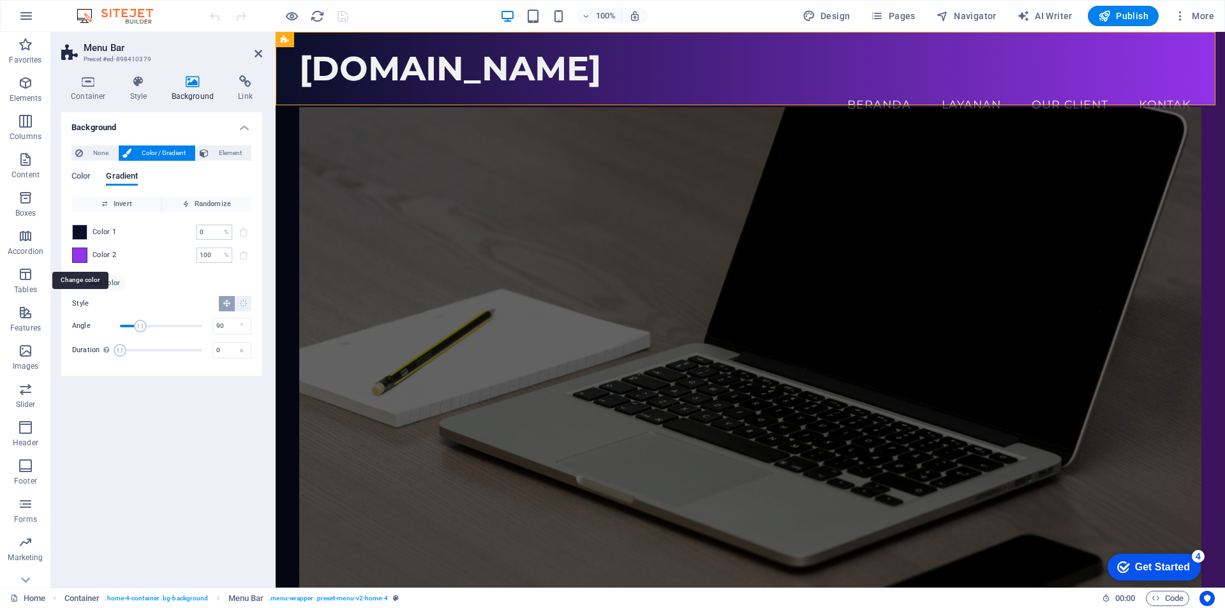
click at [75, 257] on span at bounding box center [80, 255] width 14 height 14
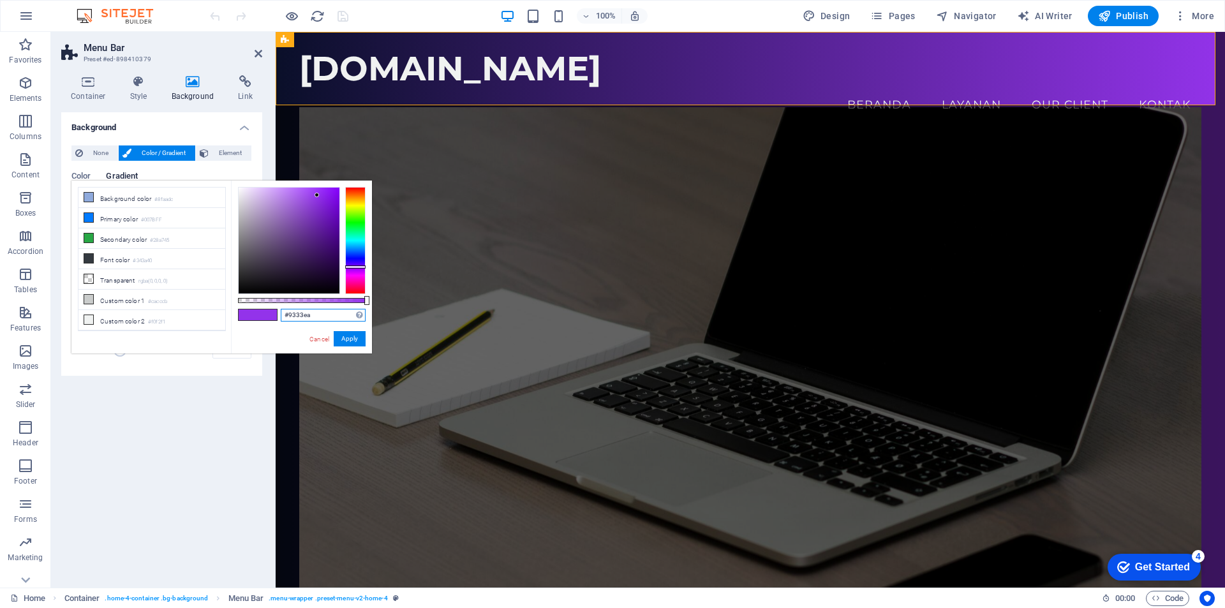
drag, startPoint x: 318, startPoint y: 316, endPoint x: 264, endPoint y: 315, distance: 54.2
click at [264, 315] on div "#9333ea Supported formats #0852ed rgb(8, 82, 237) rgba(8, 82, 237, 90%) hsv(221…" at bounding box center [301, 360] width 141 height 358
paste input "2563EB"
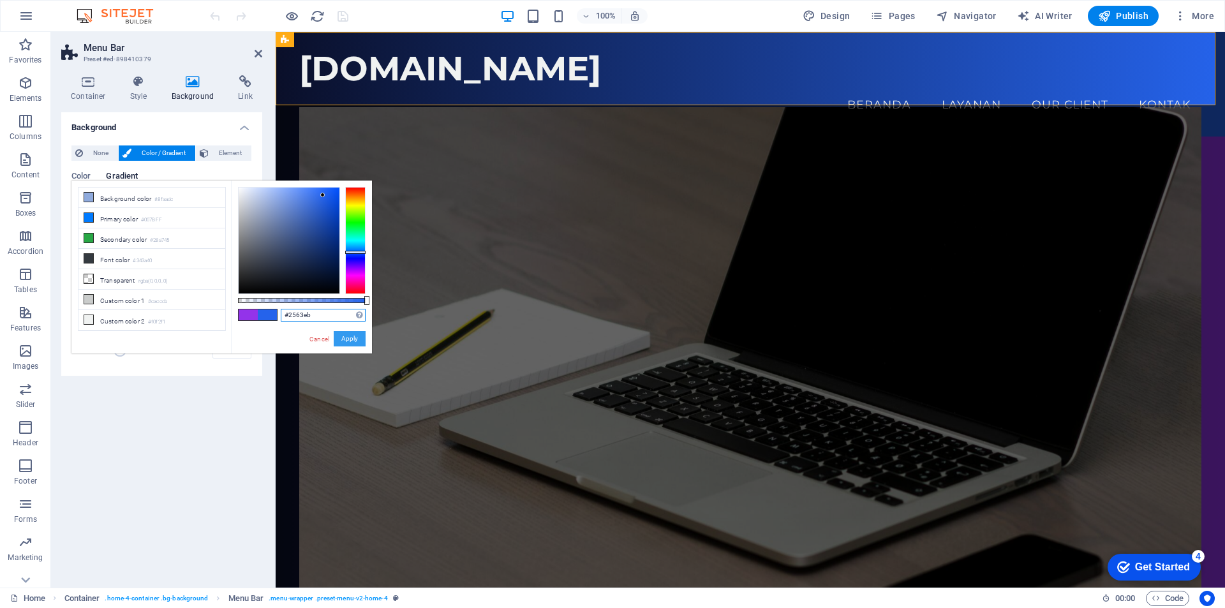
type input "#2563eb"
click at [350, 338] on button "Apply" at bounding box center [350, 338] width 32 height 15
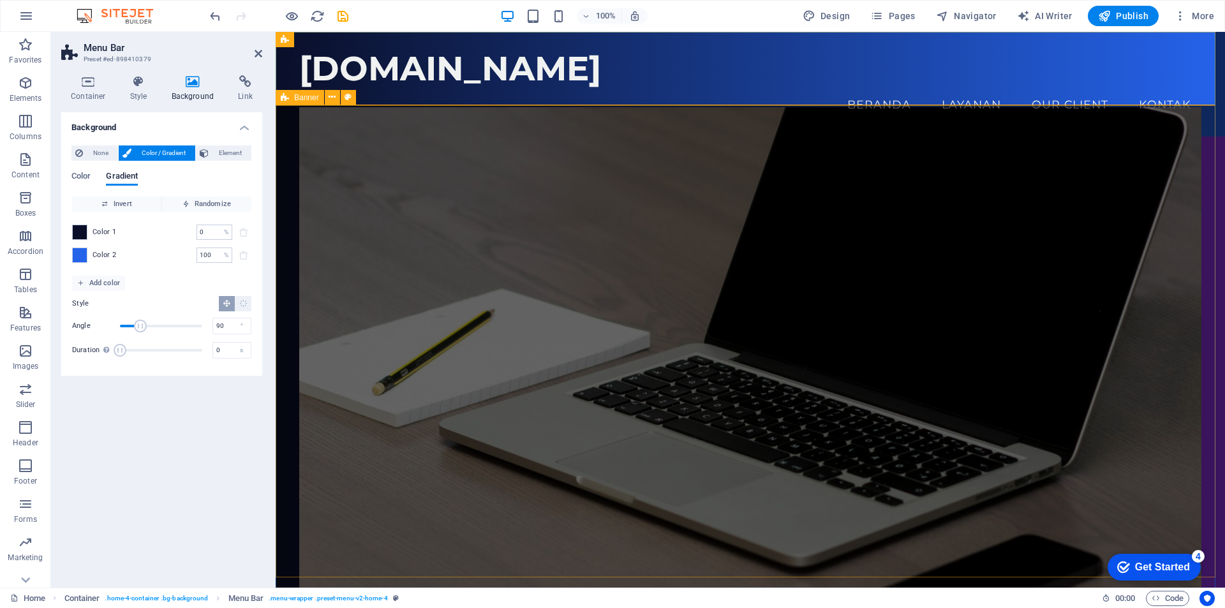
click at [283, 199] on div "Selamat datang di PSCOM PSCOM Service terpercaya pilihan anda [GEOGRAPHIC_DATA]…" at bounding box center [750, 535] width 949 height 796
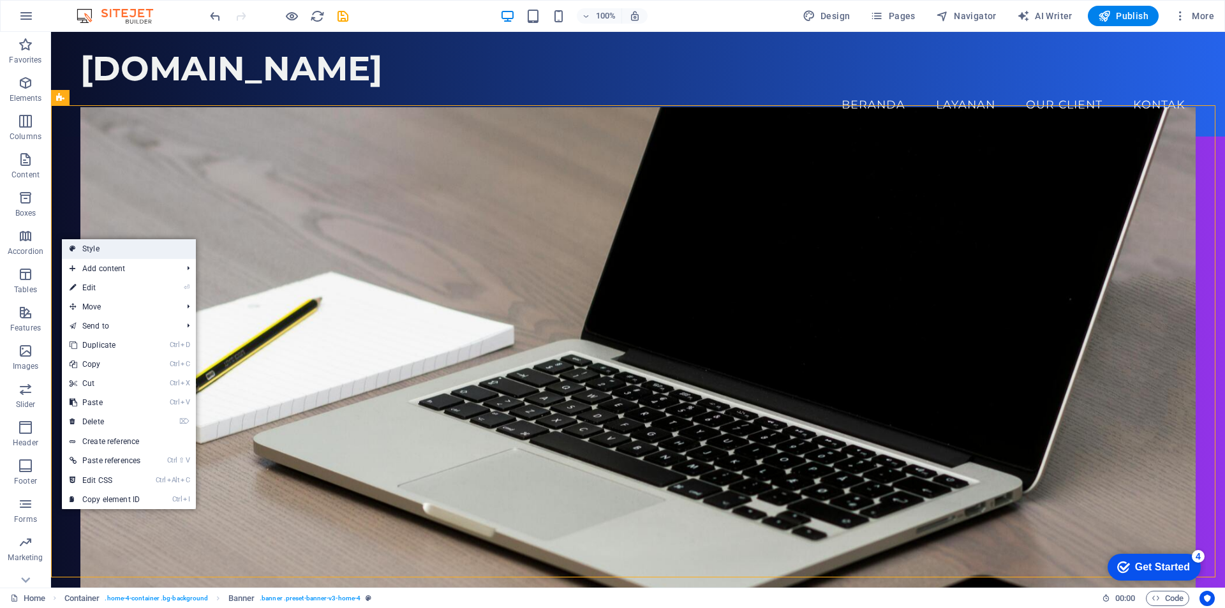
click at [78, 248] on link "Style" at bounding box center [129, 248] width 134 height 19
select select "preset-banner-v3-home-4"
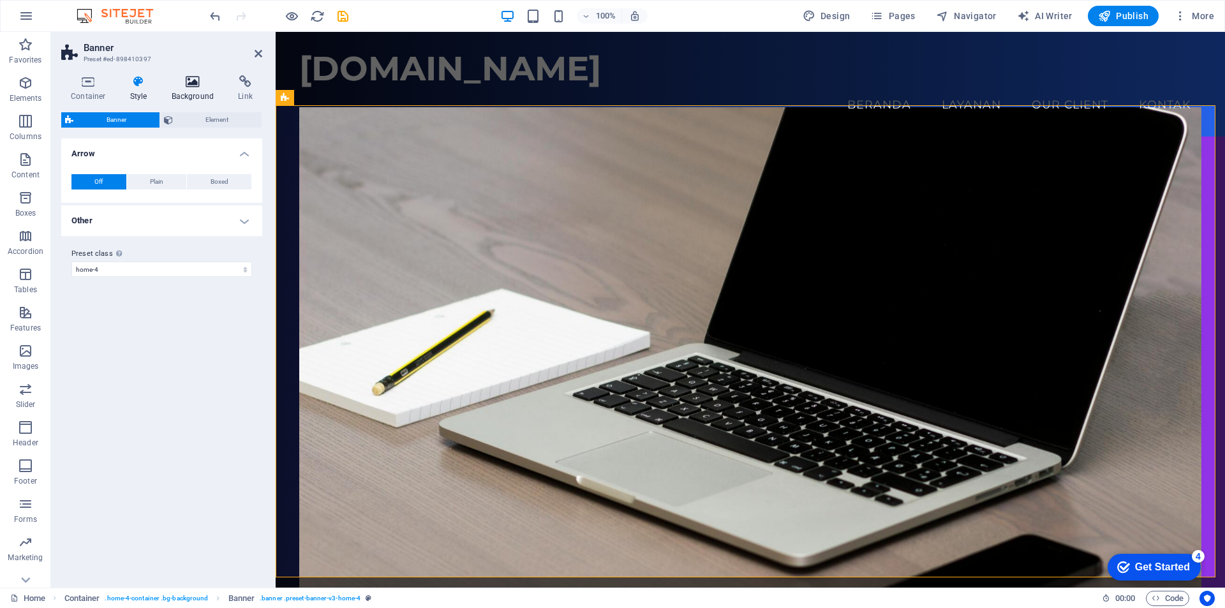
click at [186, 90] on h4 "Background" at bounding box center [195, 88] width 67 height 27
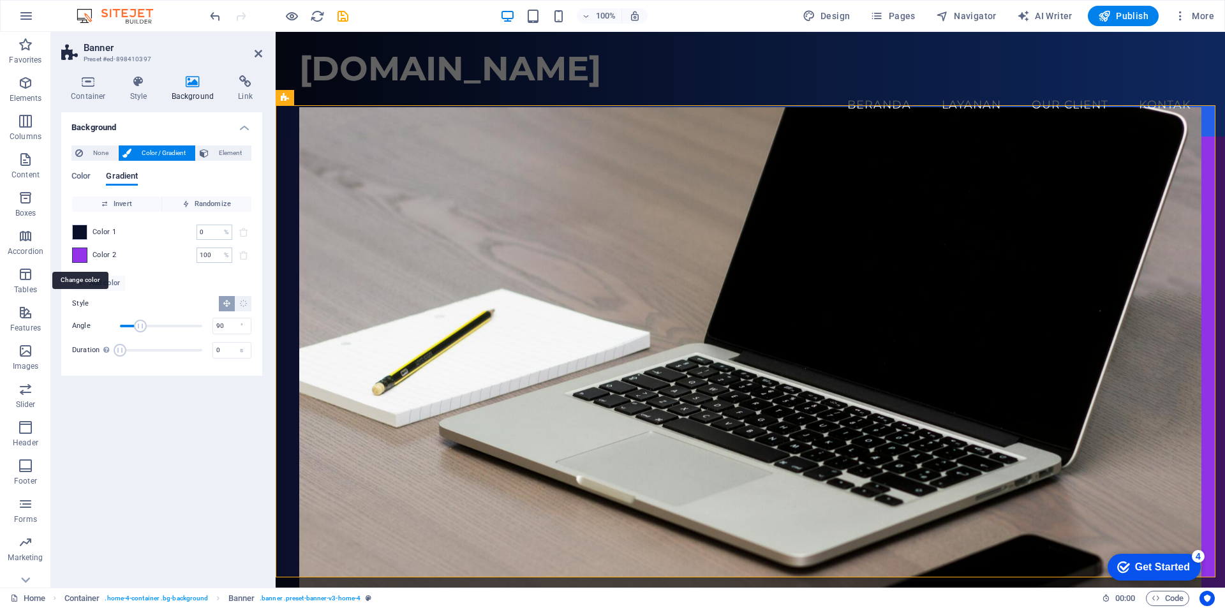
click at [75, 256] on span at bounding box center [80, 255] width 14 height 14
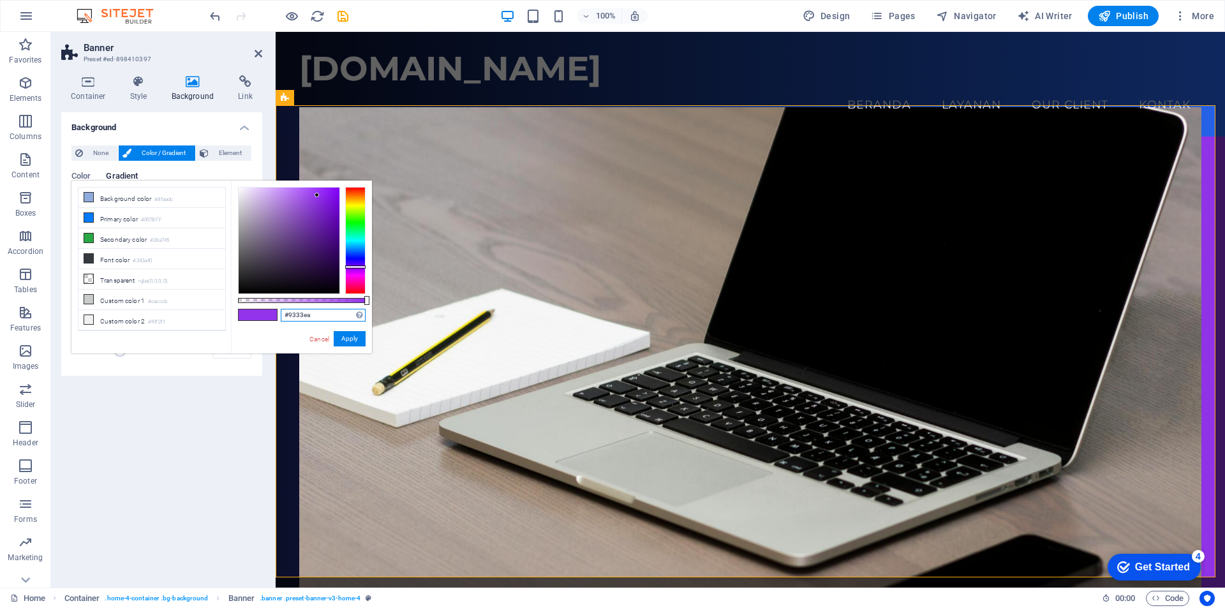
drag, startPoint x: 326, startPoint y: 318, endPoint x: 251, endPoint y: 320, distance: 74.7
click at [251, 320] on div "#9333ea Supported formats #0852ed rgb(8, 82, 237) rgba(8, 82, 237, 90%) hsv(221…" at bounding box center [301, 360] width 141 height 358
paste input "2563EB"
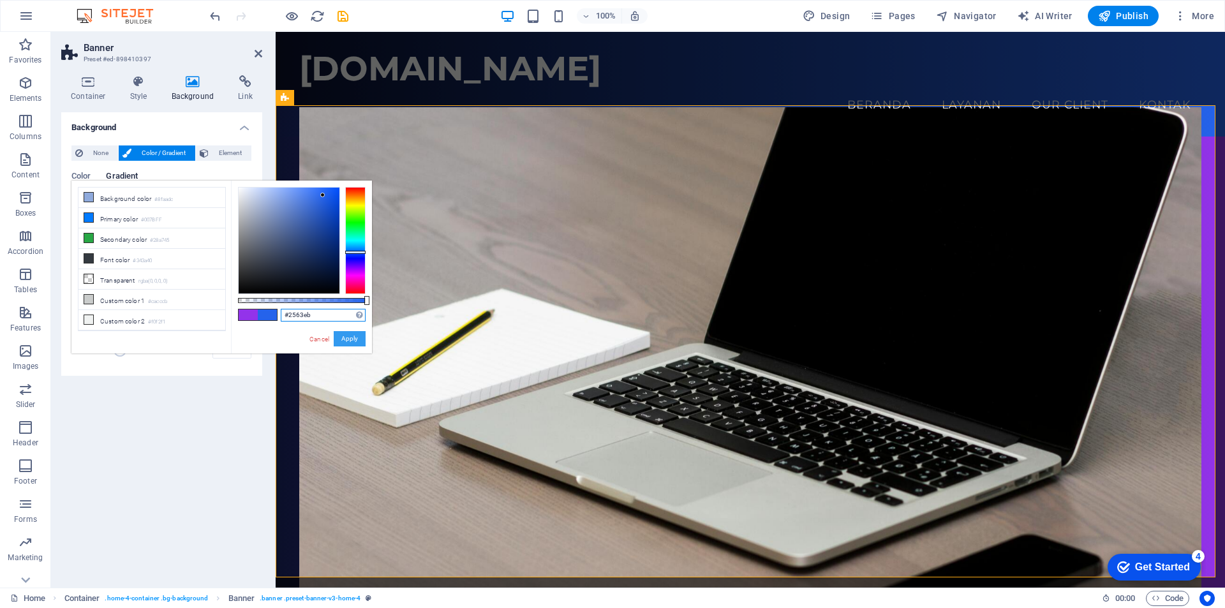
type input "#2563eb"
click at [346, 342] on button "Apply" at bounding box center [350, 338] width 32 height 15
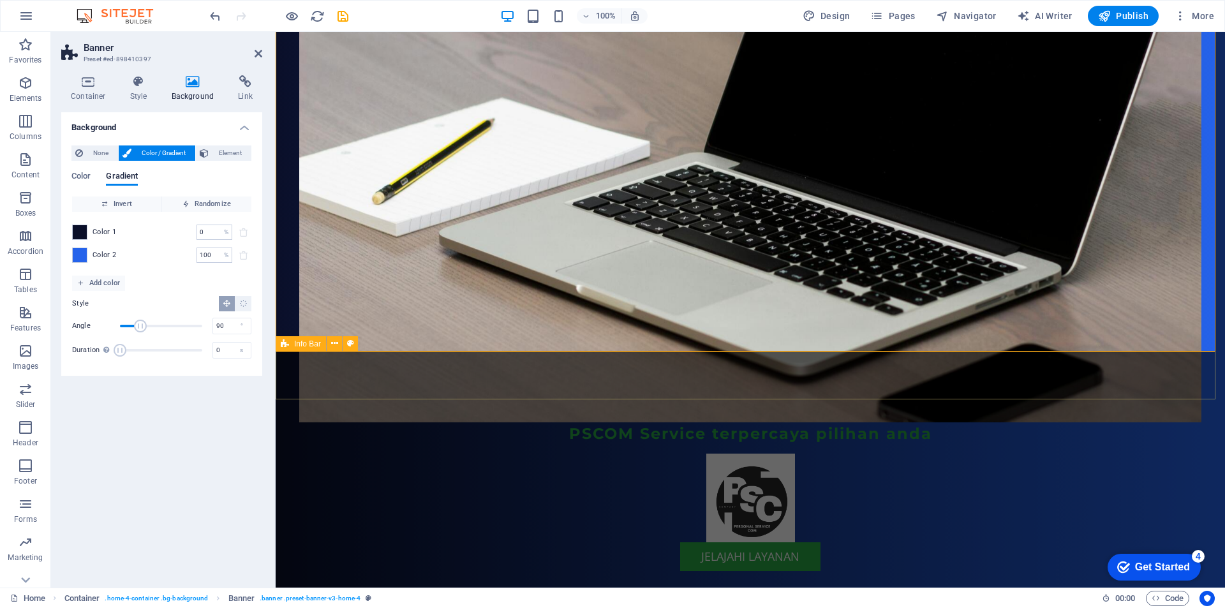
scroll to position [319, 0]
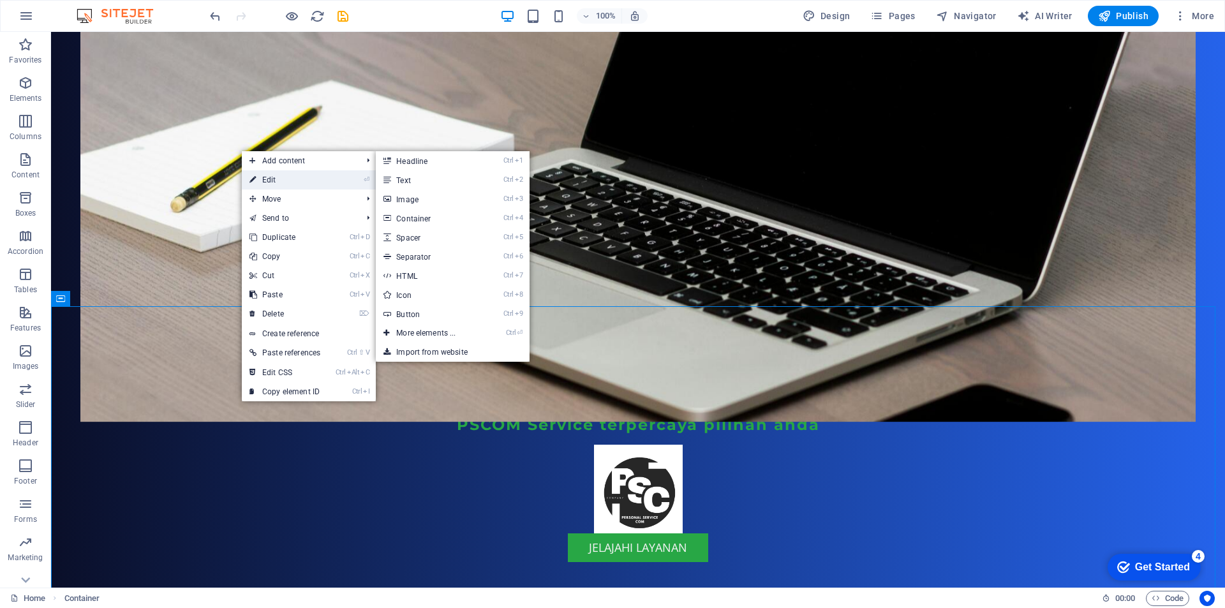
click at [306, 177] on link "⏎ Edit" at bounding box center [285, 179] width 86 height 19
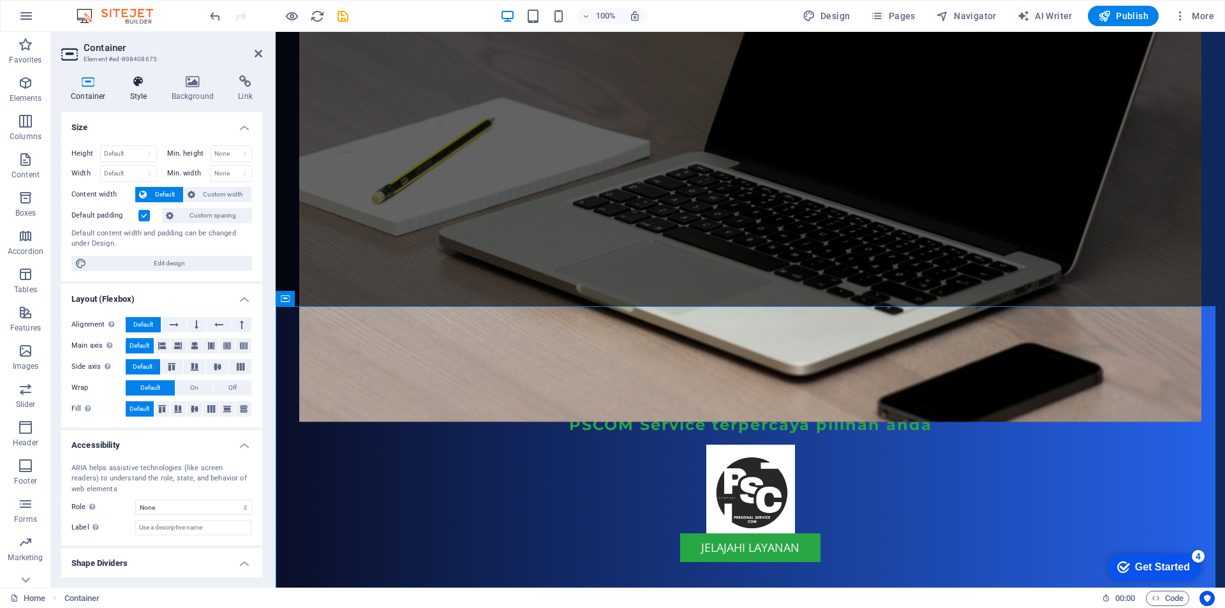
click at [137, 93] on h4 "Style" at bounding box center [141, 88] width 41 height 27
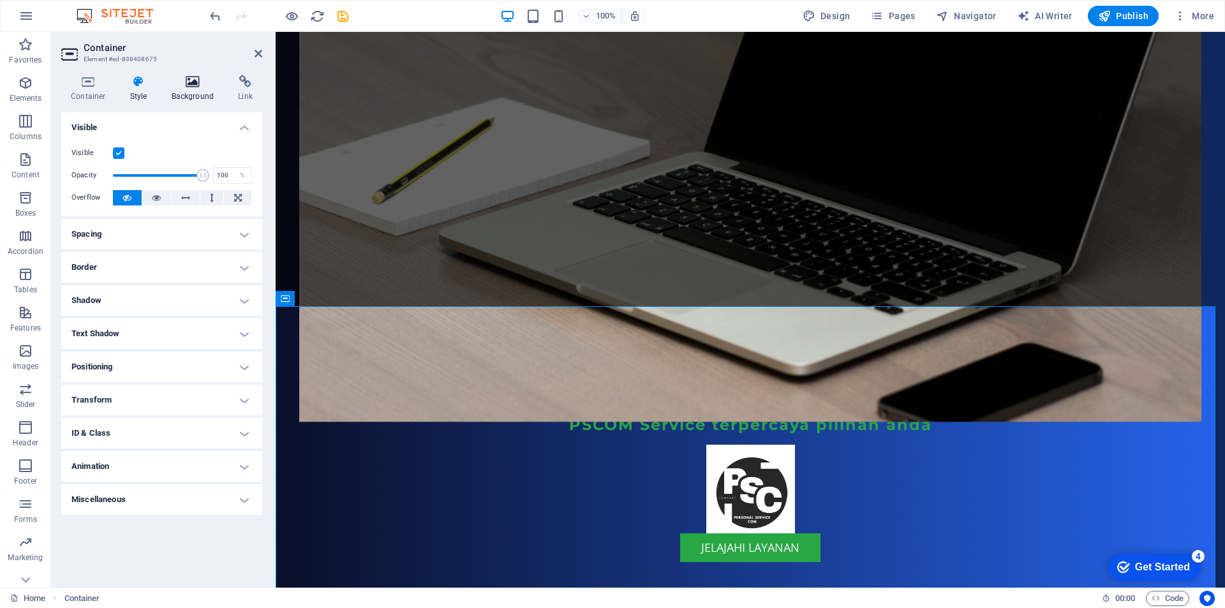
click at [197, 93] on h4 "Background" at bounding box center [195, 88] width 67 height 27
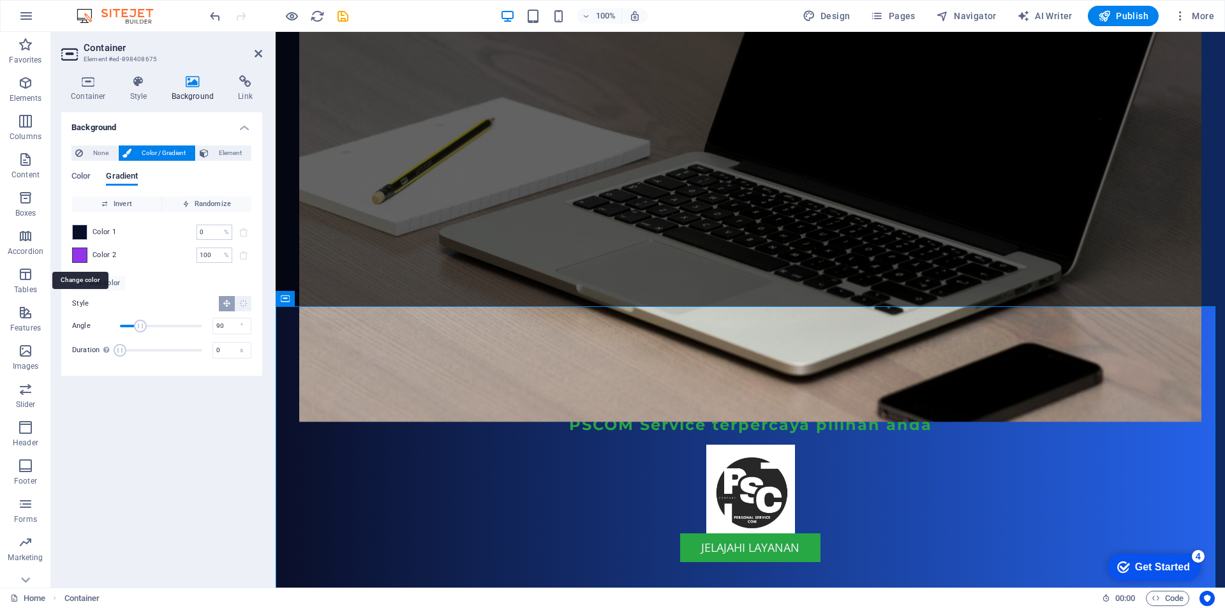
click at [77, 259] on span at bounding box center [80, 255] width 14 height 14
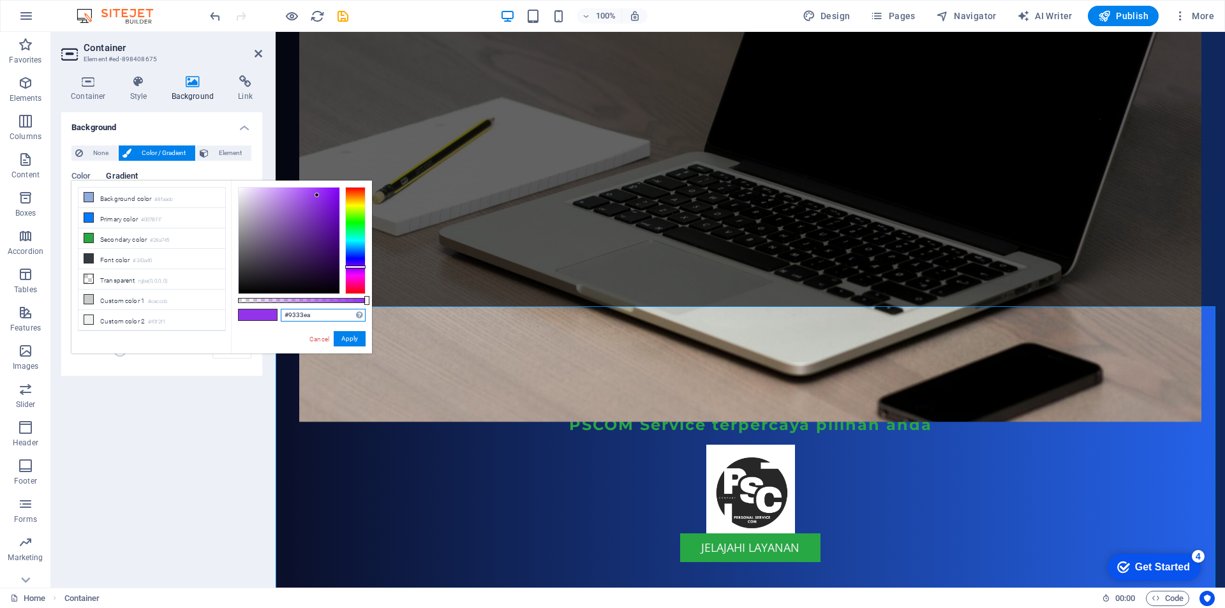
drag, startPoint x: 310, startPoint y: 316, endPoint x: 265, endPoint y: 316, distance: 45.3
click at [265, 316] on div "#9333ea Supported formats #0852ed rgb(8, 82, 237) rgba(8, 82, 237, 90%) hsv(221…" at bounding box center [301, 360] width 141 height 358
paste input "2563EB"
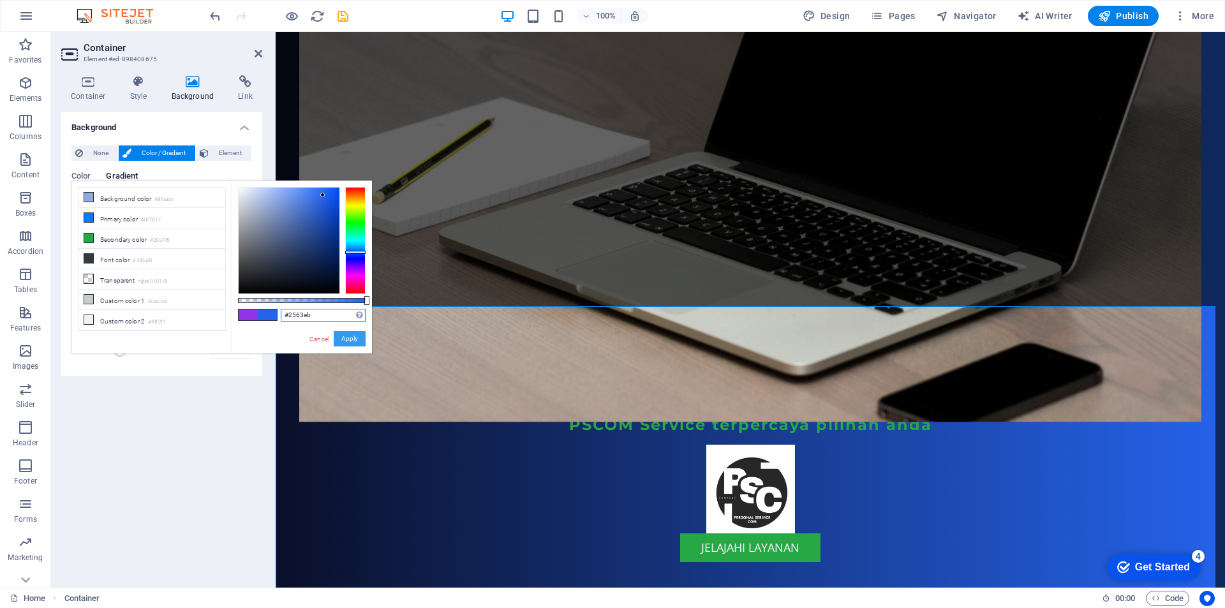
type input "#2563eb"
click at [353, 339] on button "Apply" at bounding box center [350, 338] width 32 height 15
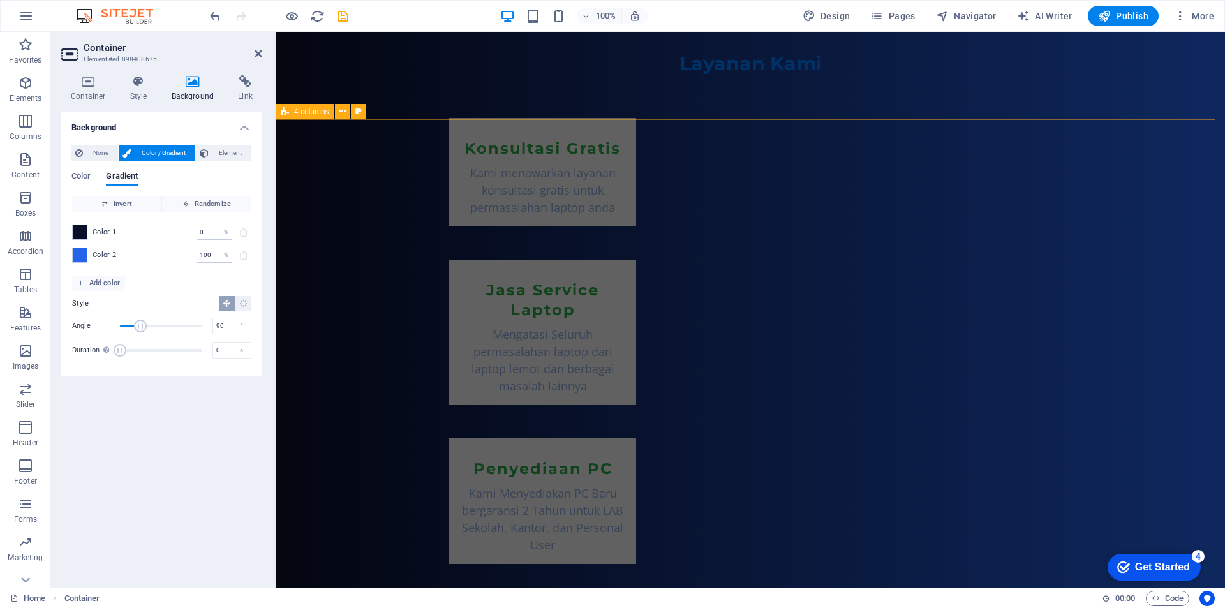
scroll to position [1212, 0]
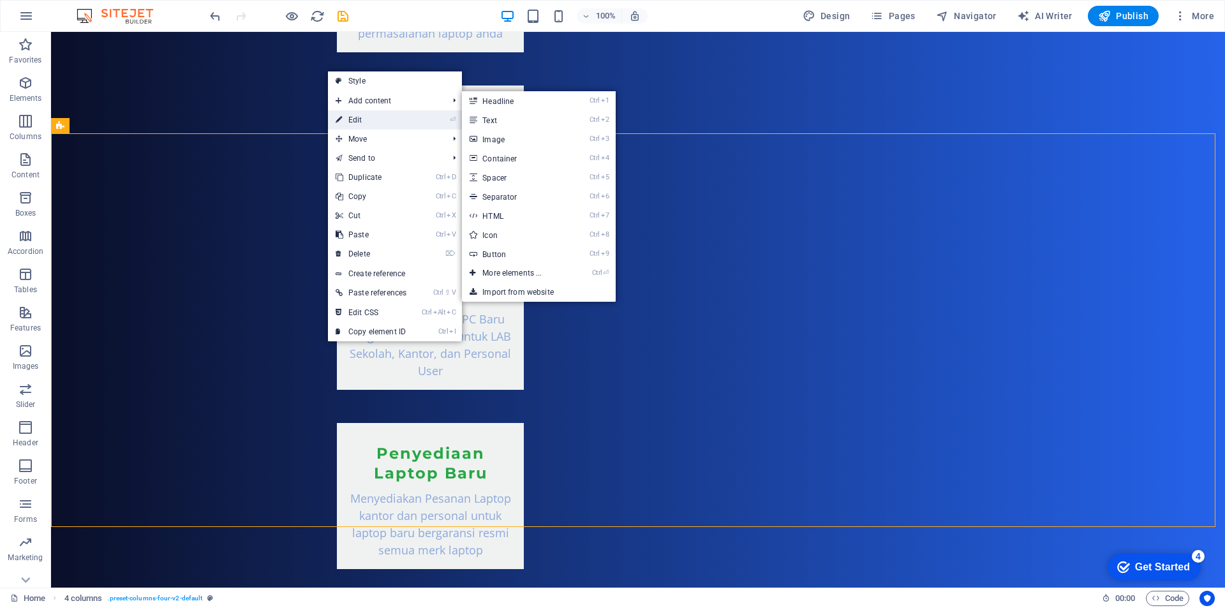
click at [373, 119] on link "⏎ Edit" at bounding box center [371, 119] width 86 height 19
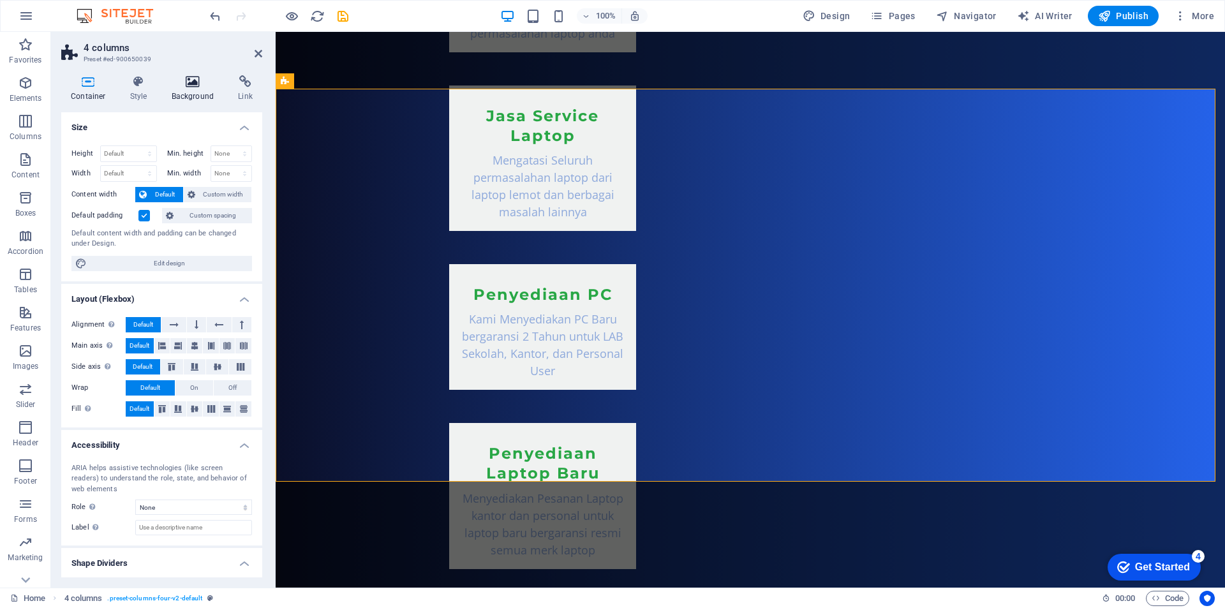
click at [187, 89] on h4 "Background" at bounding box center [195, 88] width 67 height 27
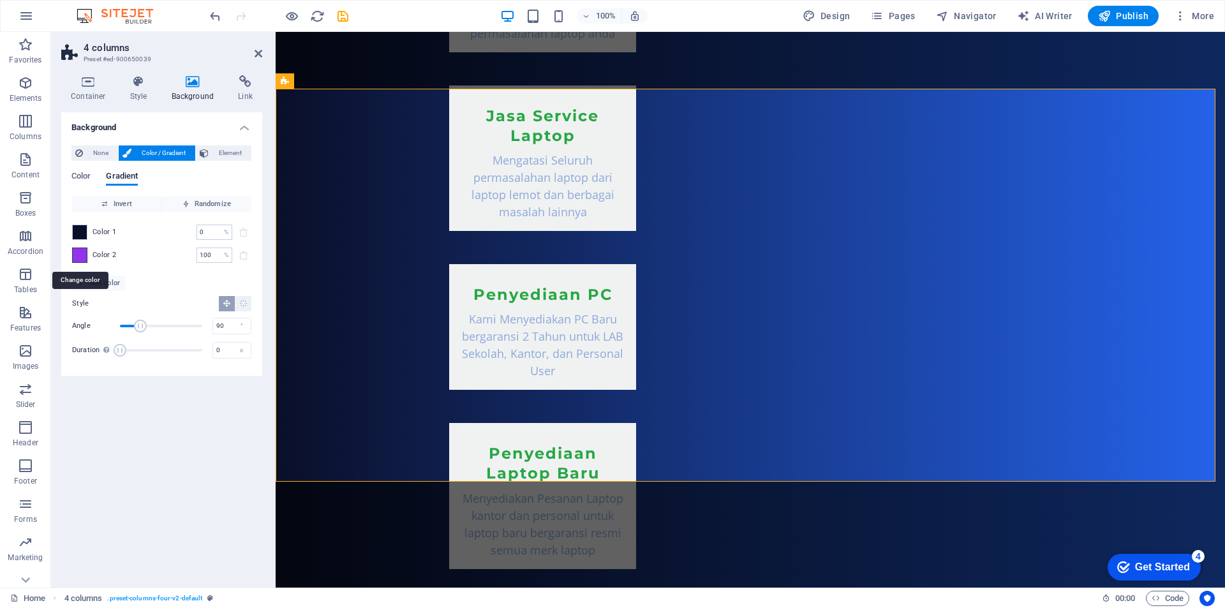
click at [82, 256] on span at bounding box center [80, 255] width 14 height 14
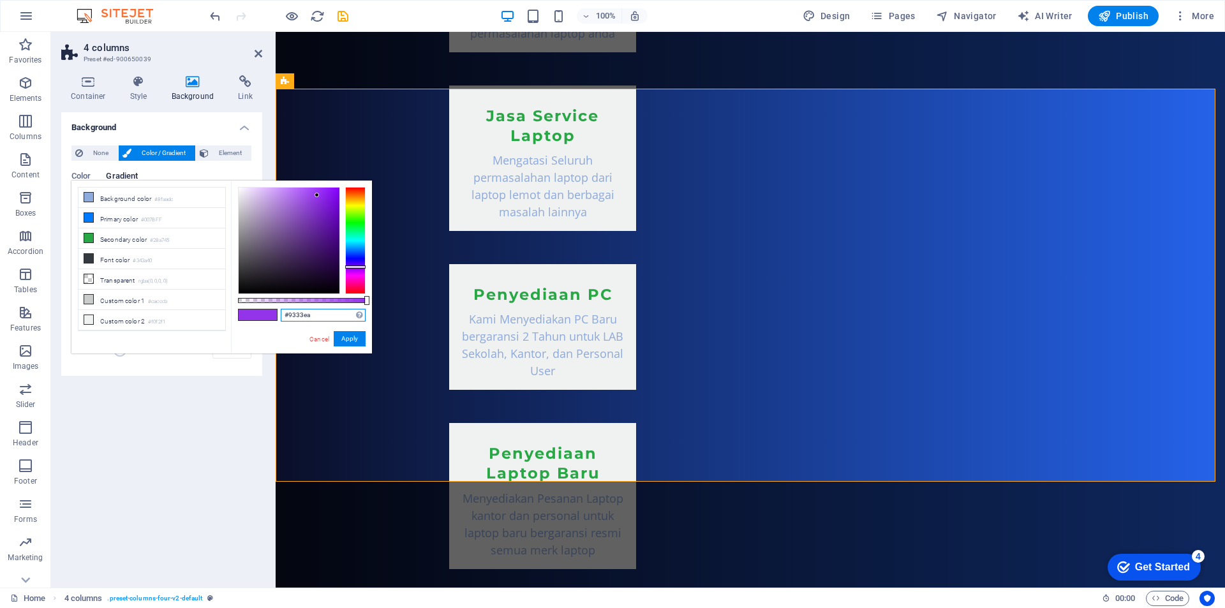
drag, startPoint x: 313, startPoint y: 315, endPoint x: 272, endPoint y: 314, distance: 40.9
click at [272, 314] on div "#9333ea Supported formats #0852ed rgb(8, 82, 237) rgba(8, 82, 237, 90%) hsv(221…" at bounding box center [301, 360] width 141 height 358
paste input "2563EB"
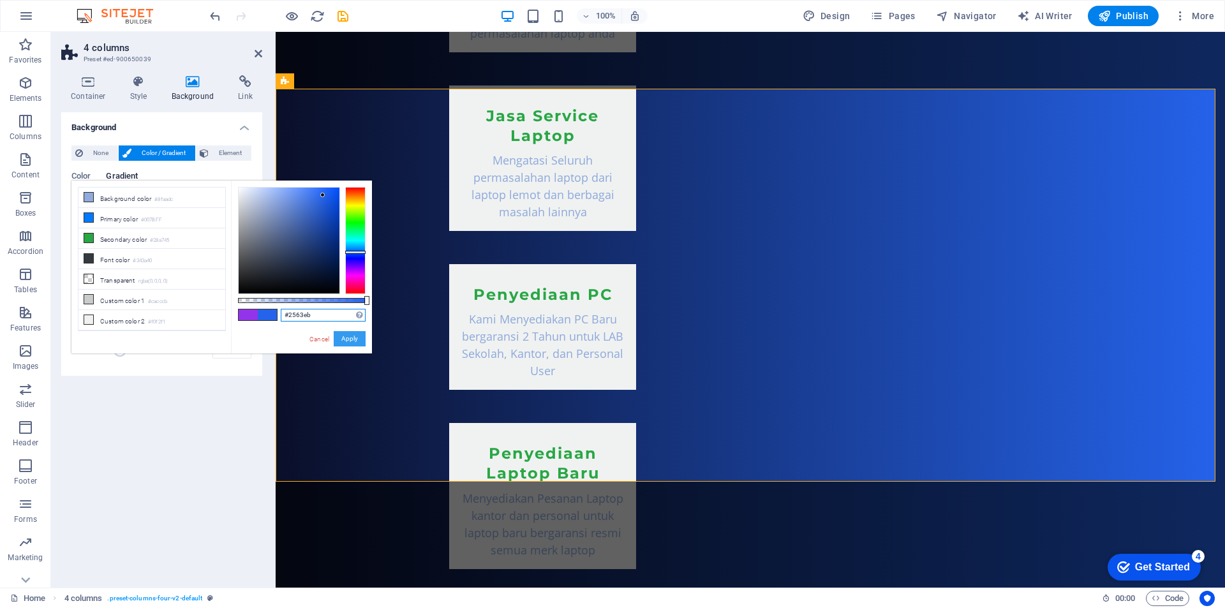
type input "#2563eb"
click at [353, 340] on button "Apply" at bounding box center [350, 338] width 32 height 15
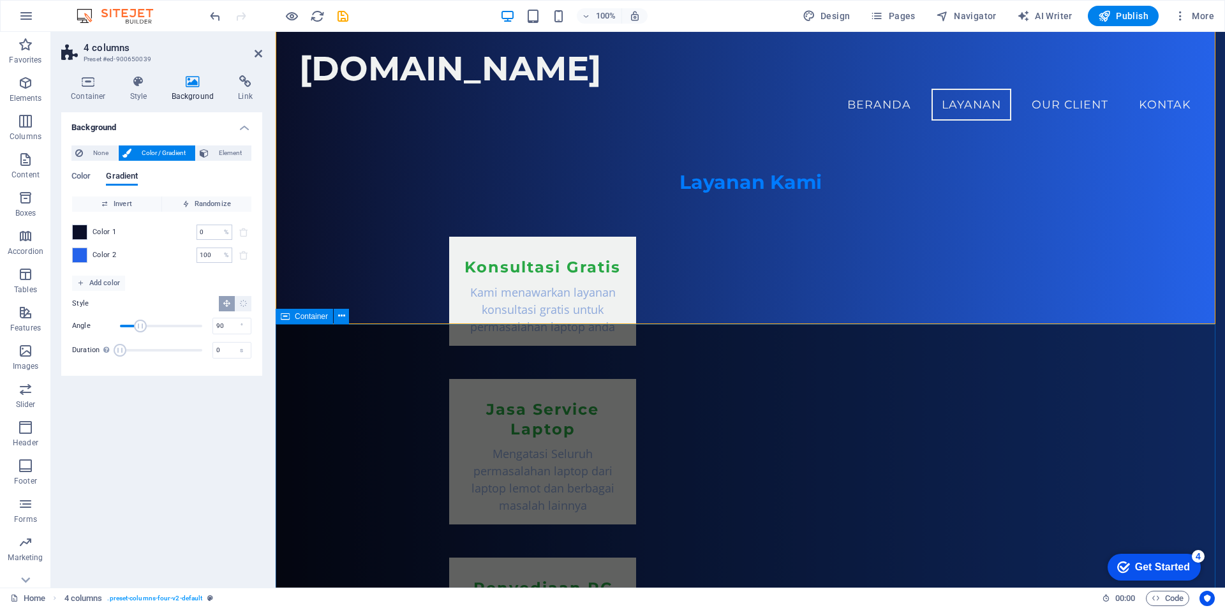
scroll to position [884, 0]
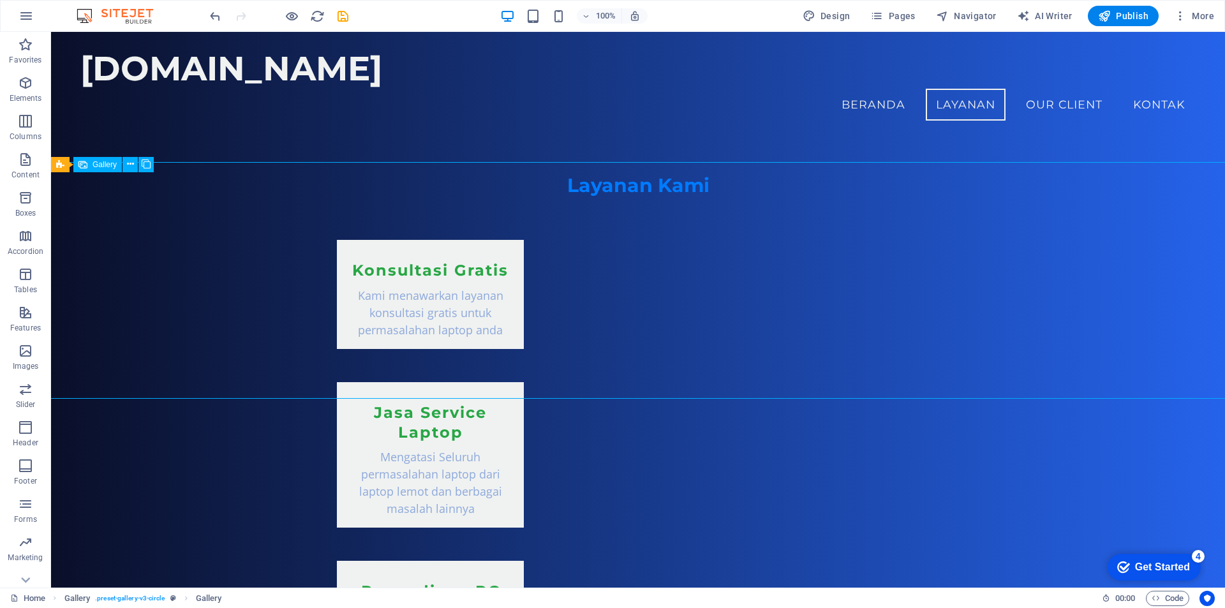
scroll to position [957, 0]
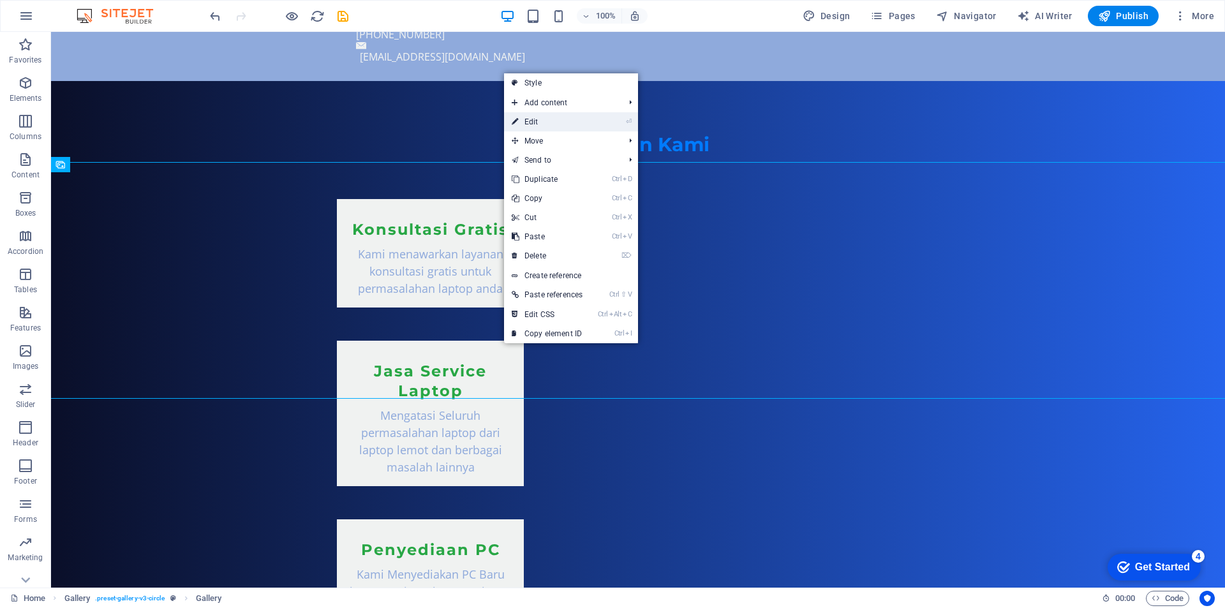
click at [564, 116] on link "⏎ Edit" at bounding box center [547, 121] width 86 height 19
select select "4"
select select "px"
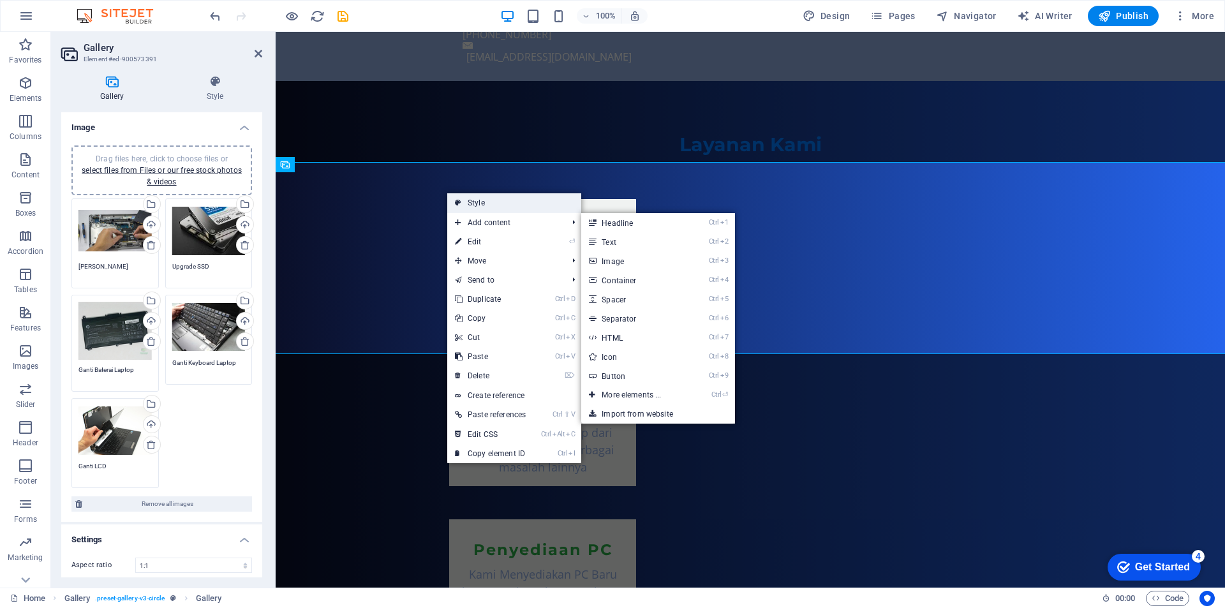
click at [498, 205] on link "Style" at bounding box center [514, 202] width 134 height 19
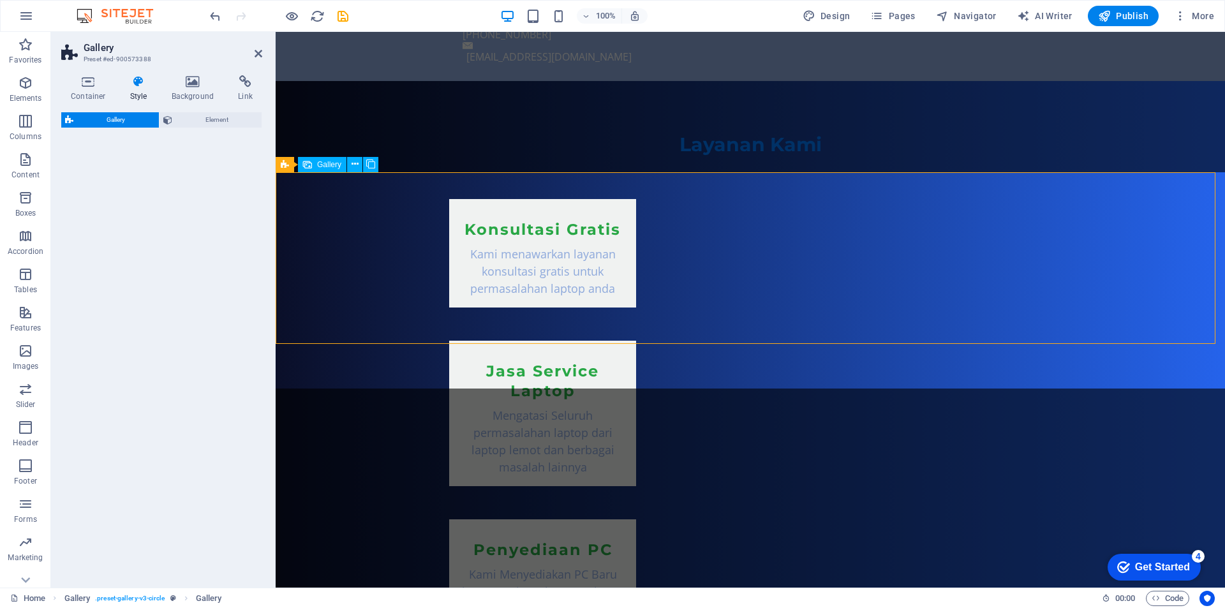
select select "rem"
select select "preset-gallery-v3-circle"
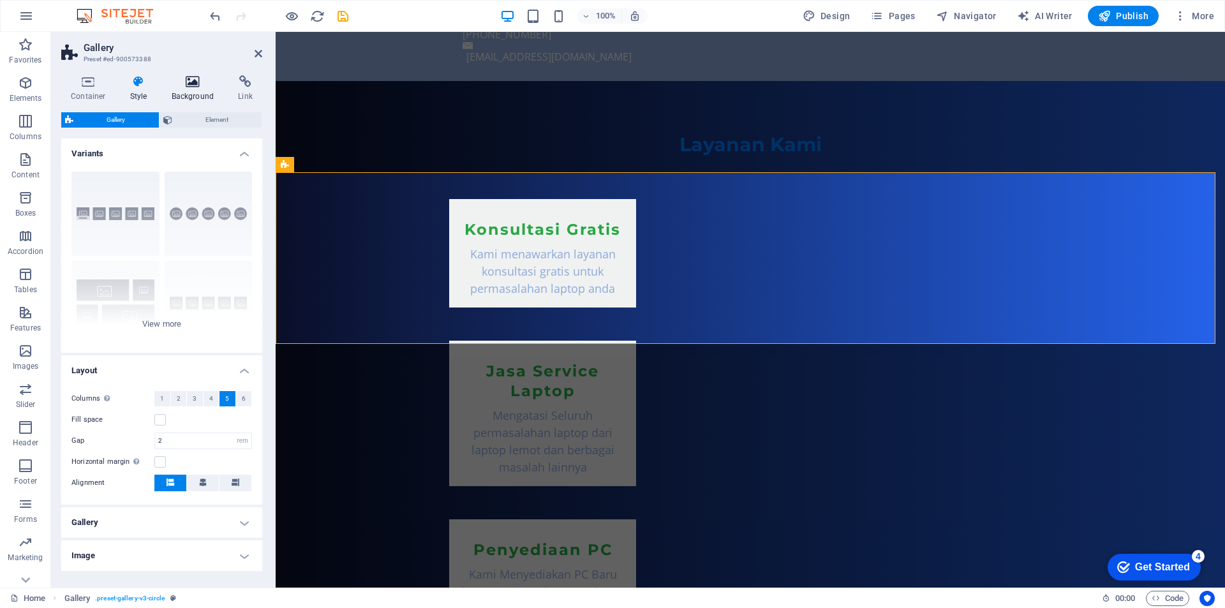
click at [193, 94] on h4 "Background" at bounding box center [195, 88] width 67 height 27
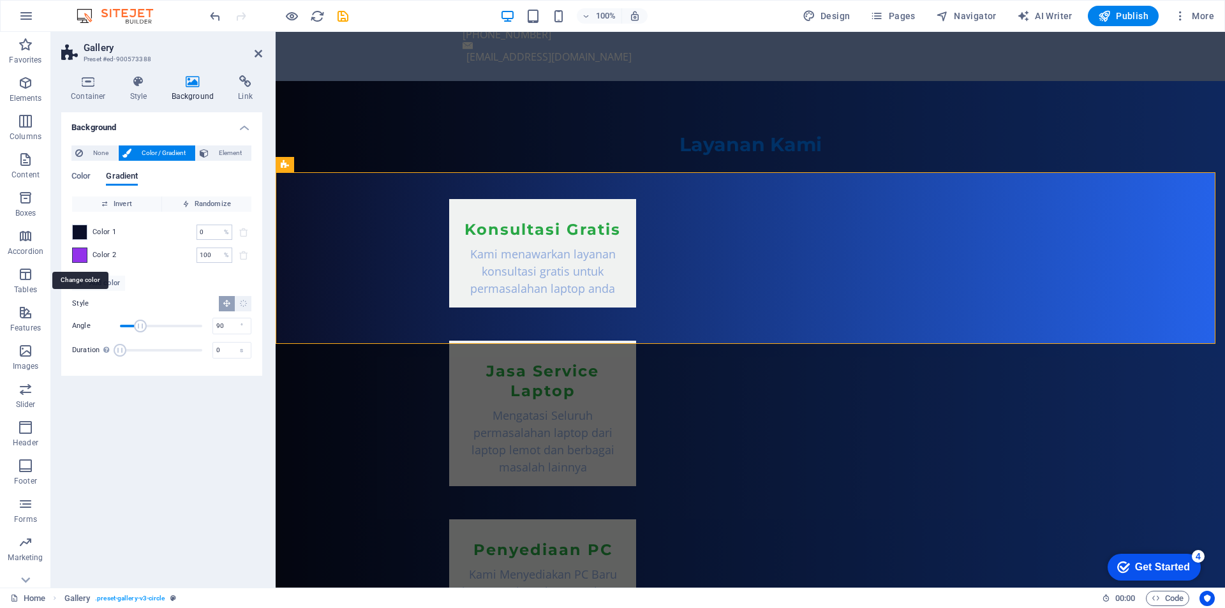
click at [77, 255] on span at bounding box center [80, 255] width 14 height 14
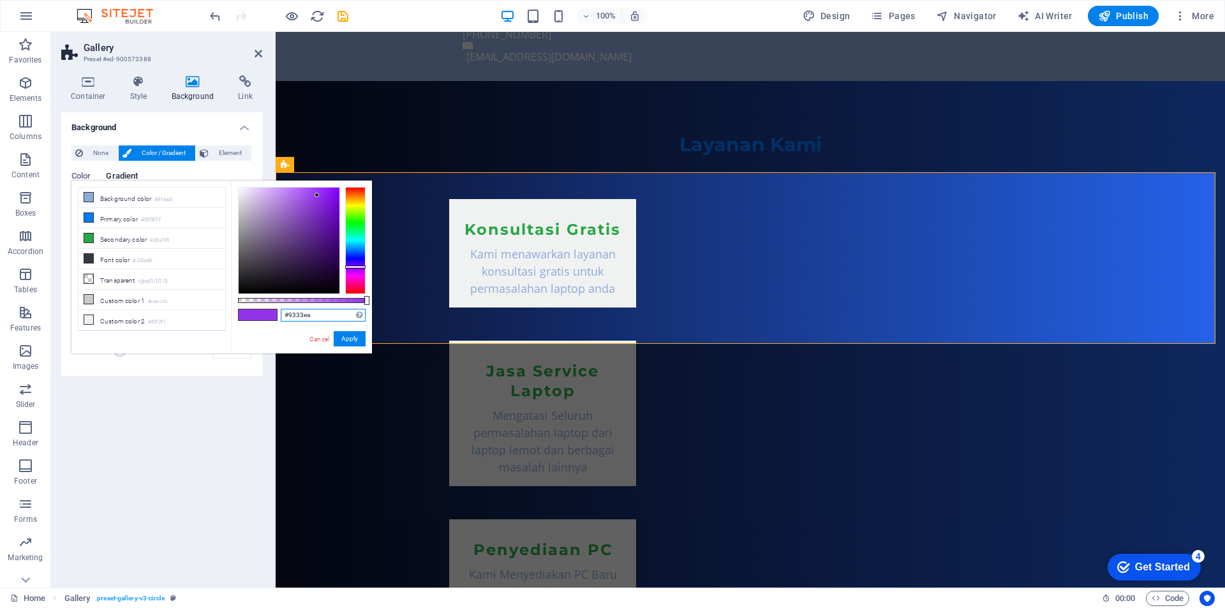
drag, startPoint x: 299, startPoint y: 315, endPoint x: 265, endPoint y: 315, distance: 33.8
click at [265, 315] on div "#9333ea Supported formats #0852ed rgb(8, 82, 237) rgba(8, 82, 237, 90%) hsv(221…" at bounding box center [301, 360] width 141 height 358
paste input "2563EB"
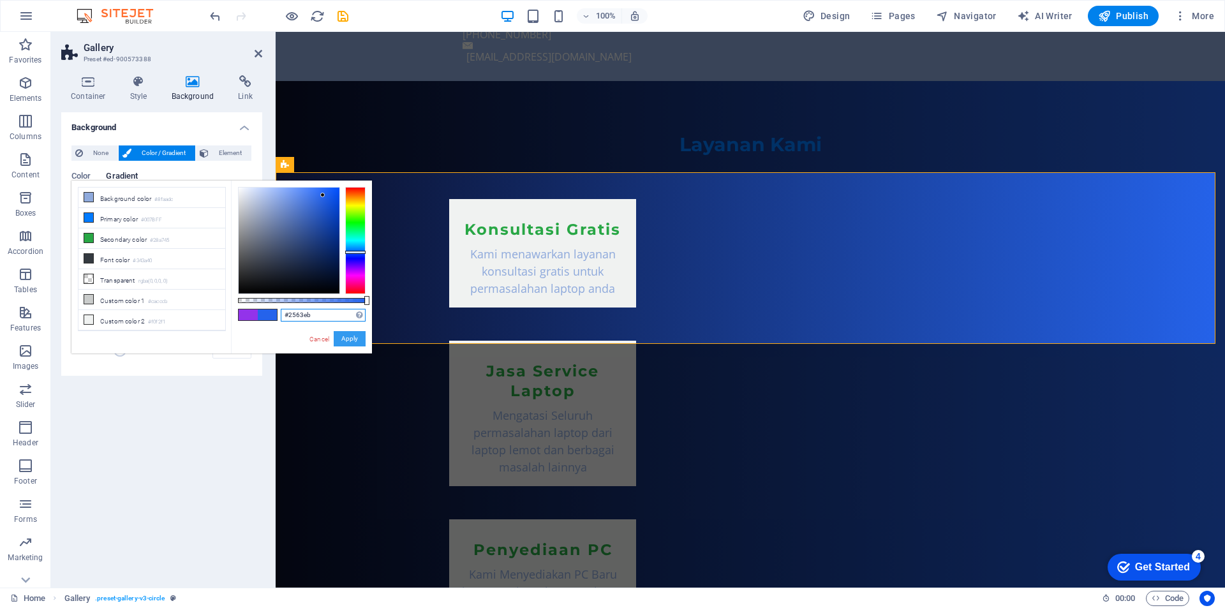
type input "#2563eb"
click at [350, 334] on button "Apply" at bounding box center [350, 338] width 32 height 15
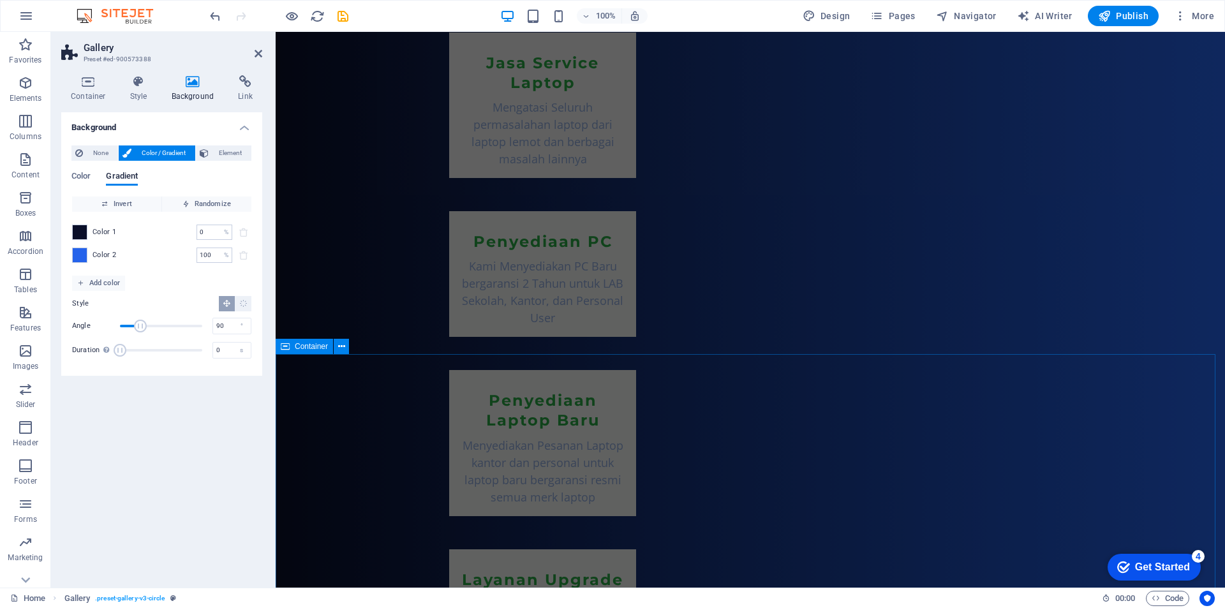
scroll to position [1139, 0]
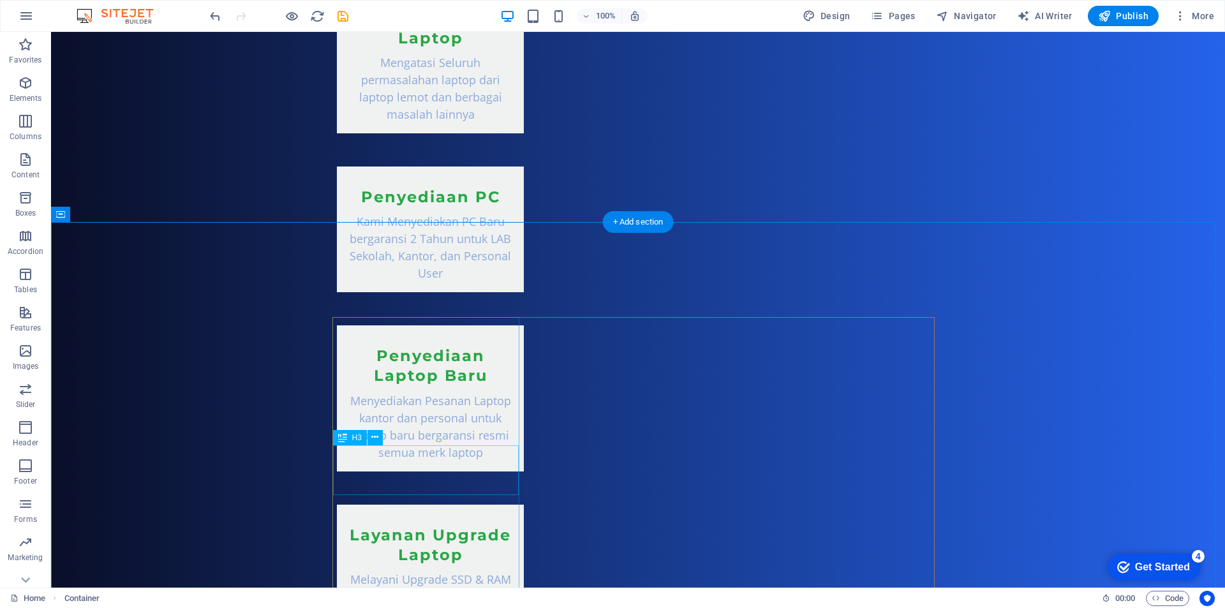
scroll to position [1531, 0]
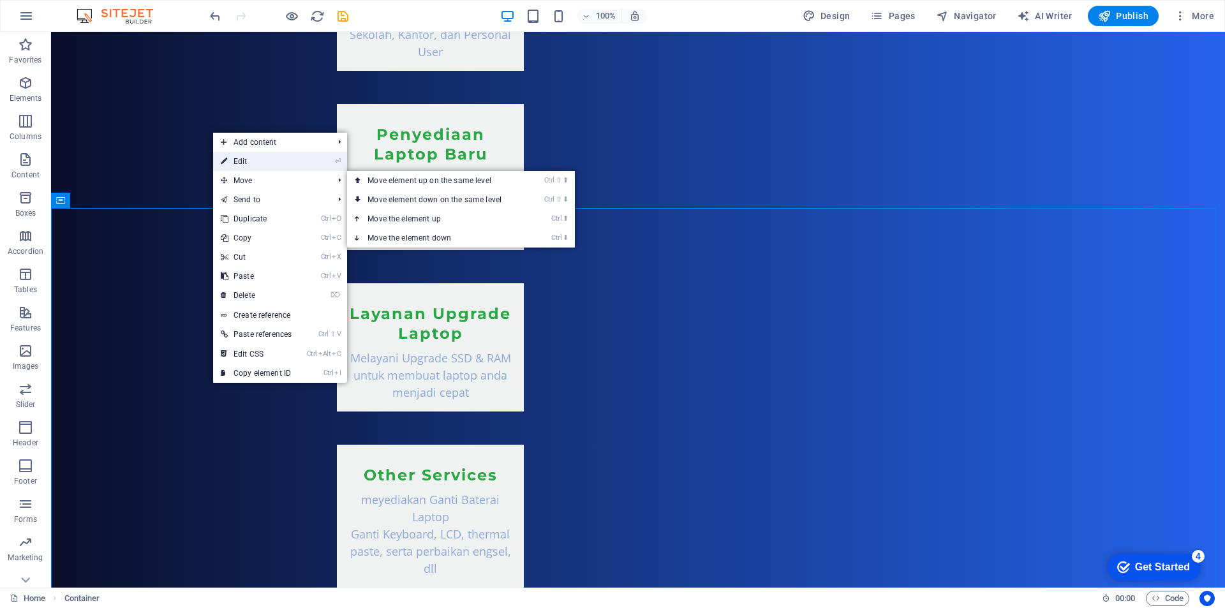
drag, startPoint x: 262, startPoint y: 164, endPoint x: 8, endPoint y: 192, distance: 256.1
click at [262, 164] on link "⏎ Edit" at bounding box center [256, 161] width 86 height 19
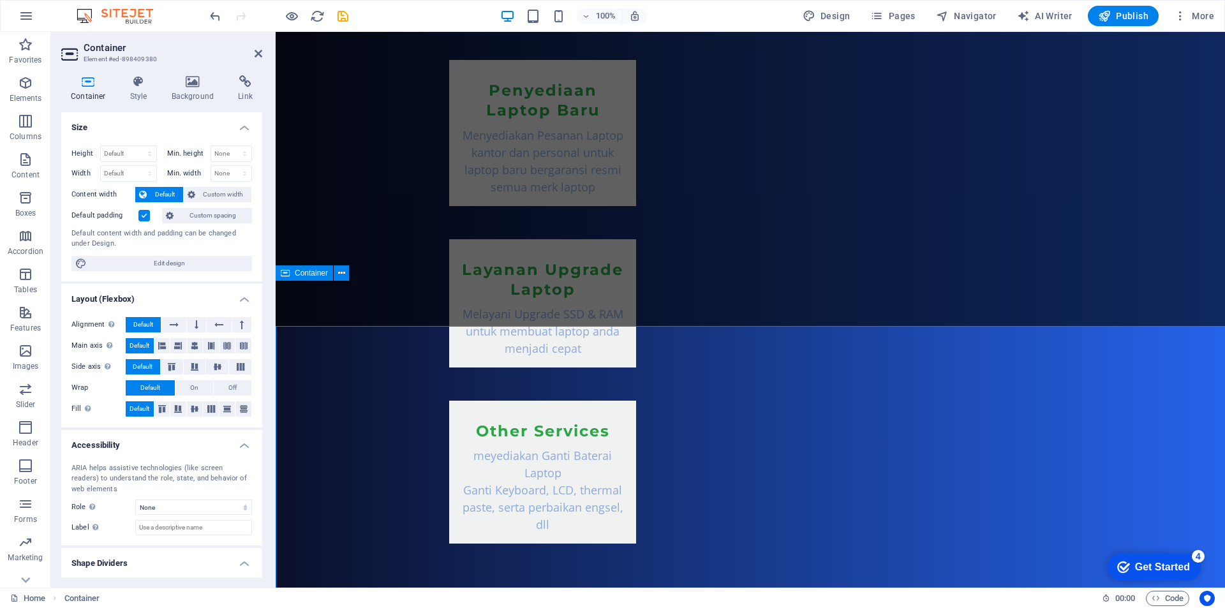
scroll to position [1486, 0]
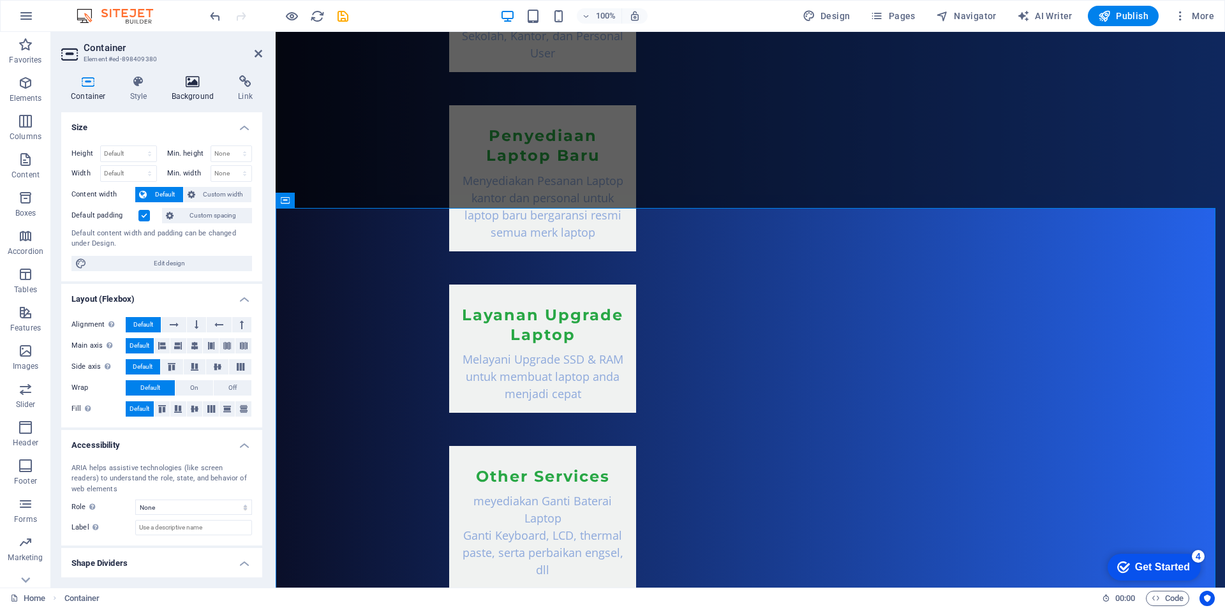
click at [189, 93] on h4 "Background" at bounding box center [195, 88] width 67 height 27
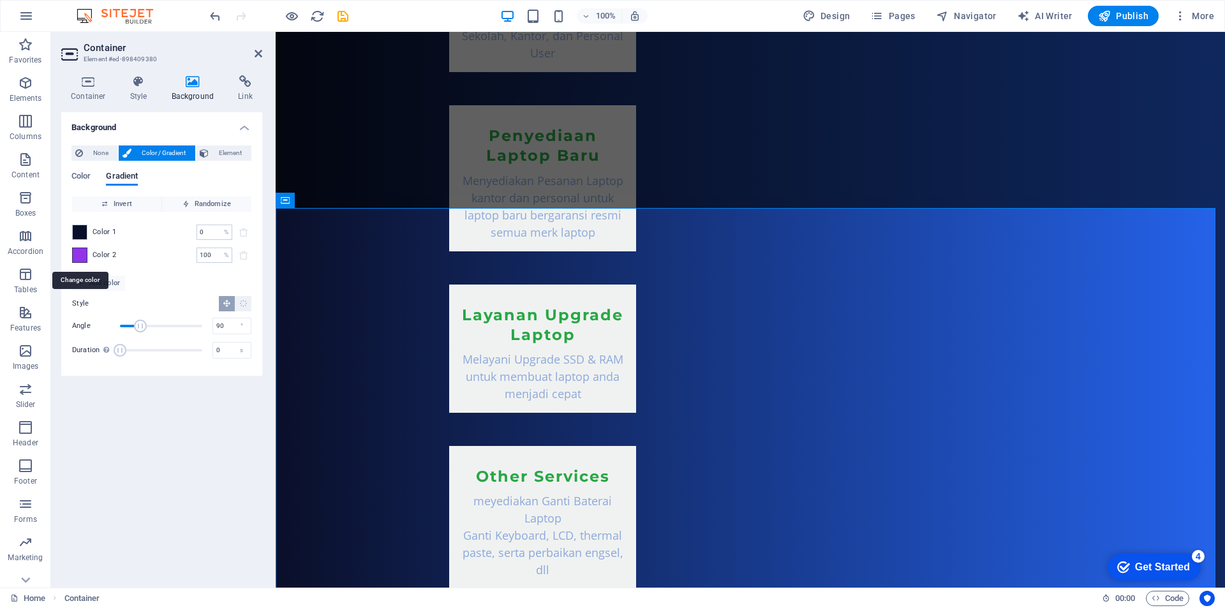
click at [84, 254] on span at bounding box center [80, 255] width 14 height 14
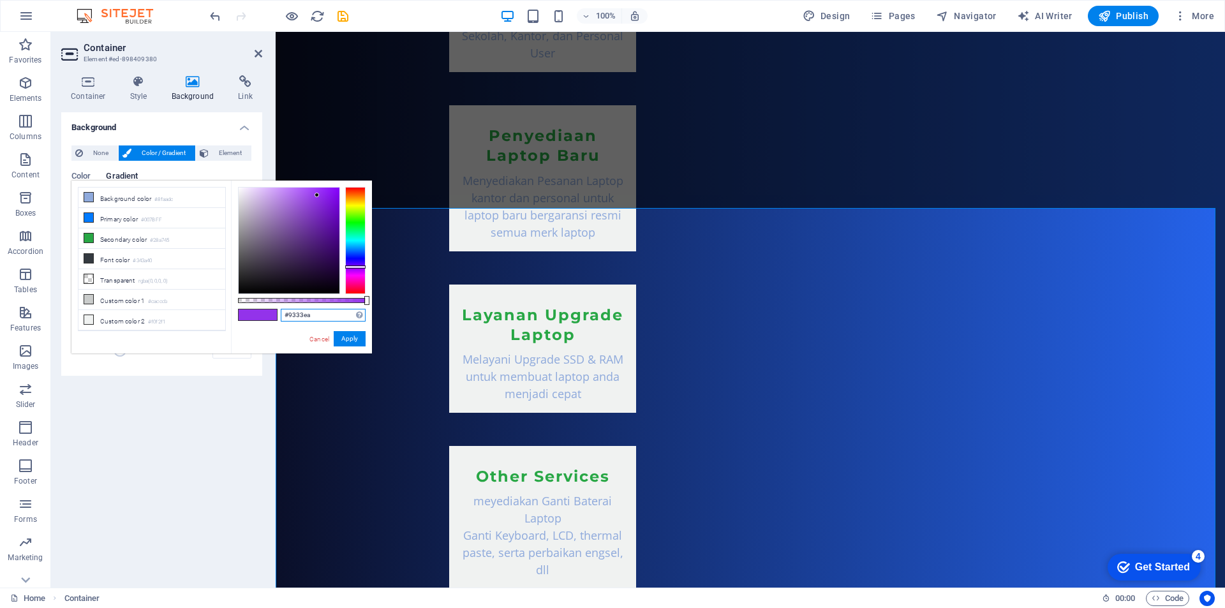
drag, startPoint x: 315, startPoint y: 318, endPoint x: 248, endPoint y: 324, distance: 67.3
click at [248, 324] on div "#9333ea Supported formats #0852ed rgb(8, 82, 237) rgba(8, 82, 237, 90%) hsv(221…" at bounding box center [301, 360] width 141 height 358
paste input "2563EB"
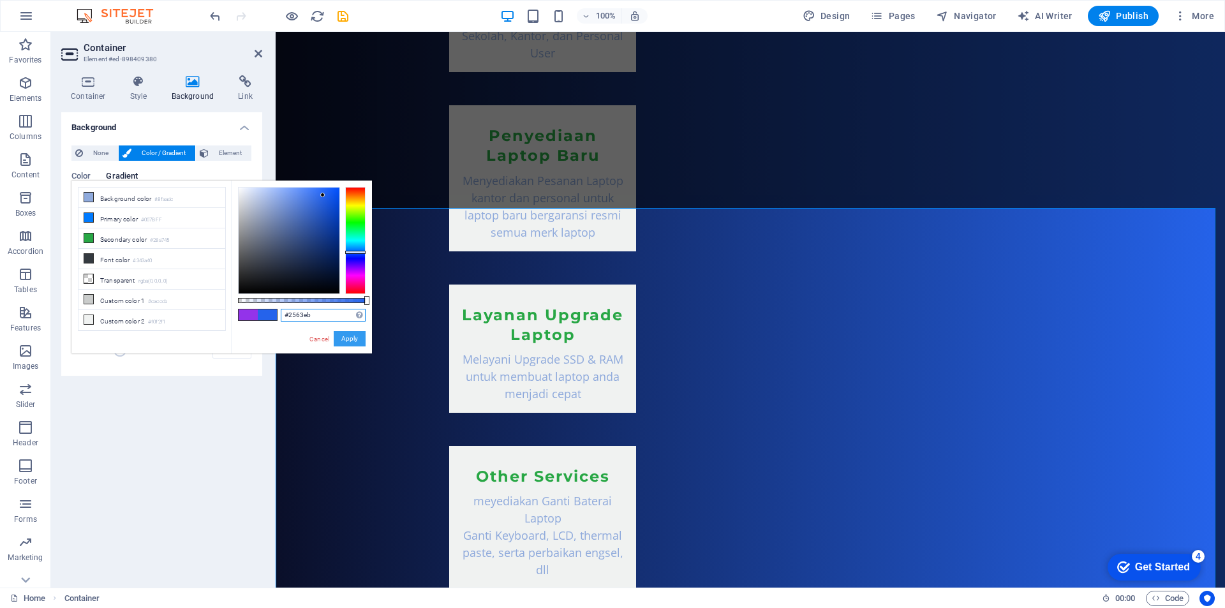
type input "#2563eb"
click at [356, 343] on button "Apply" at bounding box center [350, 338] width 32 height 15
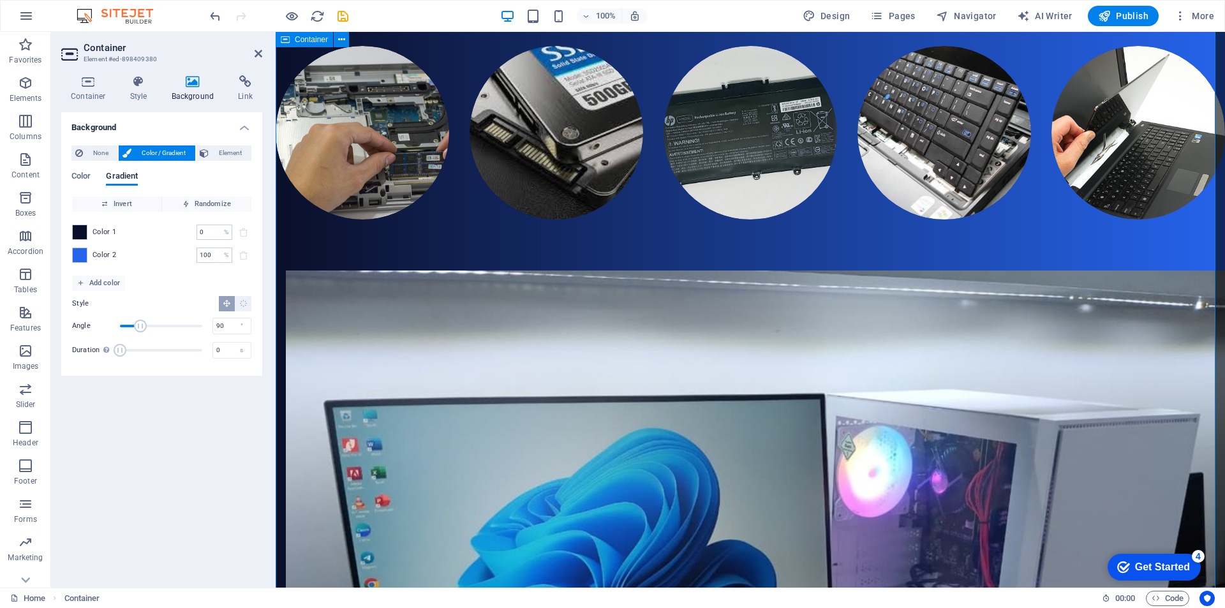
scroll to position [2571, 0]
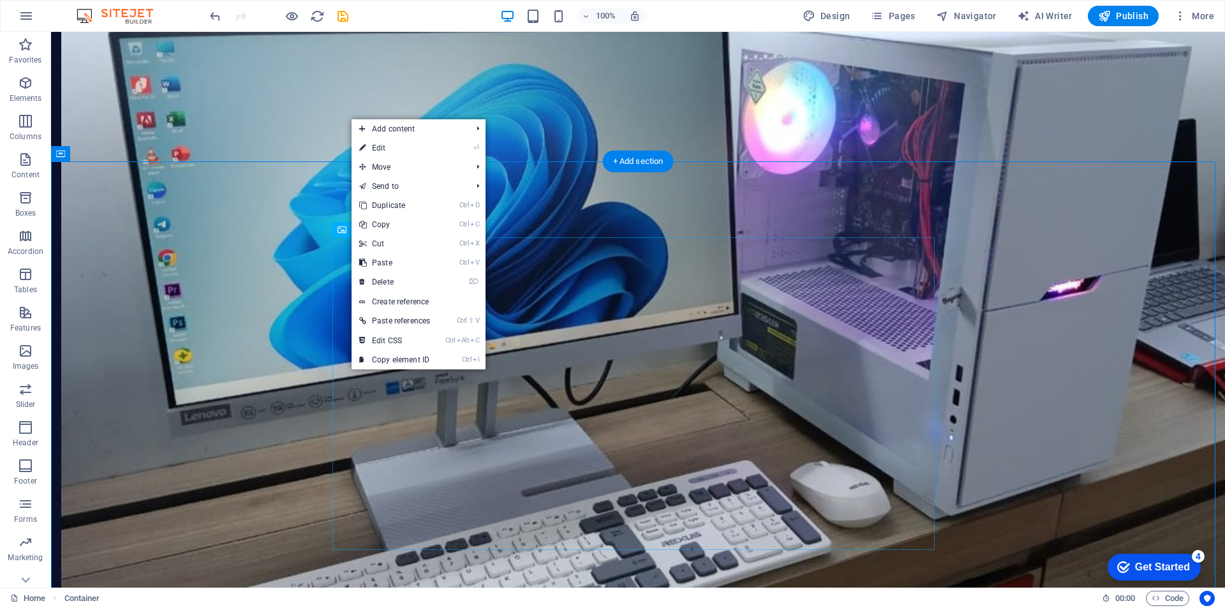
scroll to position [2616, 0]
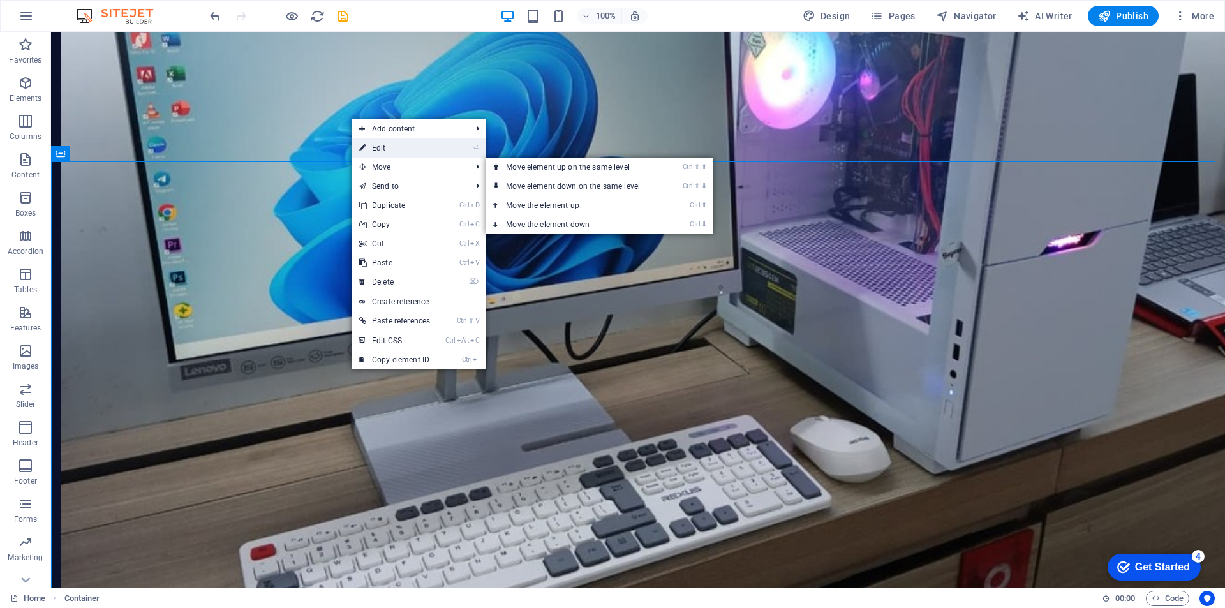
click at [394, 145] on link "⏎ Edit" at bounding box center [395, 147] width 86 height 19
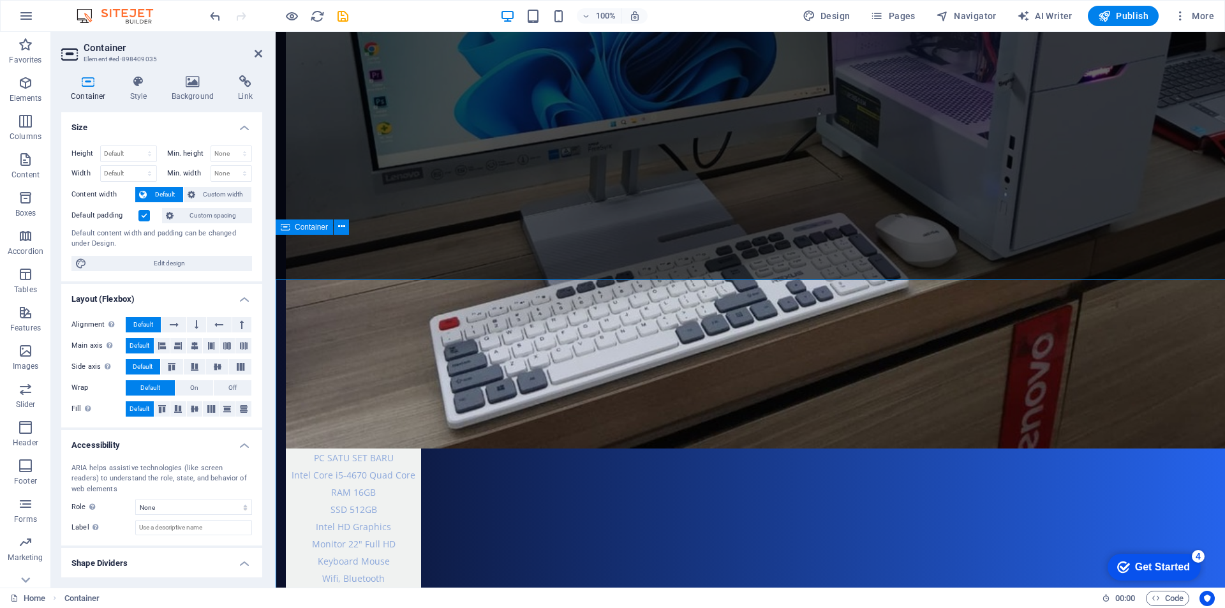
scroll to position [2571, 0]
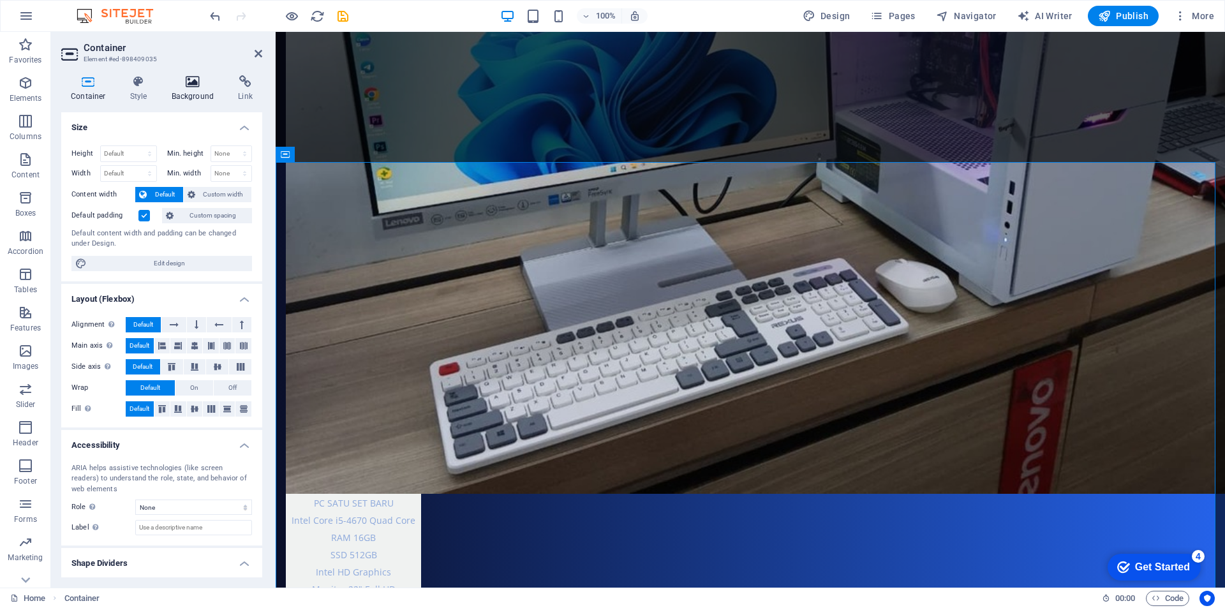
click at [183, 91] on h4 "Background" at bounding box center [195, 88] width 67 height 27
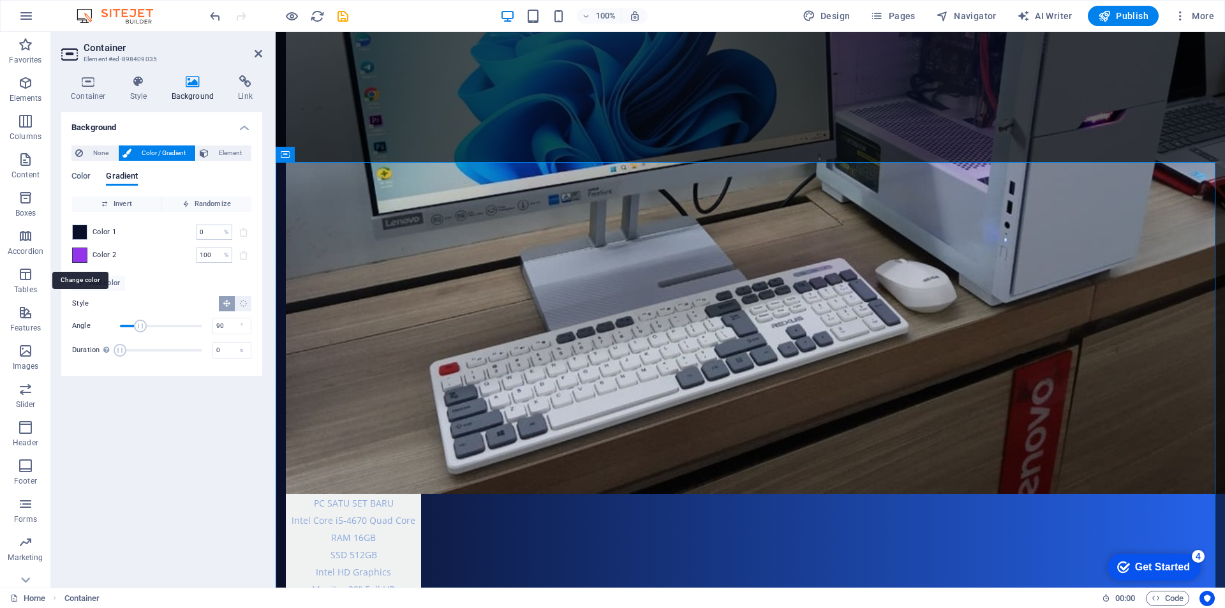
click at [82, 258] on span at bounding box center [80, 255] width 14 height 14
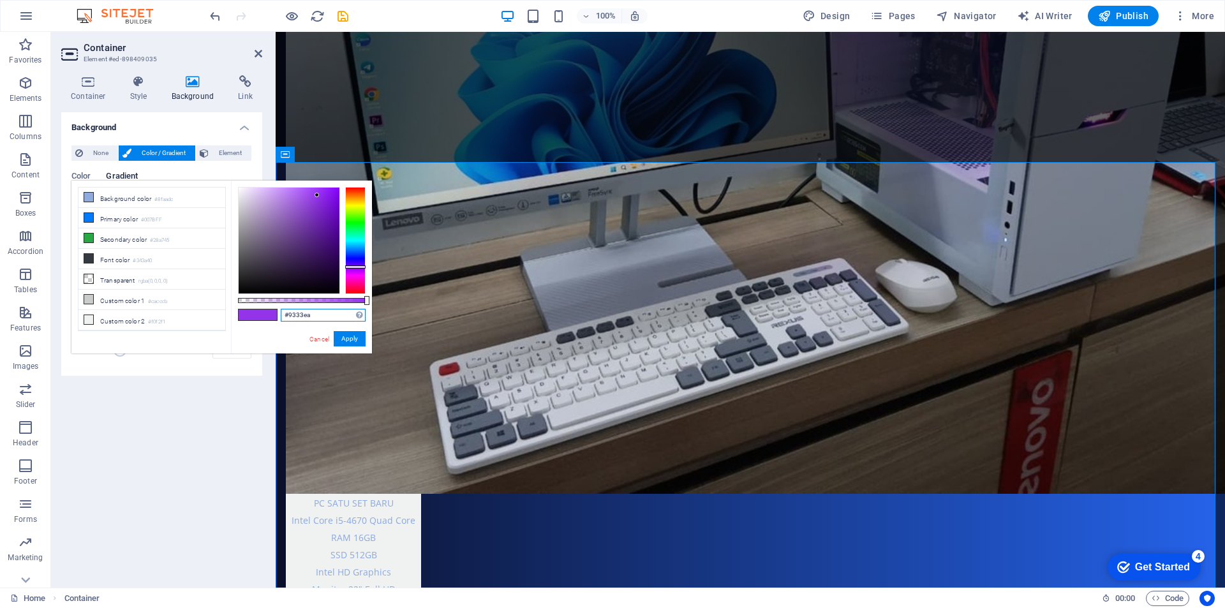
drag, startPoint x: 331, startPoint y: 318, endPoint x: 241, endPoint y: 318, distance: 90.0
click at [241, 318] on div "#9333ea Supported formats #0852ed rgb(8, 82, 237) rgba(8, 82, 237, 90%) hsv(221…" at bounding box center [301, 360] width 141 height 358
paste input "2563EB"
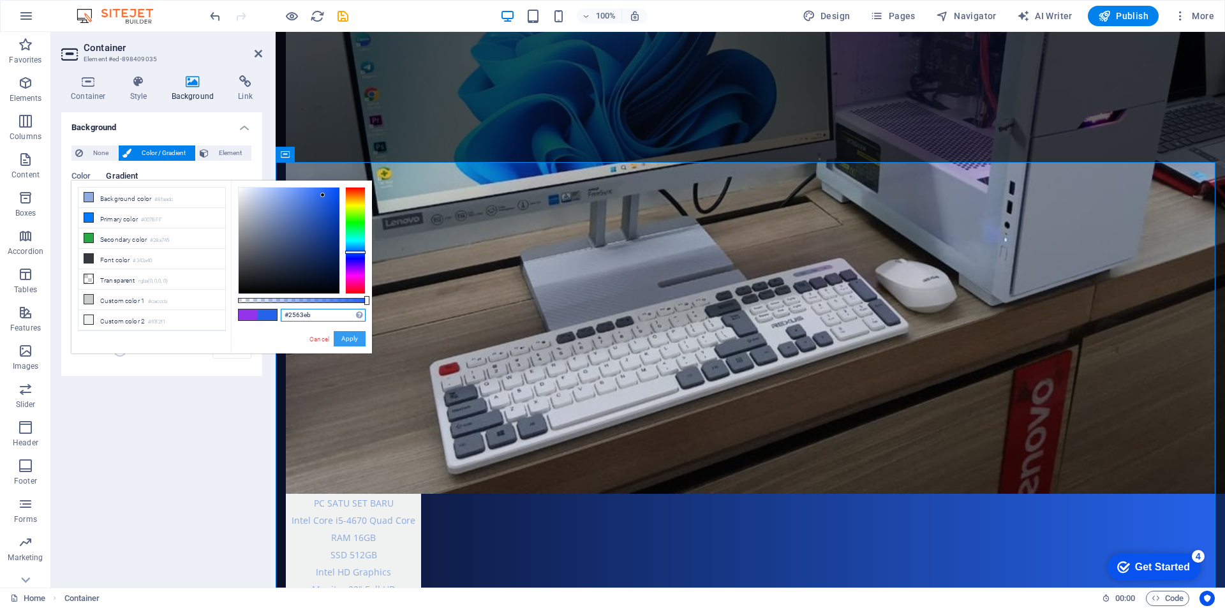
type input "#2563eb"
click at [352, 340] on button "Apply" at bounding box center [350, 338] width 32 height 15
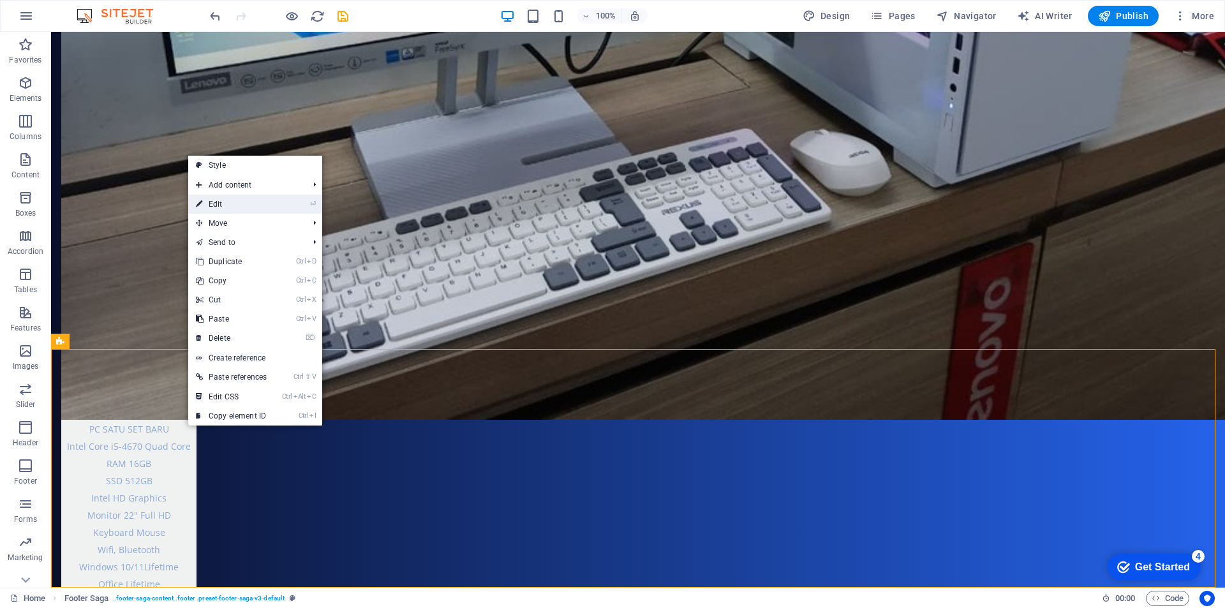
drag, startPoint x: 254, startPoint y: 204, endPoint x: 8, endPoint y: 276, distance: 256.2
click at [254, 204] on link "⏎ Edit" at bounding box center [231, 204] width 86 height 19
select select "footer"
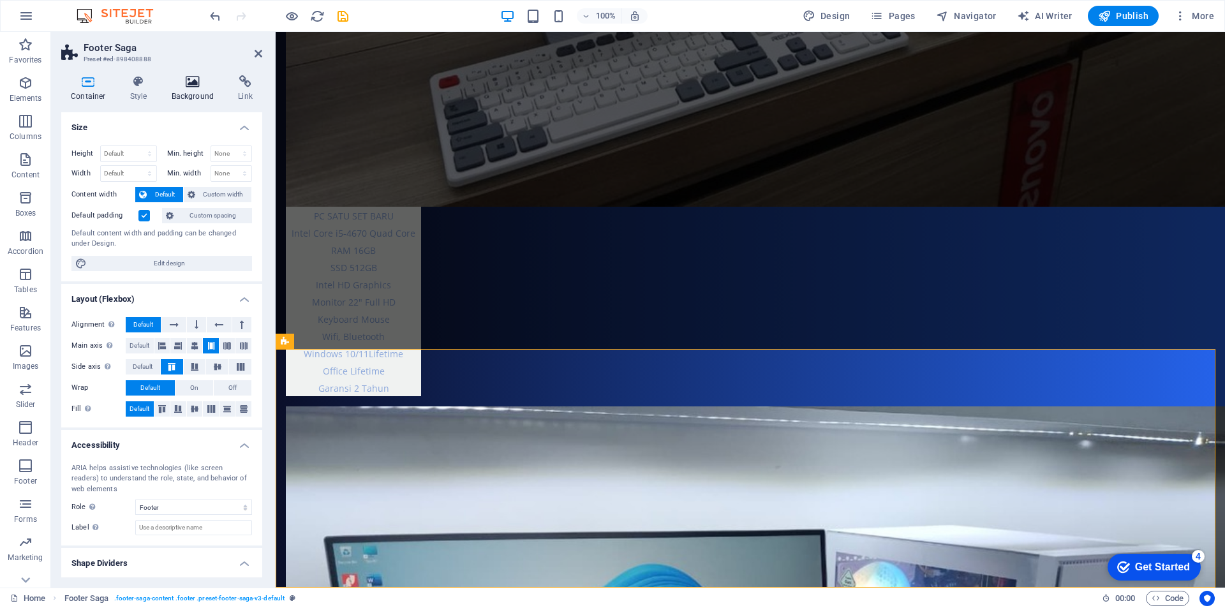
click at [201, 89] on h4 "Background" at bounding box center [195, 88] width 67 height 27
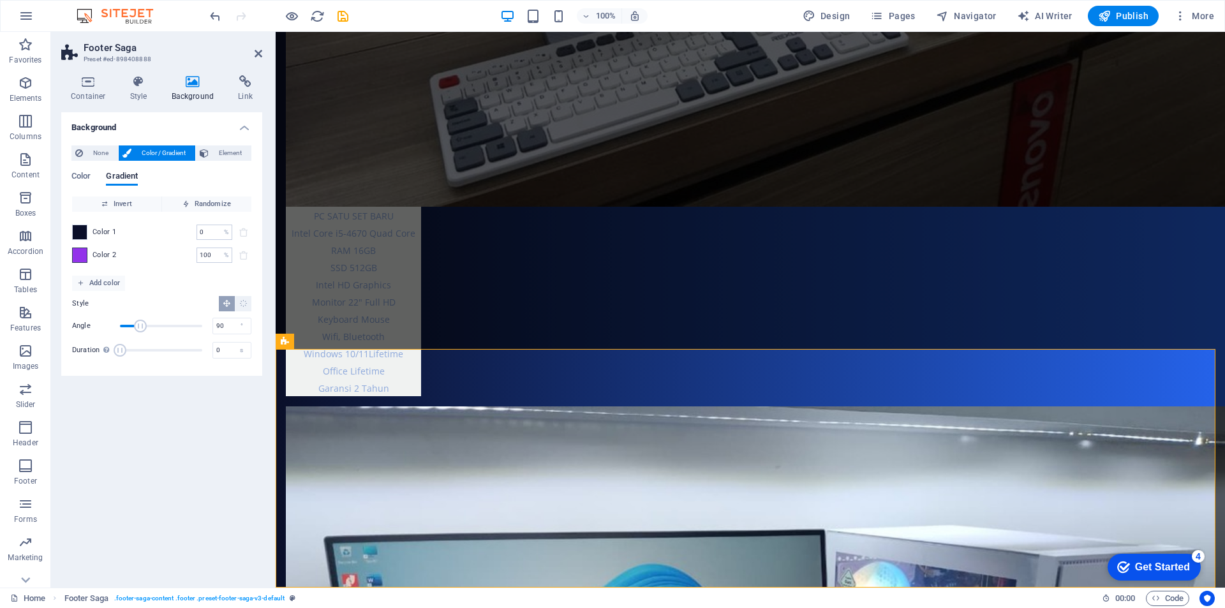
click at [84, 256] on span at bounding box center [80, 255] width 14 height 14
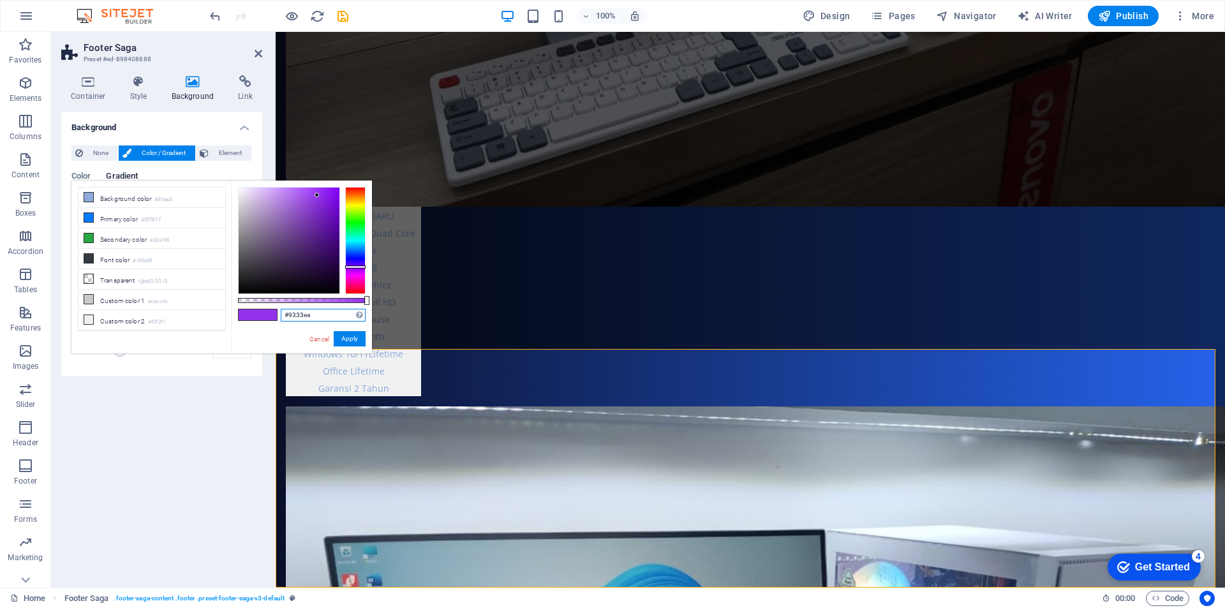
drag, startPoint x: 320, startPoint y: 316, endPoint x: 256, endPoint y: 319, distance: 64.5
click at [256, 319] on div "#9333ea Supported formats #0852ed rgb(8, 82, 237) rgba(8, 82, 237, 90%) hsv(221…" at bounding box center [301, 360] width 141 height 358
paste input "2563EB"
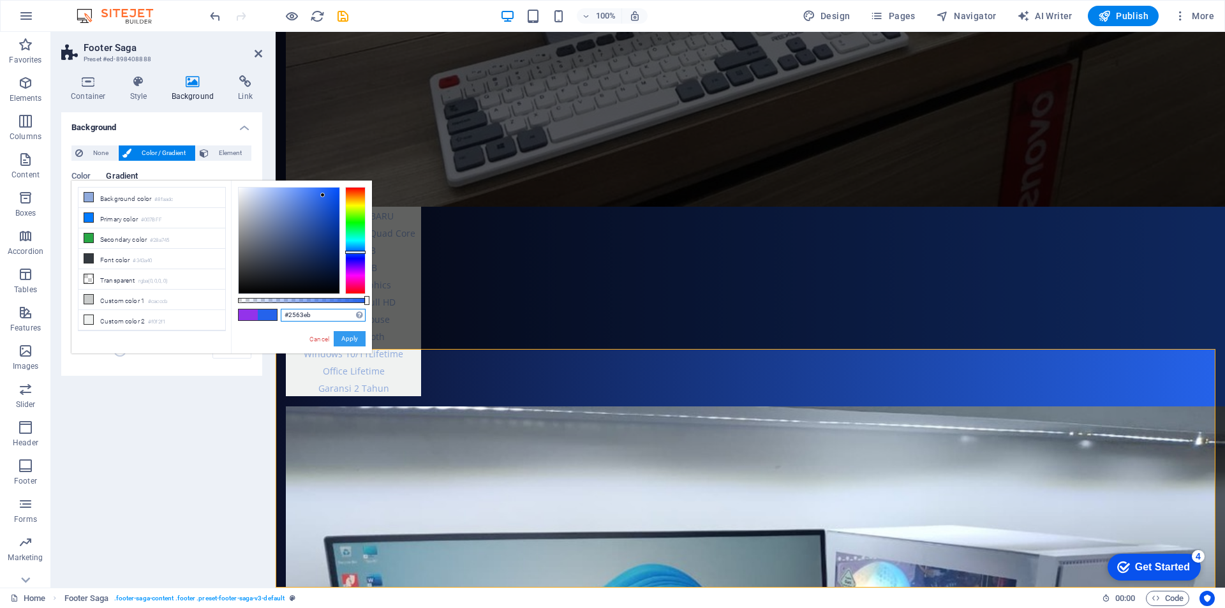
type input "#2563eb"
click at [351, 341] on button "Apply" at bounding box center [350, 338] width 32 height 15
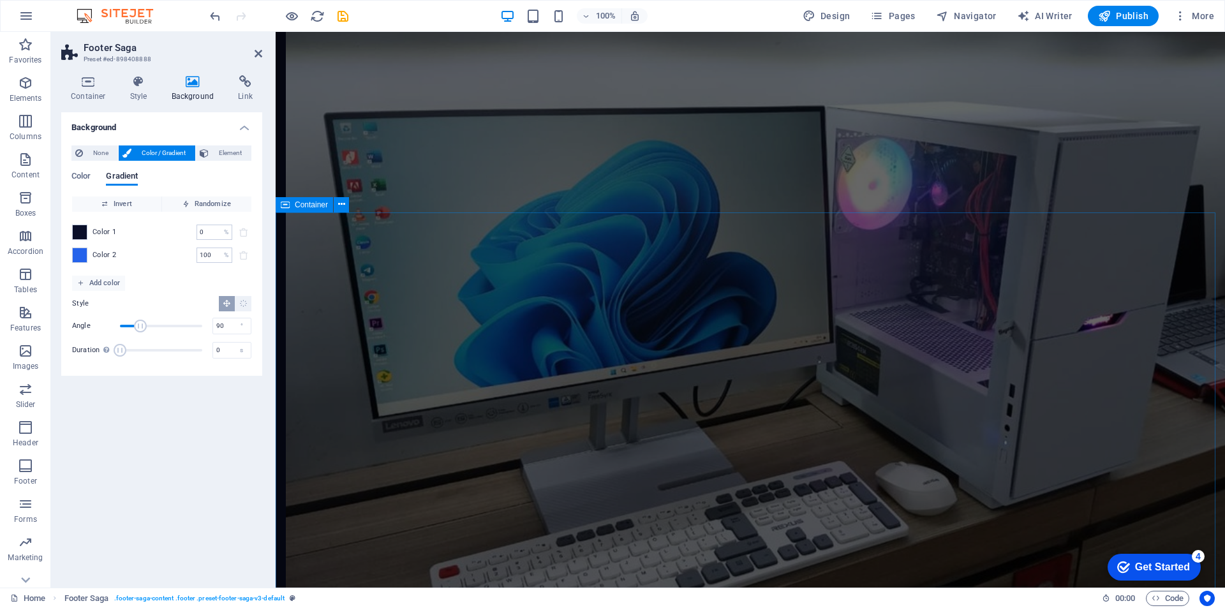
scroll to position [2609, 0]
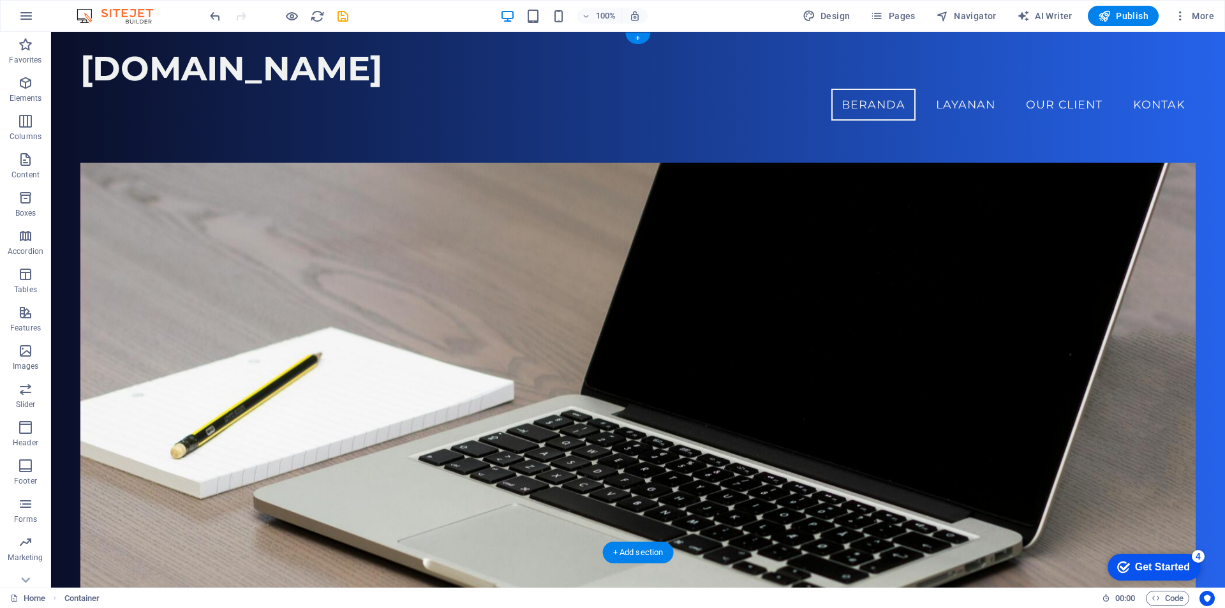
scroll to position [0, 0]
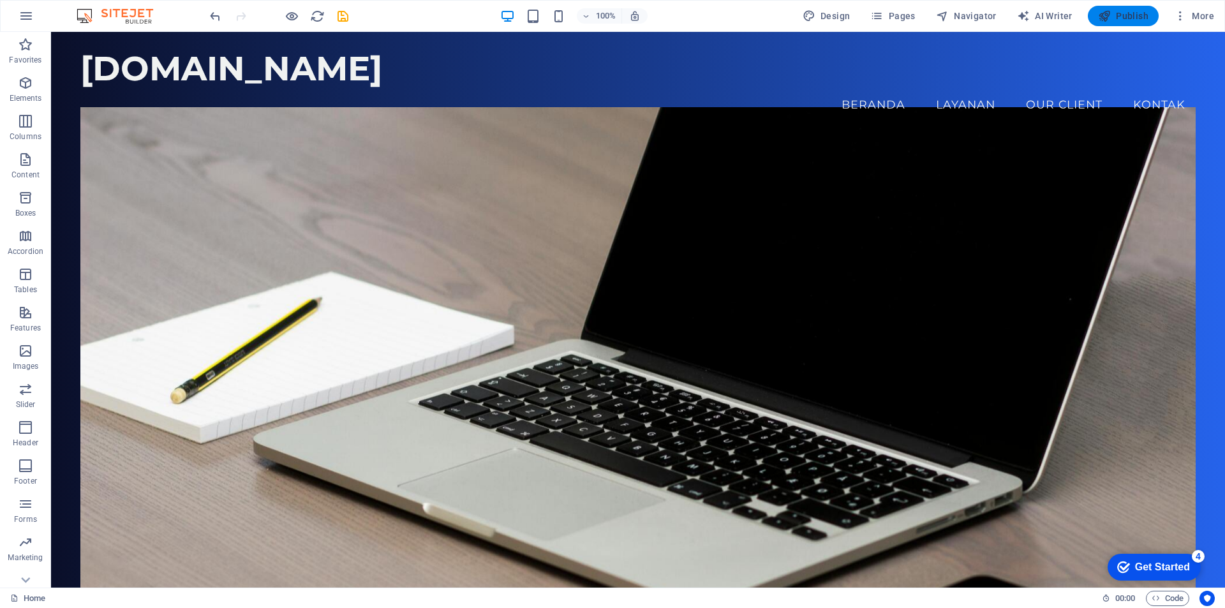
click at [1111, 16] on icon "button" at bounding box center [1104, 16] width 13 height 13
